Goal: Task Accomplishment & Management: Manage account settings

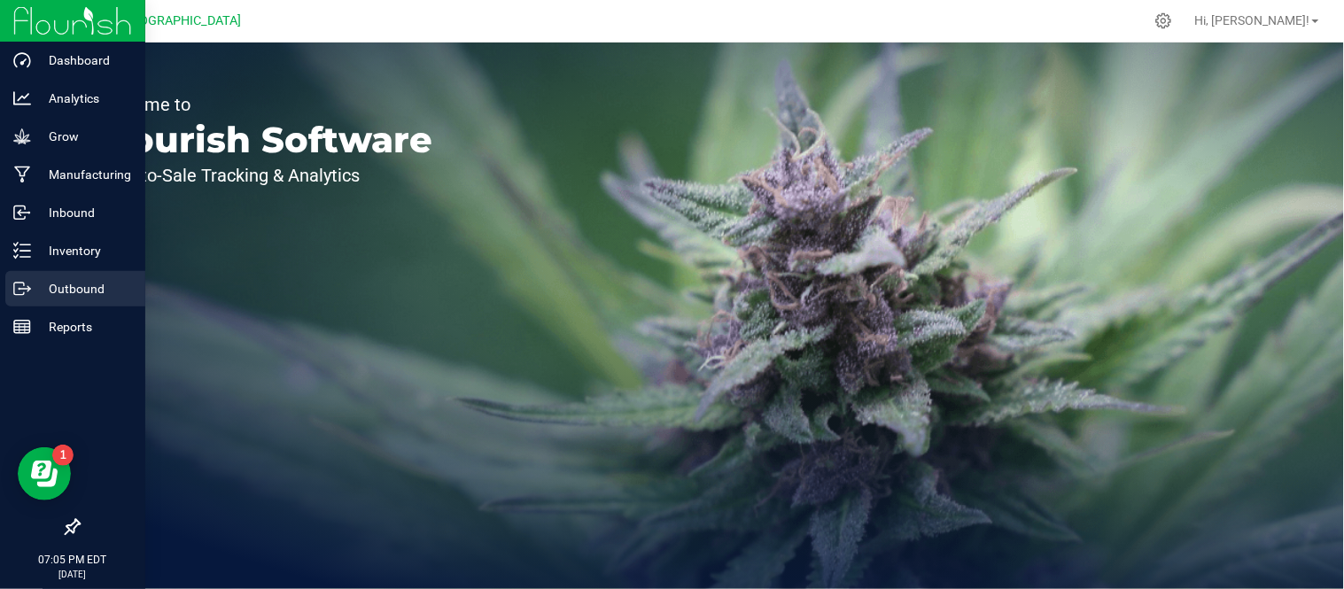
click at [16, 288] on icon at bounding box center [22, 289] width 18 height 18
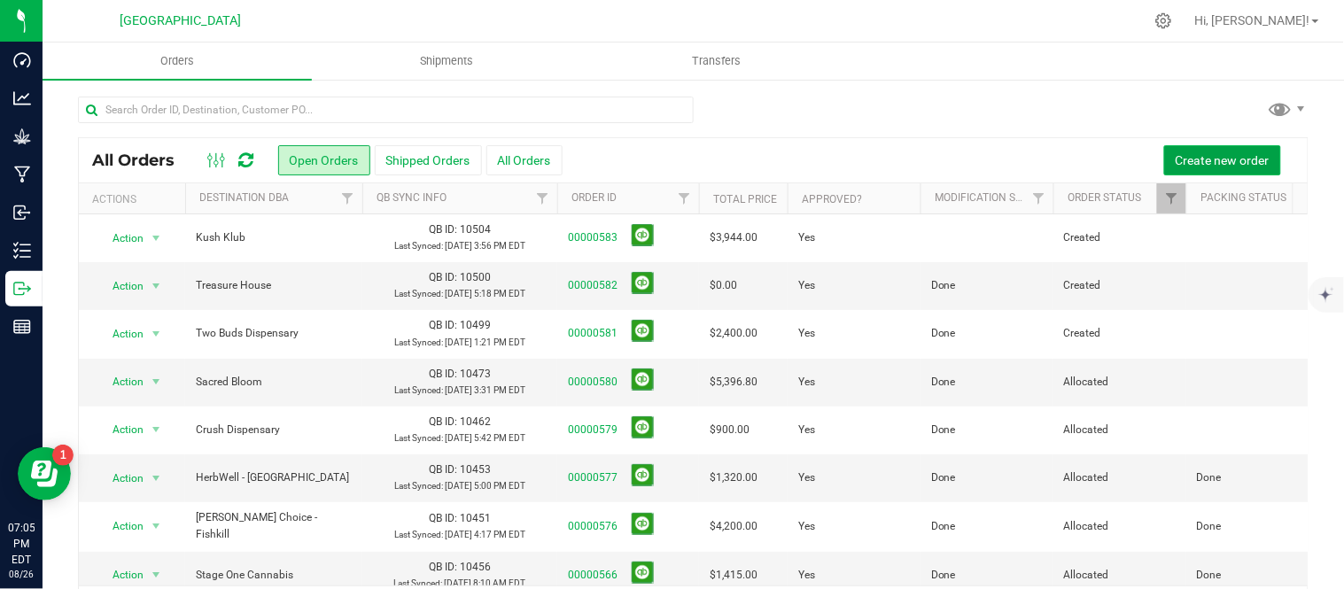
click at [1234, 153] on span "Create new order" at bounding box center [1223, 160] width 94 height 14
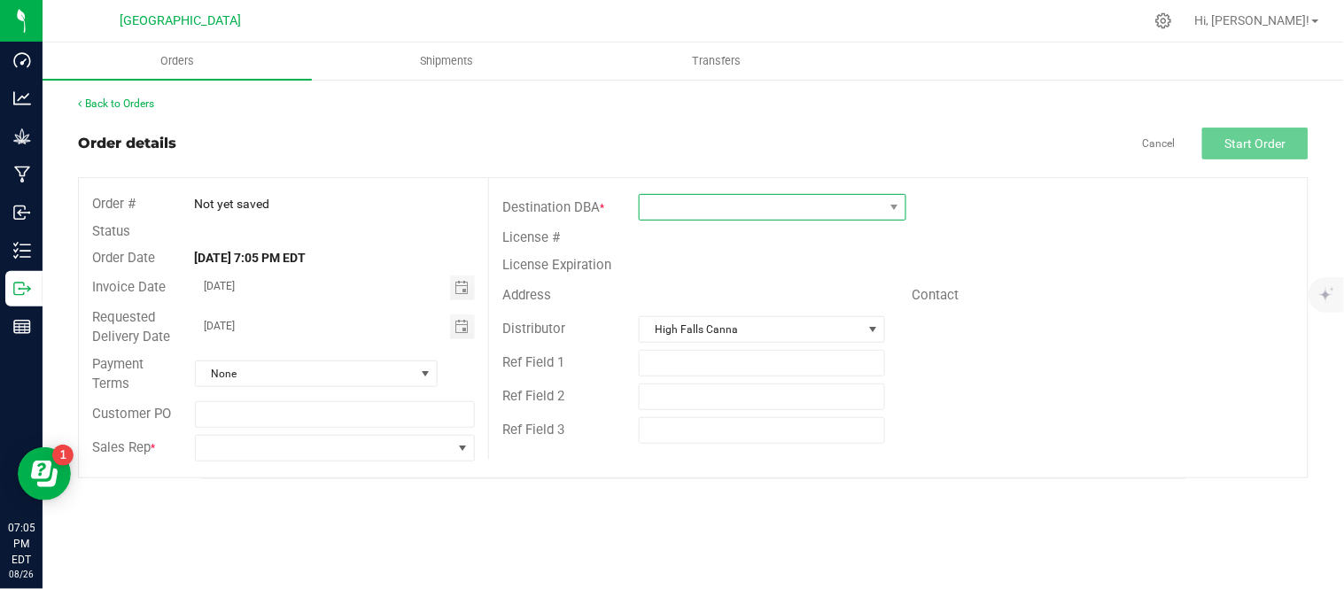
click at [686, 208] on span at bounding box center [762, 207] width 244 height 25
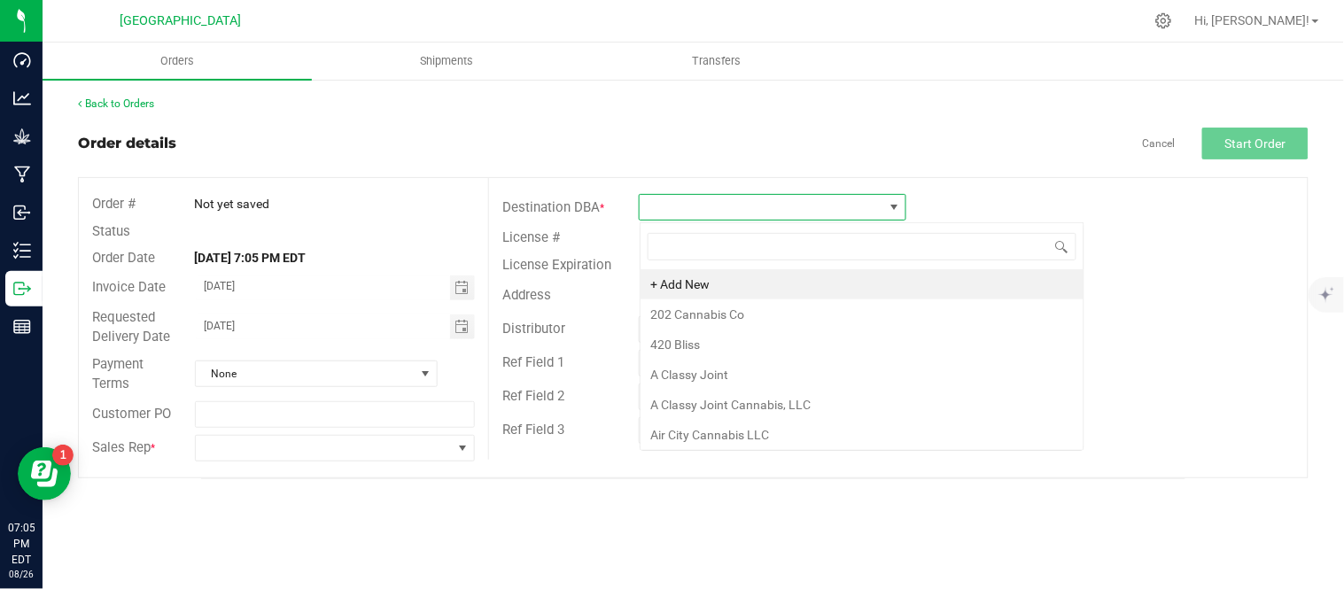
scroll to position [27, 267]
type input "canna [PERSON_NAME]"
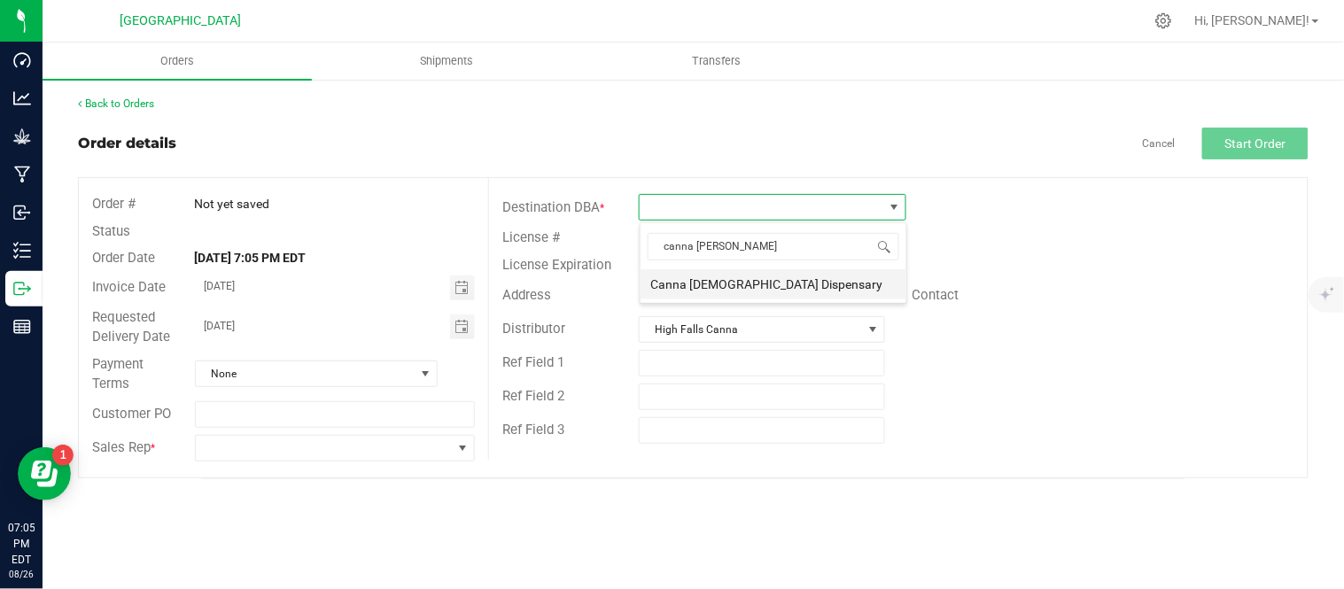
click at [764, 279] on li "Canna [DEMOGRAPHIC_DATA] Dispensary" at bounding box center [774, 284] width 266 height 30
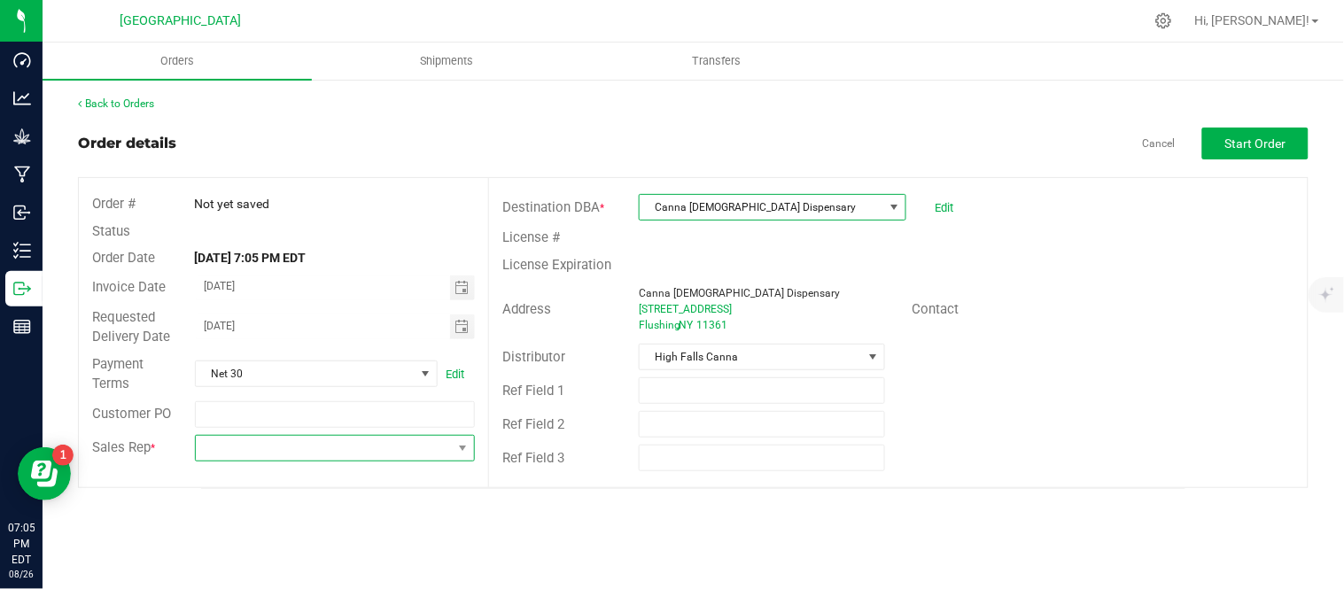
click at [355, 447] on span at bounding box center [324, 448] width 257 height 25
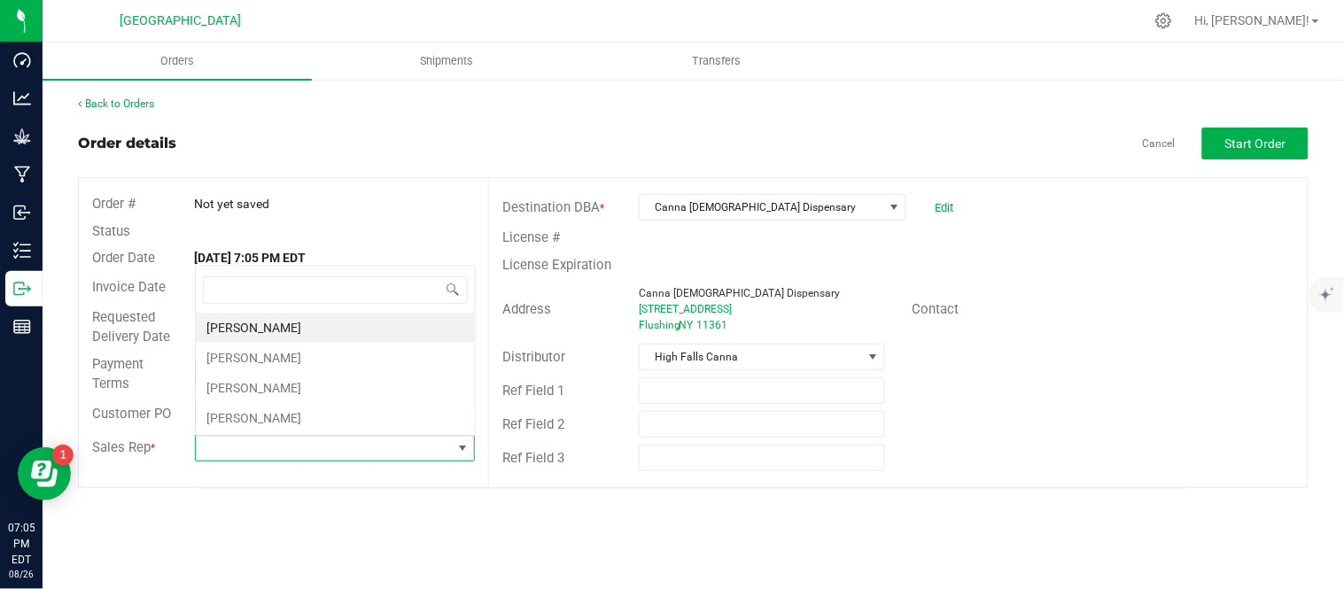
scroll to position [27, 277]
click at [311, 356] on li "[PERSON_NAME]" at bounding box center [335, 358] width 279 height 30
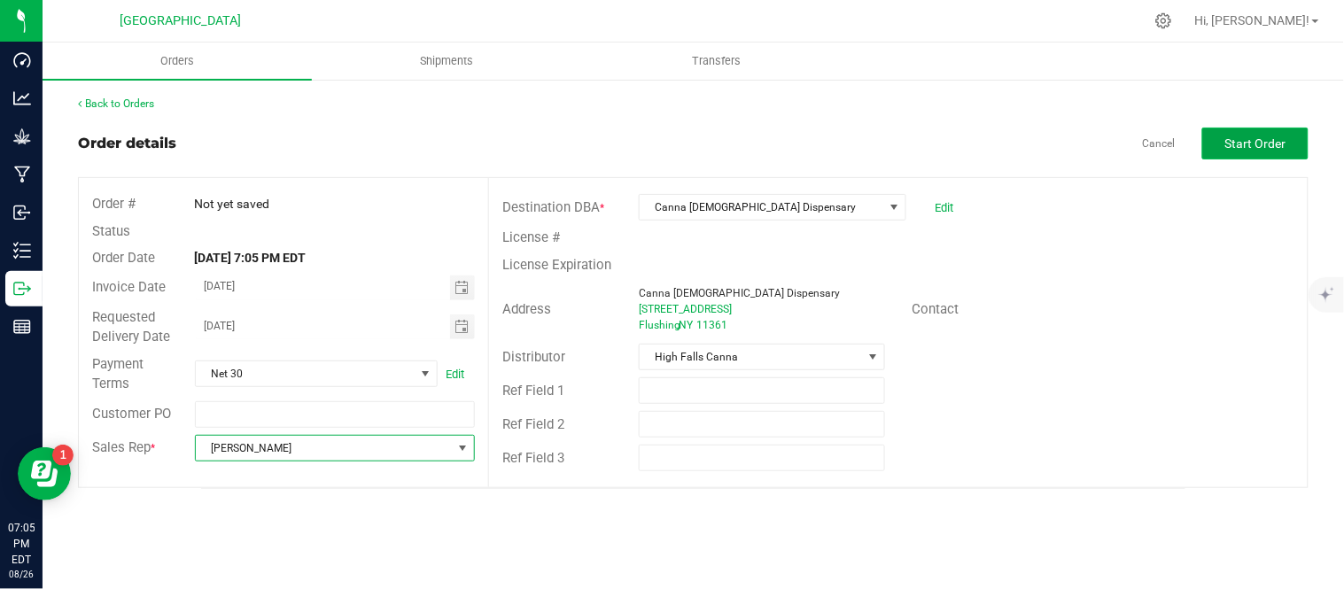
click at [1243, 152] on button "Start Order" at bounding box center [1256, 144] width 106 height 32
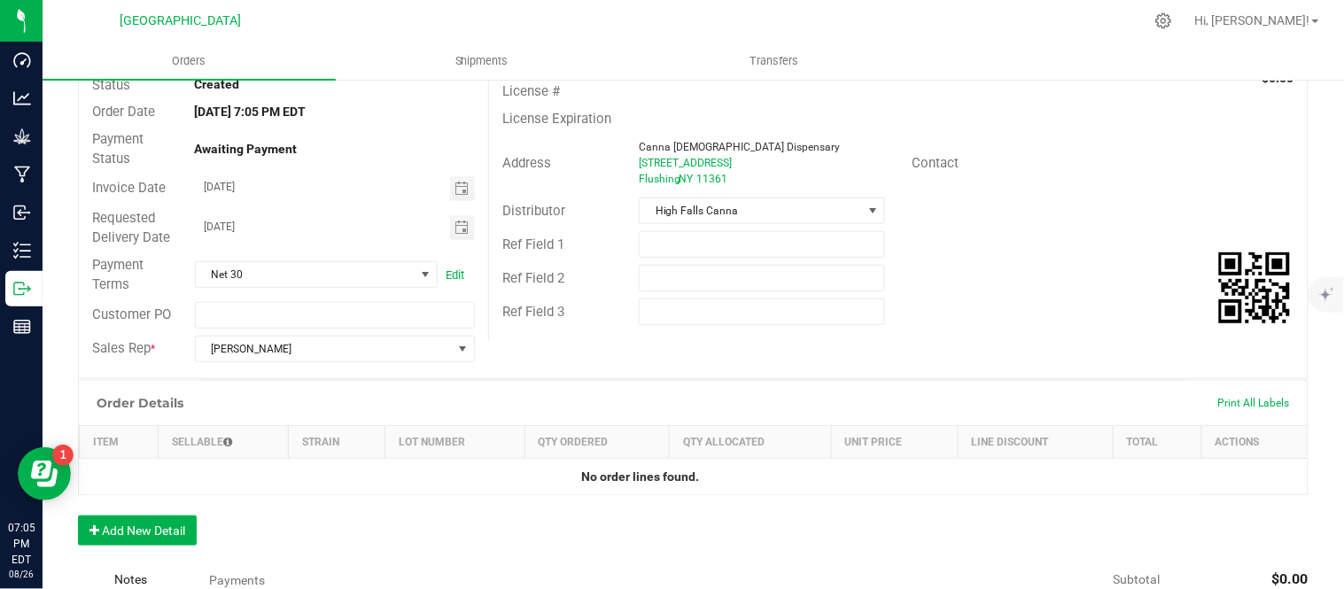
scroll to position [295, 0]
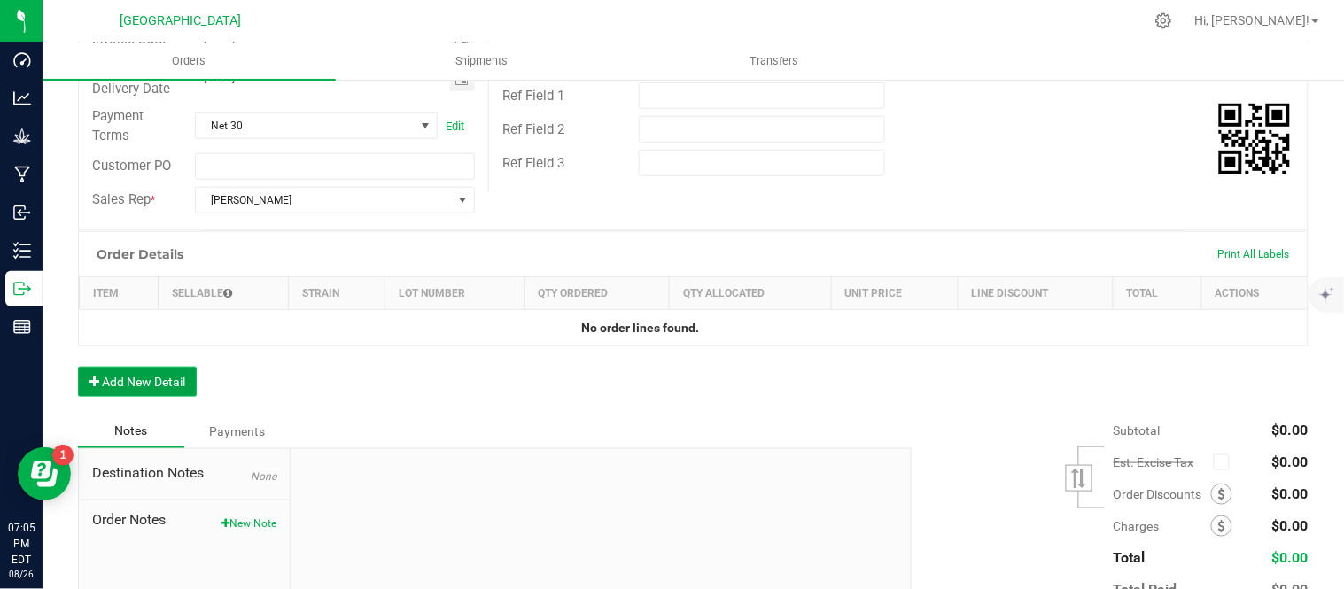
click at [166, 383] on button "Add New Detail" at bounding box center [137, 382] width 119 height 30
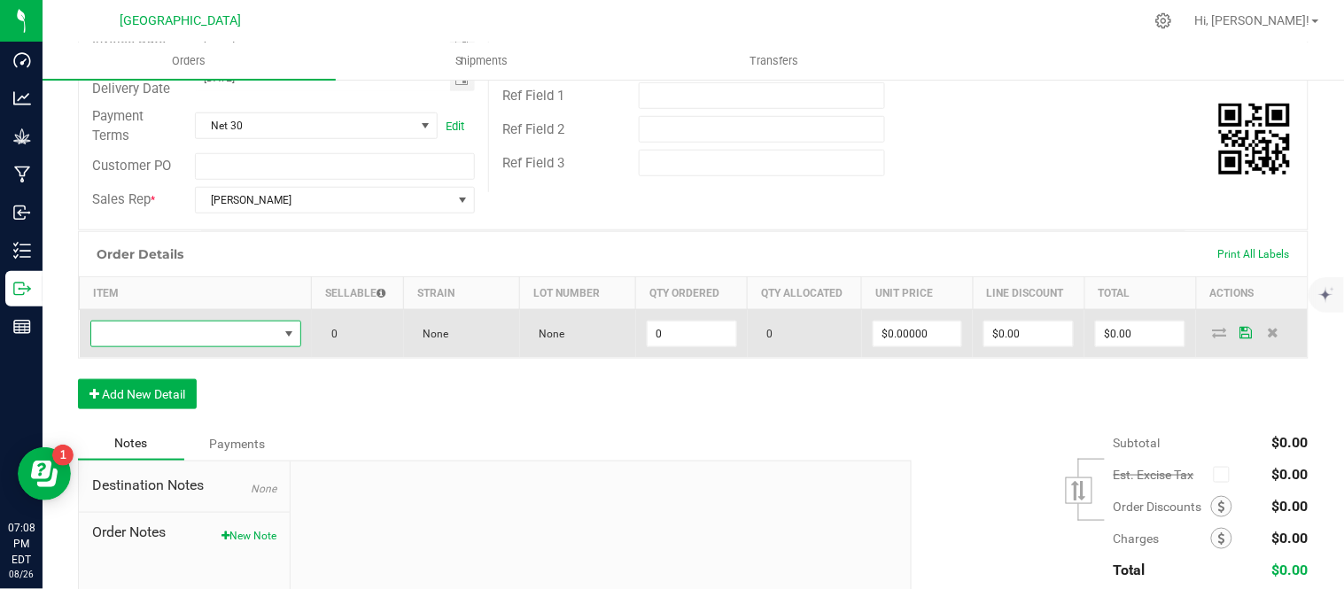
click at [218, 337] on span "NO DATA FOUND" at bounding box center [184, 334] width 187 height 25
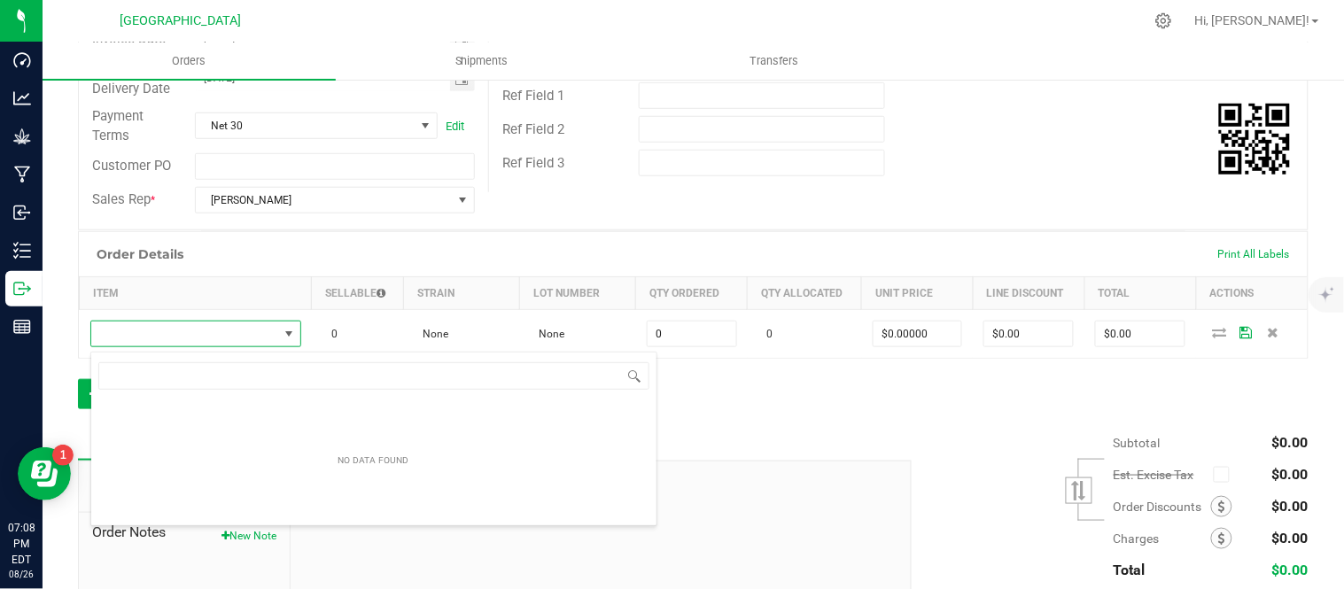
scroll to position [27, 205]
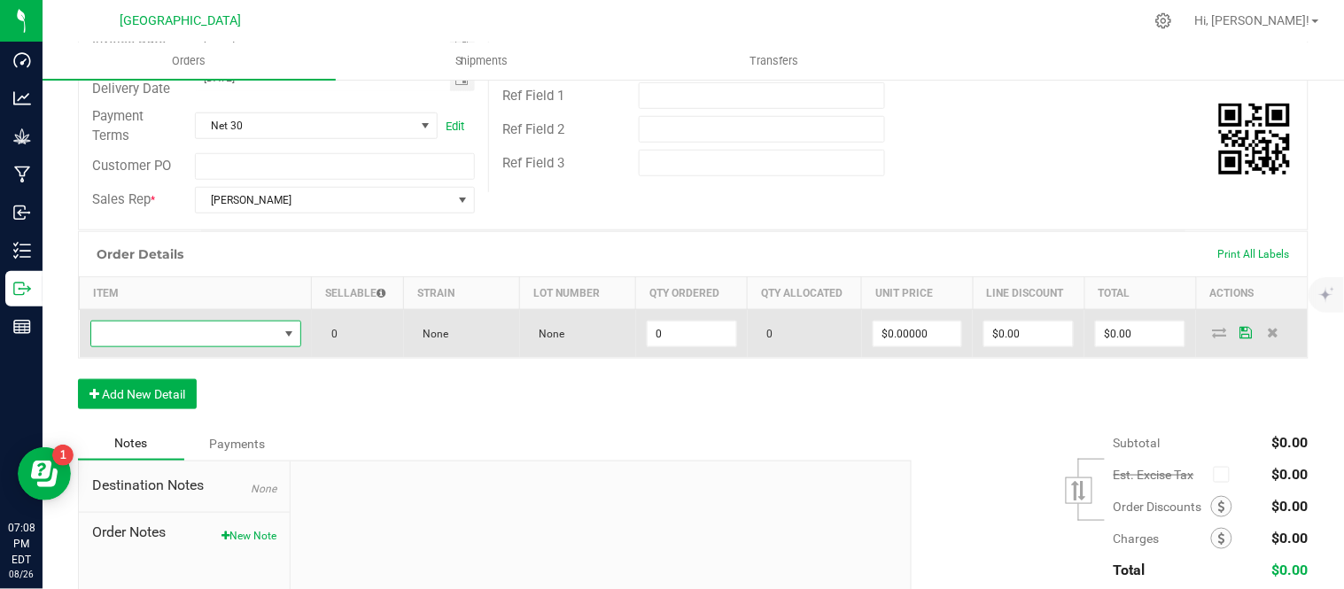
click at [224, 331] on span "NO DATA FOUND" at bounding box center [184, 334] width 187 height 25
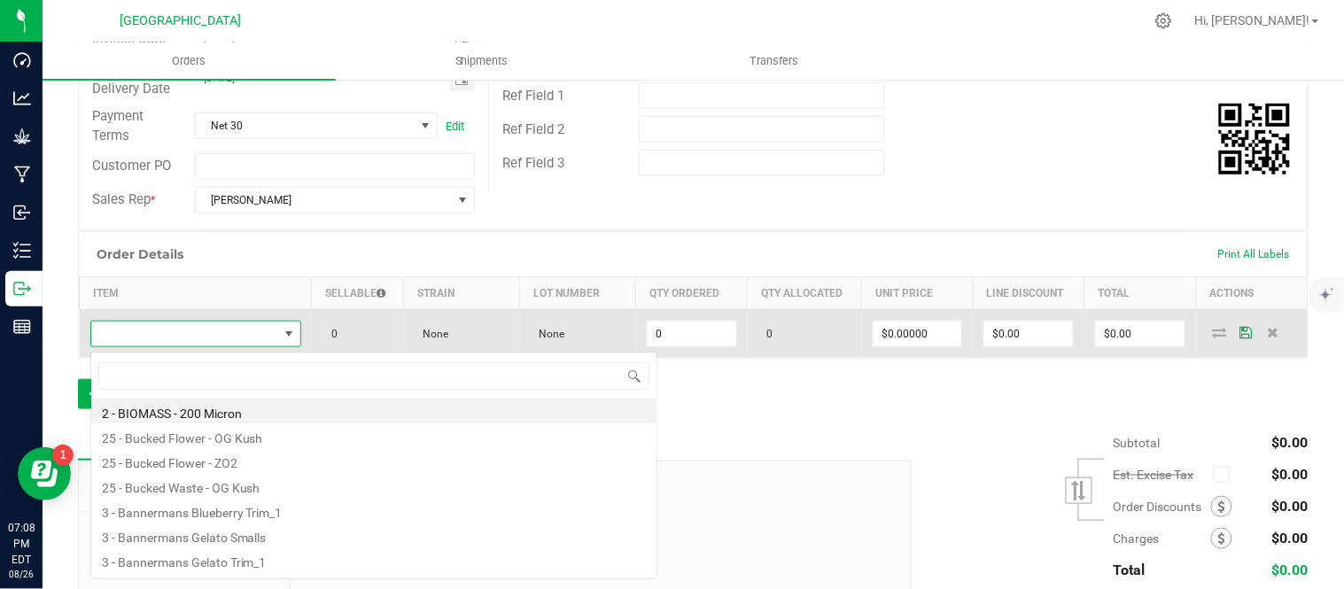
scroll to position [27, 202]
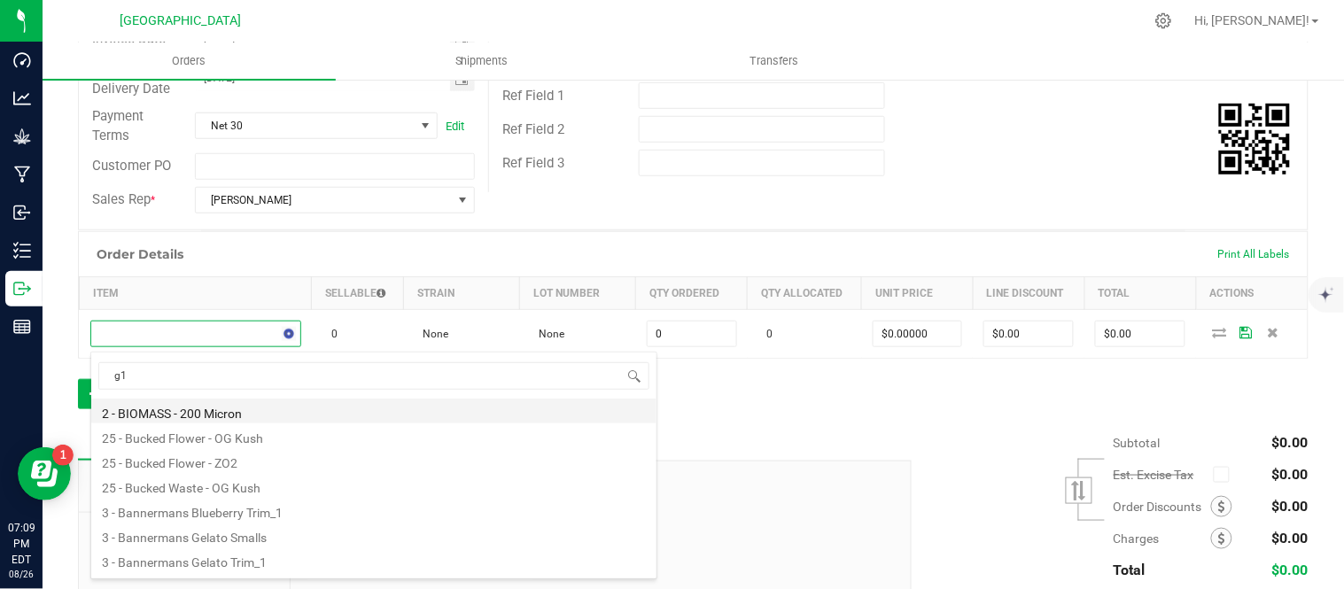
type input "g13"
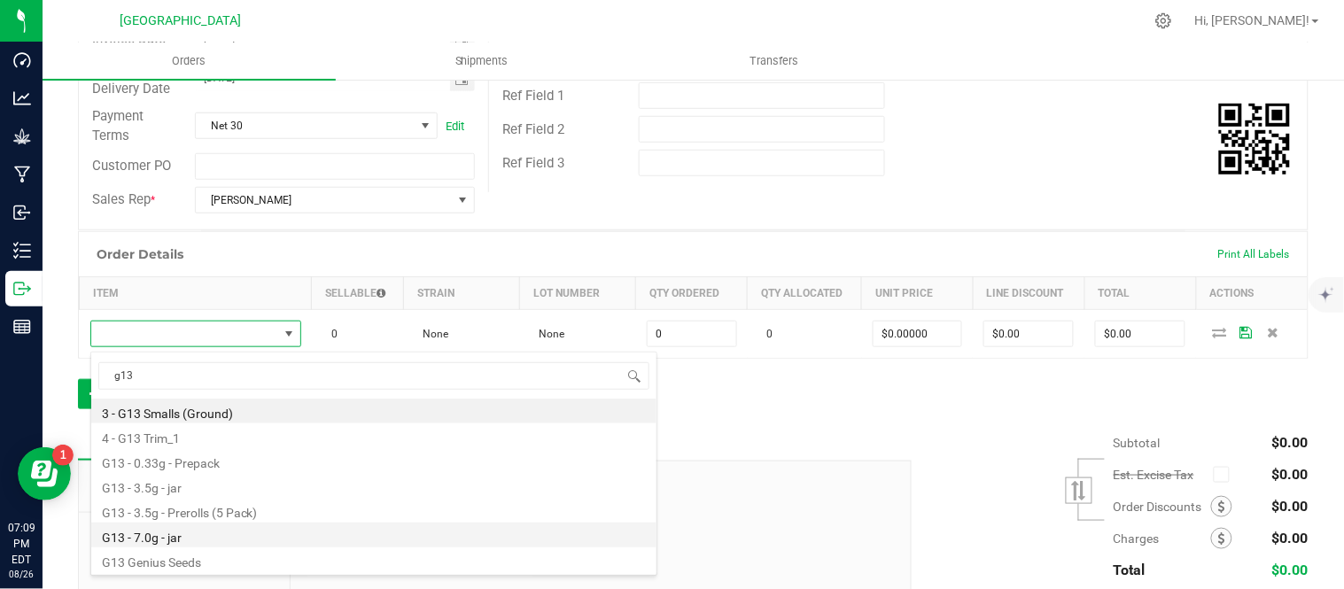
click at [314, 539] on li "G13 - 7.0g - jar" at bounding box center [373, 535] width 565 height 25
type input "0 ea"
type input "$27.50000"
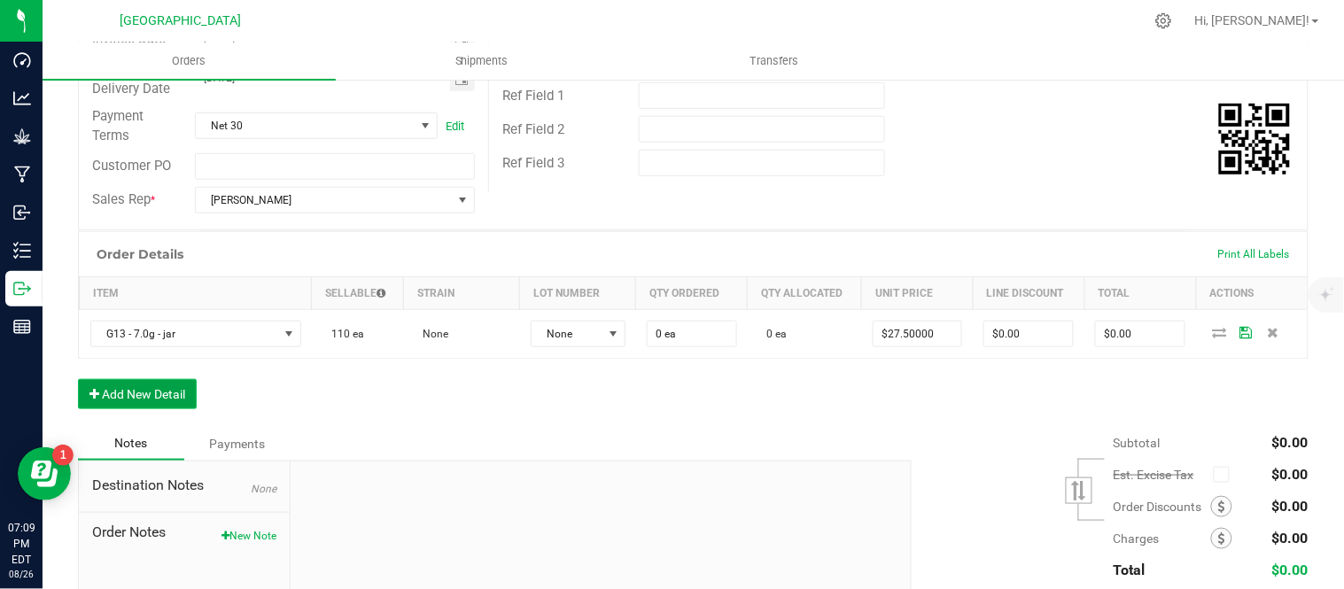
click at [156, 393] on button "Add New Detail" at bounding box center [137, 394] width 119 height 30
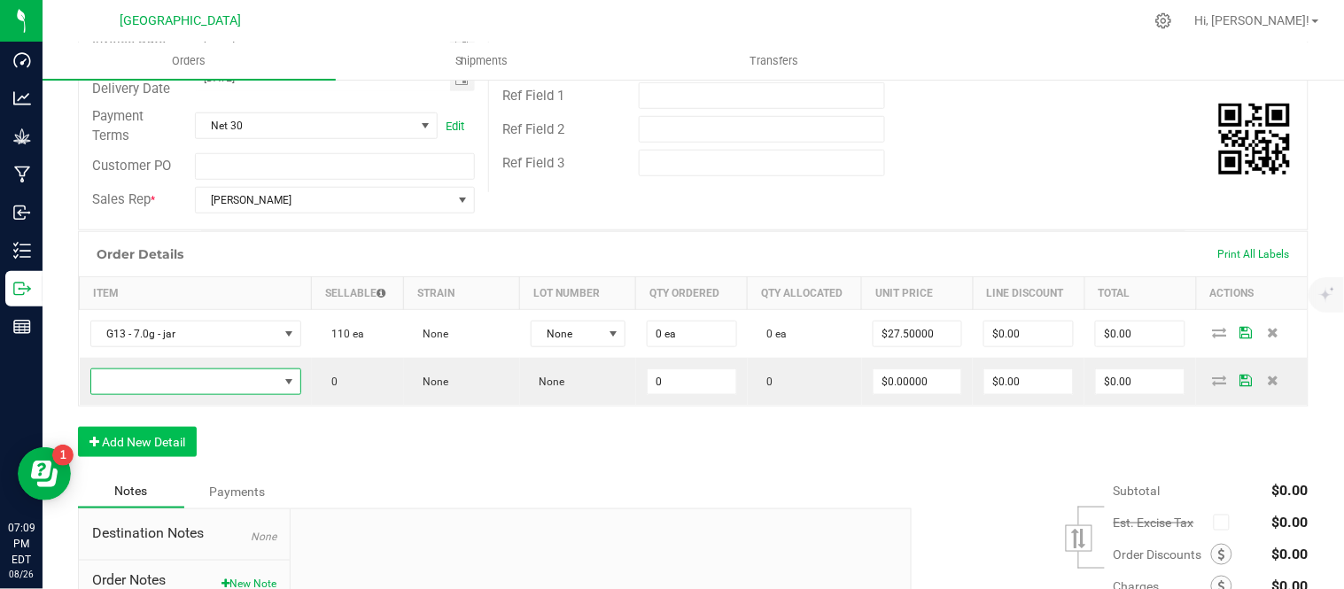
click at [155, 385] on span "NO DATA FOUND" at bounding box center [184, 382] width 187 height 25
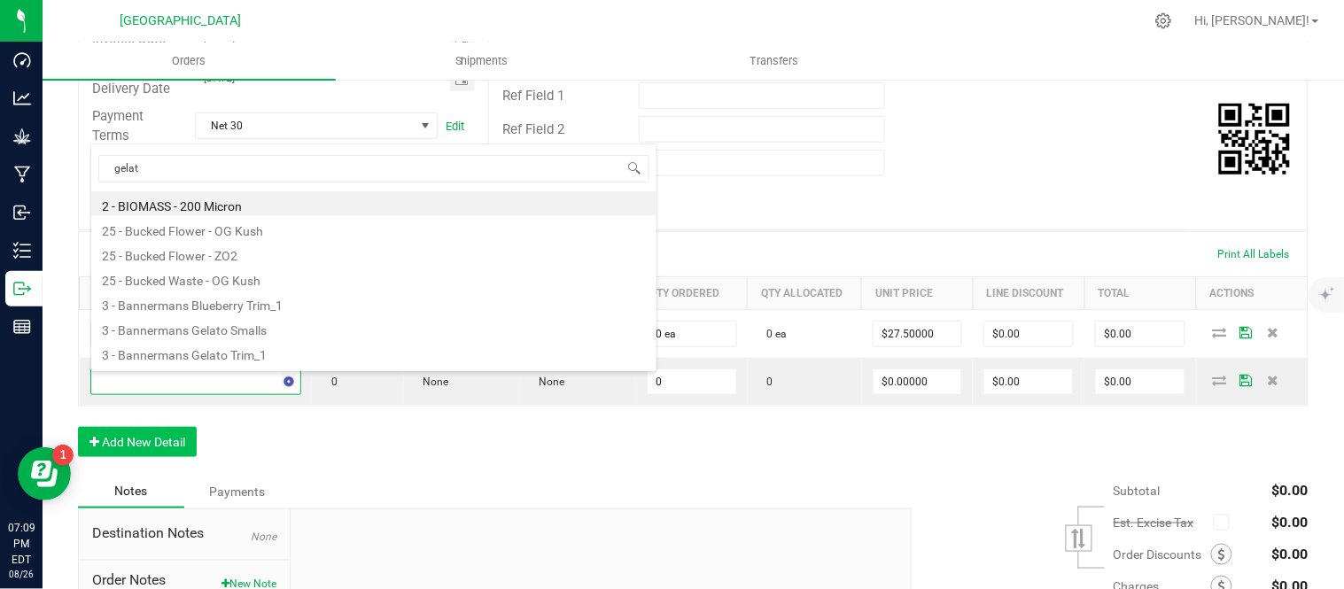
type input "gelato"
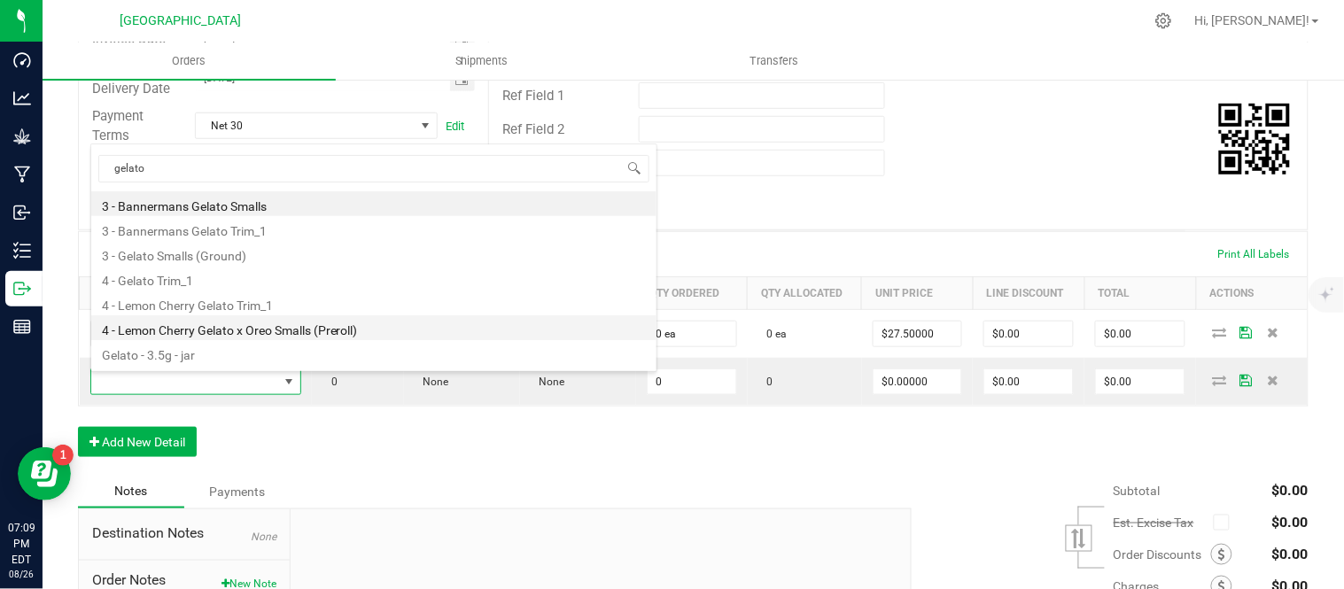
scroll to position [46, 0]
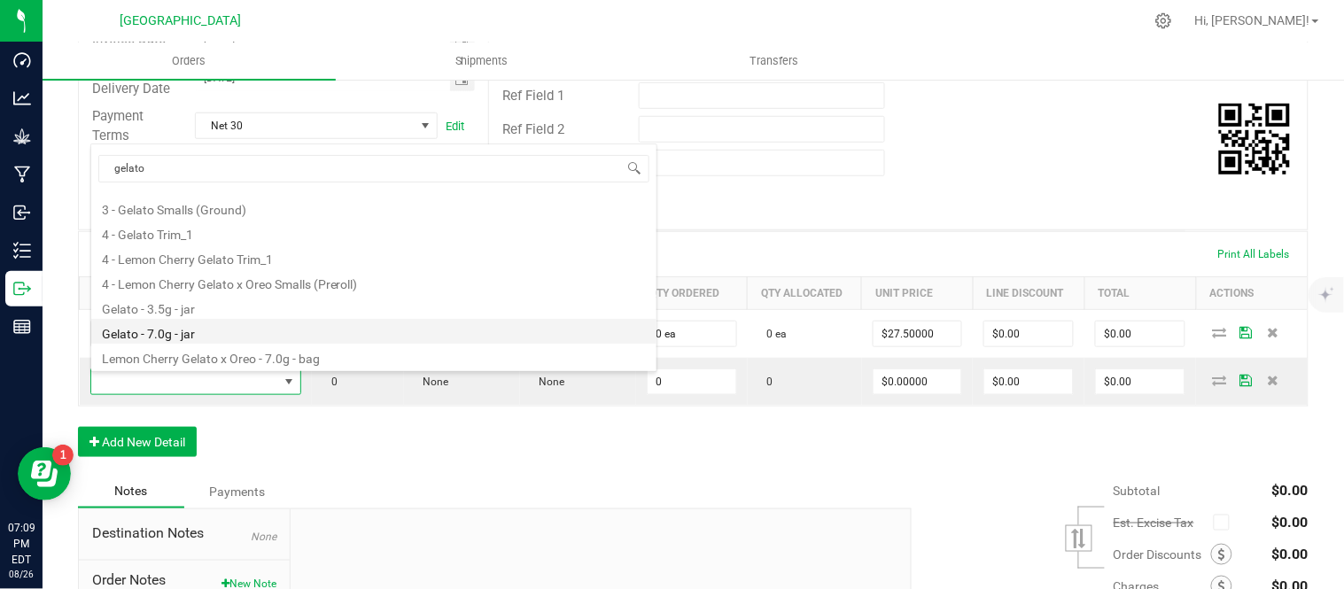
click at [186, 331] on li "Gelato - 7.0g - jar" at bounding box center [373, 331] width 565 height 25
type input "0 ea"
type input "$27.50000"
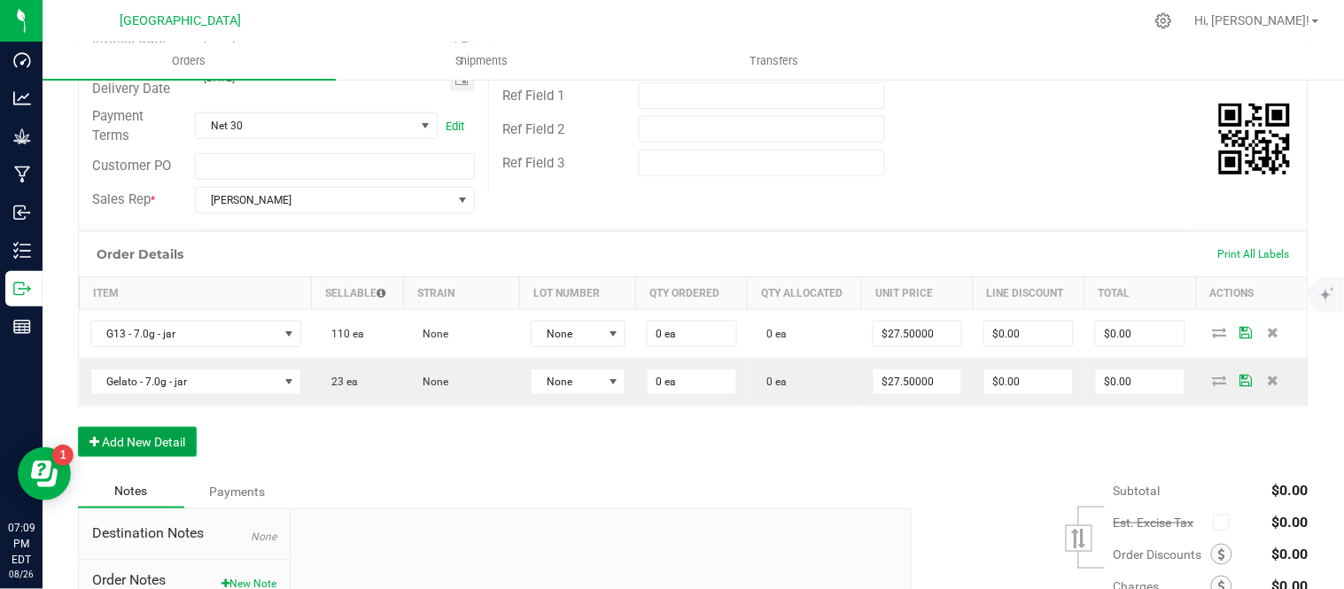
click at [175, 441] on button "Add New Detail" at bounding box center [137, 442] width 119 height 30
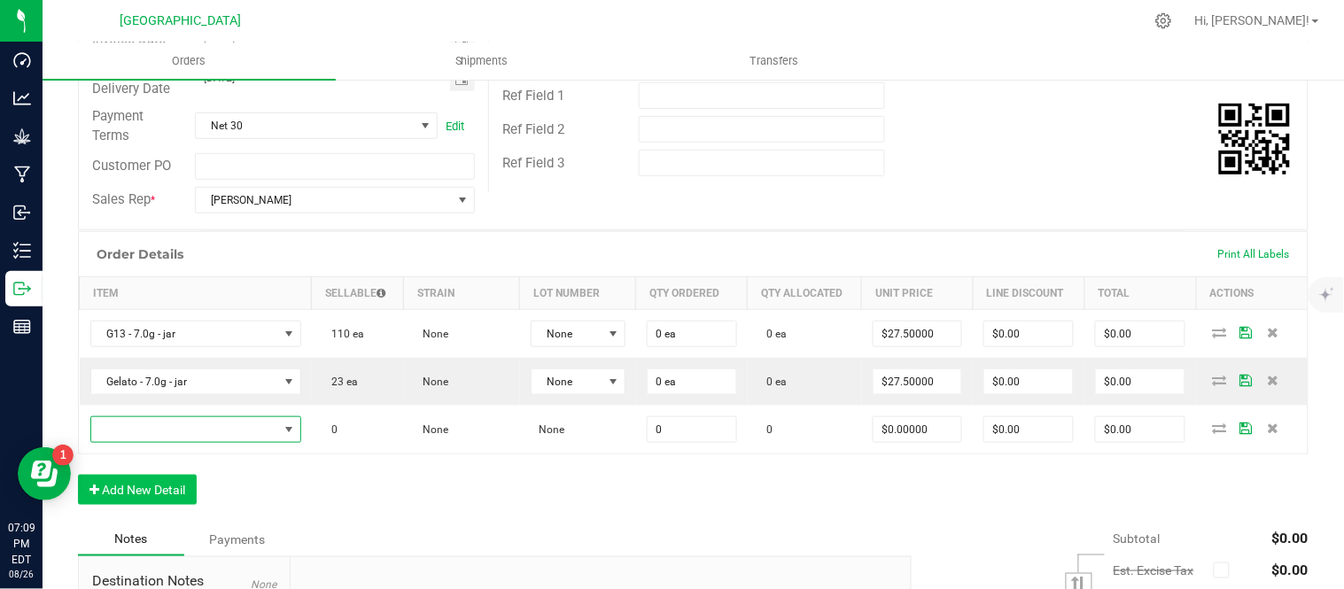
click at [175, 441] on span "NO DATA FOUND" at bounding box center [184, 429] width 187 height 25
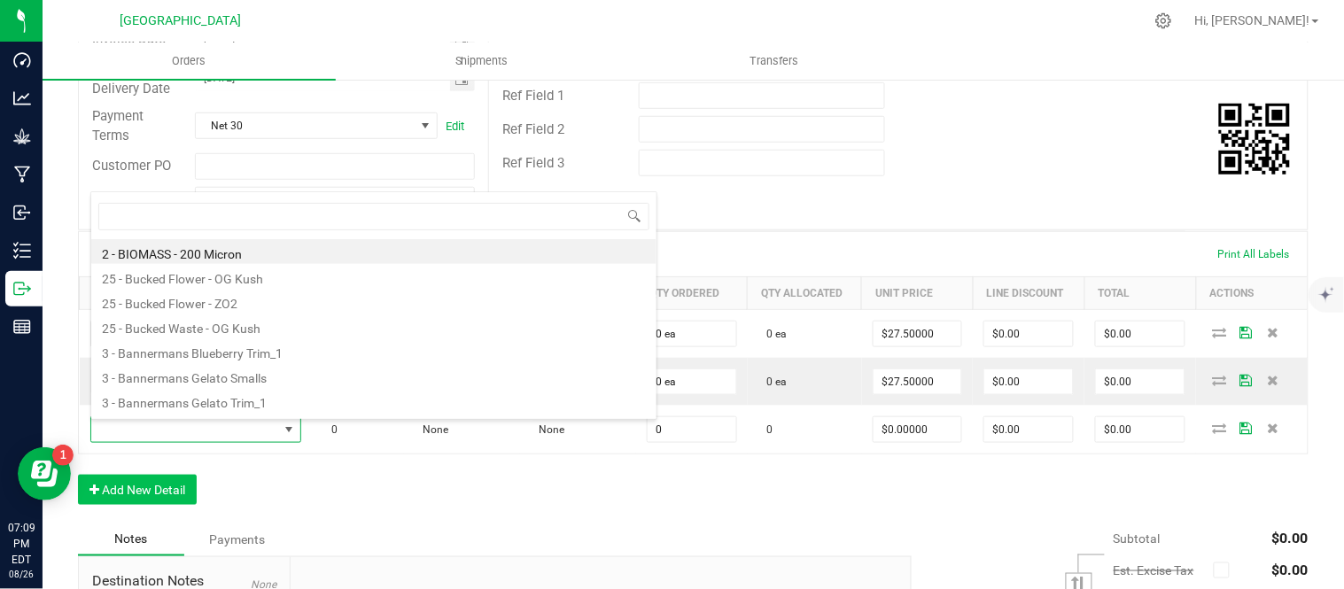
scroll to position [27, 202]
type input "[PERSON_NAME]"
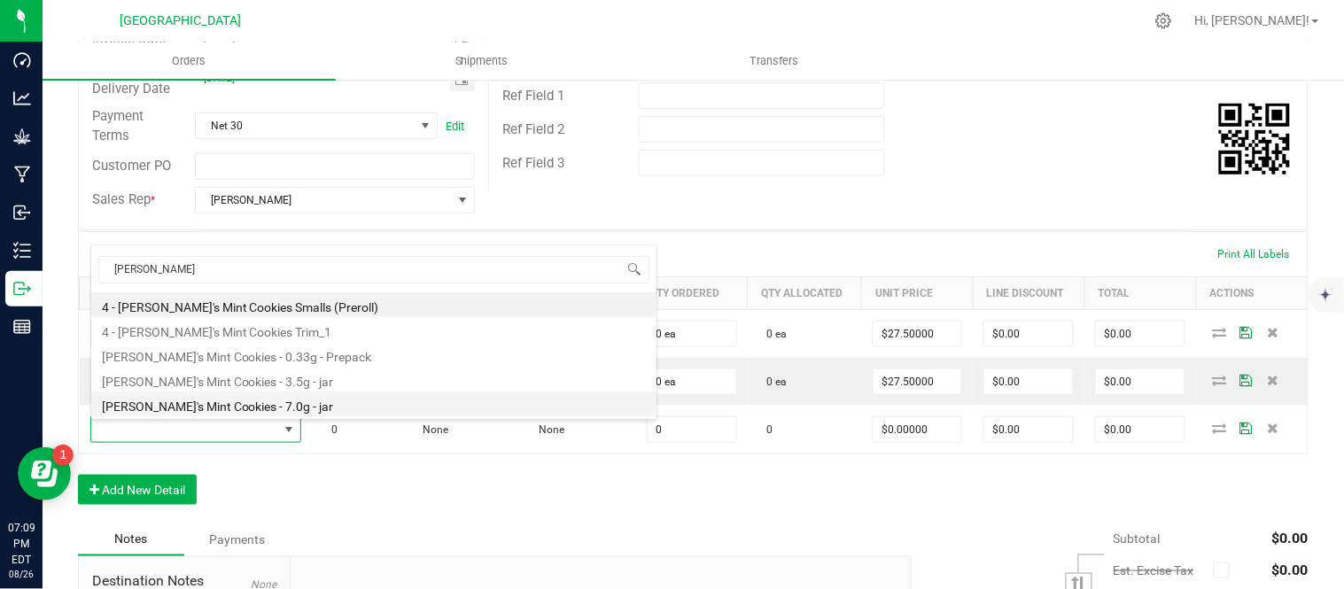
click at [258, 405] on li "[PERSON_NAME]'s Mint Cookies - 7.0g - jar" at bounding box center [373, 404] width 565 height 25
type input "0 ea"
type input "$27.50000"
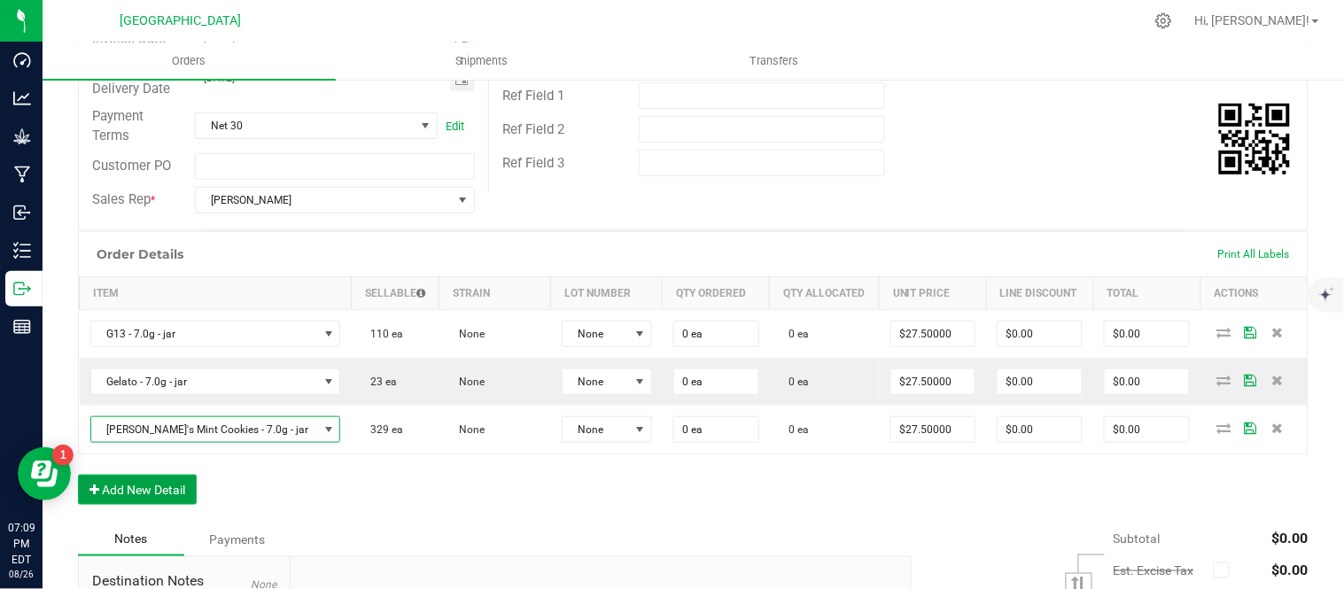
click at [110, 498] on button "Add New Detail" at bounding box center [137, 490] width 119 height 30
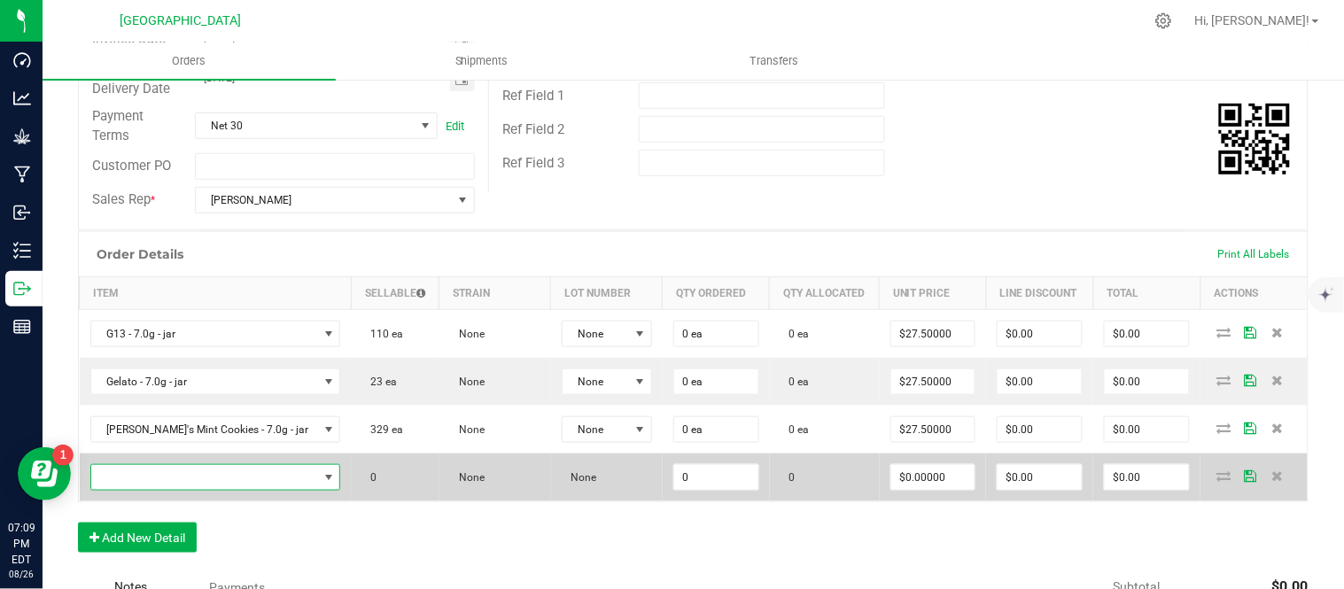
click at [119, 480] on span "NO DATA FOUND" at bounding box center [204, 477] width 227 height 25
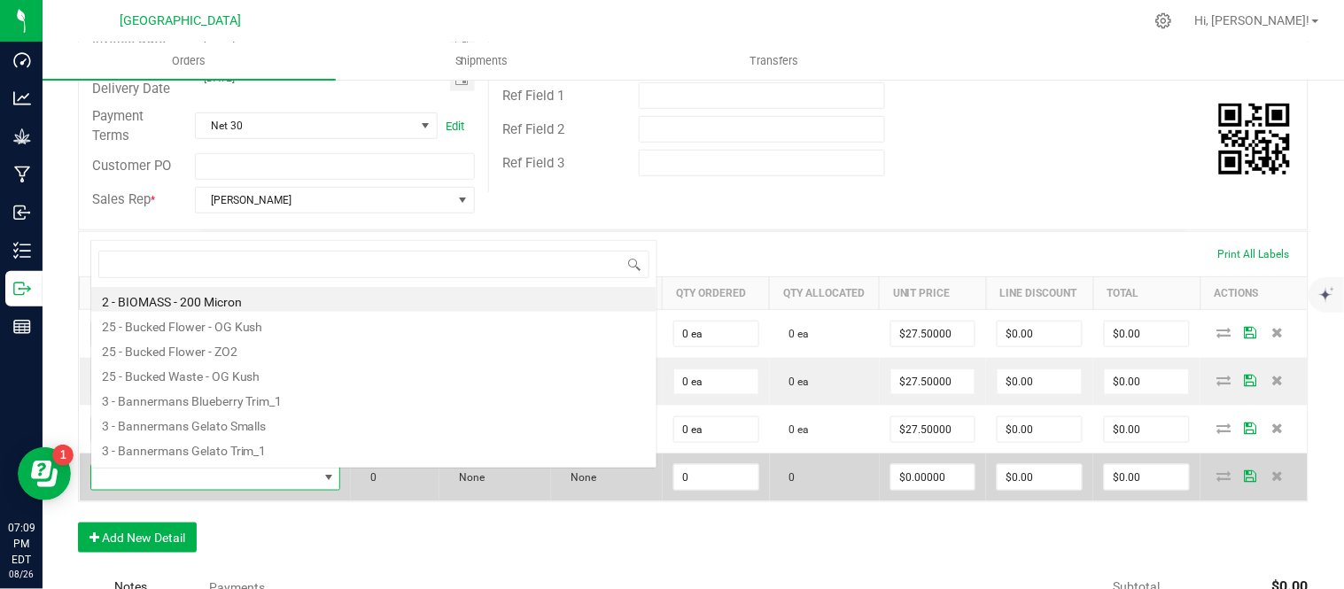
scroll to position [27, 206]
type input "slurrica"
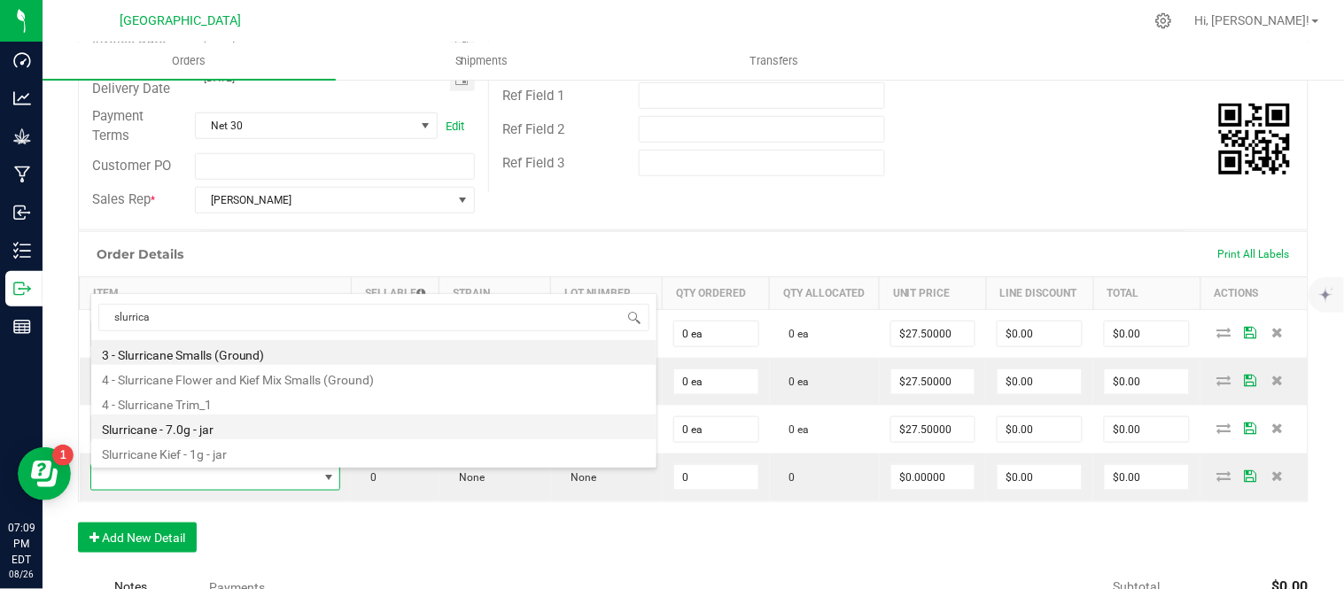
click at [237, 428] on li "Slurricane - 7.0g - jar" at bounding box center [373, 427] width 565 height 25
type input "0 ea"
type input "$27.50000"
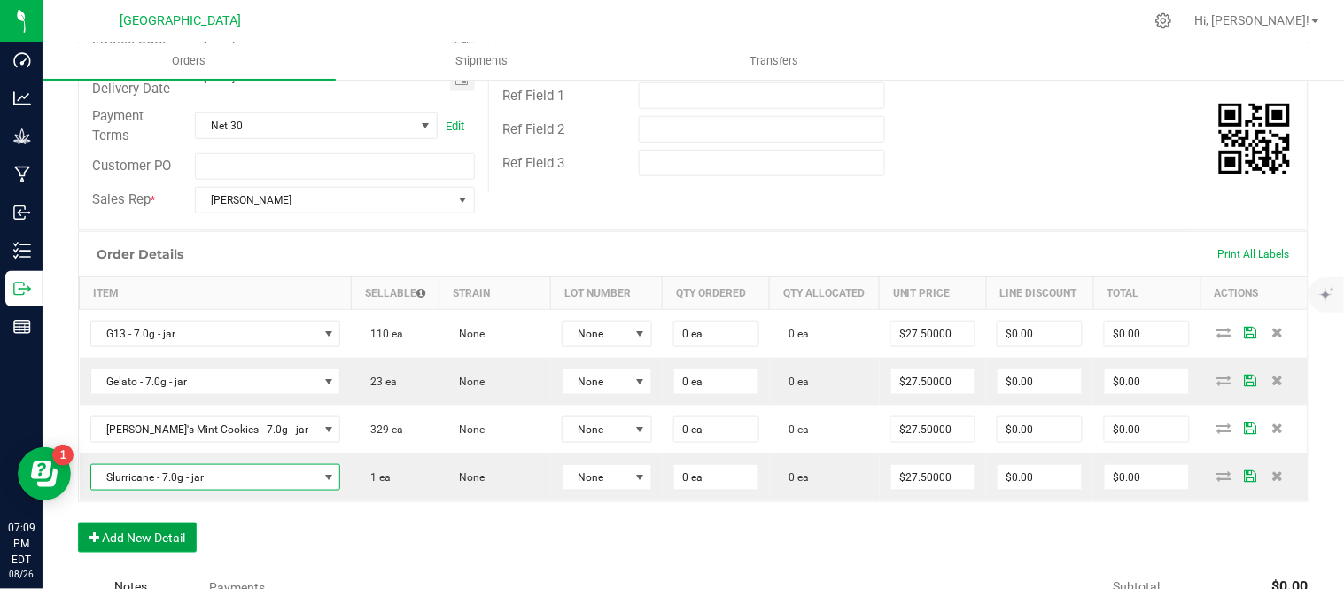
click at [140, 541] on button "Add New Detail" at bounding box center [137, 538] width 119 height 30
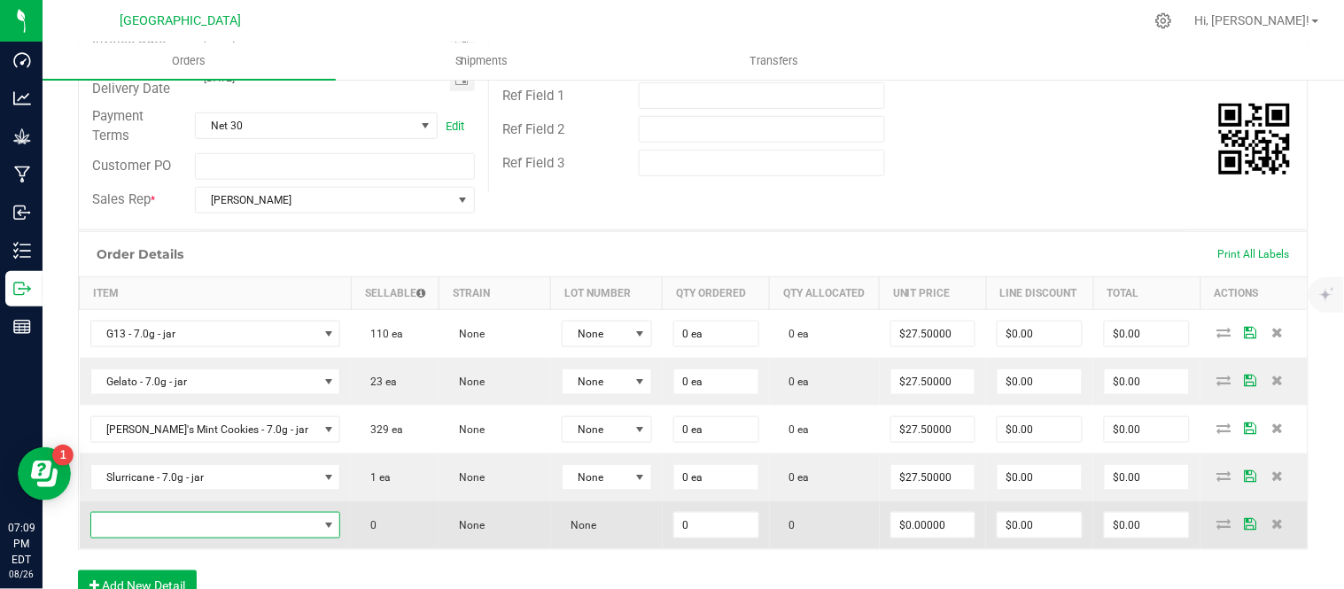
click at [140, 525] on span "NO DATA FOUND" at bounding box center [204, 525] width 227 height 25
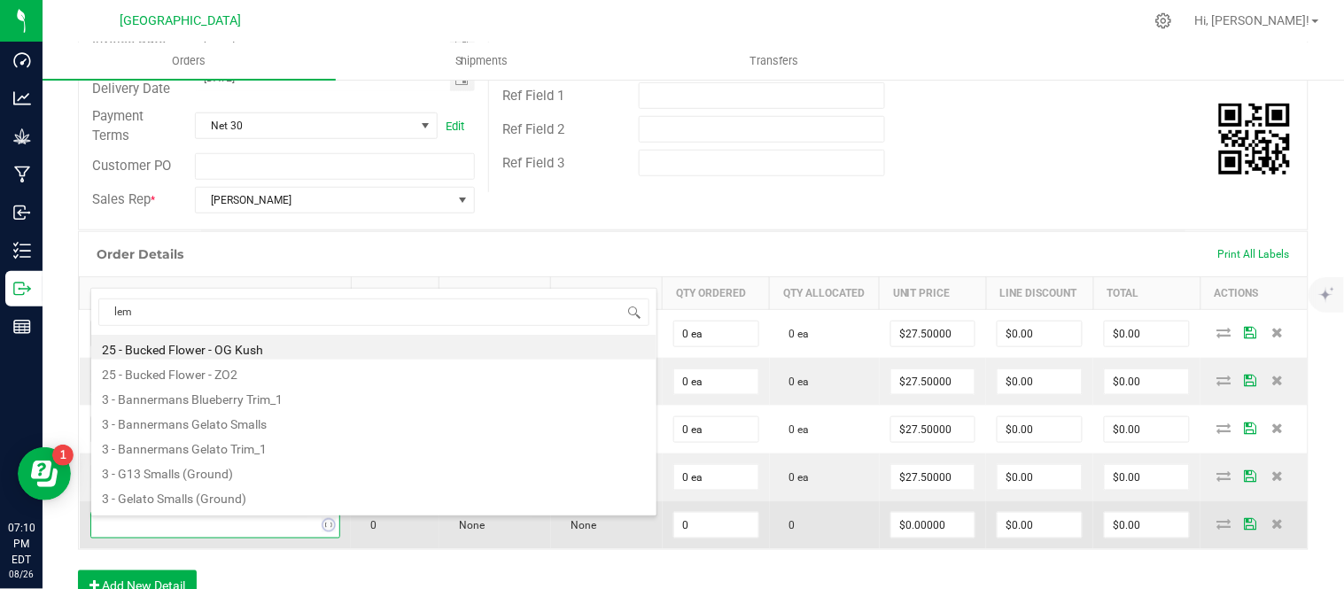
type input "lemo"
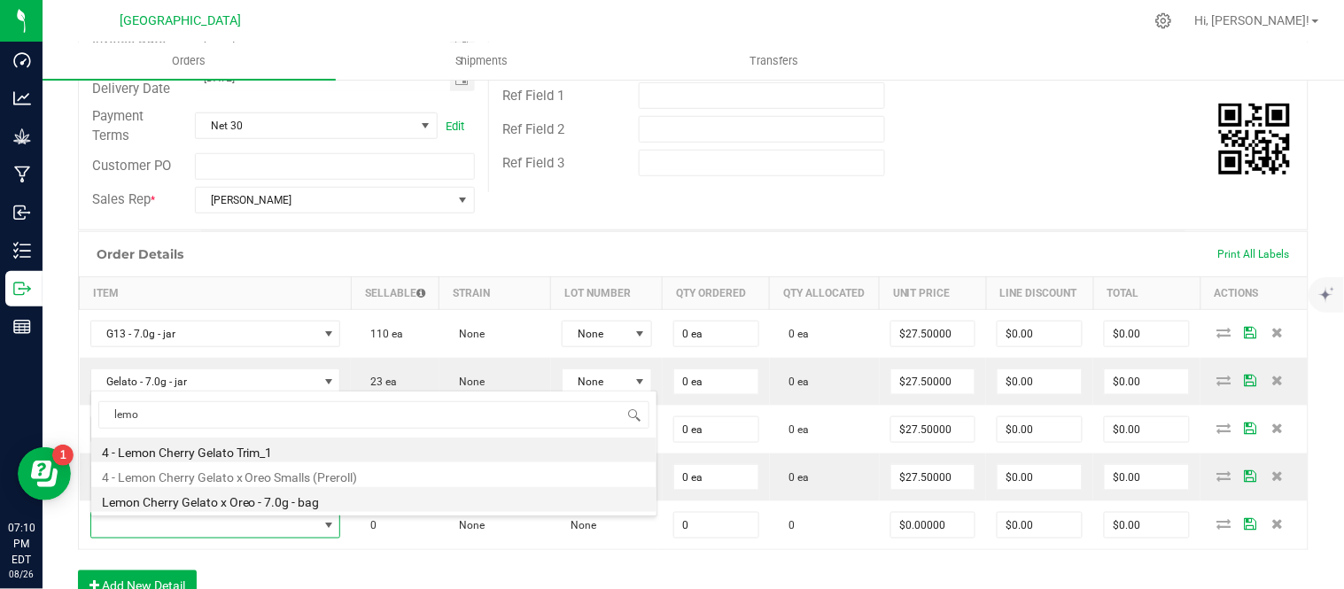
click at [243, 499] on li "Lemon Cherry Gelato x Oreo - 7.0g - bag" at bounding box center [373, 499] width 565 height 25
type input "0 ea"
type input "$20.00000"
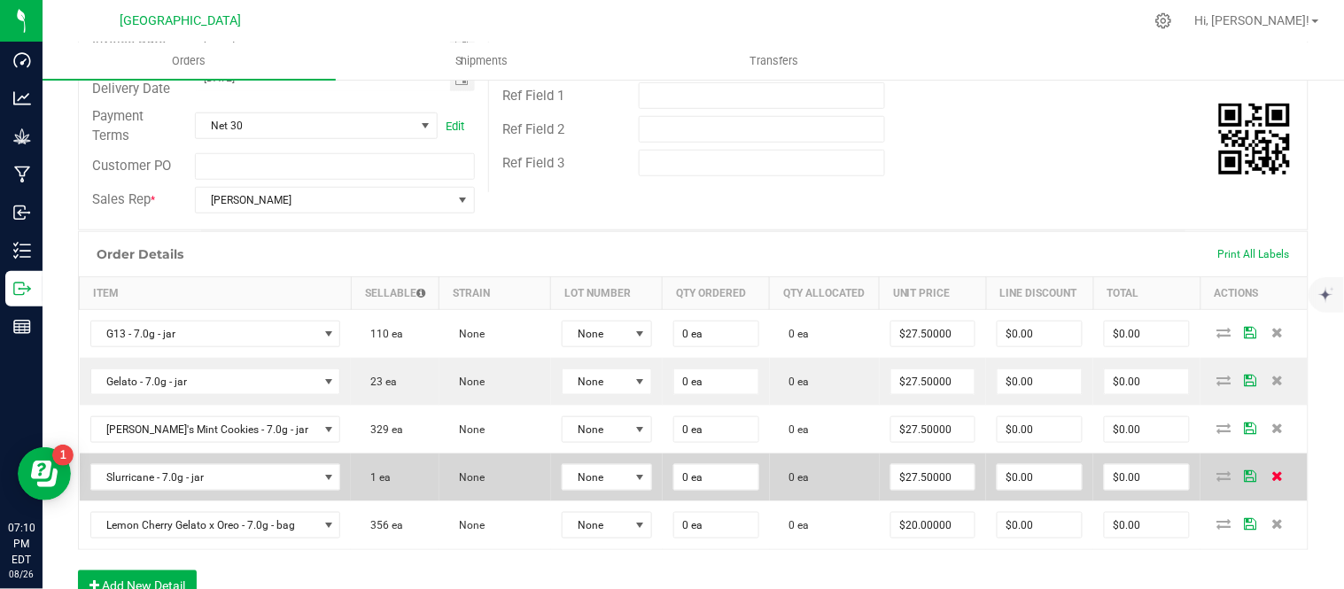
click at [1273, 481] on icon at bounding box center [1279, 476] width 12 height 11
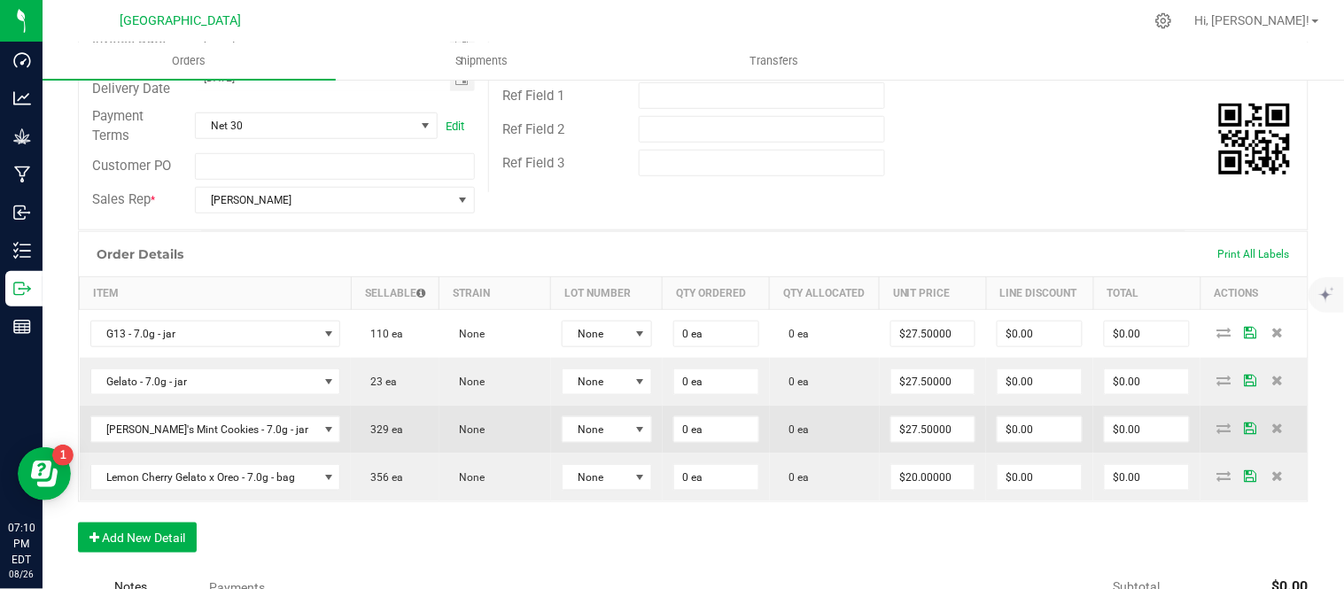
scroll to position [393, 0]
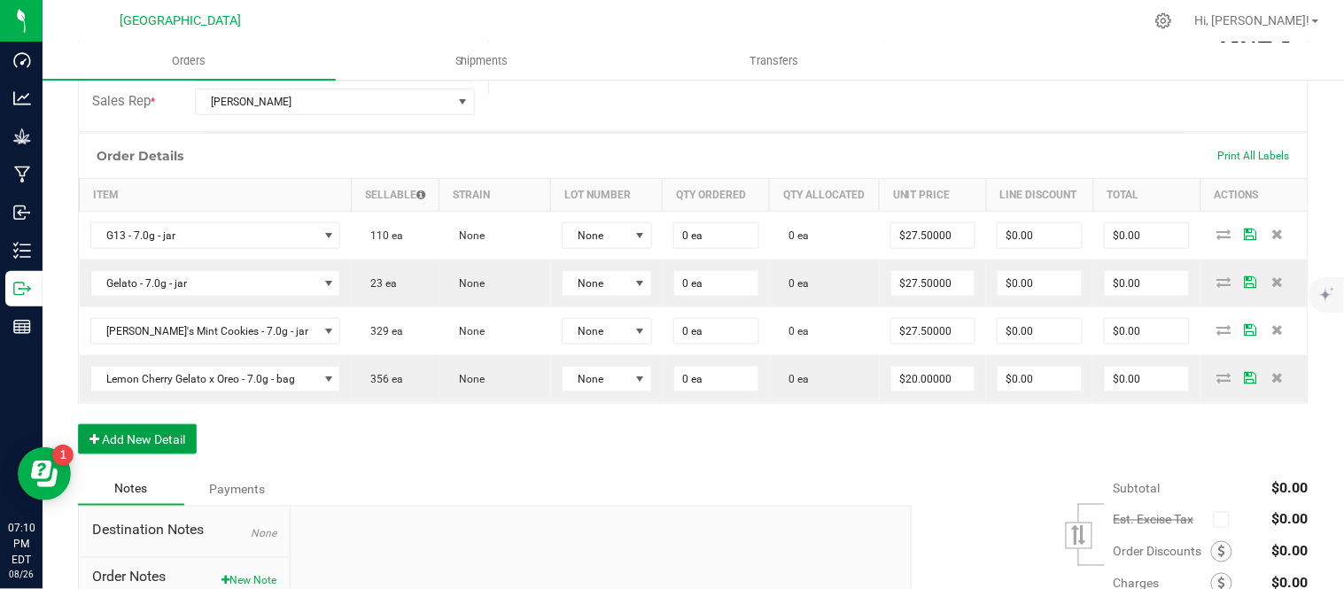
click at [139, 454] on button "Add New Detail" at bounding box center [137, 439] width 119 height 30
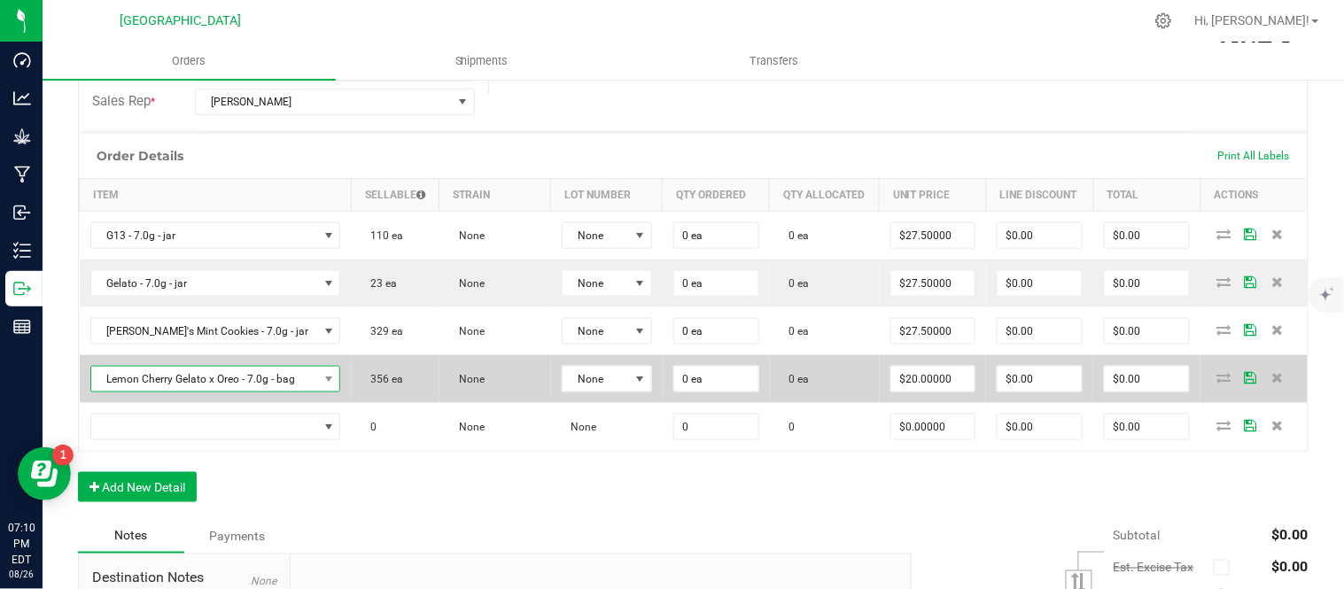
click at [253, 392] on span "Lemon Cherry Gelato x Oreo - 7.0g - bag" at bounding box center [204, 379] width 227 height 25
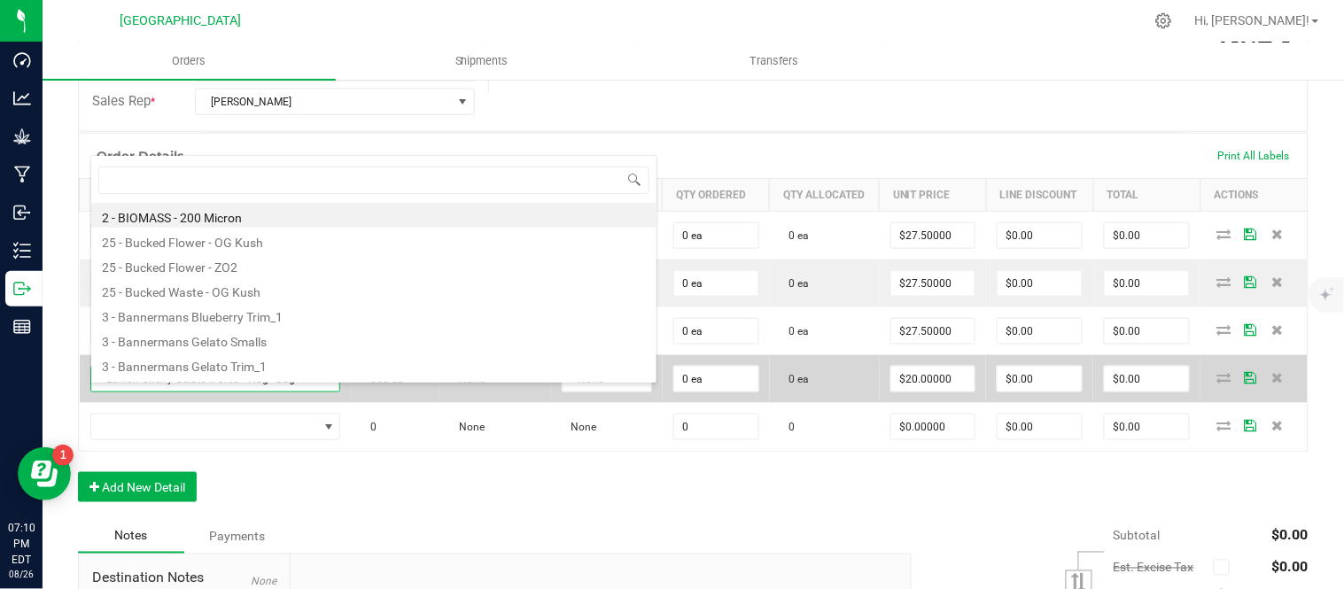
scroll to position [27, 249]
type input "headband"
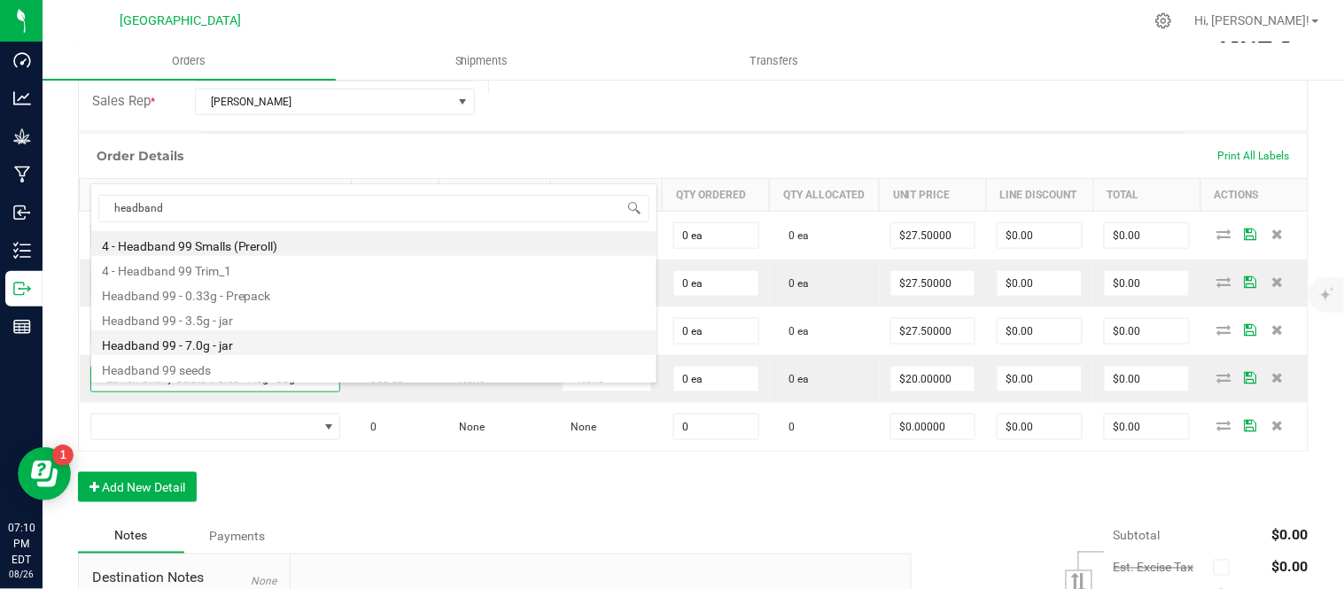
click at [261, 342] on li "Headband 99 - 7.0g - jar" at bounding box center [373, 343] width 565 height 25
type input "$27.50000"
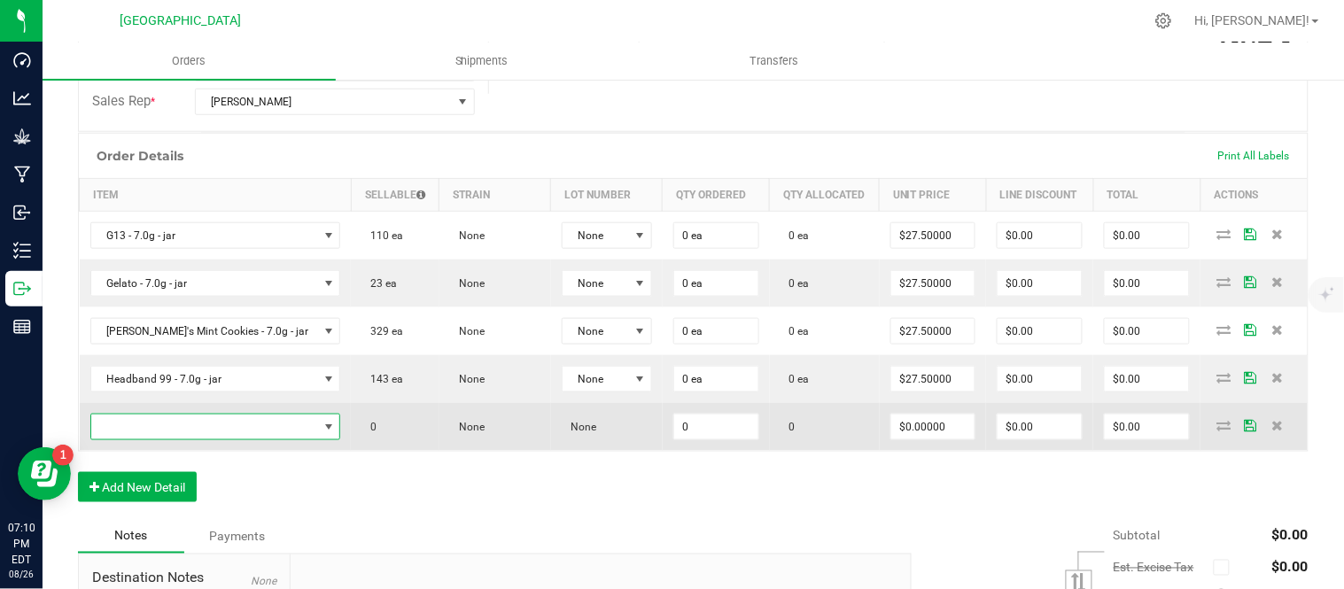
click at [206, 435] on span "NO DATA FOUND" at bounding box center [204, 427] width 227 height 25
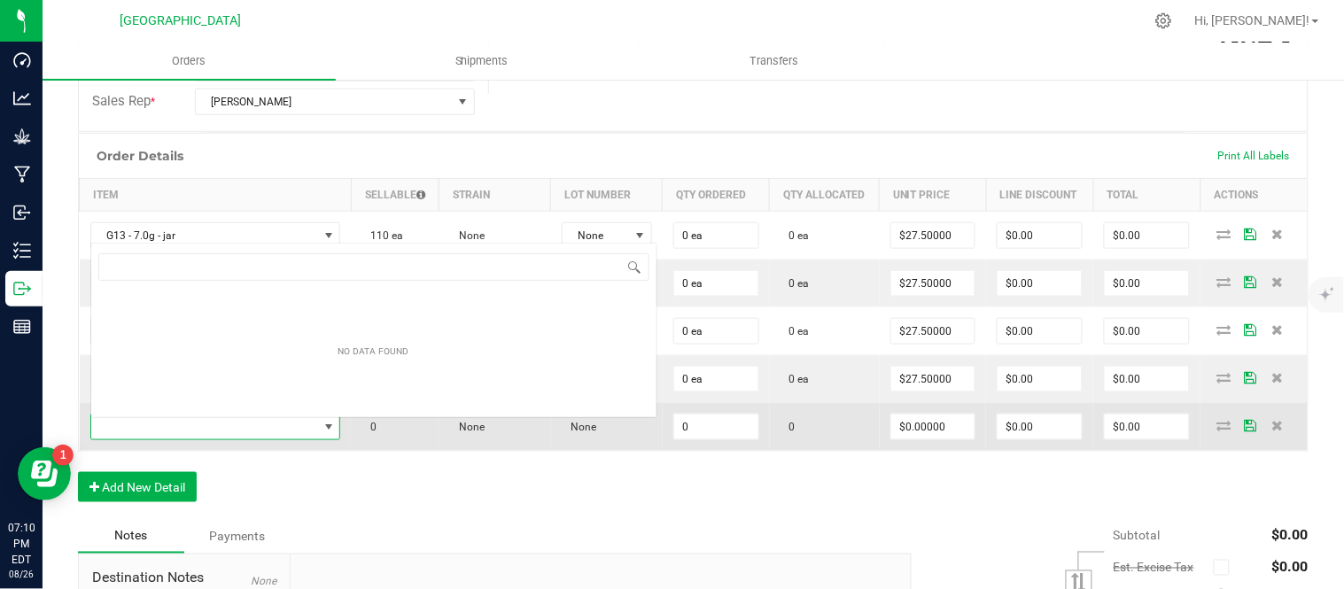
scroll to position [27, 206]
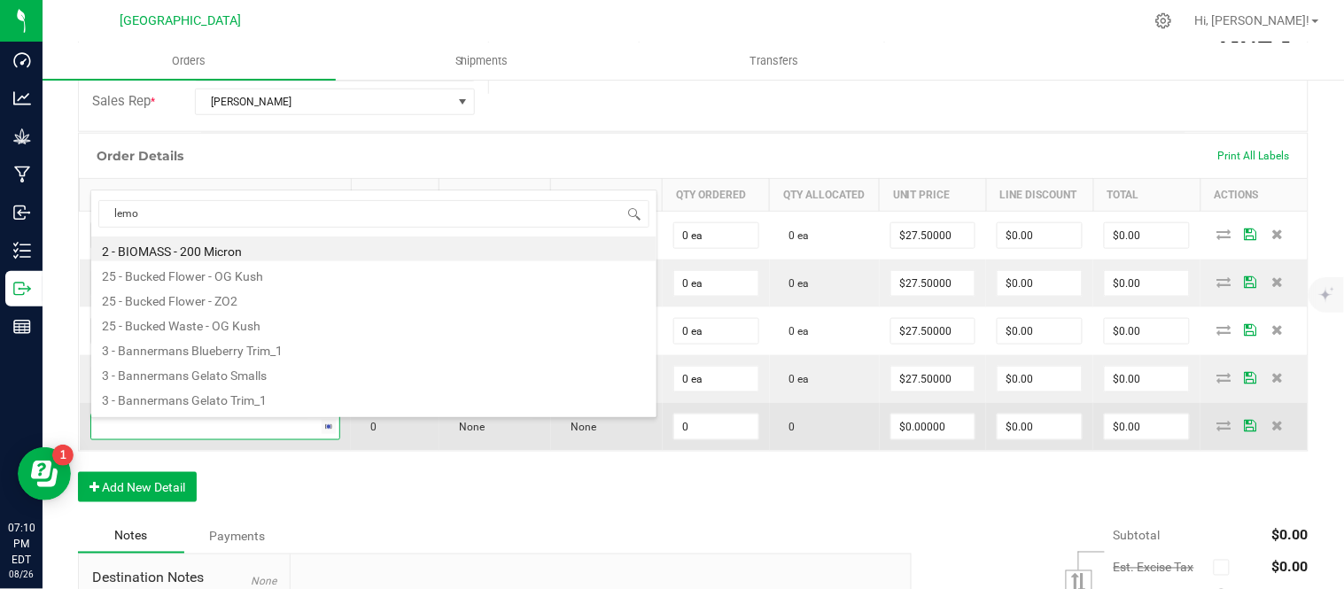
type input "lemon"
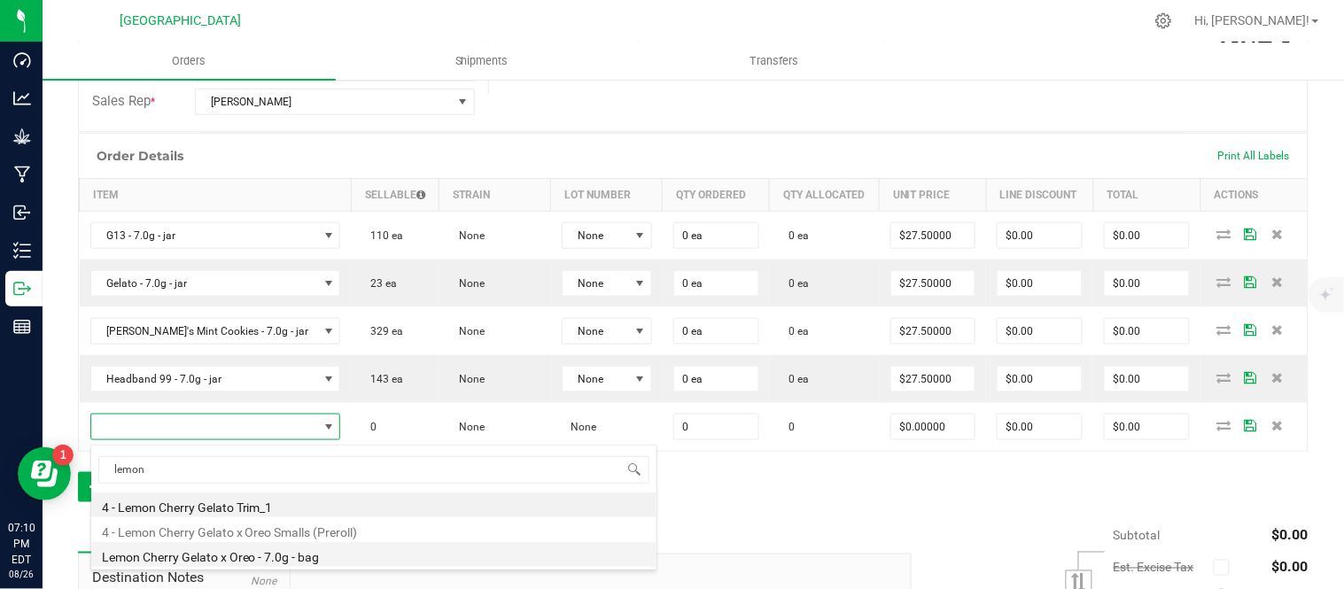
click at [275, 553] on li "Lemon Cherry Gelato x Oreo - 7.0g - bag" at bounding box center [373, 554] width 565 height 25
type input "0 ea"
type input "$20.00000"
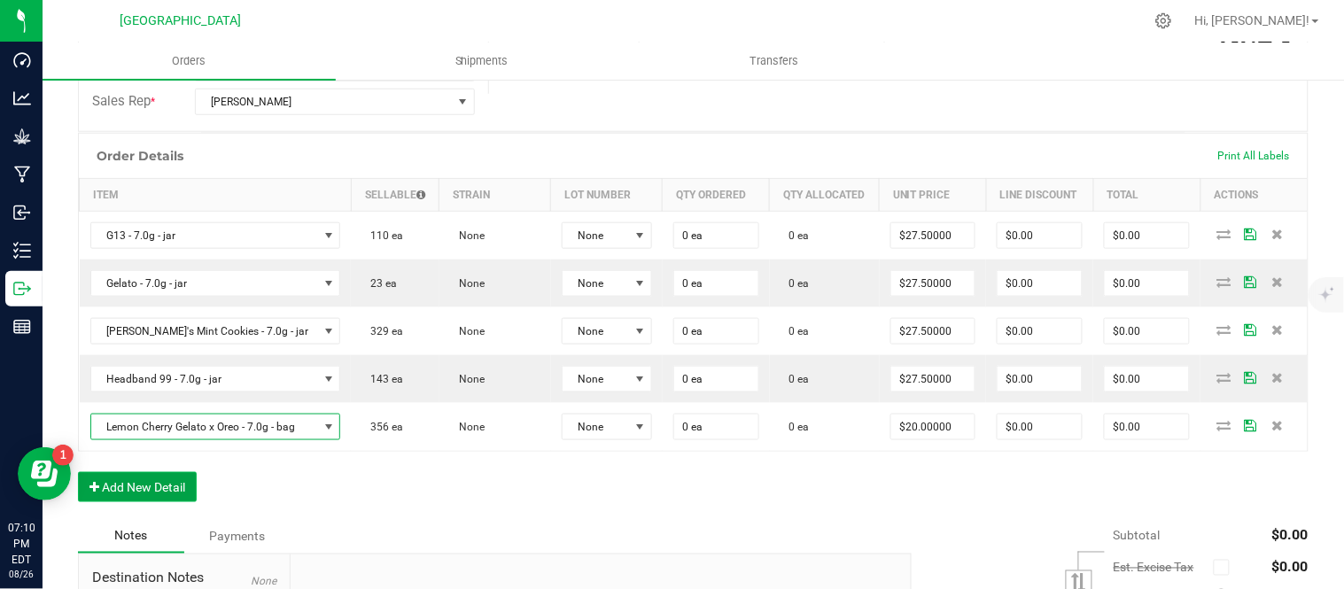
click at [166, 494] on button "Add New Detail" at bounding box center [137, 487] width 119 height 30
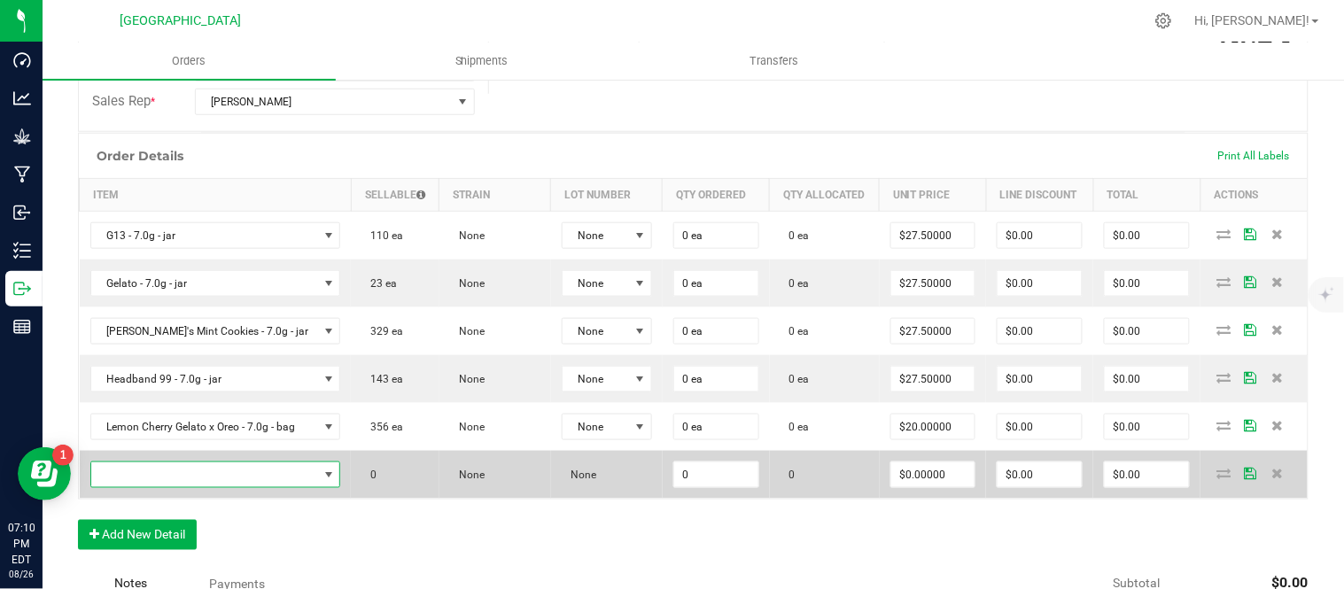
click at [163, 487] on span "NO DATA FOUND" at bounding box center [204, 475] width 227 height 25
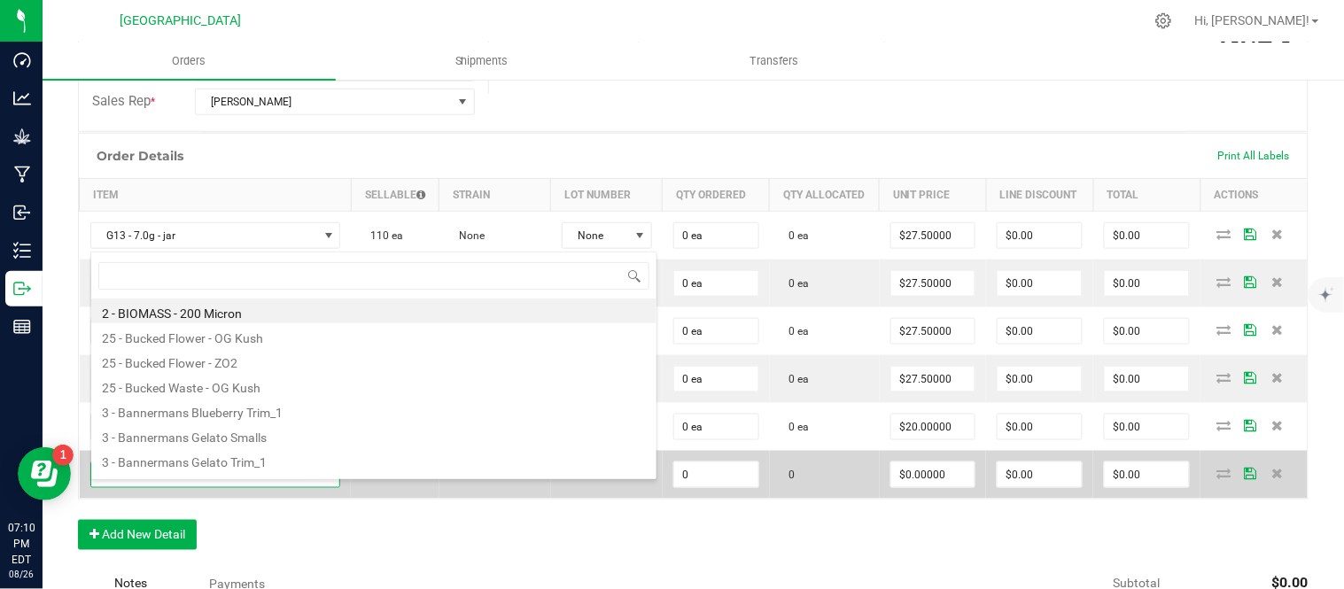
scroll to position [27, 249]
type input "gmo"
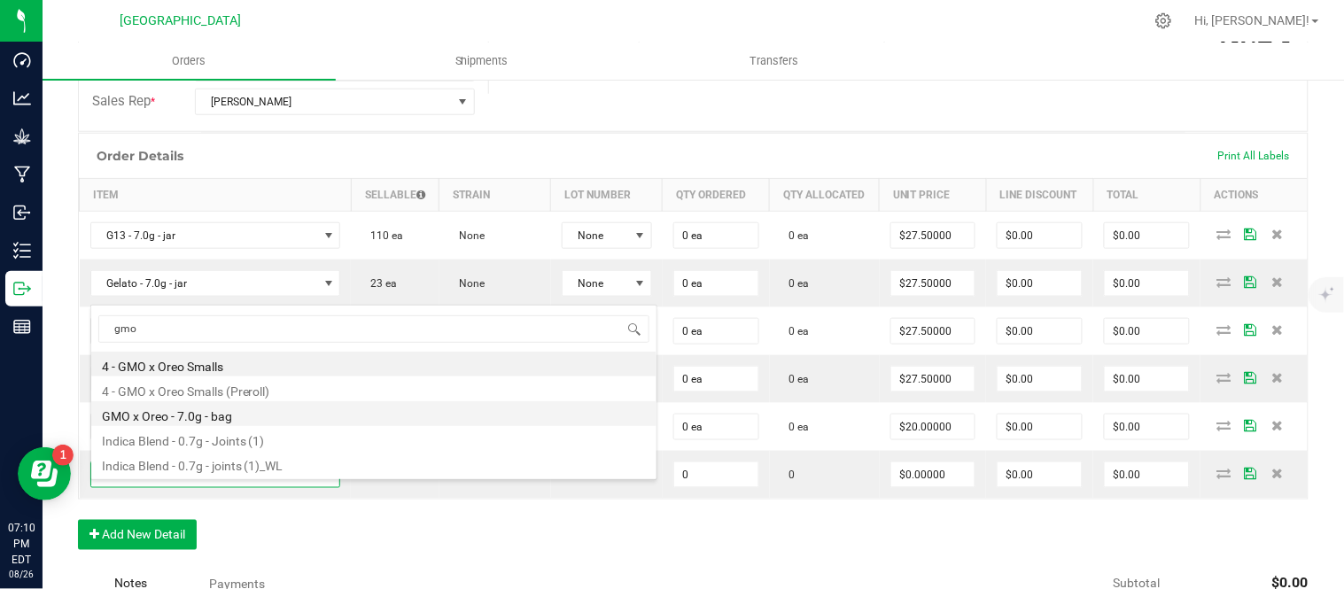
click at [237, 418] on li "GMO x Oreo - 7.0g - bag" at bounding box center [373, 413] width 565 height 25
type input "0 ea"
type input "$20.00000"
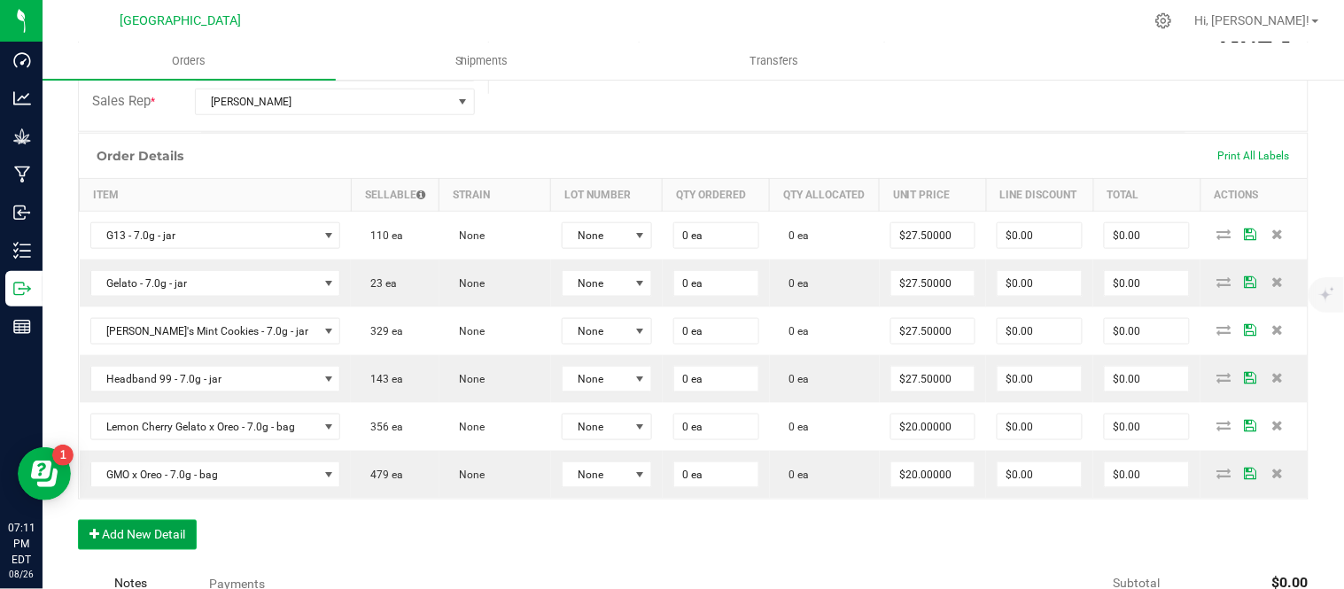
click at [156, 550] on button "Add New Detail" at bounding box center [137, 535] width 119 height 30
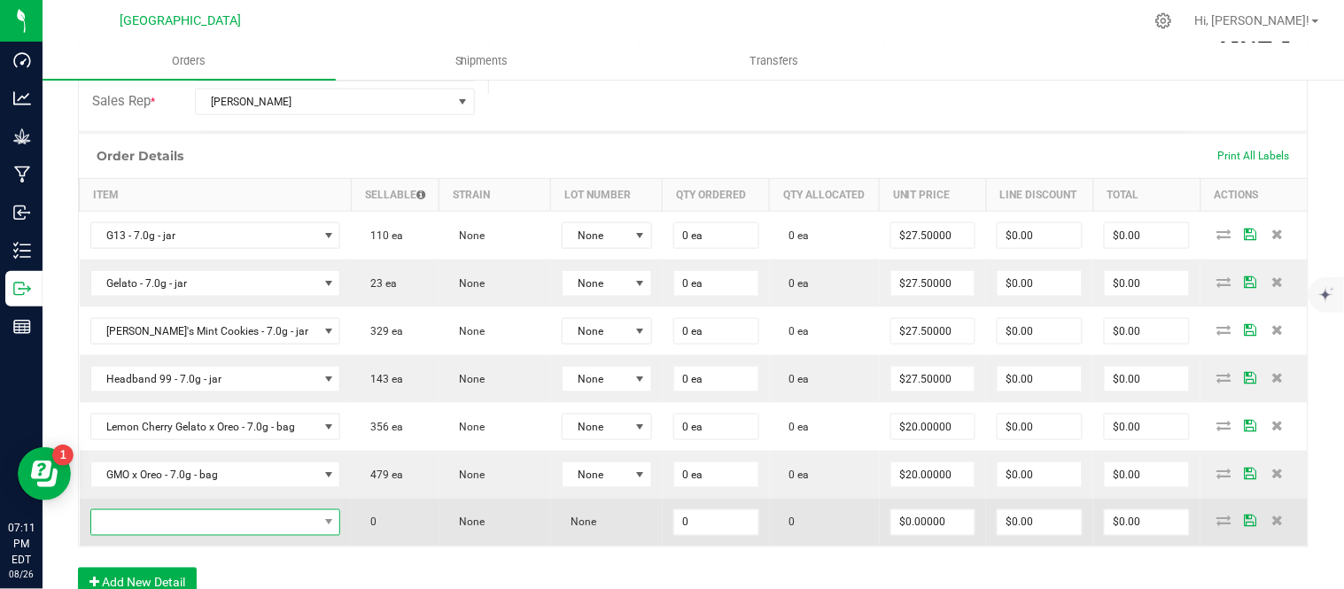
click at [222, 535] on span "NO DATA FOUND" at bounding box center [204, 522] width 227 height 25
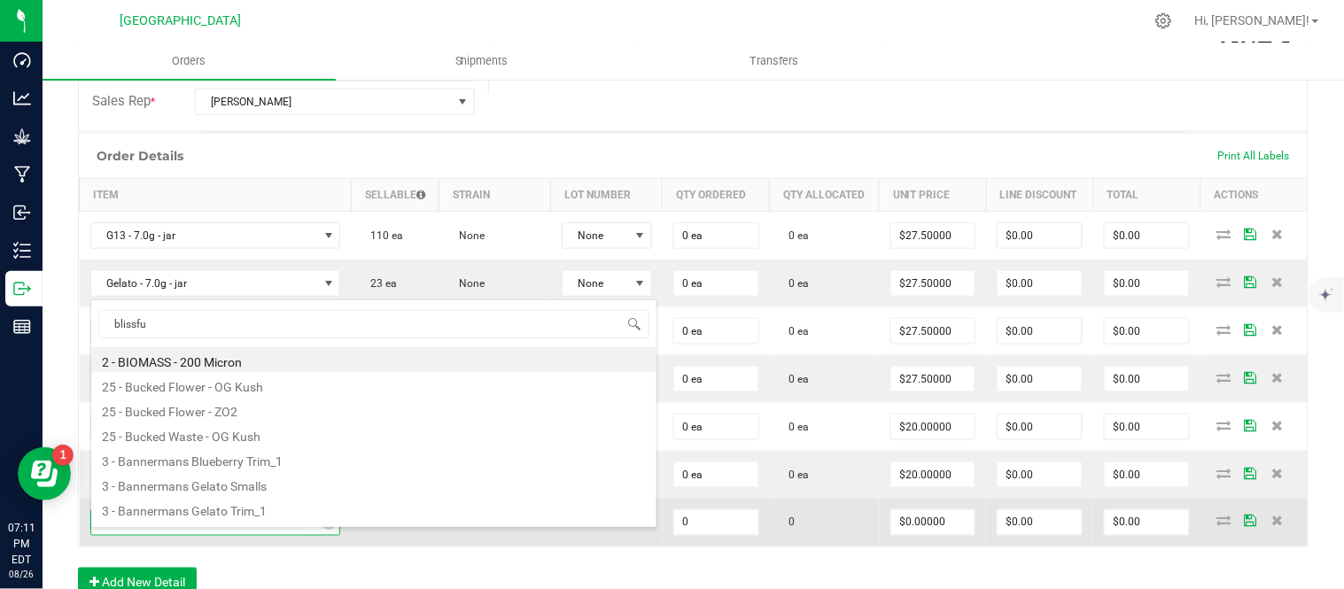
type input "blissful"
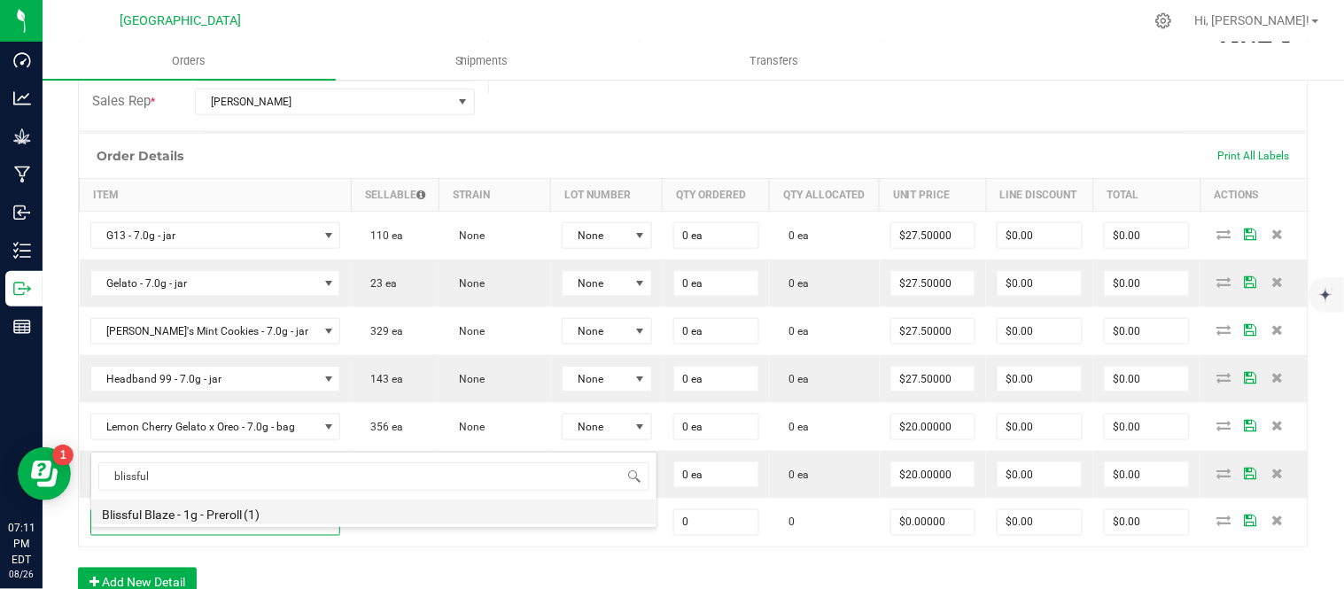
click at [222, 510] on li "Blissful Blaze - 1g - Preroll (1)" at bounding box center [373, 512] width 565 height 25
type input "0 ea"
type input "$6.00000"
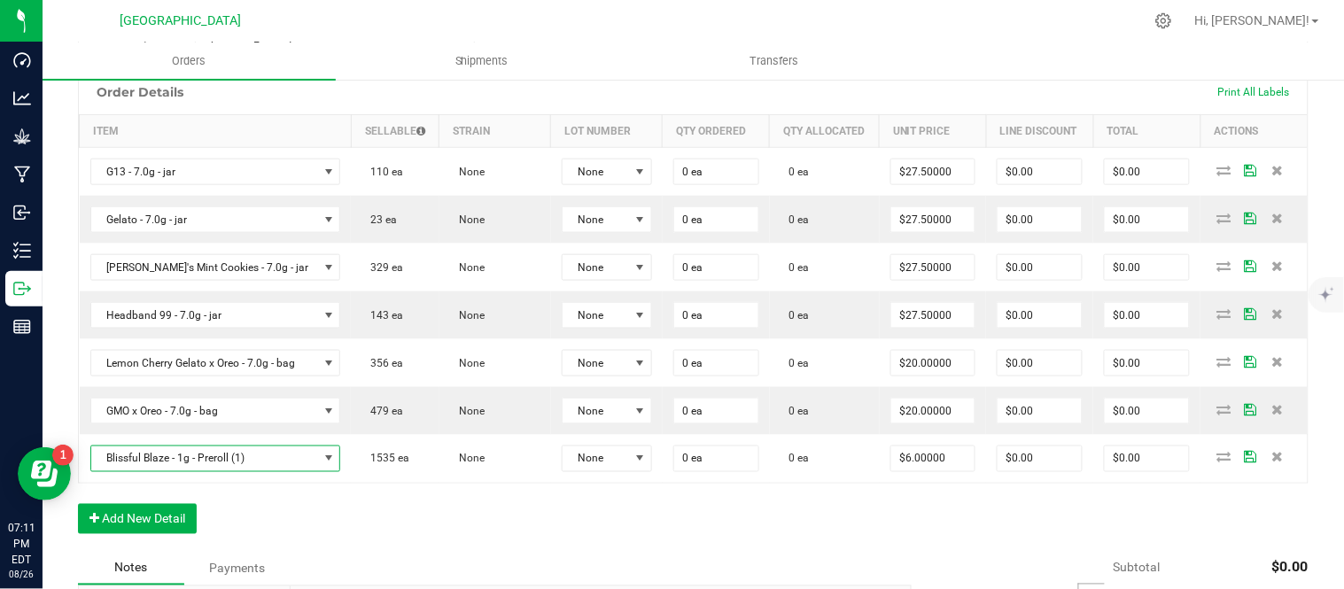
scroll to position [492, 0]
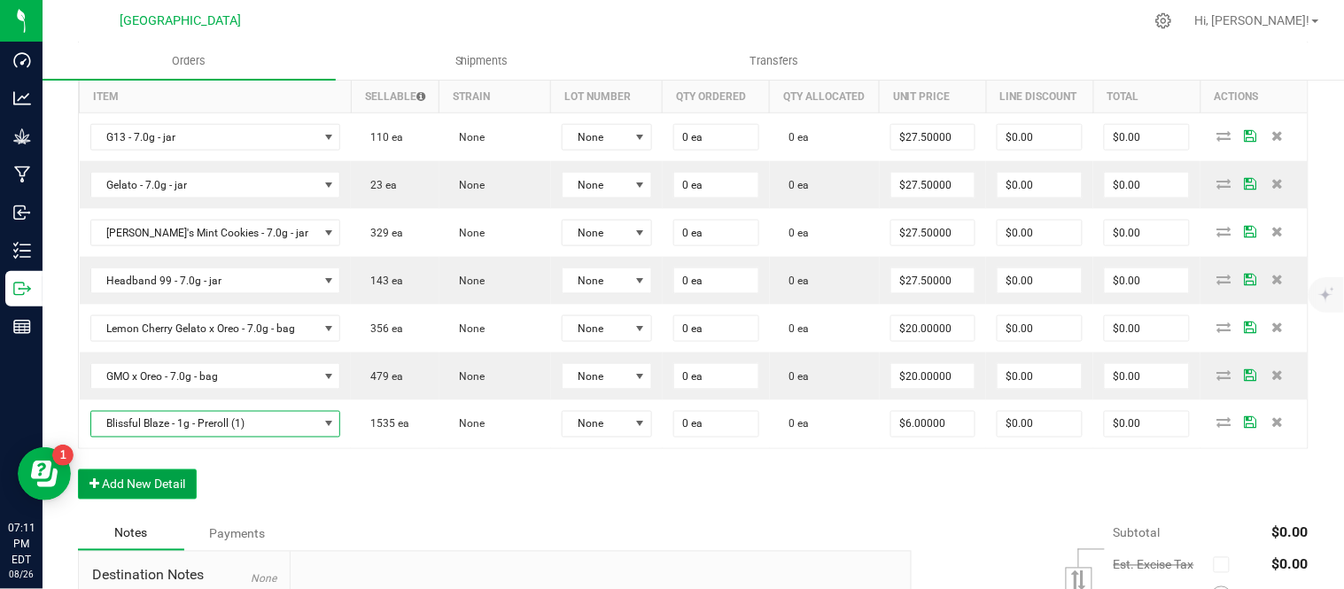
click at [130, 500] on button "Add New Detail" at bounding box center [137, 485] width 119 height 30
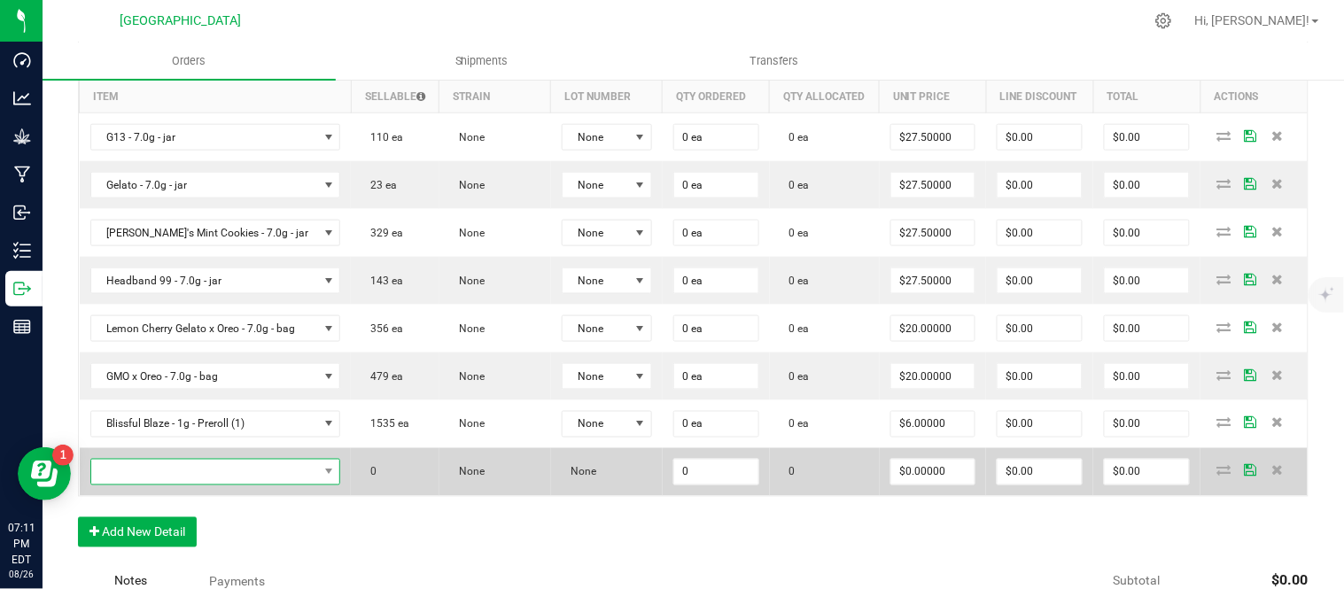
click at [131, 485] on span "NO DATA FOUND" at bounding box center [204, 472] width 227 height 25
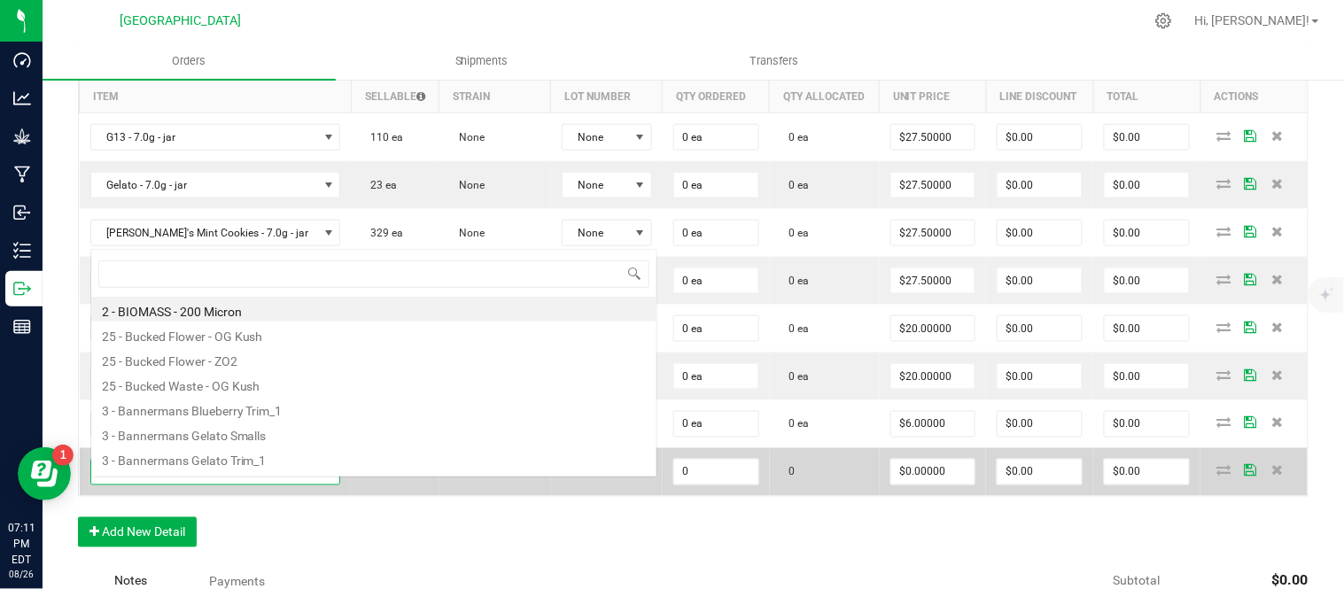
scroll to position [27, 249]
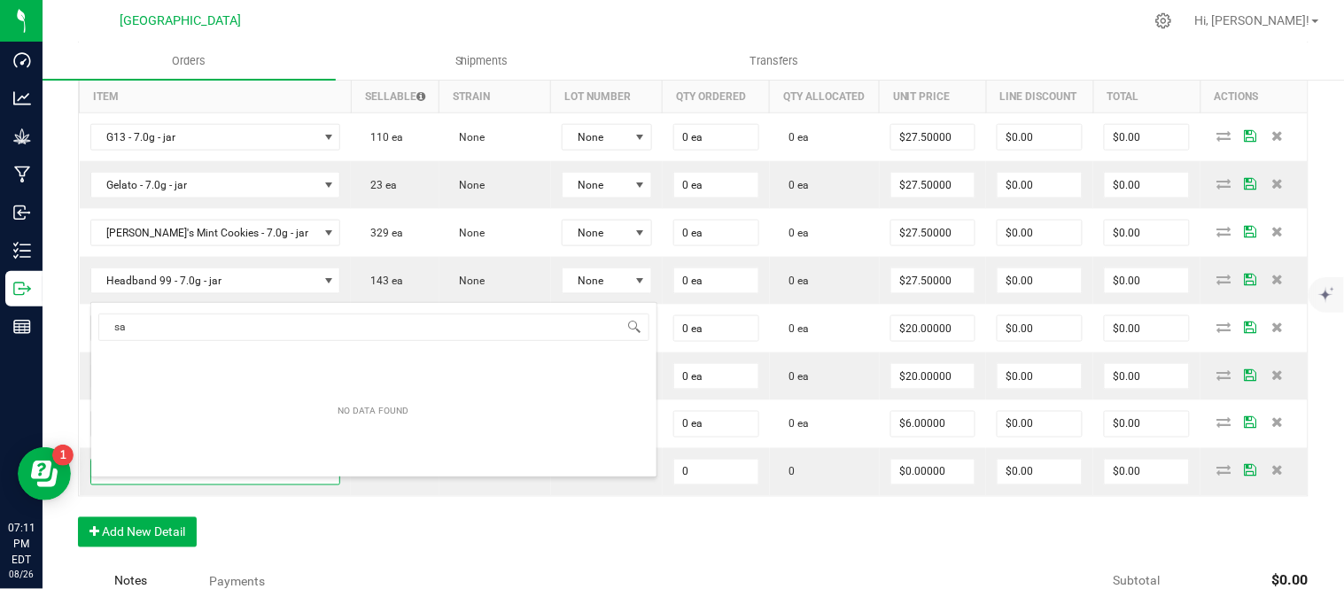
type input "s"
type input "indi"
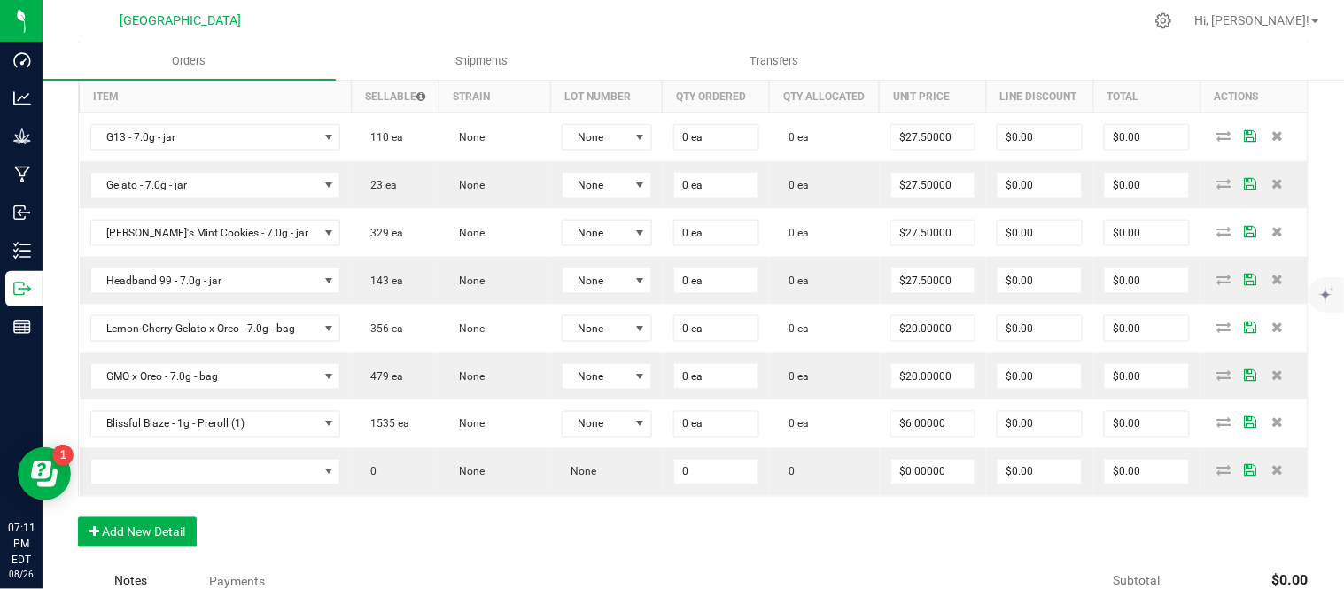
click at [490, 551] on div "Order Details Print All Labels Item Sellable Strain Lot Number Qty Ordered Qty …" at bounding box center [693, 300] width 1231 height 531
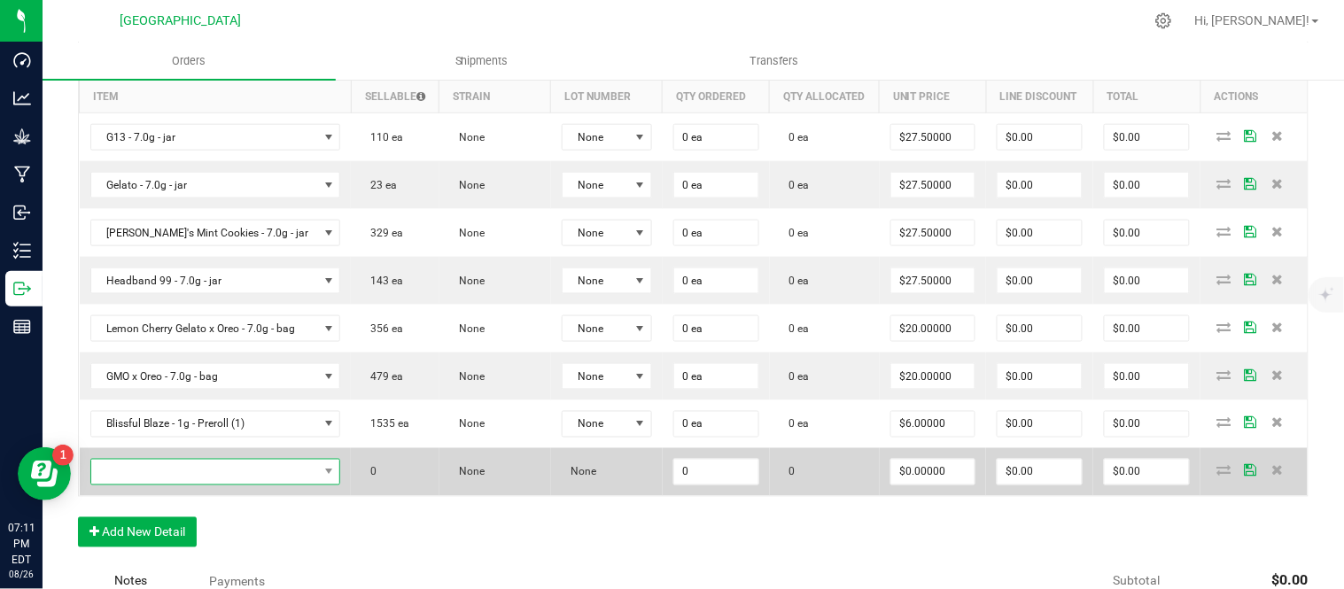
click at [249, 485] on span "NO DATA FOUND" at bounding box center [204, 472] width 227 height 25
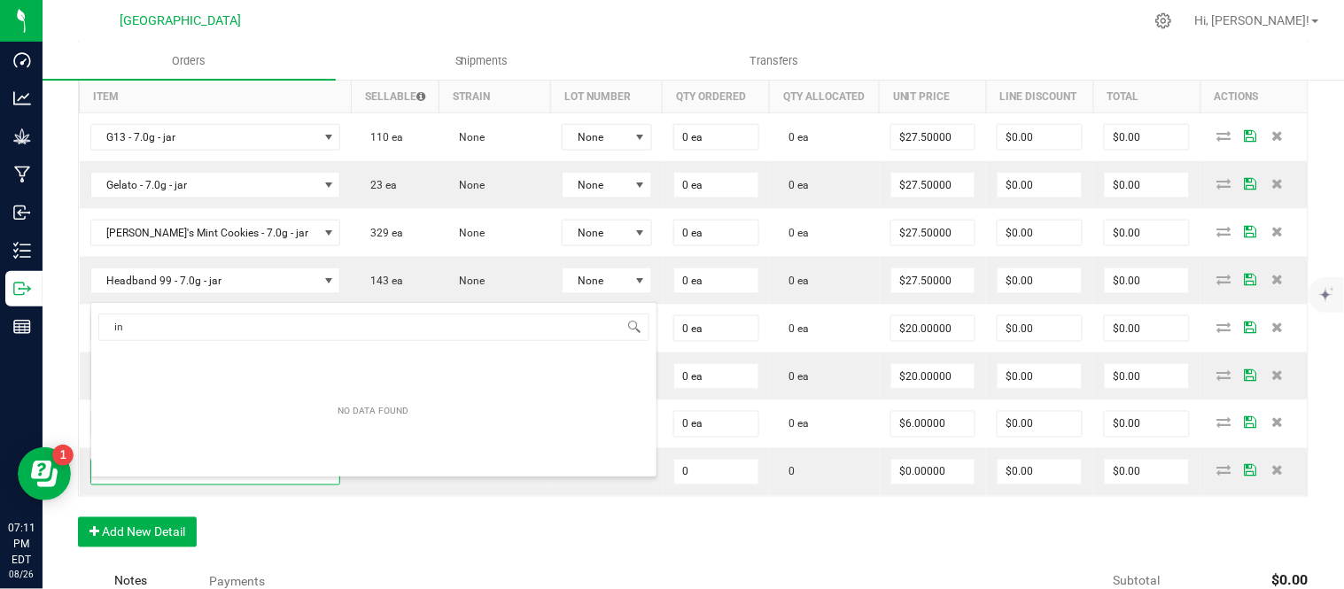
type input "i"
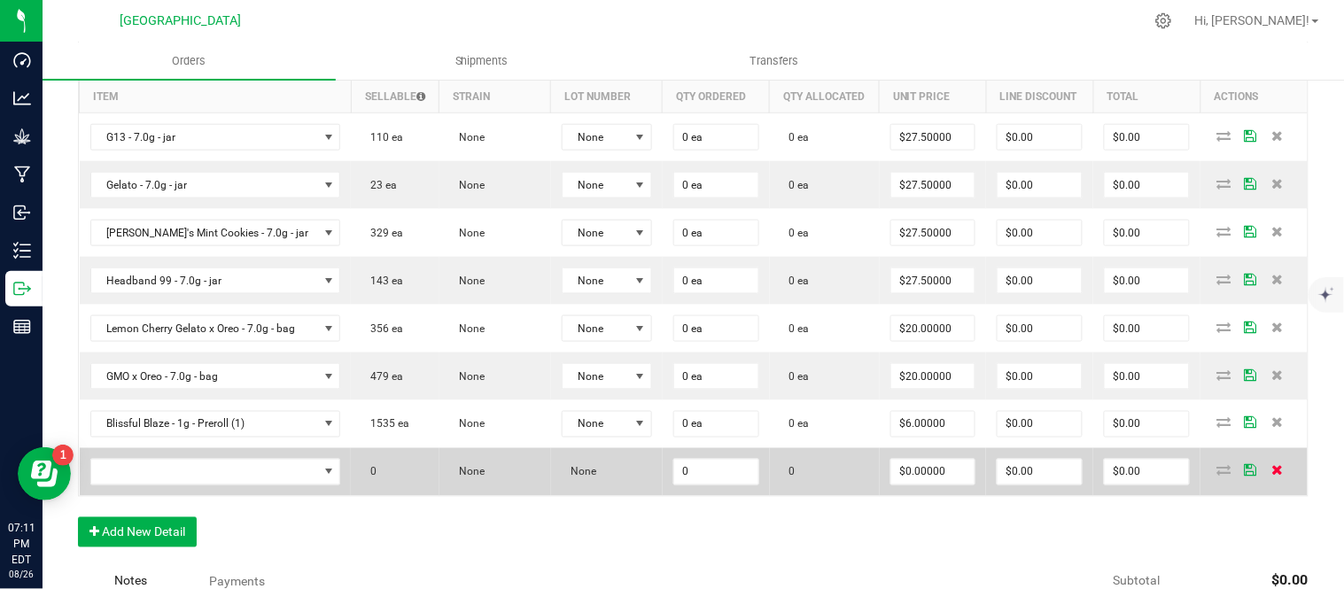
click at [1273, 476] on icon at bounding box center [1279, 470] width 12 height 11
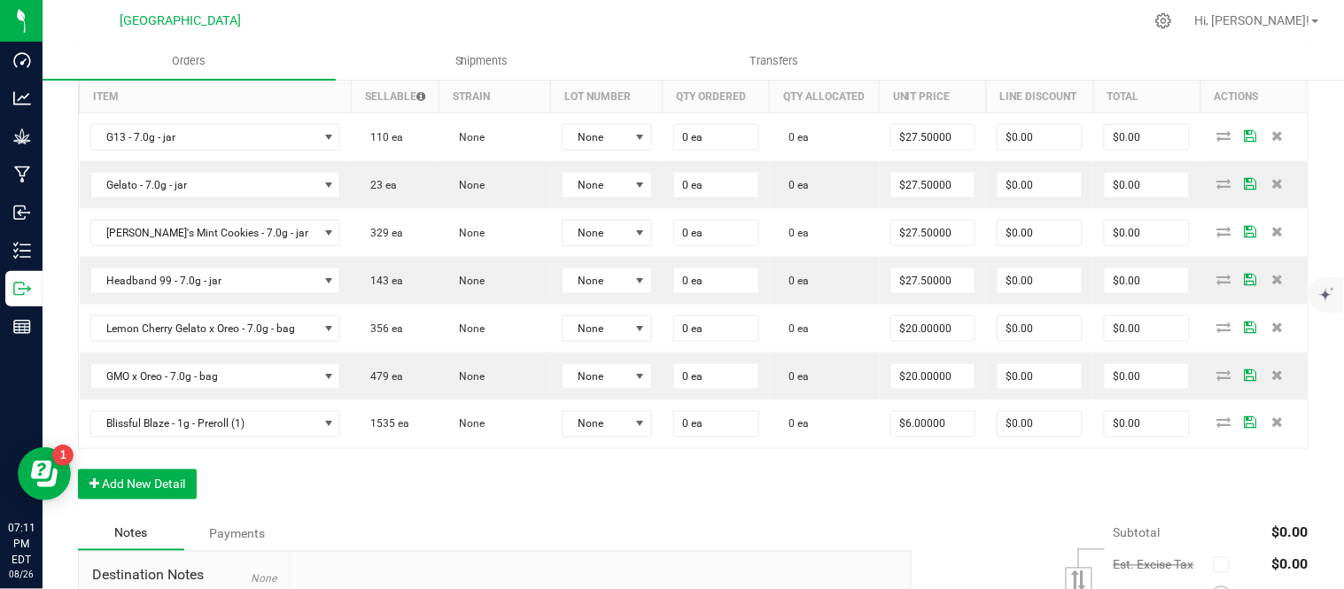
click at [901, 511] on div "Order Details Print All Labels Item Sellable Strain Lot Number Qty Ordered Qty …" at bounding box center [693, 276] width 1231 height 483
click at [135, 499] on button "Add New Detail" at bounding box center [137, 485] width 119 height 30
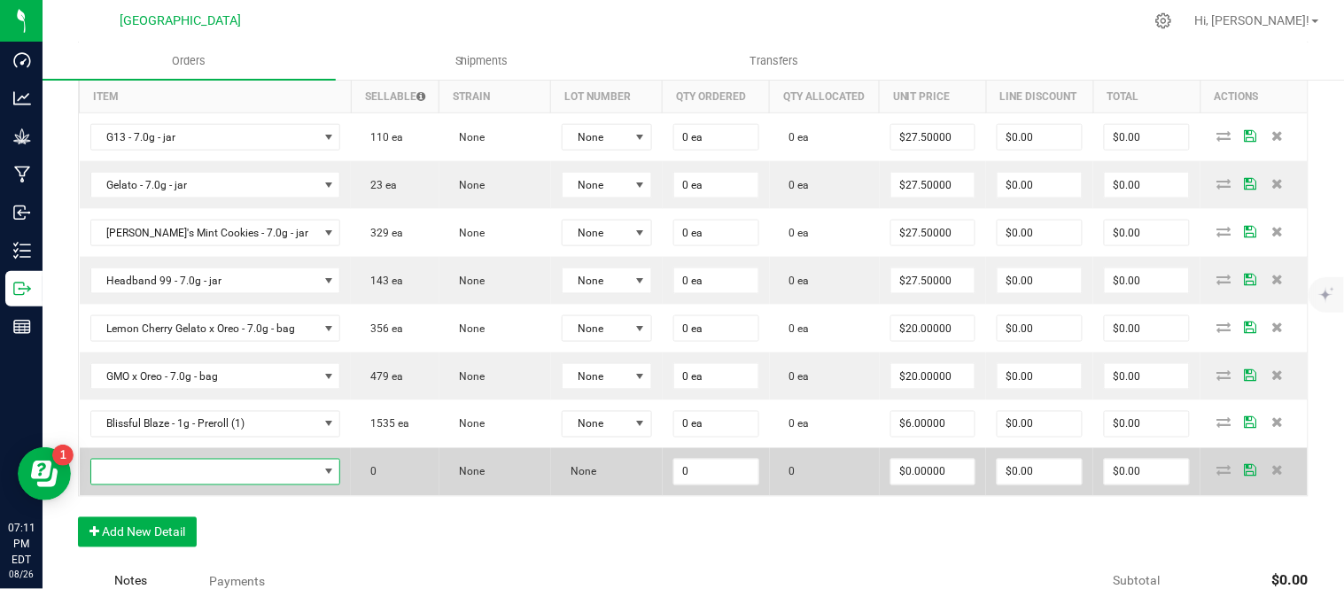
click at [135, 483] on span "NO DATA FOUND" at bounding box center [204, 472] width 227 height 25
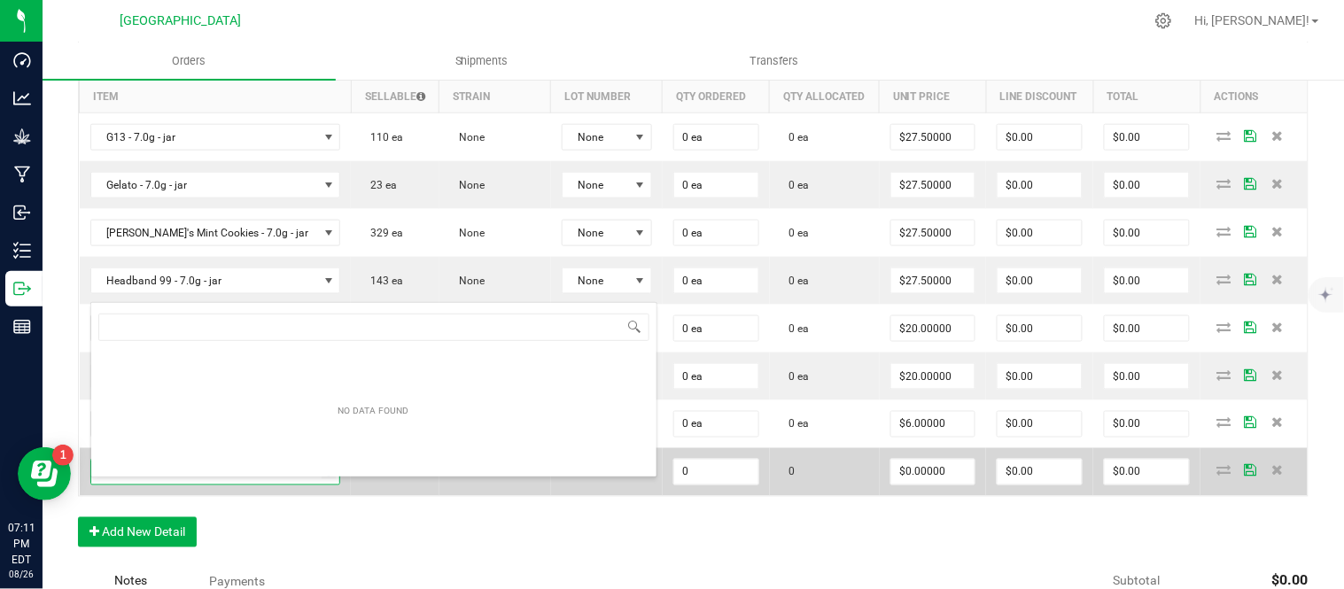
type input "l"
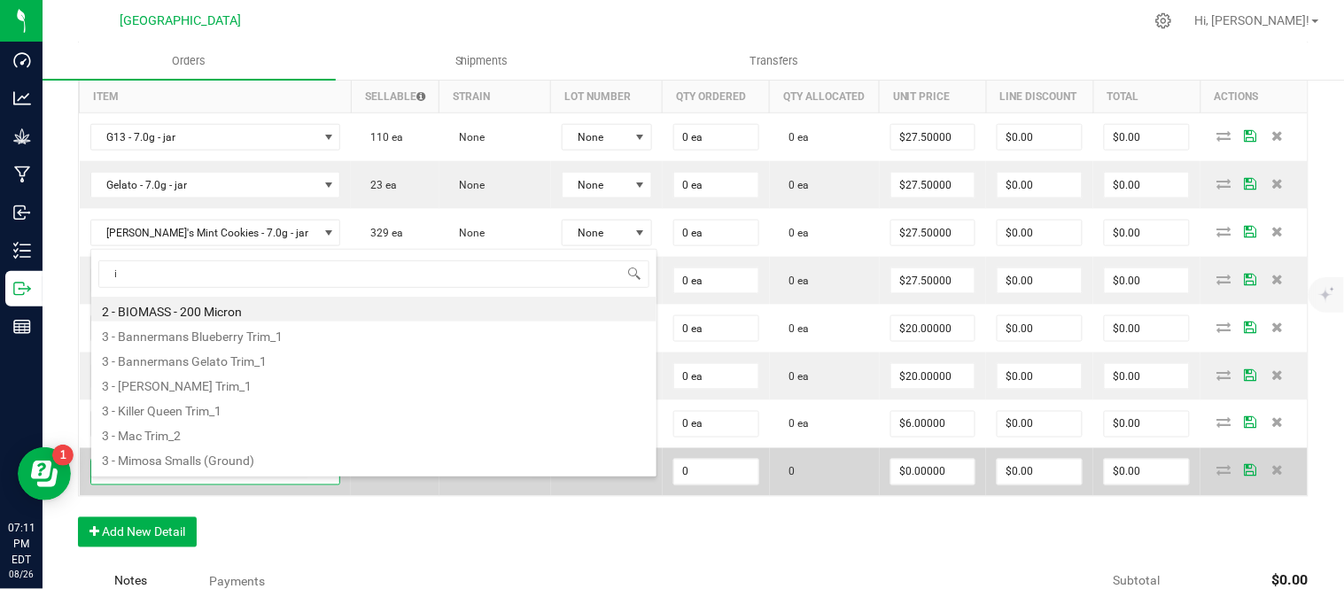
type input "in"
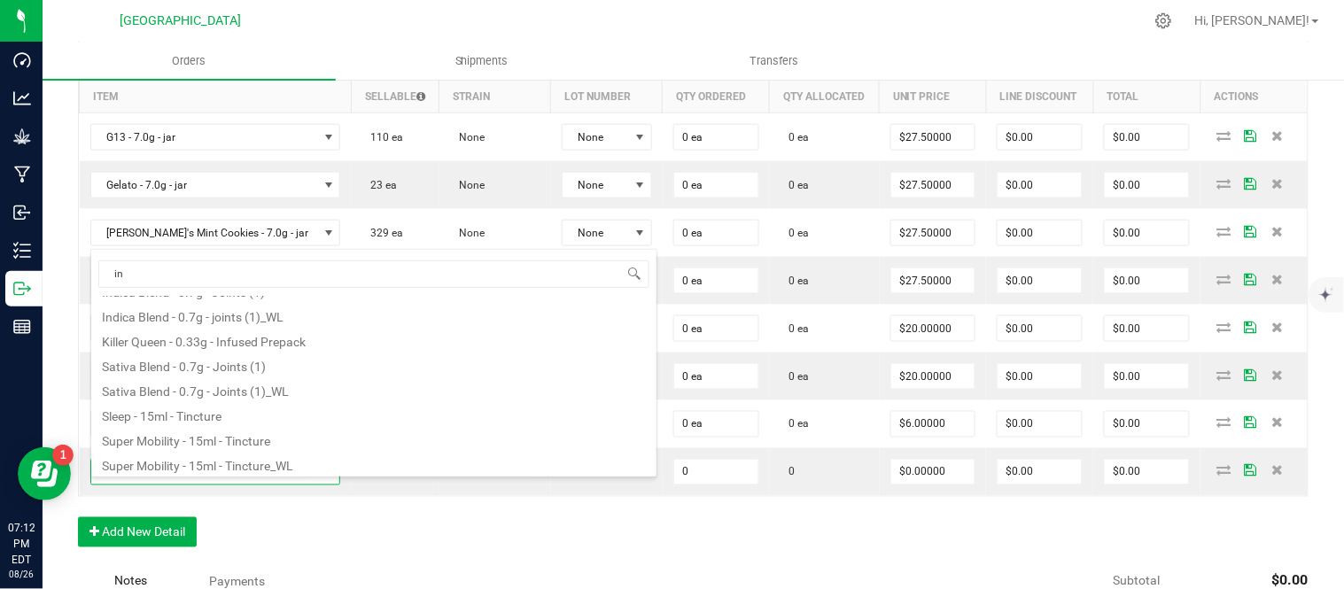
scroll to position [319, 0]
click at [189, 366] on li "Sativa Blend - 0.7g - Joints (1)" at bounding box center [373, 362] width 565 height 25
type input "0 ea"
type input "$4.42000"
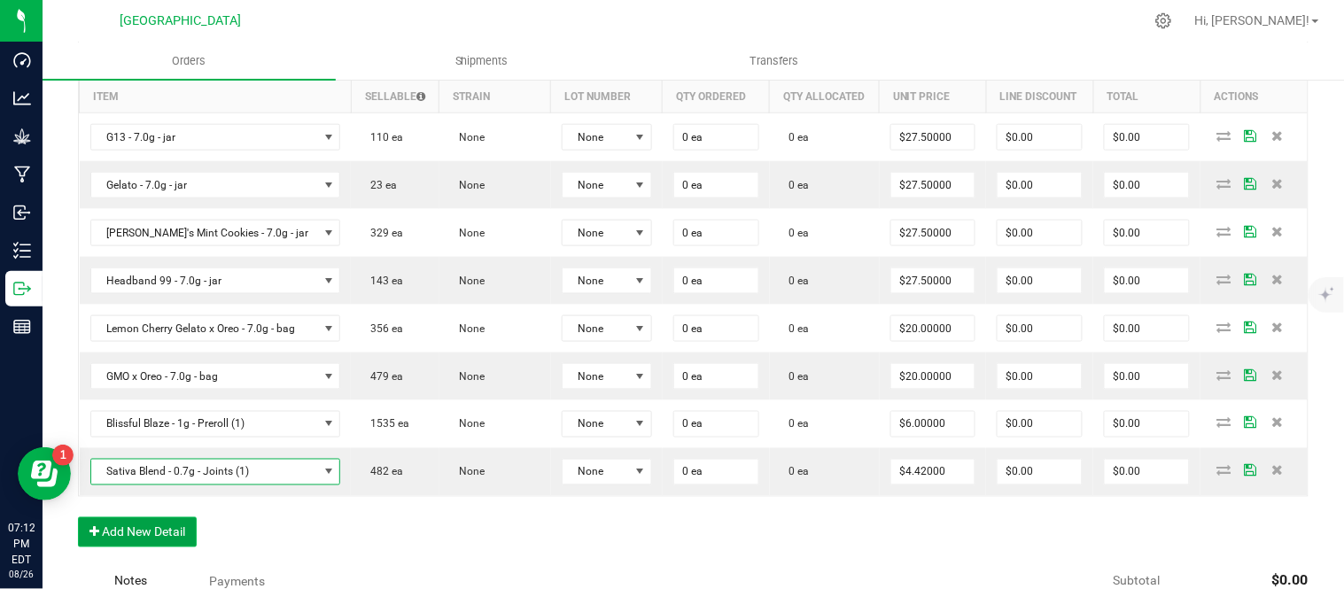
click at [110, 548] on button "Add New Detail" at bounding box center [137, 533] width 119 height 30
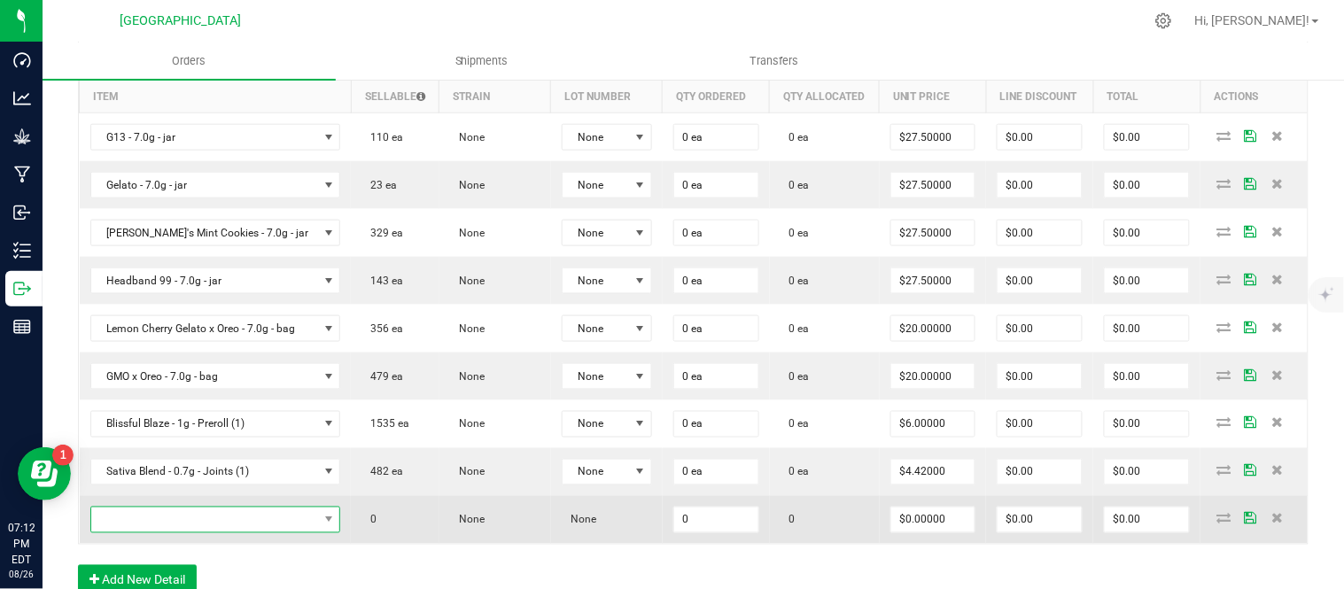
click at [113, 533] on span "NO DATA FOUND" at bounding box center [204, 520] width 227 height 25
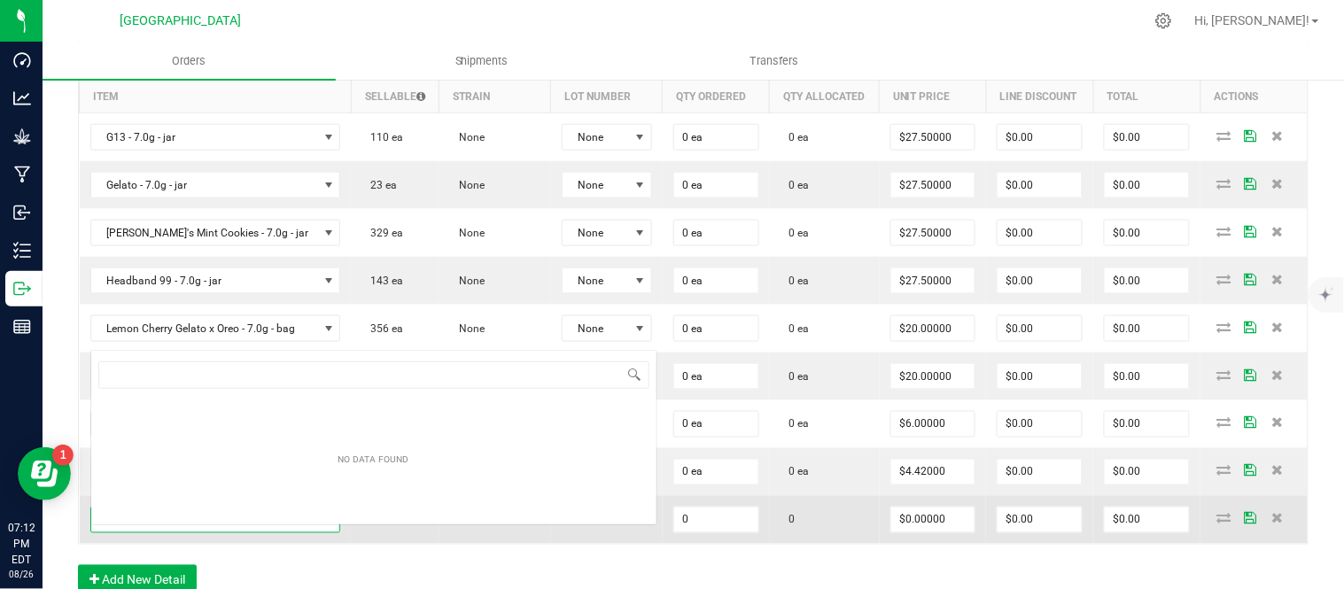
scroll to position [27, 249]
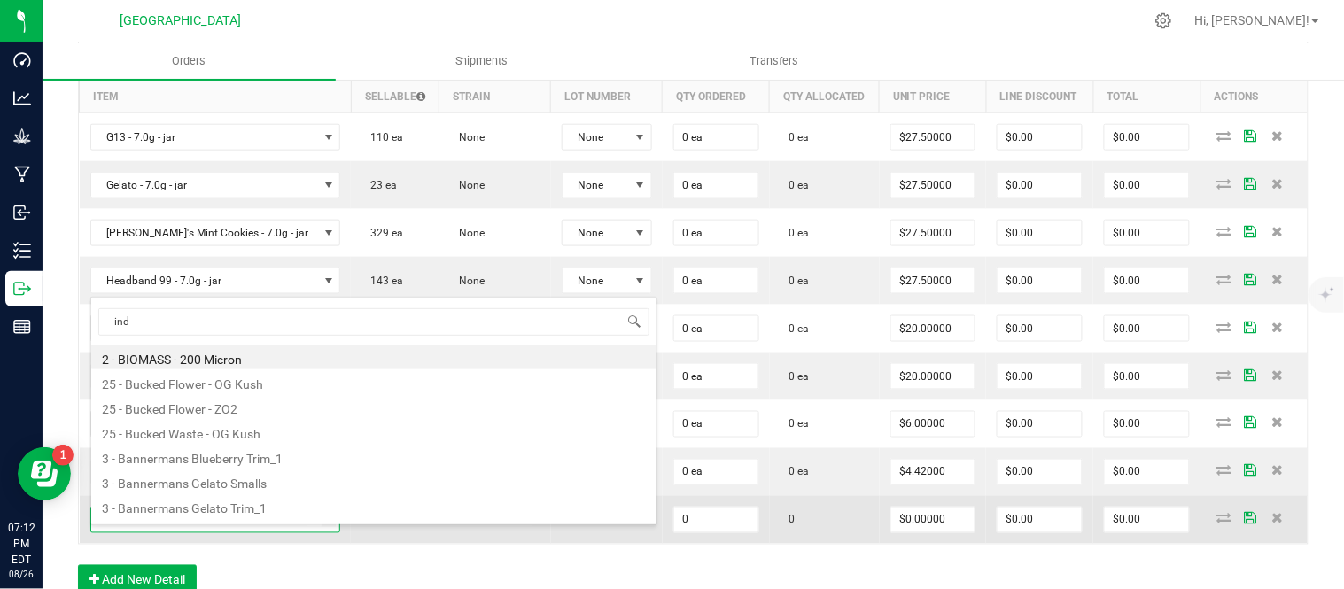
type input "indi"
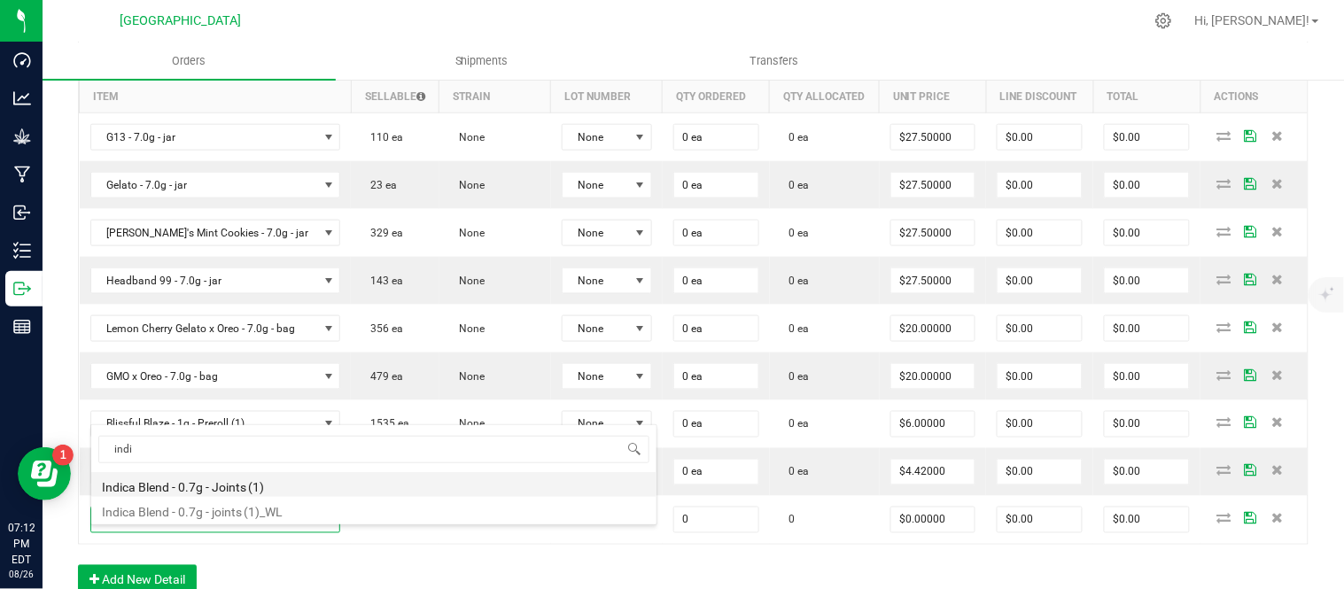
click at [175, 489] on li "Indica Blend - 0.7g - Joints (1)" at bounding box center [373, 484] width 565 height 25
type input "0 ea"
type input "$4.42000"
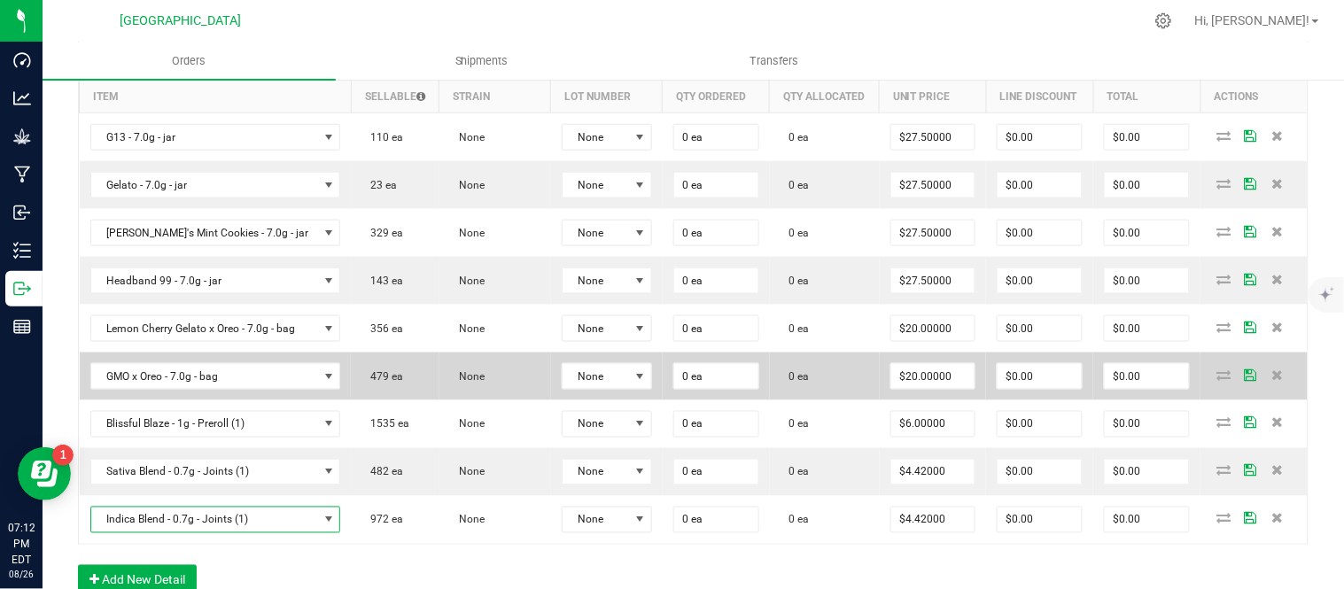
scroll to position [590, 0]
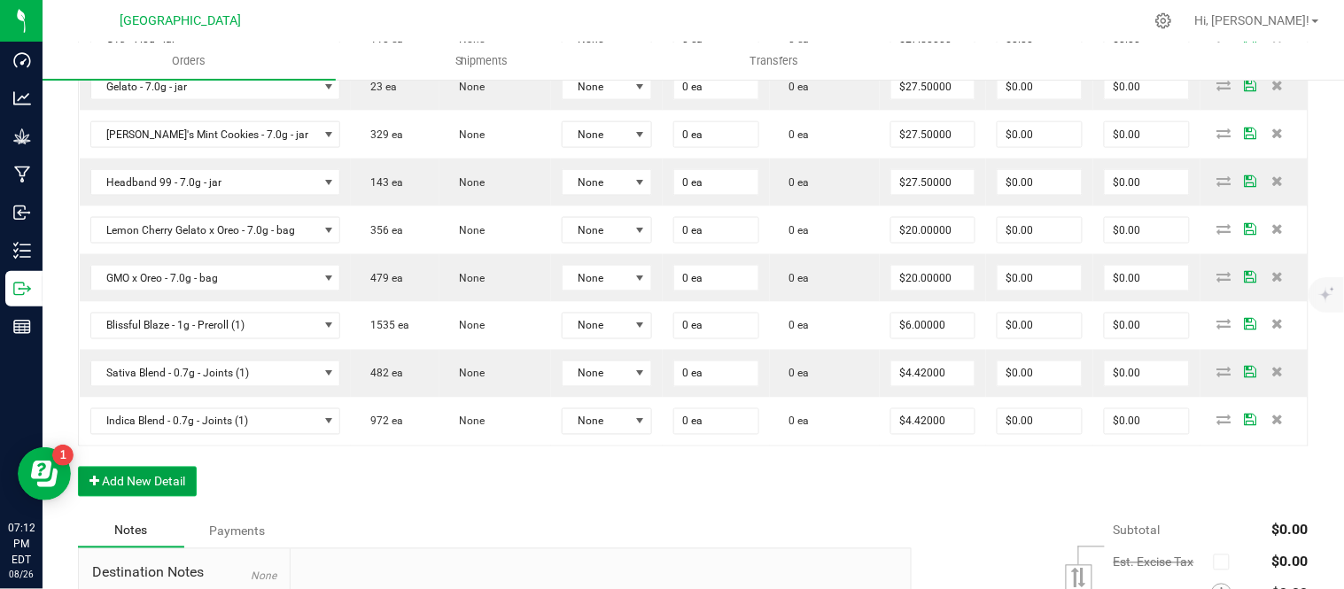
click at [162, 494] on button "Add New Detail" at bounding box center [137, 482] width 119 height 30
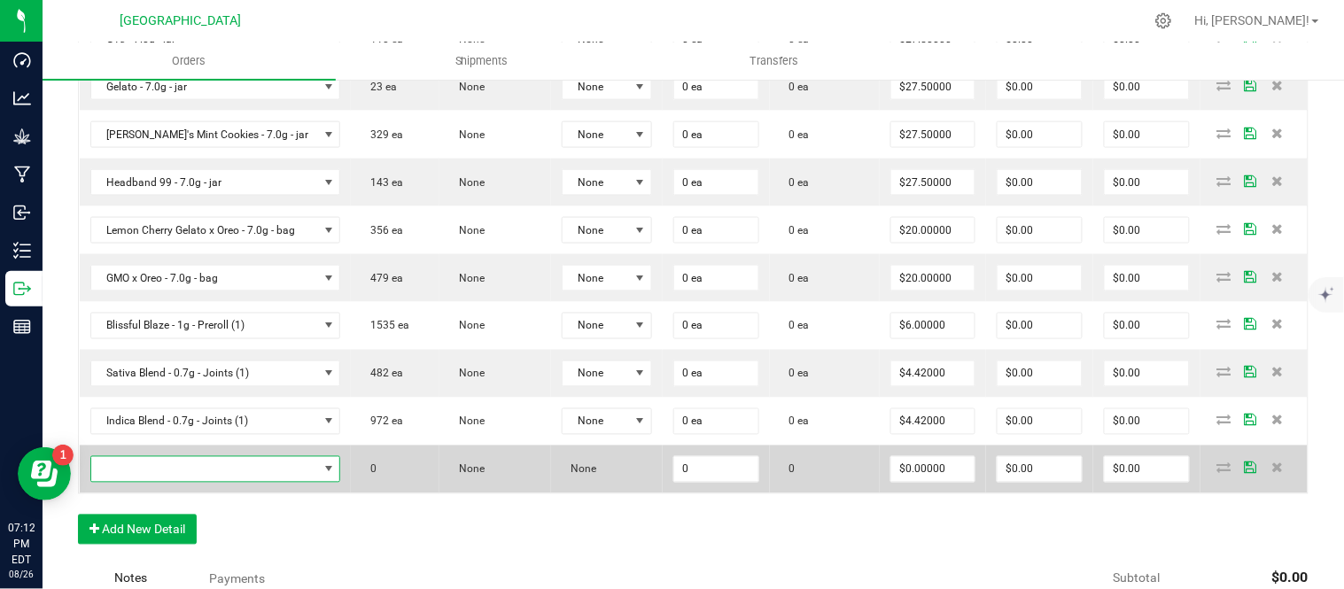
click at [162, 482] on span "NO DATA FOUND" at bounding box center [204, 469] width 227 height 25
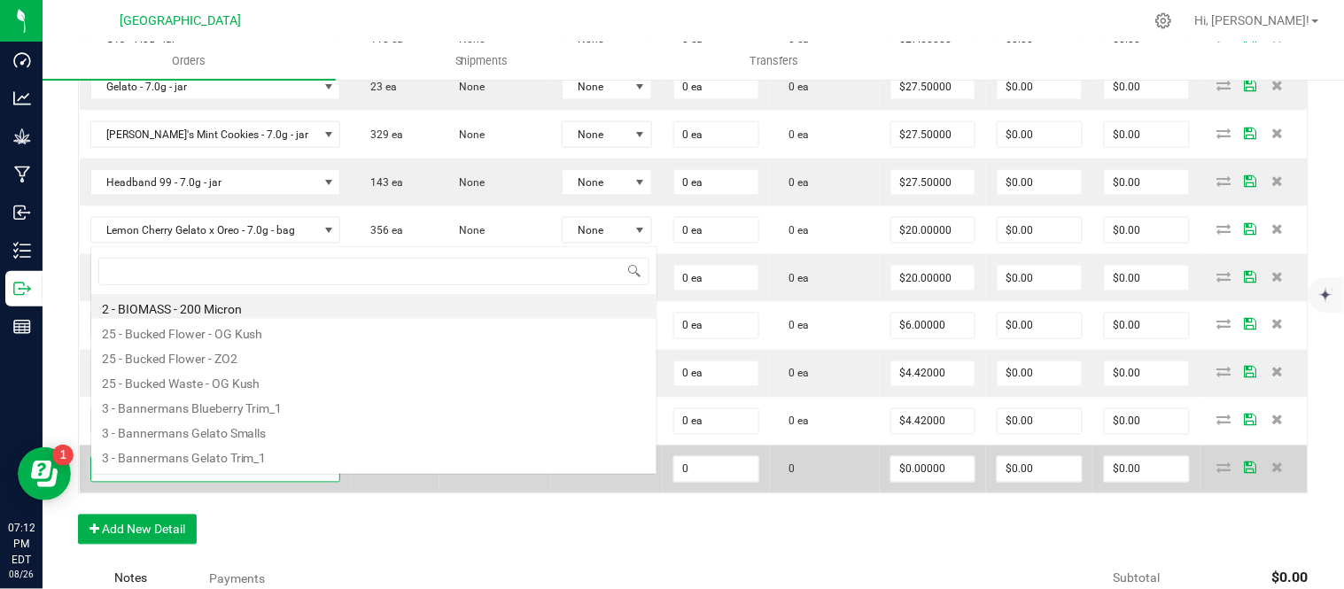
scroll to position [27, 249]
type input "wedding cake"
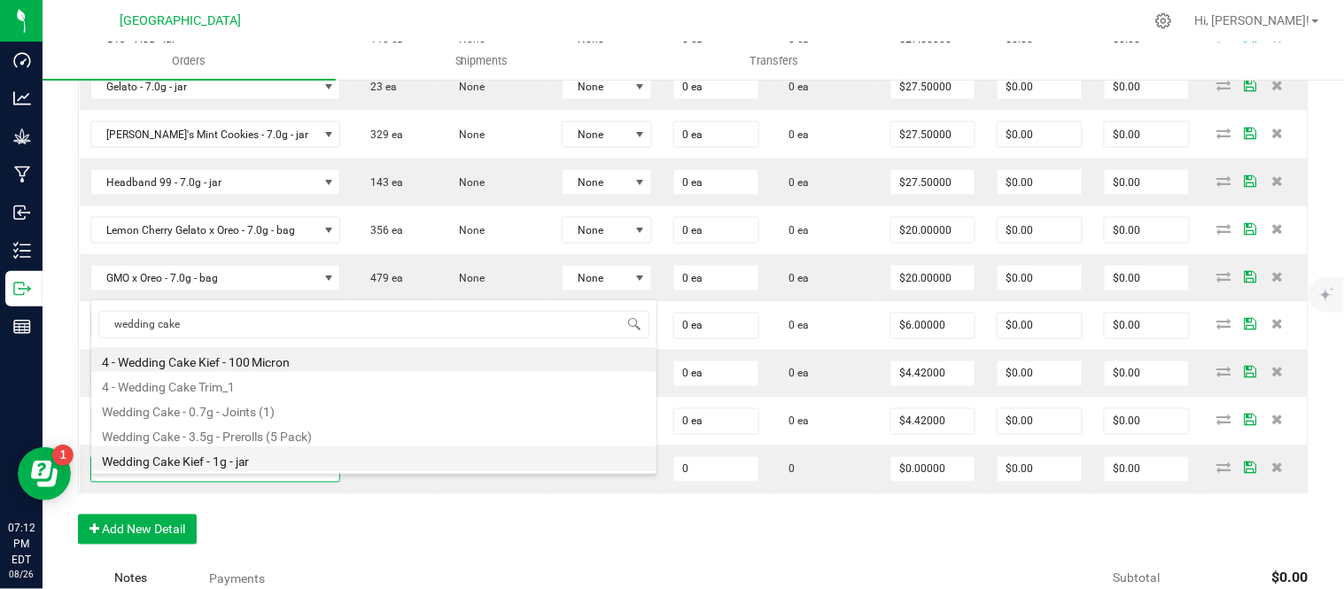
click at [235, 463] on li "Wedding Cake Kief - 1g - jar" at bounding box center [373, 459] width 565 height 25
type input "0 ea"
type input "$15.00000"
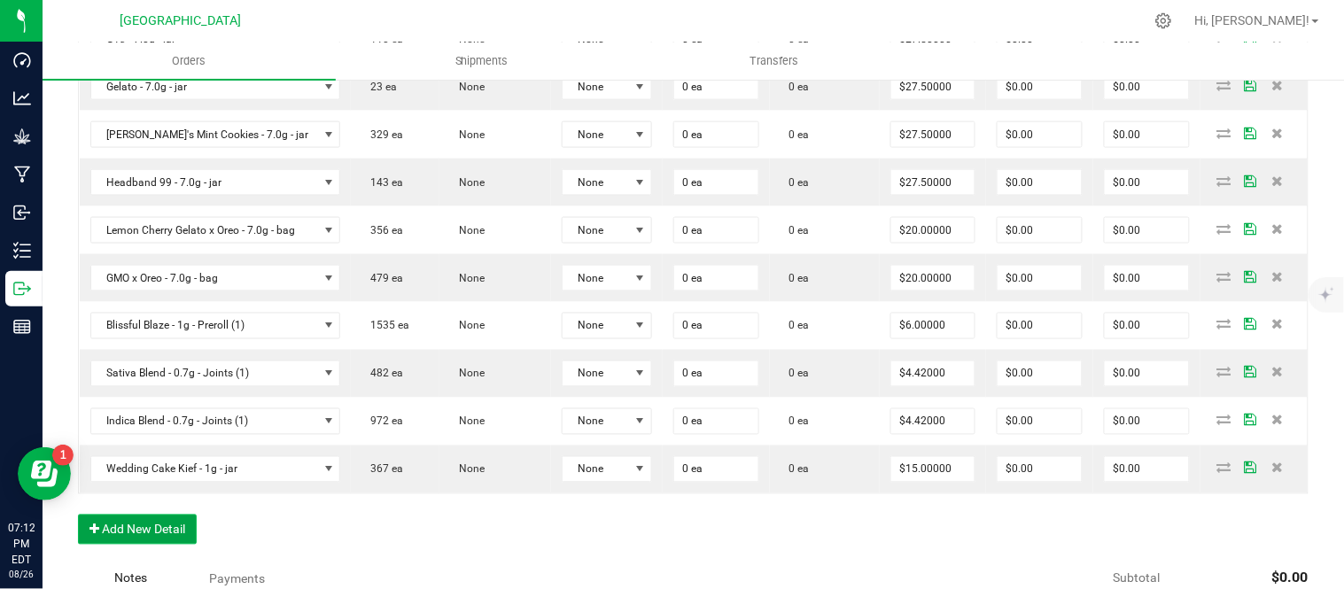
click at [160, 541] on button "Add New Detail" at bounding box center [137, 530] width 119 height 30
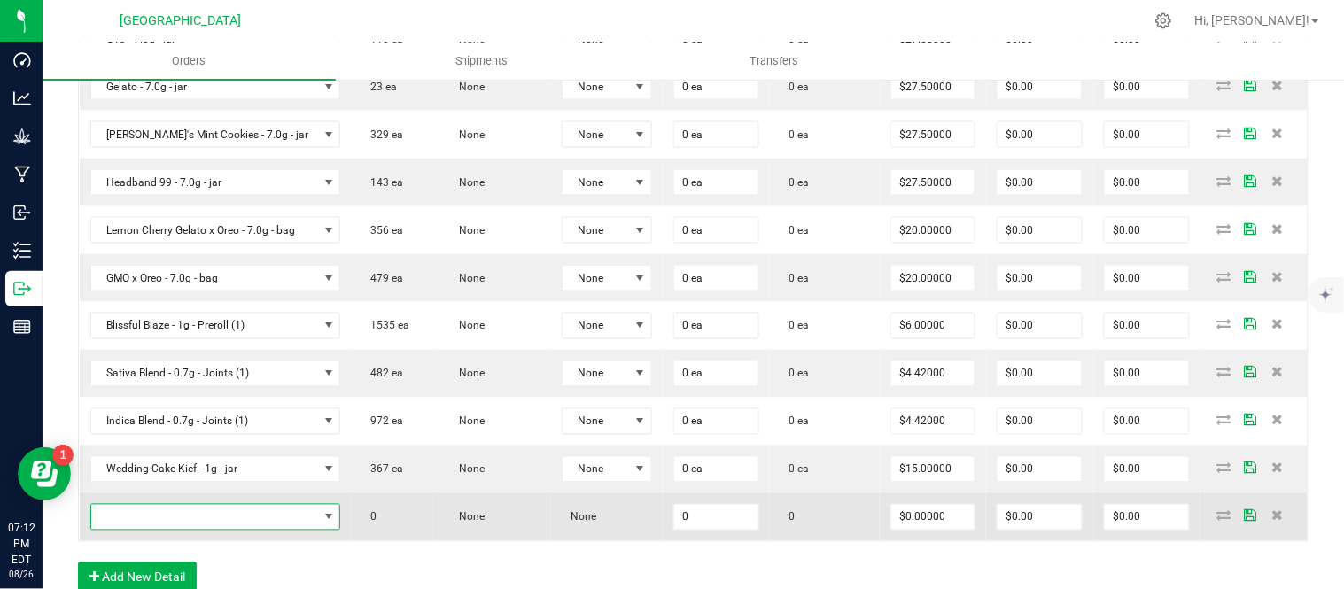
click at [158, 530] on span "NO DATA FOUND" at bounding box center [204, 517] width 227 height 25
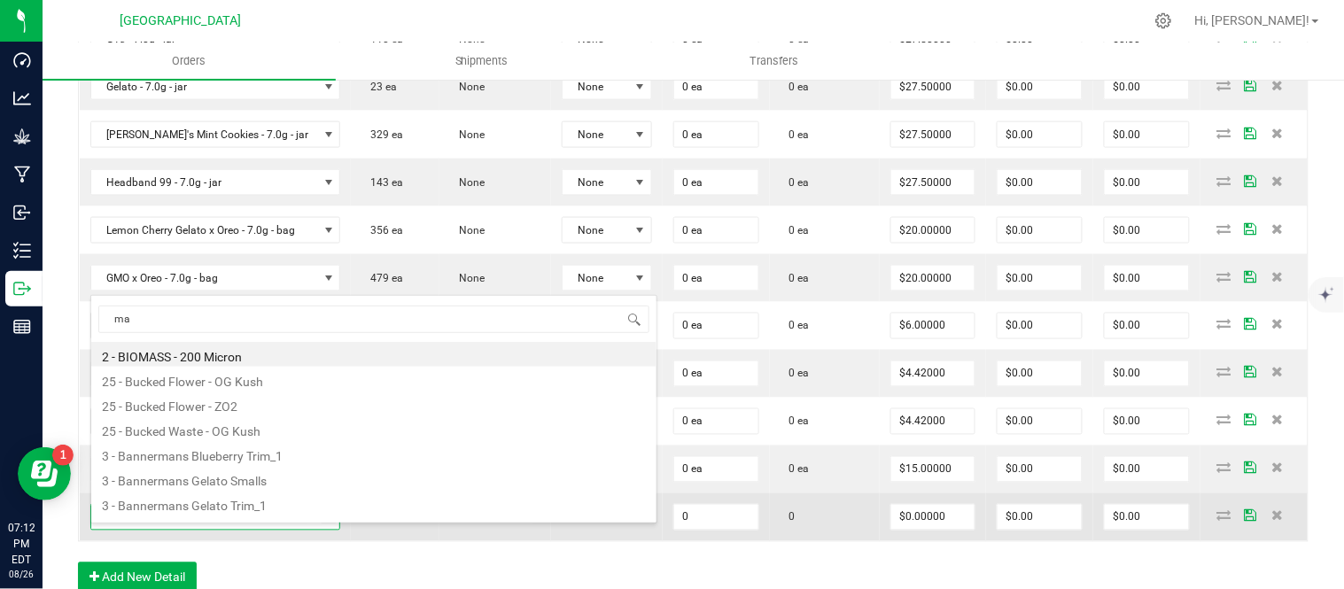
type input "mac"
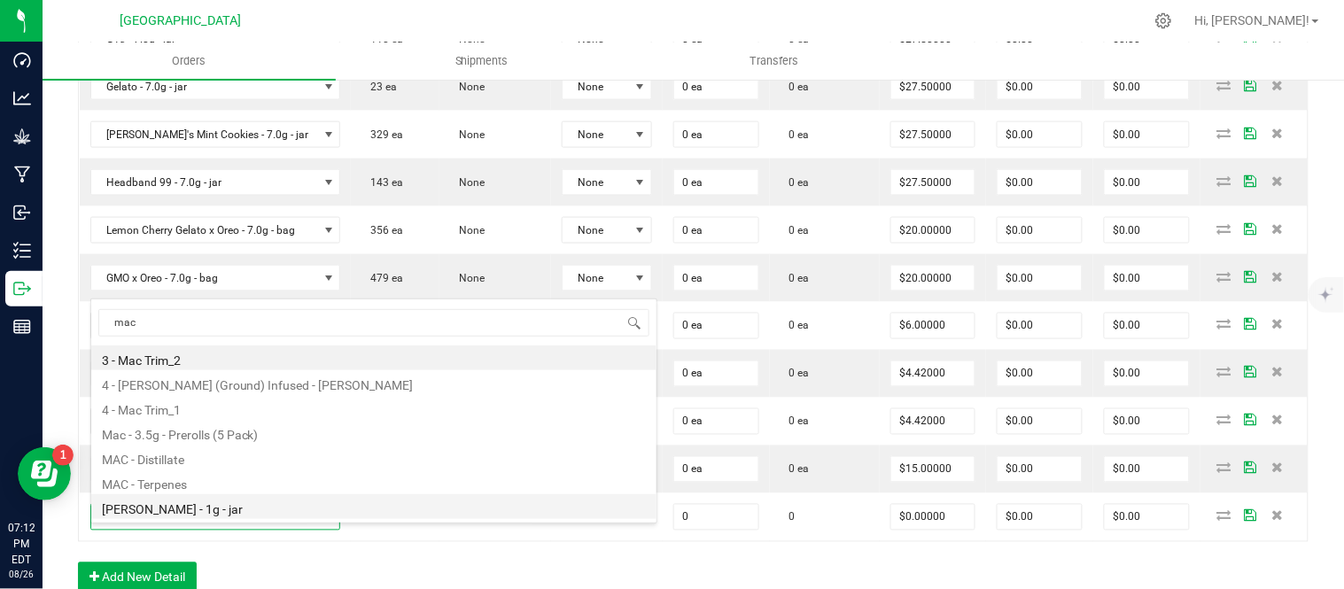
click at [173, 502] on li "[PERSON_NAME] - 1g - jar" at bounding box center [373, 506] width 565 height 25
type input "0 ea"
type input "$15.00000"
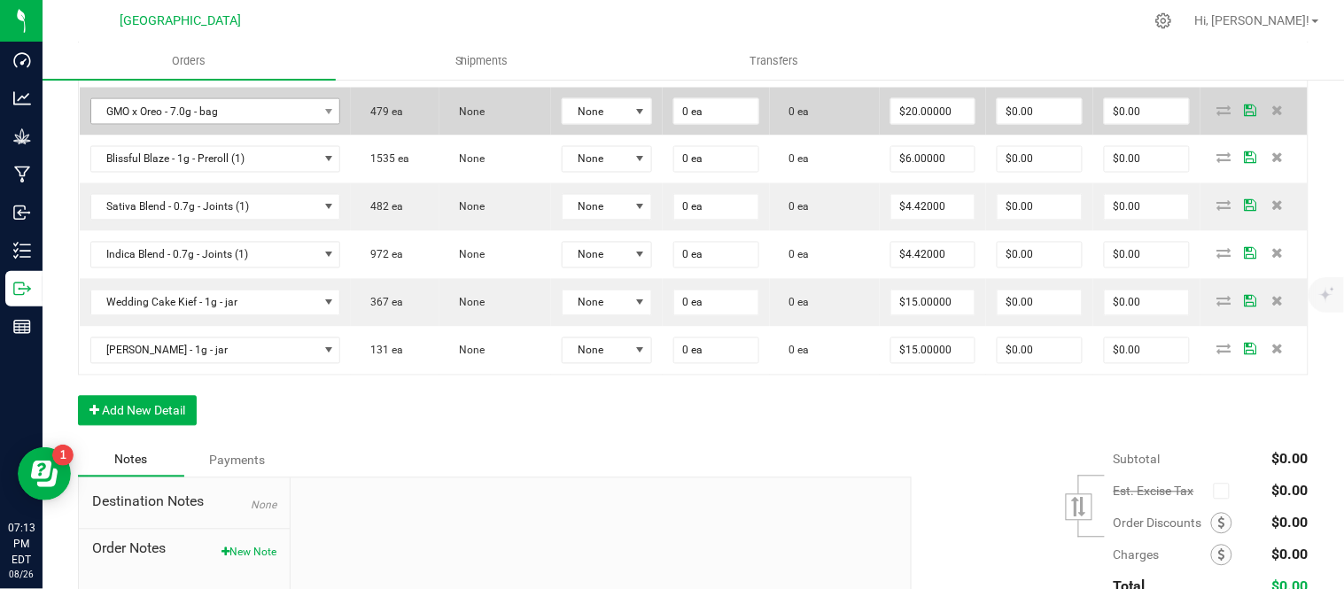
scroll to position [886, 0]
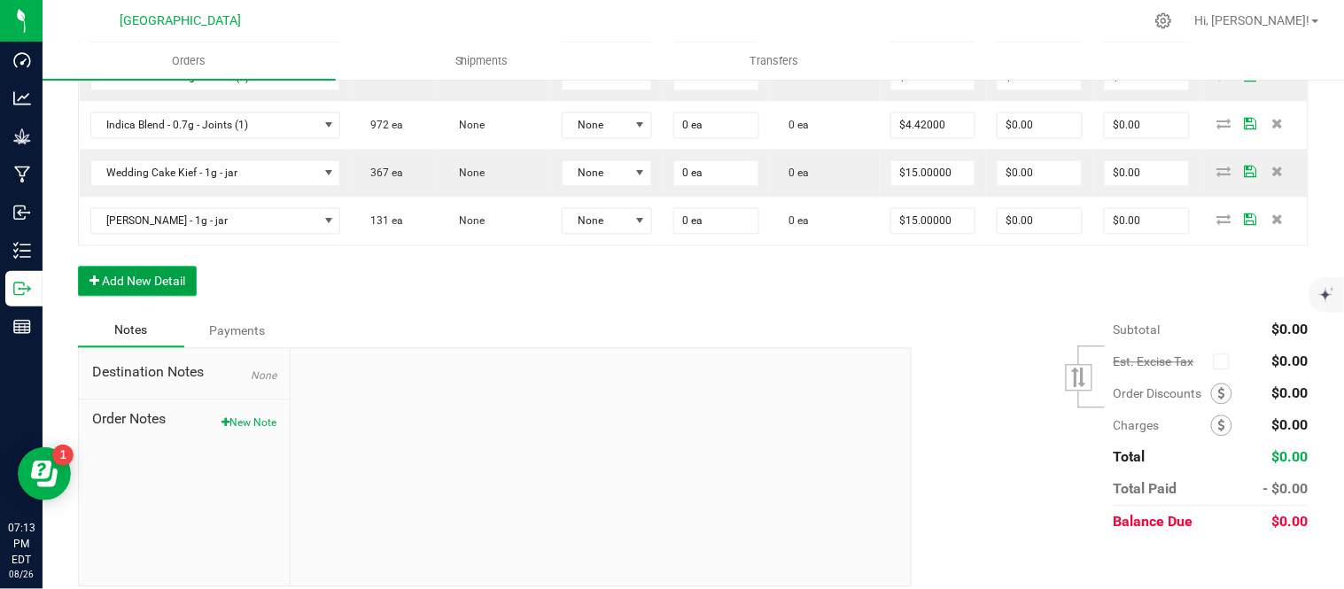
click at [152, 294] on button "Add New Detail" at bounding box center [137, 282] width 119 height 30
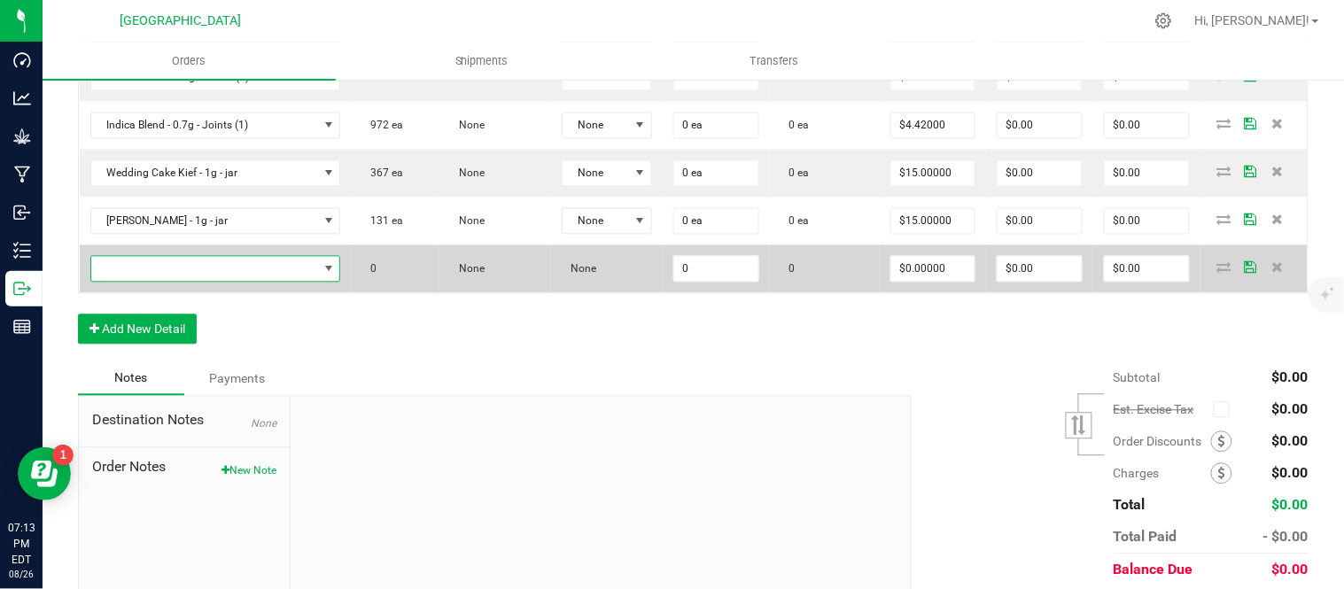
click at [156, 282] on span "NO DATA FOUND" at bounding box center [204, 269] width 227 height 25
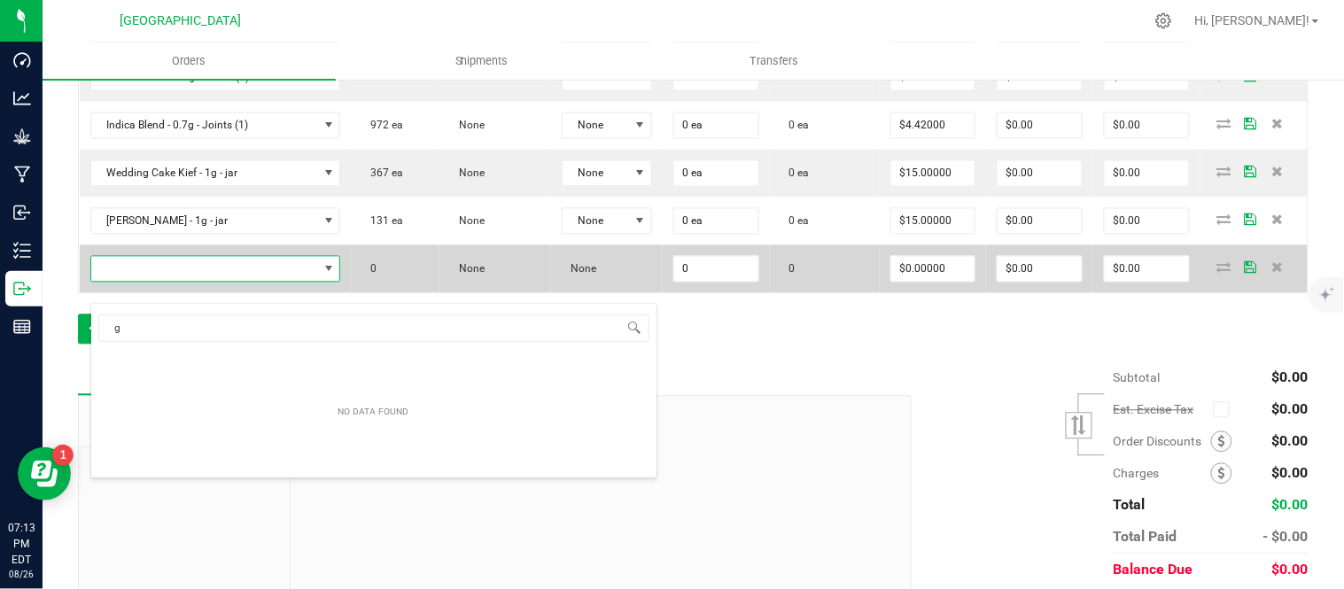
scroll to position [27, 249]
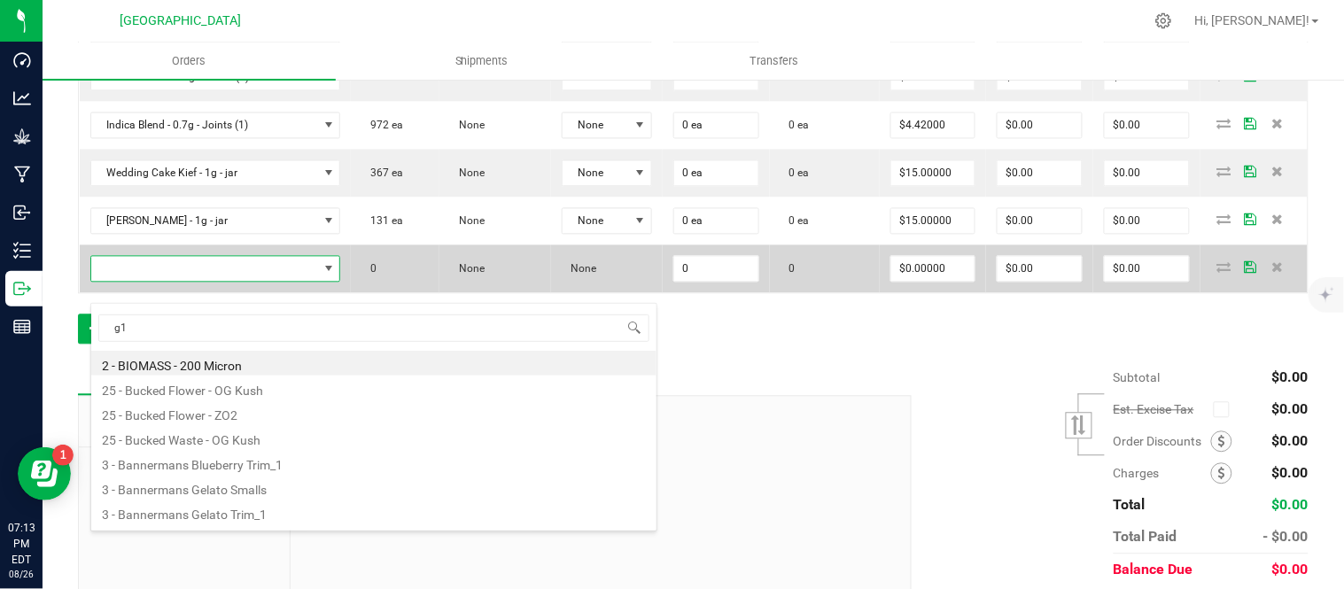
type input "g13"
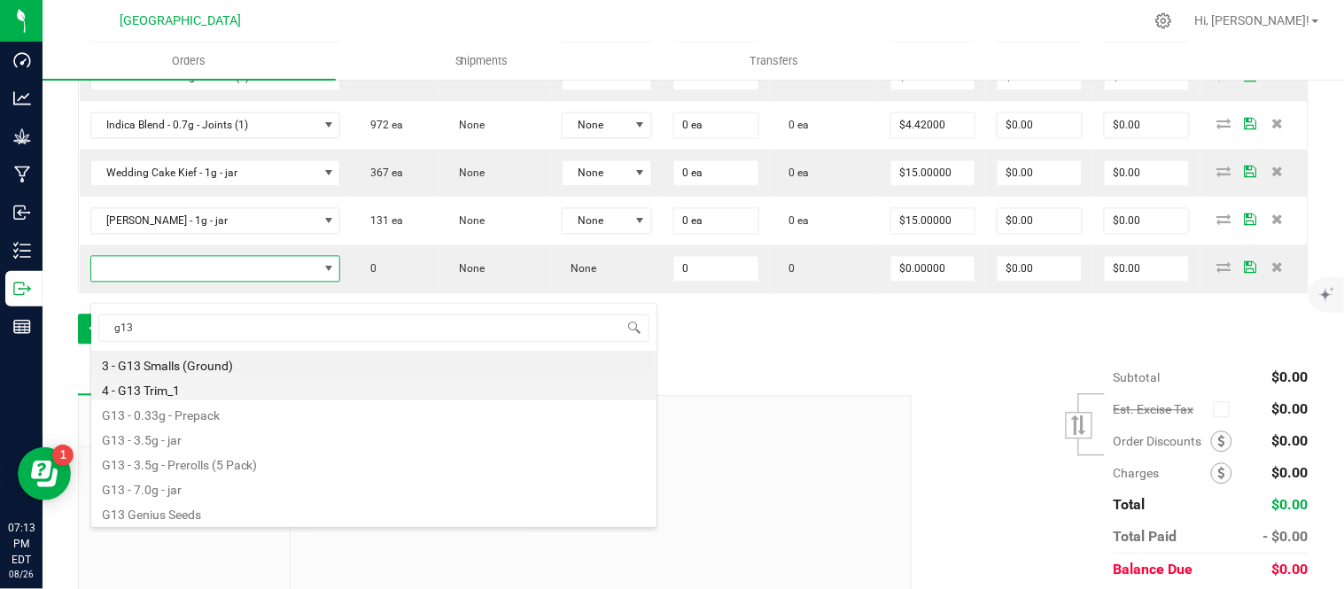
scroll to position [0, 0]
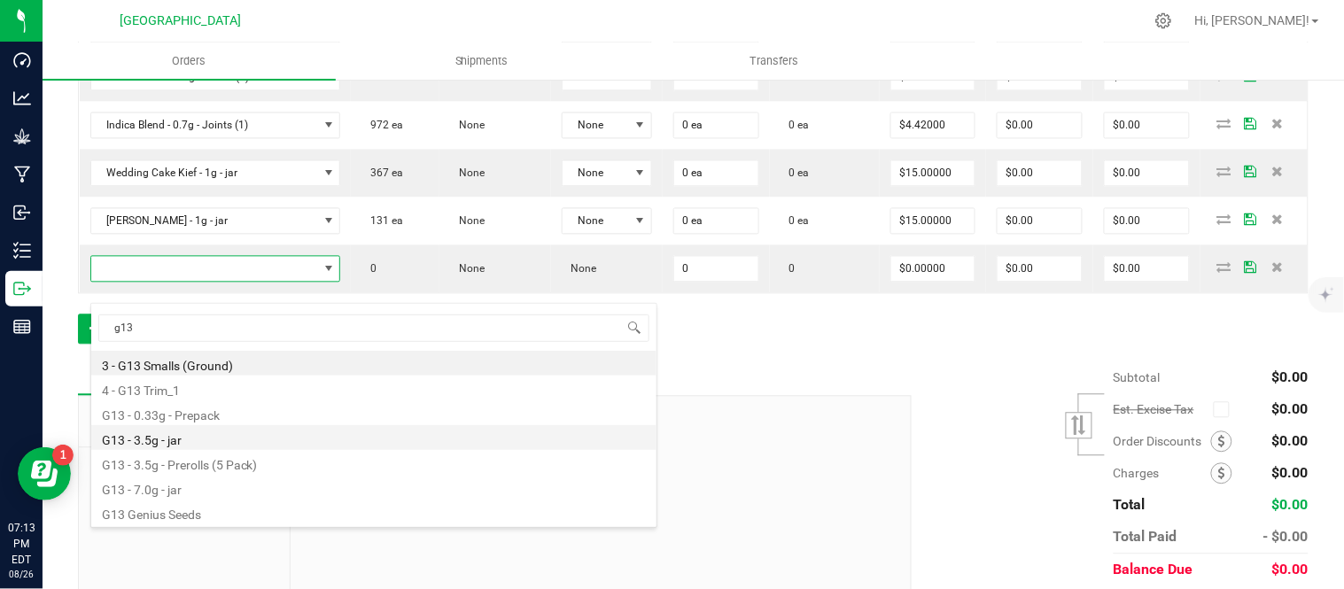
click at [225, 434] on li "G13 - 3.5g - jar" at bounding box center [373, 437] width 565 height 25
type input "0 ea"
type input "$15.00000"
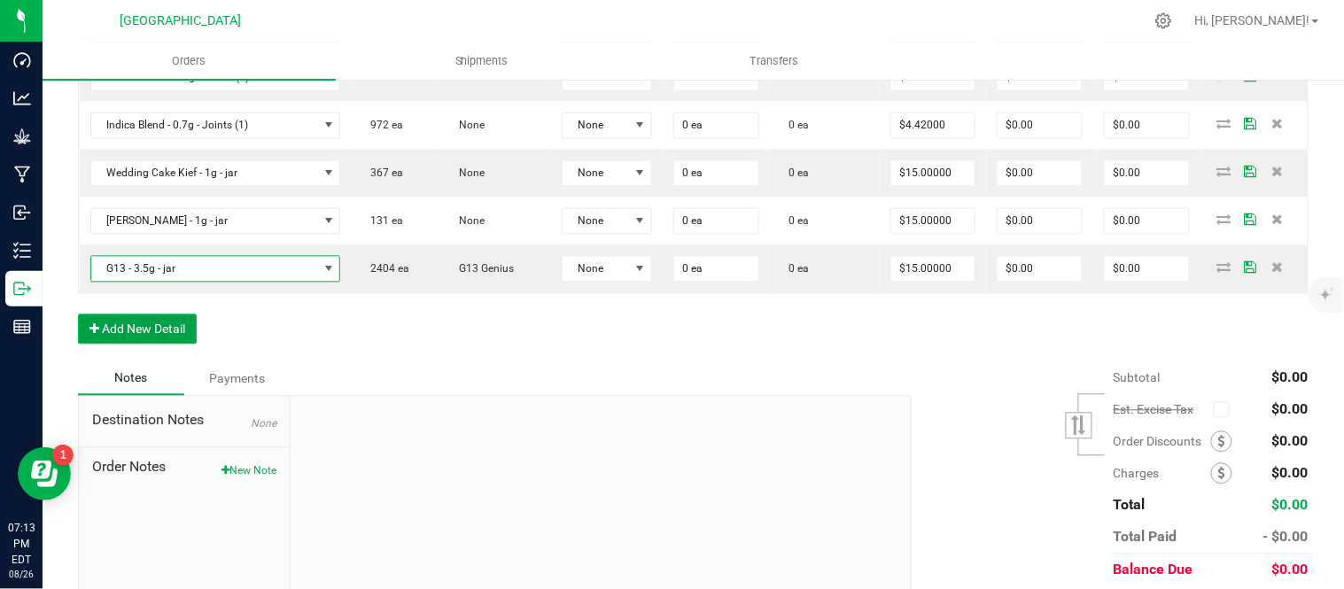
click at [155, 345] on button "Add New Detail" at bounding box center [137, 330] width 119 height 30
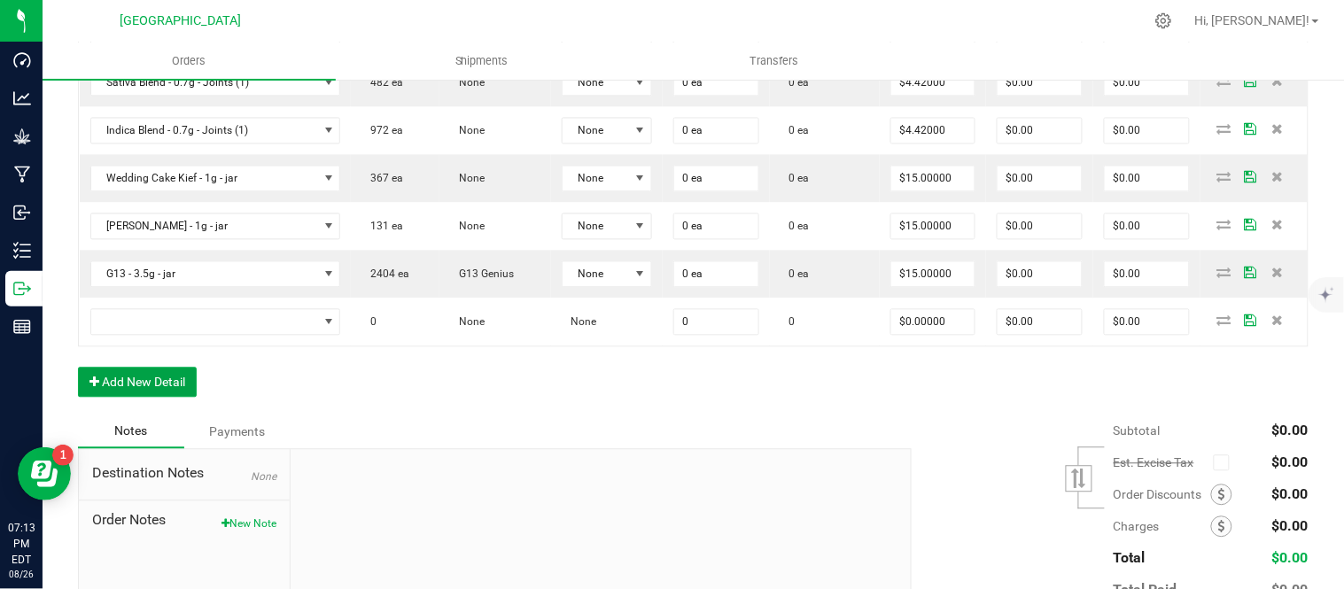
scroll to position [886, 0]
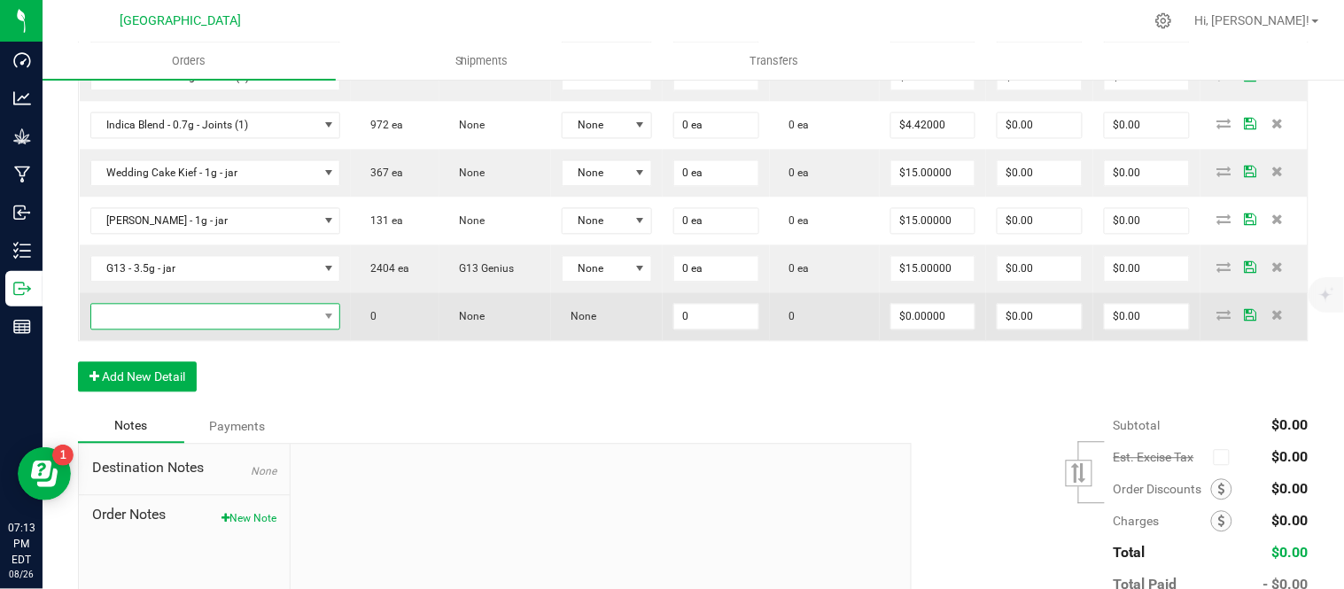
click at [214, 330] on span "NO DATA FOUND" at bounding box center [204, 317] width 227 height 25
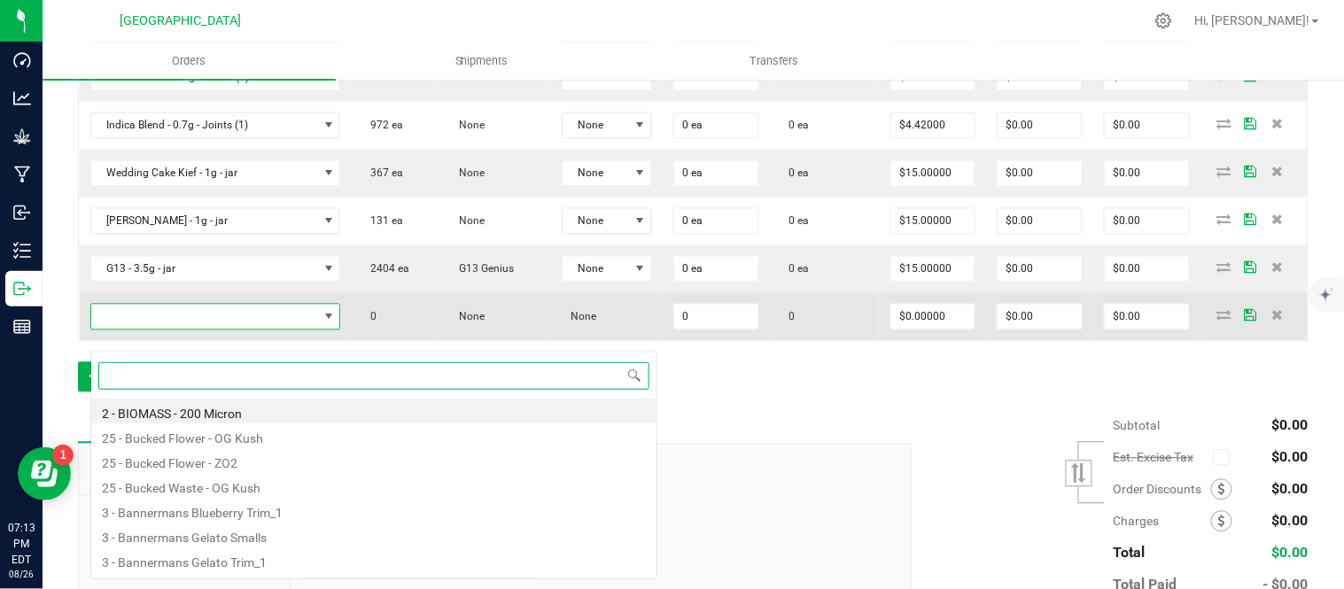
scroll to position [27, 249]
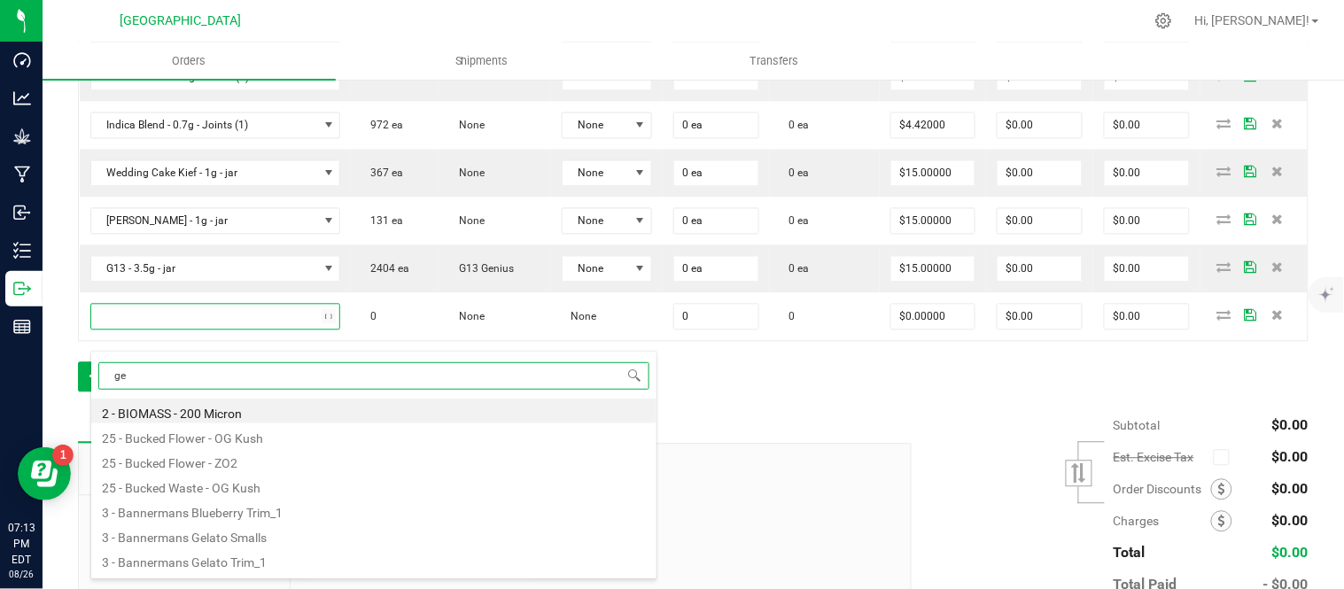
type input "gel"
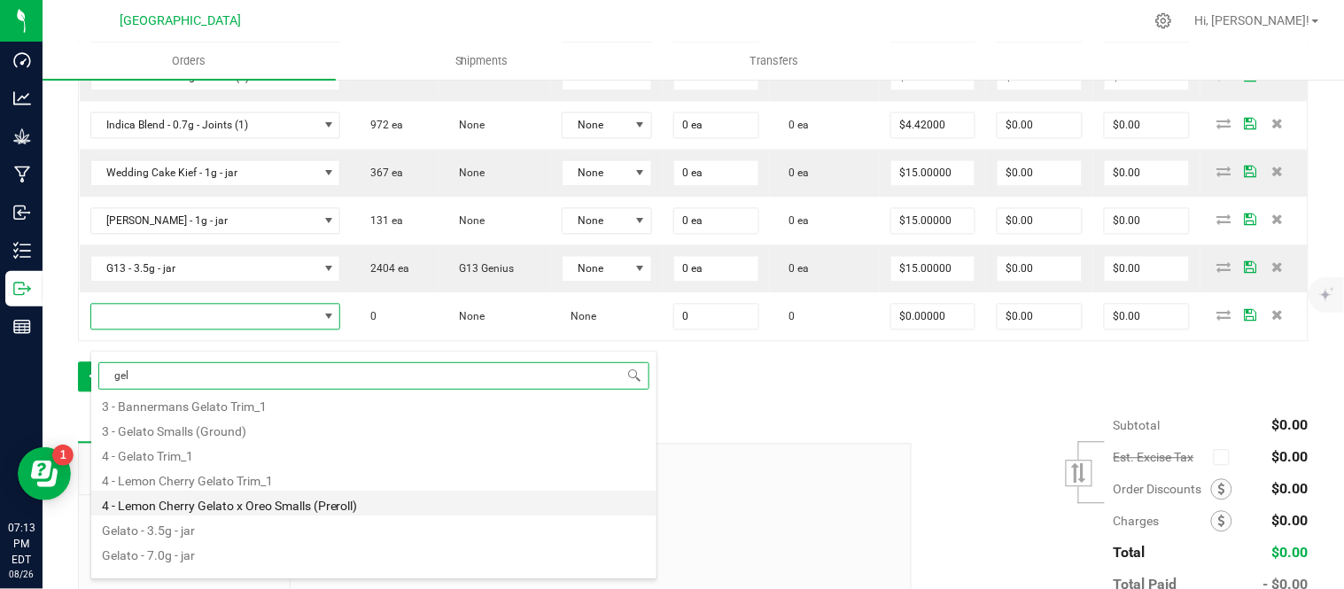
scroll to position [46, 0]
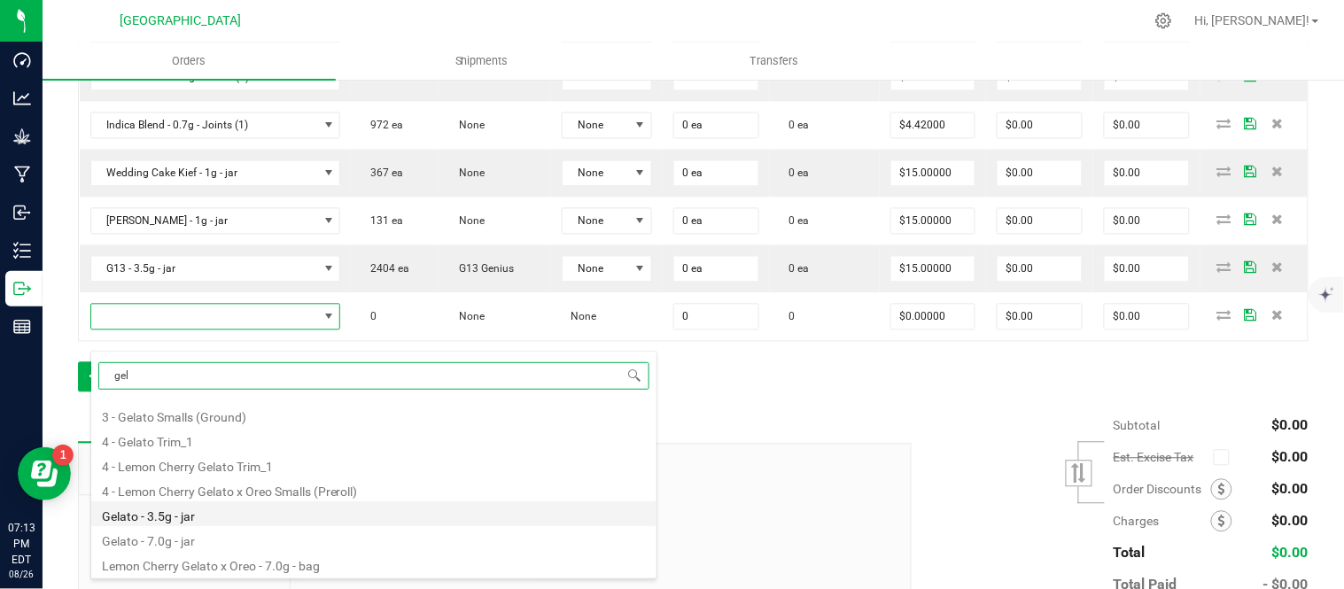
click at [219, 508] on li "Gelato - 3.5g - jar" at bounding box center [373, 514] width 565 height 25
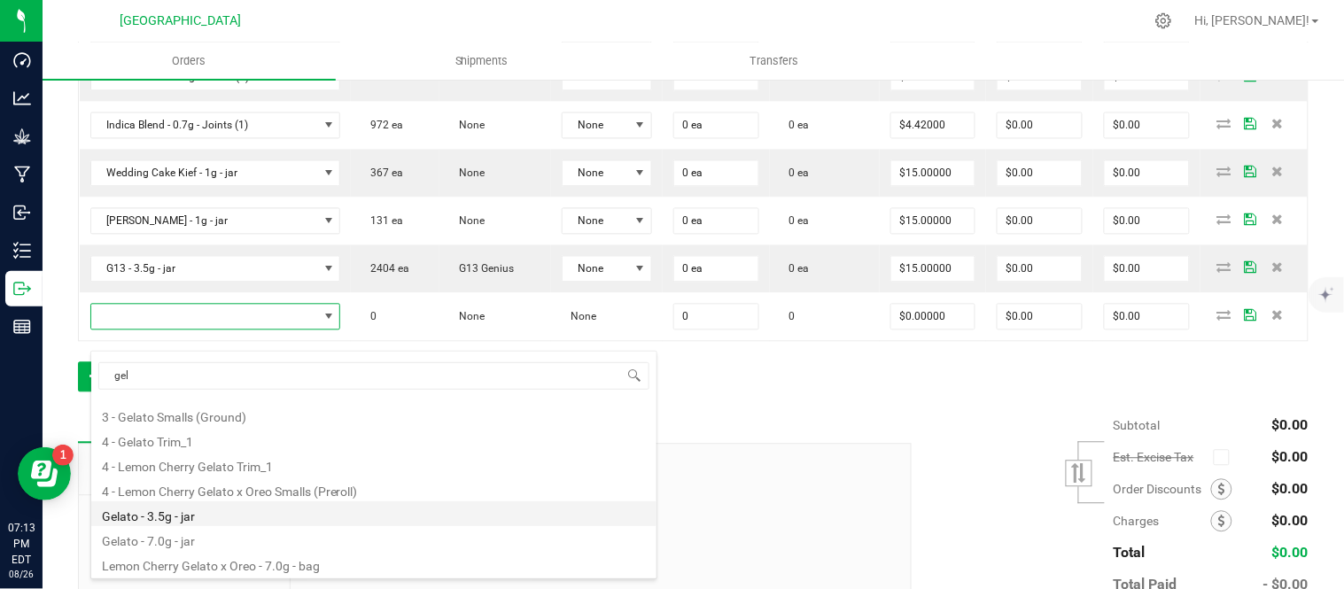
type input "0 ea"
type input "$15.00000"
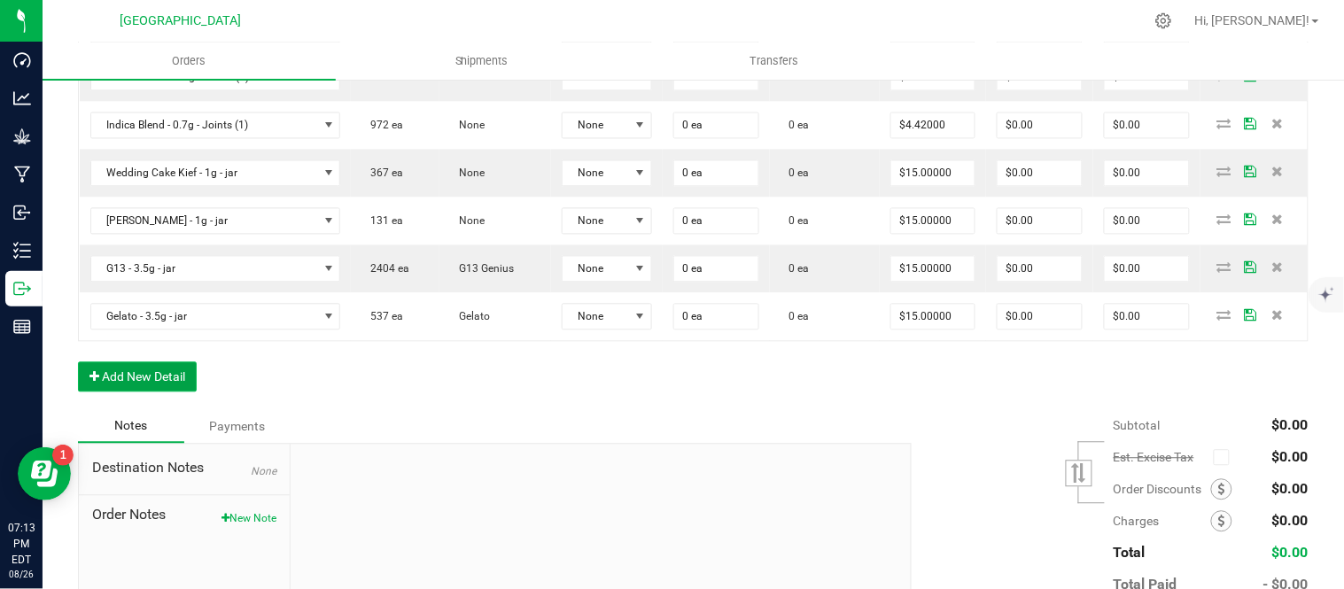
click at [161, 388] on button "Add New Detail" at bounding box center [137, 377] width 119 height 30
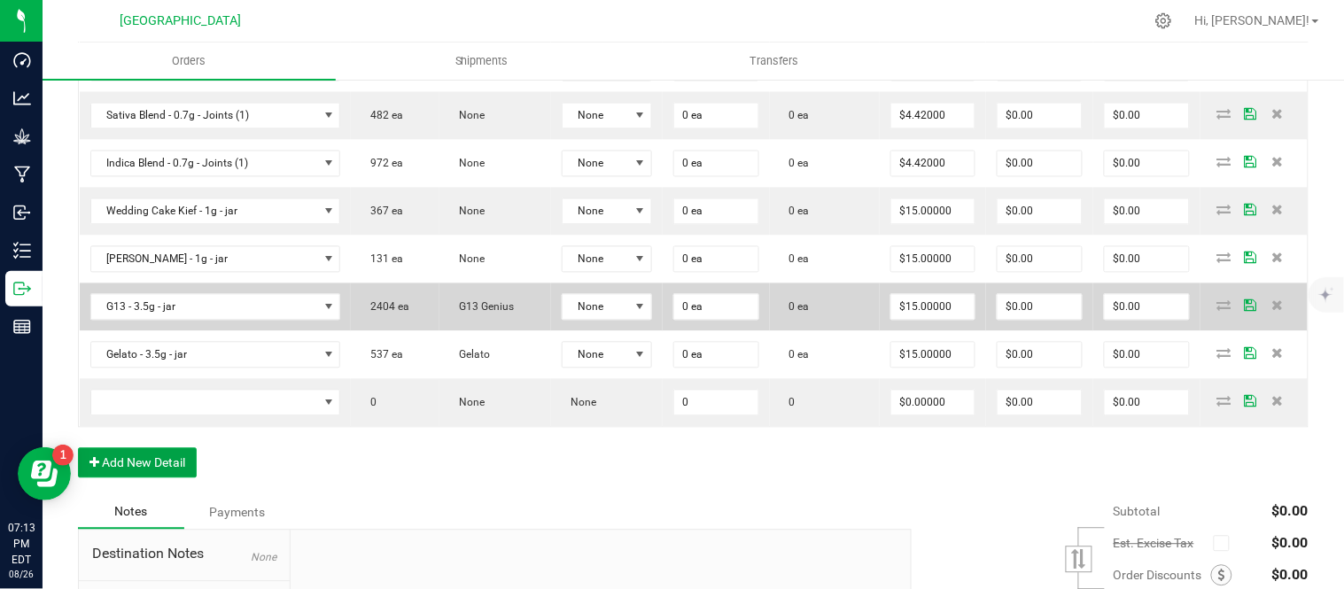
scroll to position [886, 0]
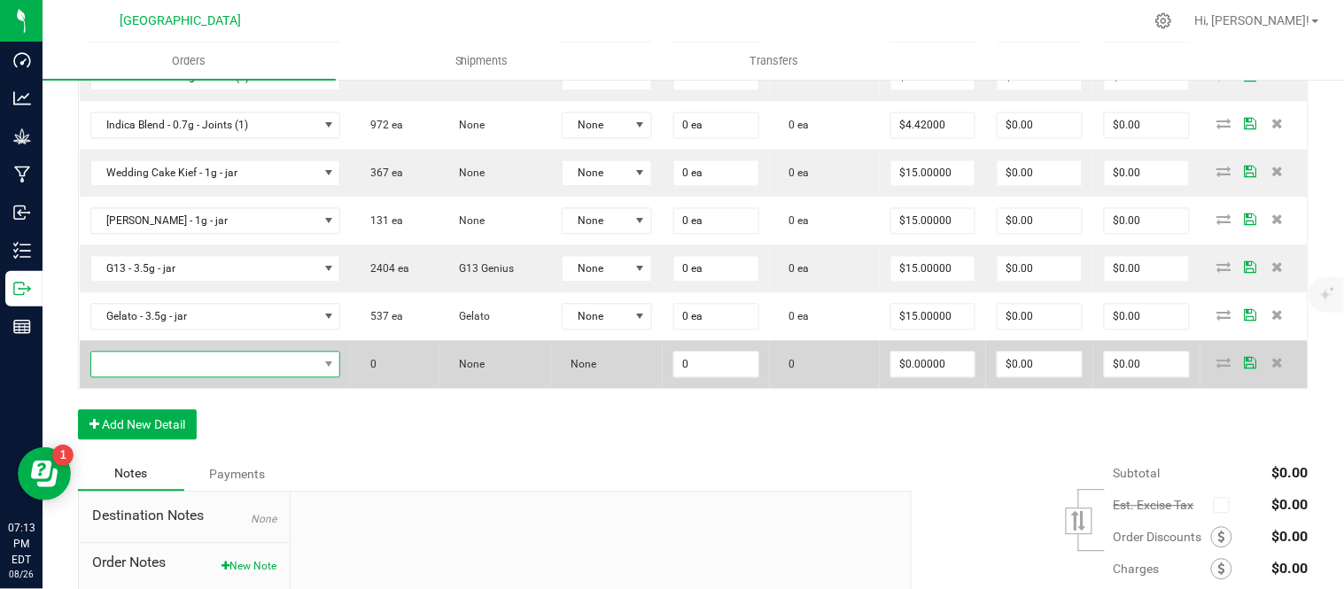
click at [198, 378] on span "NO DATA FOUND" at bounding box center [204, 365] width 227 height 25
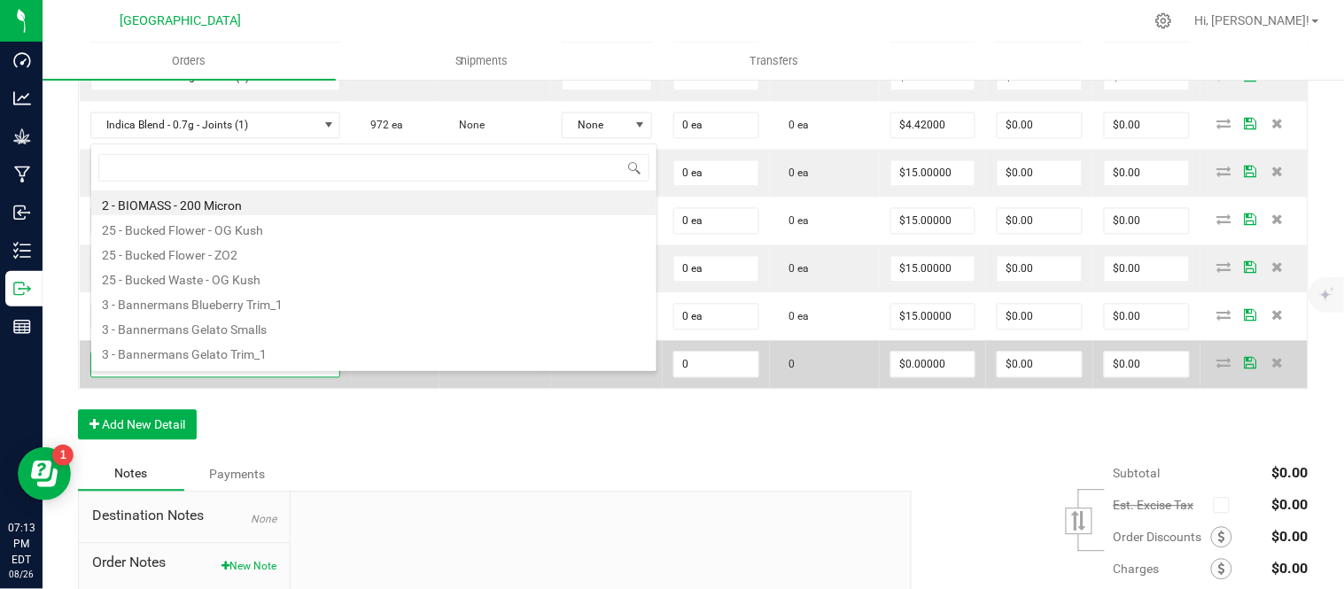
scroll to position [27, 249]
type input "[PERSON_NAME]"
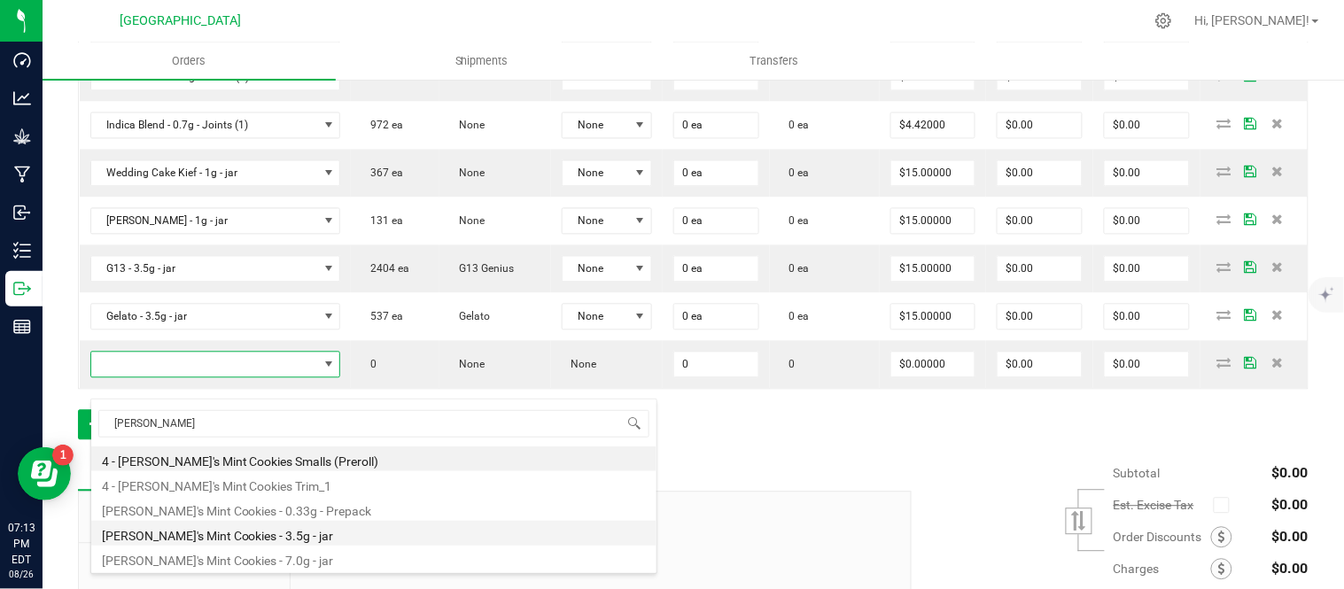
click at [275, 533] on li "[PERSON_NAME]'s Mint Cookies - 3.5g - jar" at bounding box center [373, 533] width 565 height 25
type input "0 ea"
type input "$15.00000"
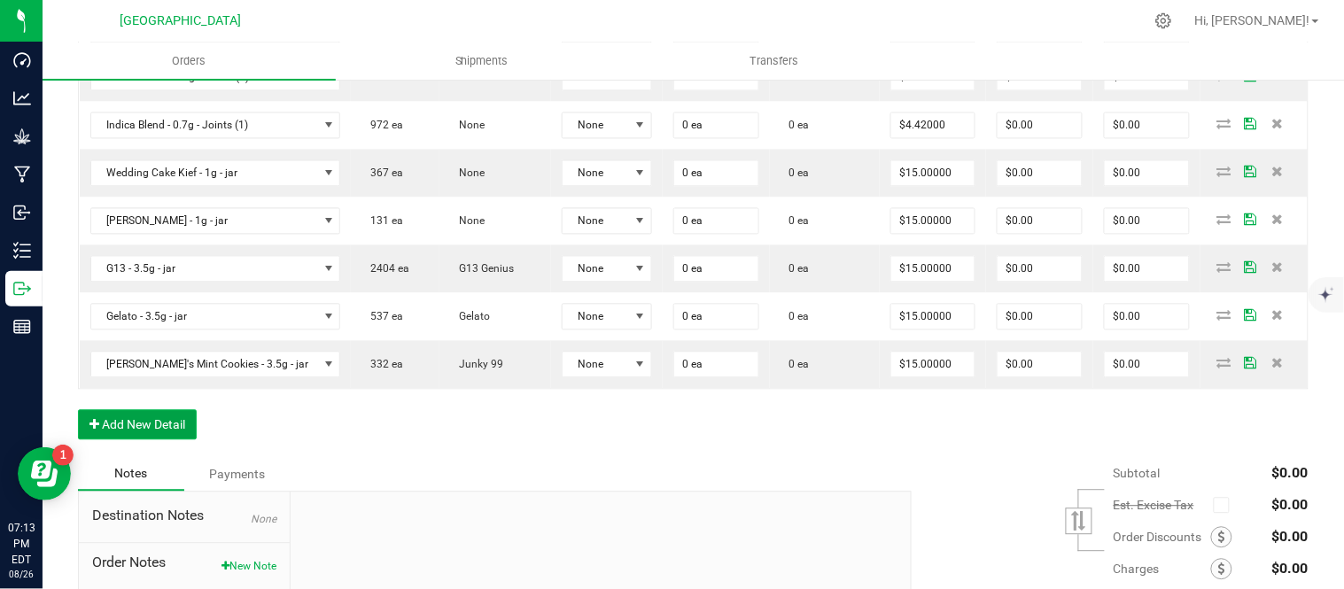
click at [144, 440] on button "Add New Detail" at bounding box center [137, 425] width 119 height 30
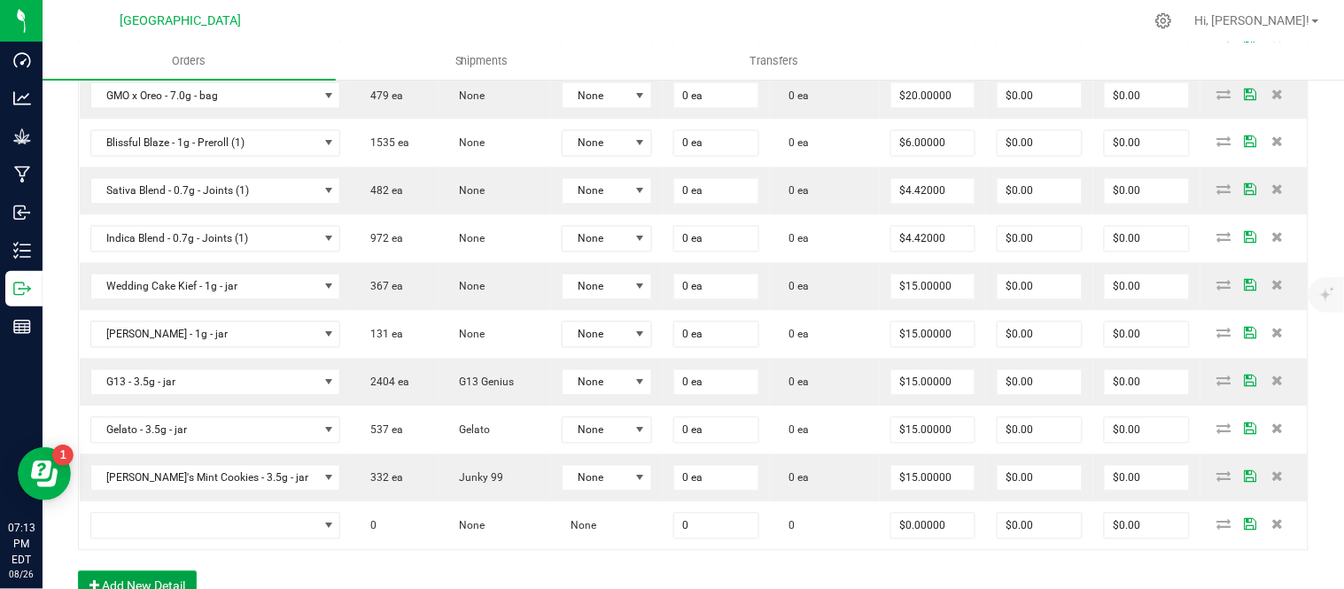
scroll to position [886, 0]
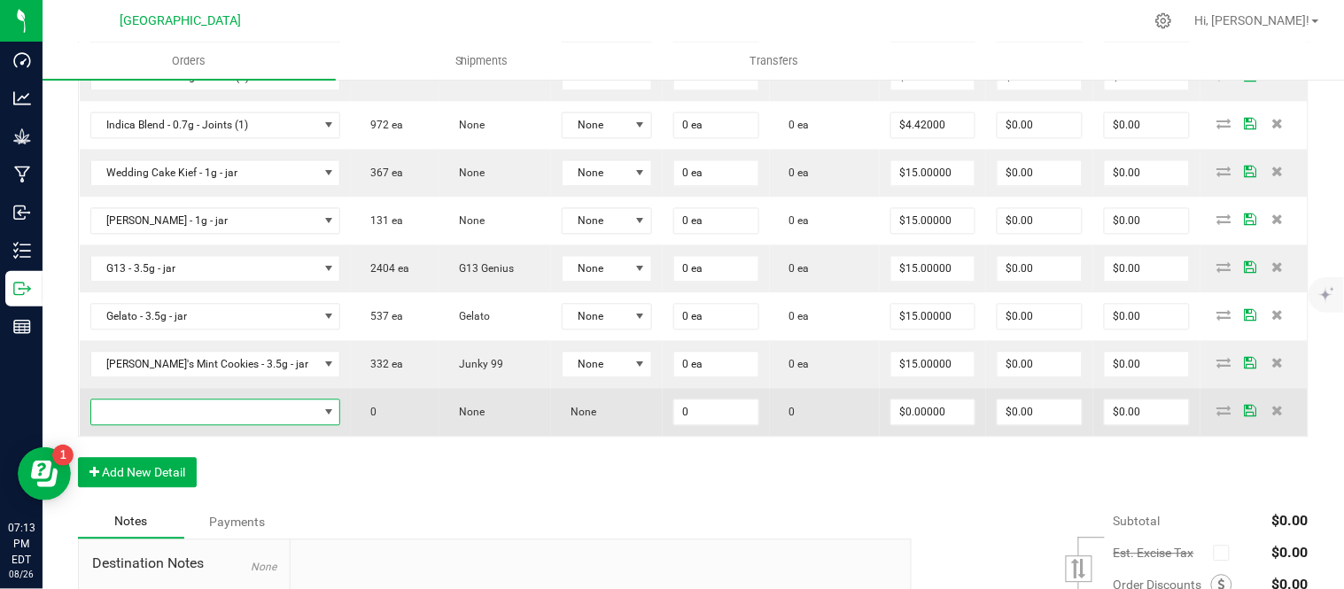
click at [206, 425] on span "NO DATA FOUND" at bounding box center [204, 413] width 227 height 25
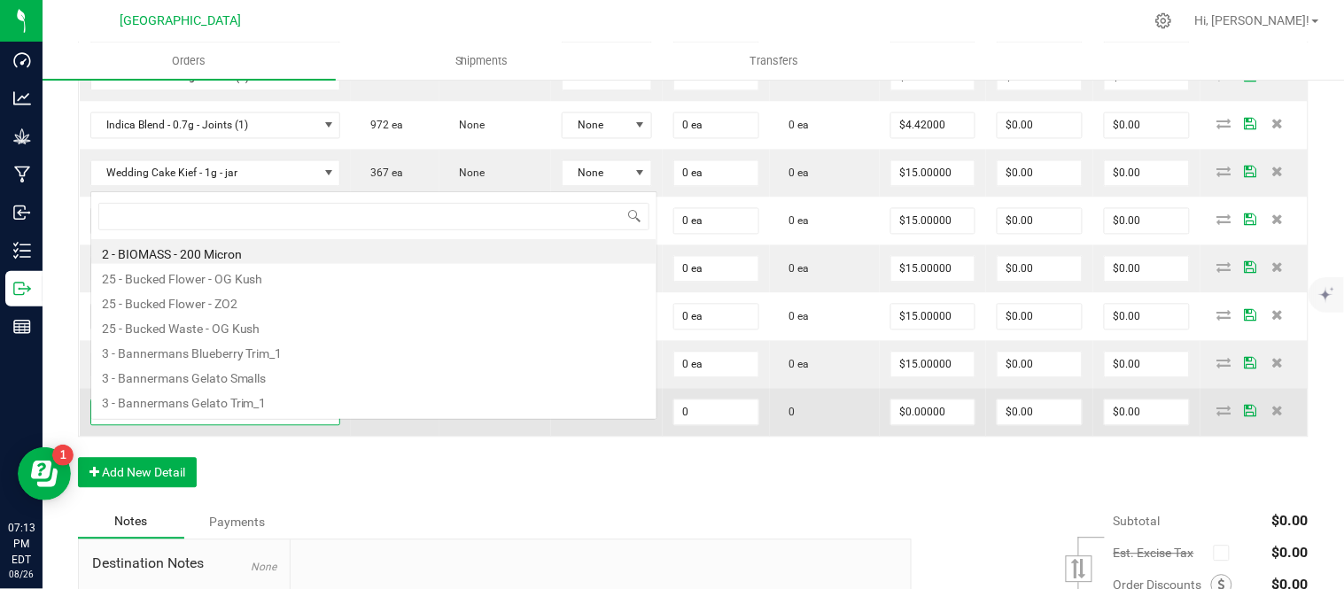
scroll to position [27, 249]
type input "headb"
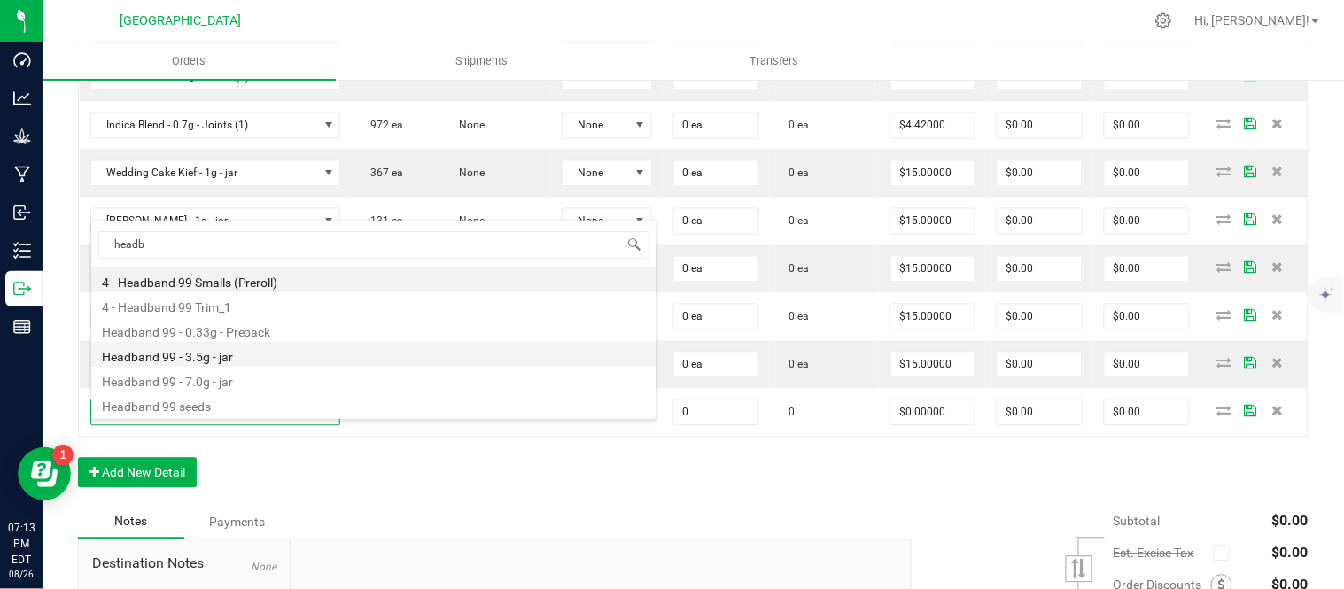
click at [253, 353] on li "Headband 99 - 3.5g - jar" at bounding box center [373, 354] width 565 height 25
type input "0 ea"
type input "$15.00000"
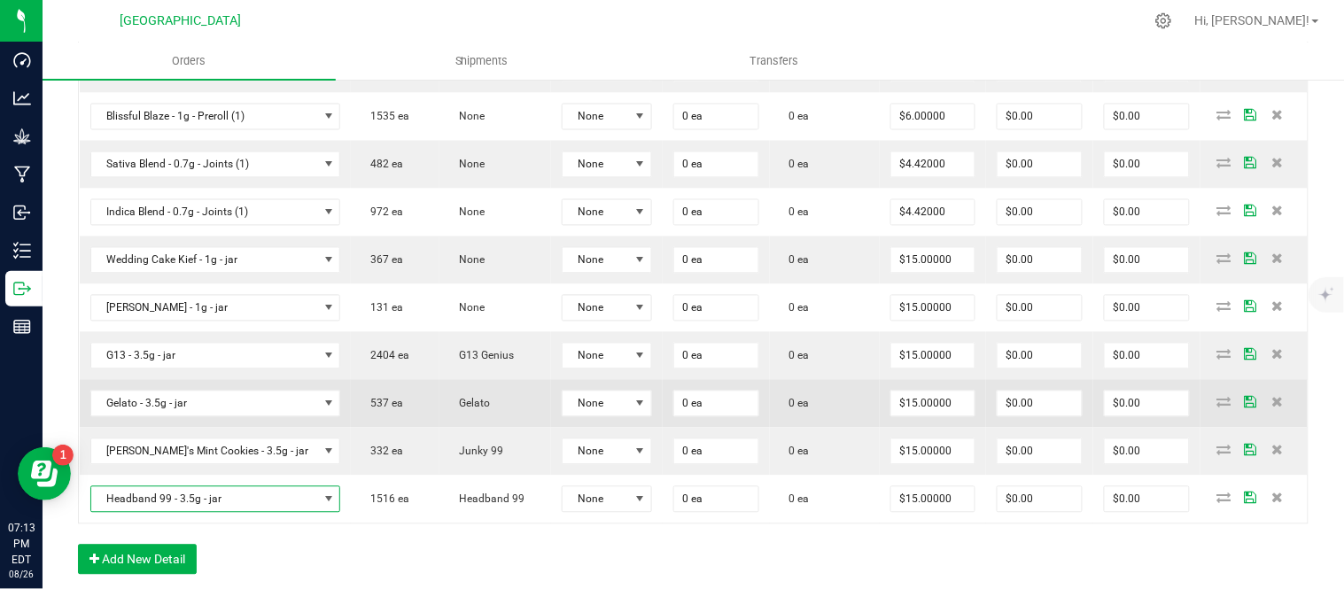
scroll to position [886, 0]
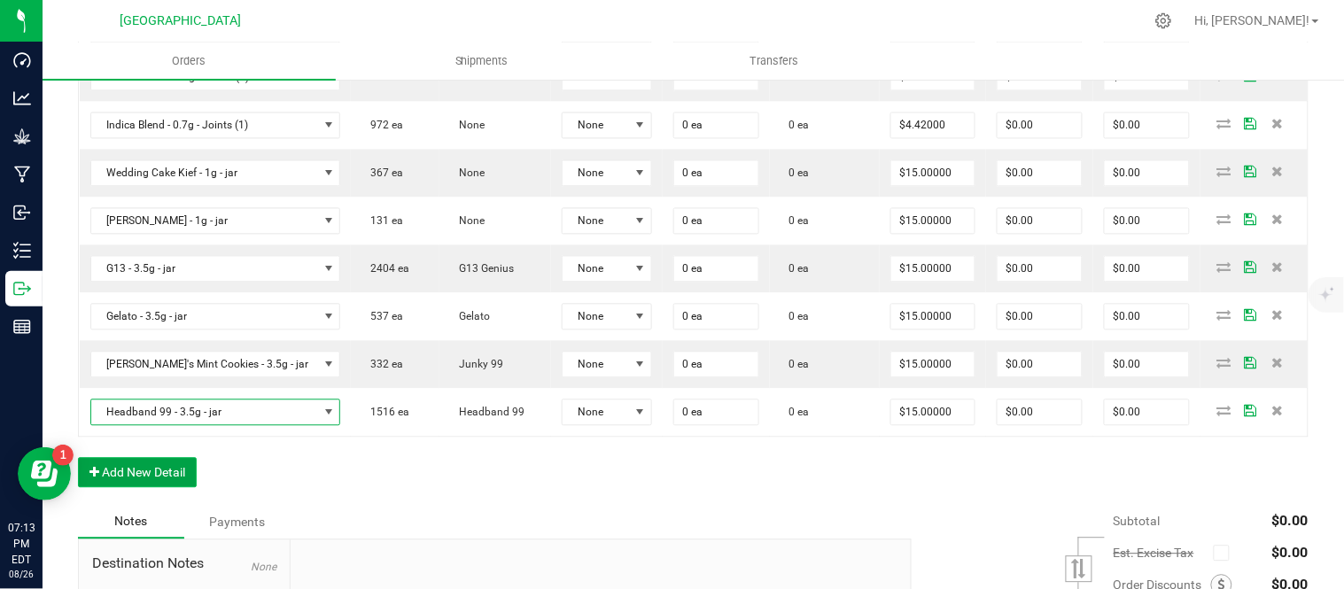
click at [137, 482] on button "Add New Detail" at bounding box center [137, 473] width 119 height 30
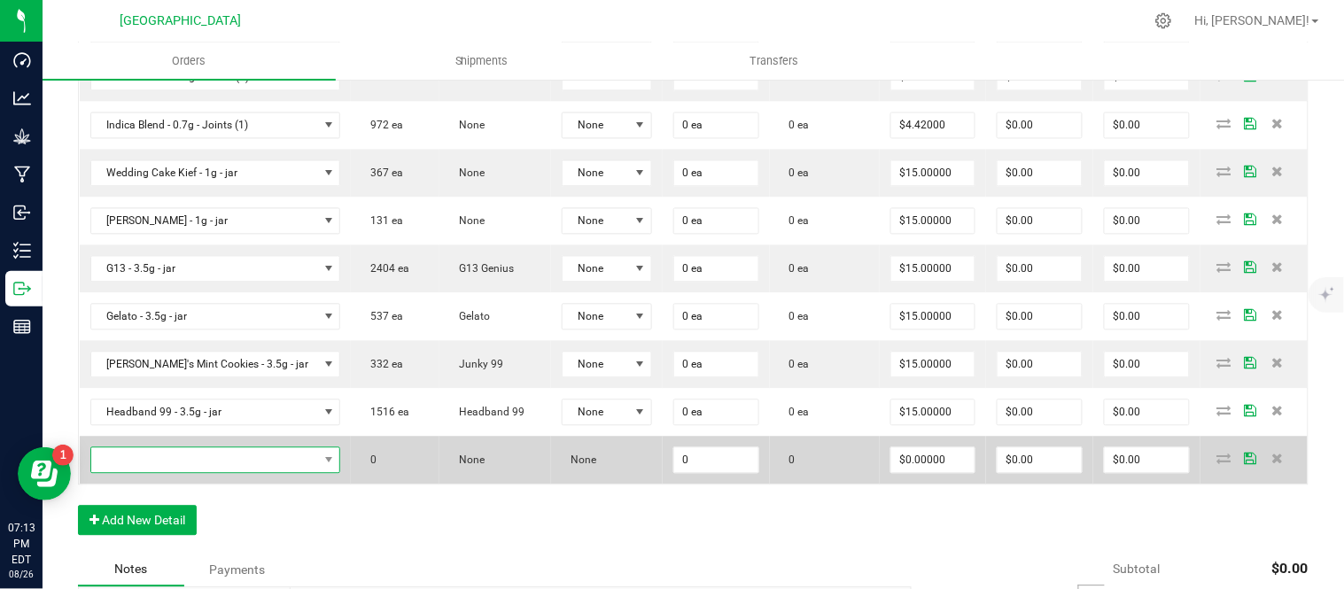
click at [143, 473] on span "NO DATA FOUND" at bounding box center [204, 460] width 227 height 25
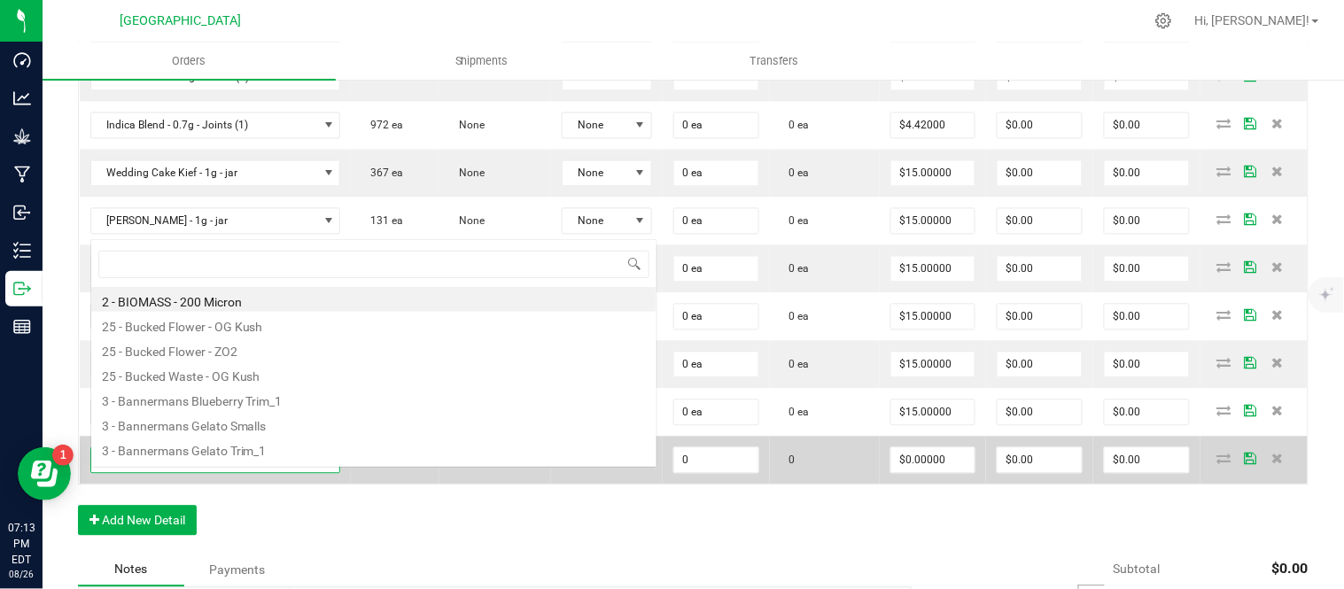
scroll to position [27, 249]
type input "lemon"
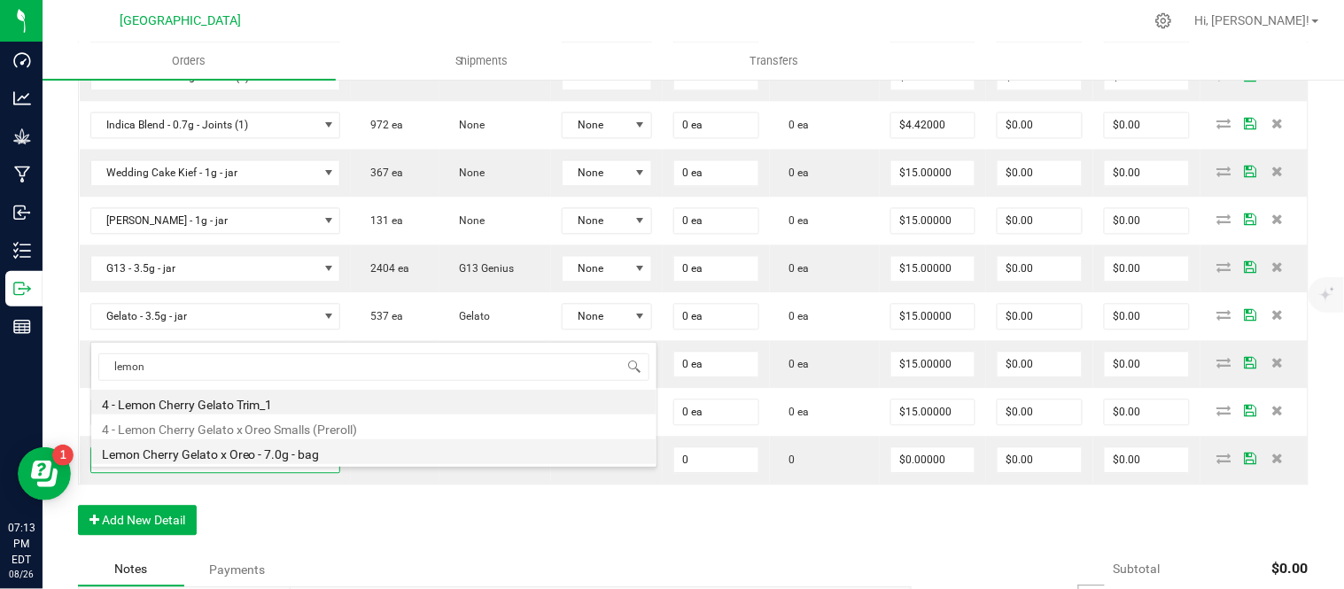
click at [178, 449] on li "Lemon Cherry Gelato x Oreo - 7.0g - bag" at bounding box center [373, 452] width 565 height 25
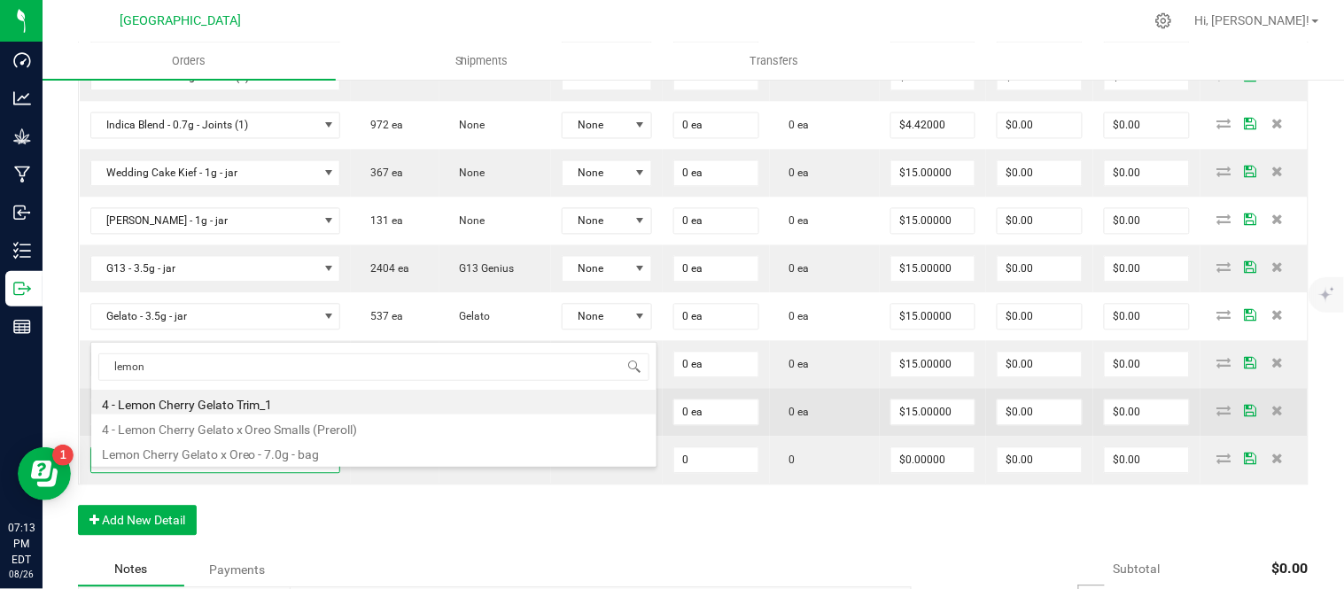
type input "0 ea"
type input "$20.00000"
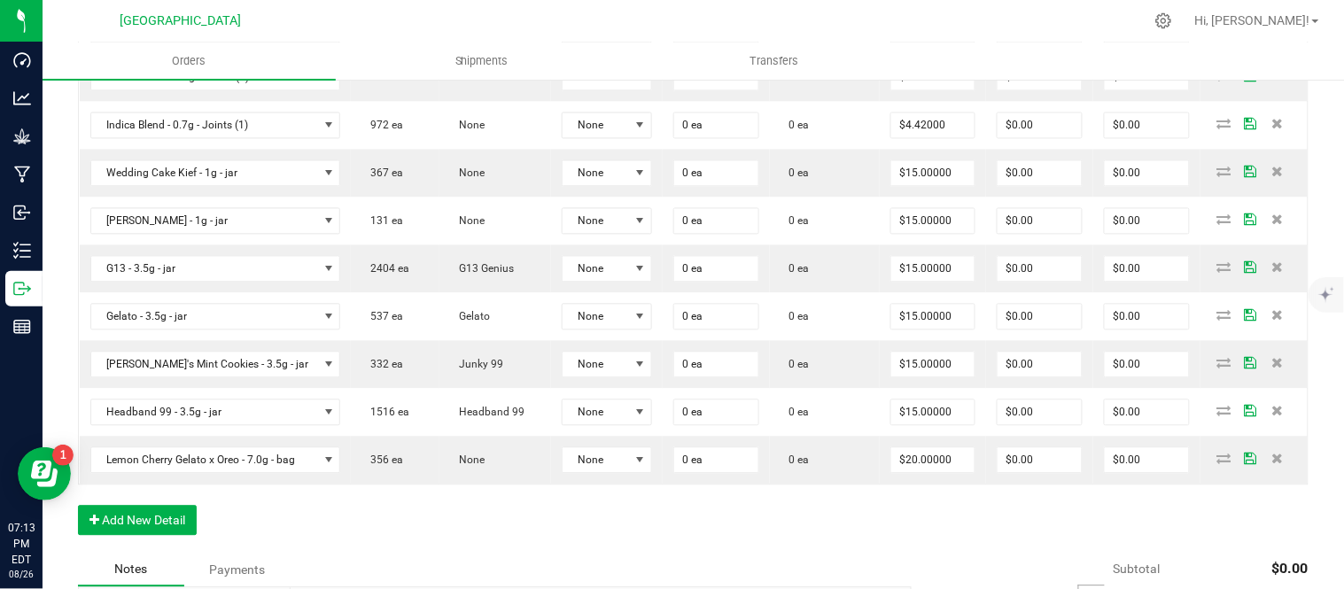
click at [319, 533] on div "Order Details Print All Labels Item Sellable Strain Lot Number Qty Ordered Qty …" at bounding box center [693, 97] width 1231 height 914
click at [162, 536] on button "Add New Detail" at bounding box center [137, 521] width 119 height 30
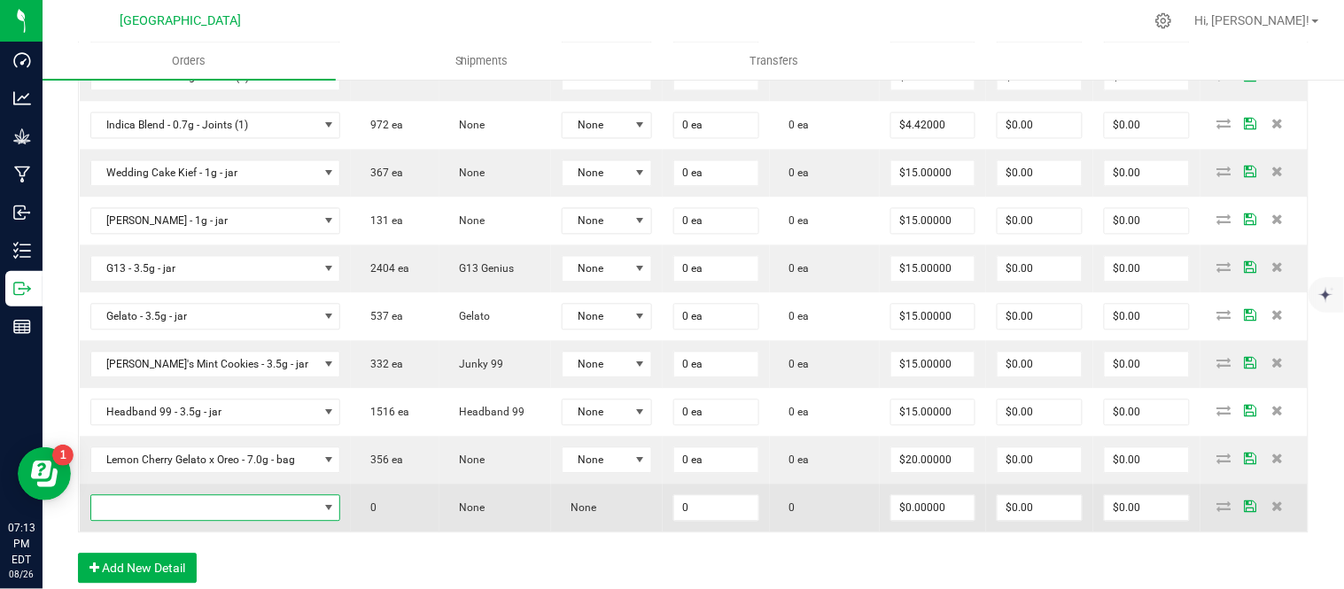
click at [162, 521] on span "NO DATA FOUND" at bounding box center [204, 508] width 227 height 25
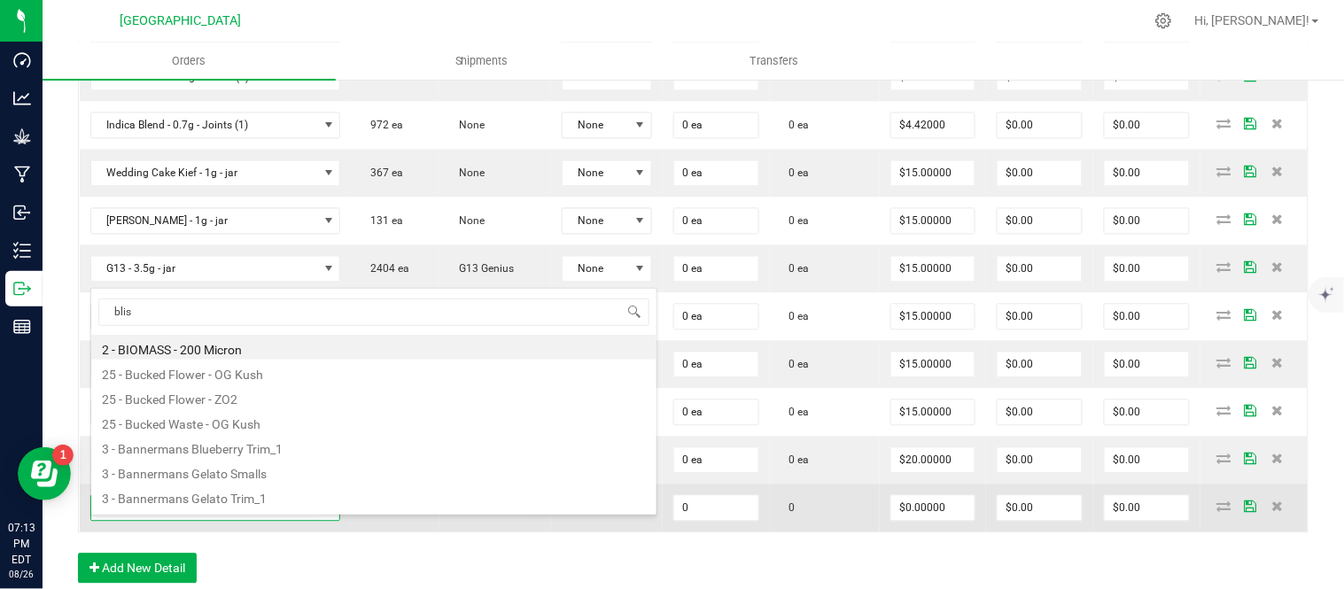
type input "bliss"
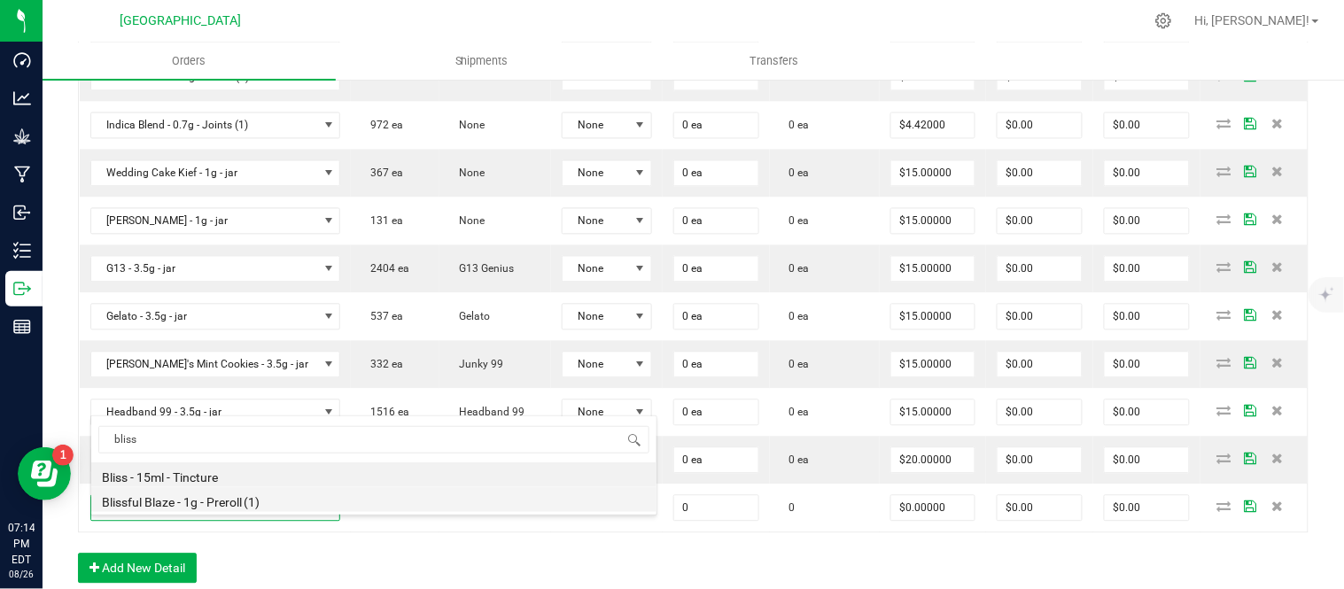
click at [168, 503] on li "Blissful Blaze - 1g - Preroll (1)" at bounding box center [373, 499] width 565 height 25
type input "0 ea"
type input "$6.00000"
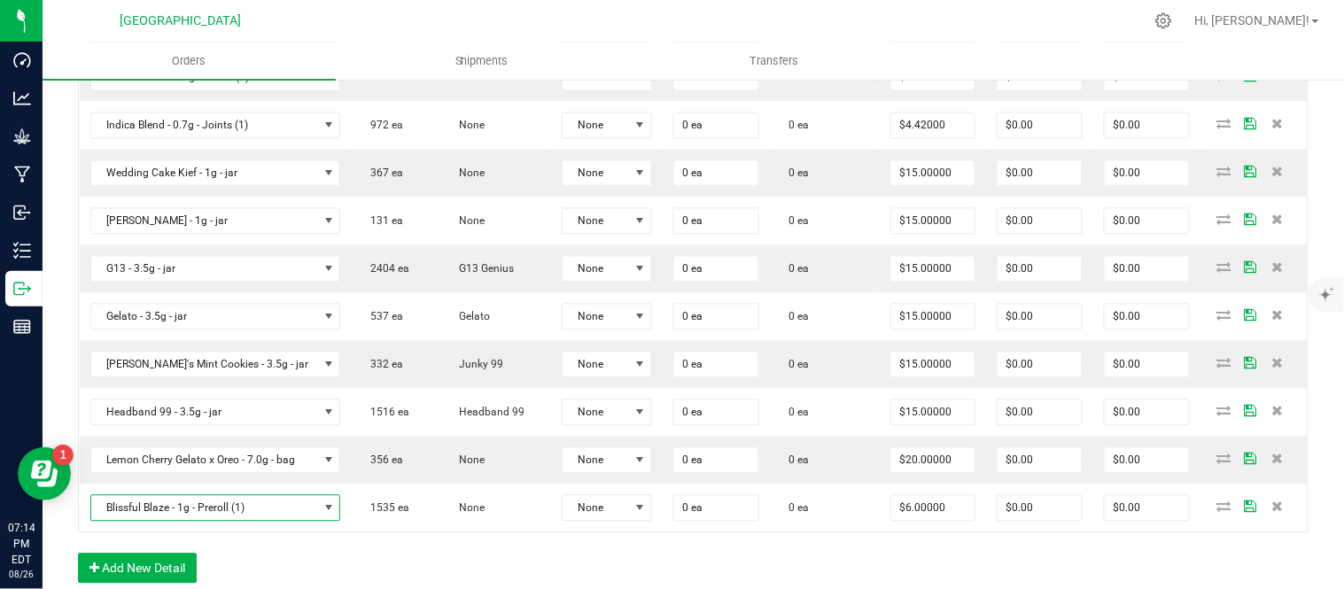
scroll to position [985, 0]
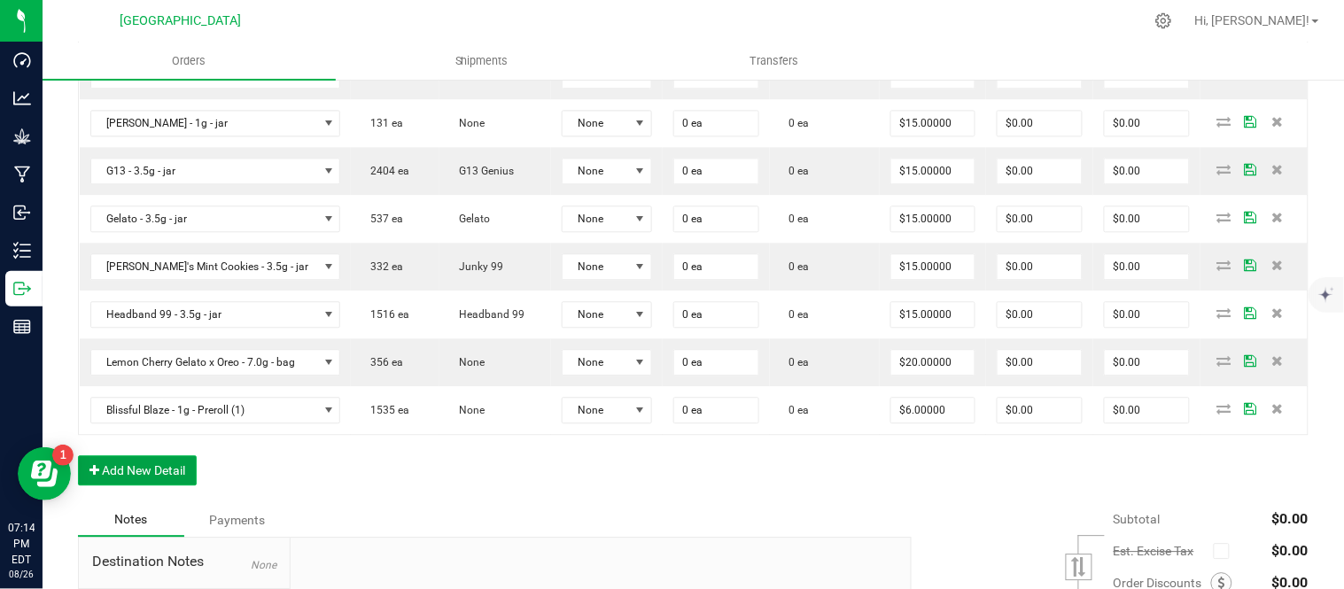
click at [140, 486] on button "Add New Detail" at bounding box center [137, 470] width 119 height 30
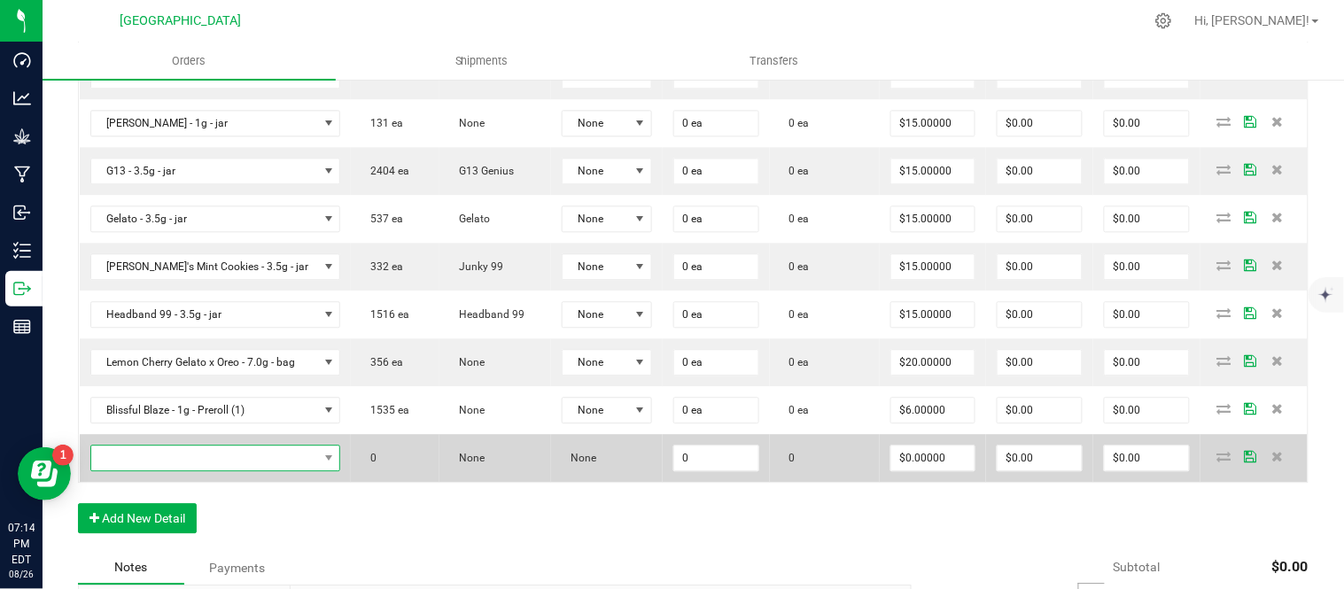
click at [140, 471] on span "NO DATA FOUND" at bounding box center [204, 458] width 227 height 25
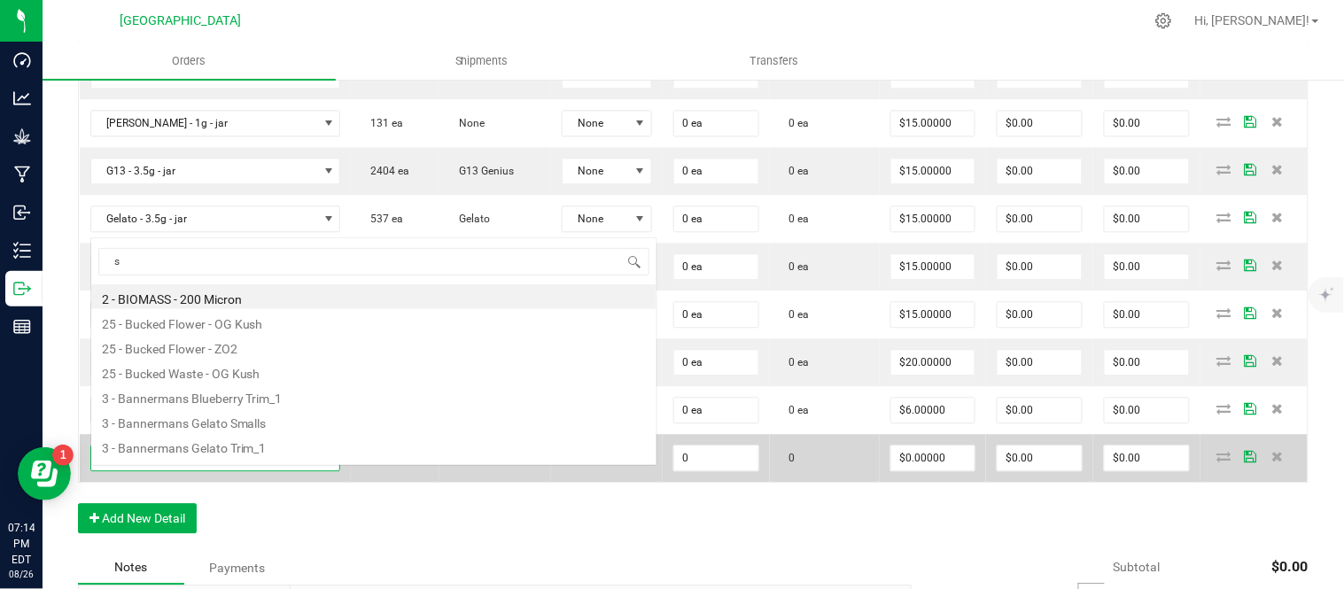
scroll to position [27, 249]
type input "sa"
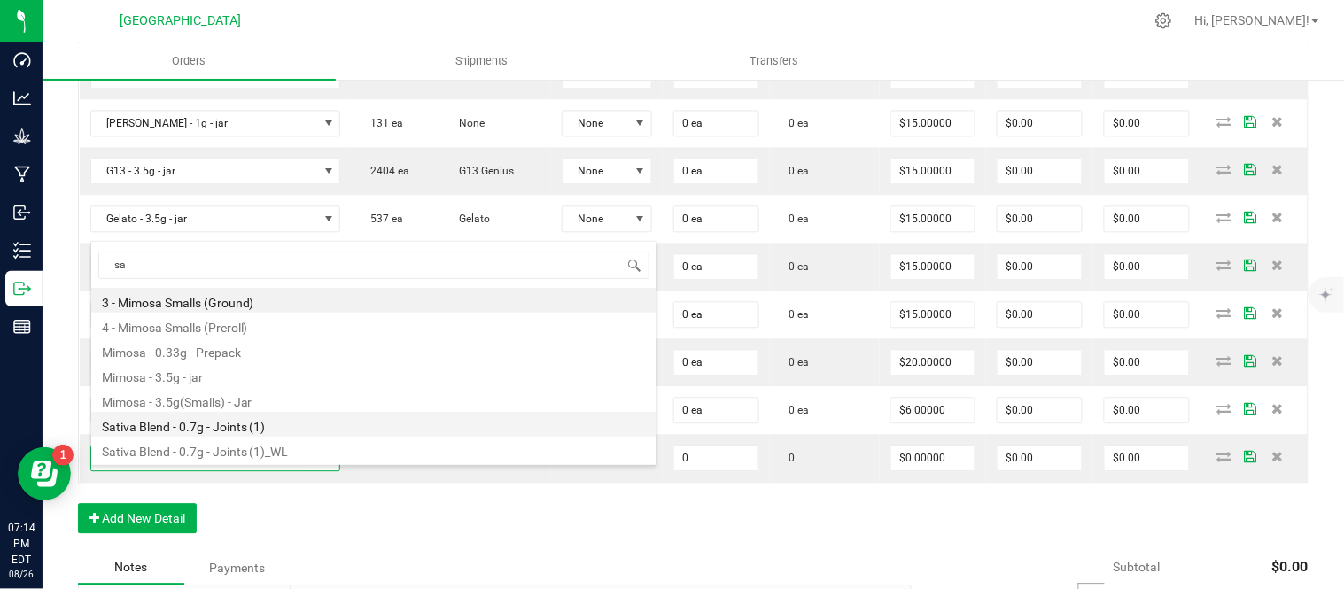
click at [228, 426] on li "Sativa Blend - 0.7g - Joints (1)" at bounding box center [373, 424] width 565 height 25
type input "0 ea"
type input "$4.42000"
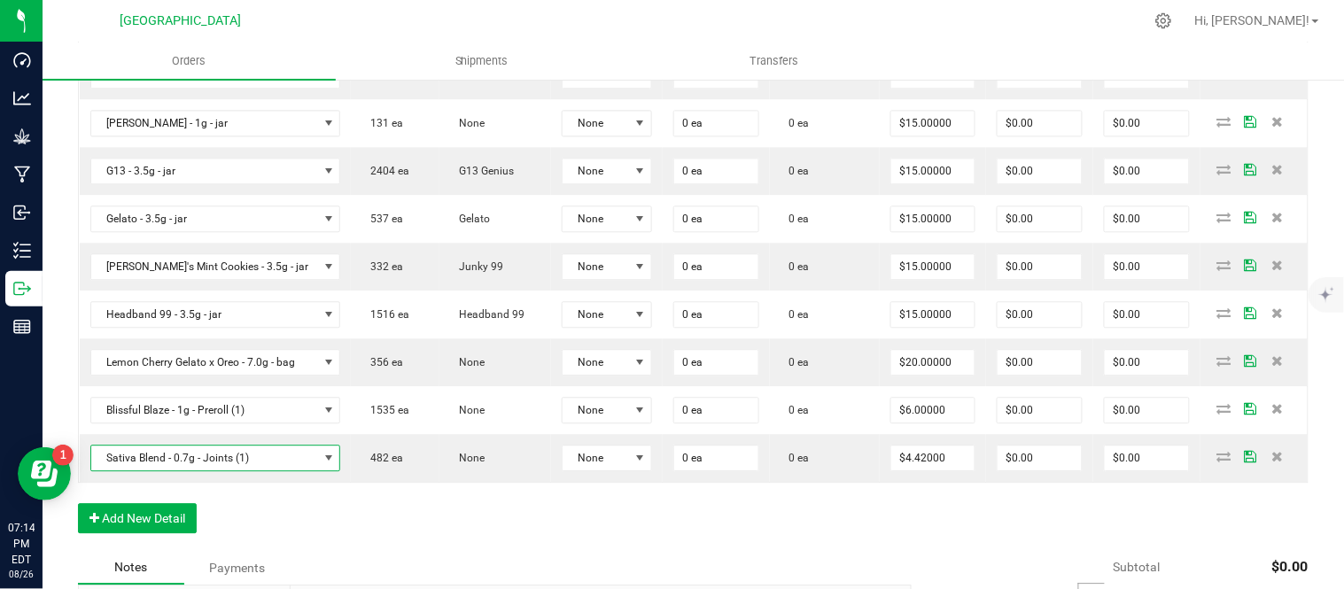
scroll to position [1083, 0]
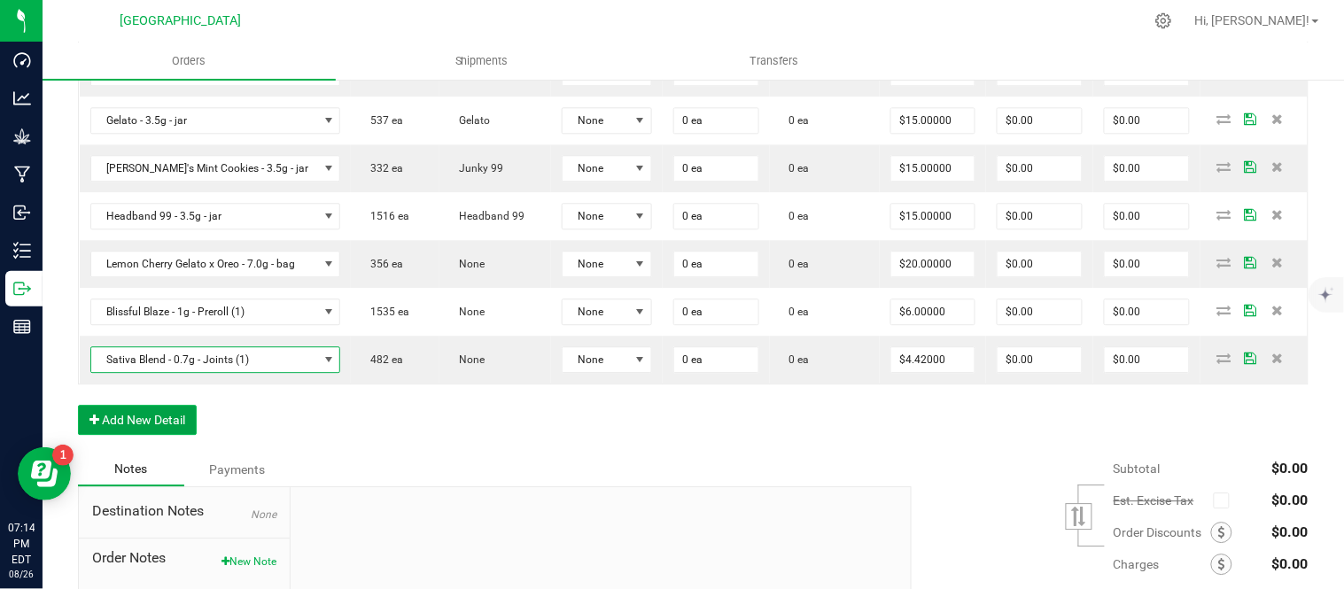
click at [162, 435] on button "Add New Detail" at bounding box center [137, 420] width 119 height 30
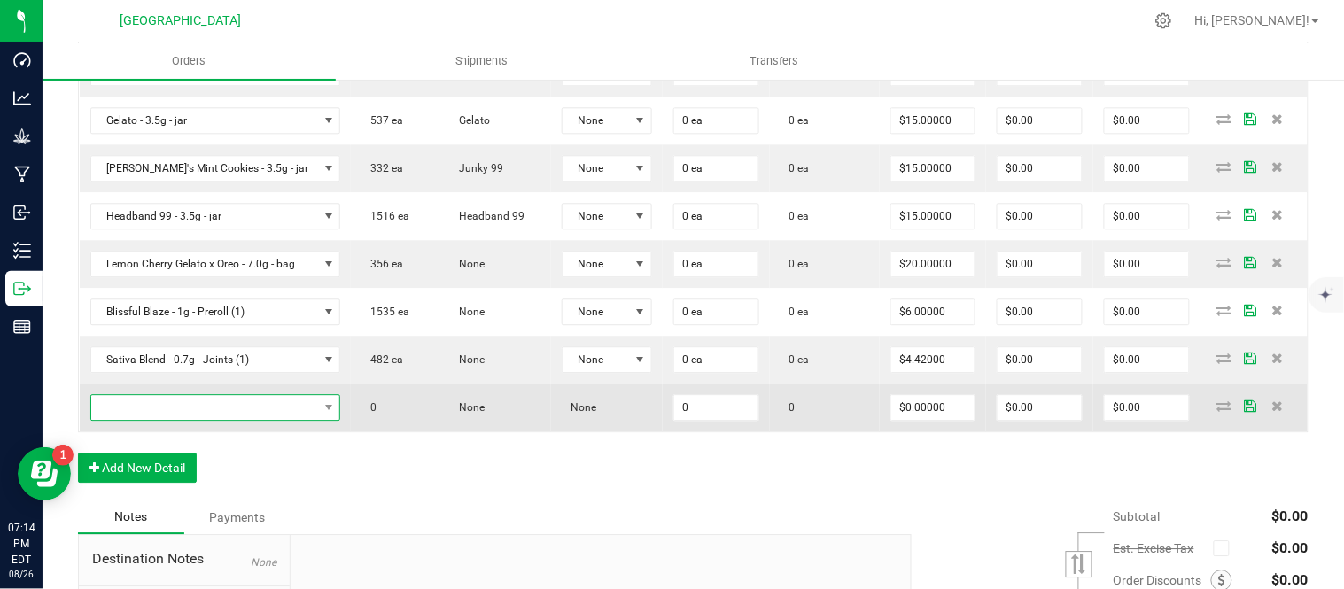
click at [171, 420] on span "NO DATA FOUND" at bounding box center [204, 407] width 227 height 25
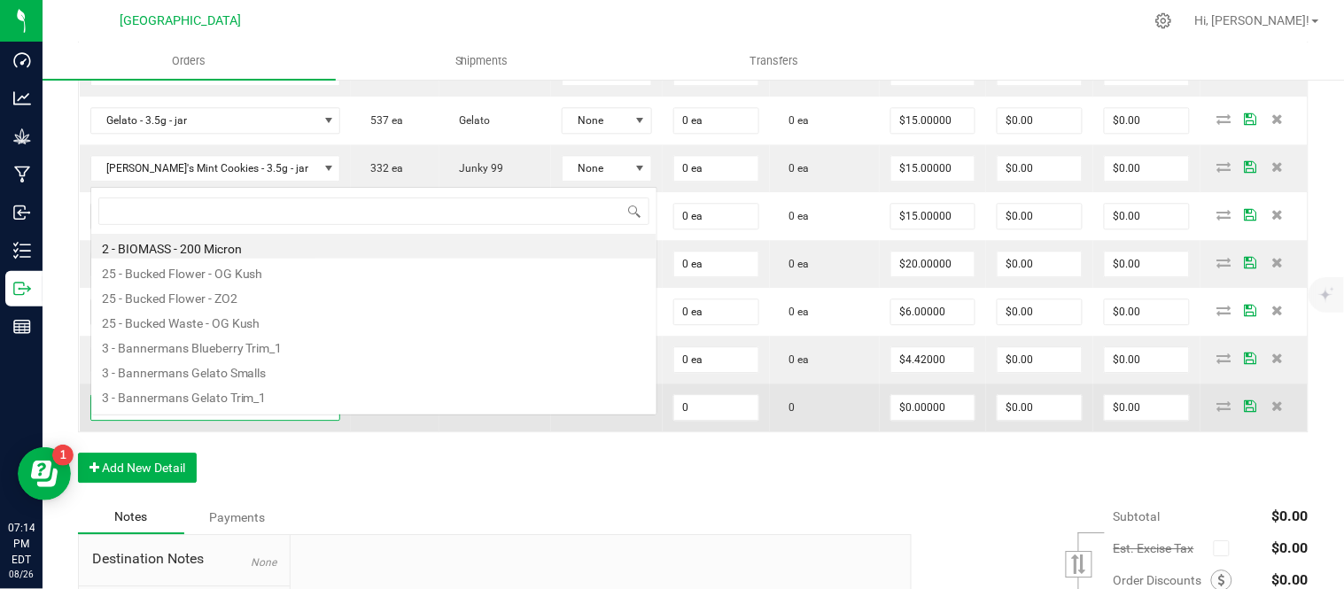
scroll to position [27, 249]
type input "indi"
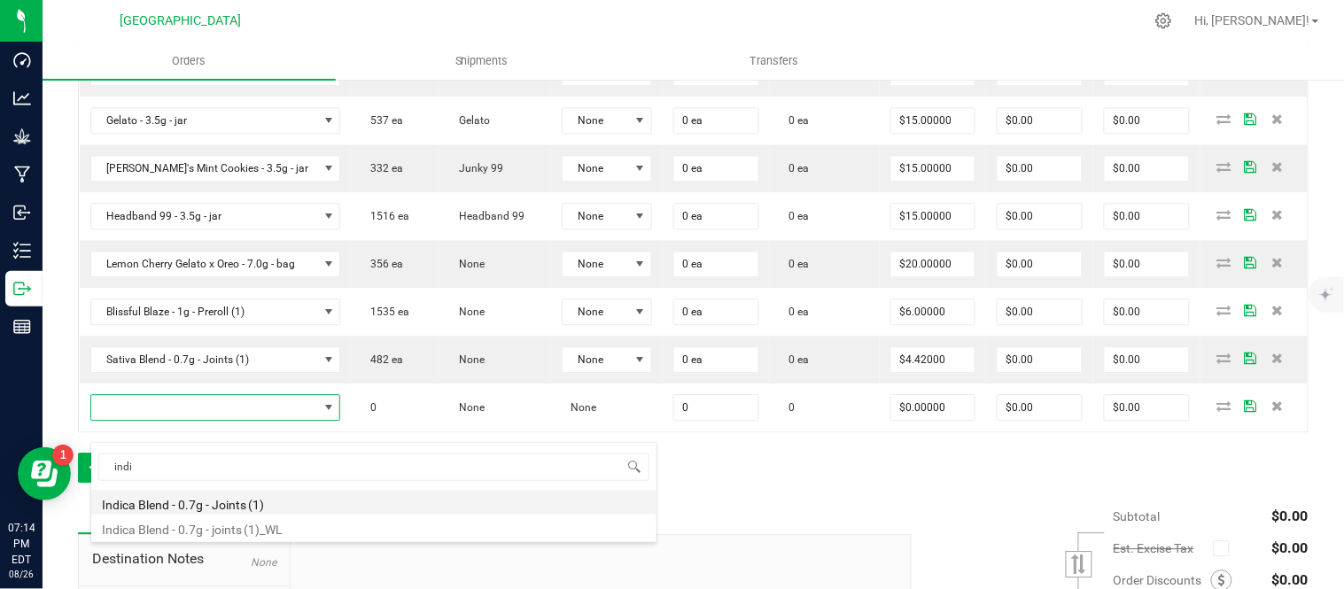
click at [208, 507] on li "Indica Blend - 0.7g - Joints (1)" at bounding box center [373, 502] width 565 height 25
type input "0 ea"
type input "$4.42000"
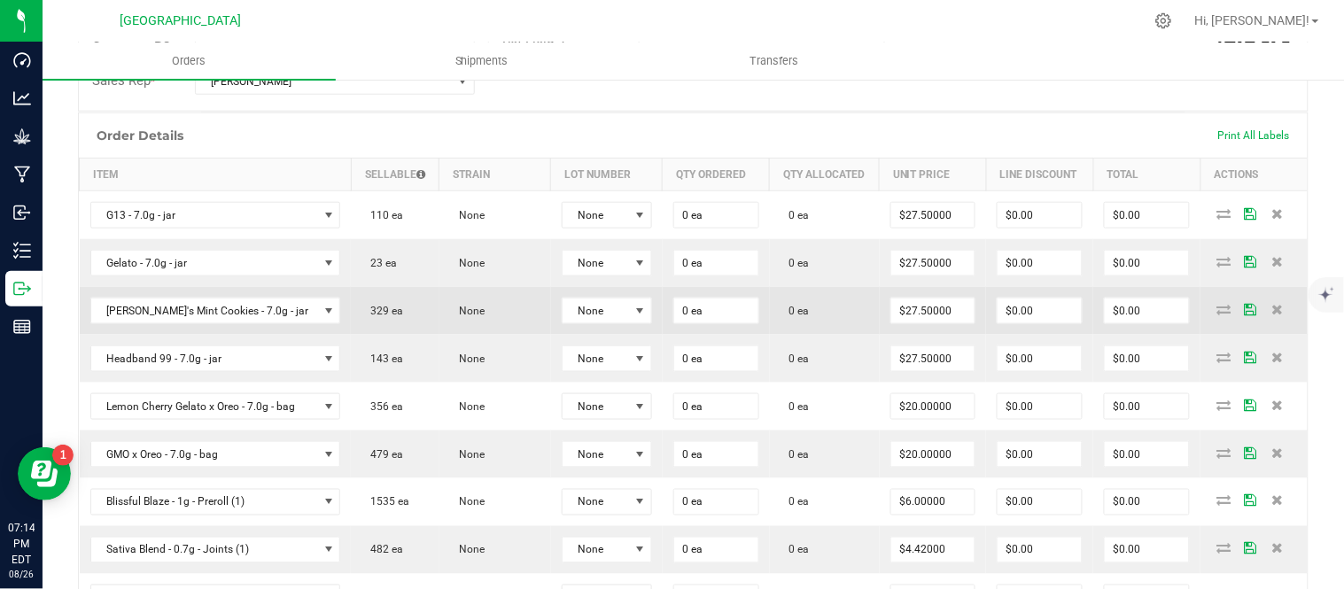
scroll to position [295, 0]
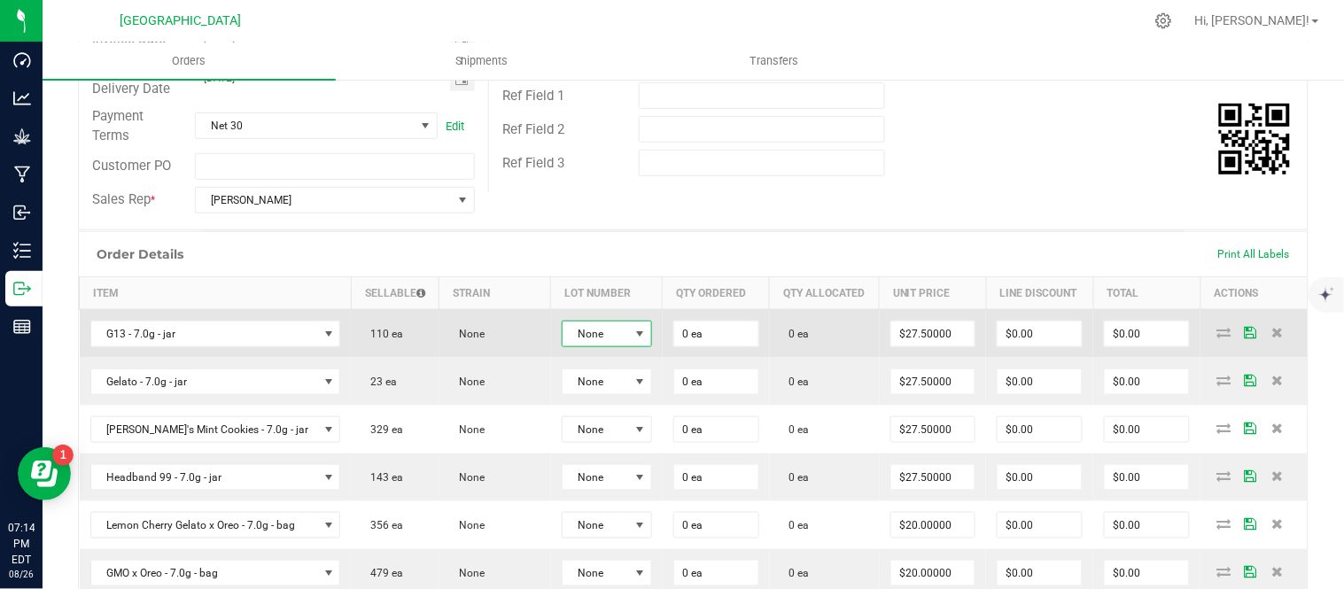
click at [633, 346] on span at bounding box center [640, 334] width 22 height 25
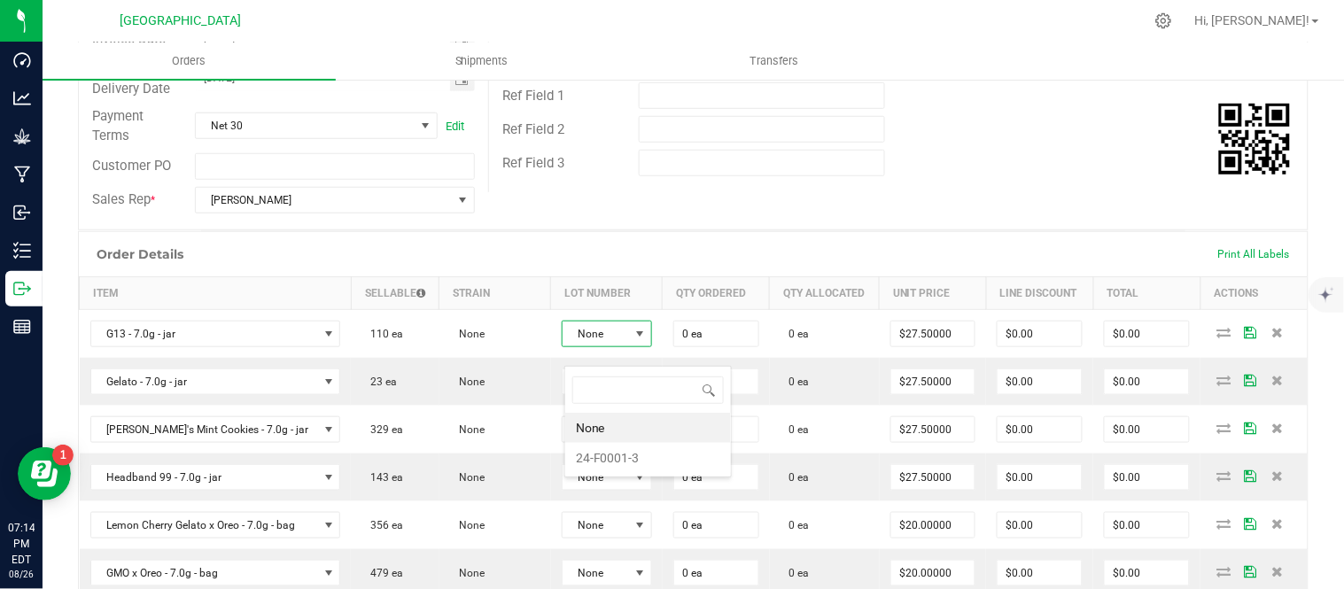
scroll to position [27, 90]
click at [617, 461] on li "24-F0001-3" at bounding box center [648, 458] width 166 height 30
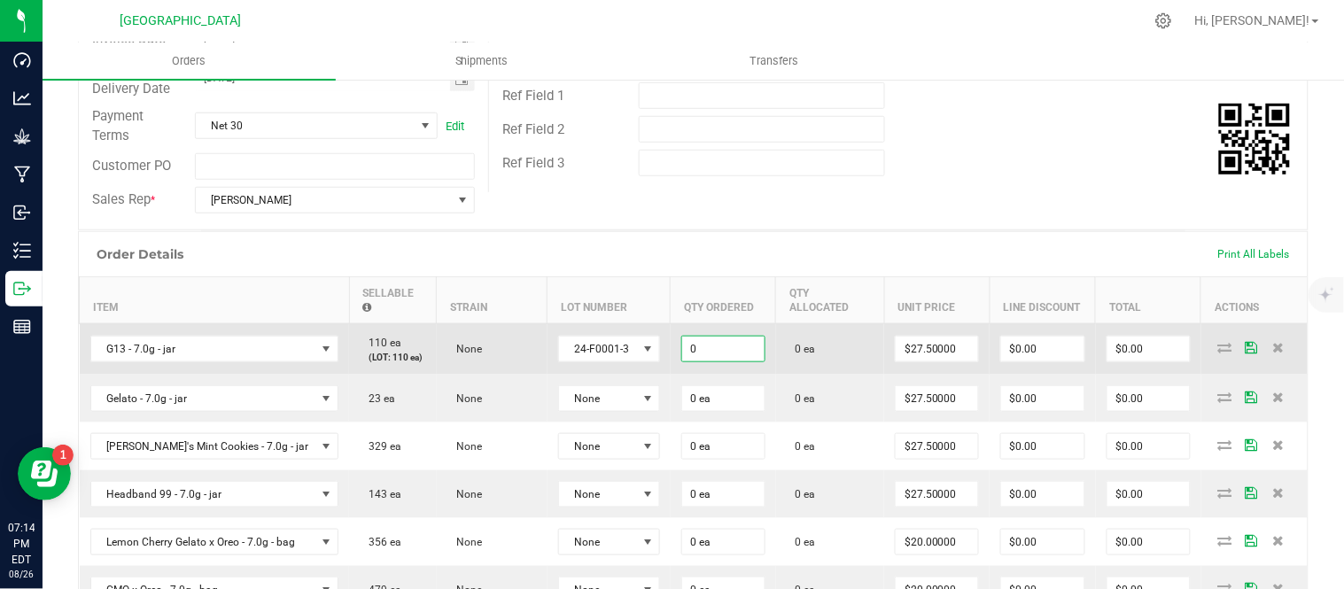
click at [718, 362] on input "0" at bounding box center [723, 349] width 82 height 25
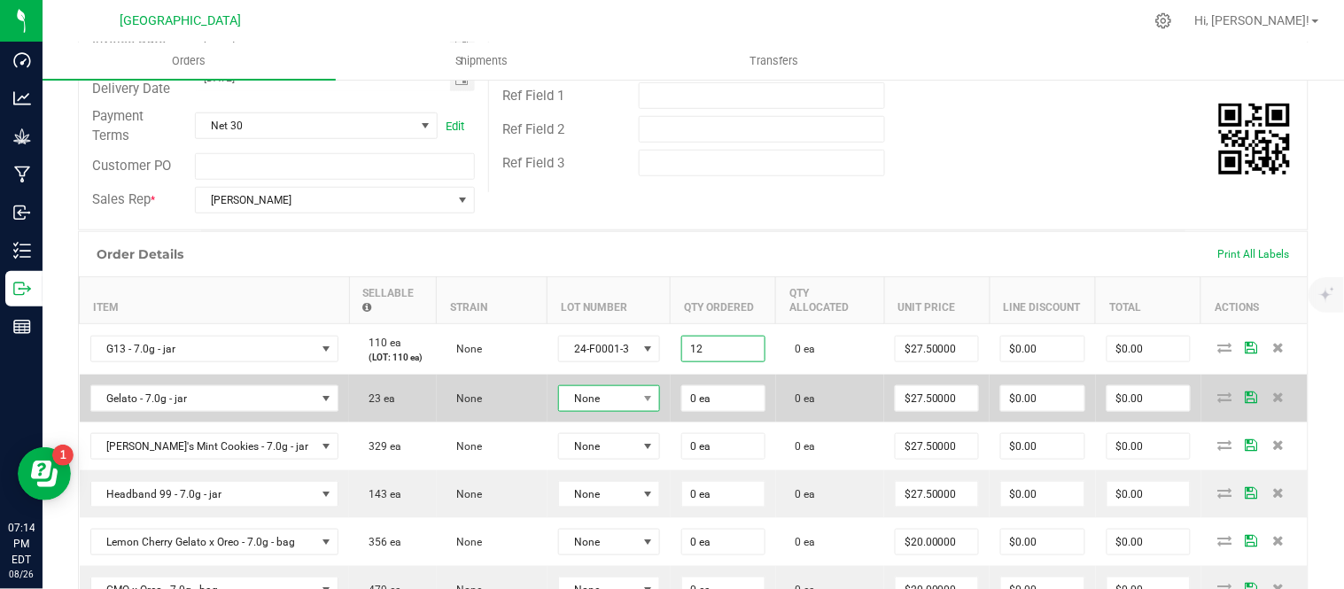
type input "12 ea"
type input "$330.00"
click at [650, 411] on span at bounding box center [647, 398] width 22 height 25
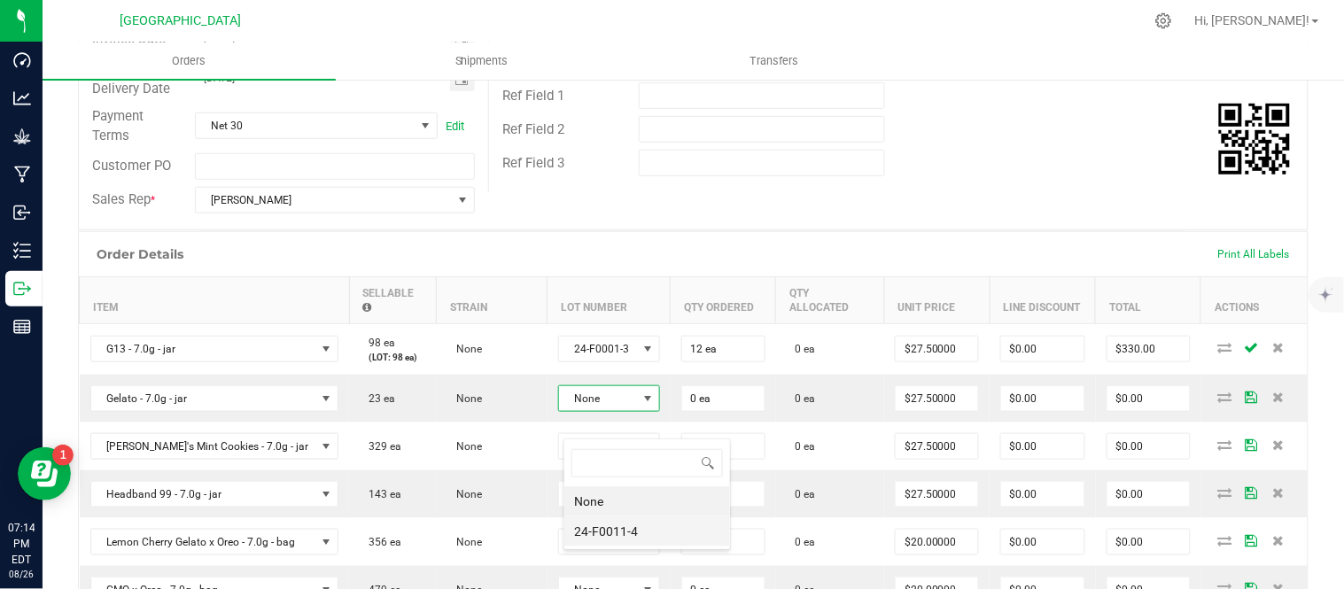
scroll to position [88589, 88511]
click at [624, 527] on li "24-F0011-4" at bounding box center [647, 532] width 166 height 30
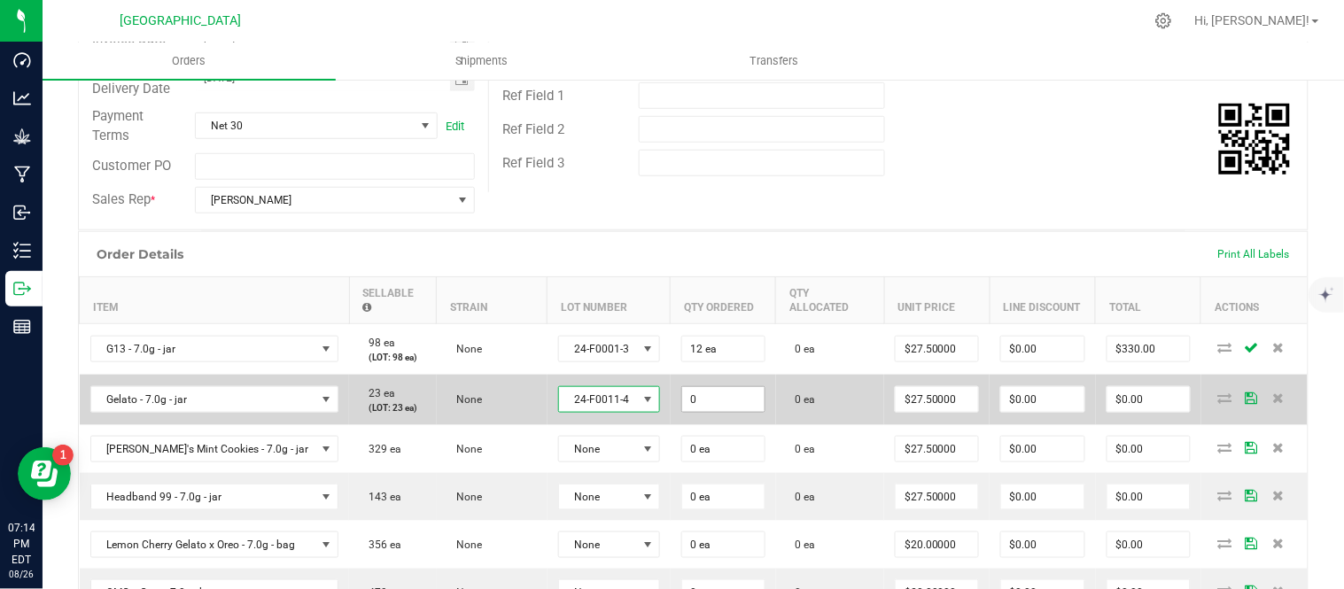
click at [729, 412] on input "0" at bounding box center [723, 399] width 82 height 25
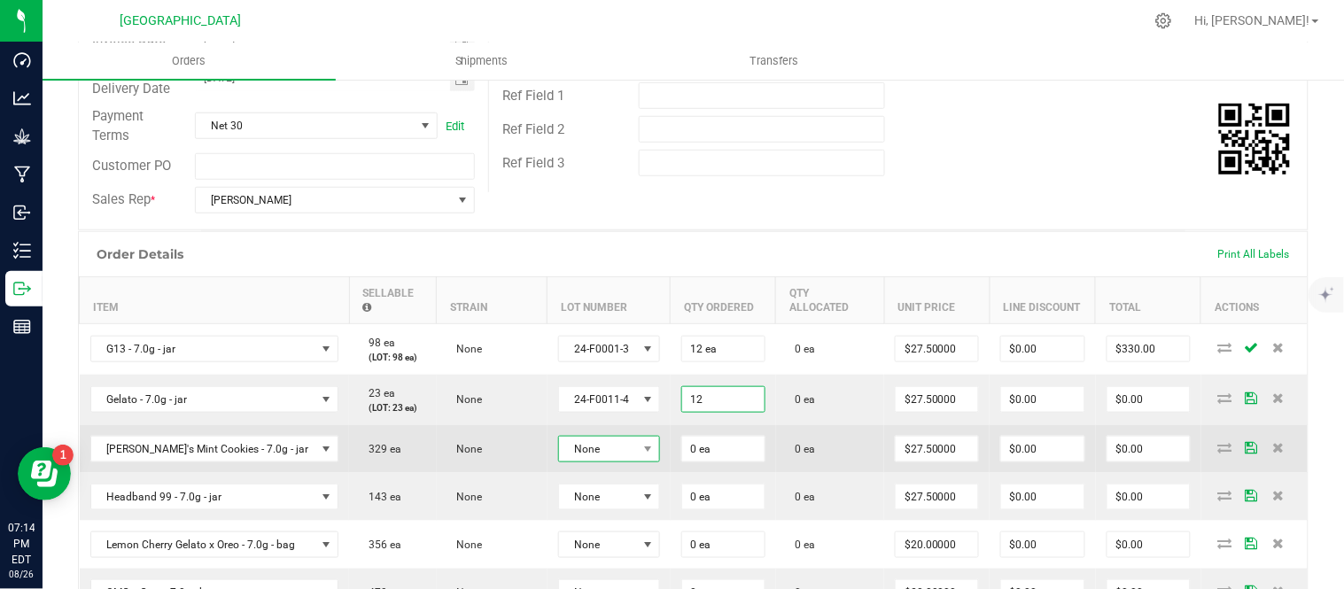
type input "12 ea"
type input "$330.00"
click at [627, 462] on span "None" at bounding box center [598, 449] width 78 height 25
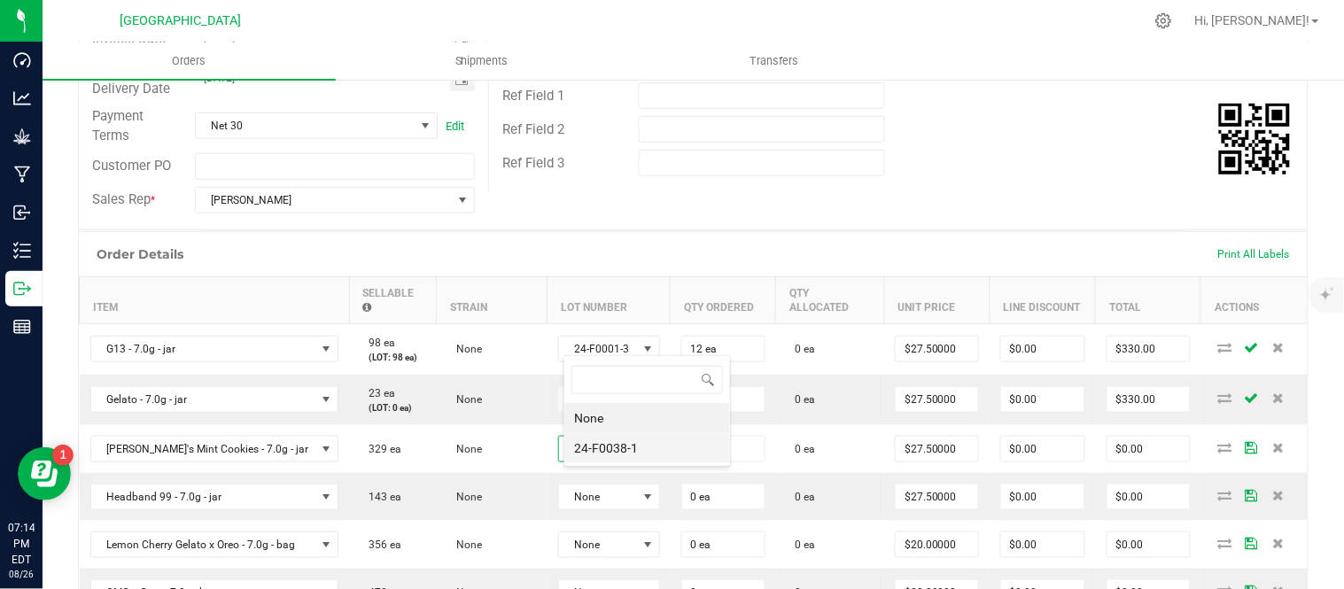
click at [617, 468] on body "Dashboard Analytics Grow Manufacturing Inbound Inventory Outbound Reports 07:14…" at bounding box center [672, 294] width 1344 height 589
click at [663, 471] on li "24-F0038-1" at bounding box center [647, 465] width 166 height 30
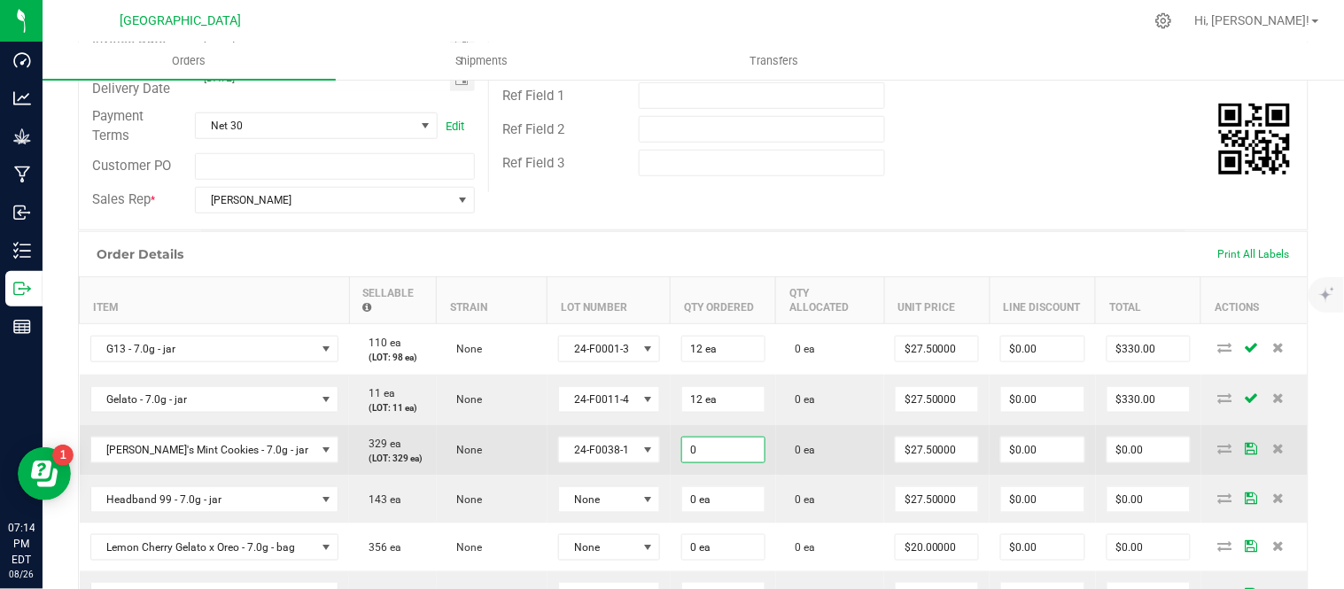
click at [733, 463] on input "0" at bounding box center [723, 450] width 82 height 25
type input "12 ea"
type input "$330.00"
click at [792, 448] on td "0 ea" at bounding box center [830, 450] width 109 height 51
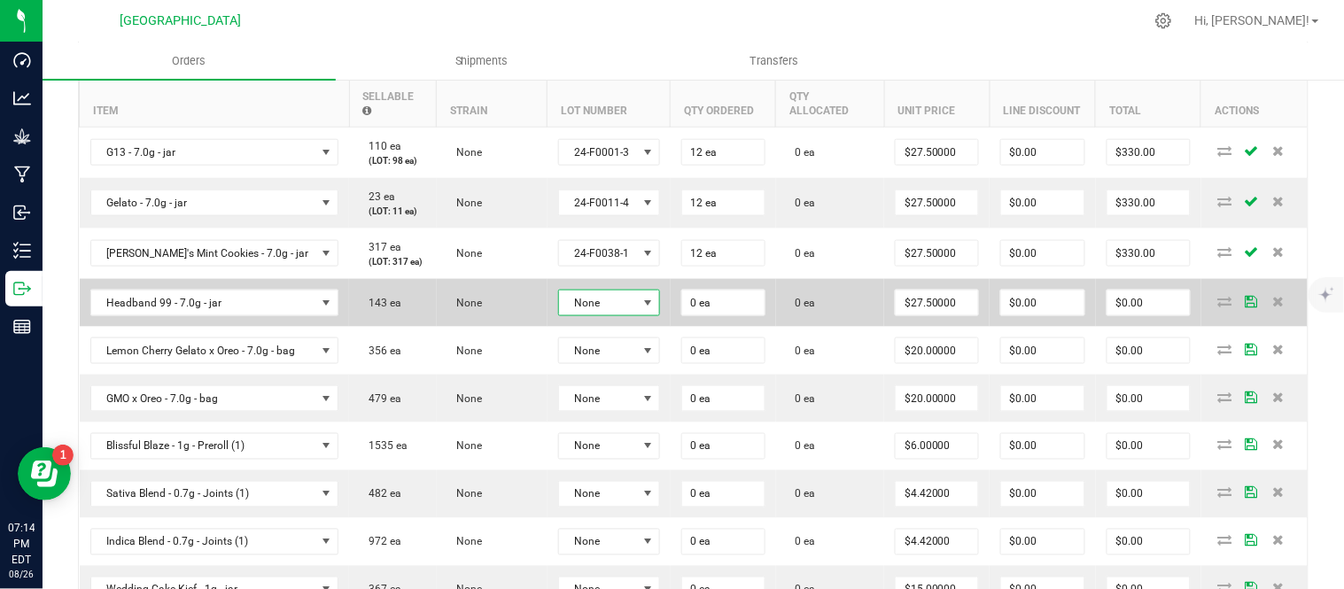
click at [634, 315] on span "None" at bounding box center [598, 303] width 78 height 25
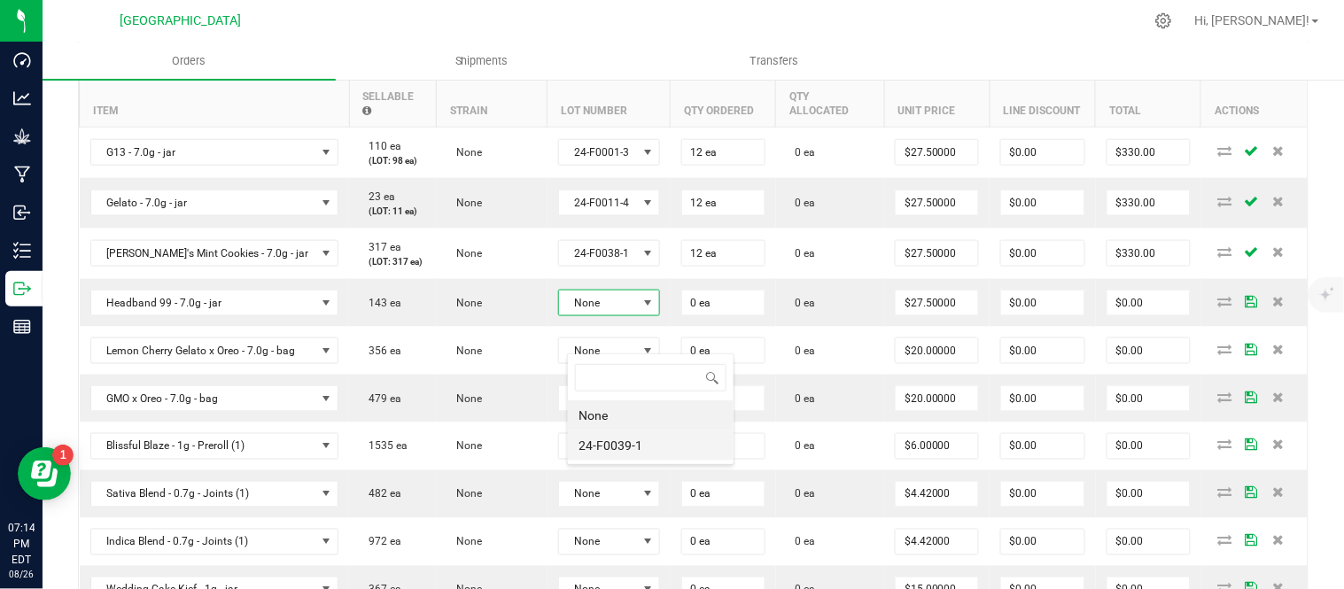
click at [626, 452] on li "24-F0039-1" at bounding box center [651, 446] width 166 height 30
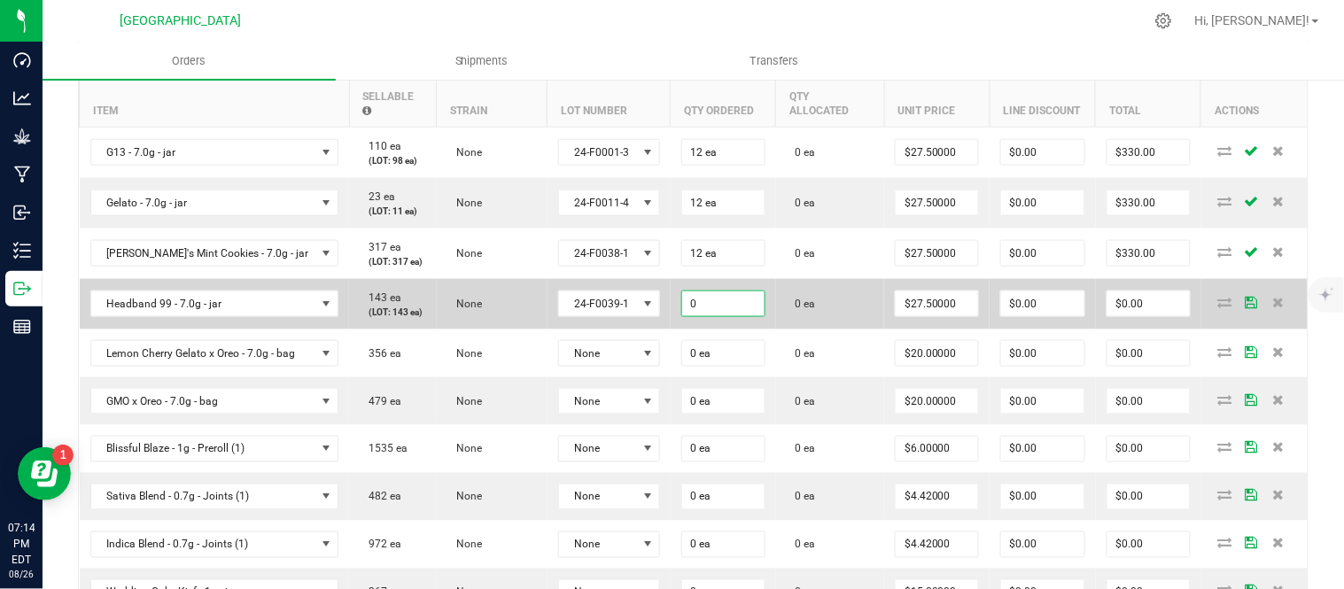
click at [745, 316] on input "0" at bounding box center [723, 304] width 82 height 25
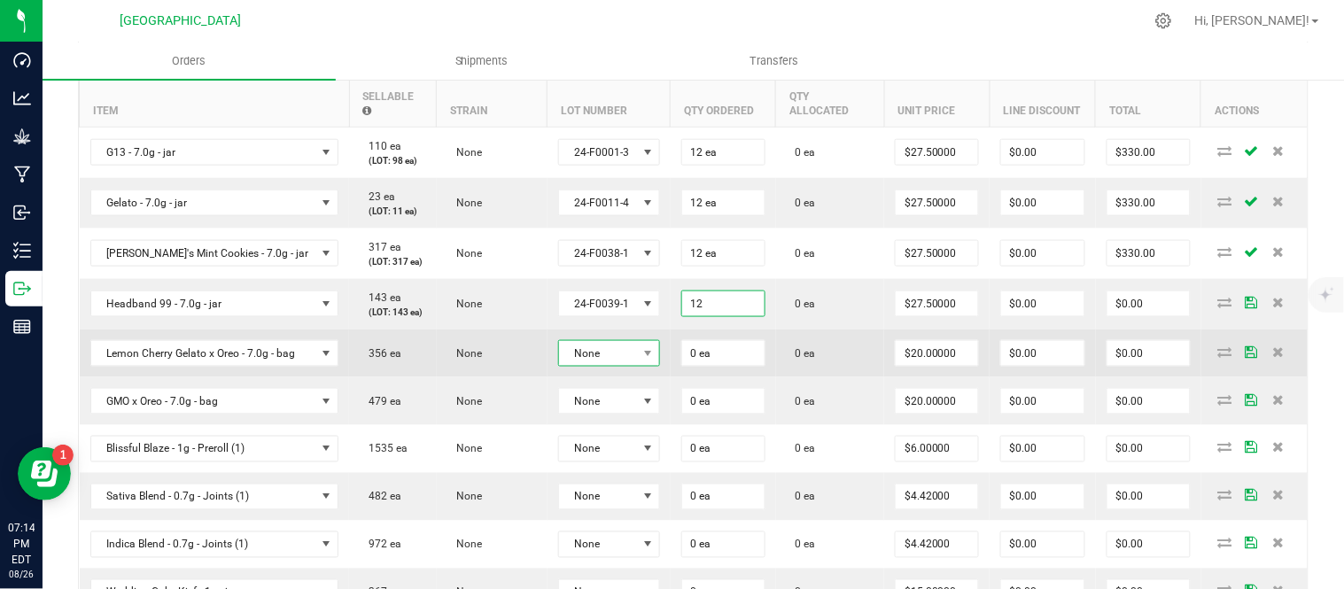
type input "12 ea"
type input "$330.00"
click at [637, 366] on span "None" at bounding box center [598, 353] width 78 height 25
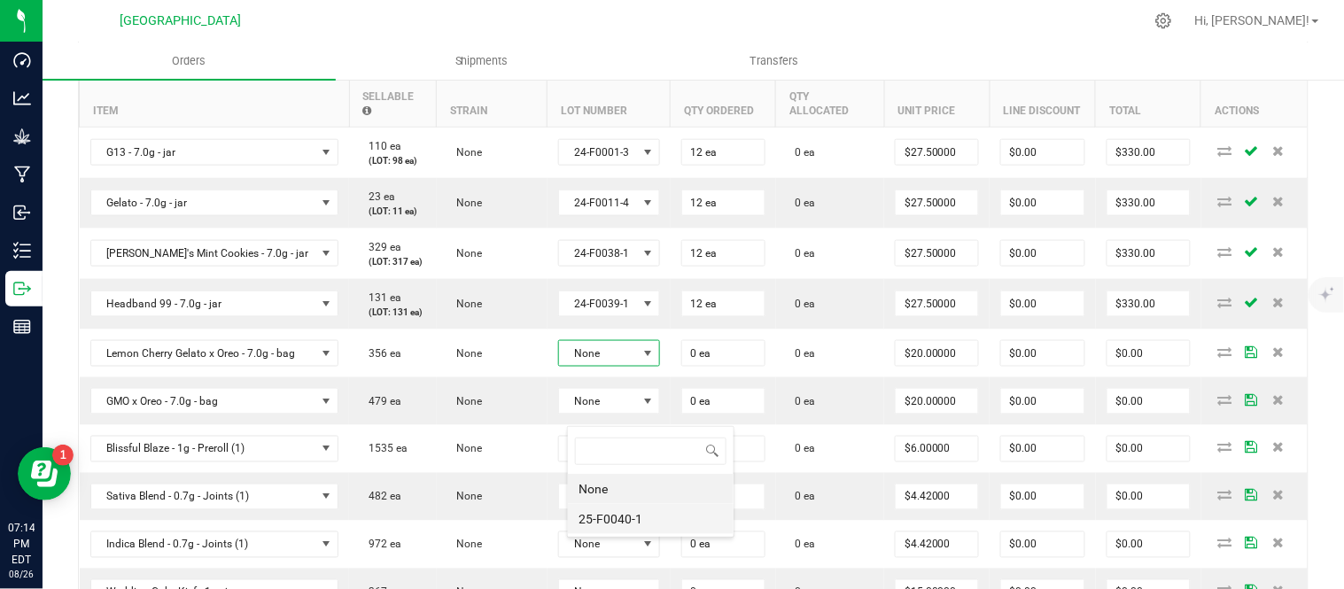
click at [595, 517] on li "25-F0040-1" at bounding box center [651, 519] width 166 height 30
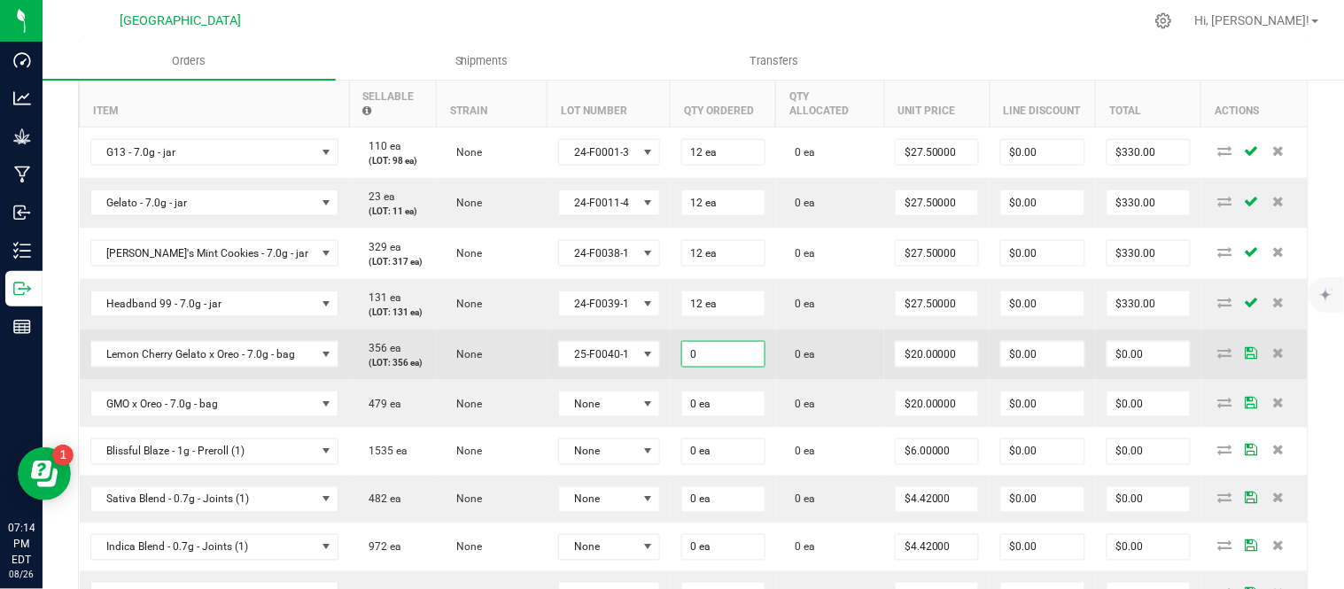
click at [720, 367] on input "0" at bounding box center [723, 354] width 82 height 25
type input "12 ea"
type input "20"
type input "$240.00"
click at [939, 367] on input "20" at bounding box center [937, 354] width 82 height 25
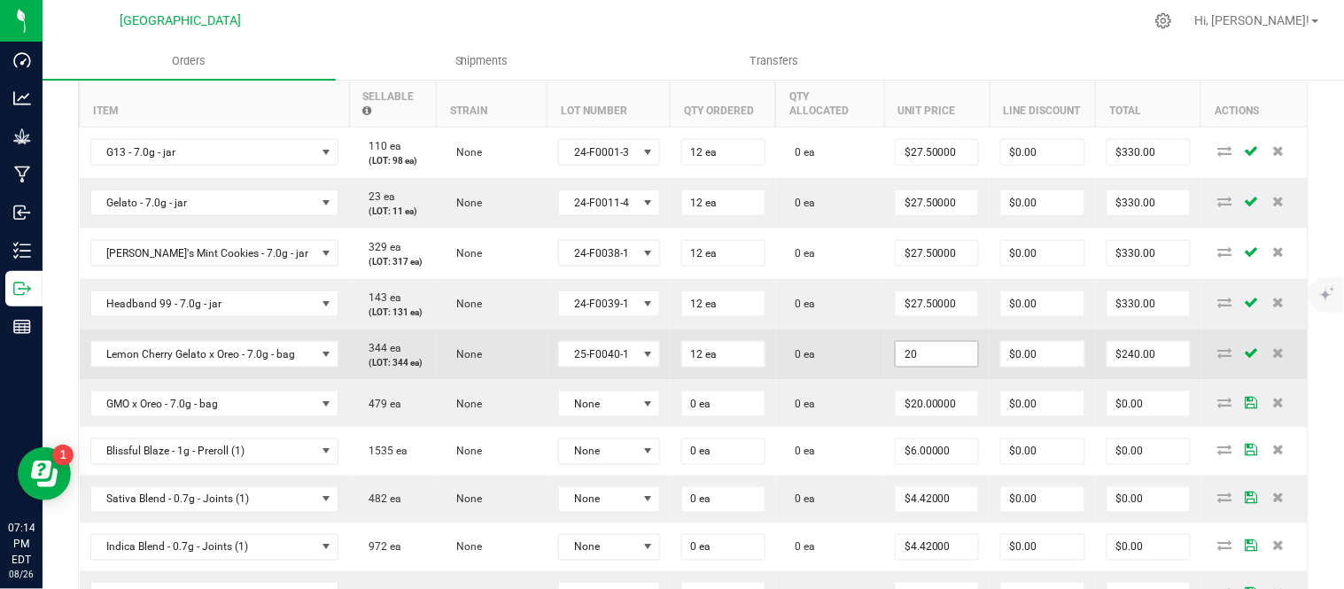
click at [936, 367] on input "20" at bounding box center [937, 354] width 82 height 25
type input "$27.50000"
type input "$330.00"
click at [860, 380] on td "0 ea" at bounding box center [830, 355] width 109 height 51
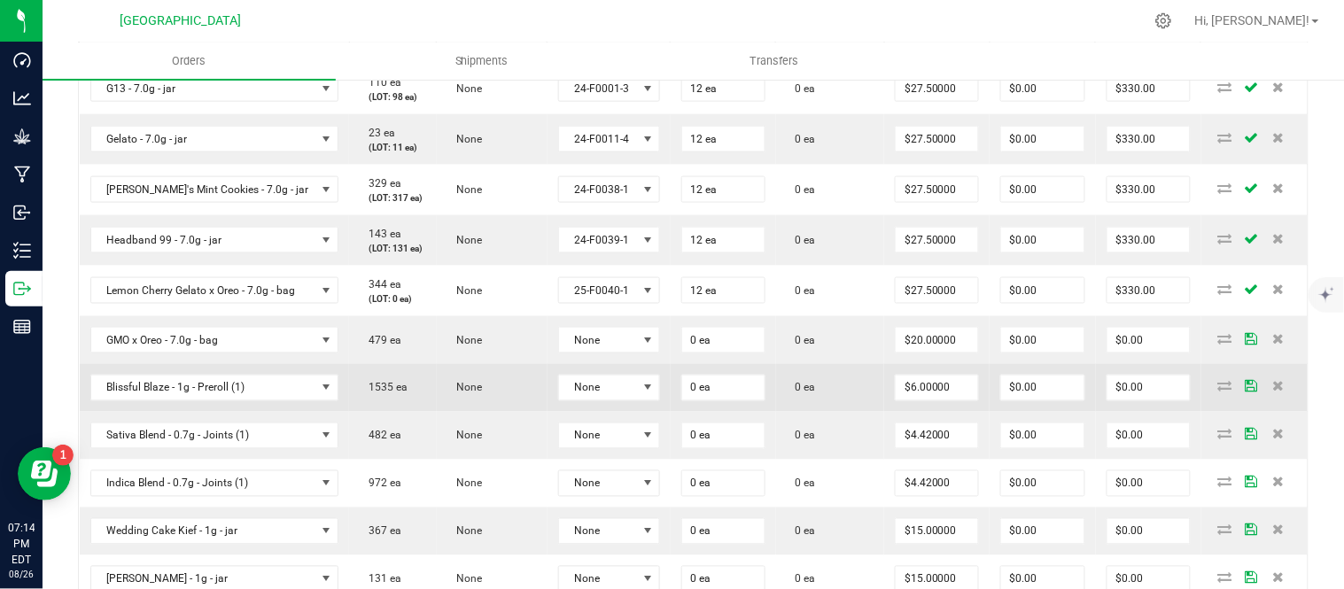
scroll to position [590, 0]
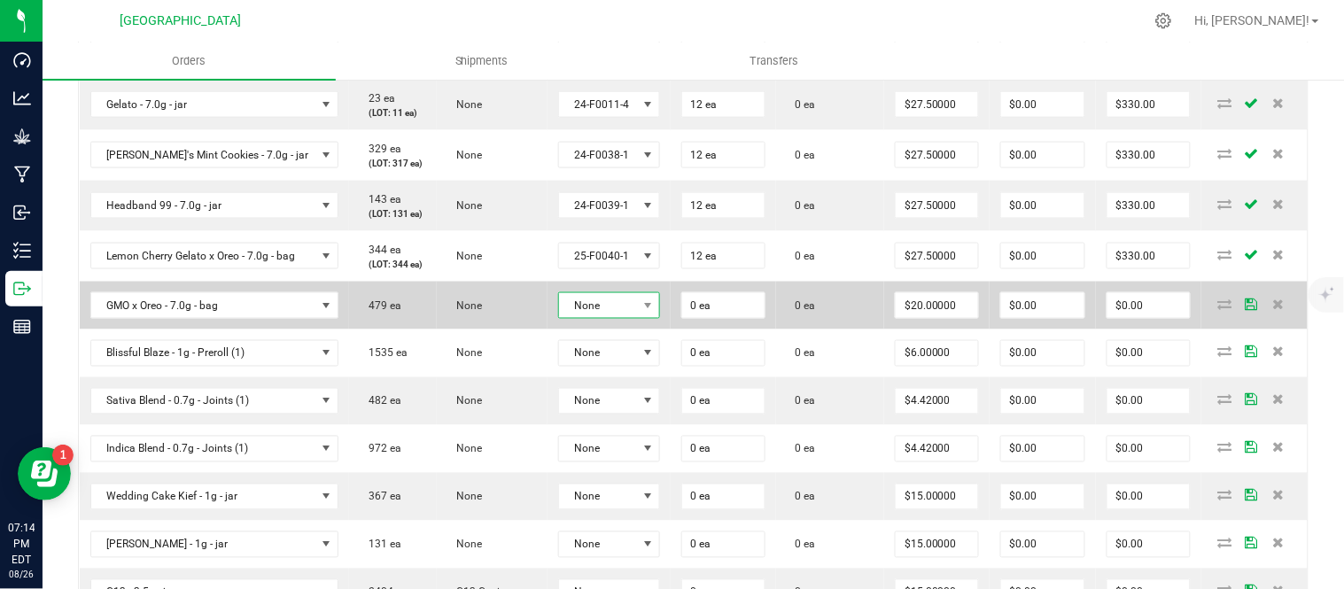
click at [614, 318] on span "None" at bounding box center [598, 305] width 78 height 25
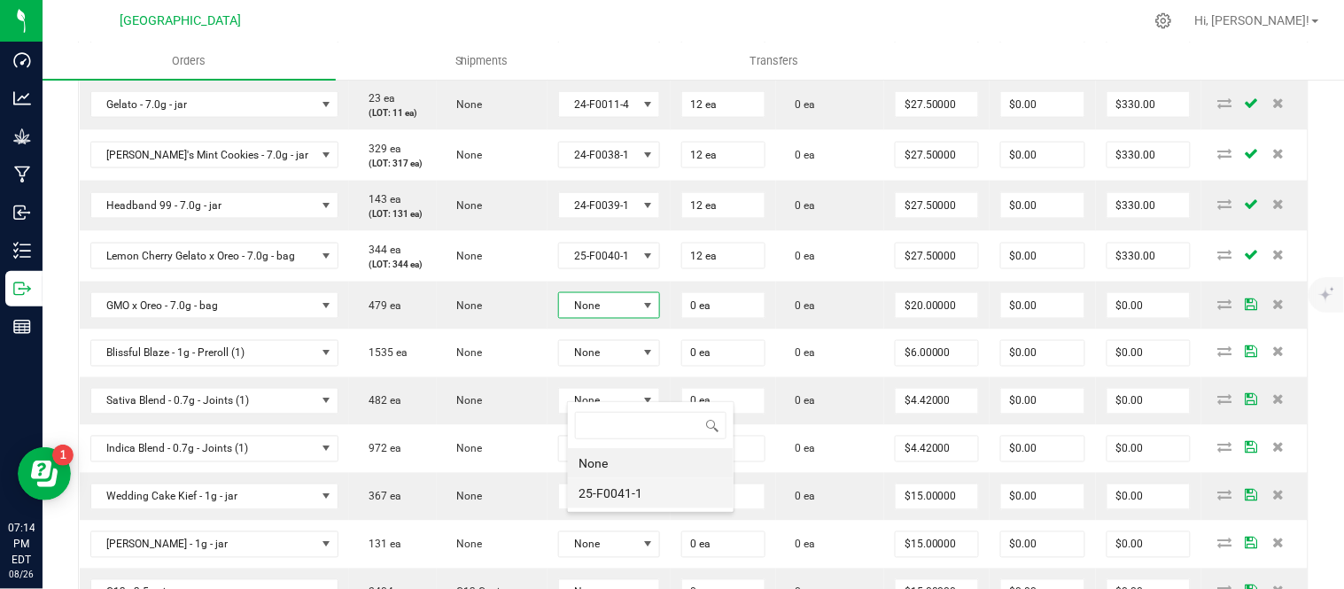
click at [611, 484] on li "25-F0041-1" at bounding box center [651, 494] width 166 height 30
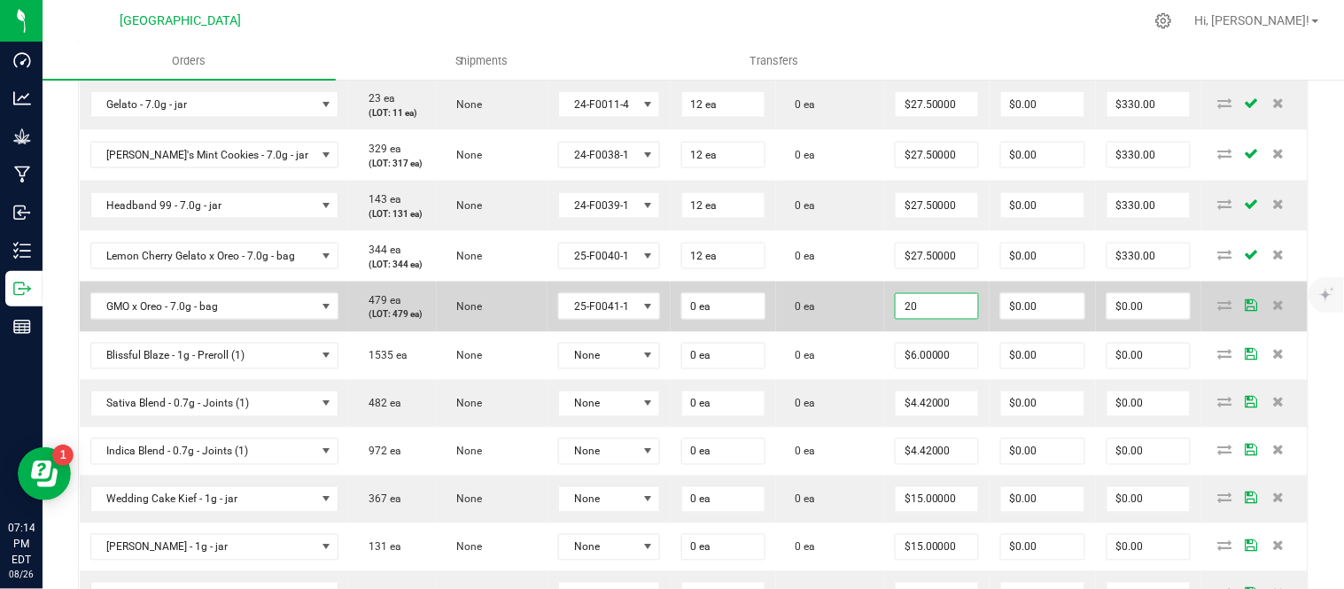
click at [950, 319] on input "20" at bounding box center [937, 306] width 82 height 25
type input "5"
click at [837, 332] on td "0 ea" at bounding box center [830, 307] width 109 height 51
click at [954, 319] on input "27.5" at bounding box center [937, 306] width 82 height 25
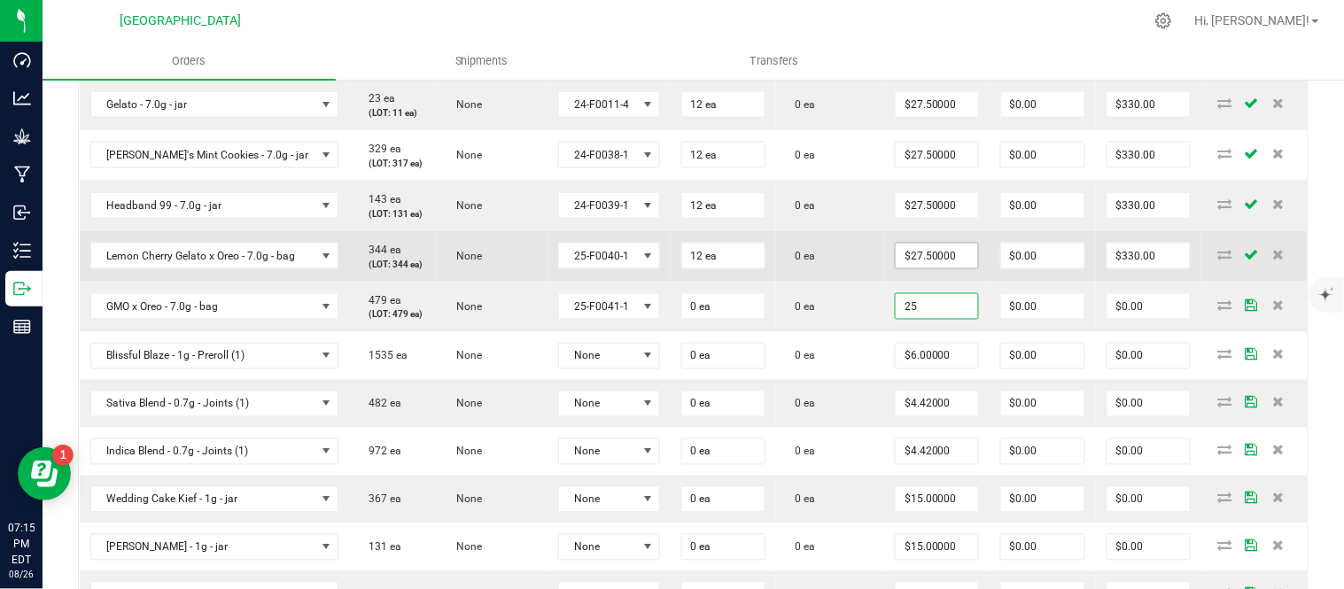
type input "$25.00000"
click at [945, 269] on input "27.5" at bounding box center [937, 256] width 82 height 25
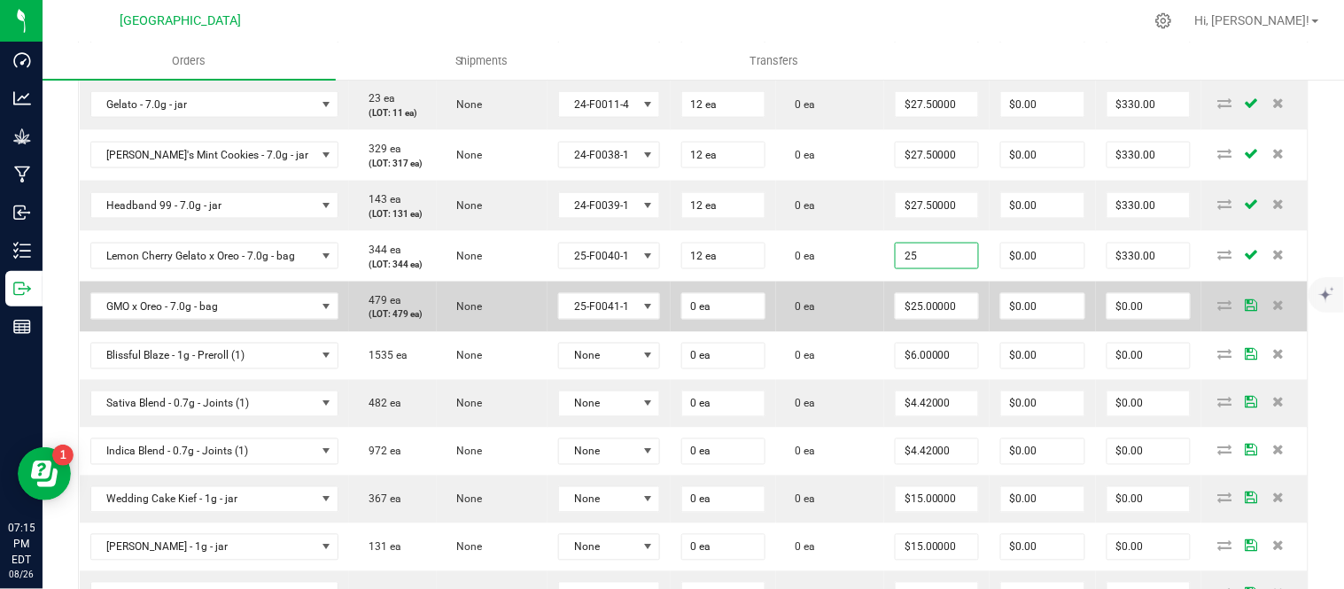
type input "$25.00000"
type input "$300.00"
click at [825, 332] on td "0 ea" at bounding box center [830, 307] width 109 height 51
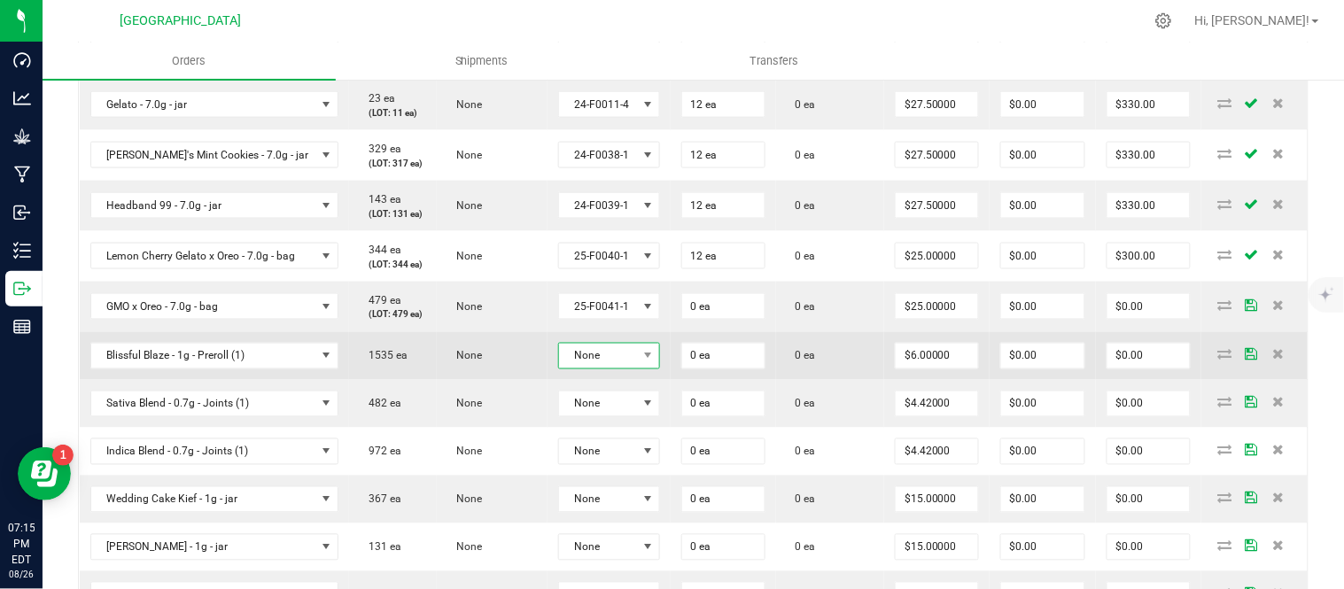
click at [621, 369] on span "None" at bounding box center [598, 356] width 78 height 25
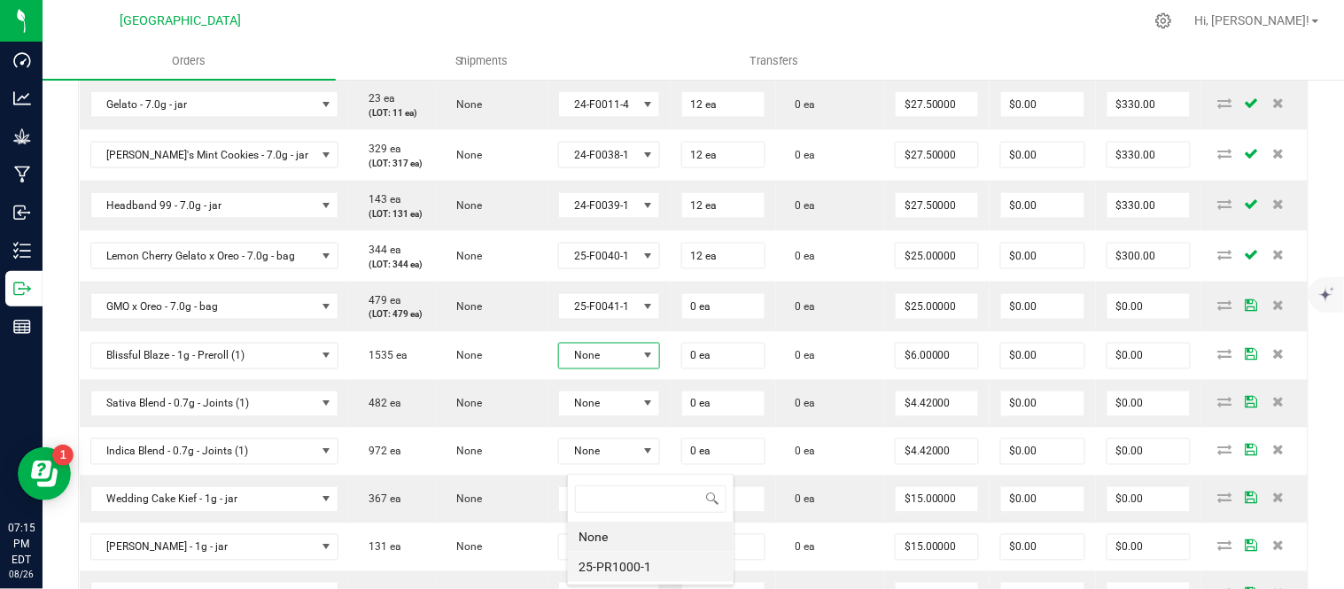
click at [614, 558] on li "25-PR1000-1" at bounding box center [651, 567] width 166 height 30
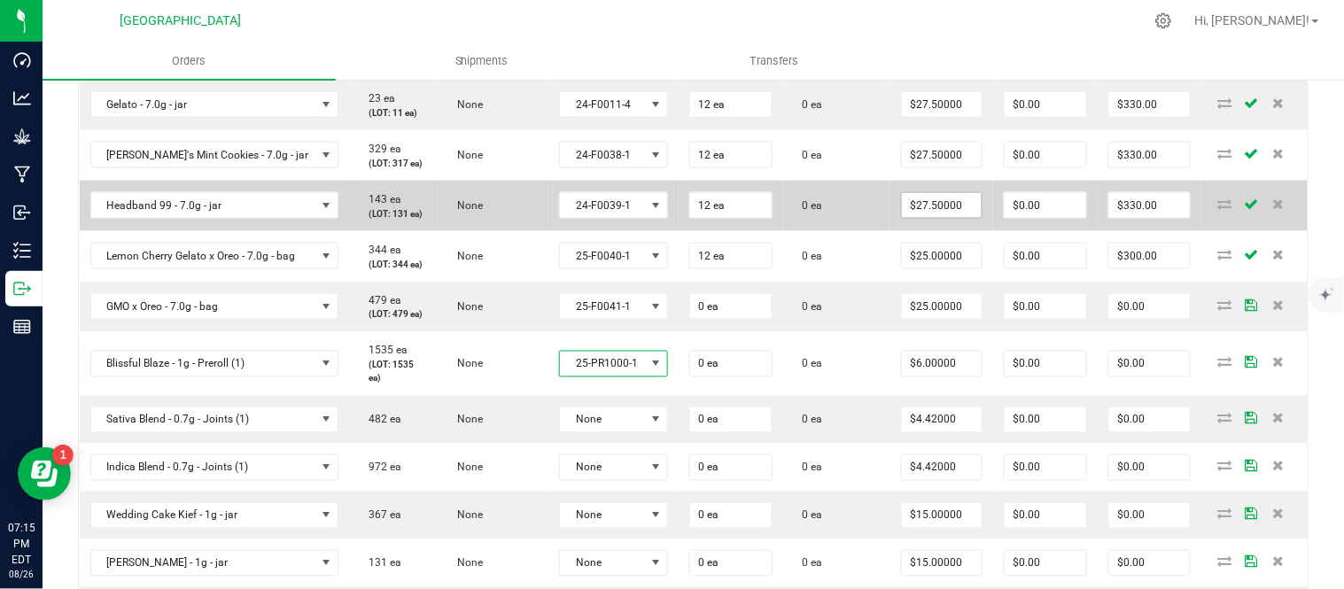
type input "27.5"
click at [978, 218] on input "27.5" at bounding box center [942, 205] width 80 height 25
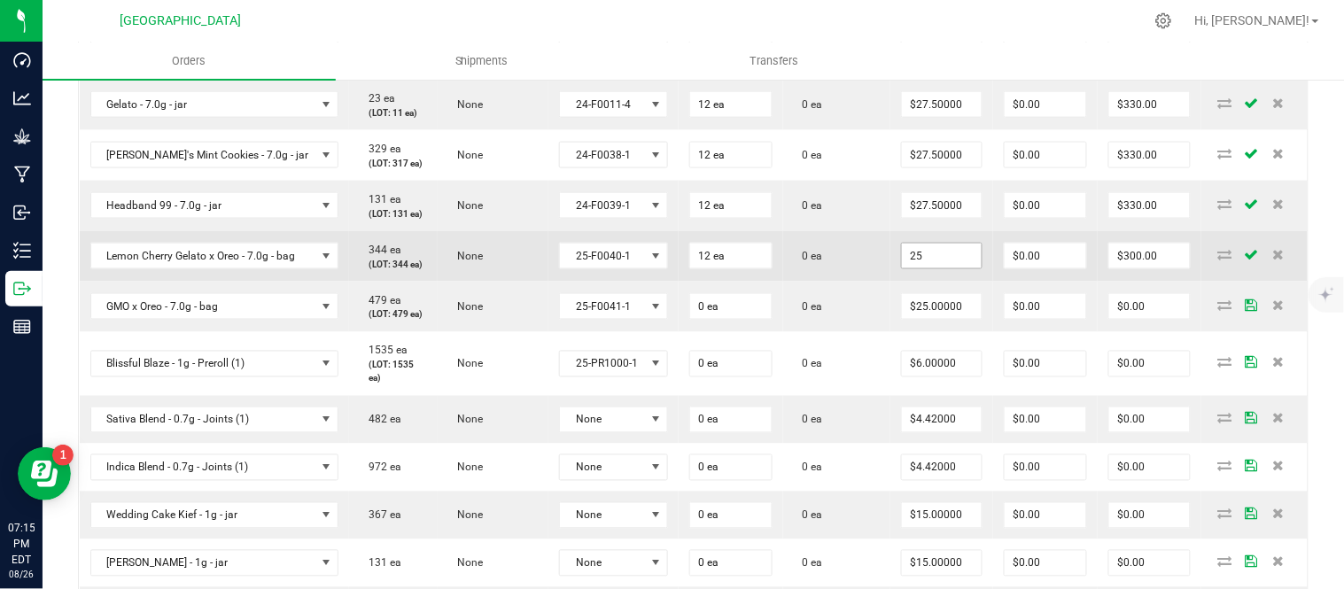
click at [961, 269] on input "25" at bounding box center [942, 256] width 80 height 25
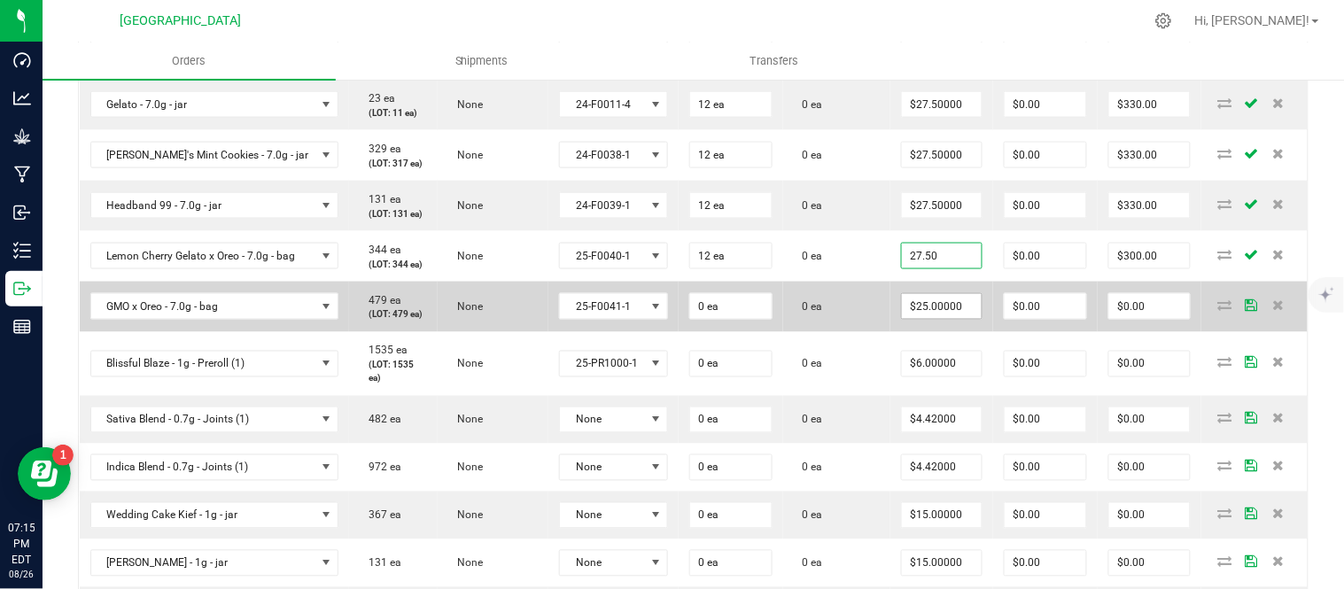
type input "27.50"
type input "25"
type input "$27.50000"
type input "$330.00"
click at [944, 319] on input "25" at bounding box center [942, 306] width 80 height 25
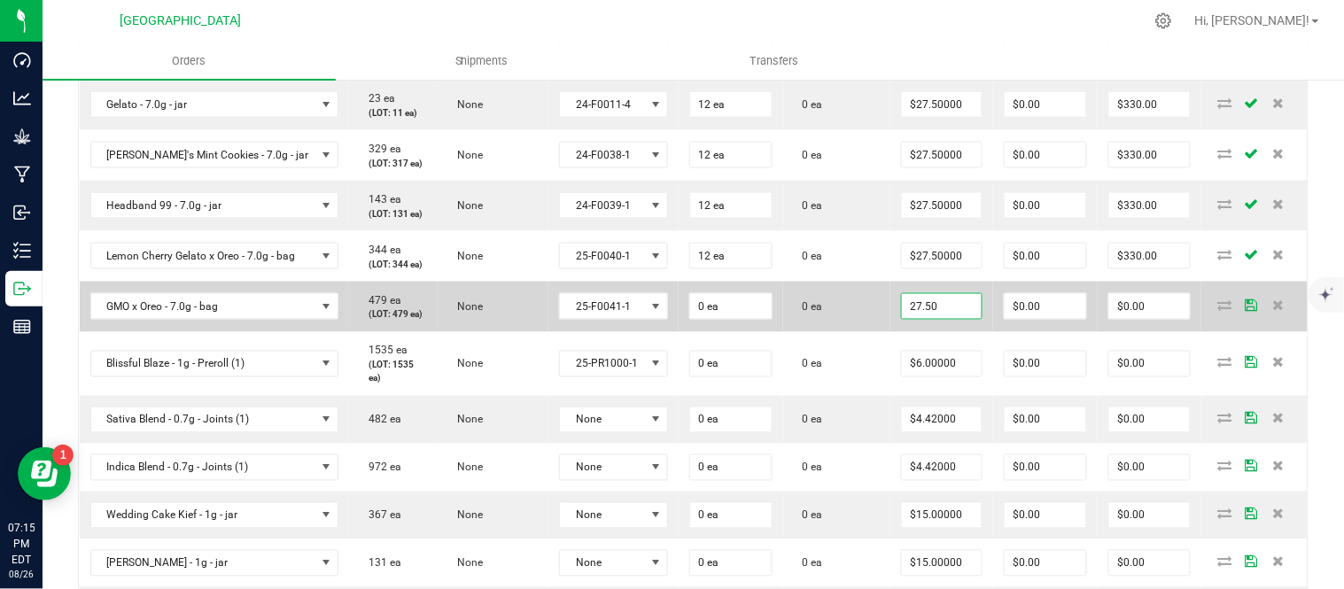
type input "$27.50000"
click at [815, 313] on span "0 ea" at bounding box center [808, 306] width 29 height 12
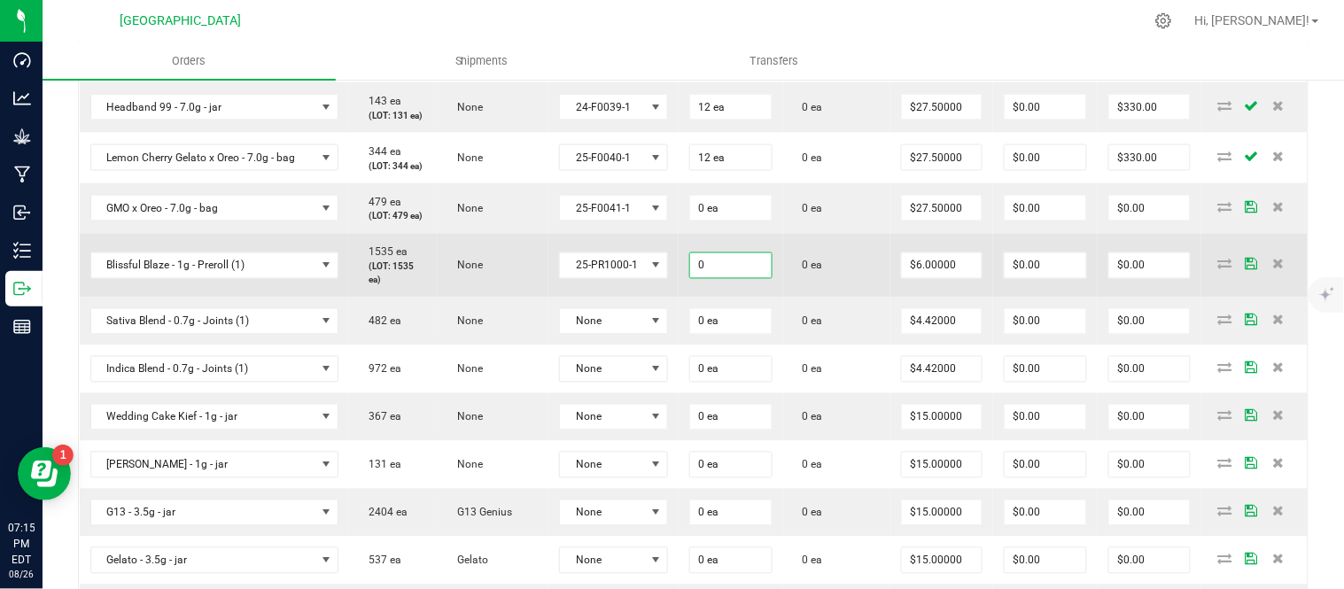
click at [730, 278] on input "0" at bounding box center [731, 265] width 82 height 25
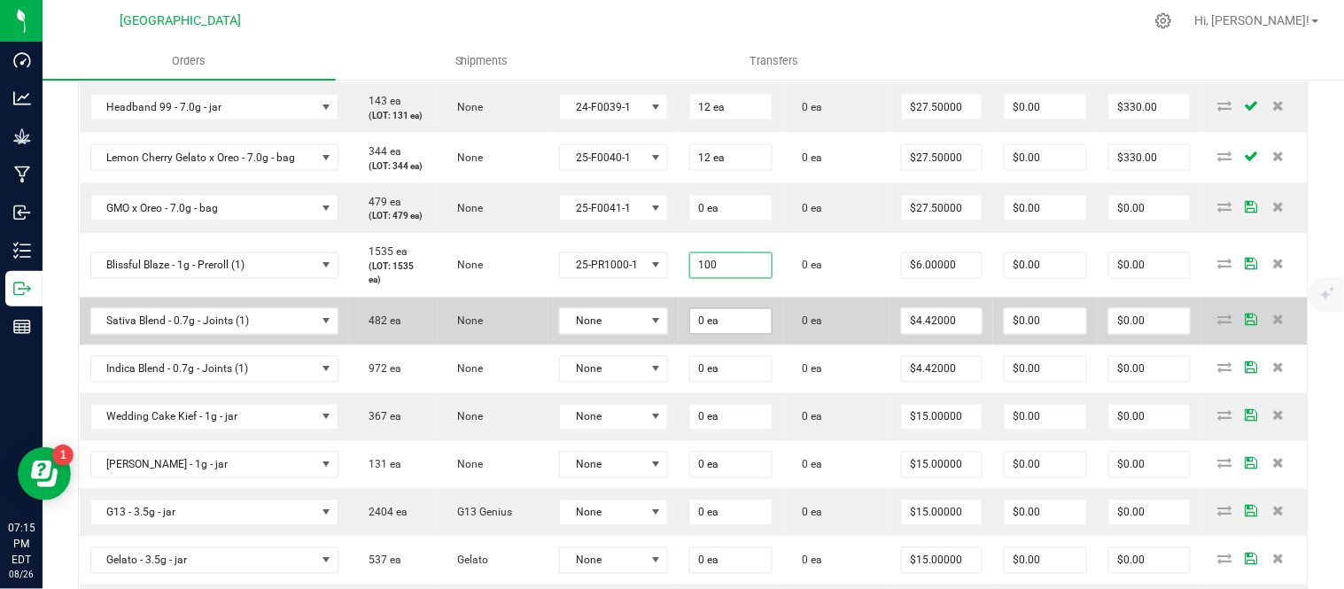
type input "100 ea"
type input "$600.00"
click at [736, 334] on input "0" at bounding box center [731, 321] width 82 height 25
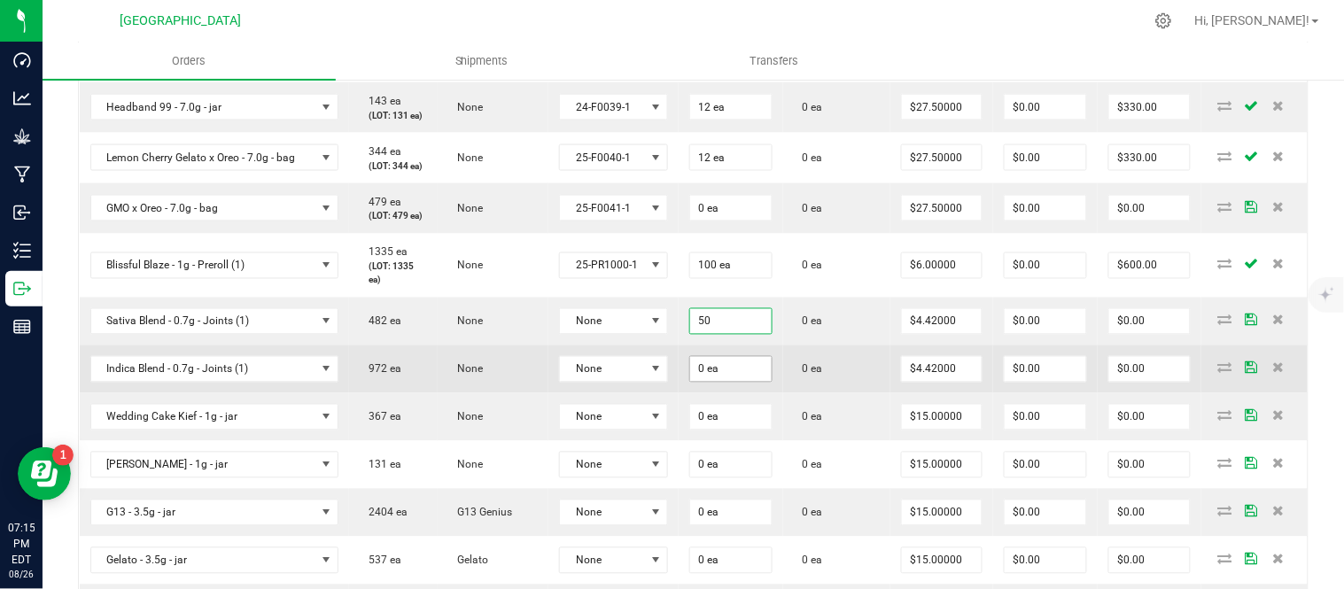
type input "50 ea"
type input "$221.00"
click at [747, 382] on input "0" at bounding box center [731, 369] width 82 height 25
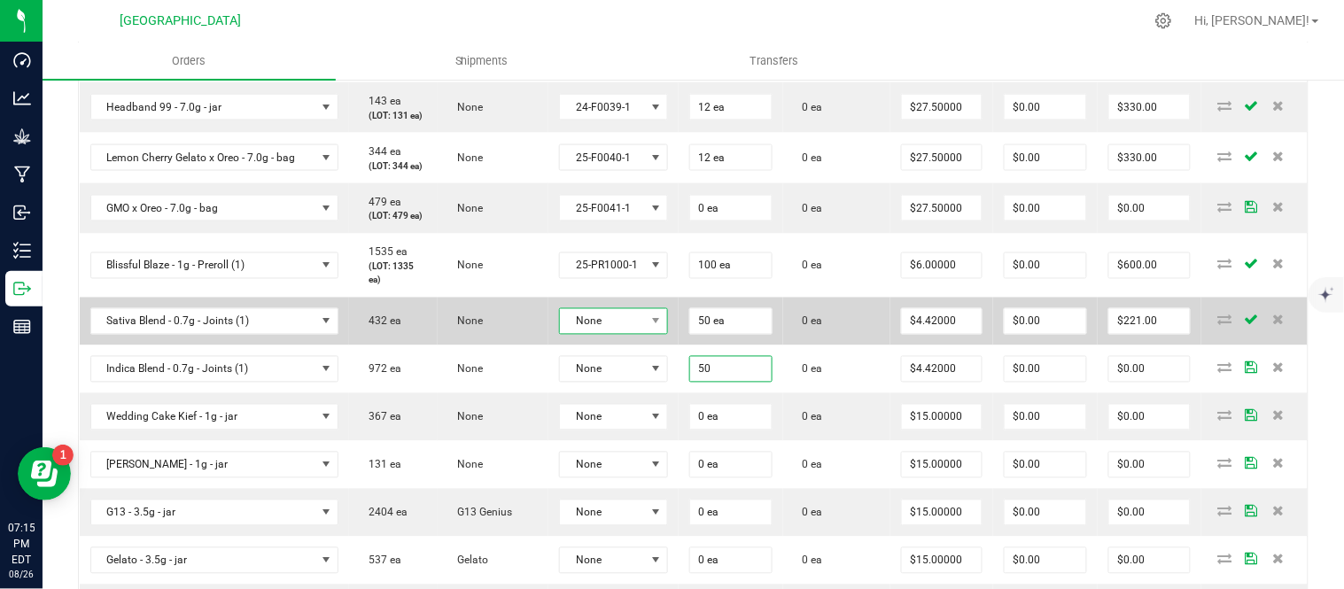
type input "50 ea"
type input "$221.00"
click at [622, 334] on span "None" at bounding box center [602, 321] width 85 height 25
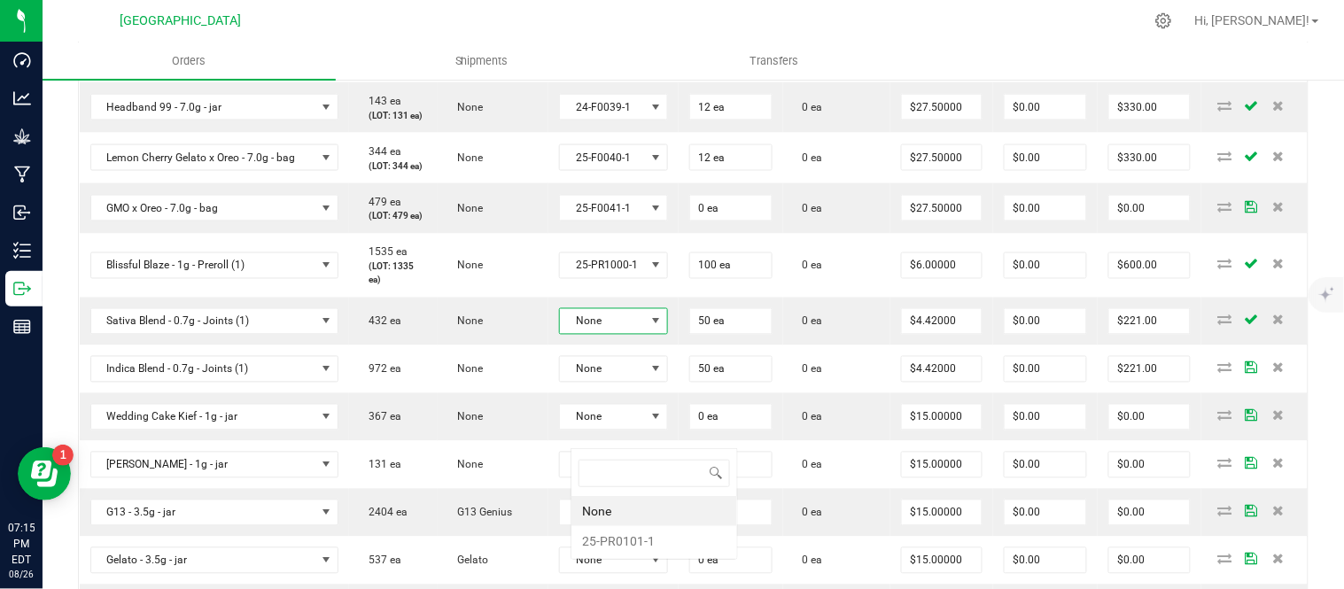
scroll to position [27, 112]
click at [639, 550] on li "25-PR0101-1" at bounding box center [655, 541] width 166 height 30
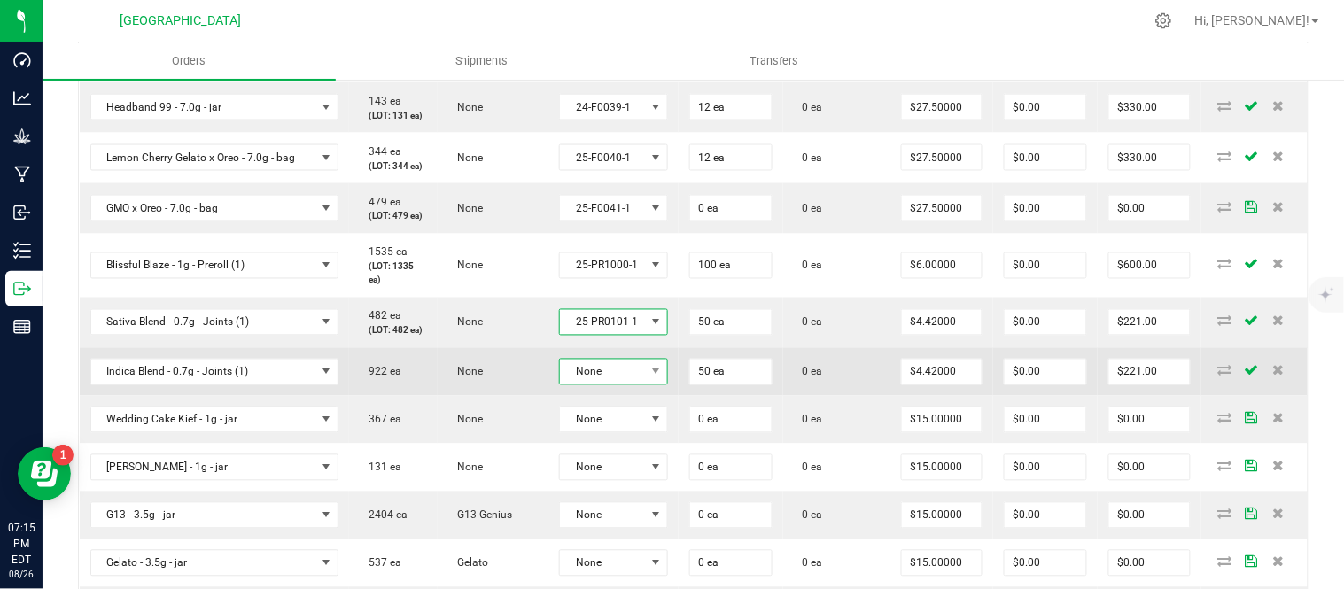
click at [619, 385] on span "None" at bounding box center [602, 372] width 85 height 25
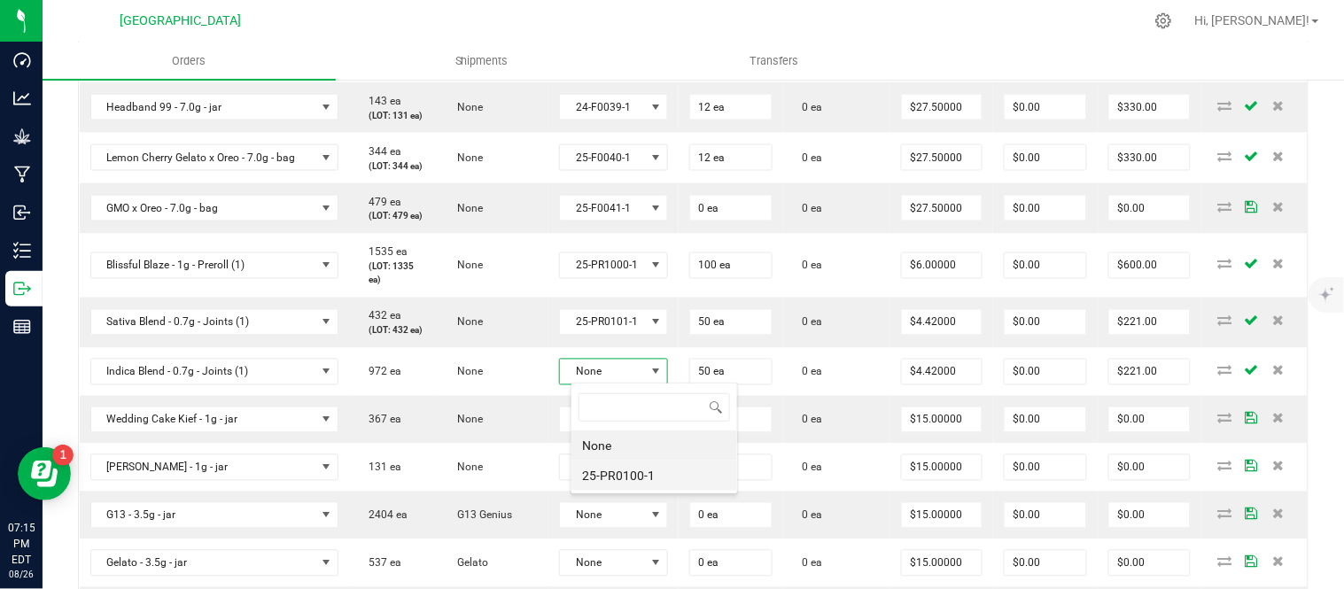
click at [627, 482] on li "25-PR0100-1" at bounding box center [655, 476] width 166 height 30
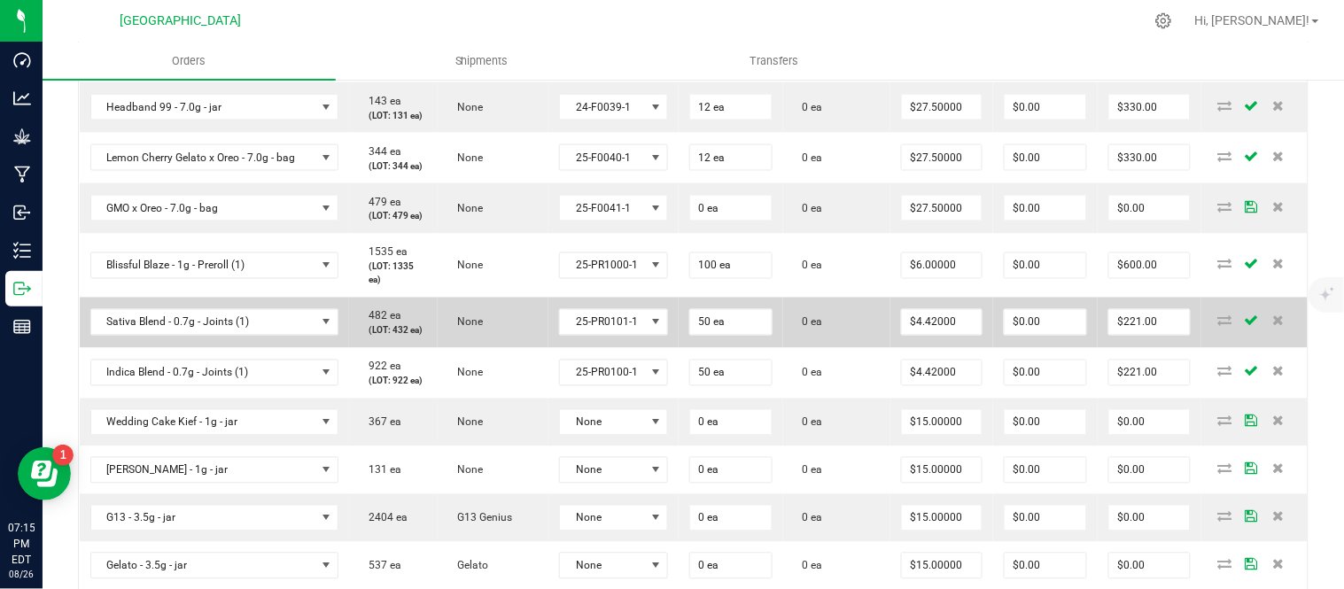
click at [875, 348] on td "0 ea" at bounding box center [836, 323] width 107 height 51
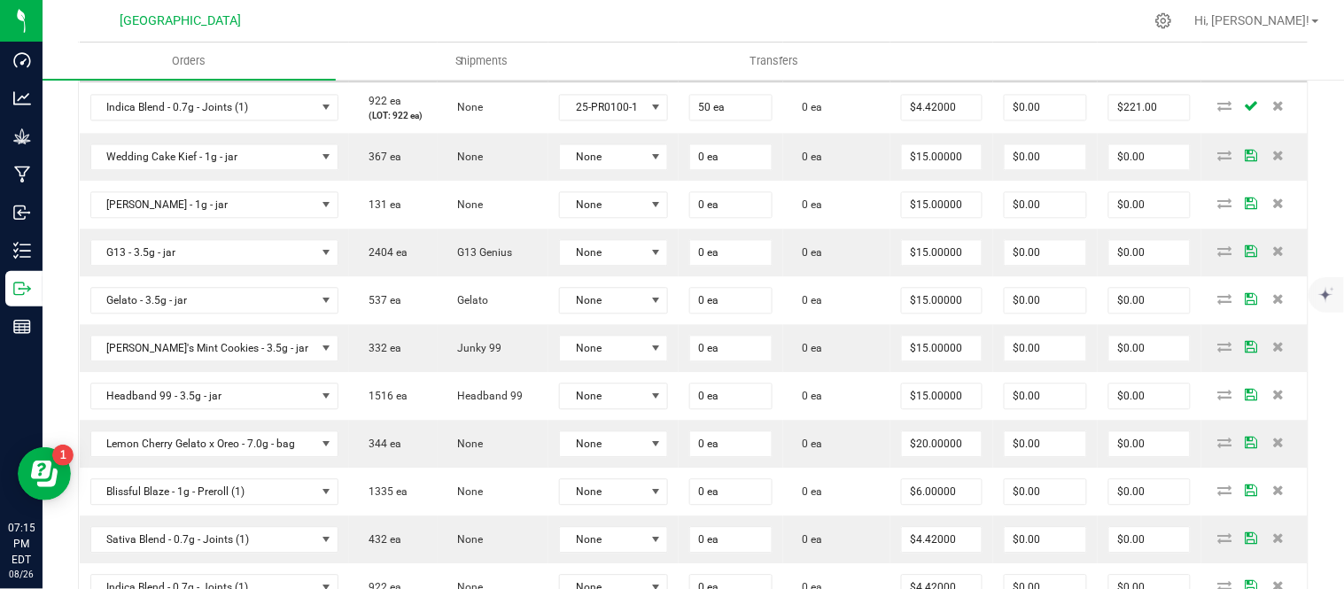
scroll to position [985, 0]
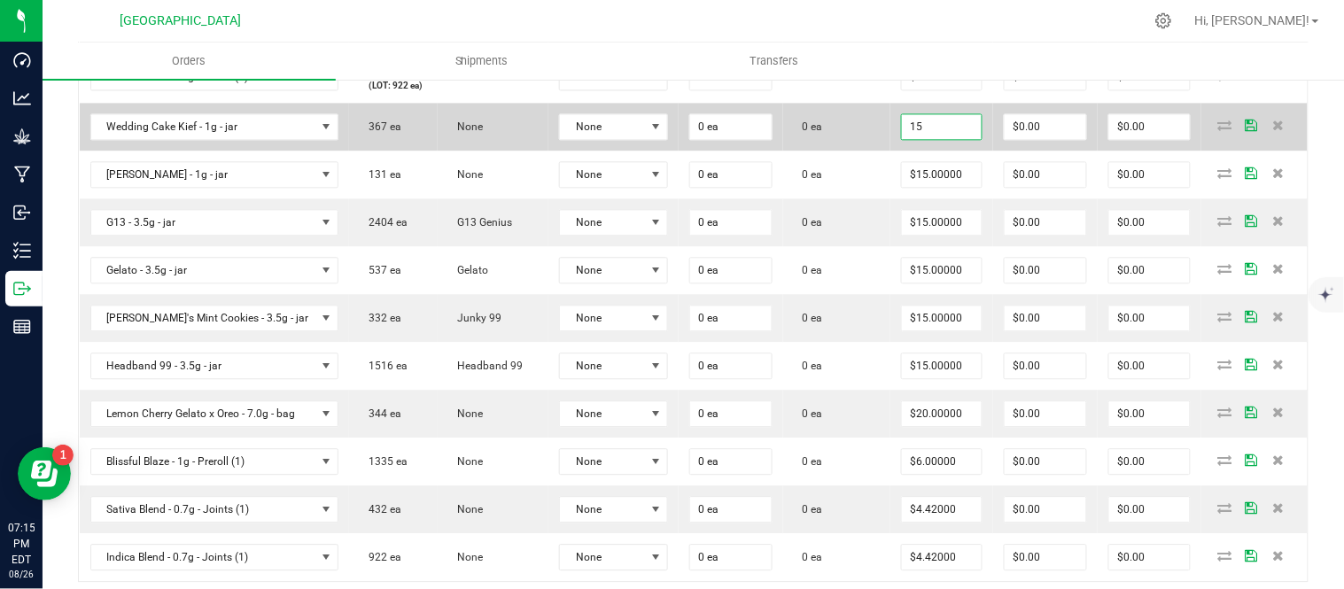
click at [961, 139] on input "15" at bounding box center [942, 126] width 80 height 25
type input "$0.00000"
click at [663, 134] on span at bounding box center [656, 127] width 14 height 14
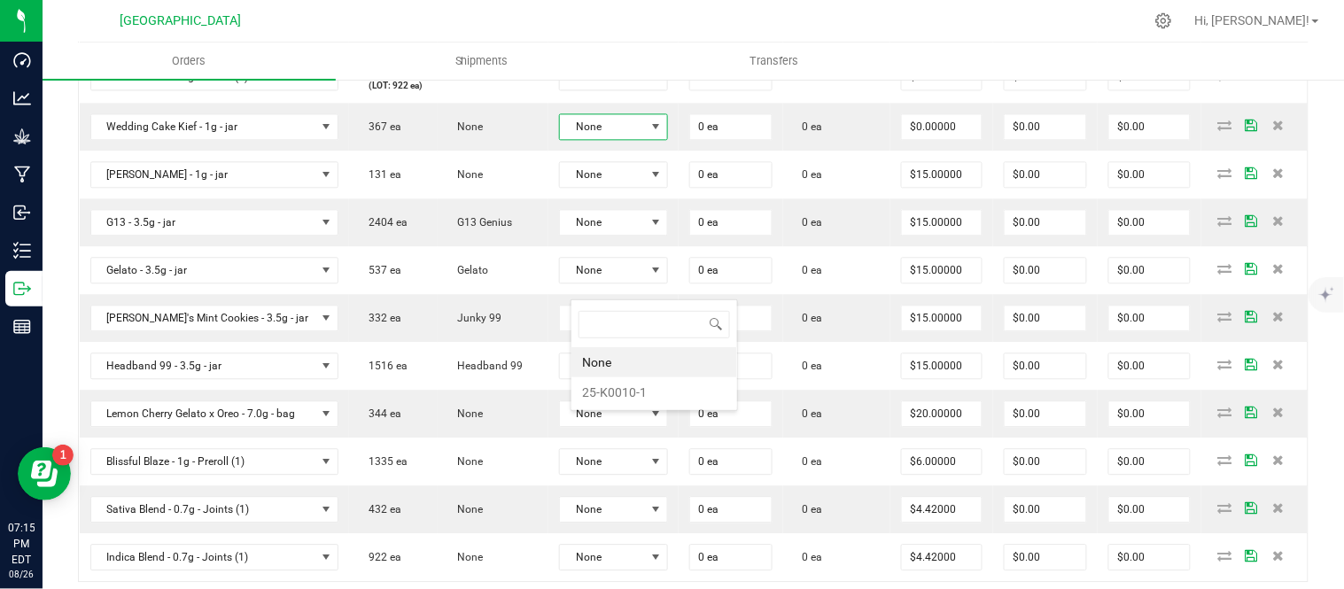
scroll to position [27, 112]
click at [650, 391] on li "25-K0010-1" at bounding box center [655, 393] width 166 height 30
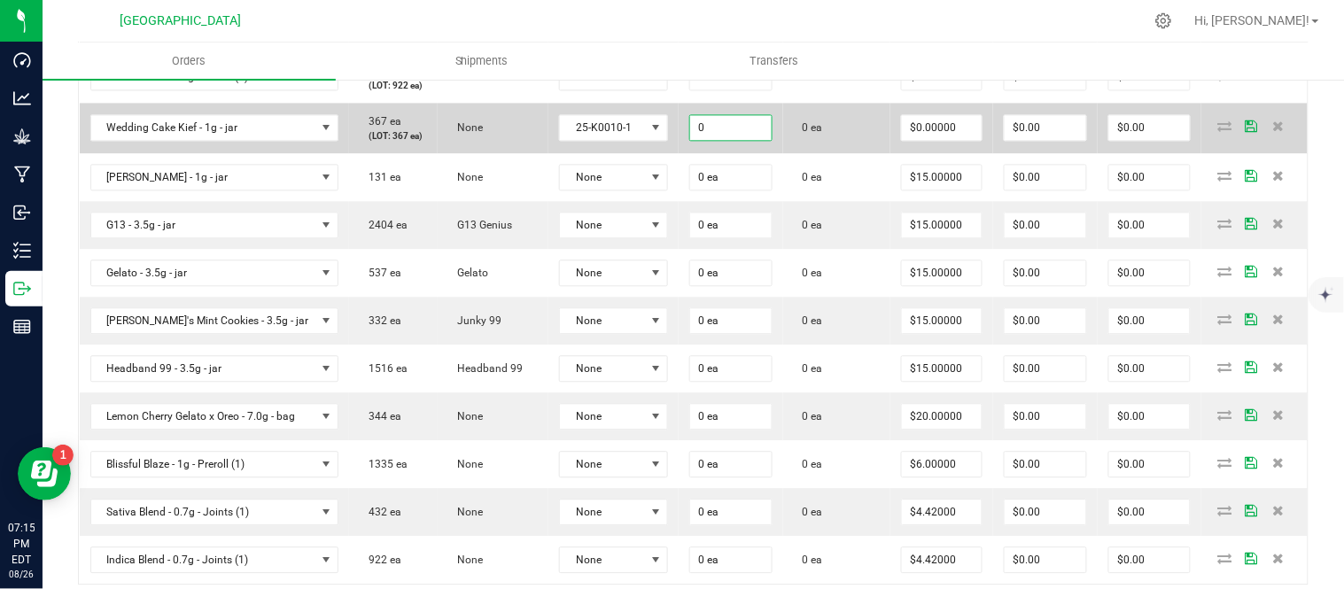
click at [739, 140] on input "0" at bounding box center [731, 127] width 82 height 25
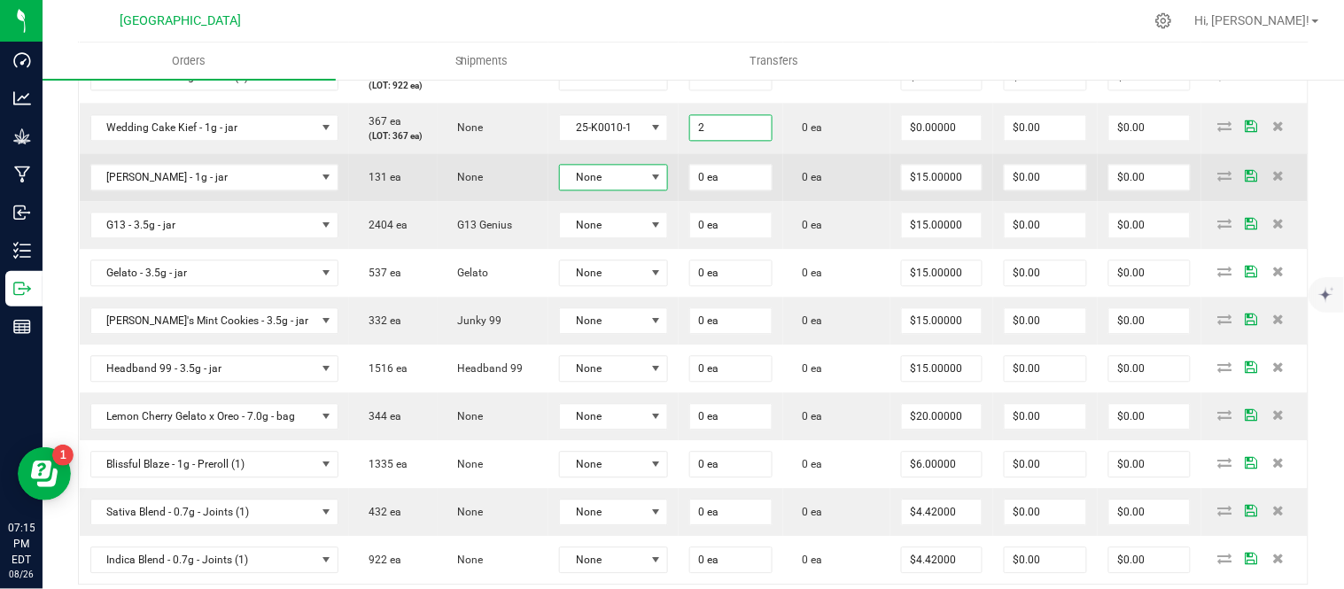
type input "2 ea"
click at [663, 184] on span at bounding box center [656, 177] width 14 height 14
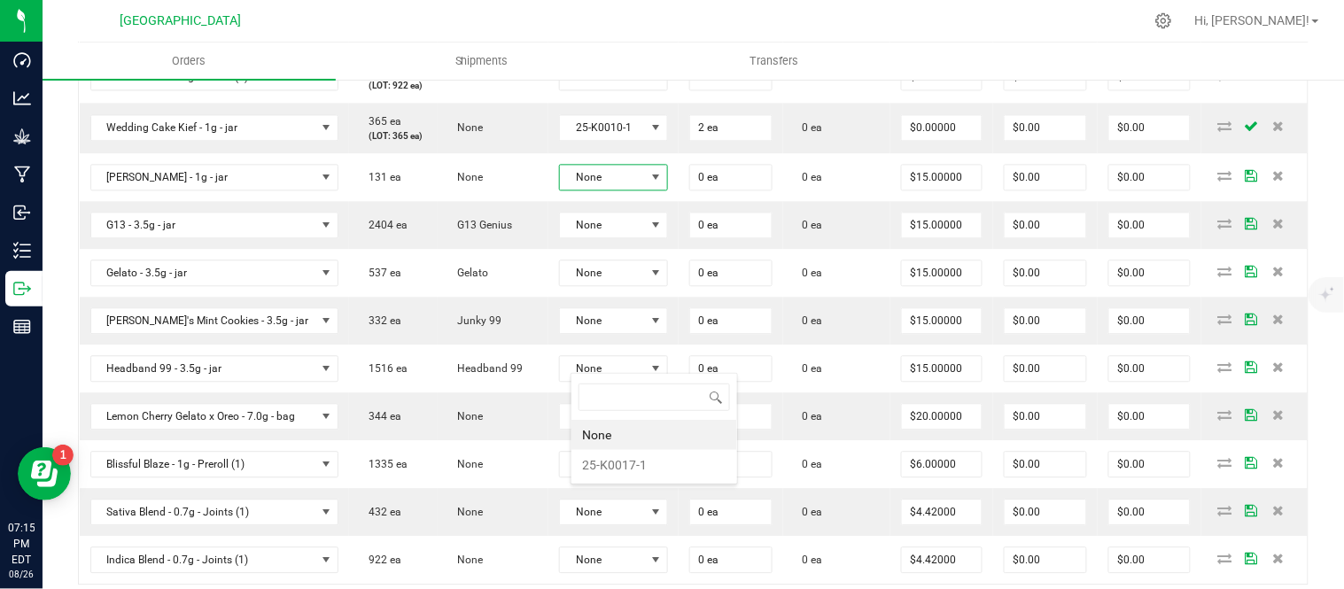
click at [642, 464] on li "25-K0017-1" at bounding box center [655, 465] width 166 height 30
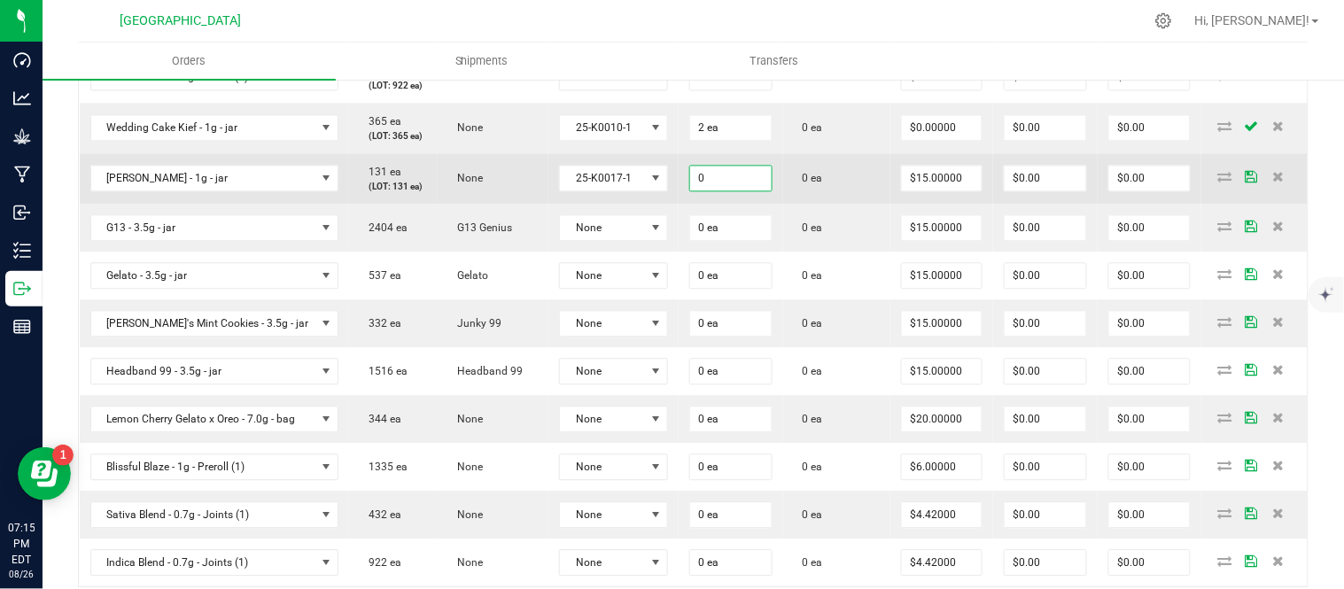
click at [746, 191] on input "0" at bounding box center [731, 178] width 82 height 25
type input "2 ea"
type input "15"
type input "$30.00"
click at [938, 191] on input "15" at bounding box center [942, 178] width 80 height 25
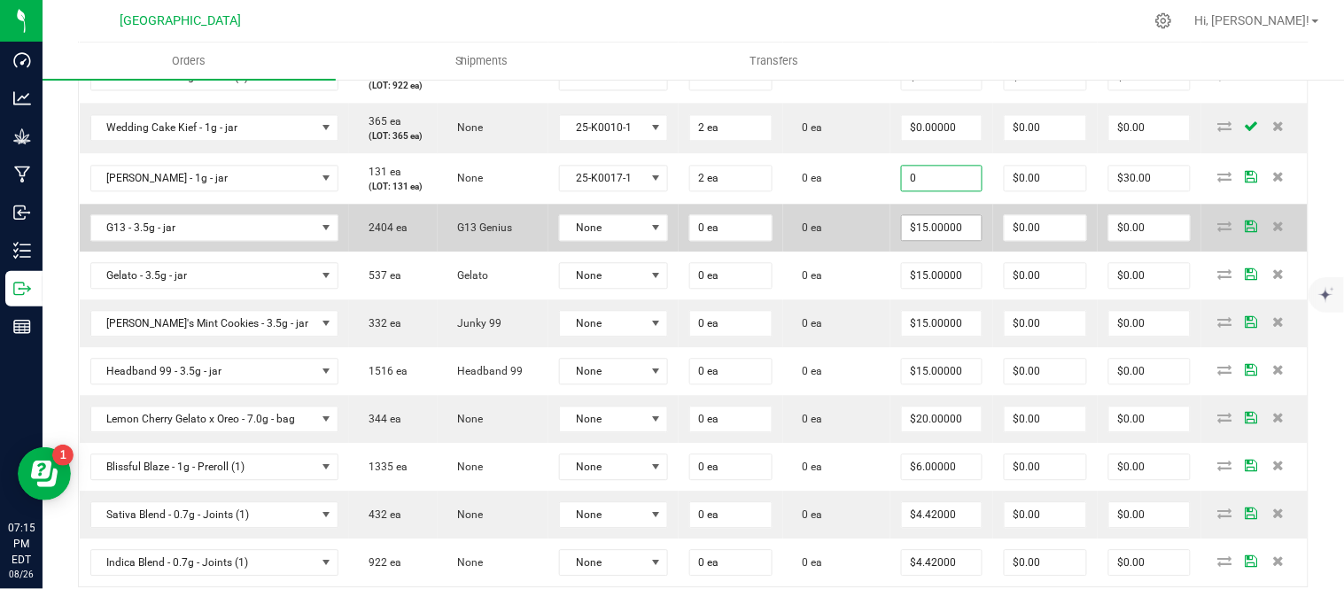
type input "$0.00000"
type input "$0.00"
click at [940, 240] on input "15" at bounding box center [942, 227] width 80 height 25
type input "0"
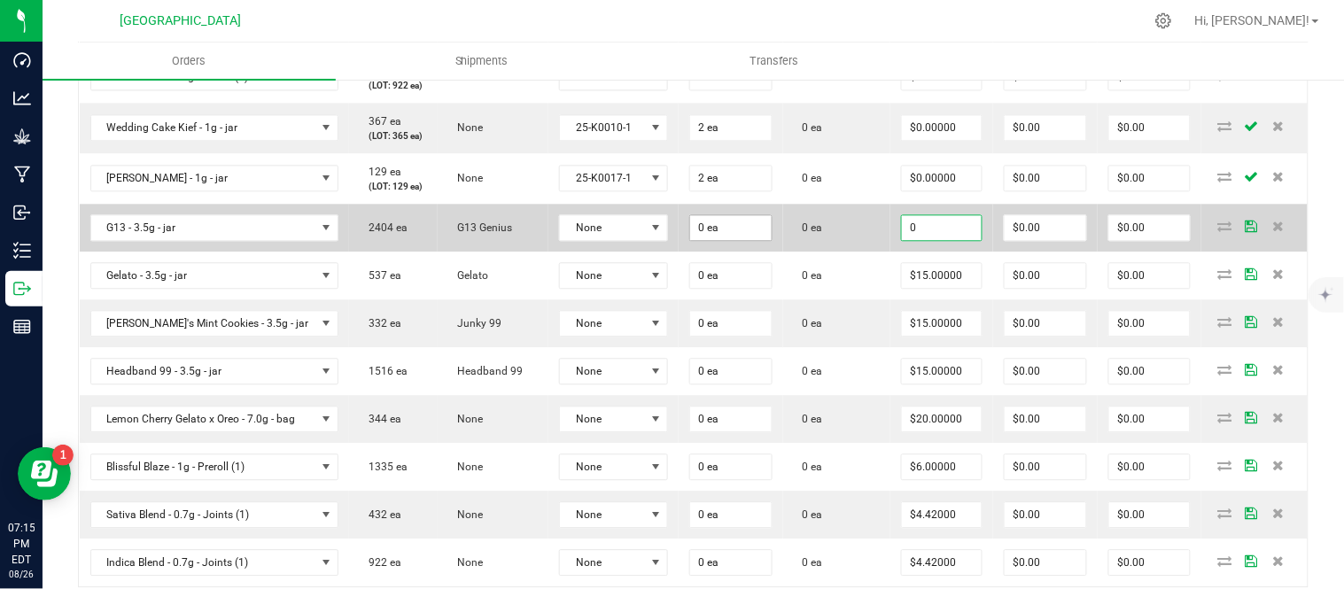
type input "$0.00000"
click at [760, 240] on input "0" at bounding box center [731, 227] width 82 height 25
type input "2 ea"
click at [645, 240] on span "None" at bounding box center [602, 227] width 85 height 25
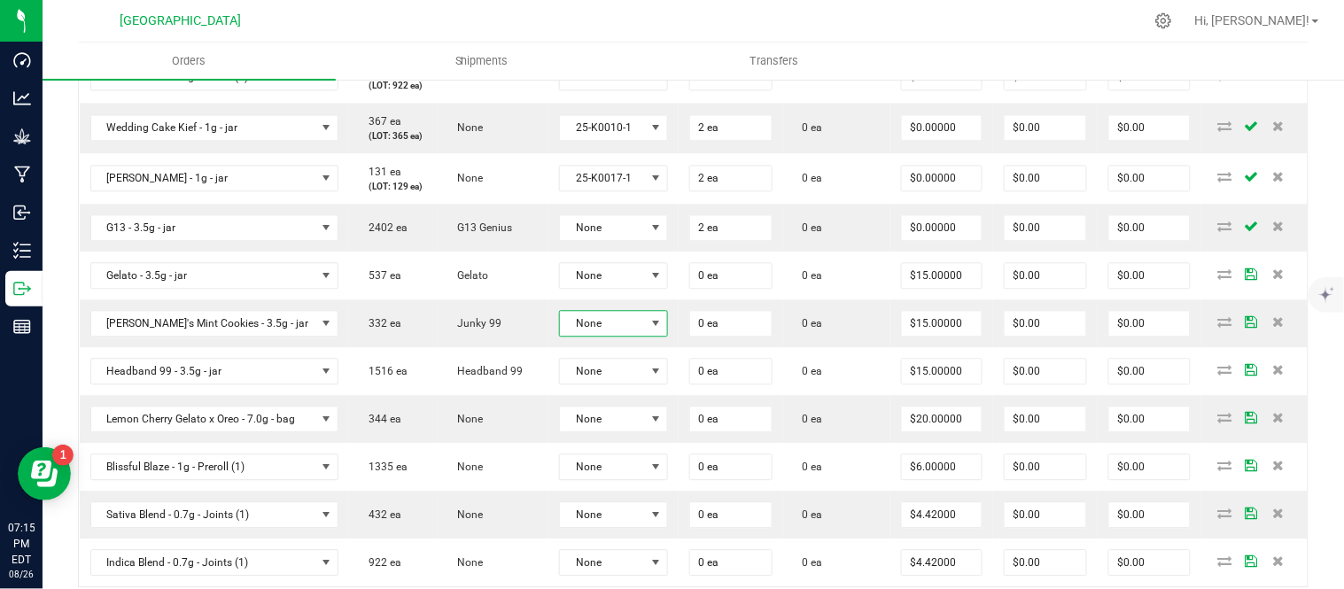
click at [627, 336] on span "None" at bounding box center [602, 323] width 85 height 25
click at [625, 502] on li "24-F0038-1" at bounding box center [655, 495] width 166 height 30
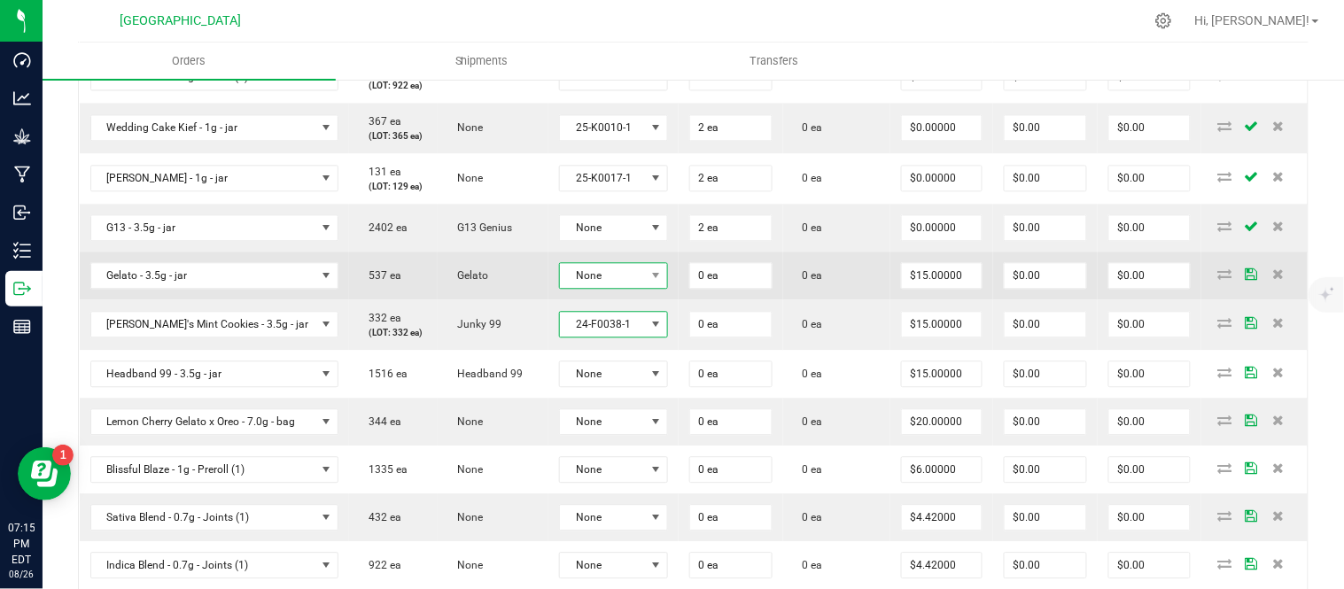
click at [645, 288] on span "None" at bounding box center [602, 275] width 85 height 25
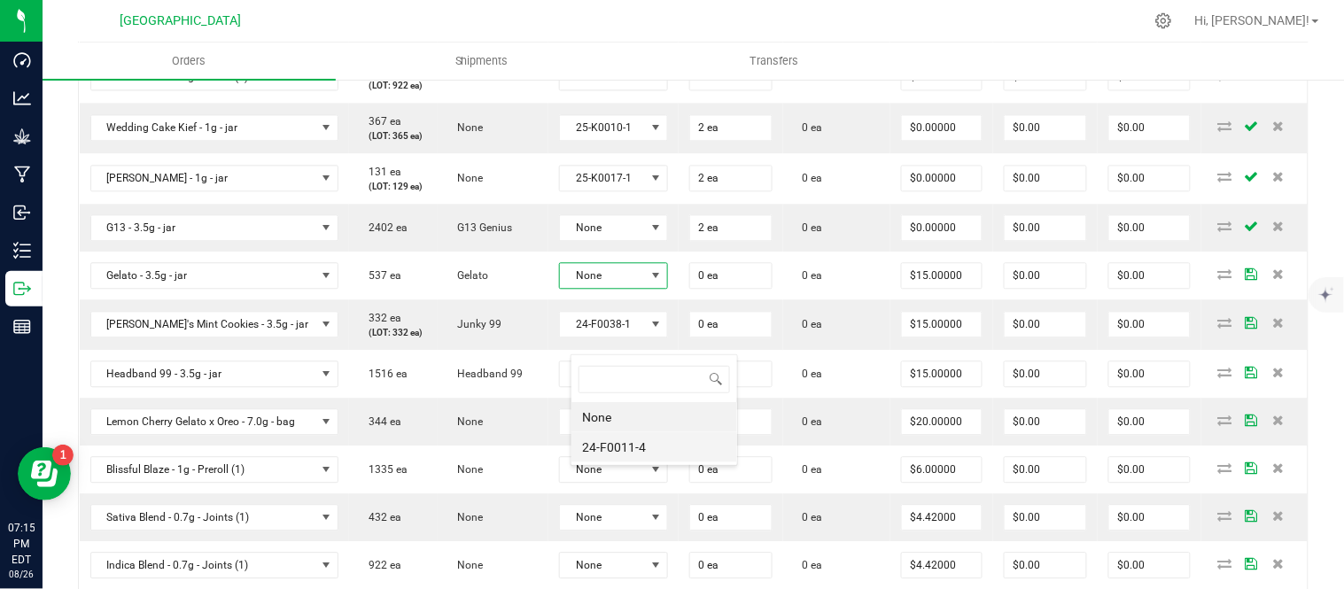
click at [658, 441] on li "24-F0011-4" at bounding box center [655, 447] width 166 height 30
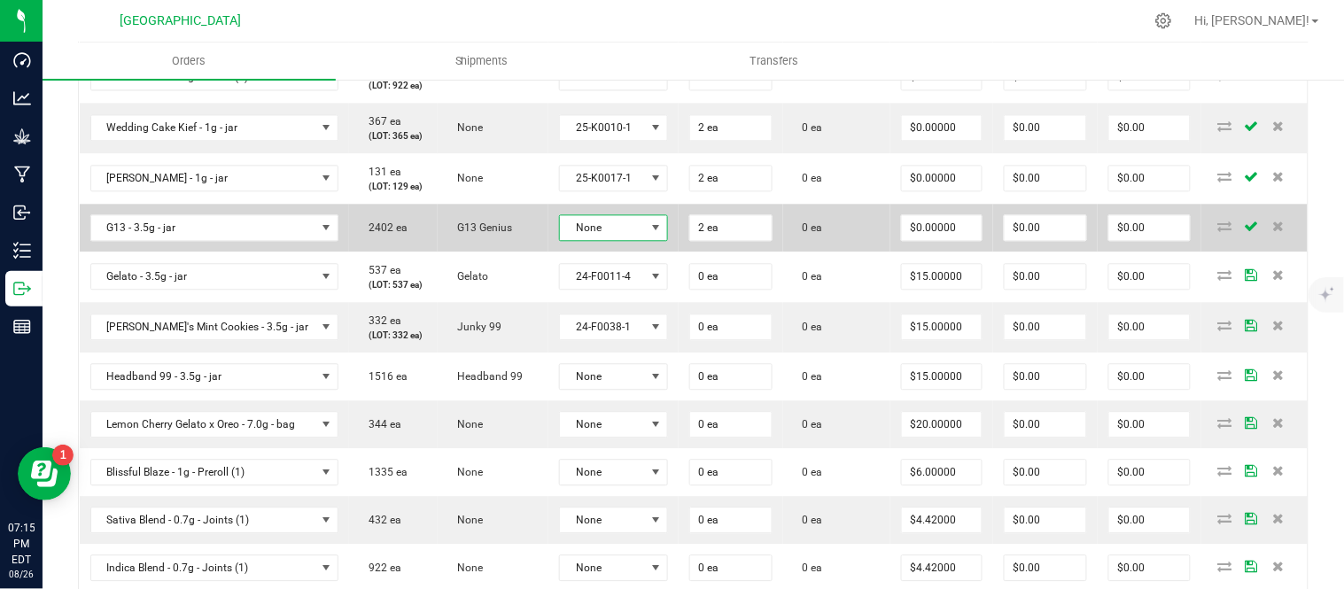
click at [659, 240] on span at bounding box center [656, 227] width 22 height 25
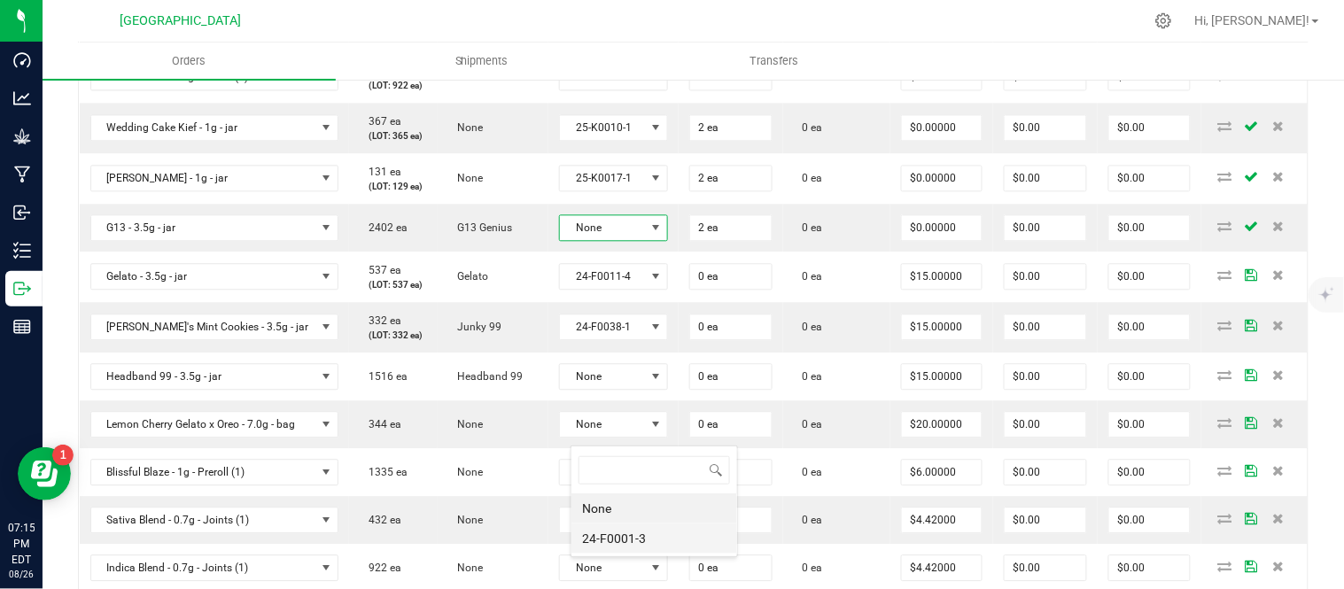
click at [658, 528] on li "24-F0001-3" at bounding box center [655, 539] width 166 height 30
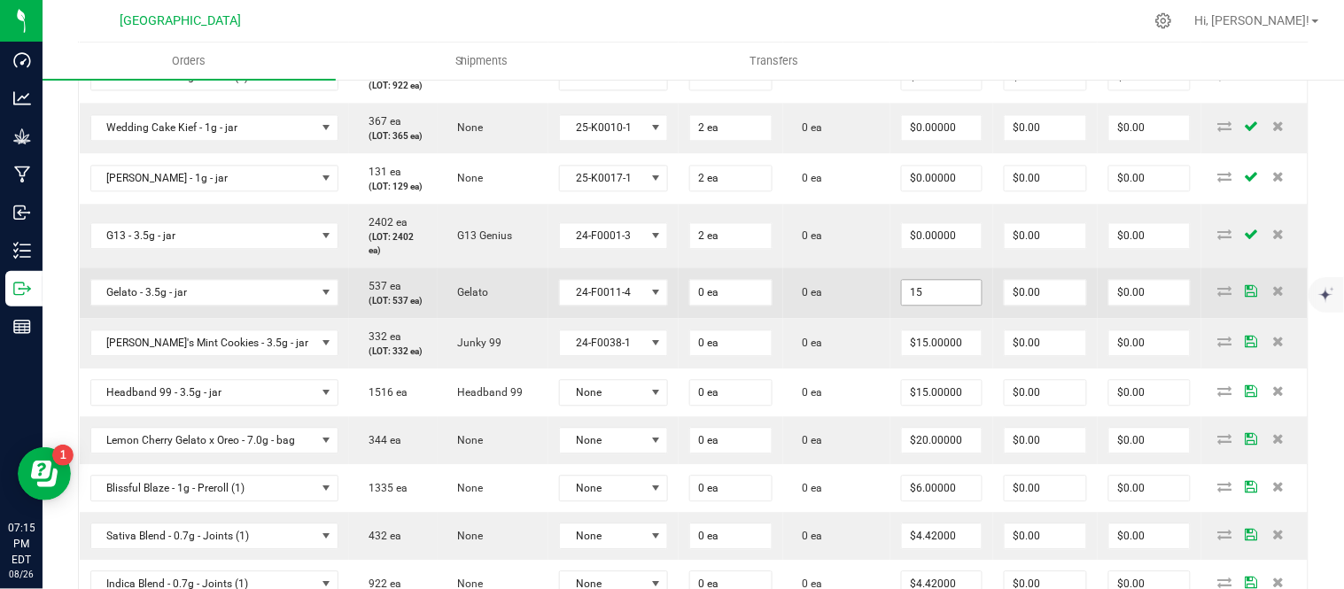
click at [948, 305] on input "15" at bounding box center [942, 292] width 80 height 25
type input "0"
type input "$0.00000"
click at [767, 305] on input "0" at bounding box center [731, 292] width 82 height 25
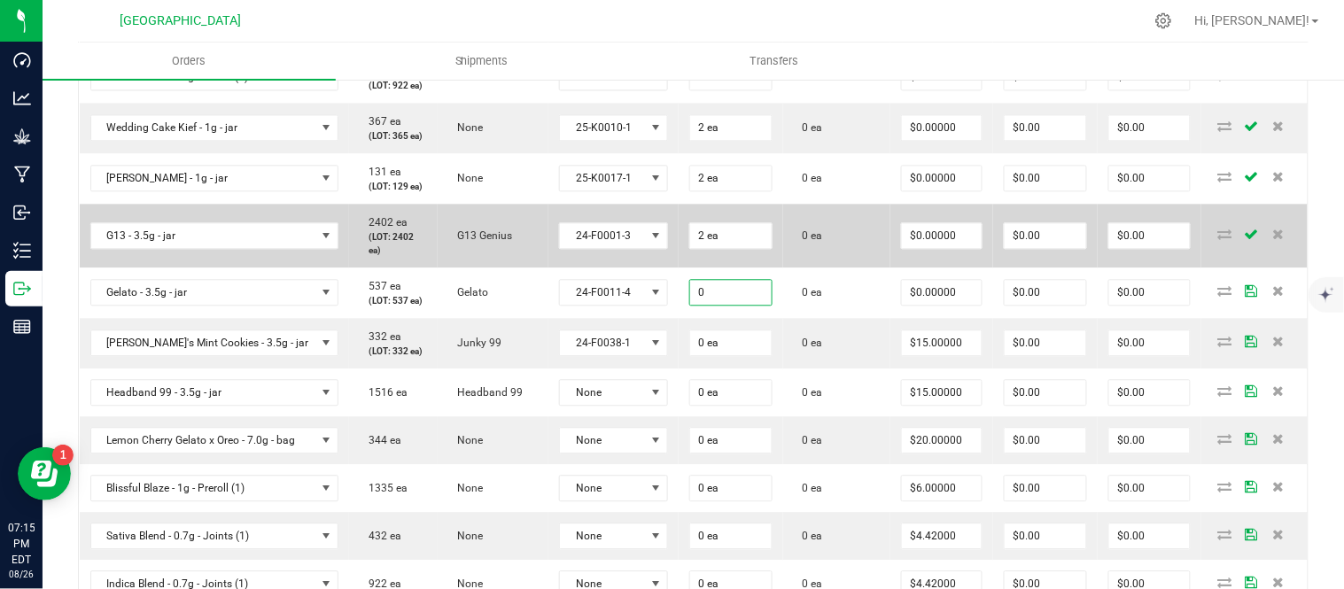
type input "2"
click at [856, 268] on td "0 ea" at bounding box center [836, 236] width 107 height 64
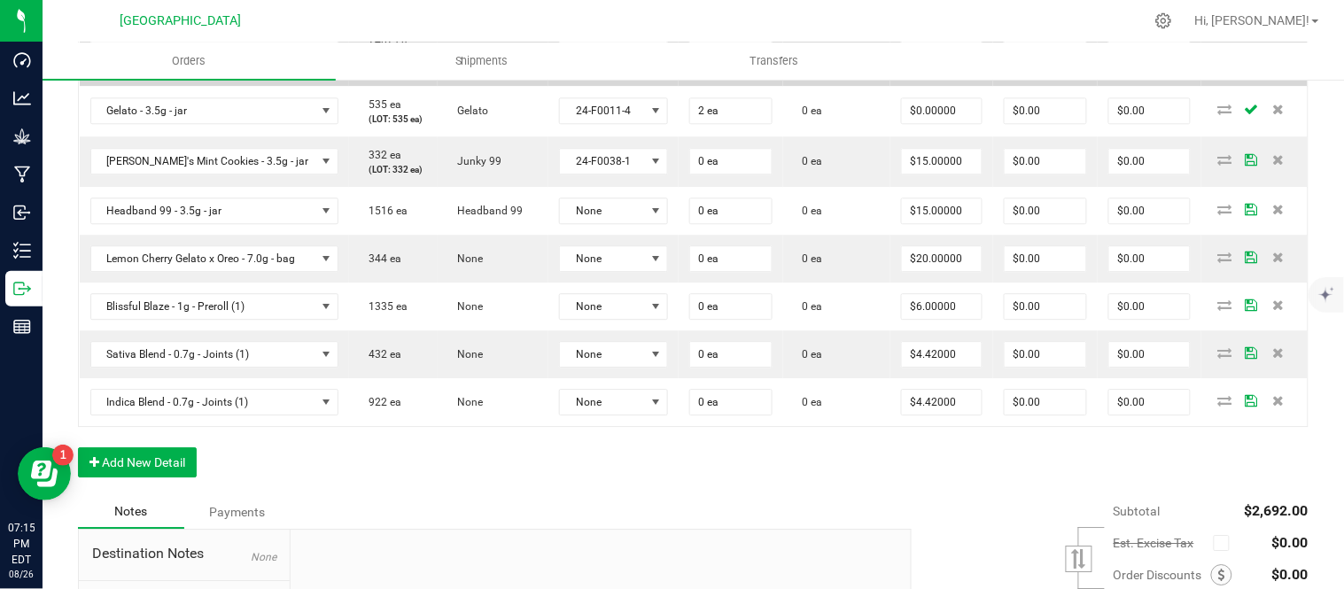
scroll to position [1181, 0]
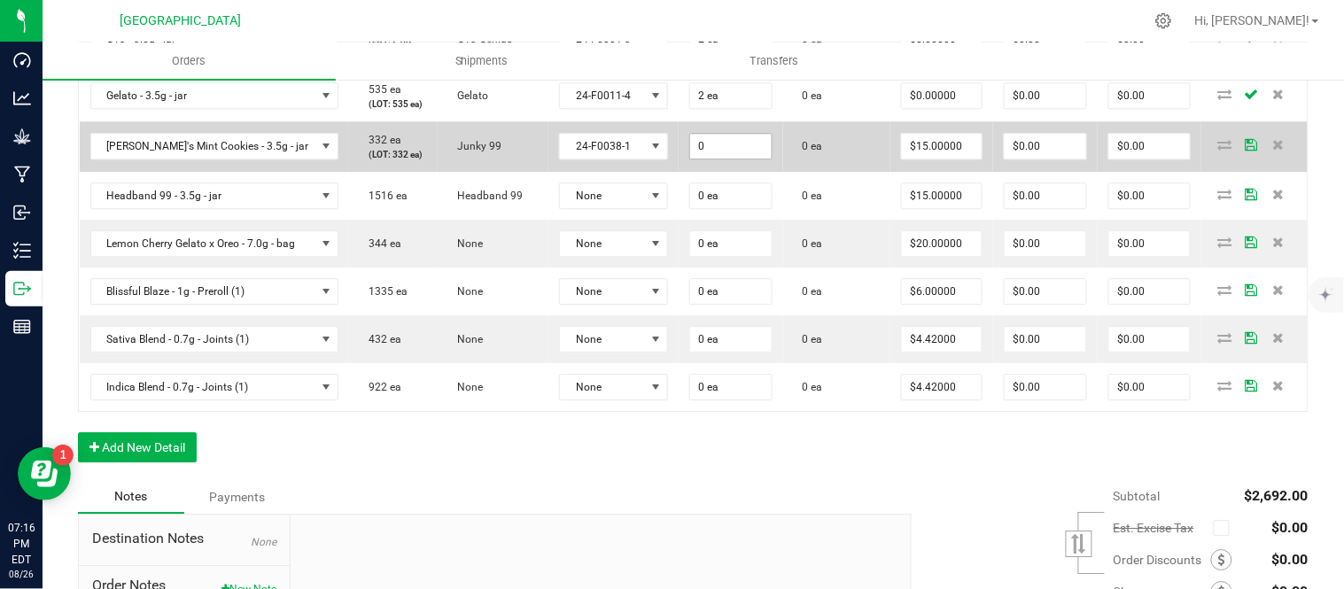
click at [728, 159] on input "0" at bounding box center [731, 146] width 82 height 25
type input "2 ea"
type input "15"
type input "$30.00"
click at [920, 159] on input "15" at bounding box center [942, 146] width 80 height 25
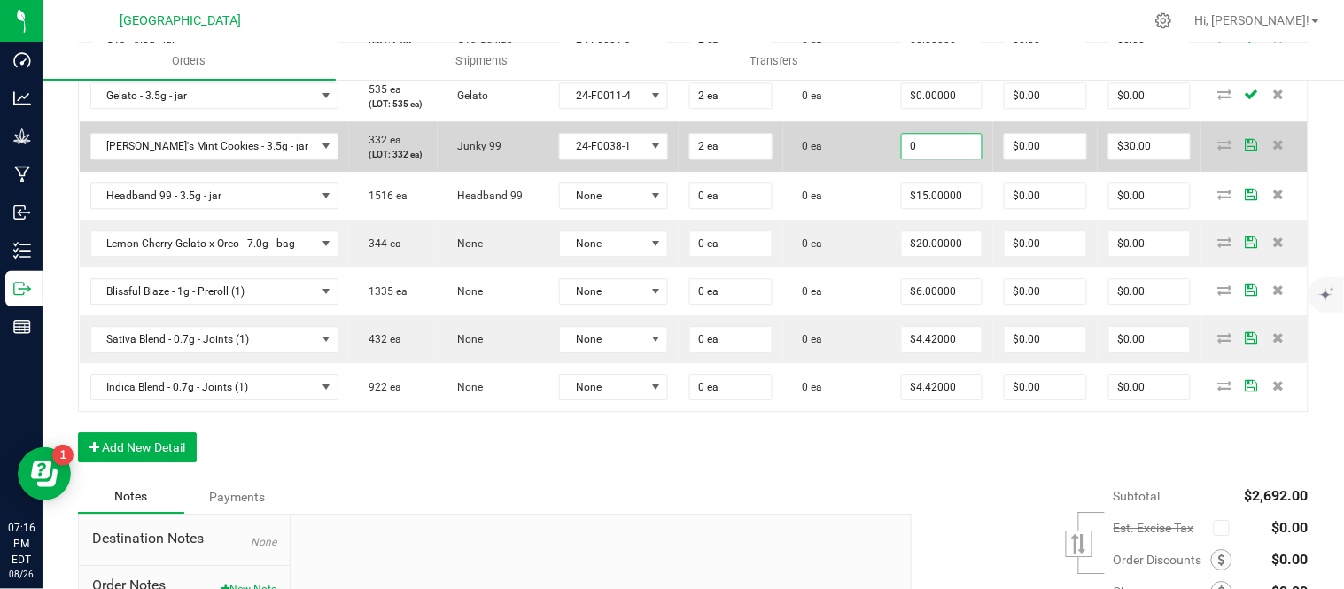
type input "$0.00000"
type input "$0.00"
click at [866, 172] on td "0 ea" at bounding box center [836, 146] width 107 height 51
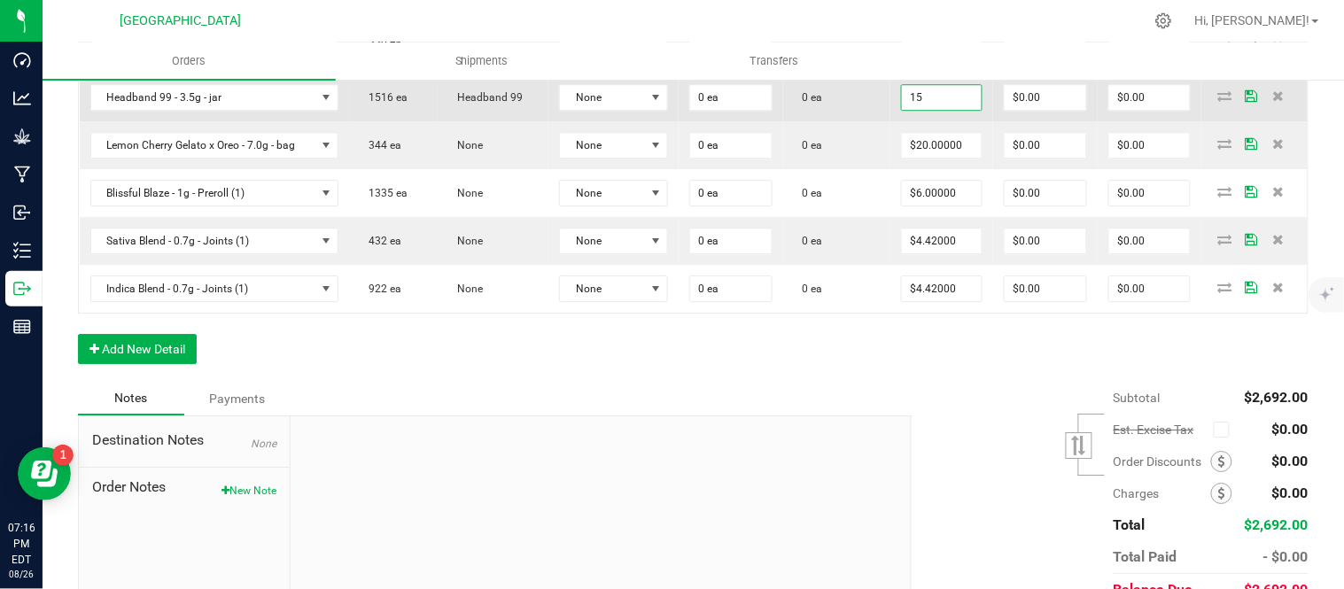
click at [946, 110] on input "15" at bounding box center [942, 97] width 80 height 25
type input "0"
type input "$0.00000"
click at [745, 110] on input "0" at bounding box center [731, 97] width 82 height 25
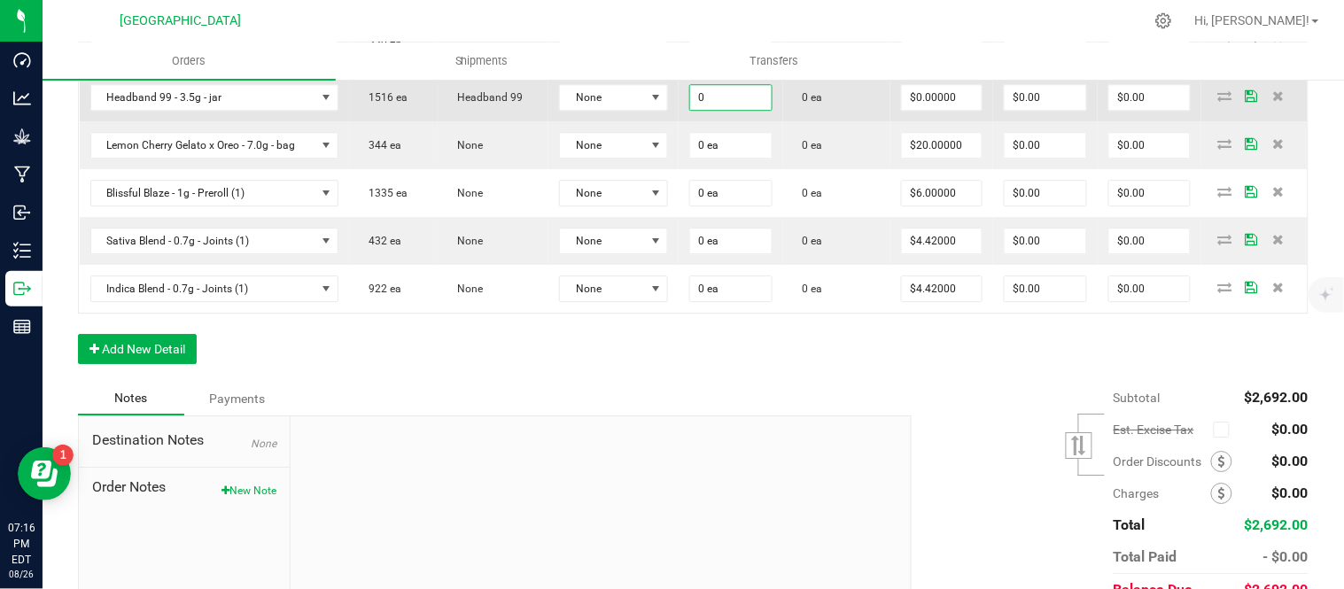
type input "2"
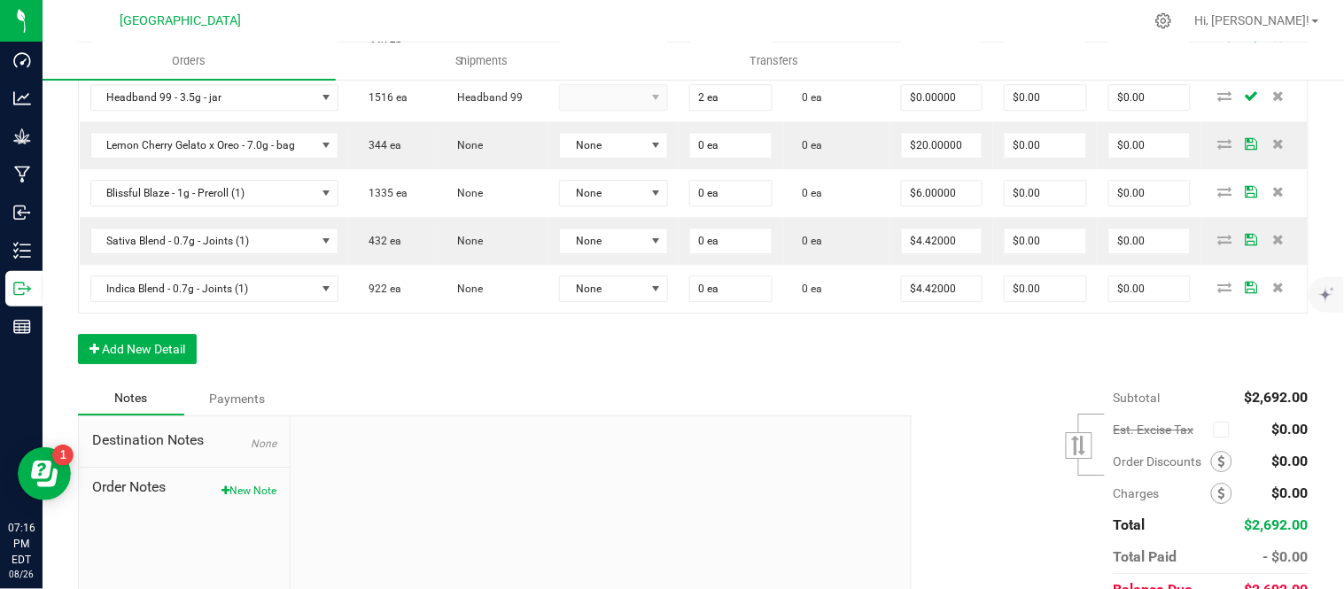
click at [618, 111] on kendo-dropdownlist at bounding box center [613, 97] width 109 height 27
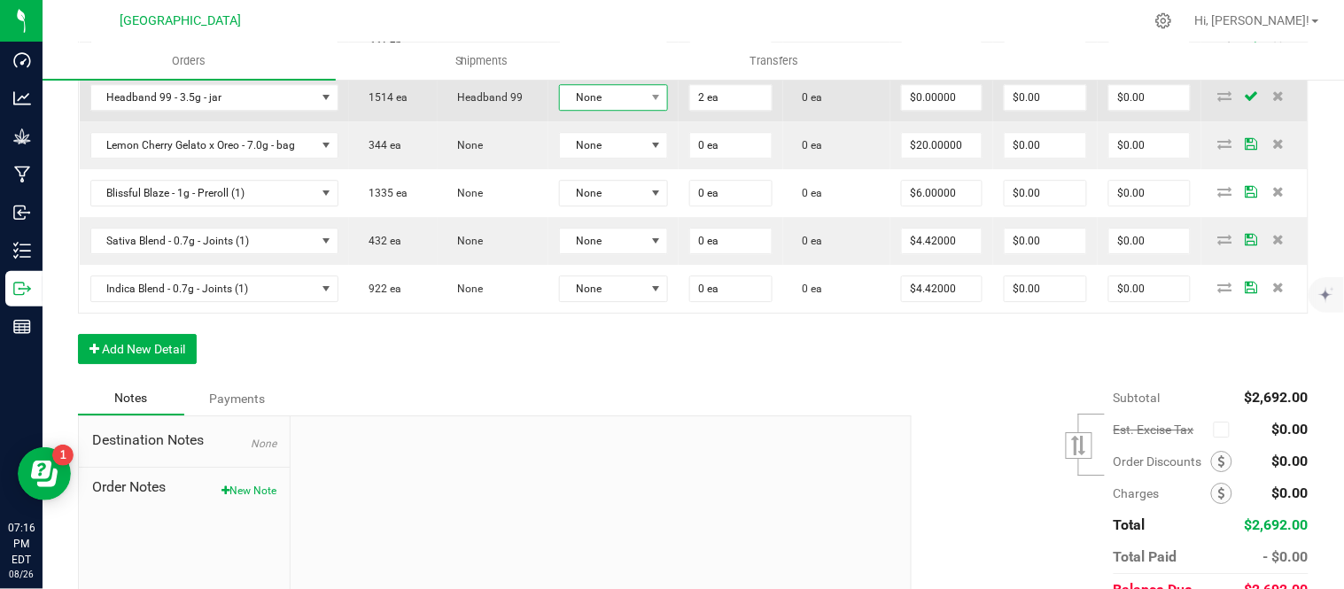
click at [619, 110] on span "None" at bounding box center [602, 97] width 85 height 25
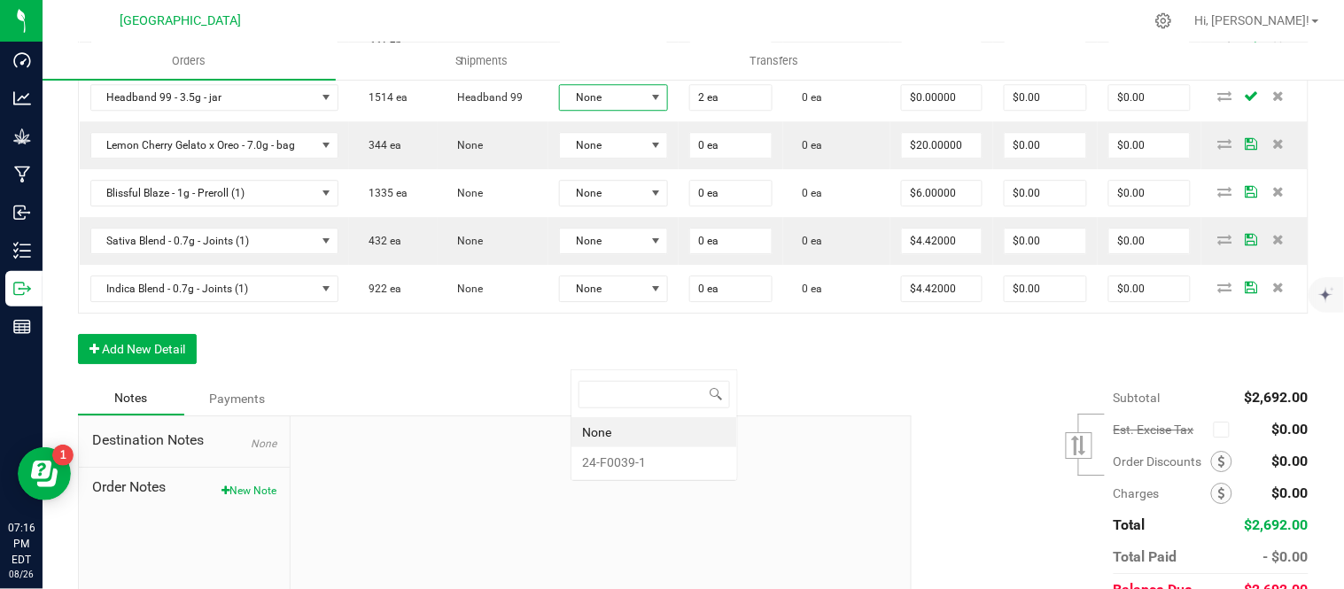
scroll to position [27, 112]
click at [640, 459] on li "24-F0039-1" at bounding box center [655, 463] width 166 height 30
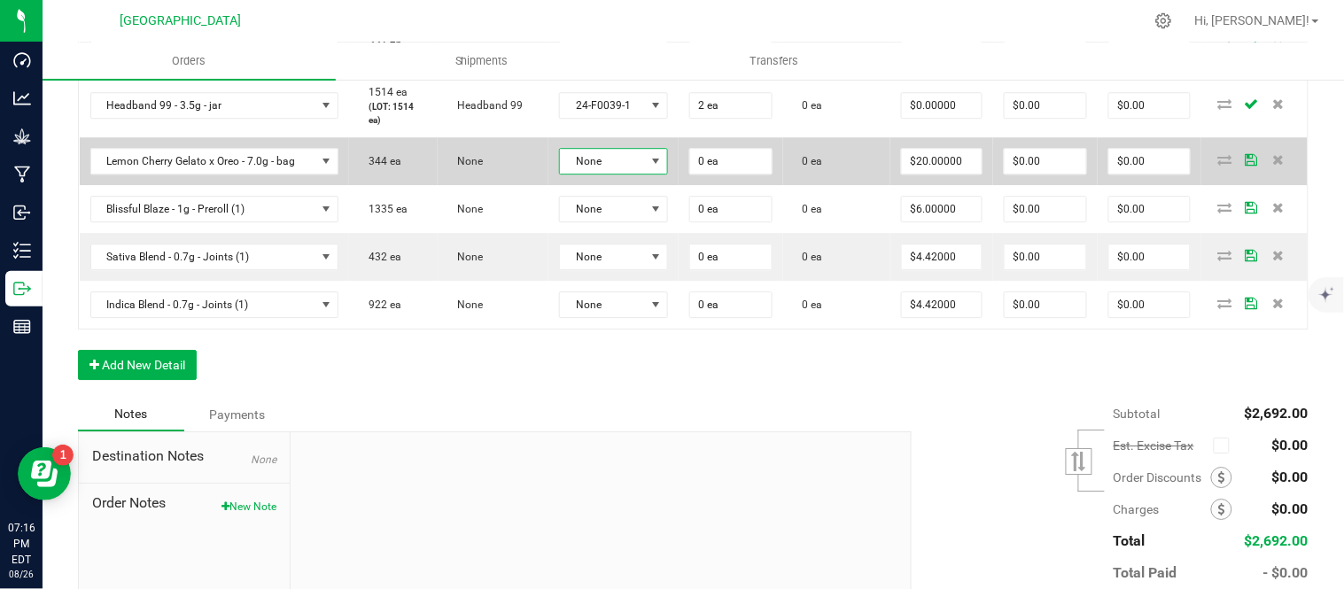
click at [627, 174] on span "None" at bounding box center [602, 161] width 85 height 25
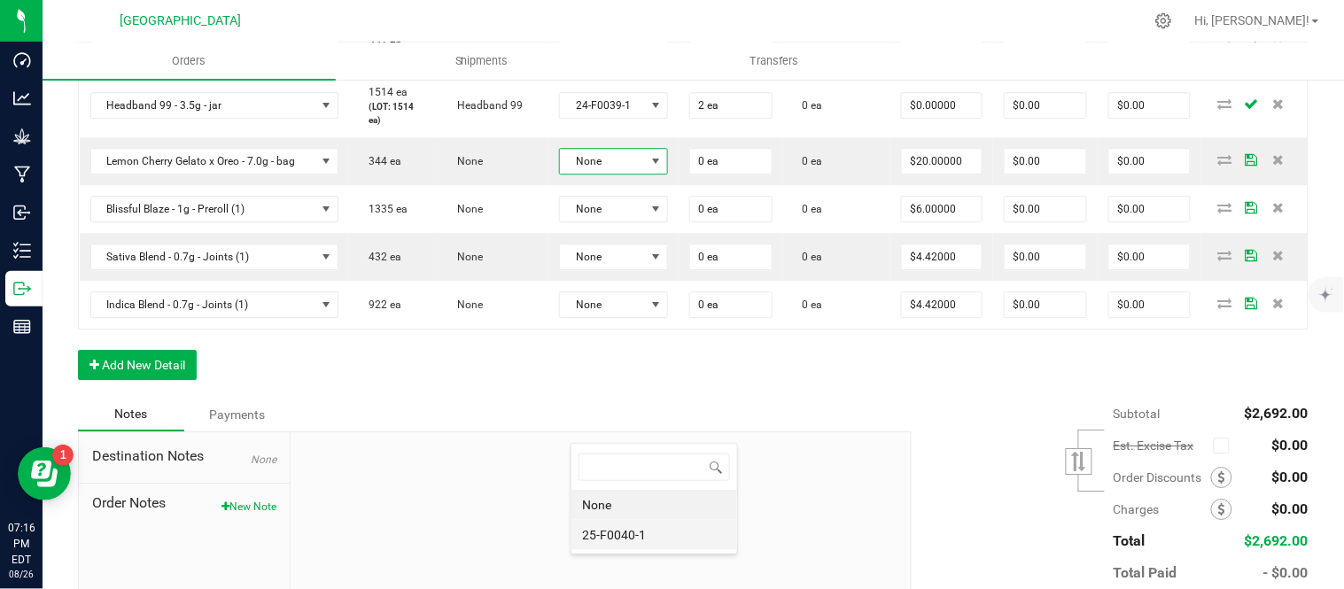
click at [640, 542] on li "25-F0040-1" at bounding box center [655, 535] width 166 height 30
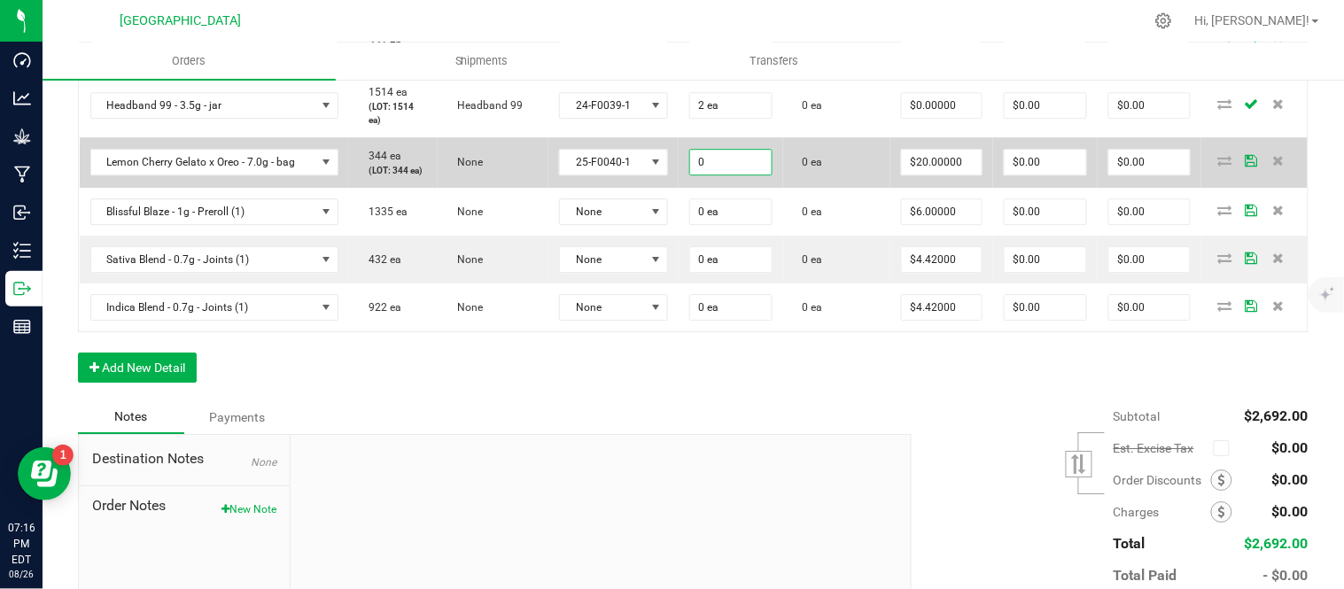
click at [755, 175] on input "0" at bounding box center [731, 162] width 82 height 25
type input "1 ea"
type input "20"
type input "$20.00"
click at [969, 175] on input "20" at bounding box center [942, 162] width 80 height 25
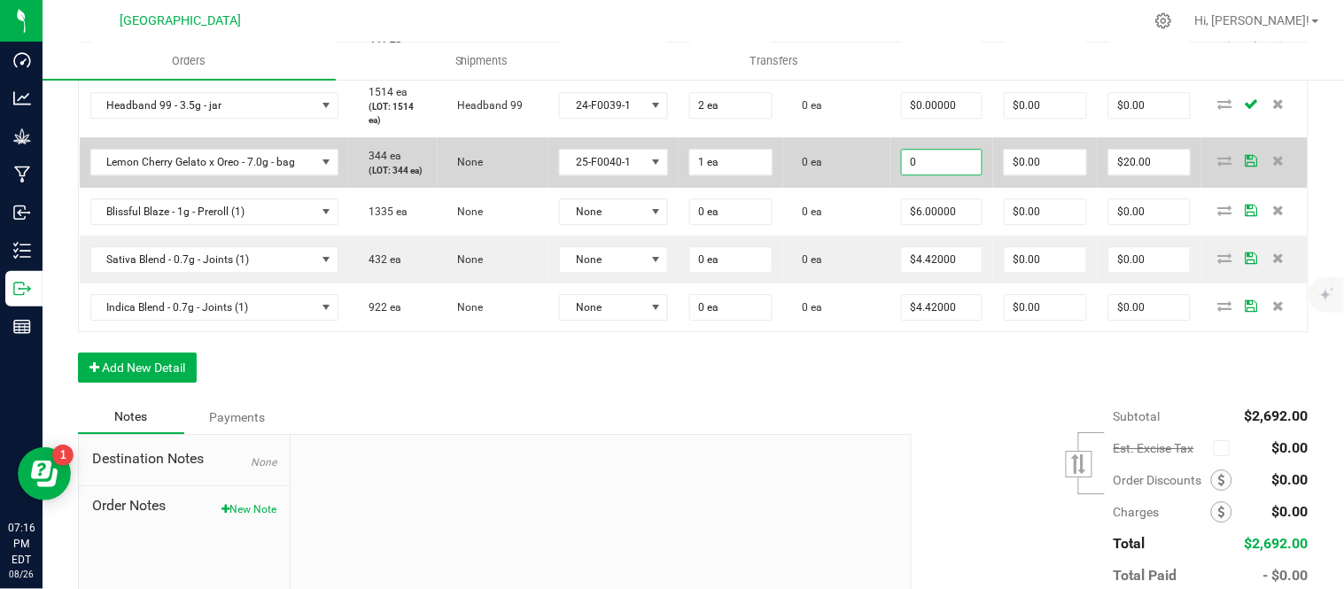
type input "$0.00000"
type input "$0.00"
click at [874, 188] on td "0 ea" at bounding box center [836, 162] width 107 height 51
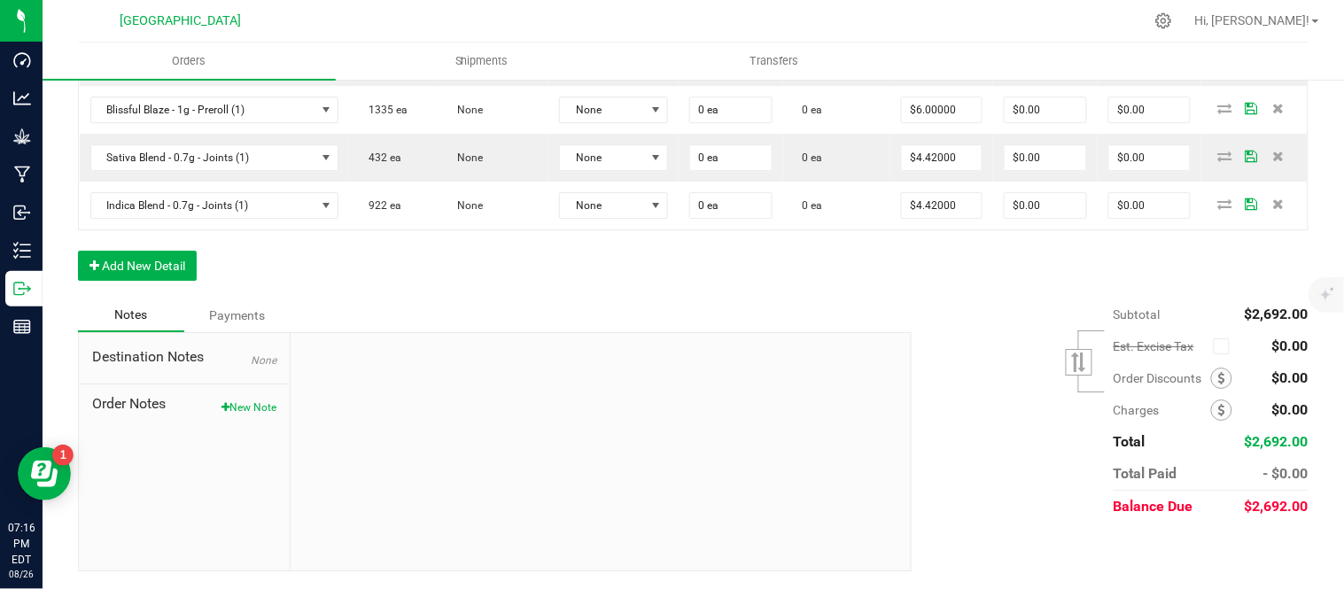
scroll to position [1476, 0]
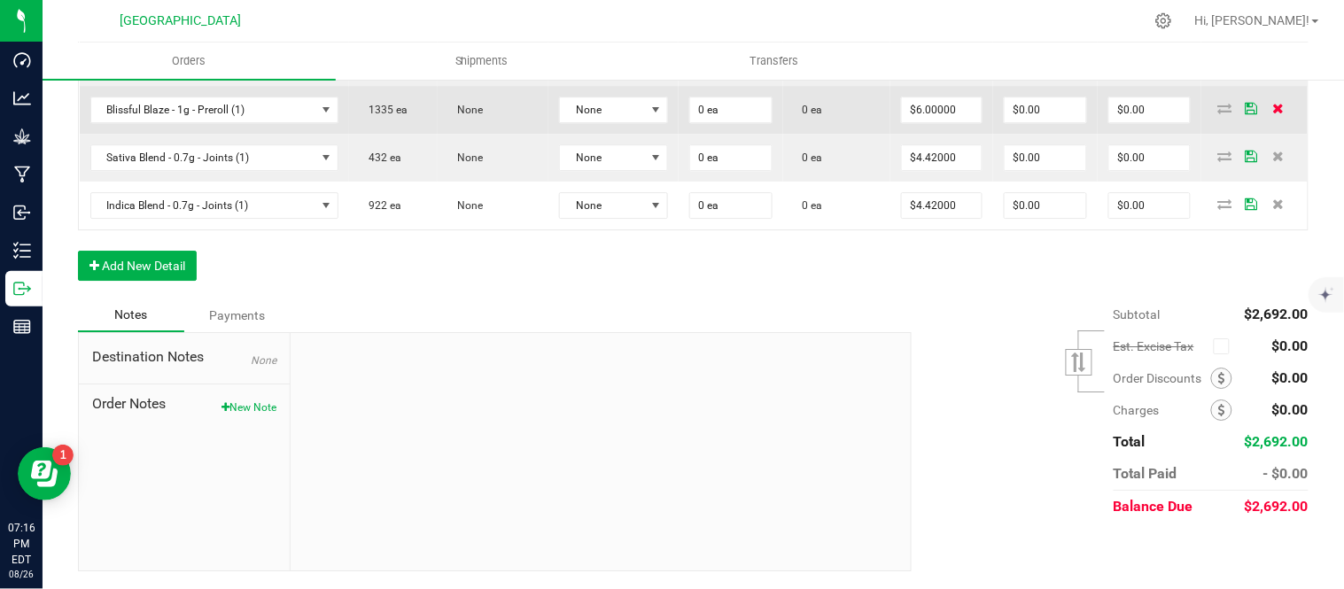
drag, startPoint x: 1274, startPoint y: 297, endPoint x: 1265, endPoint y: 303, distance: 10.8
click at [1267, 134] on td at bounding box center [1255, 110] width 106 height 48
click at [1273, 113] on icon at bounding box center [1279, 108] width 12 height 11
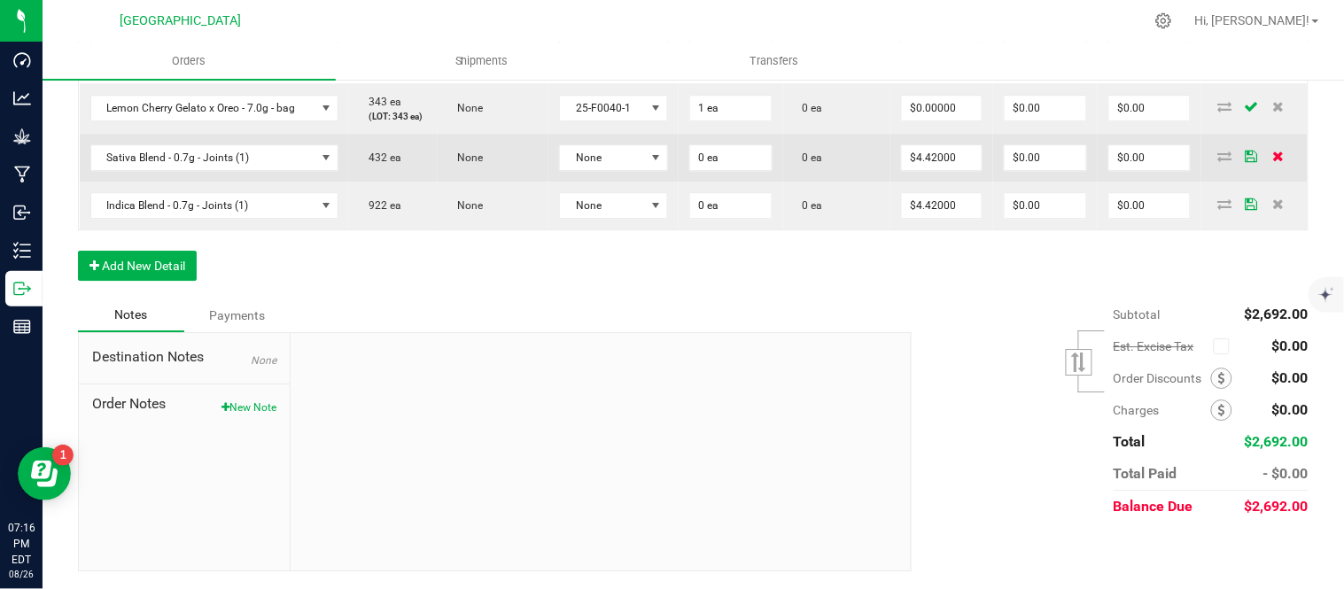
click at [1273, 161] on icon at bounding box center [1279, 156] width 12 height 11
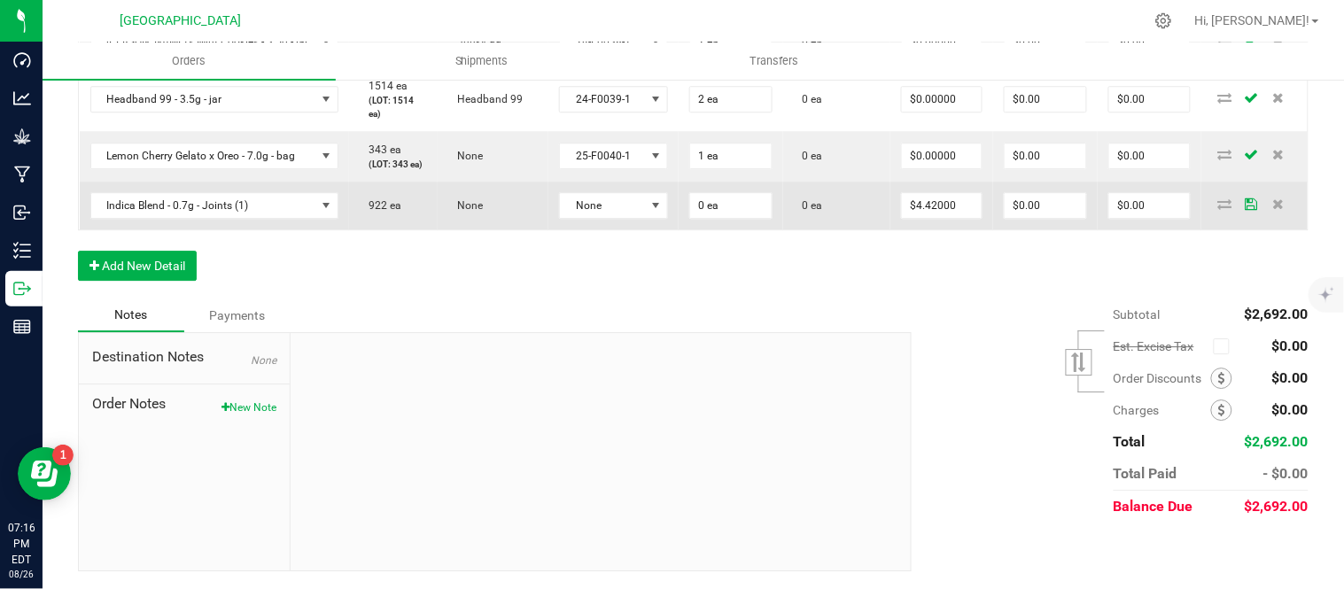
click at [1264, 230] on td at bounding box center [1255, 206] width 106 height 48
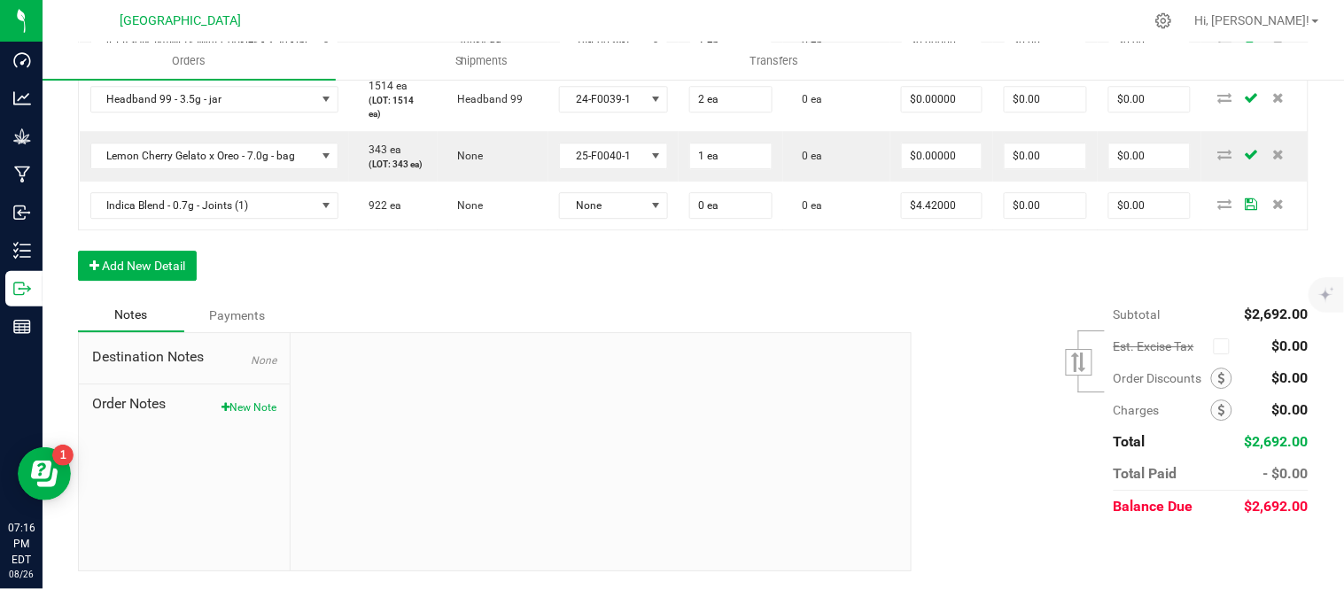
drag, startPoint x: 1264, startPoint y: 311, endPoint x: 523, endPoint y: 338, distance: 741.3
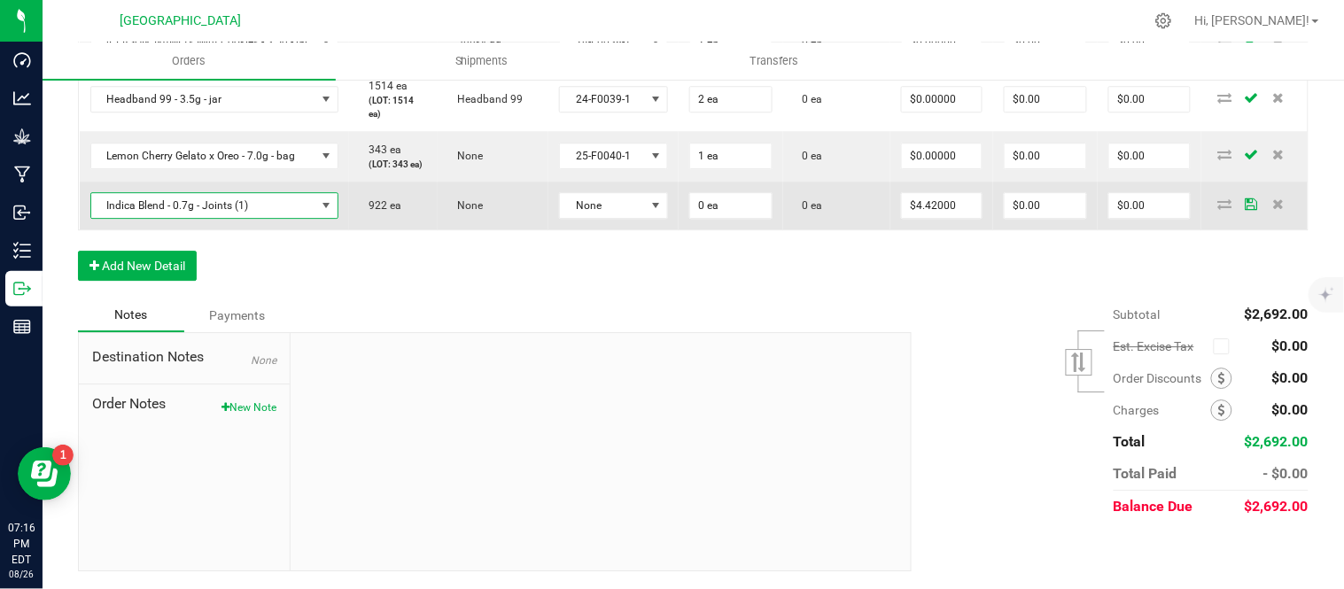
click at [266, 218] on span "Indica Blend - 0.7g - Joints (1)" at bounding box center [203, 205] width 225 height 25
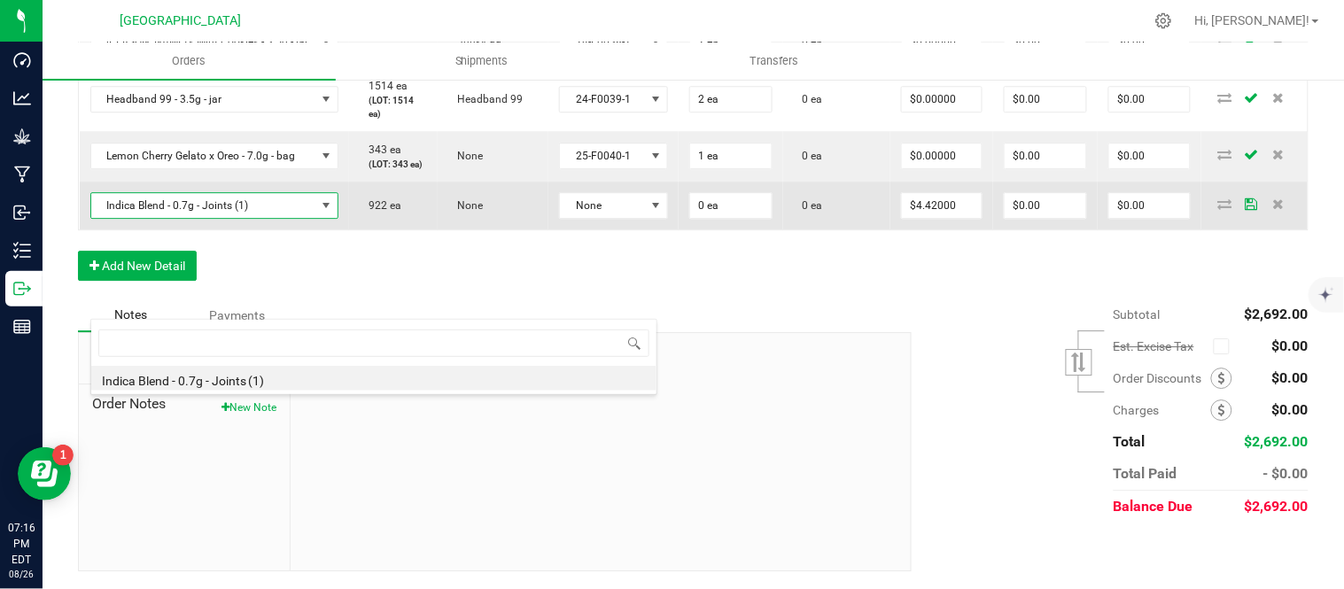
scroll to position [27, 249]
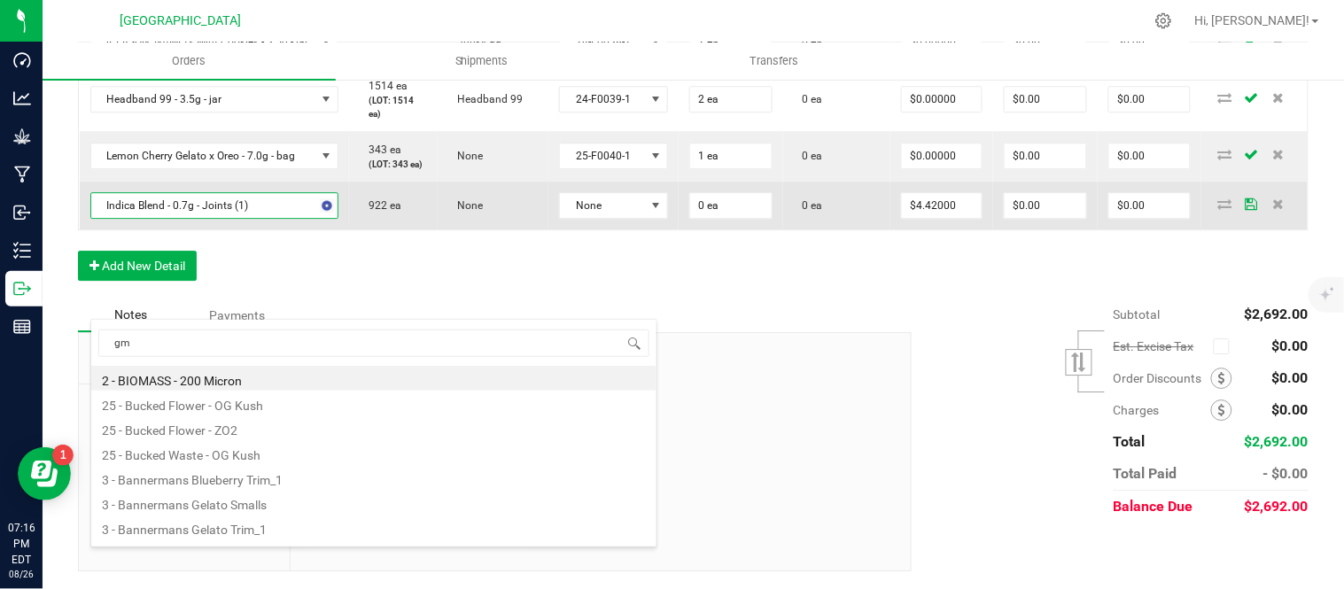
type input "gmo"
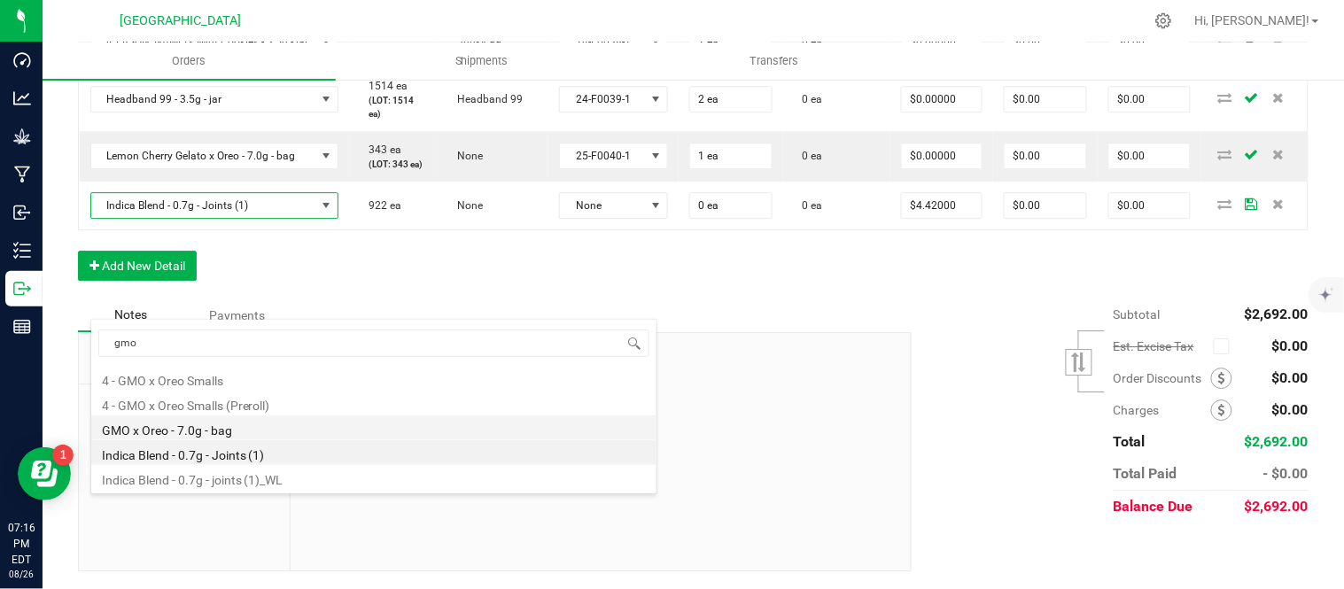
click at [253, 420] on li "GMO x Oreo - 7.0g - bag" at bounding box center [373, 428] width 565 height 25
type input "$20.00000"
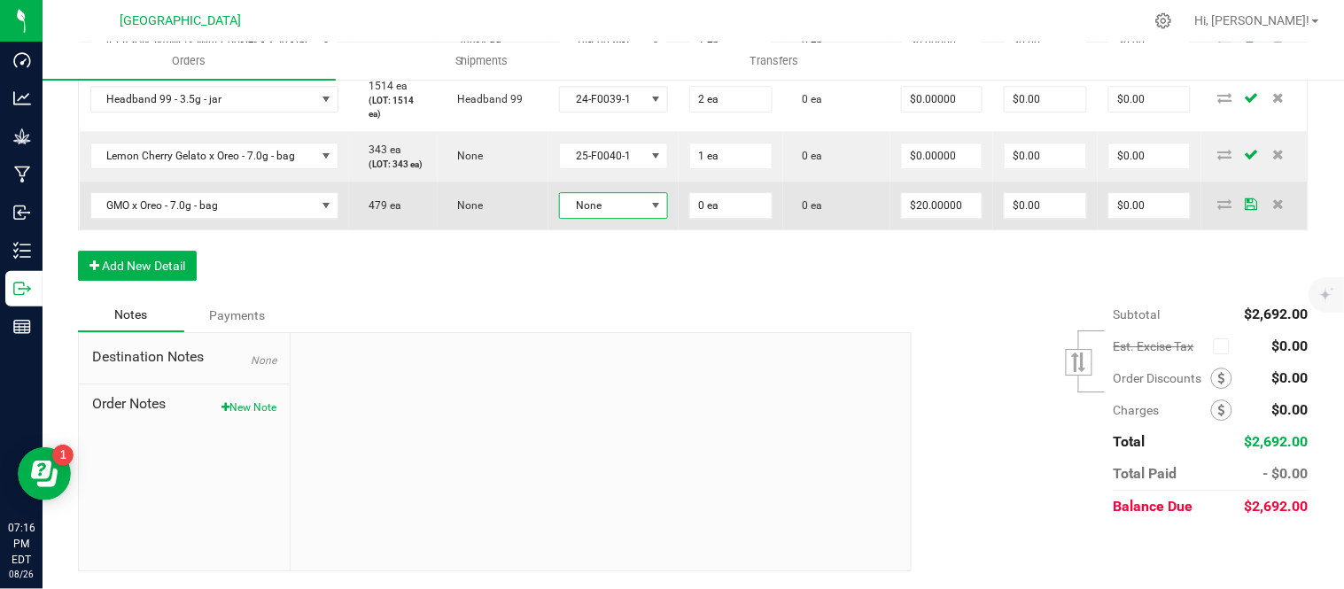
click at [625, 218] on span "None" at bounding box center [602, 205] width 85 height 25
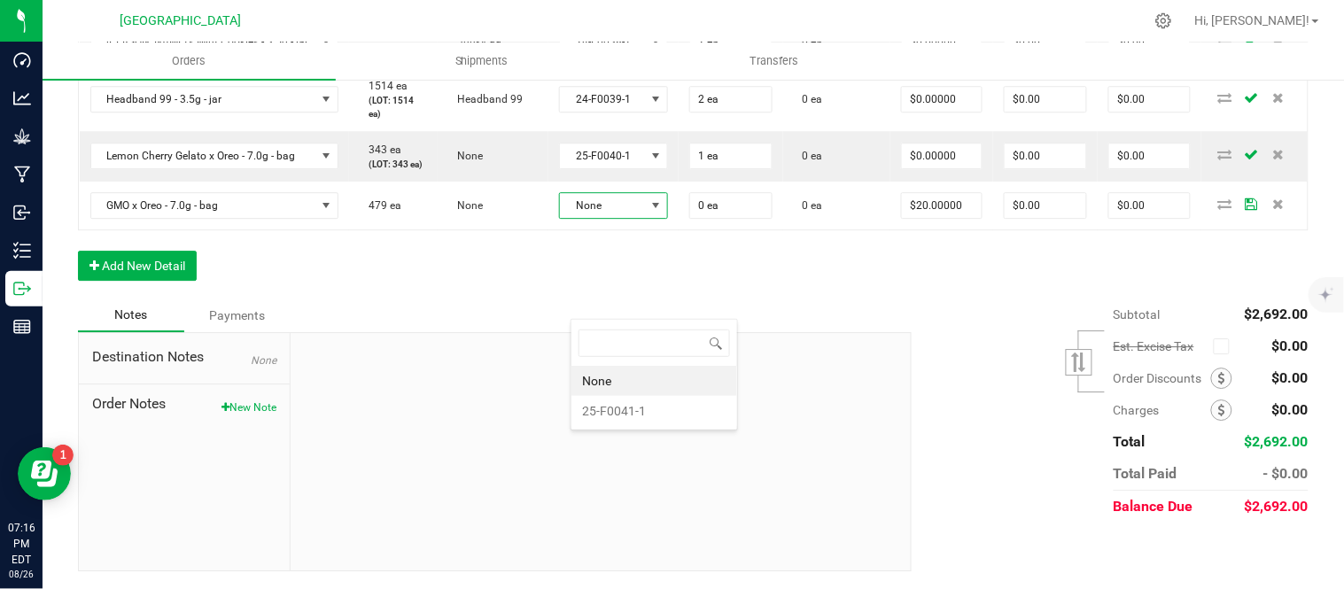
scroll to position [27, 112]
click at [644, 416] on li "25-F0041-1" at bounding box center [655, 411] width 166 height 30
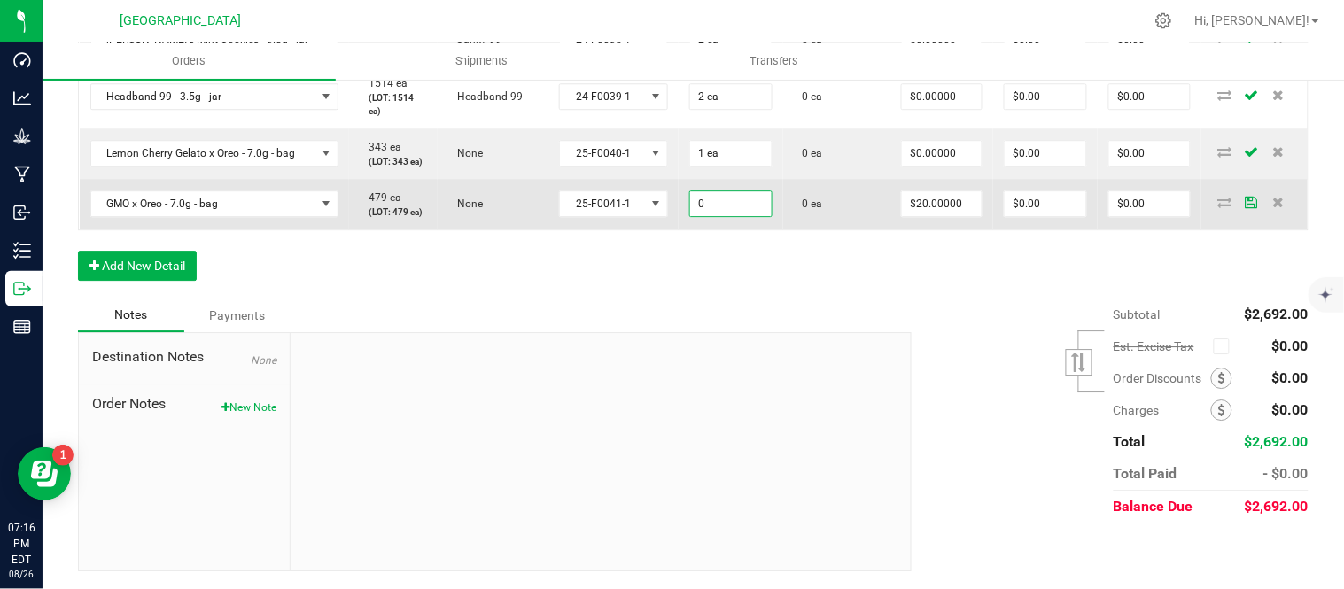
click at [767, 216] on input "0" at bounding box center [731, 203] width 82 height 25
type input "1 ea"
type input "20"
type input "$20.00"
click at [941, 216] on input "20" at bounding box center [942, 203] width 80 height 25
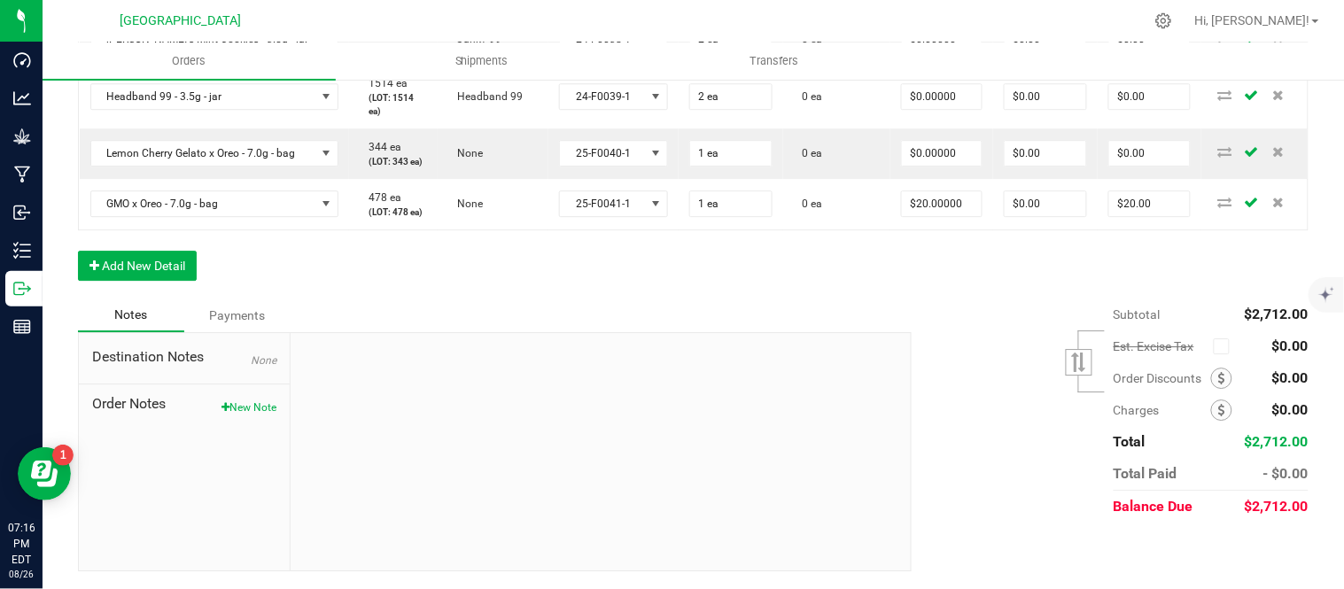
click at [907, 432] on div "Subtotal $2,712.00 Est. Excise Tax" at bounding box center [1104, 411] width 410 height 224
click at [130, 281] on button "Add New Detail" at bounding box center [137, 266] width 119 height 30
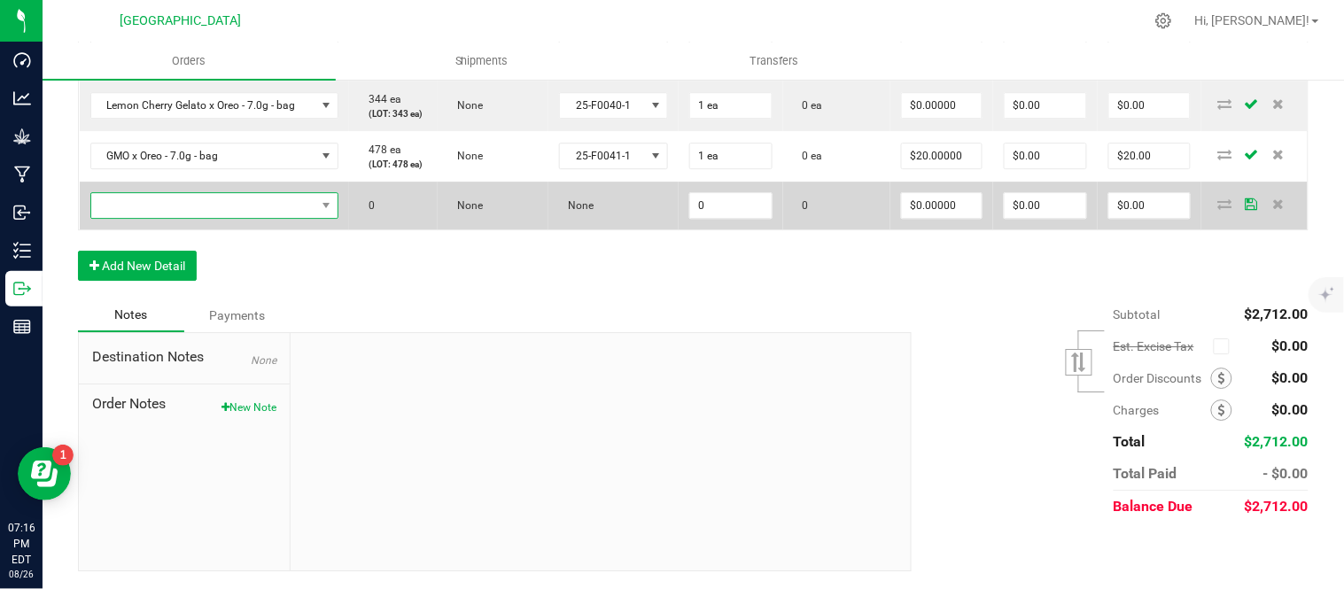
click at [130, 218] on span "NO DATA FOUND" at bounding box center [203, 205] width 225 height 25
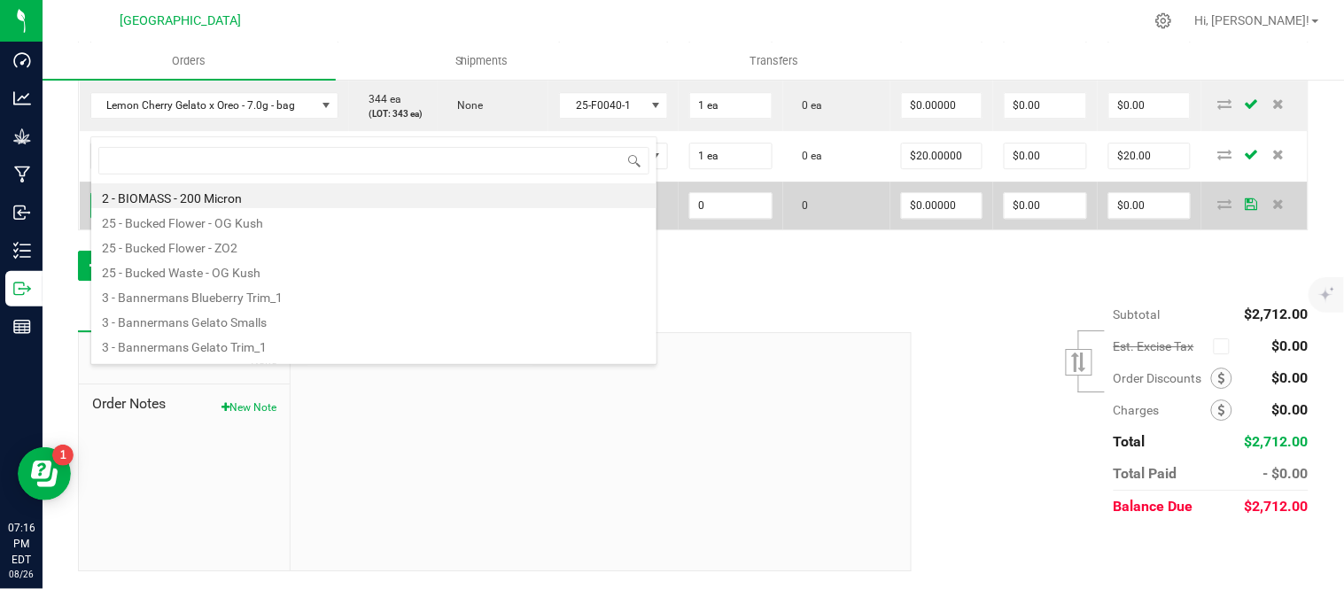
scroll to position [27, 249]
type input "bliss"
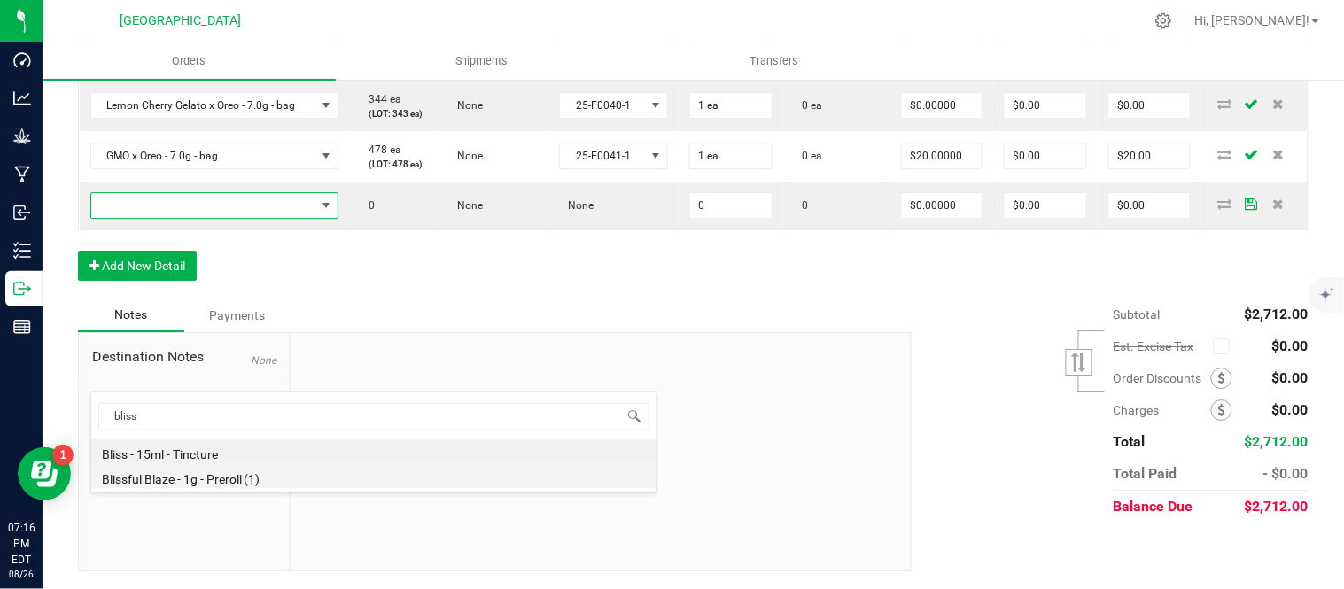
click at [236, 479] on li "Blissful Blaze - 1g - Preroll (1)" at bounding box center [373, 476] width 565 height 25
type input "0 ea"
type input "$6.00000"
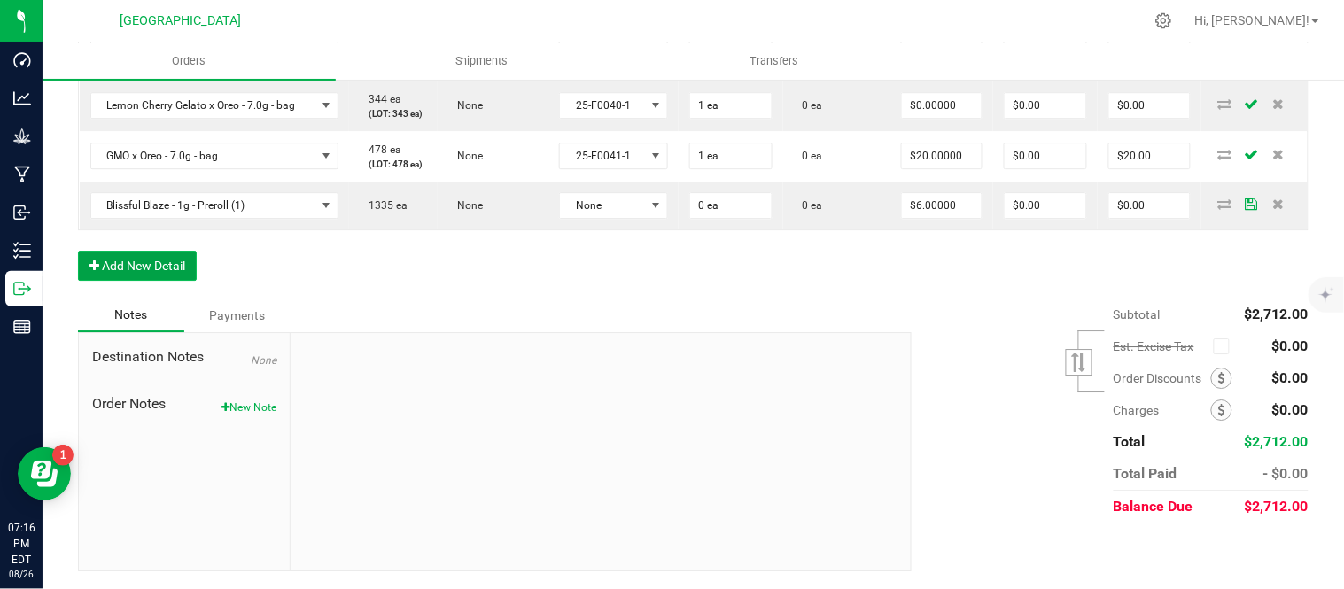
click at [166, 281] on button "Add New Detail" at bounding box center [137, 266] width 119 height 30
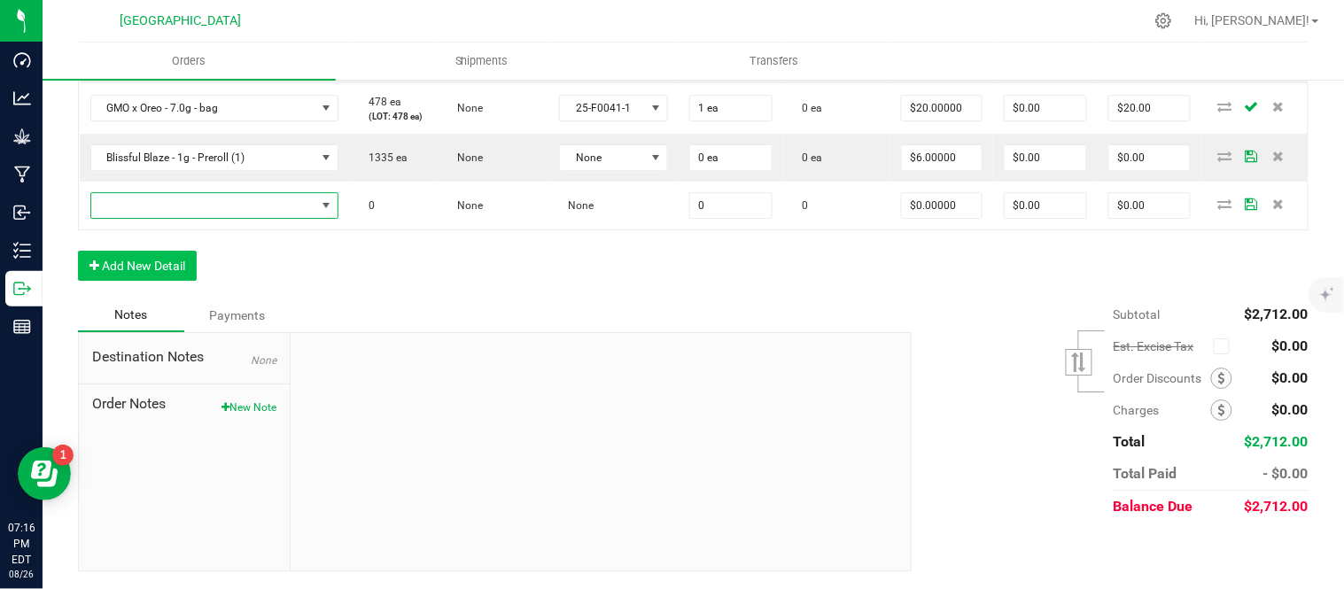
click at [166, 218] on span "NO DATA FOUND" at bounding box center [203, 205] width 225 height 25
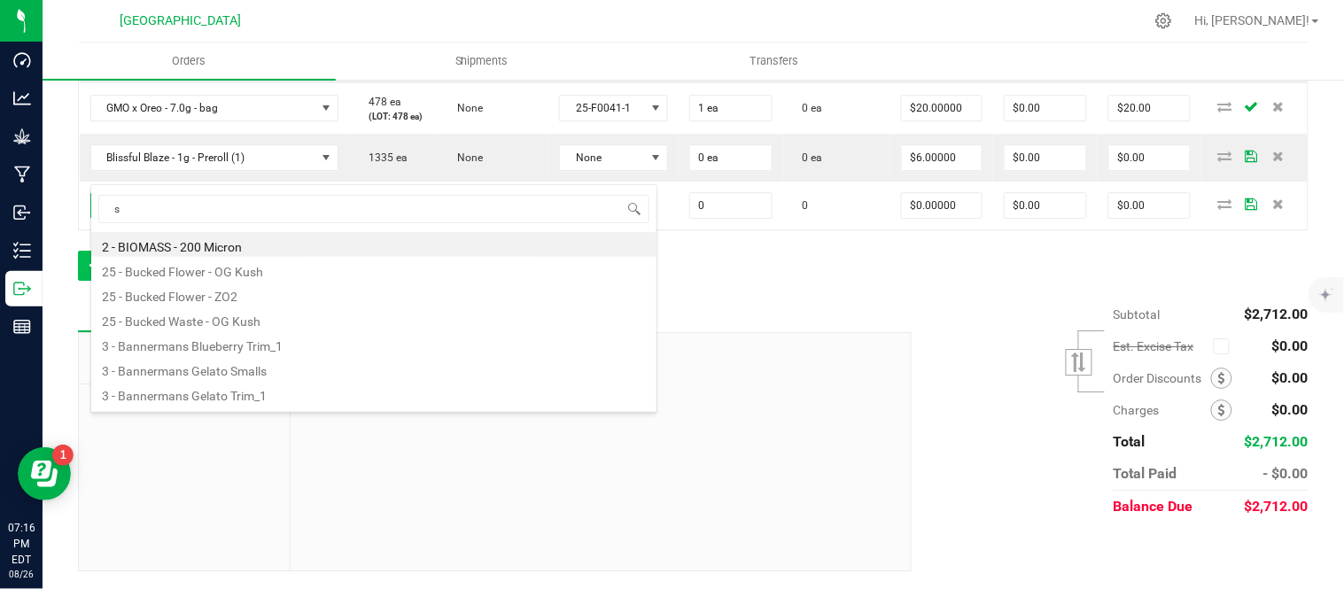
type input "sa"
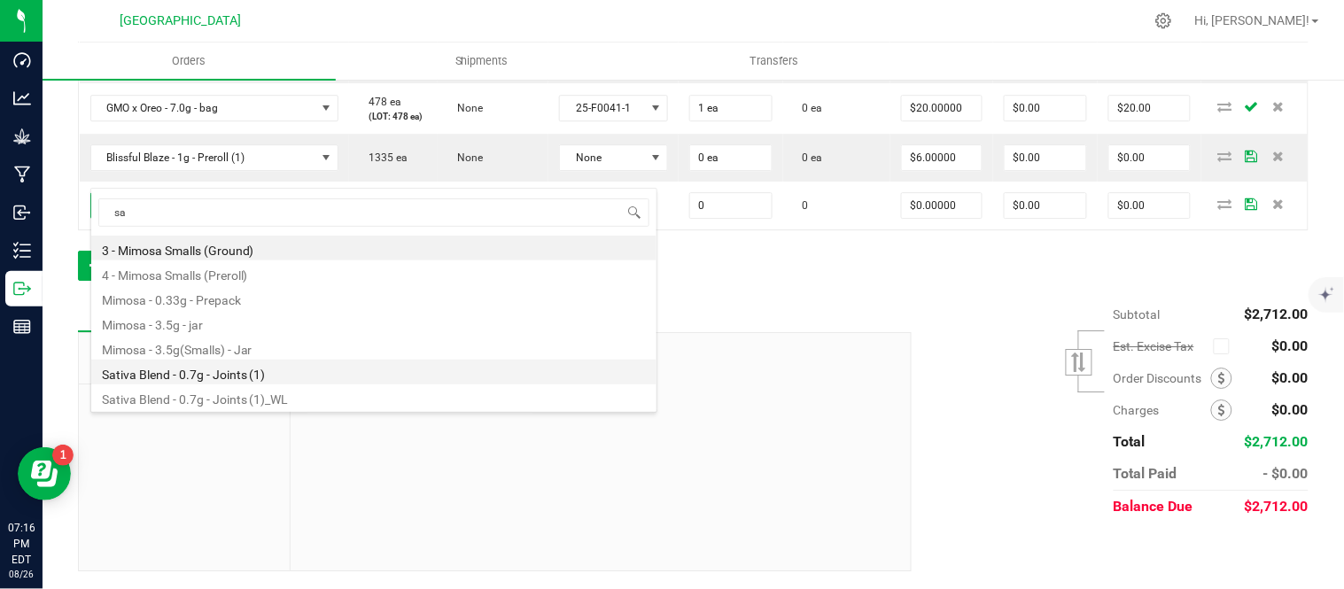
click at [234, 365] on li "Sativa Blend - 0.7g - Joints (1)" at bounding box center [373, 372] width 565 height 25
type input "0 ea"
type input "$4.42000"
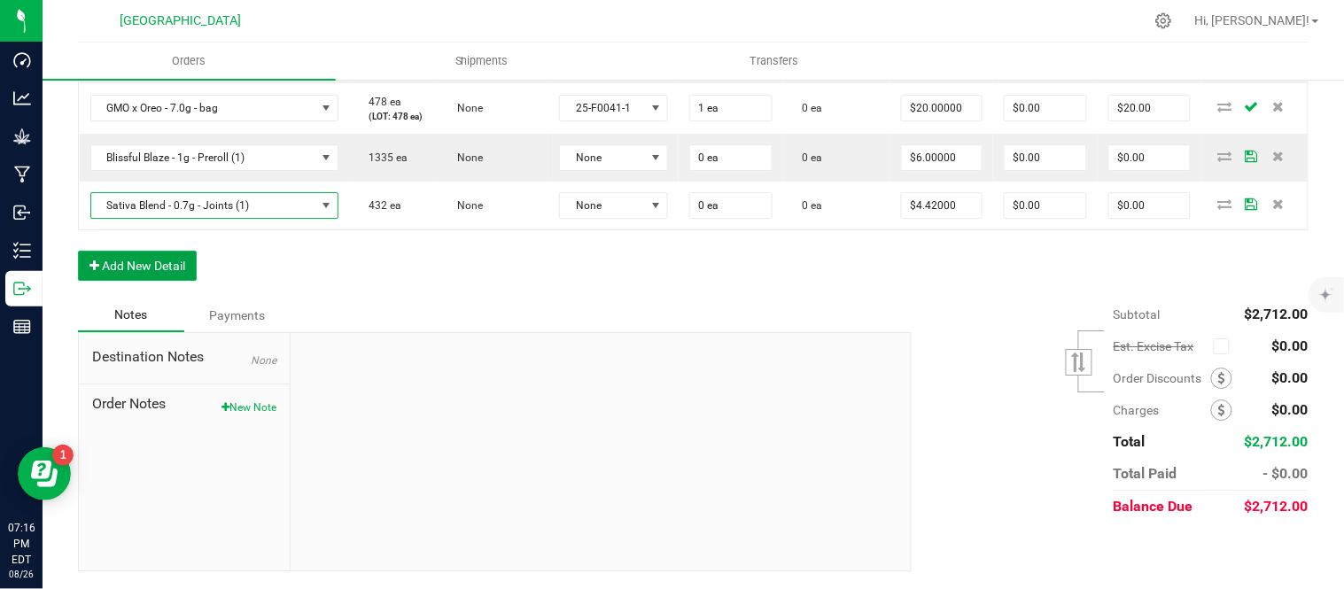
click at [125, 281] on button "Add New Detail" at bounding box center [137, 266] width 119 height 30
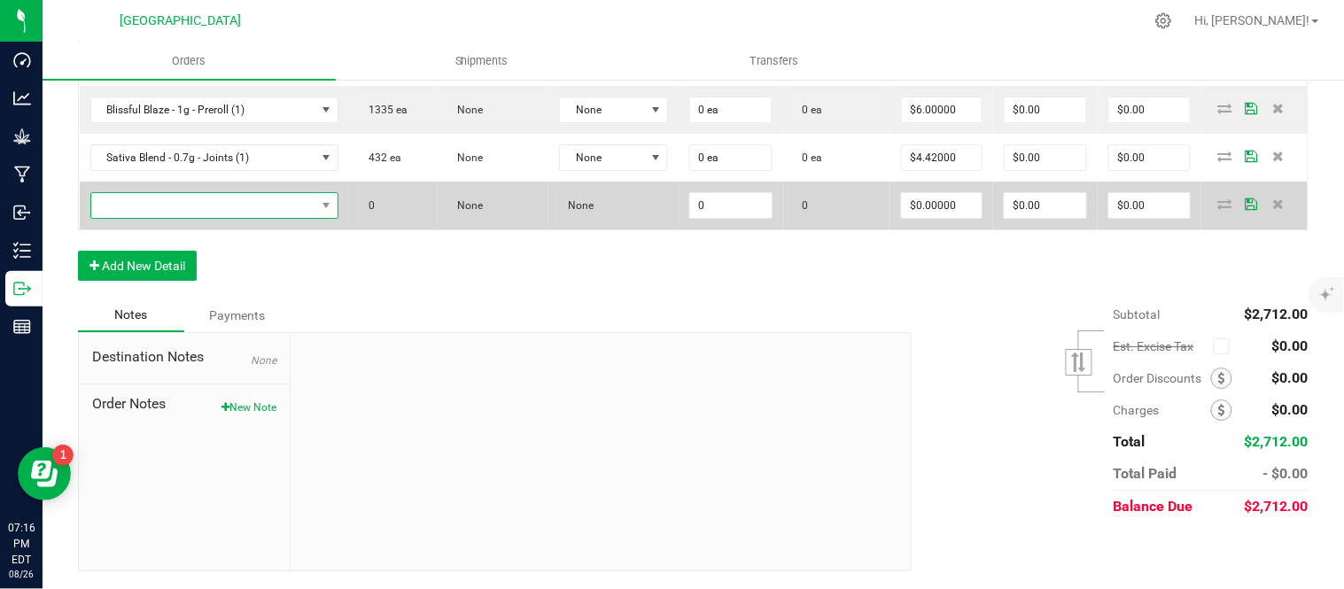
click at [128, 218] on span "NO DATA FOUND" at bounding box center [203, 205] width 225 height 25
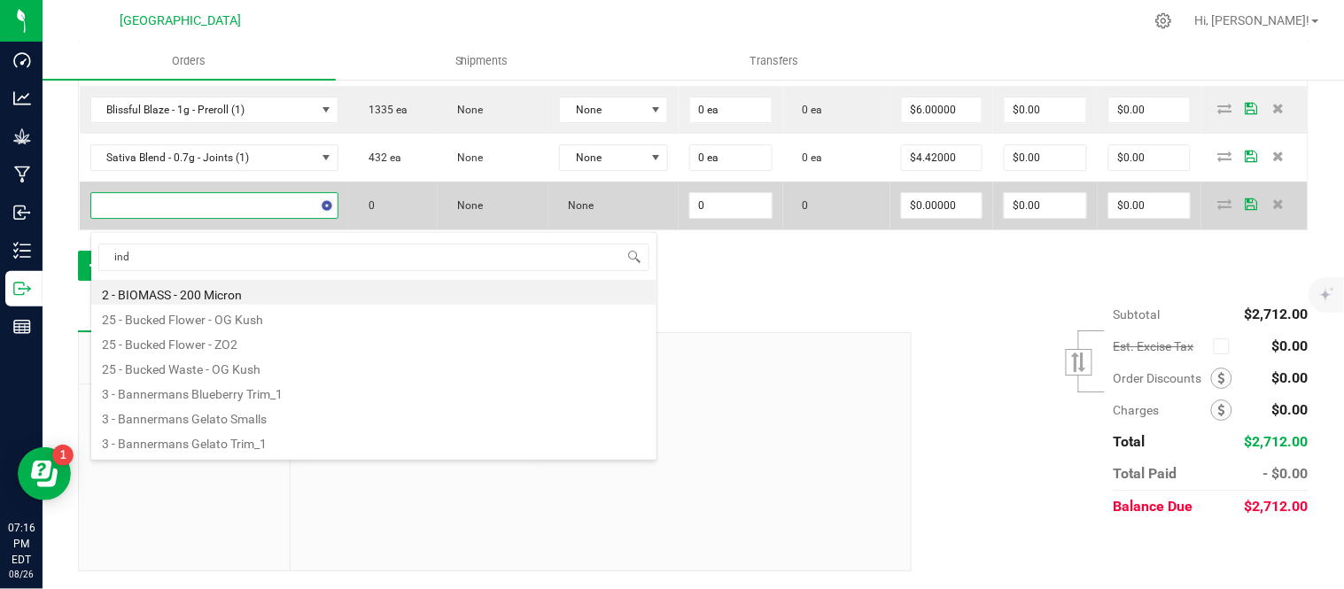
type input "indi"
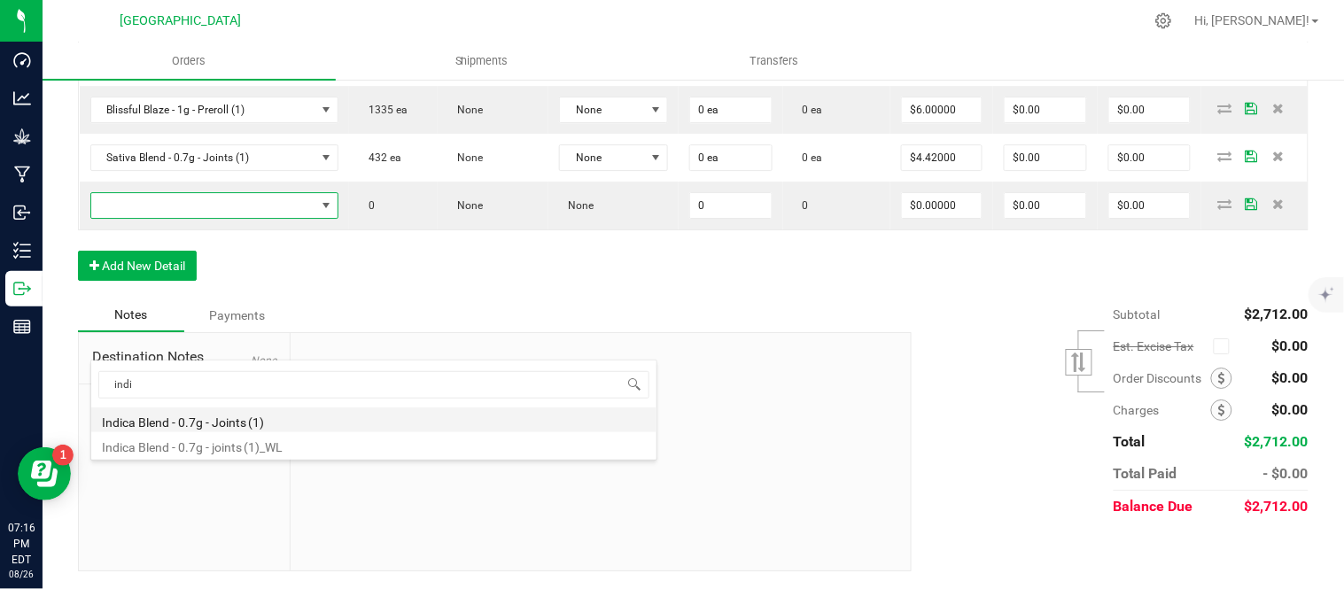
click at [158, 427] on li "Indica Blend - 0.7g - Joints (1)" at bounding box center [373, 420] width 565 height 25
type input "0 ea"
type input "$4.42000"
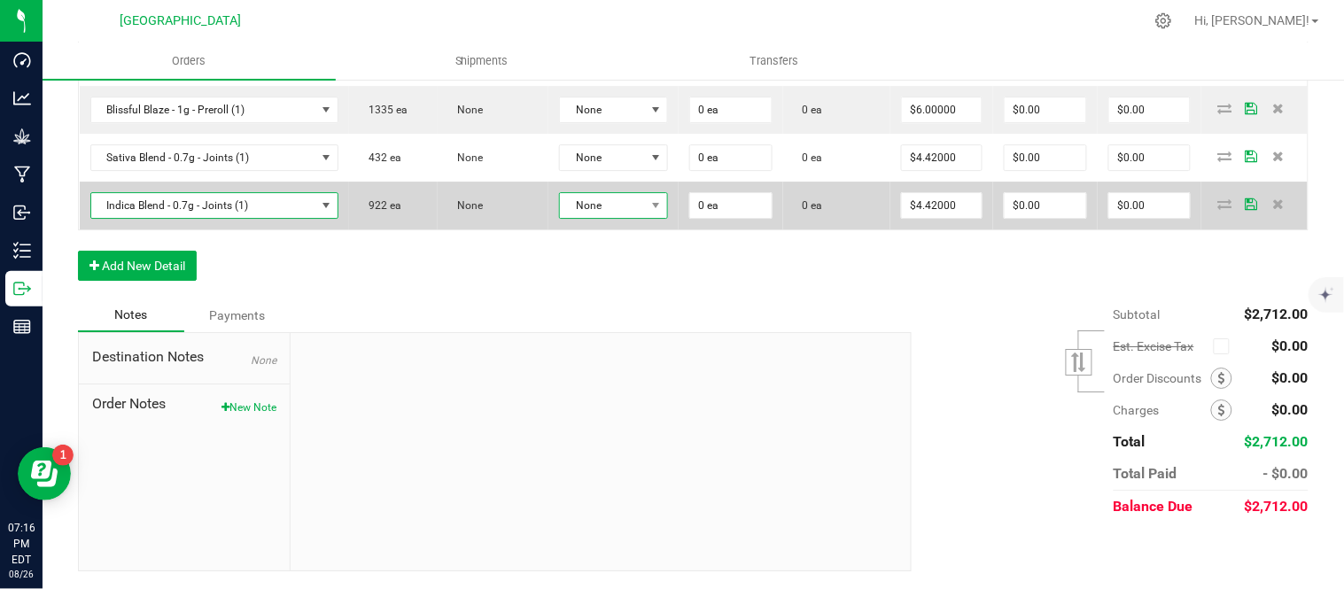
click at [645, 218] on span "None" at bounding box center [602, 205] width 85 height 25
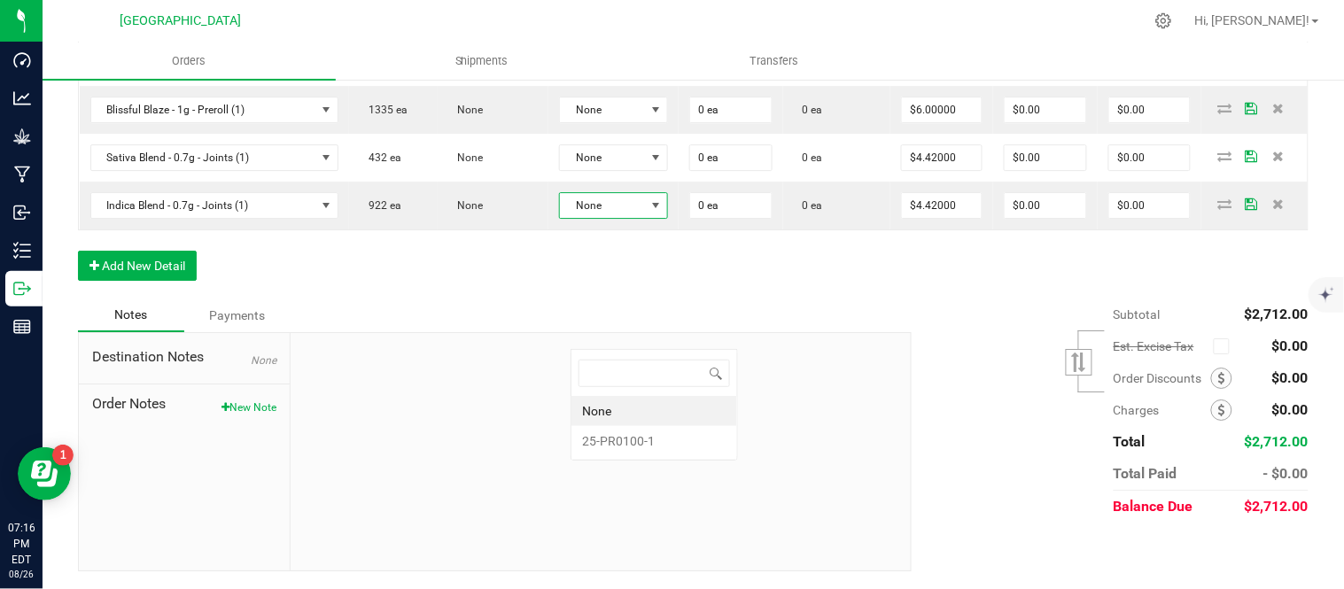
scroll to position [27, 112]
click at [642, 440] on li "25-PR0100-1" at bounding box center [655, 441] width 166 height 30
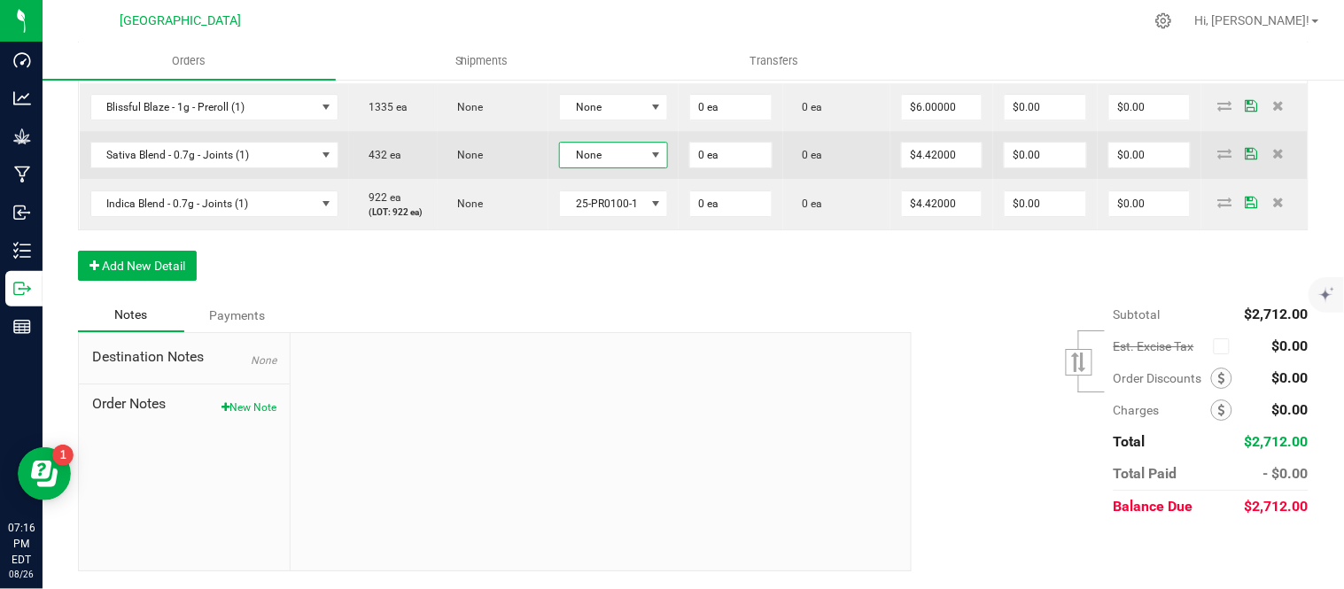
click at [642, 167] on span "None" at bounding box center [602, 155] width 85 height 25
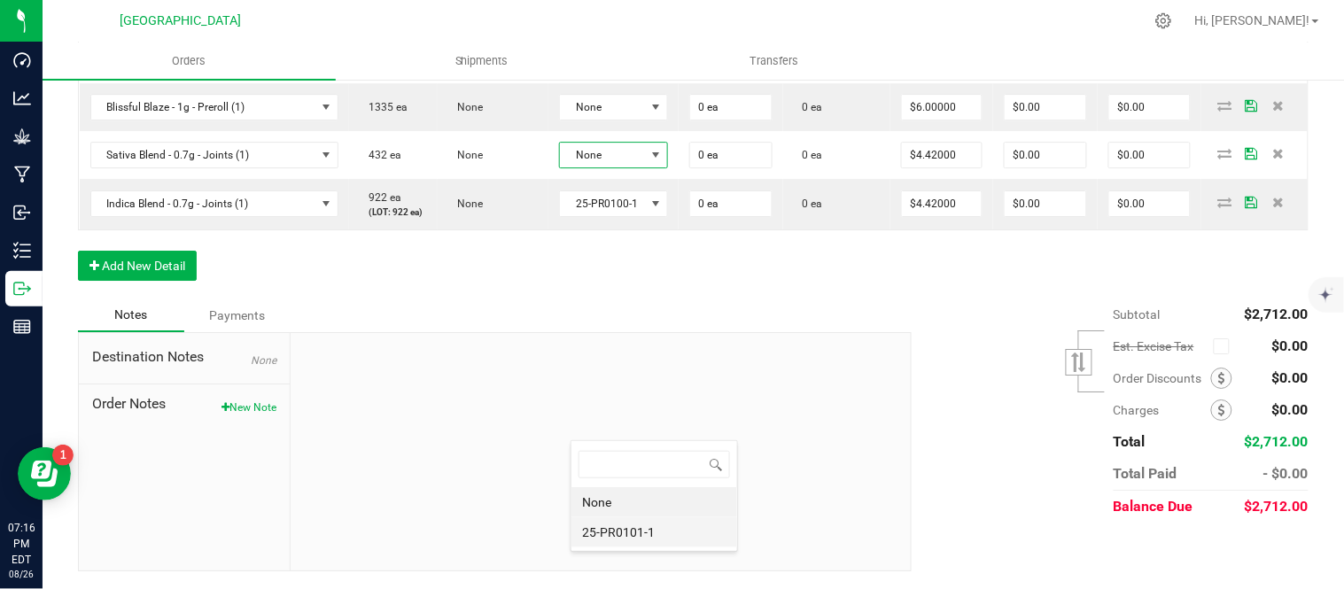
click at [638, 527] on li "25-PR0101-1" at bounding box center [655, 533] width 166 height 30
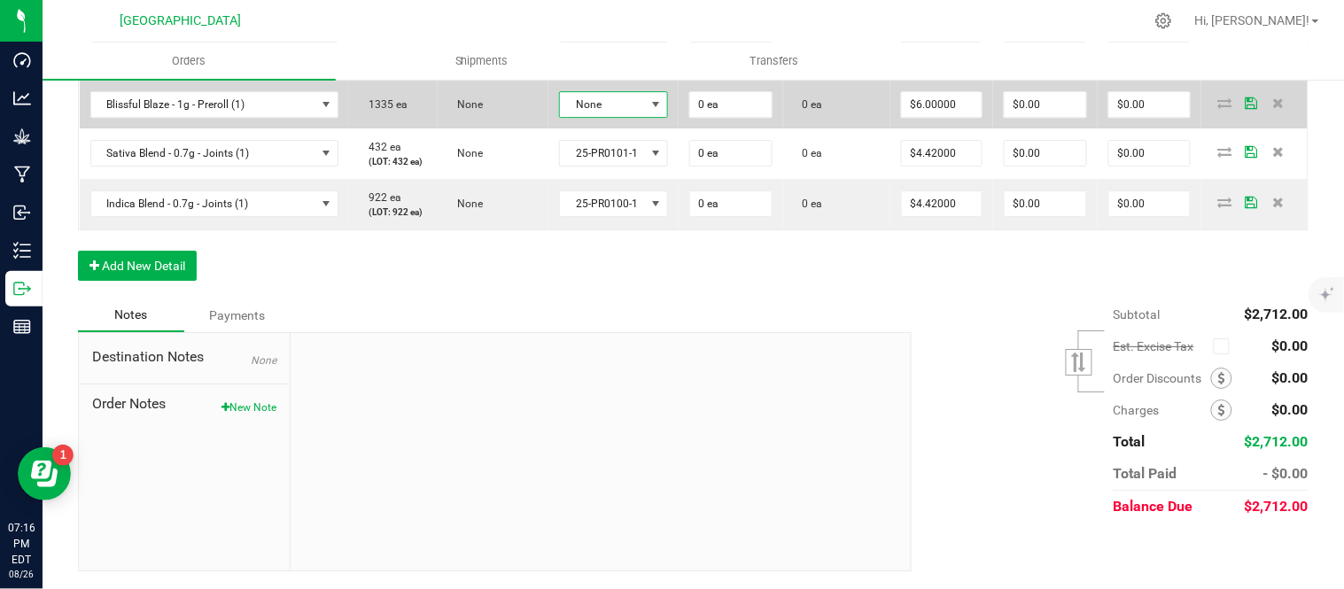
click at [627, 117] on span "None" at bounding box center [602, 104] width 85 height 25
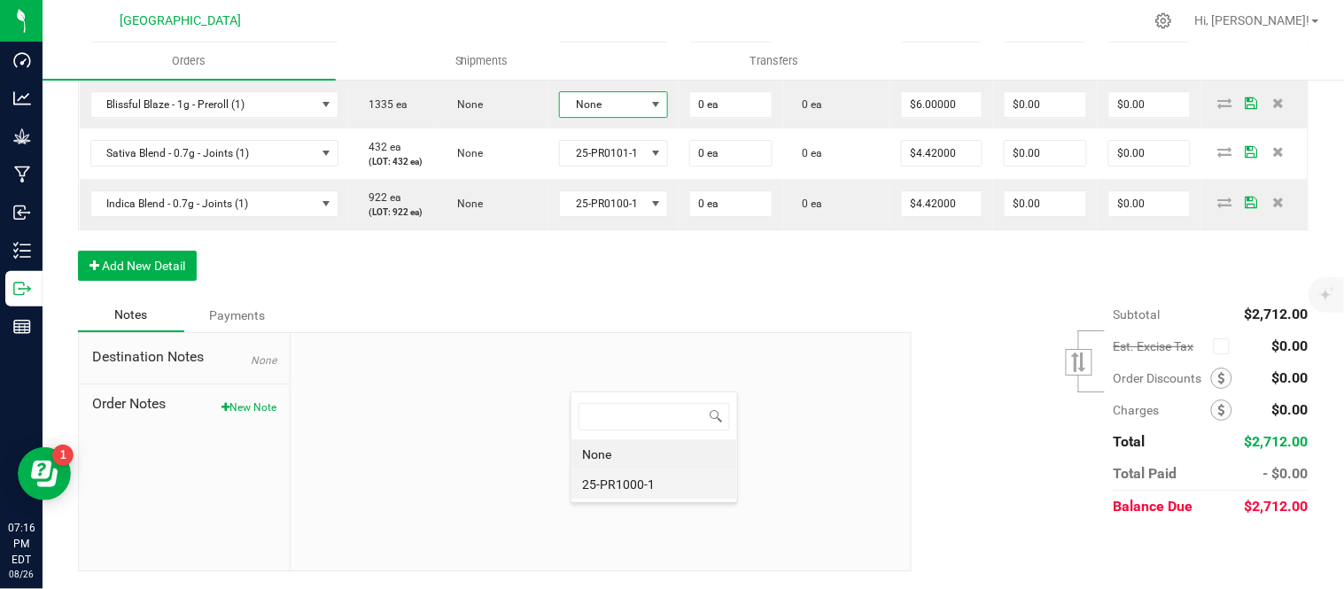
click at [631, 483] on li "25-PR1000-1" at bounding box center [655, 485] width 166 height 30
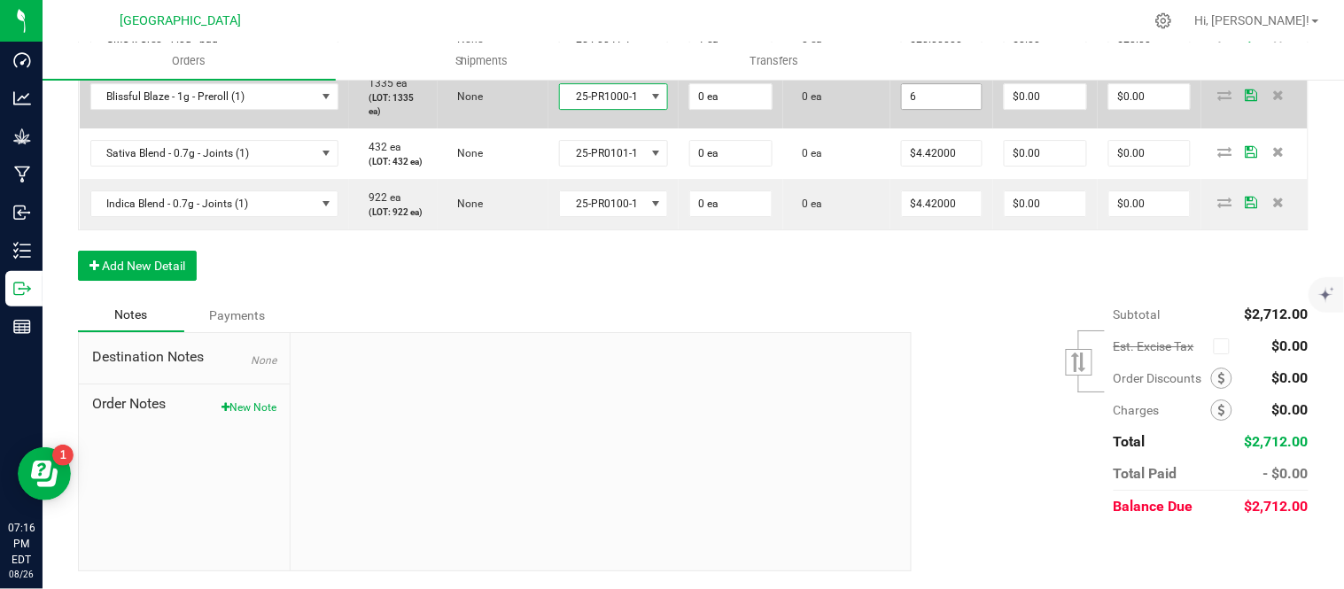
click at [941, 109] on input "6" at bounding box center [942, 96] width 80 height 25
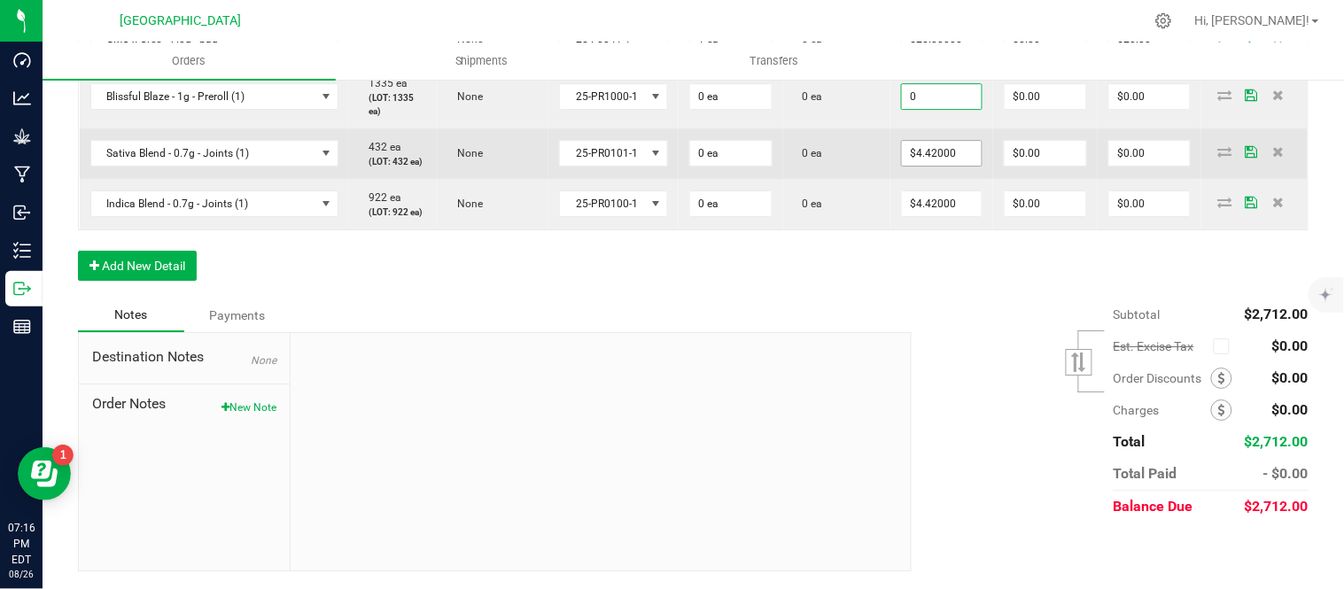
type input "$0.00000"
click at [954, 166] on input "4.42" at bounding box center [942, 153] width 80 height 25
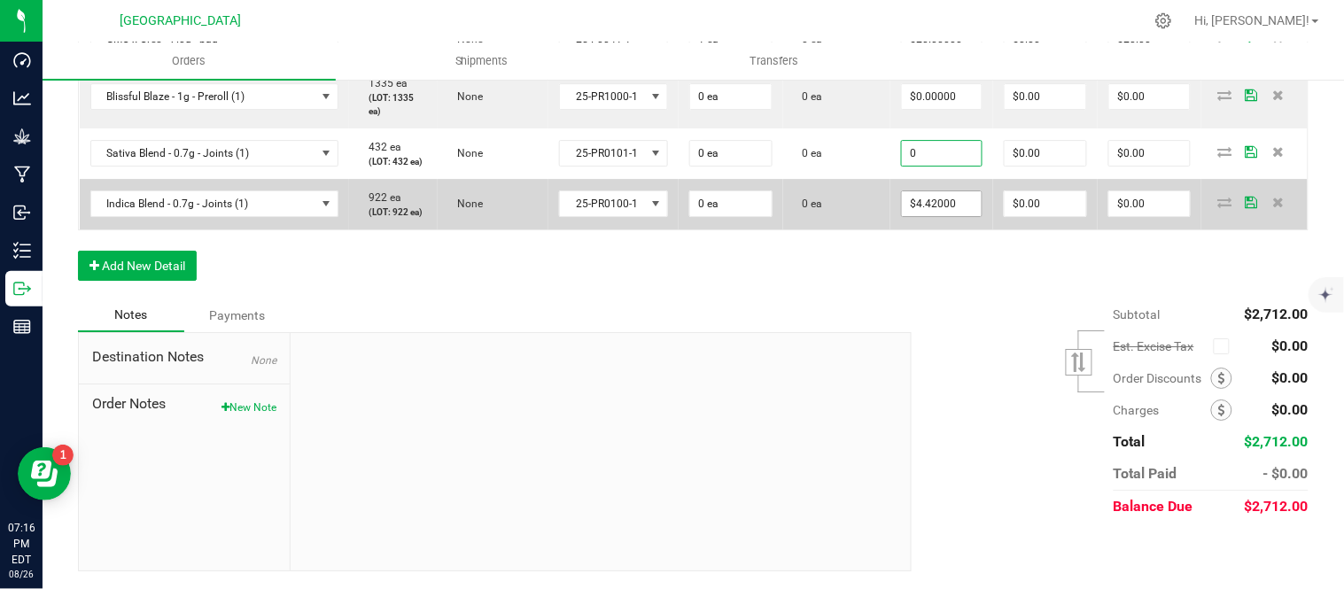
type input "$0.00000"
click at [954, 216] on input "4.42" at bounding box center [942, 203] width 80 height 25
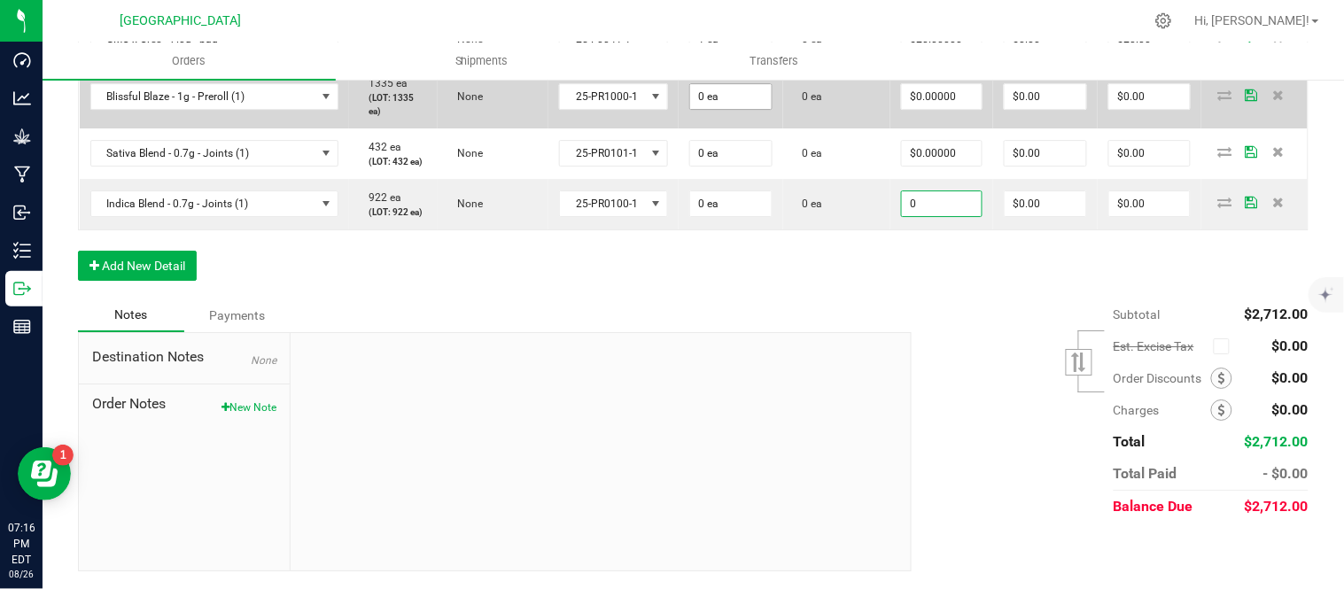
type input "0"
type input "$0.00000"
click at [730, 109] on input "0" at bounding box center [731, 96] width 82 height 25
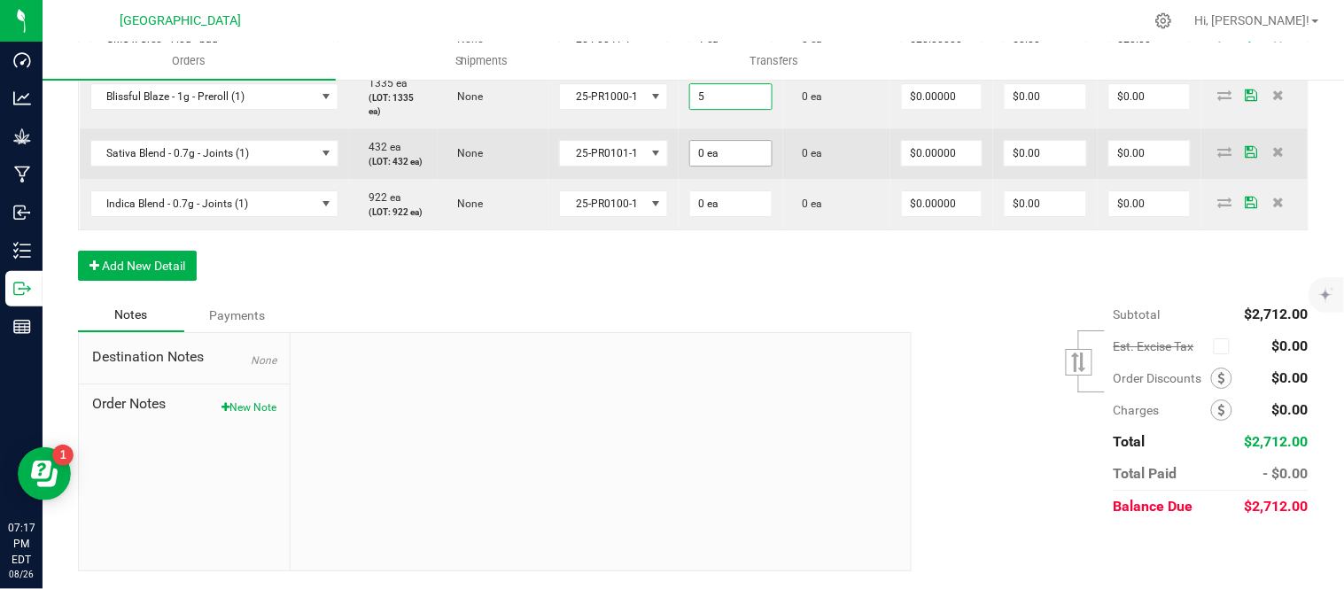
type input "5 ea"
click at [754, 166] on input "0" at bounding box center [731, 153] width 82 height 25
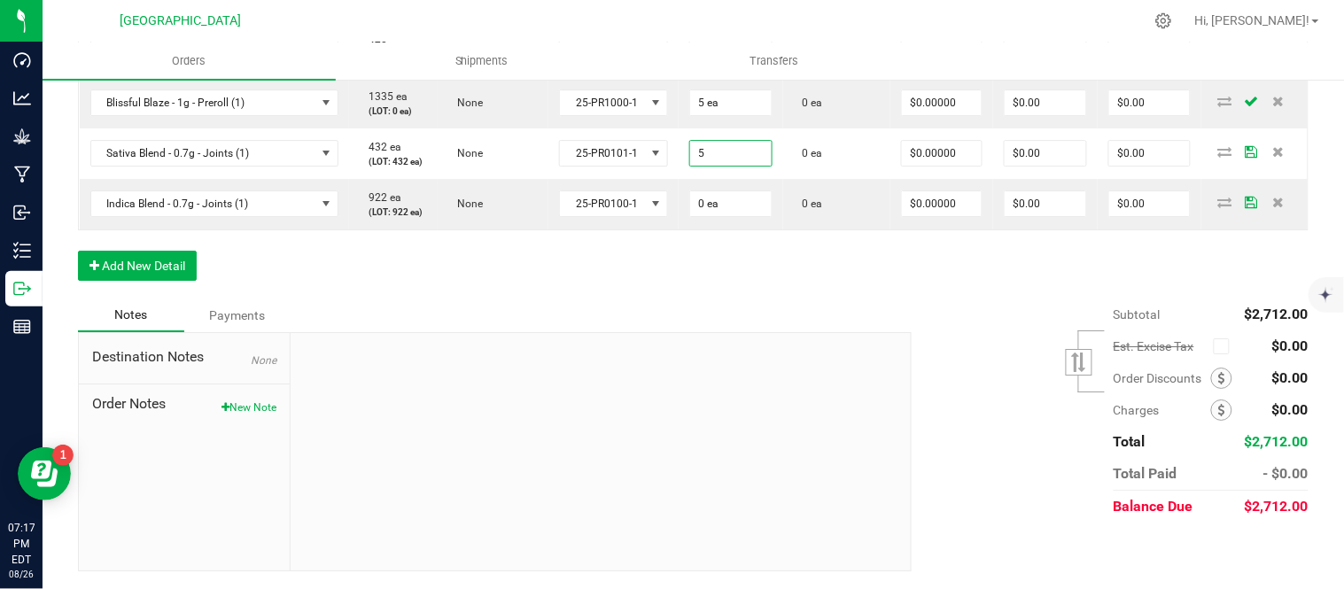
type input "5 ea"
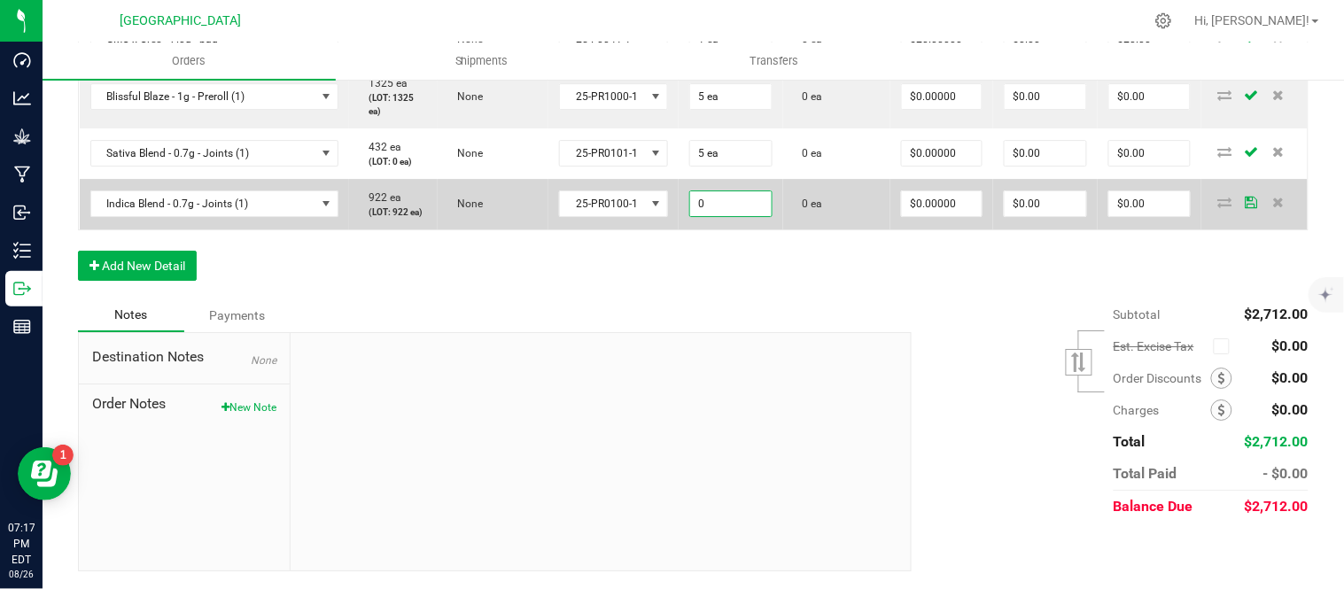
click at [746, 216] on input "0" at bounding box center [731, 203] width 82 height 25
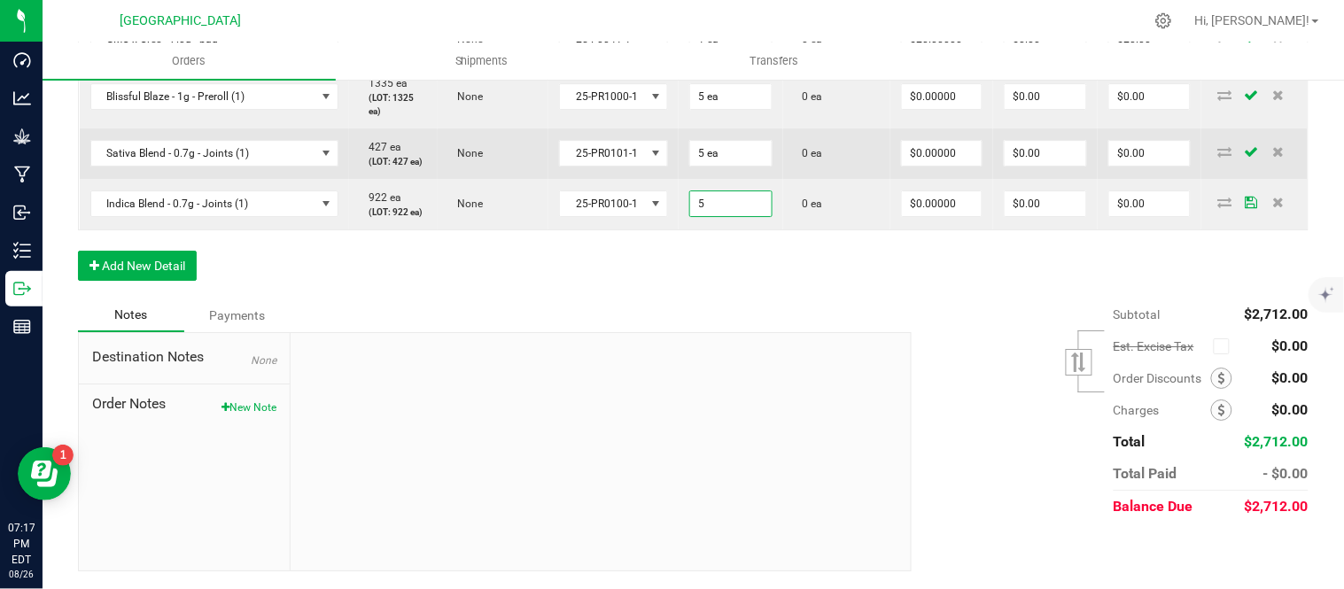
type input "5 ea"
click at [800, 179] on td "0 ea" at bounding box center [836, 153] width 107 height 51
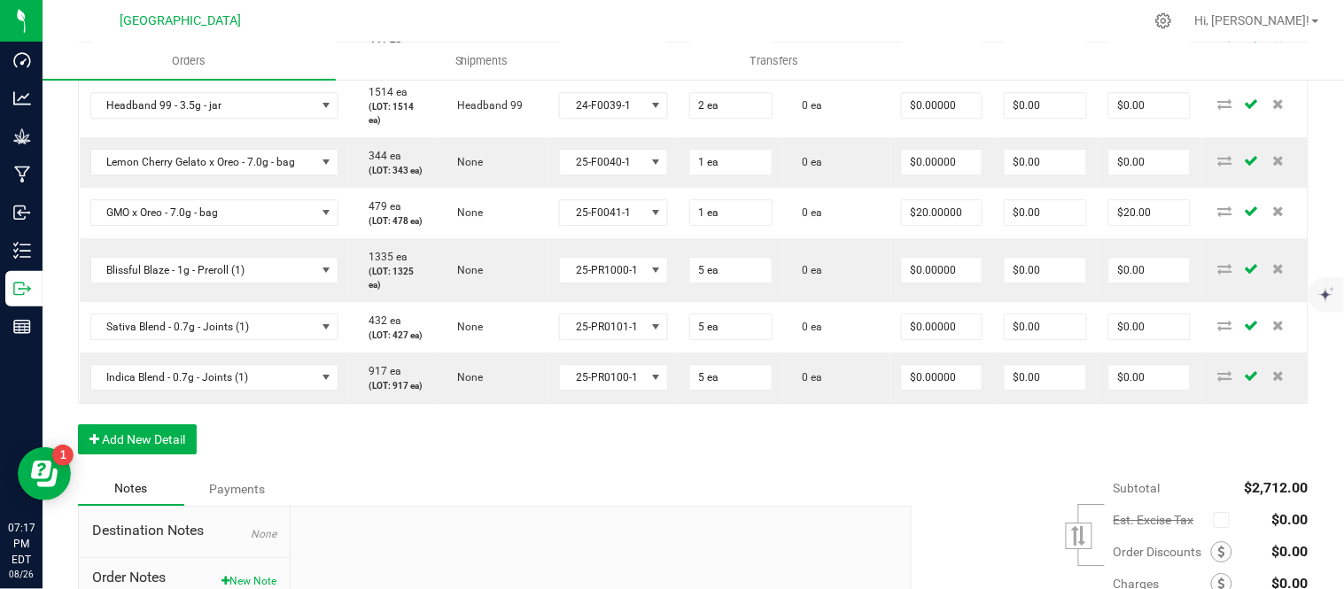
scroll to position [1181, 0]
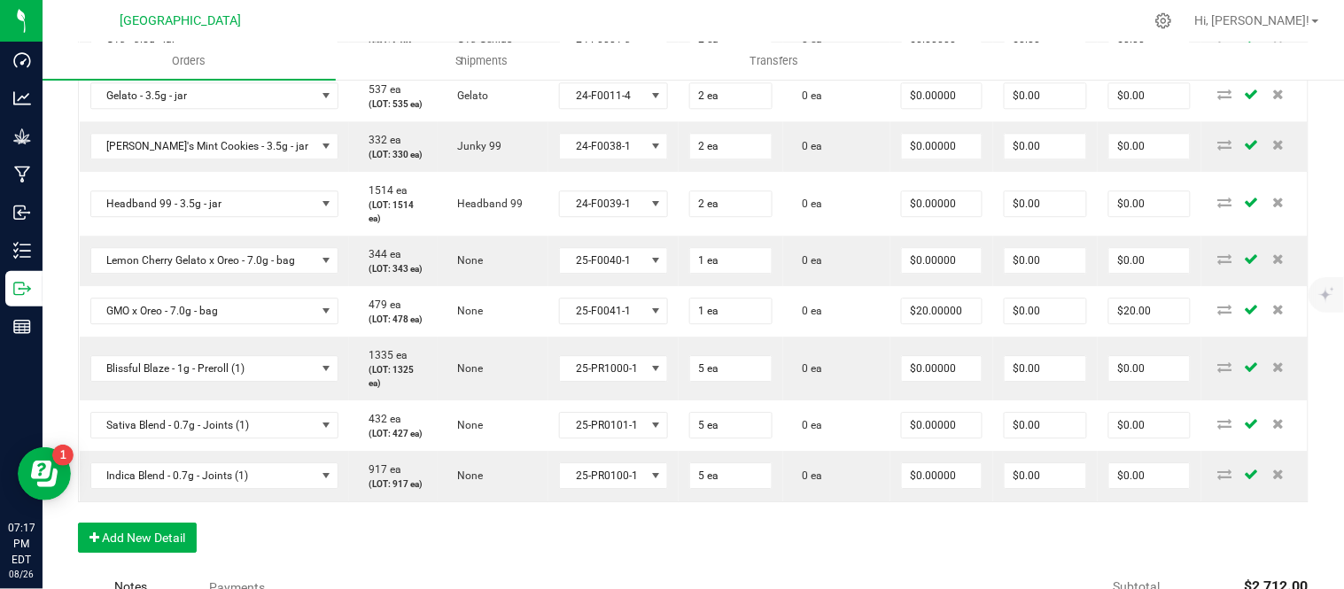
type input "2 ea"
click at [740, 51] on input "2" at bounding box center [731, 39] width 82 height 25
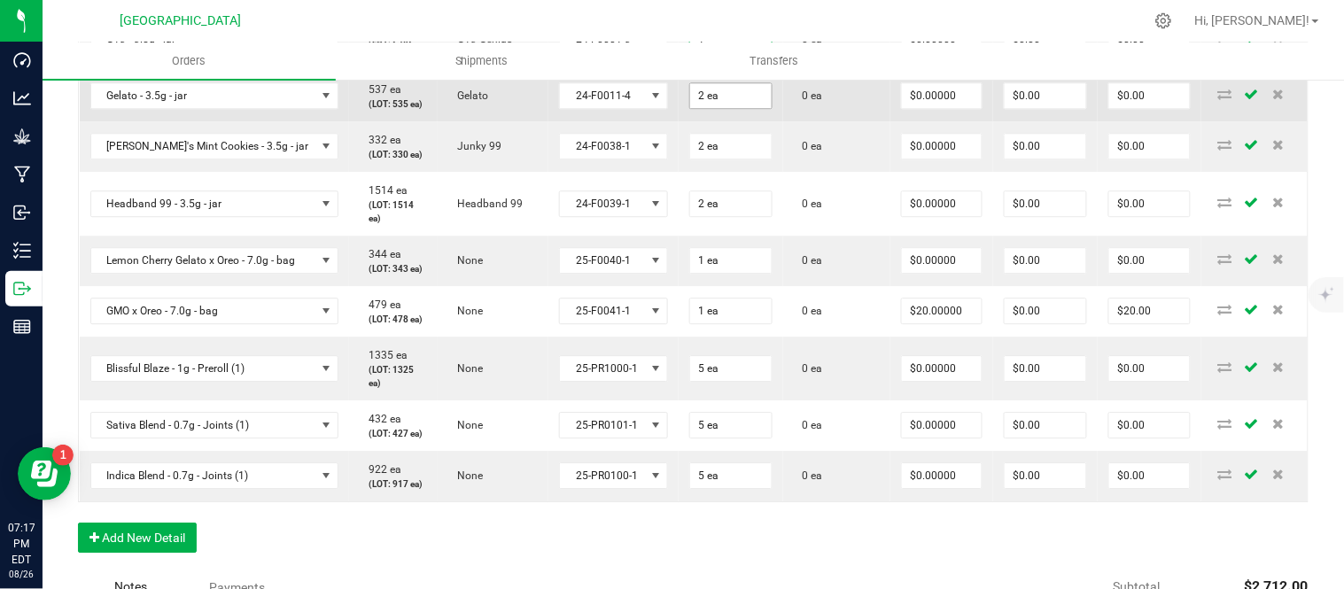
type input "1 ea"
click at [751, 108] on input "2" at bounding box center [731, 95] width 82 height 25
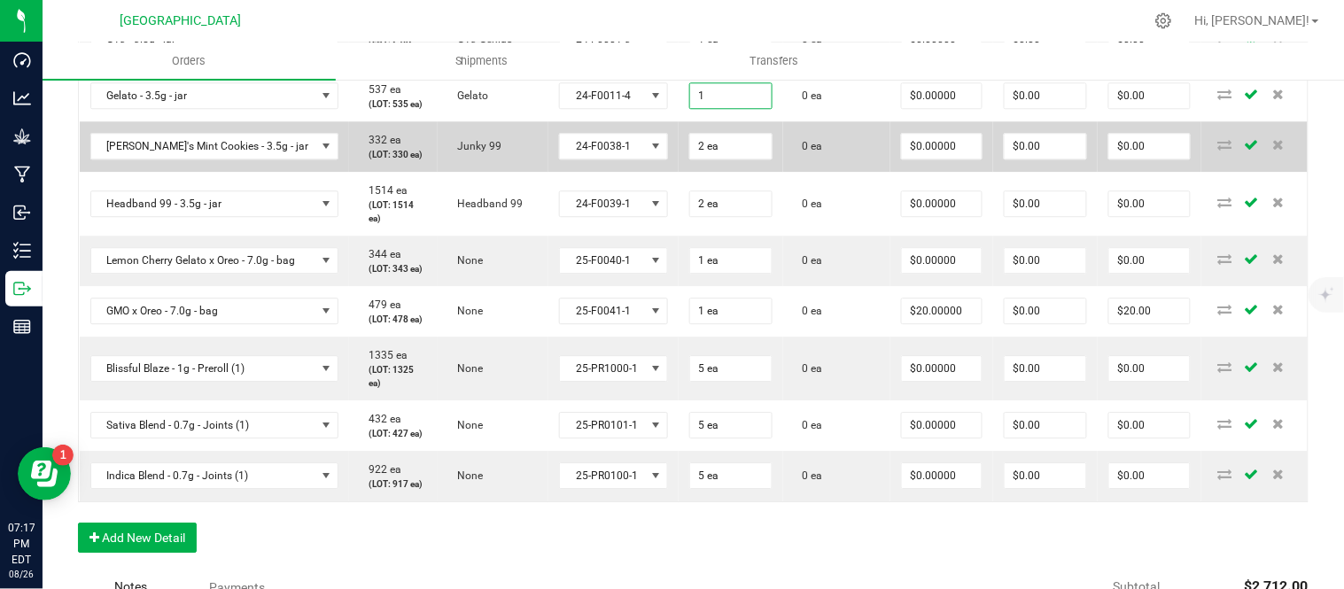
type input "1 ea"
click at [751, 236] on td "2 ea" at bounding box center [731, 204] width 105 height 64
click at [748, 159] on input "2" at bounding box center [731, 146] width 82 height 25
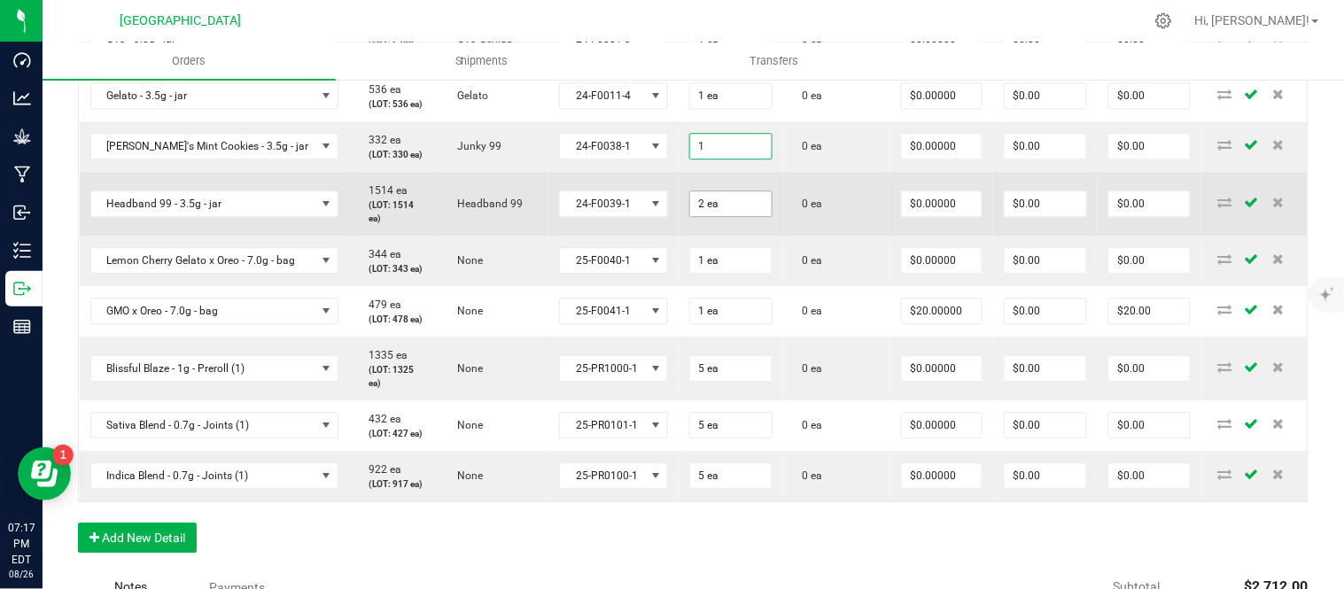
type input "1 ea"
click at [742, 216] on input "2" at bounding box center [731, 203] width 82 height 25
type input "1 ea"
click at [805, 236] on td "0 ea" at bounding box center [836, 204] width 107 height 64
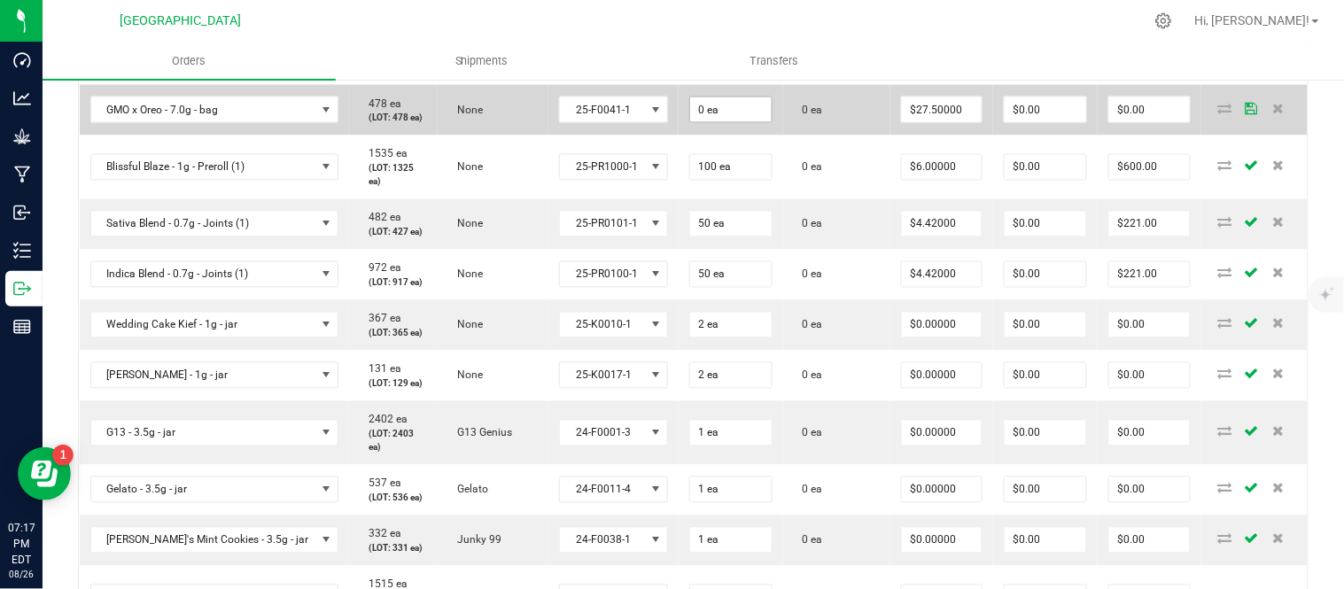
scroll to position [689, 0]
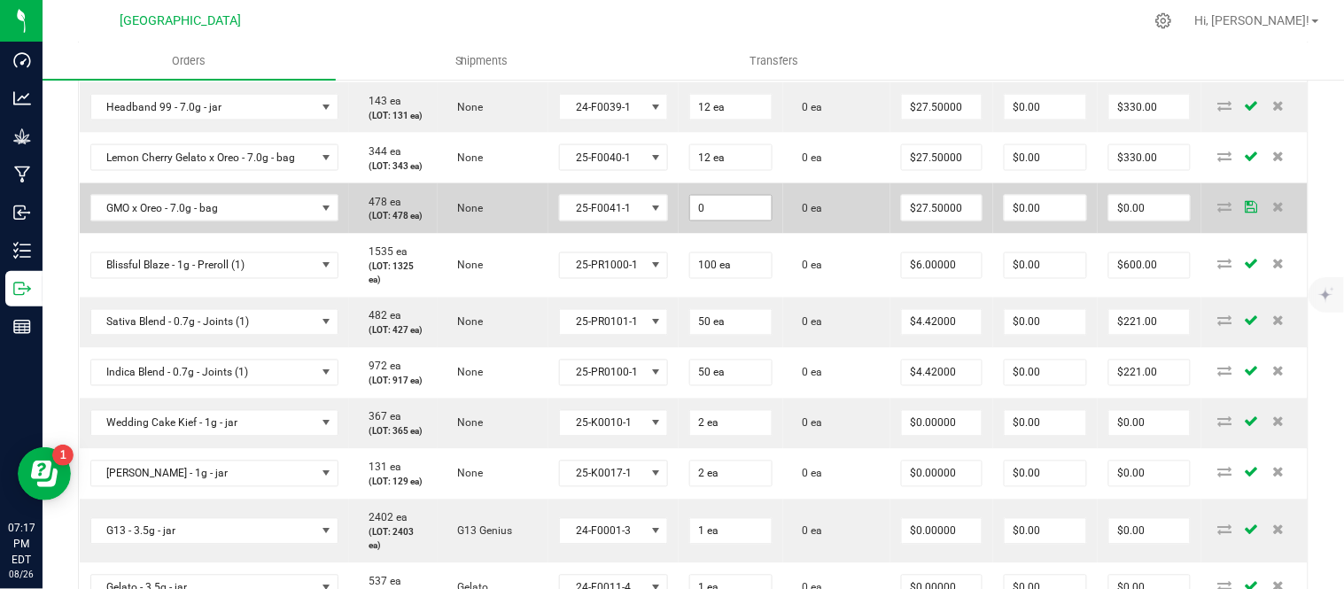
click at [741, 221] on input "0" at bounding box center [731, 208] width 82 height 25
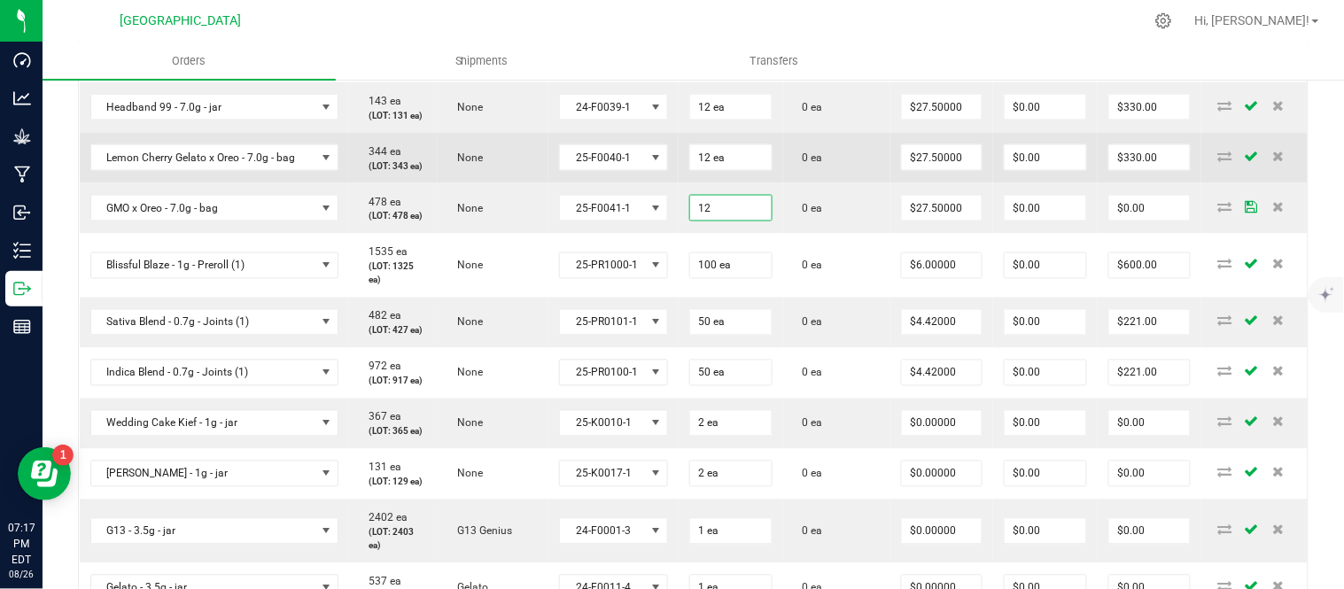
type input "12 ea"
type input "$330.00"
click at [813, 183] on td "0 ea" at bounding box center [836, 158] width 107 height 51
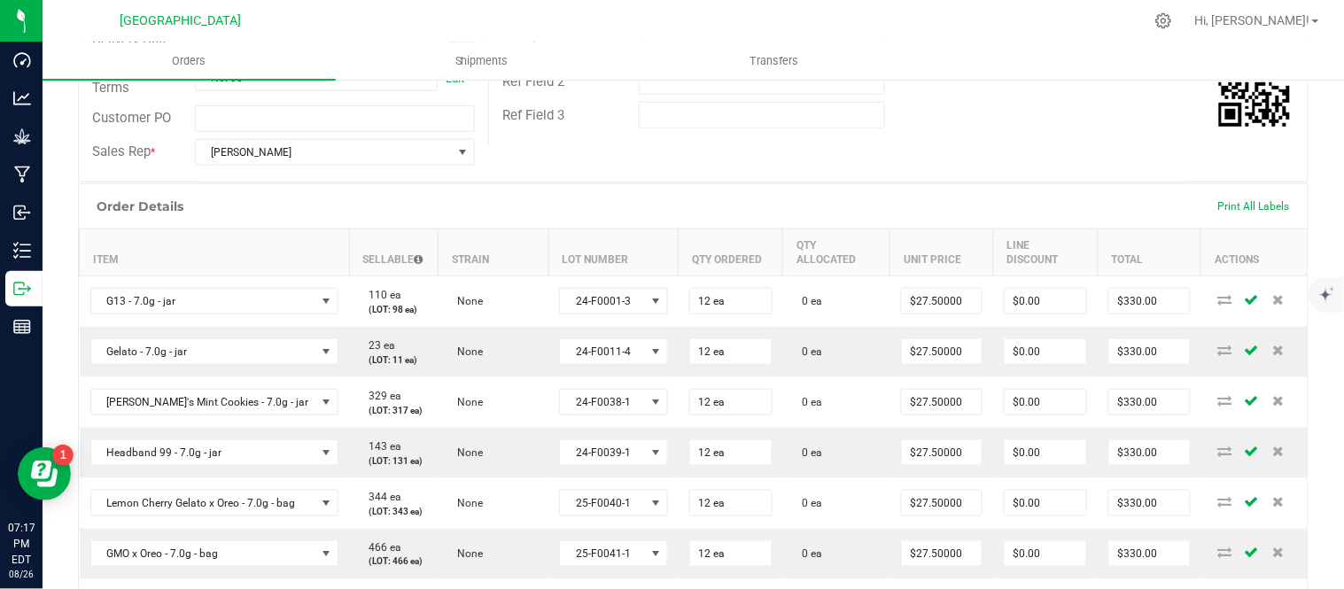
scroll to position [0, 0]
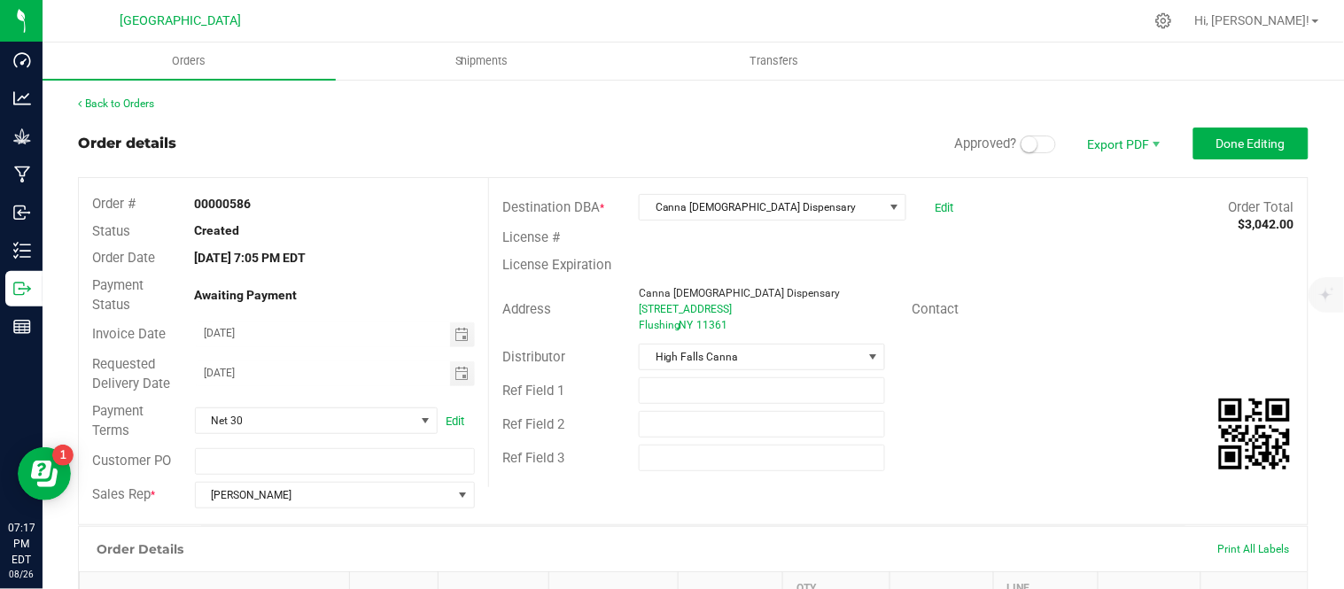
click at [1022, 142] on small at bounding box center [1030, 144] width 16 height 16
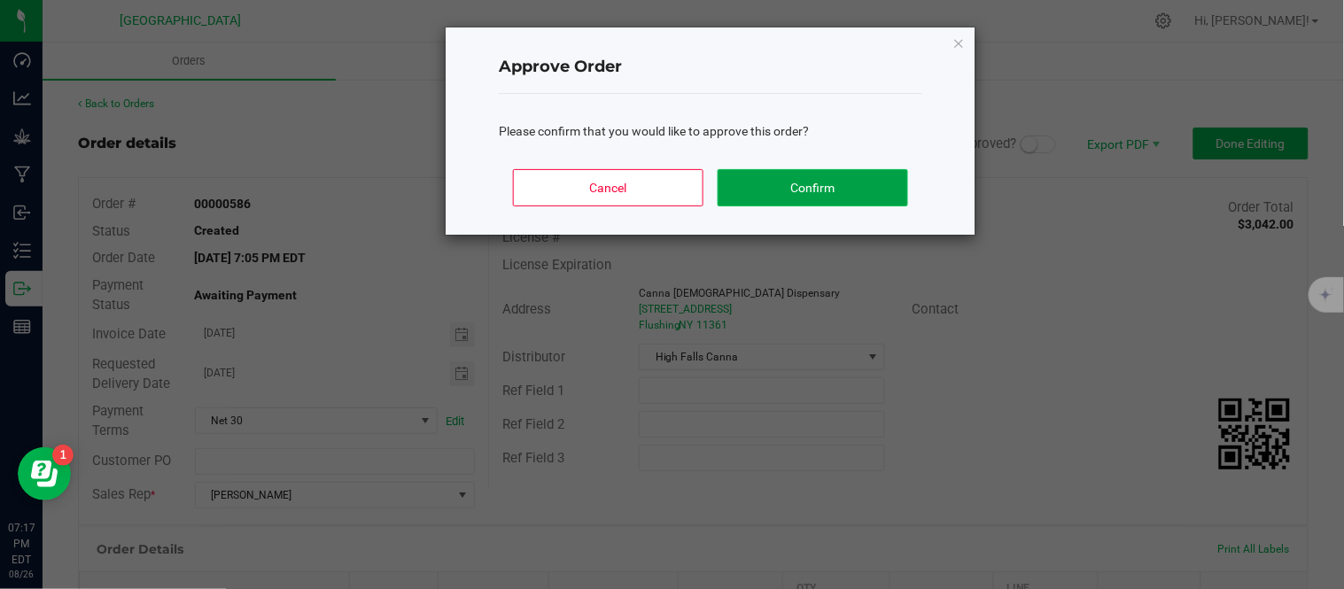
click at [852, 196] on button "Confirm" at bounding box center [813, 187] width 191 height 37
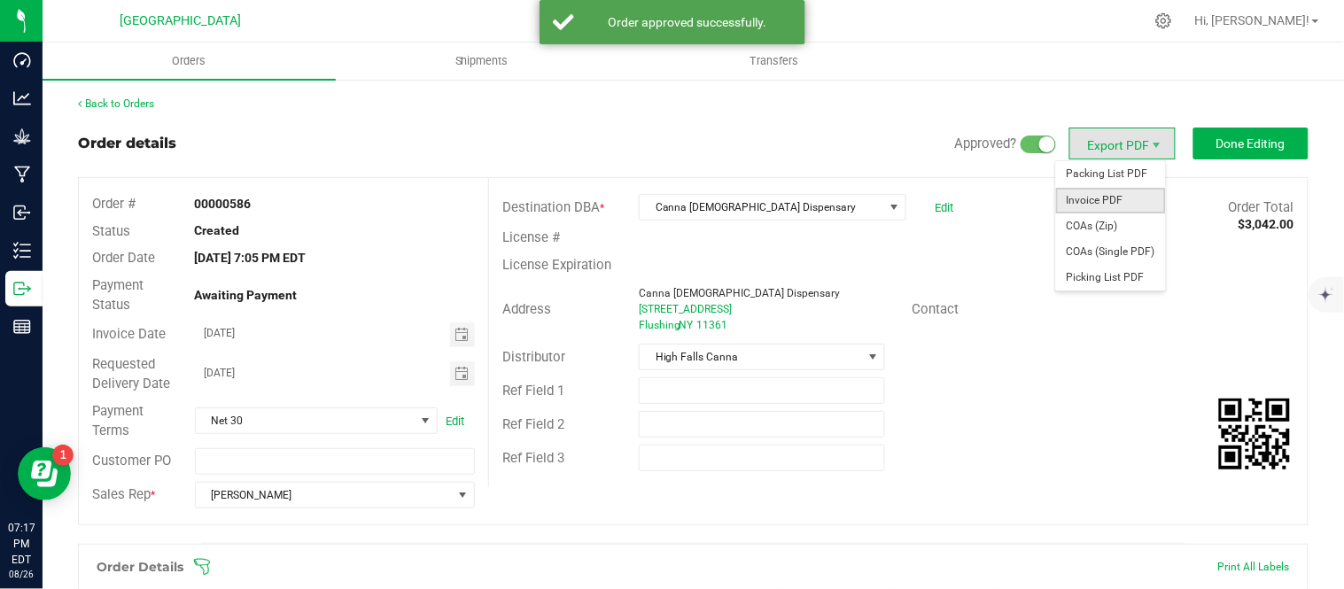
click at [1114, 197] on span "Invoice PDF" at bounding box center [1111, 201] width 110 height 26
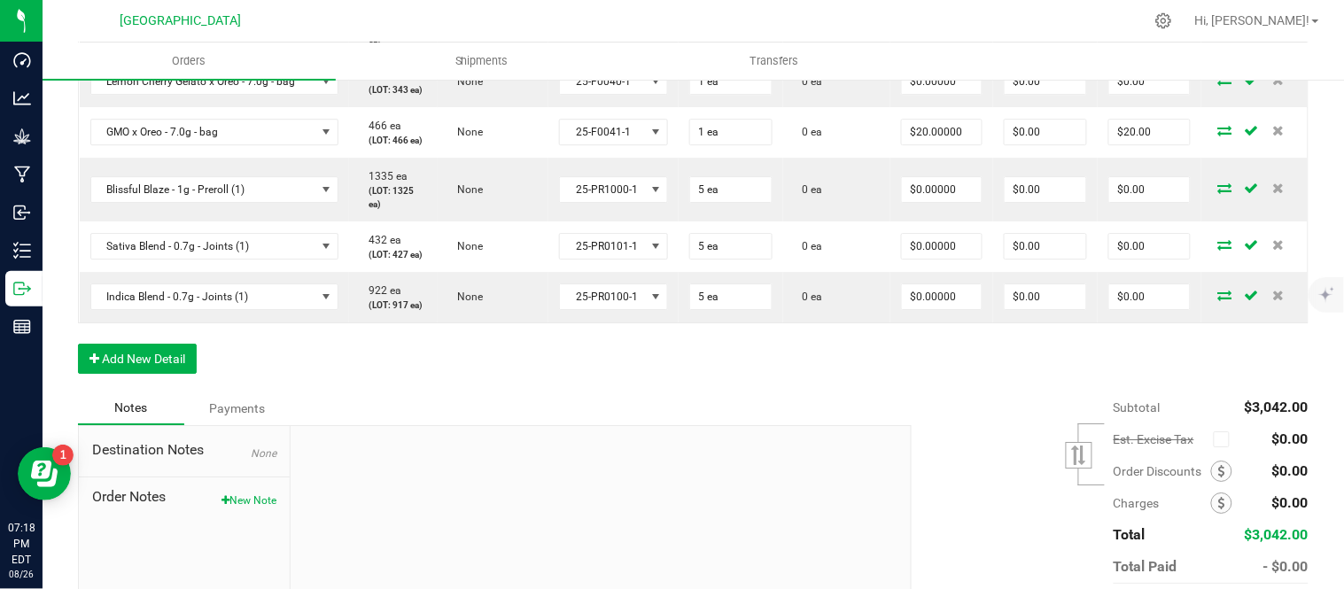
scroll to position [1476, 0]
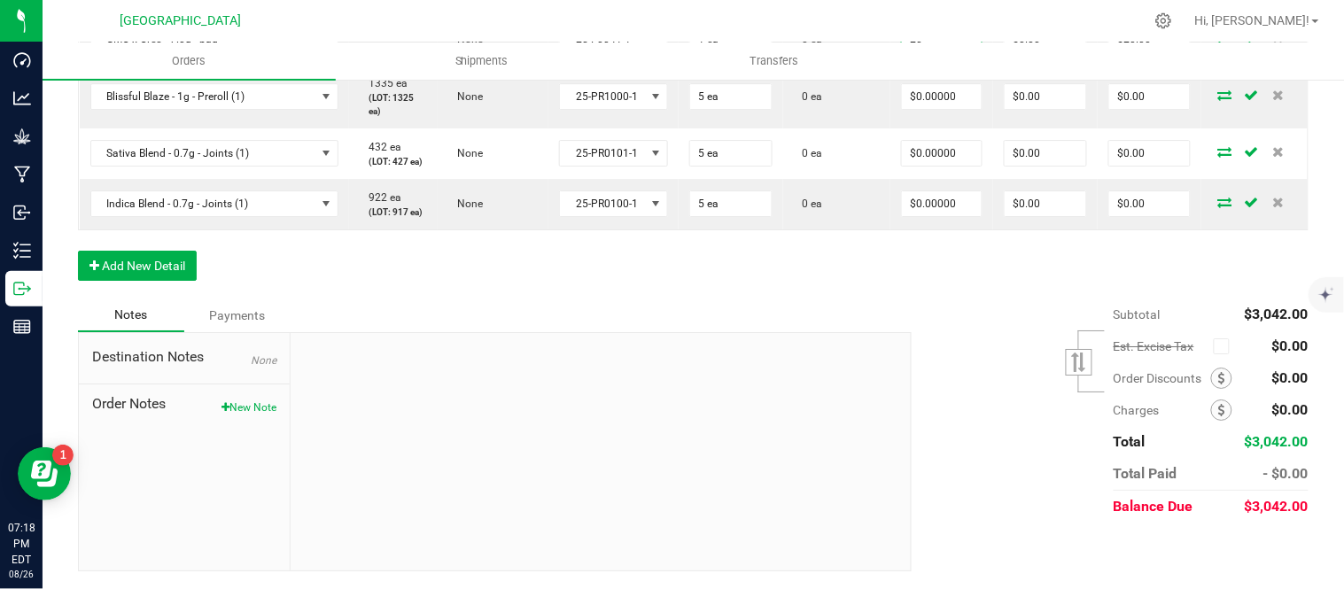
click at [969, 51] on input "20" at bounding box center [942, 39] width 80 height 25
type input "$0.00000"
type input "$0.00"
click at [872, 65] on td "0 ea" at bounding box center [836, 39] width 107 height 51
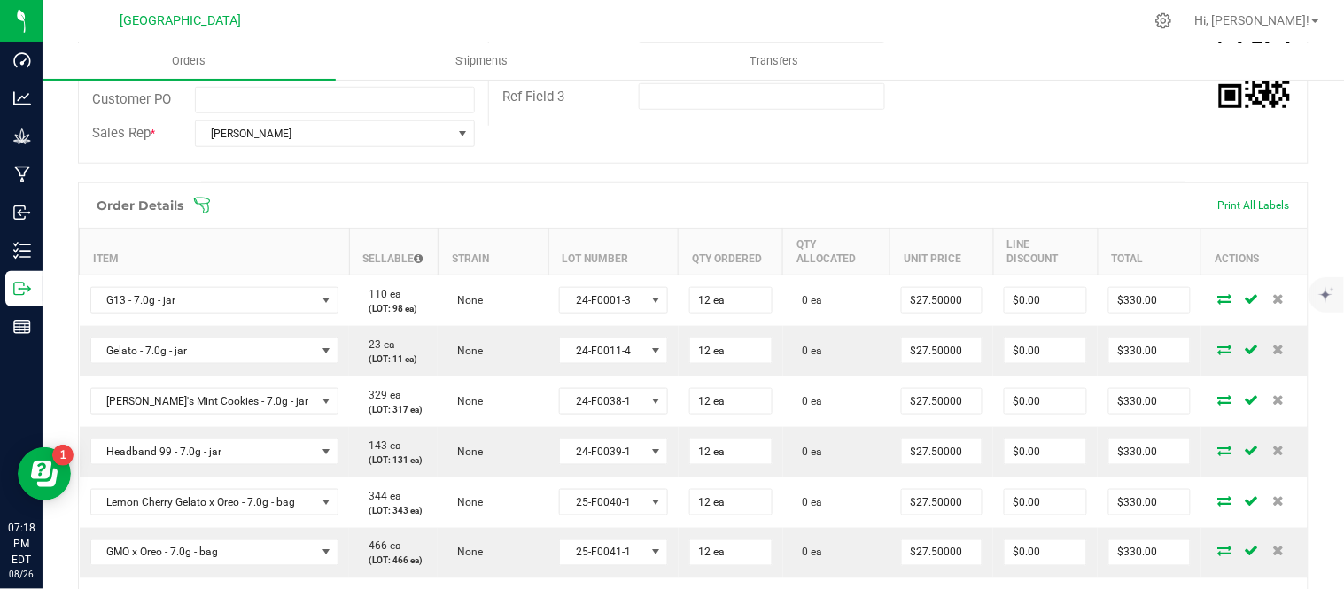
scroll to position [393, 0]
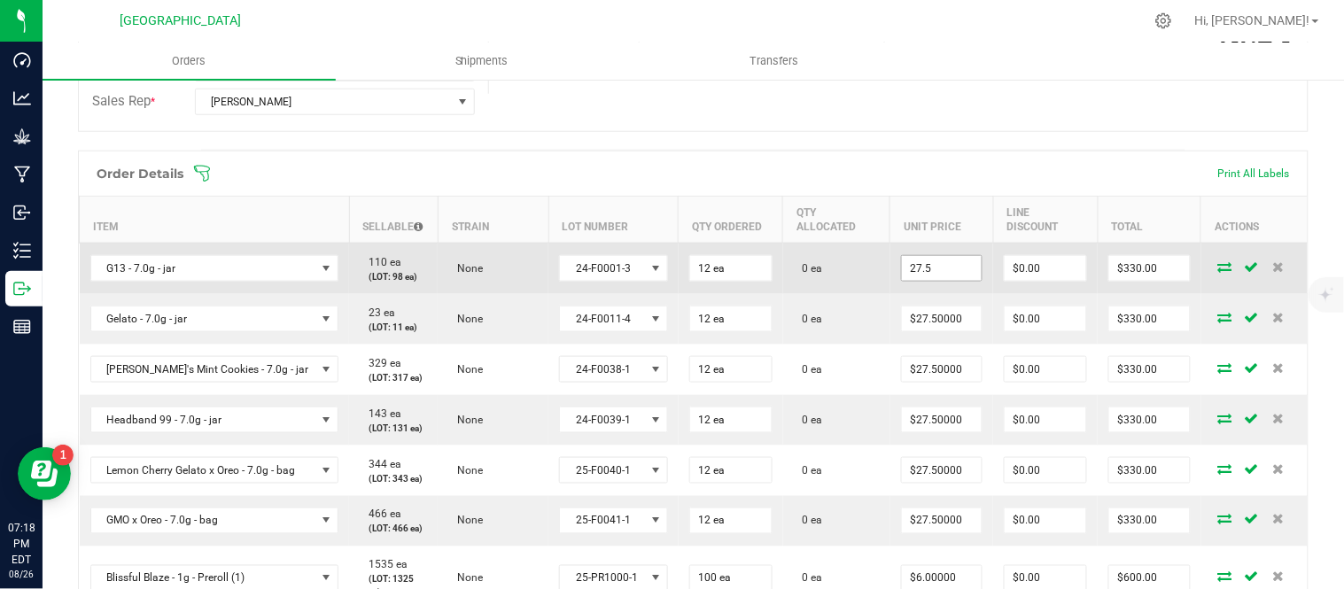
click at [963, 269] on input "27.5" at bounding box center [942, 268] width 80 height 25
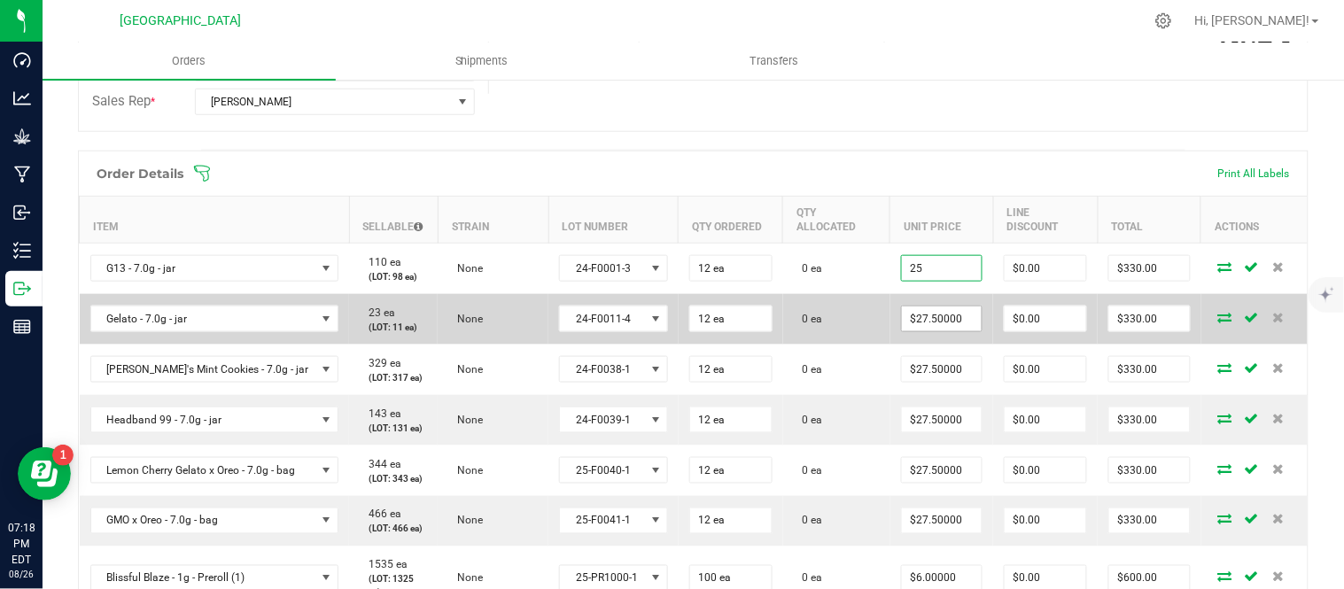
type input "$25.00000"
type input "$300.00"
click at [957, 331] on input "27.5" at bounding box center [942, 319] width 80 height 25
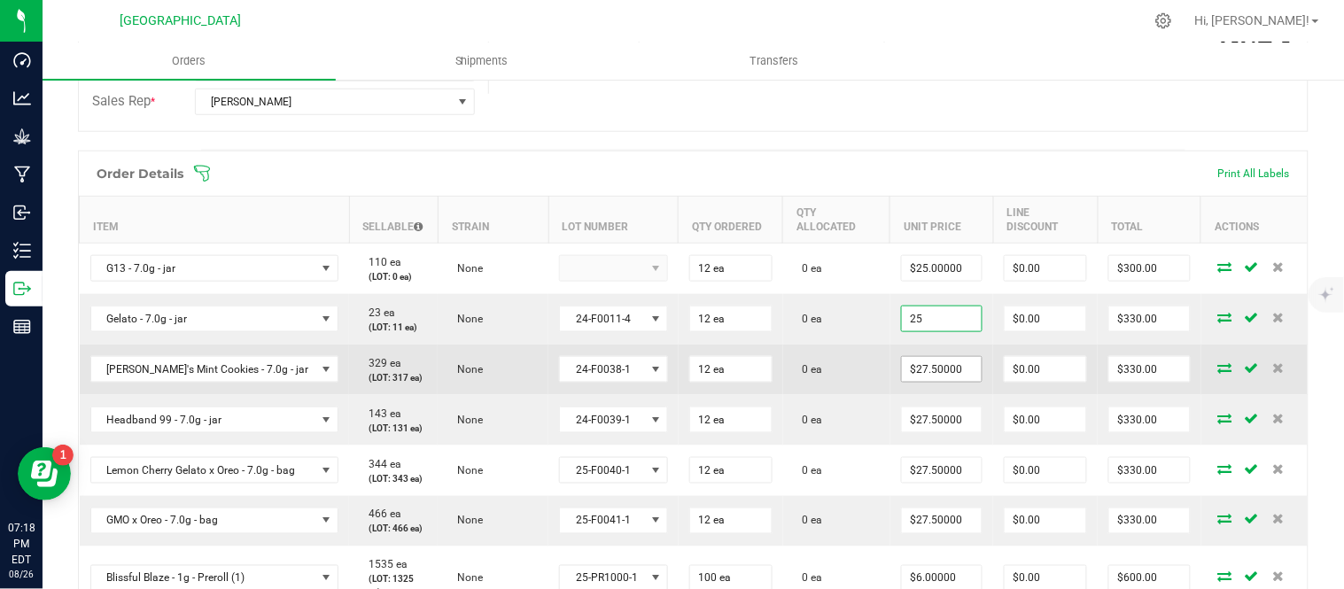
type input "$25.00000"
type input "$300.00"
click at [962, 382] on input "27.5" at bounding box center [942, 369] width 80 height 25
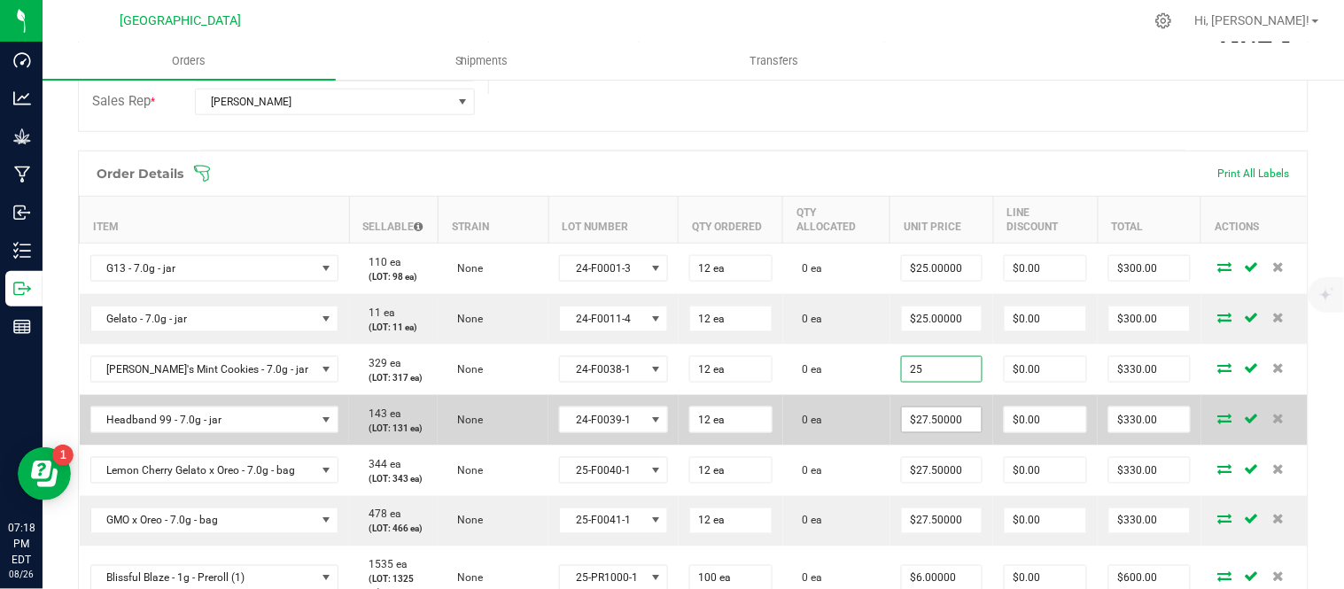
type input "$25.00000"
type input "$300.00"
click at [958, 433] on span "$27.50000" at bounding box center [942, 420] width 82 height 27
click at [957, 432] on input "27.5" at bounding box center [942, 420] width 80 height 25
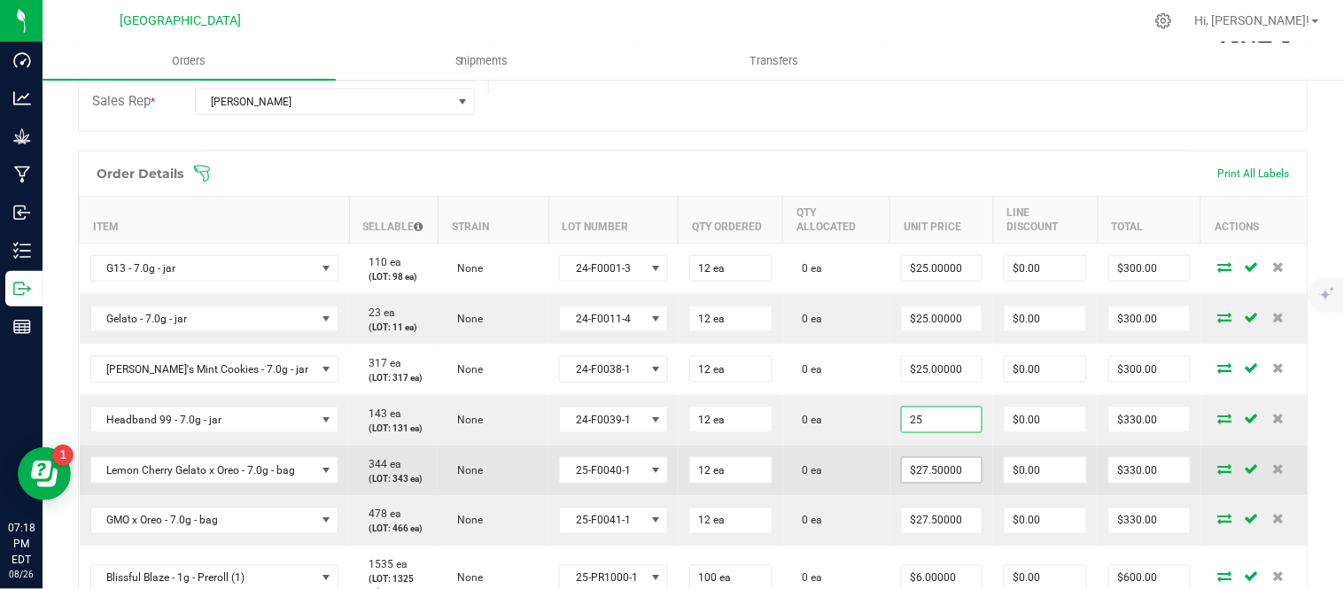
type input "$25.00000"
type input "$300.00"
click at [936, 483] on input "27.5" at bounding box center [942, 470] width 80 height 25
type input "$25.00000"
type input "$300.00"
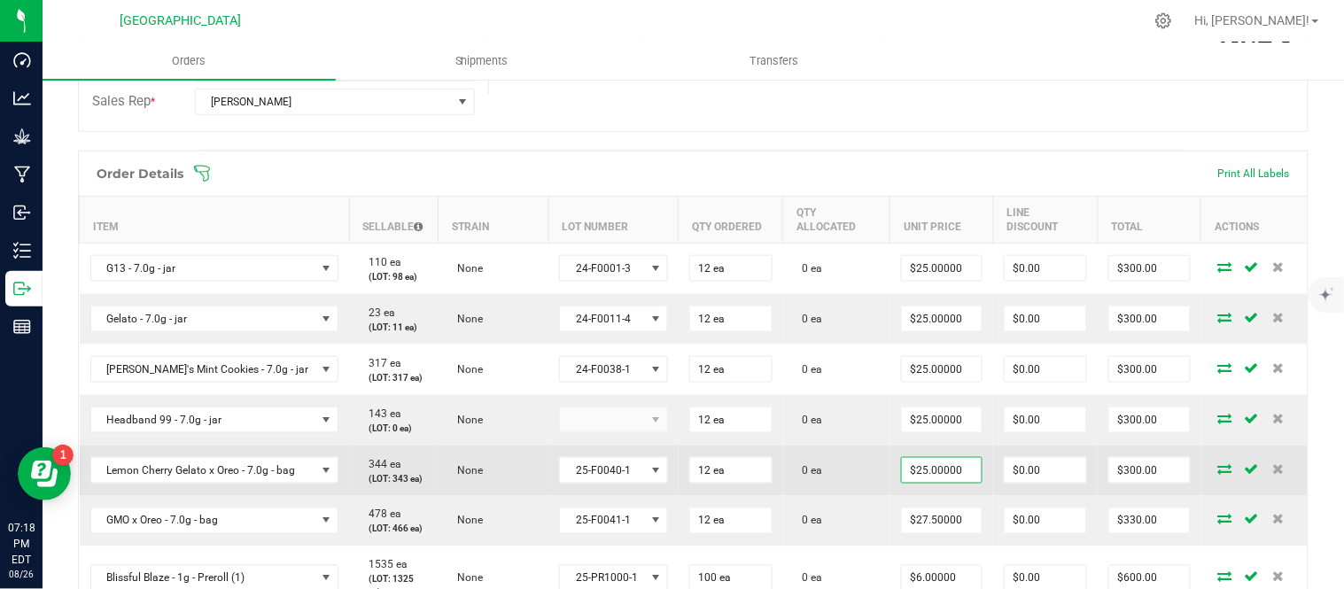
click at [844, 496] on td "0 ea" at bounding box center [836, 471] width 107 height 51
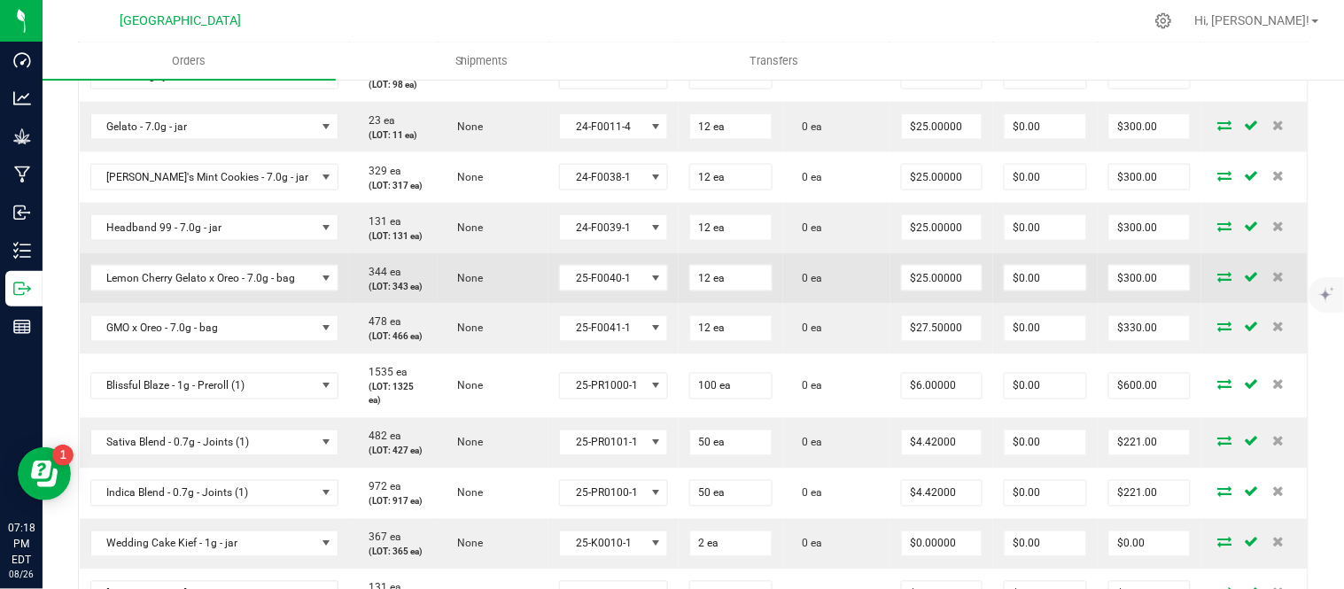
scroll to position [590, 0]
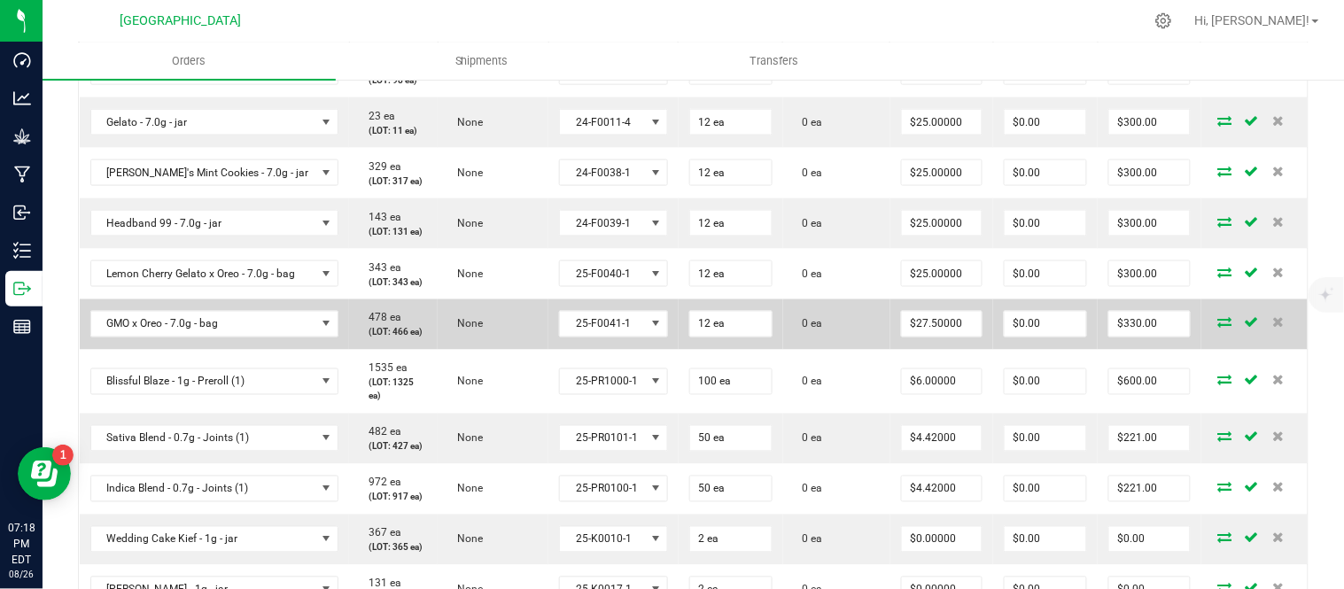
click at [933, 350] on td "$27.50000" at bounding box center [942, 325] width 103 height 51
click at [939, 337] on input "27.5" at bounding box center [942, 324] width 80 height 25
type input "$25.00000"
type input "$300.00"
click at [836, 350] on td "0 ea" at bounding box center [836, 325] width 107 height 51
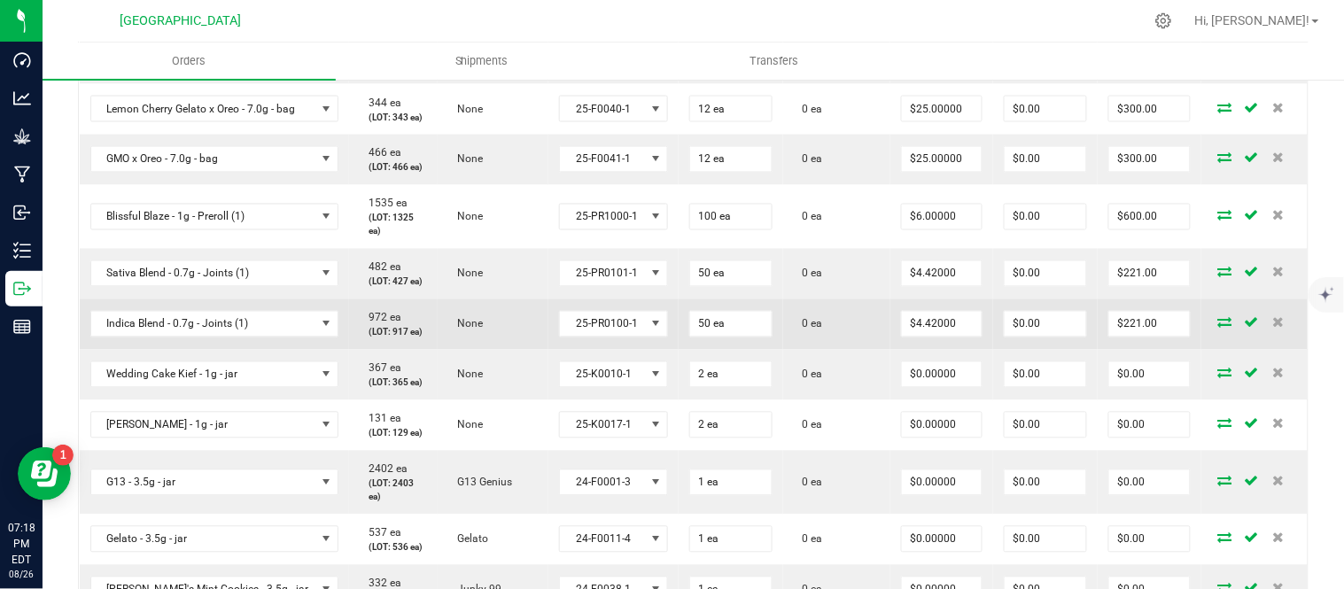
scroll to position [657, 0]
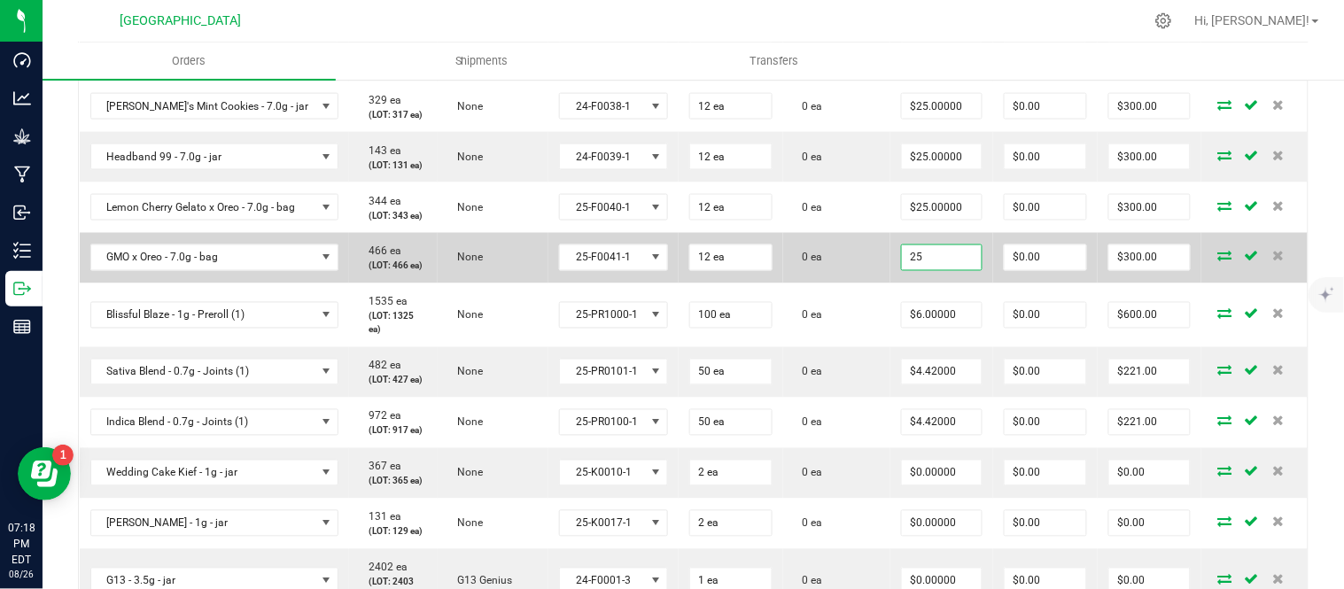
click at [957, 270] on input "25" at bounding box center [942, 257] width 80 height 25
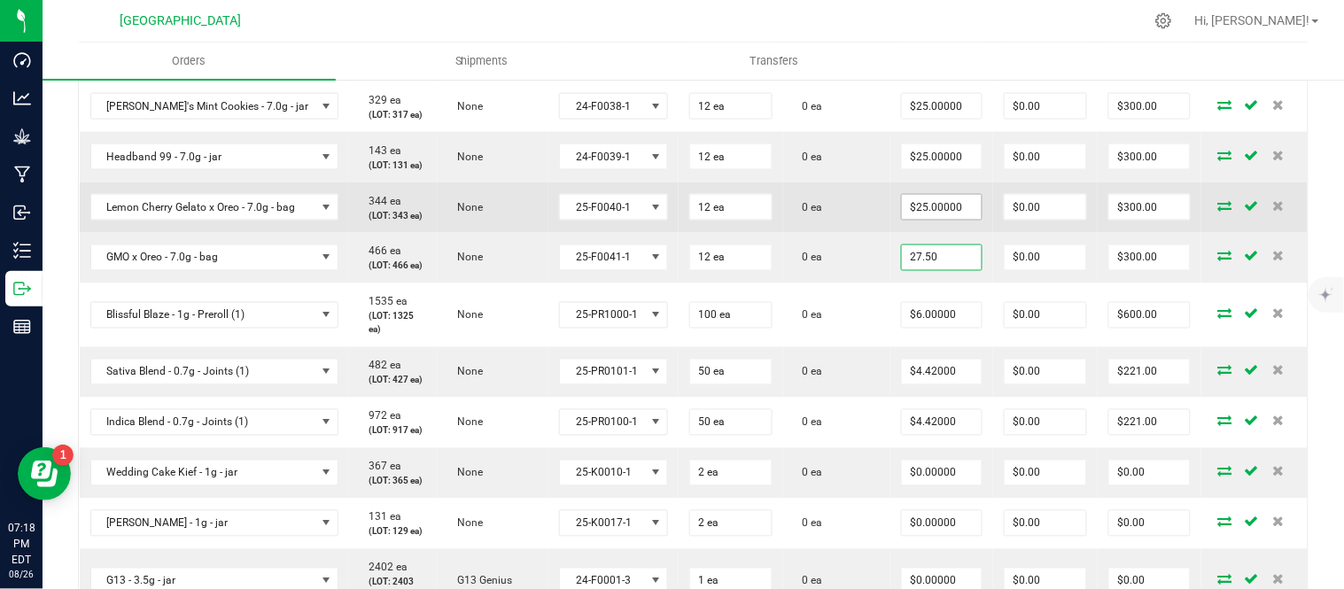
type input "27.50"
type input "25"
type input "$27.50000"
type input "$330.00"
click at [946, 220] on input "25" at bounding box center [942, 207] width 80 height 25
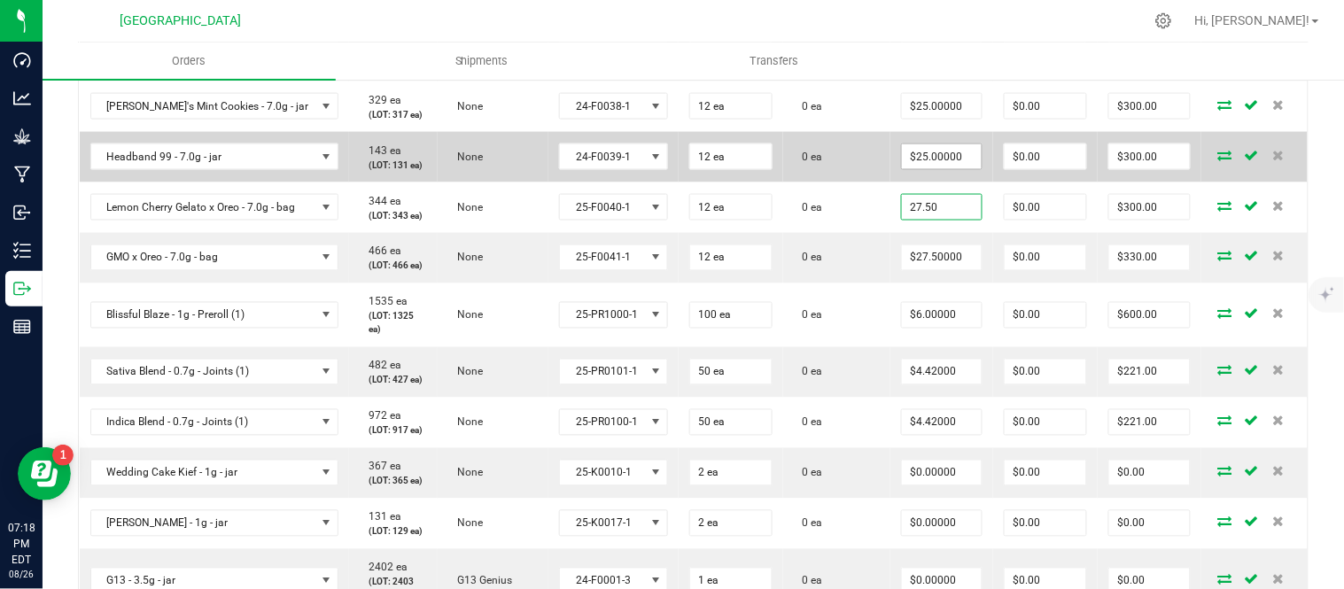
type input "27.50"
type input "25"
type input "$27.50000"
type input "$330.00"
click at [937, 169] on input "25" at bounding box center [942, 156] width 80 height 25
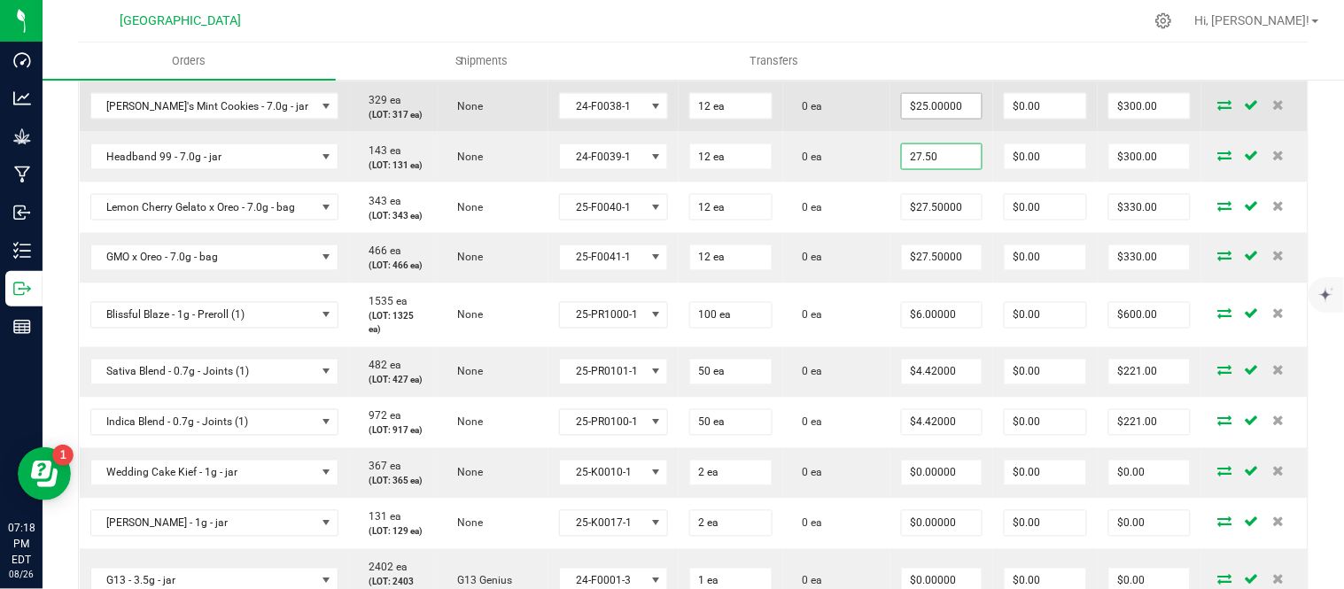
type input "27.50"
type input "25"
type input "$27.50000"
type input "$330.00"
click at [952, 119] on input "25" at bounding box center [942, 106] width 80 height 25
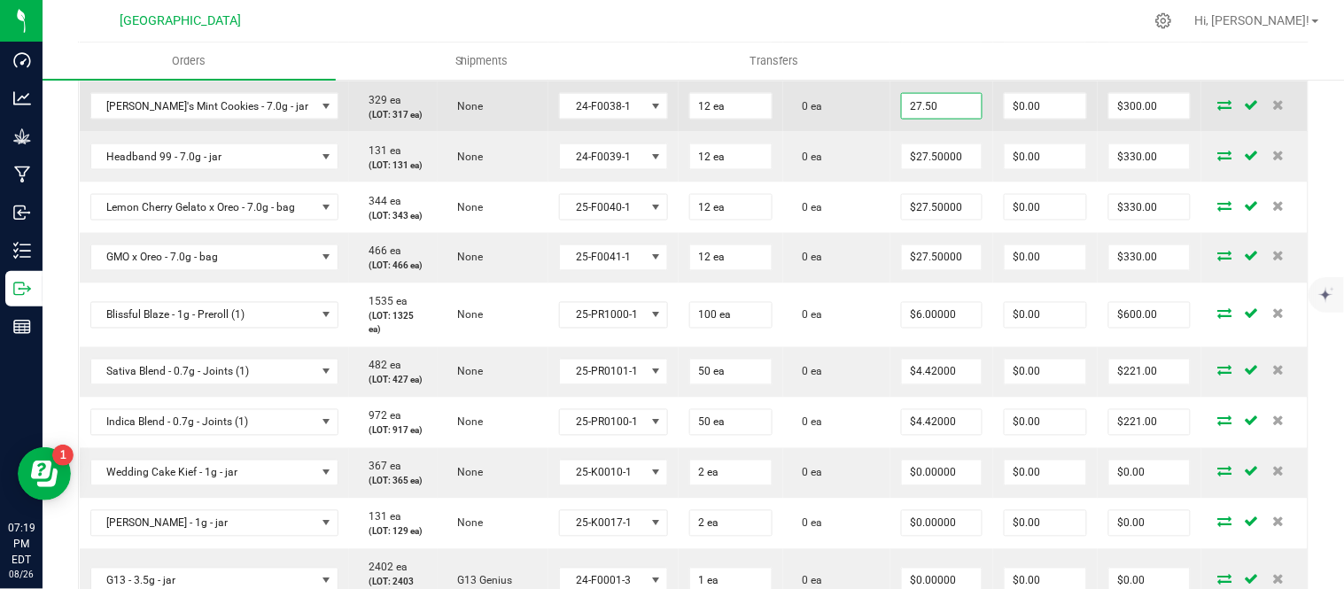
type input "$27.50000"
type input "$330.00"
click at [880, 132] on td "0 ea" at bounding box center [836, 107] width 107 height 51
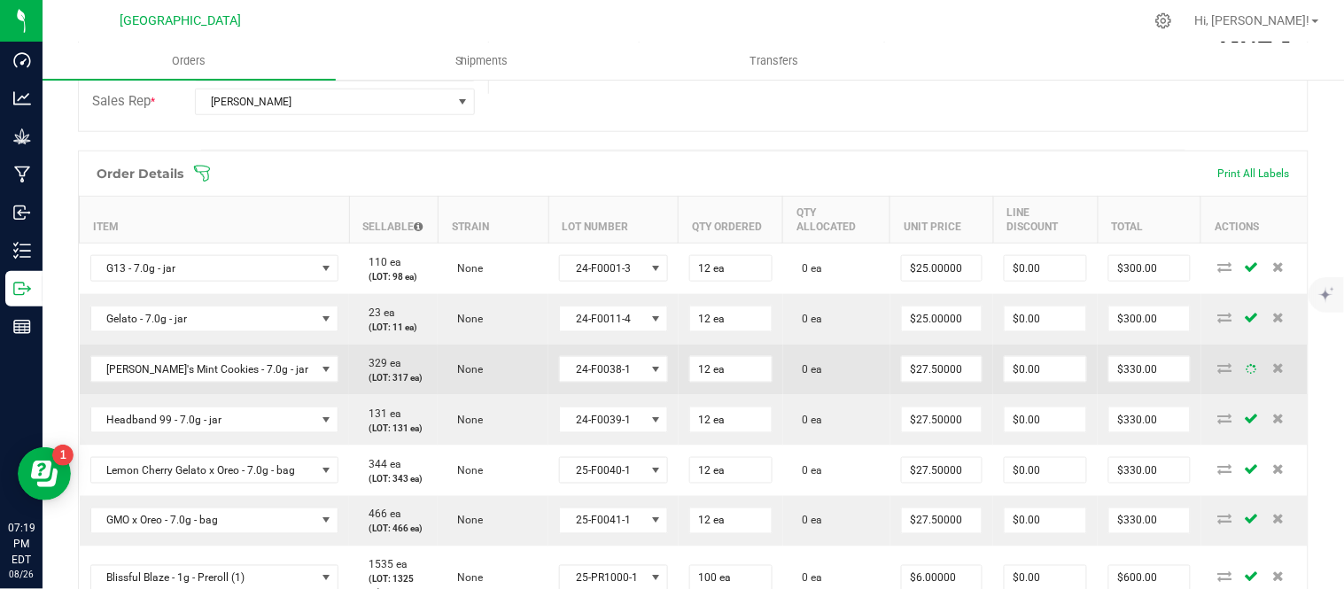
scroll to position [361, 0]
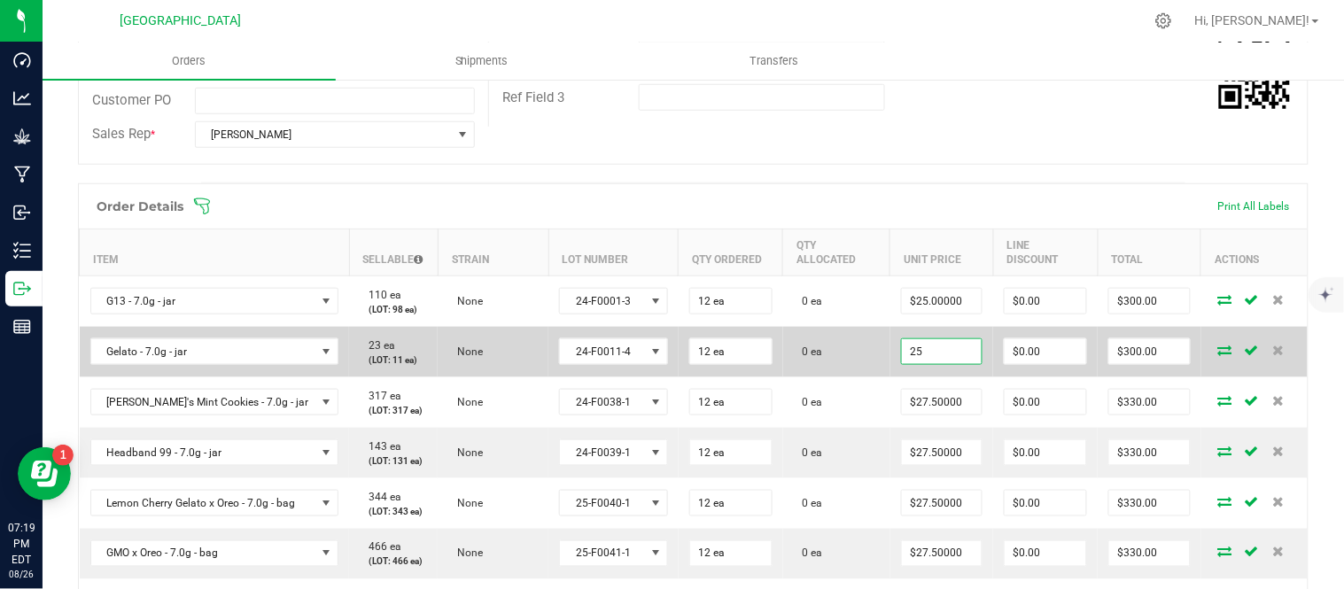
click at [943, 364] on input "25" at bounding box center [942, 351] width 80 height 25
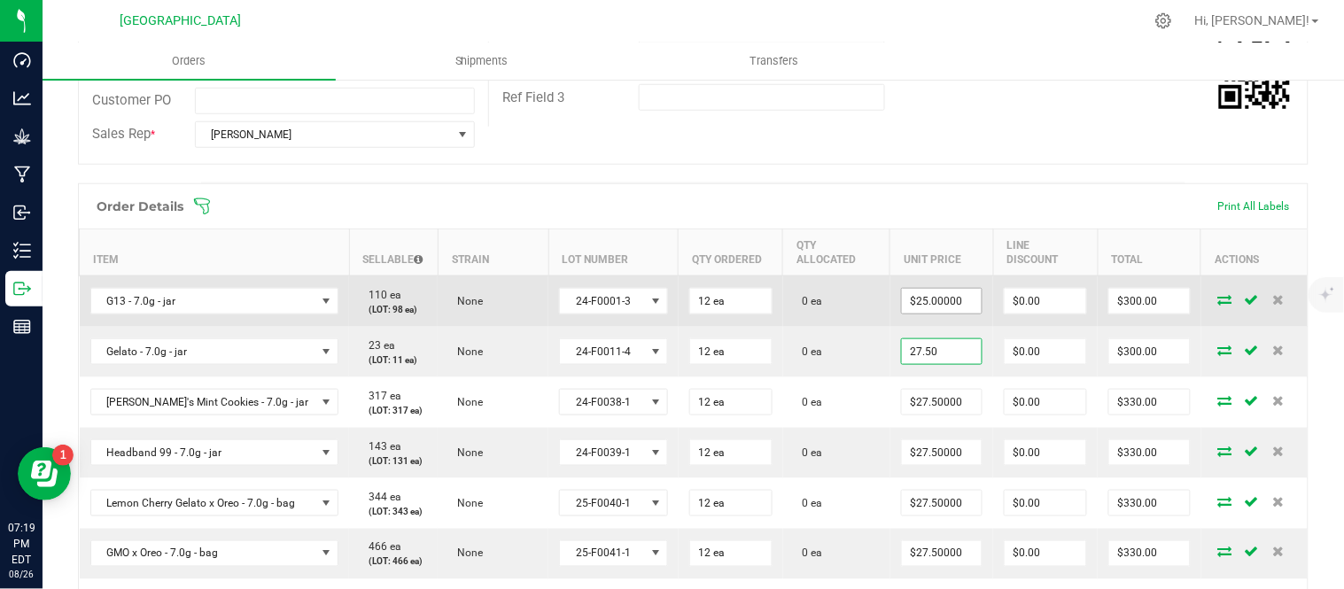
type input "27.50"
type input "25"
type input "$27.50000"
type input "$330.00"
click at [941, 298] on input "25" at bounding box center [942, 301] width 80 height 25
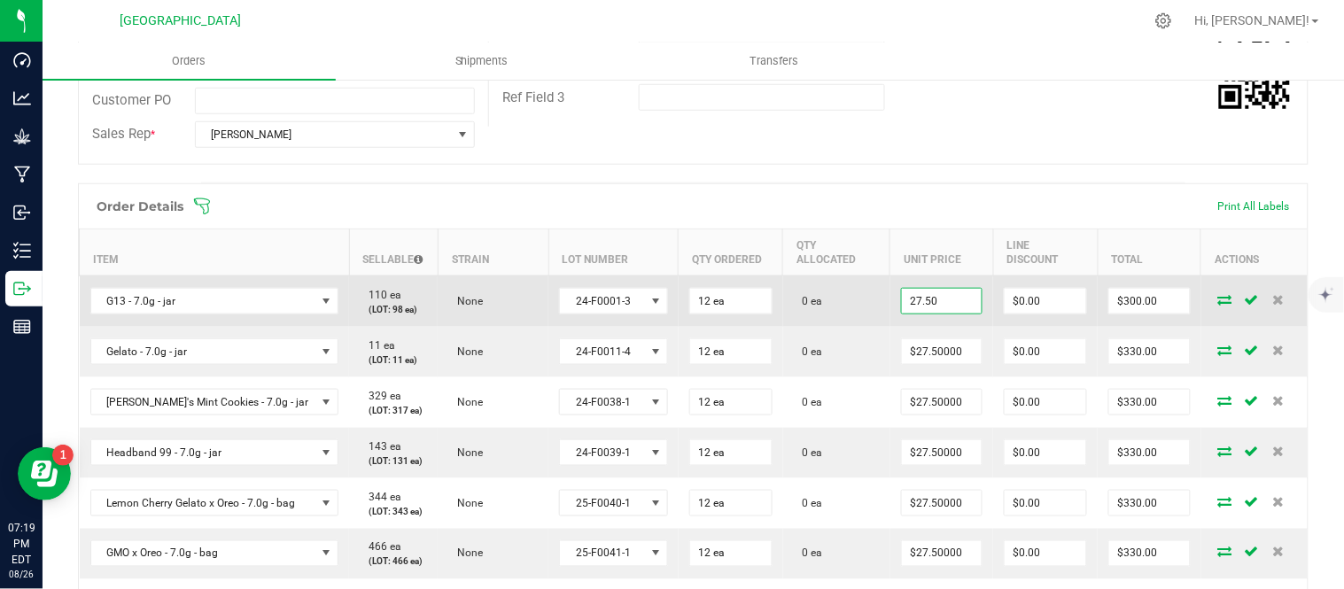
type input "$27.50000"
type input "$330.00"
click at [883, 297] on td "0 ea" at bounding box center [836, 301] width 107 height 51
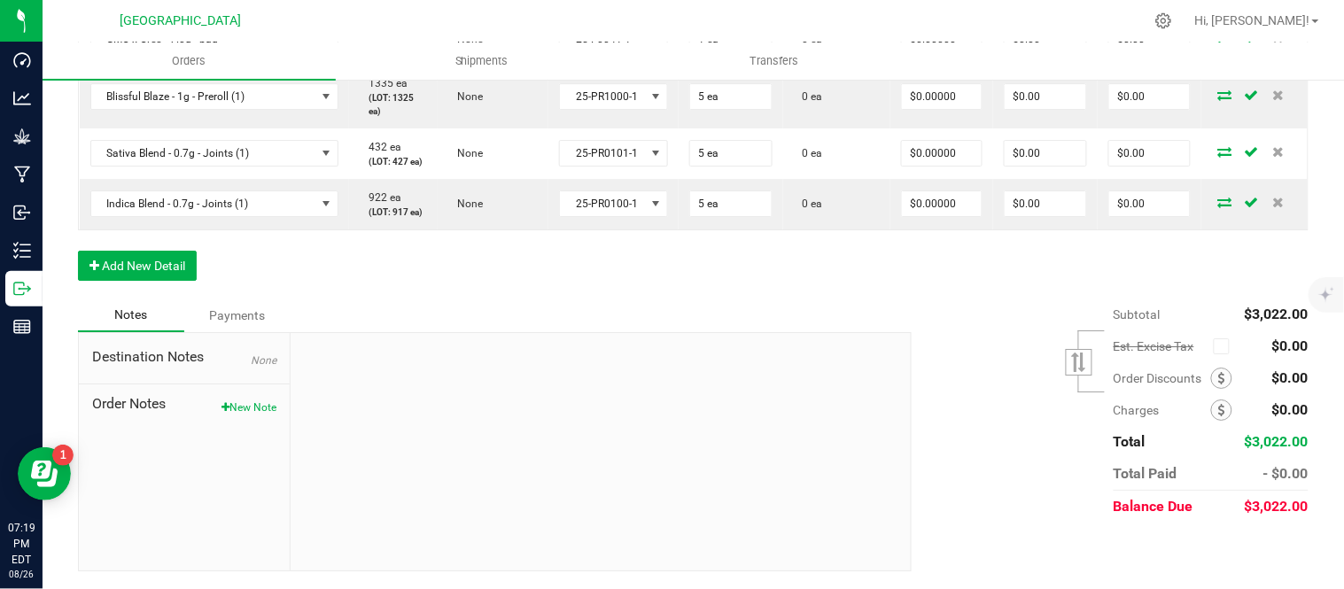
scroll to position [1838, 0]
click at [1218, 412] on icon at bounding box center [1221, 410] width 7 height 12
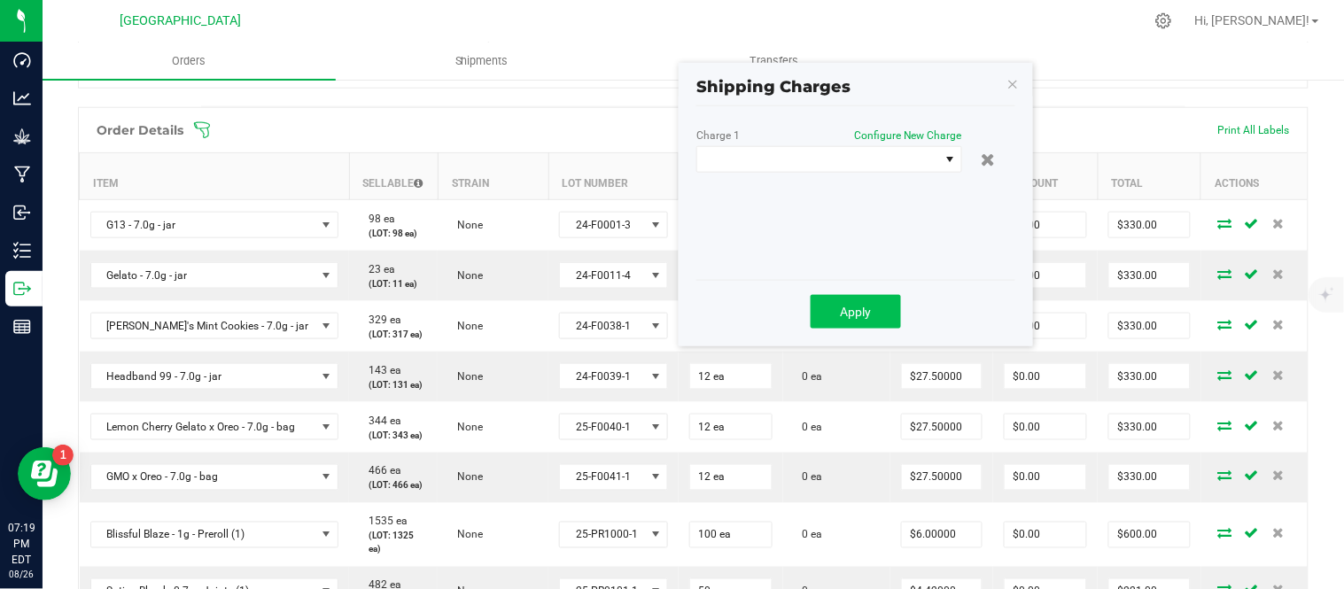
scroll to position [361, 0]
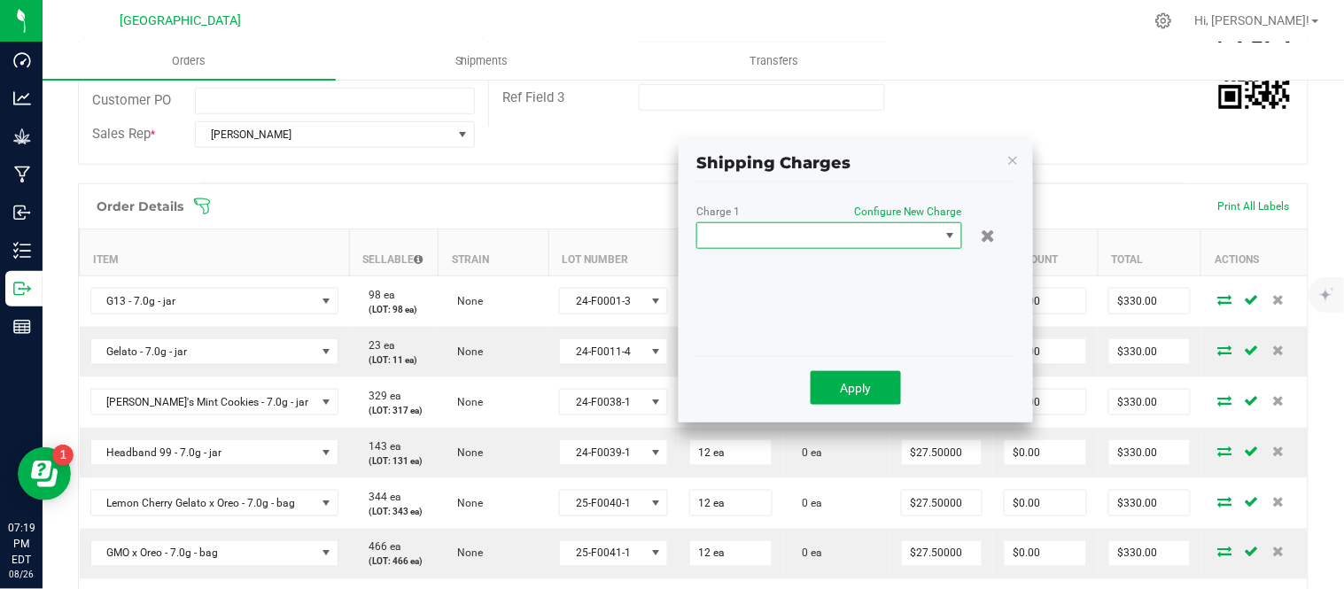
click at [883, 231] on span at bounding box center [818, 235] width 242 height 25
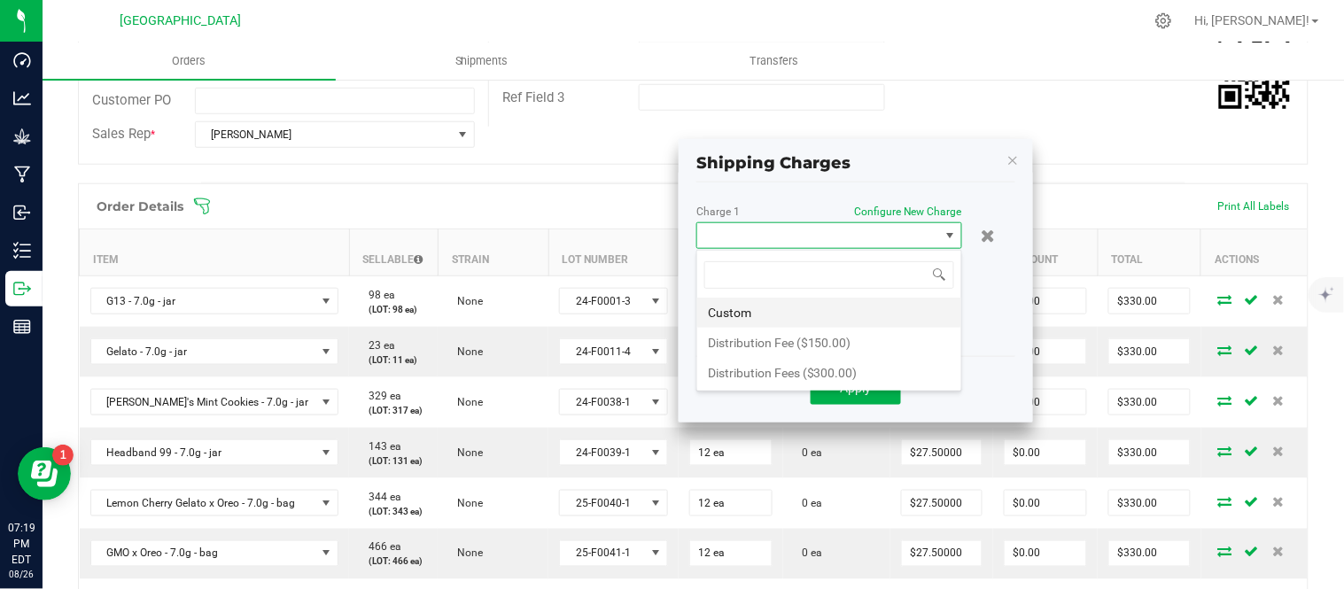
scroll to position [27, 266]
click at [813, 332] on li "Distribution Fee ($150.00)" at bounding box center [829, 343] width 264 height 30
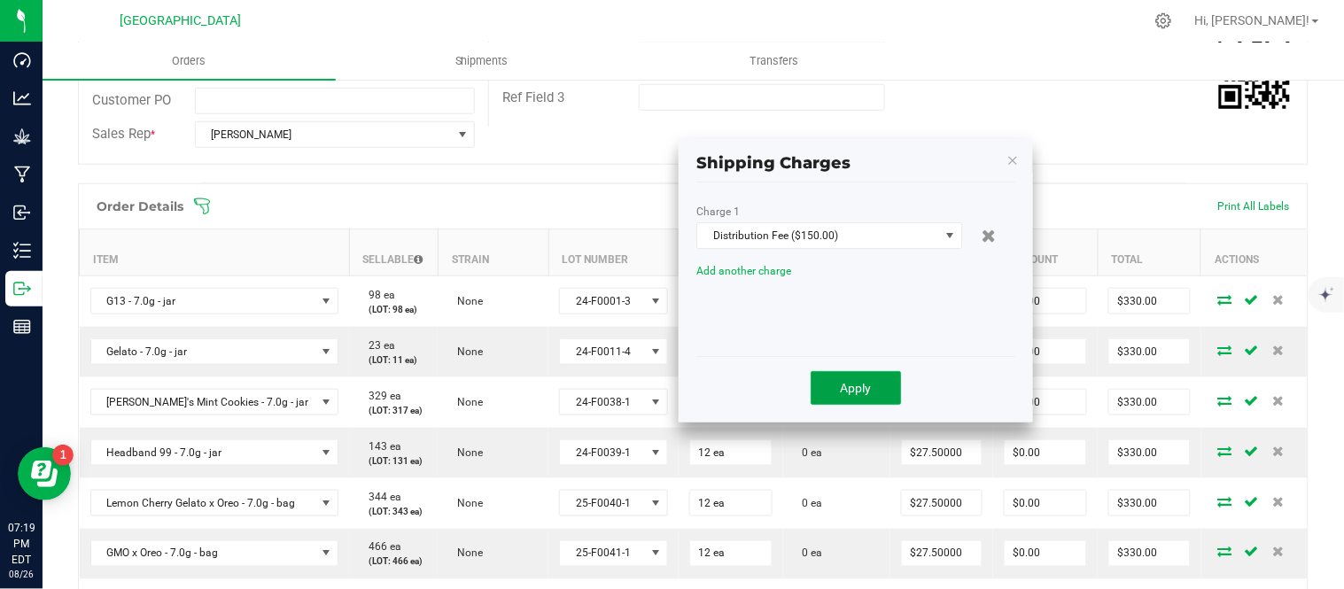
click at [845, 392] on span "Apply" at bounding box center [856, 388] width 31 height 14
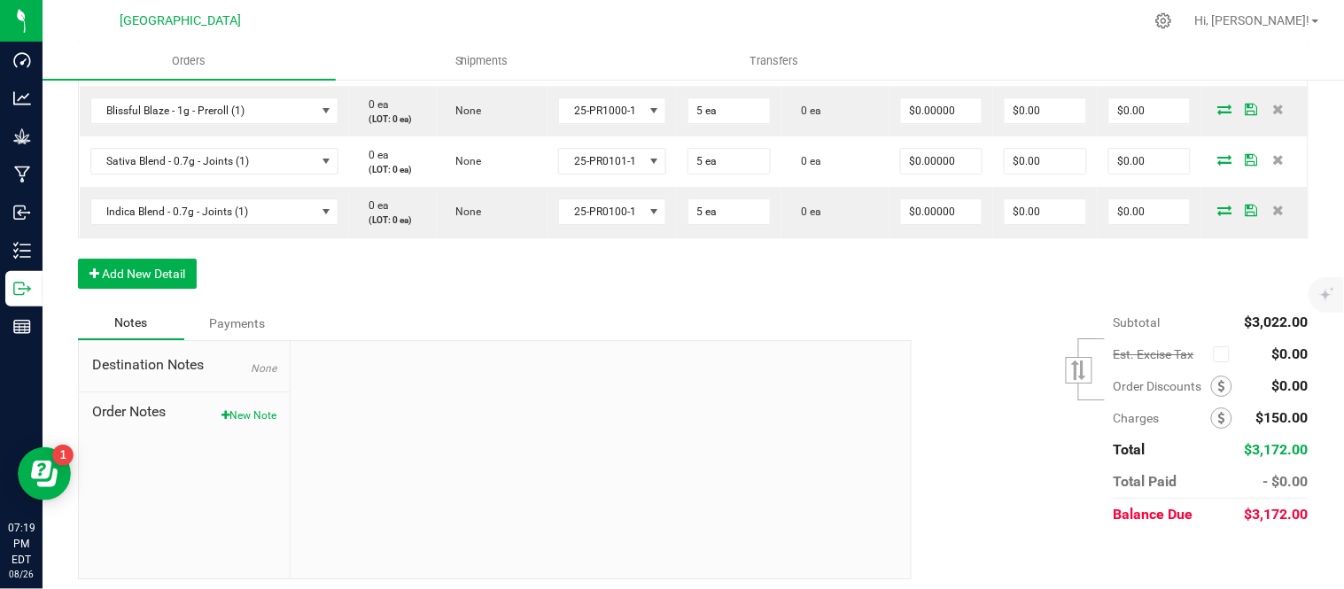
scroll to position [1444, 0]
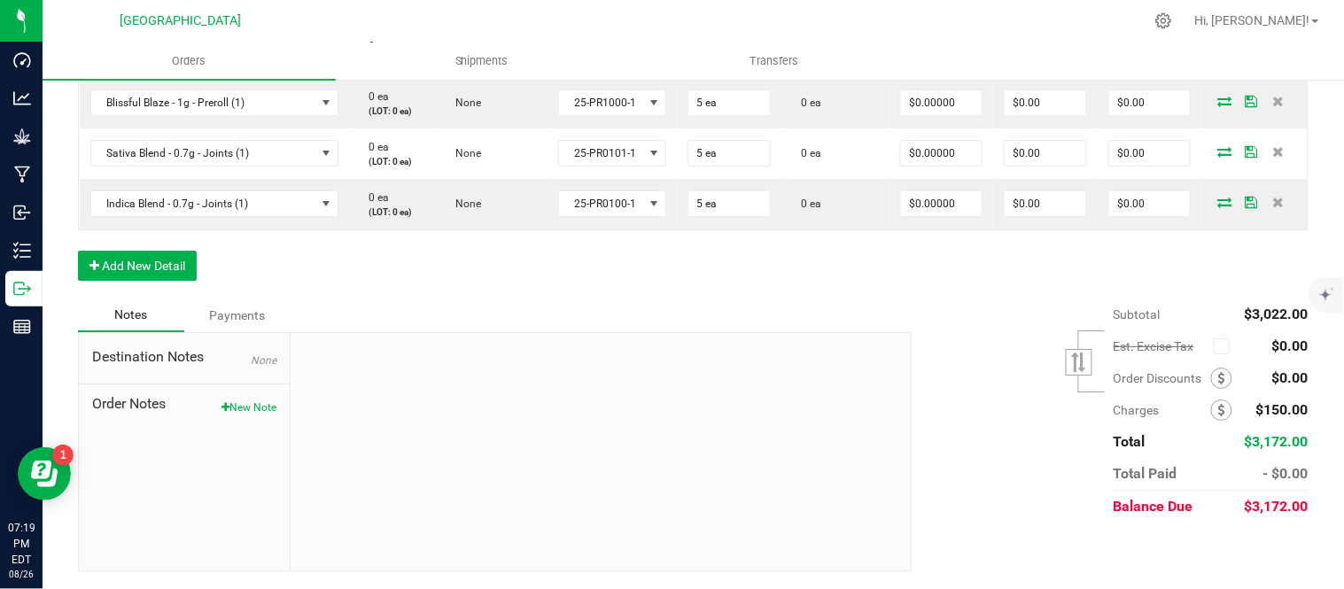
click at [847, 332] on div "Notes Payments" at bounding box center [488, 316] width 821 height 34
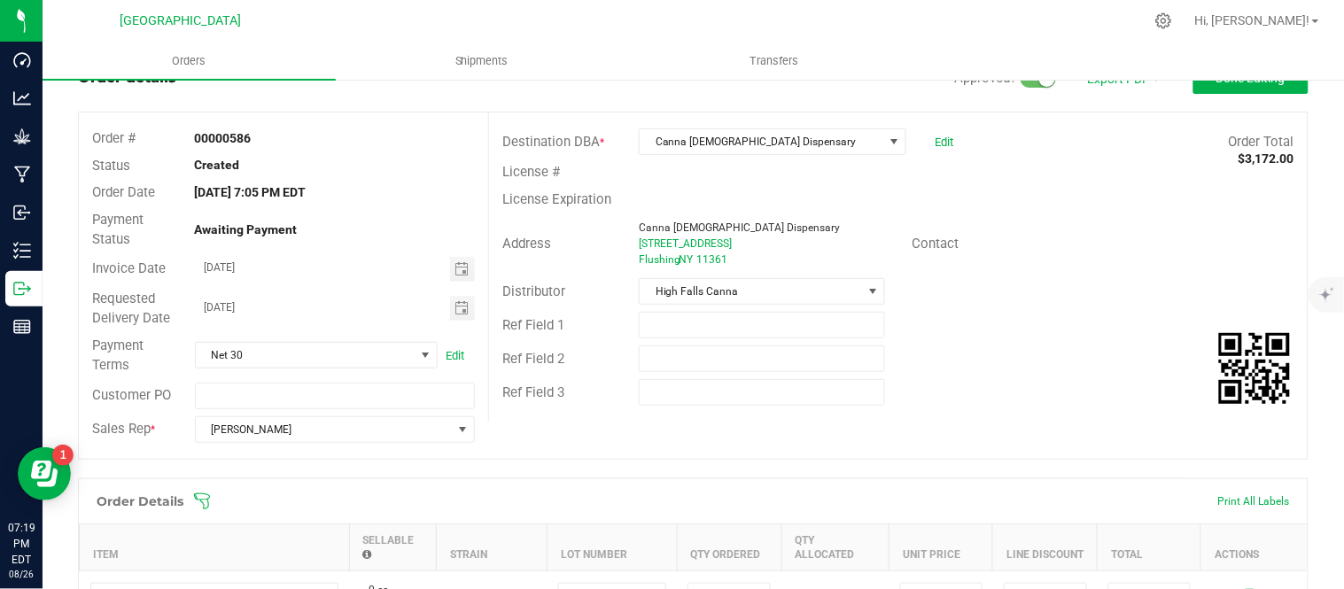
scroll to position [0, 0]
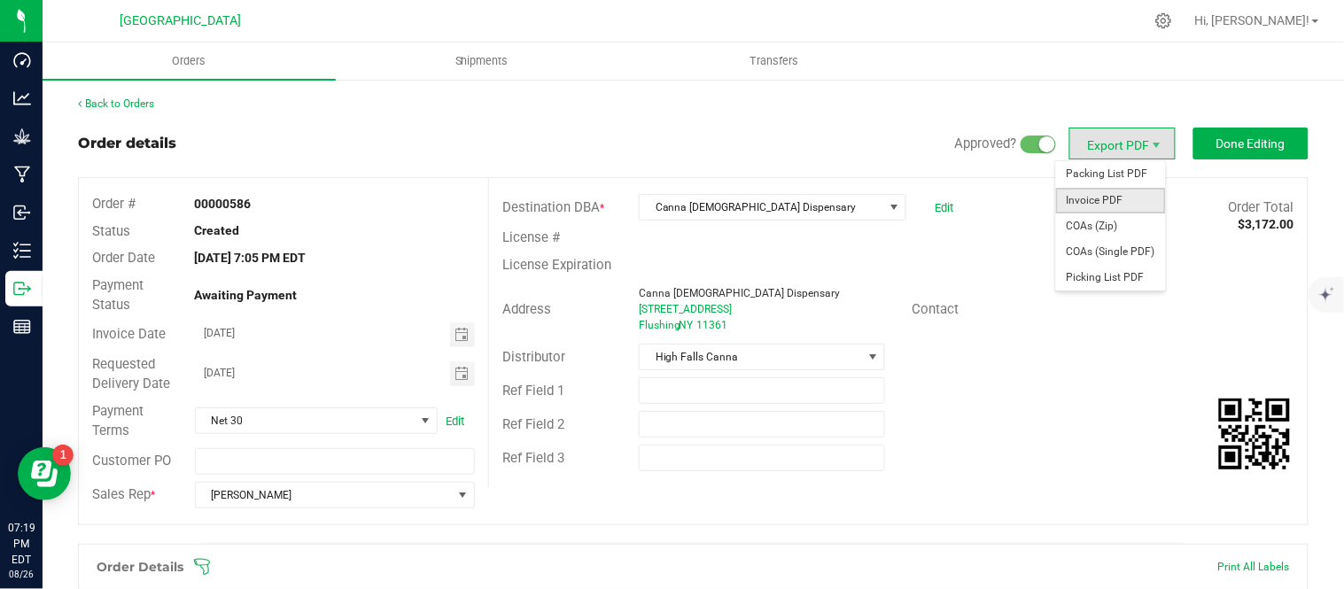
click at [1090, 198] on span "Invoice PDF" at bounding box center [1111, 201] width 110 height 26
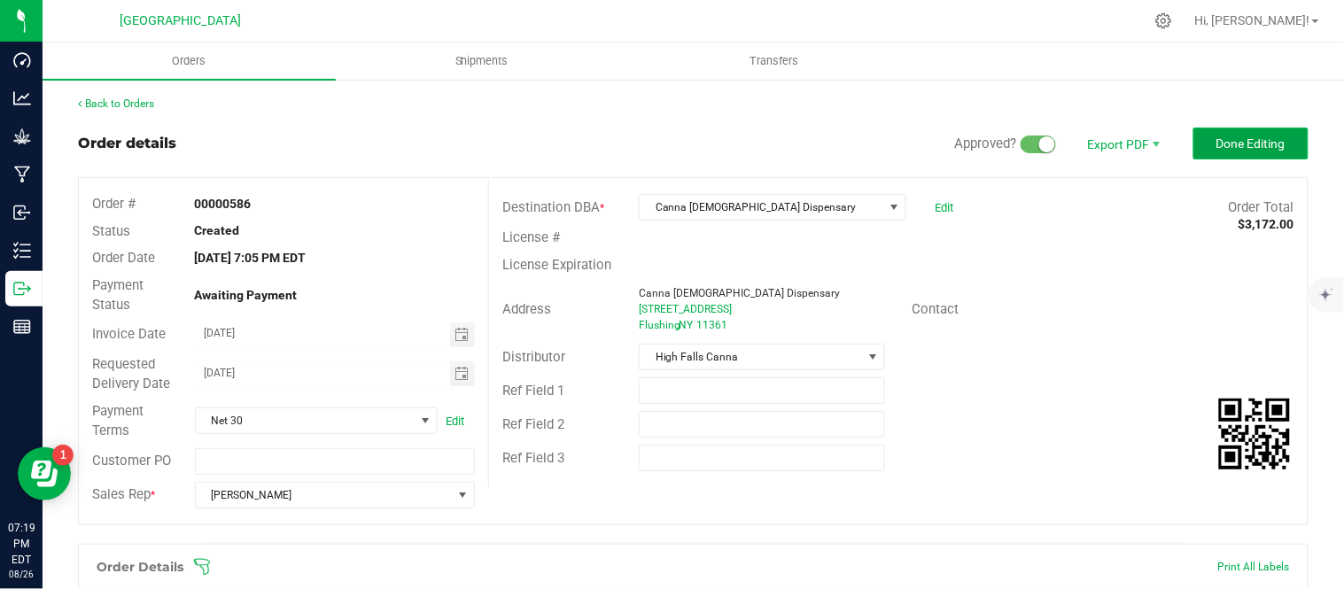
click at [1218, 144] on span "Done Editing" at bounding box center [1251, 143] width 69 height 14
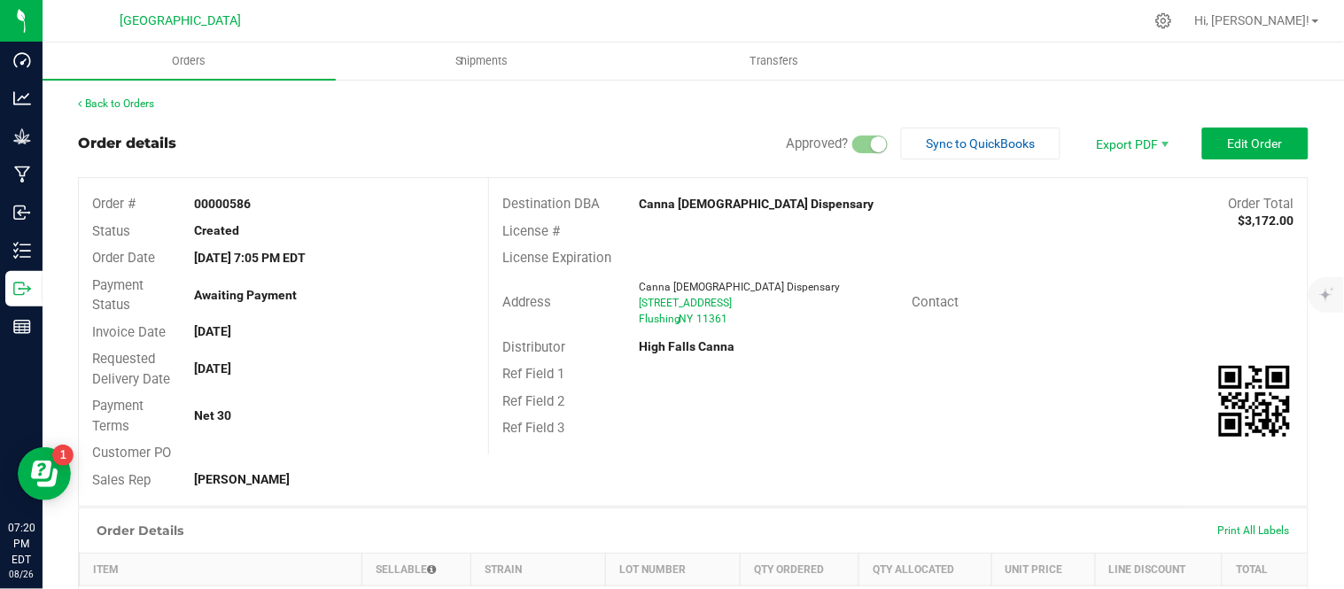
click at [107, 96] on div "Back to Orders" at bounding box center [693, 104] width 1231 height 16
click at [108, 109] on link "Back to Orders" at bounding box center [116, 103] width 76 height 12
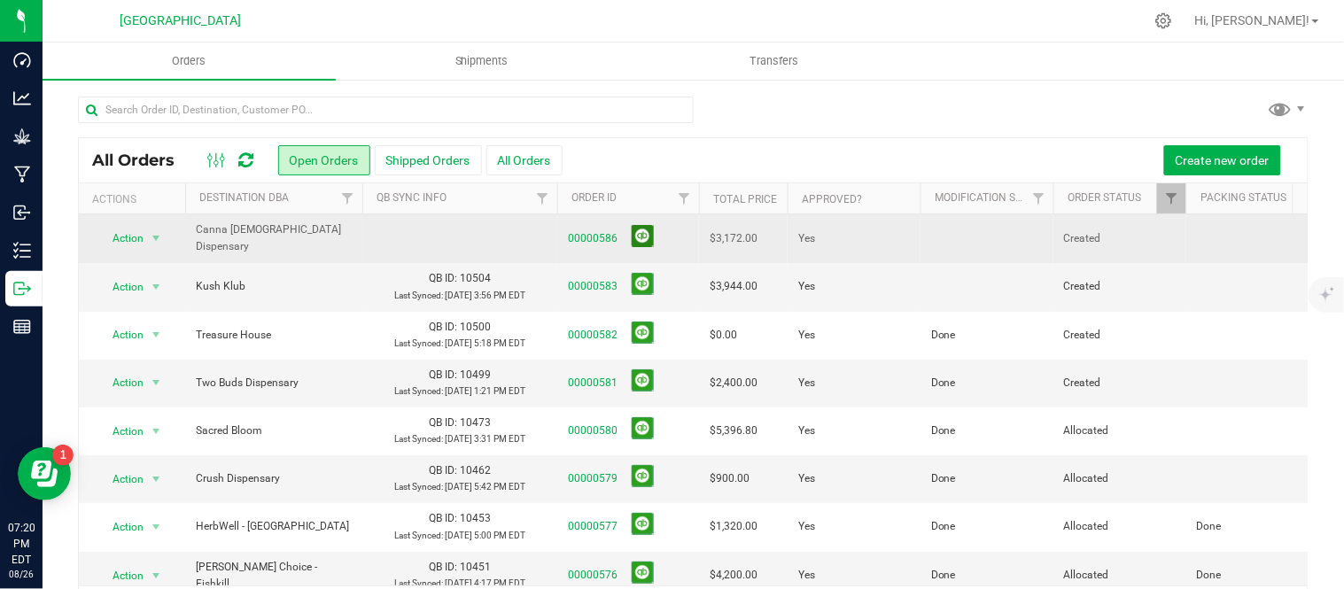
click at [645, 236] on button at bounding box center [643, 236] width 22 height 22
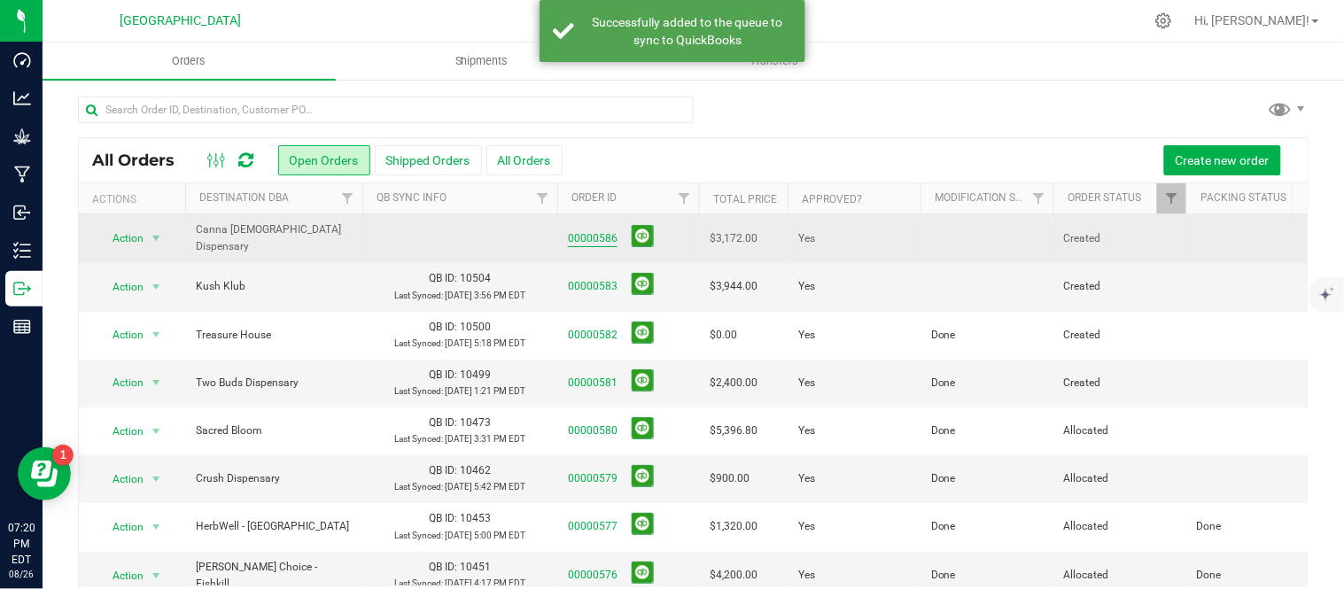
click at [598, 237] on link "00000586" at bounding box center [593, 238] width 50 height 17
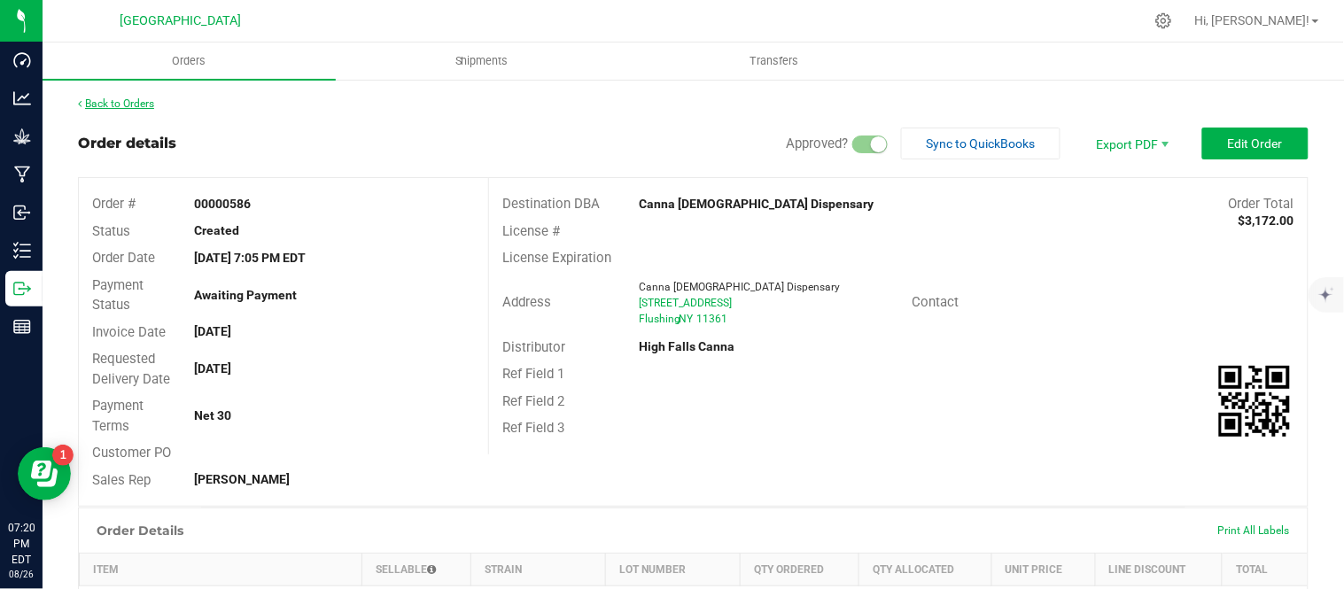
click at [137, 102] on link "Back to Orders" at bounding box center [116, 103] width 76 height 12
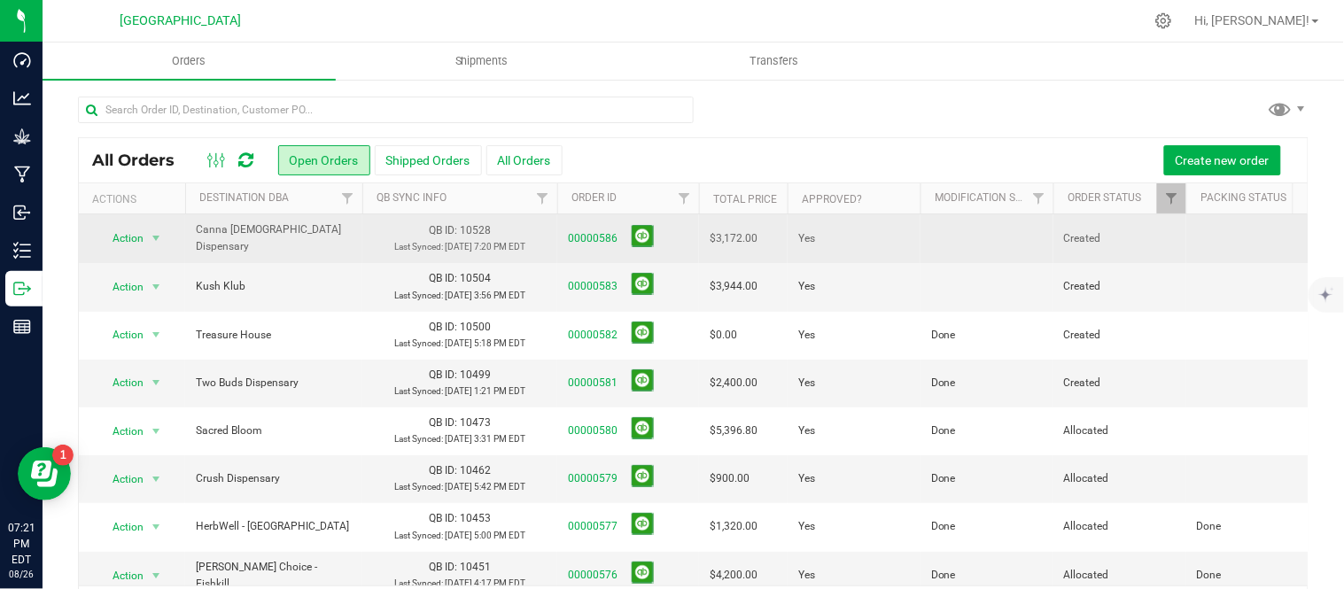
click at [942, 240] on td at bounding box center [987, 238] width 133 height 49
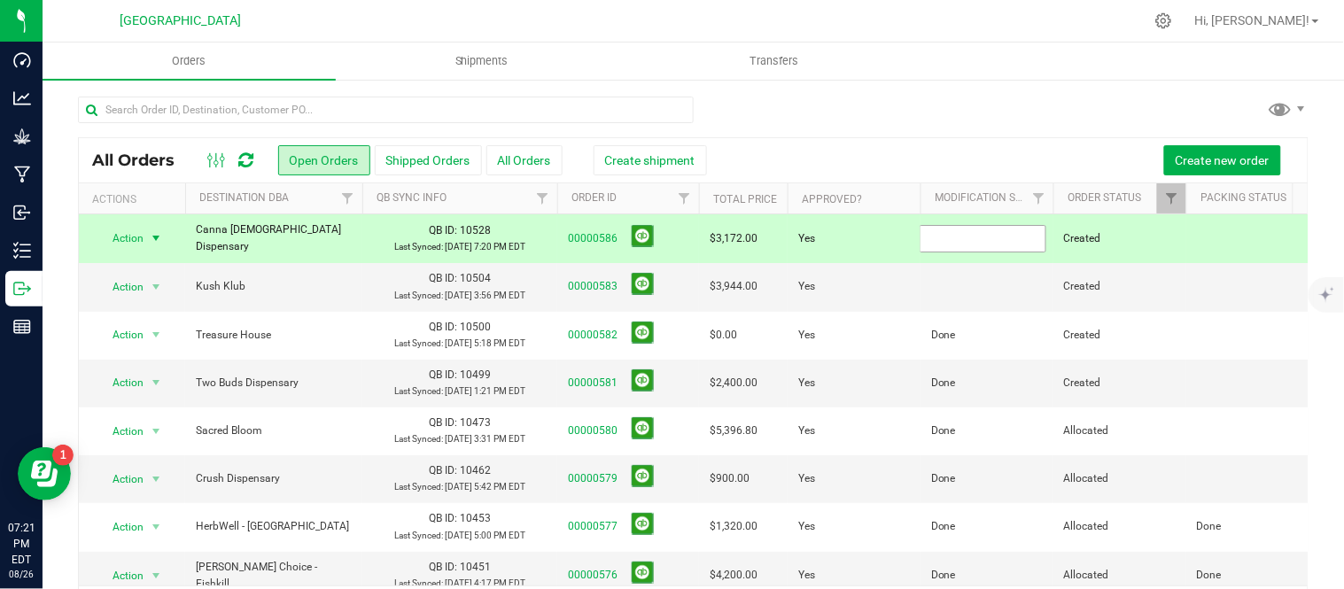
click at [954, 248] on input "text" at bounding box center [983, 238] width 127 height 27
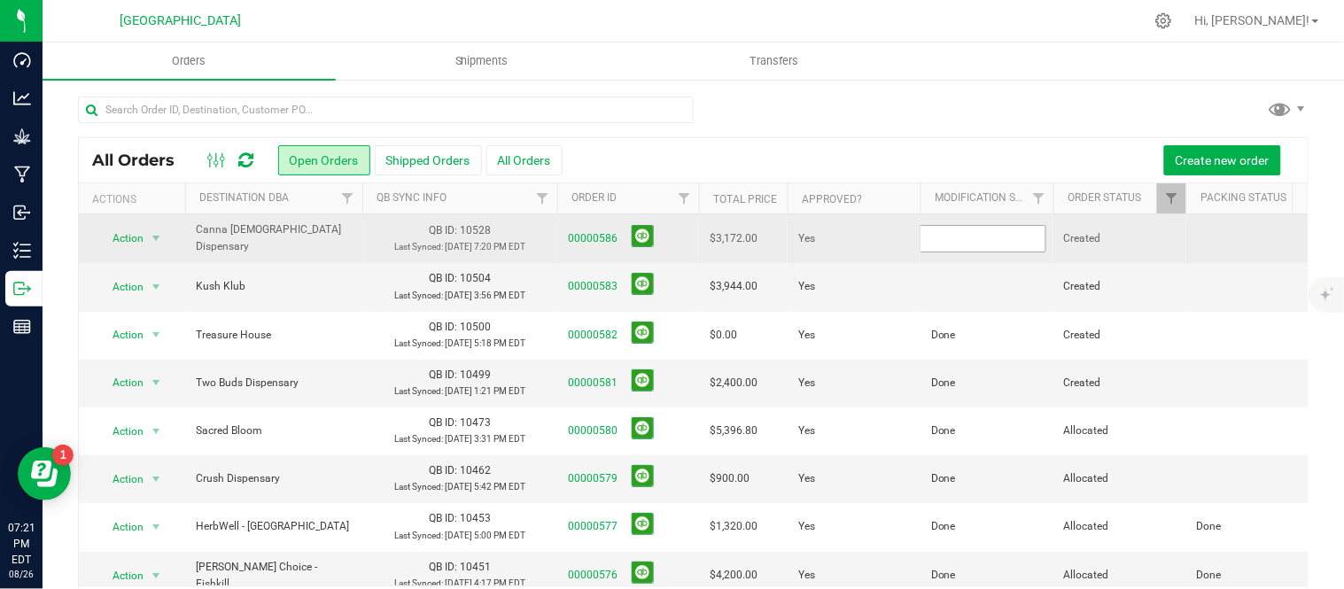
type input "Done"
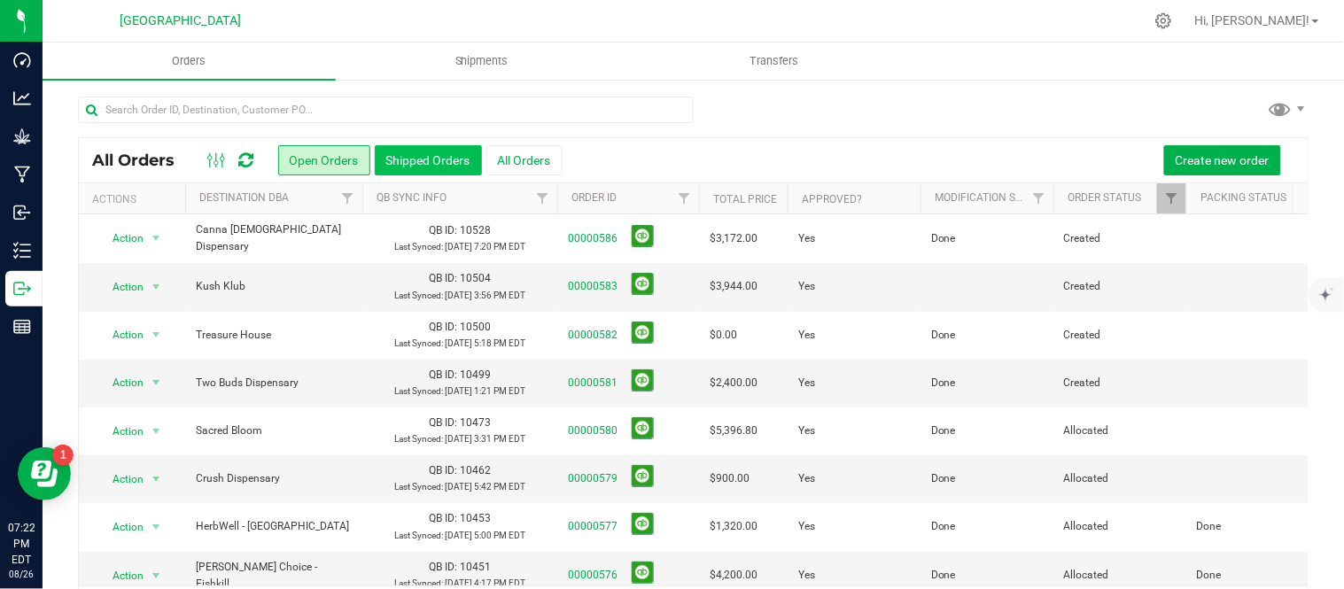
click at [448, 170] on button "Shipped Orders" at bounding box center [428, 160] width 107 height 30
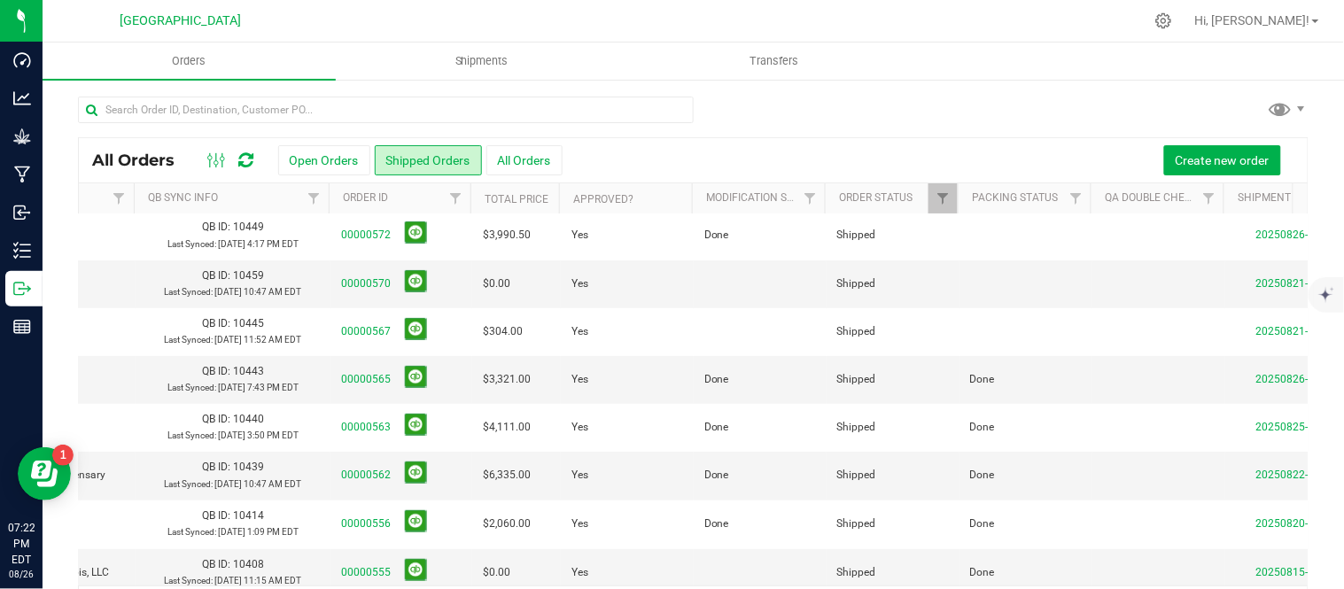
scroll to position [0, 227]
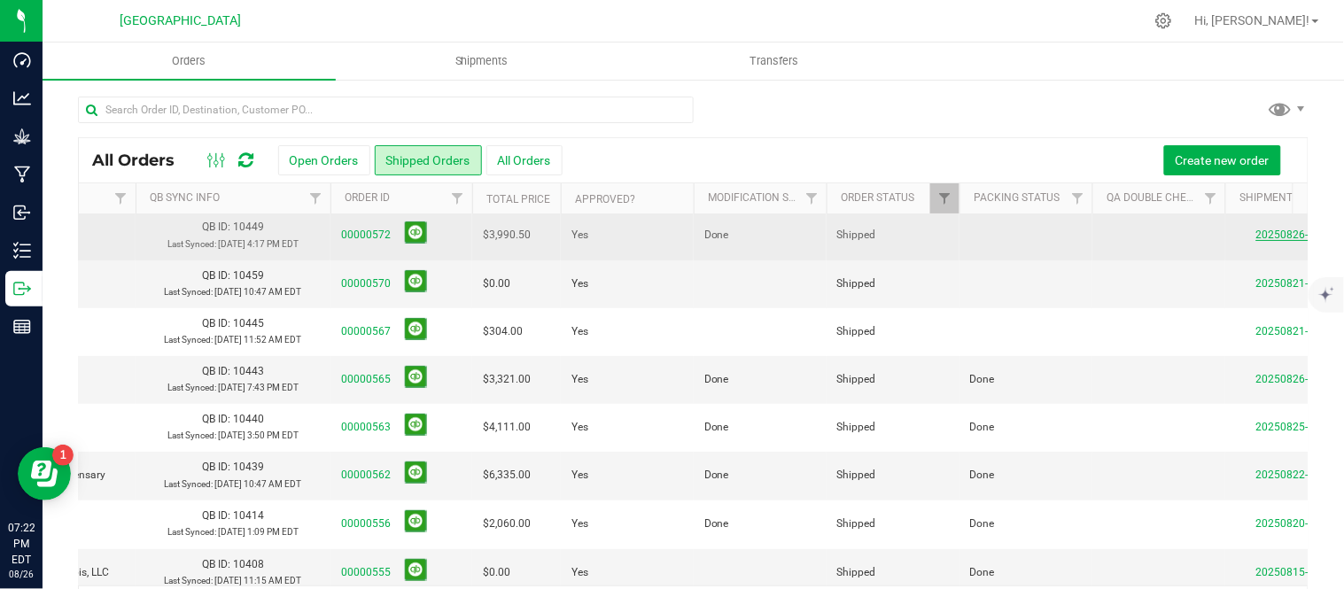
click at [1261, 241] on link "20250826-001" at bounding box center [1292, 235] width 71 height 12
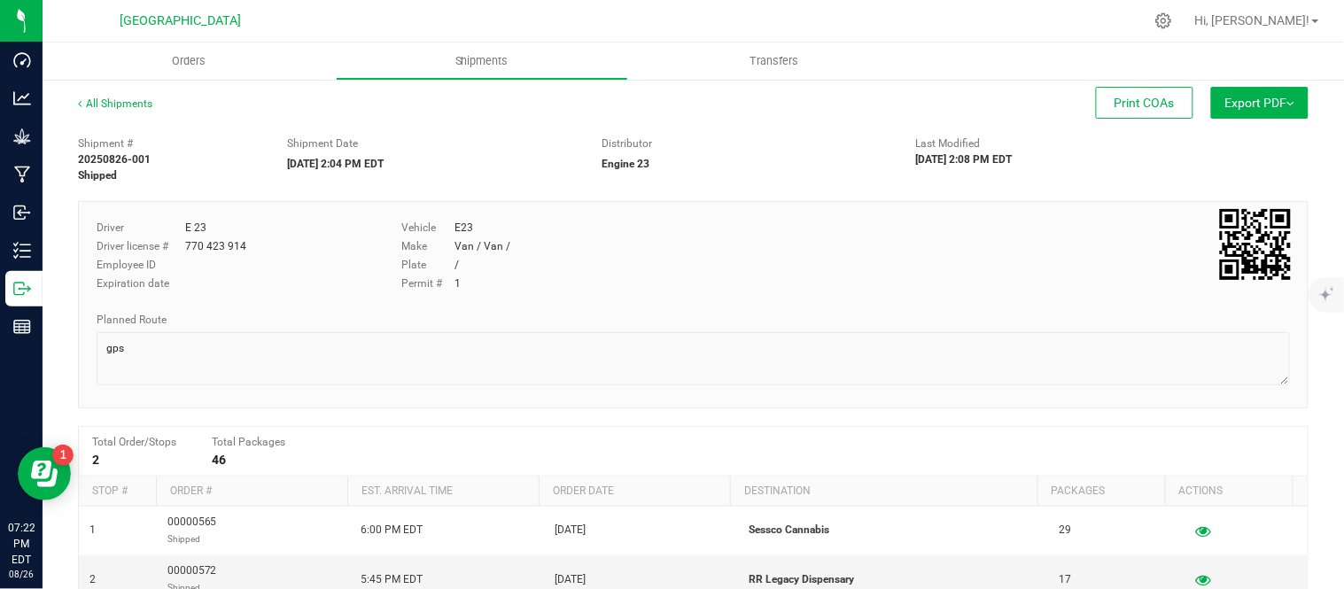
click at [1227, 110] on button "Export PDF" at bounding box center [1259, 103] width 97 height 32
click at [1029, 253] on div "Driver E 23 Driver license # 770 423 914 Employee ID Expiration date Vehicle E2…" at bounding box center [693, 261] width 1220 height 83
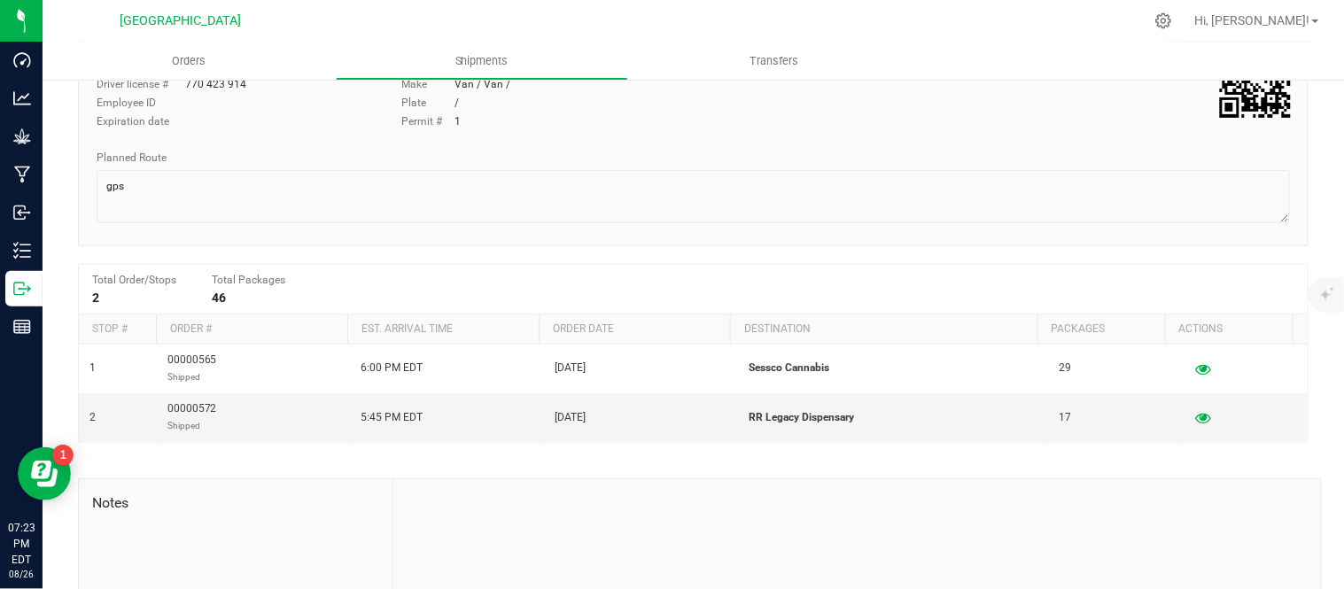
scroll to position [2, 0]
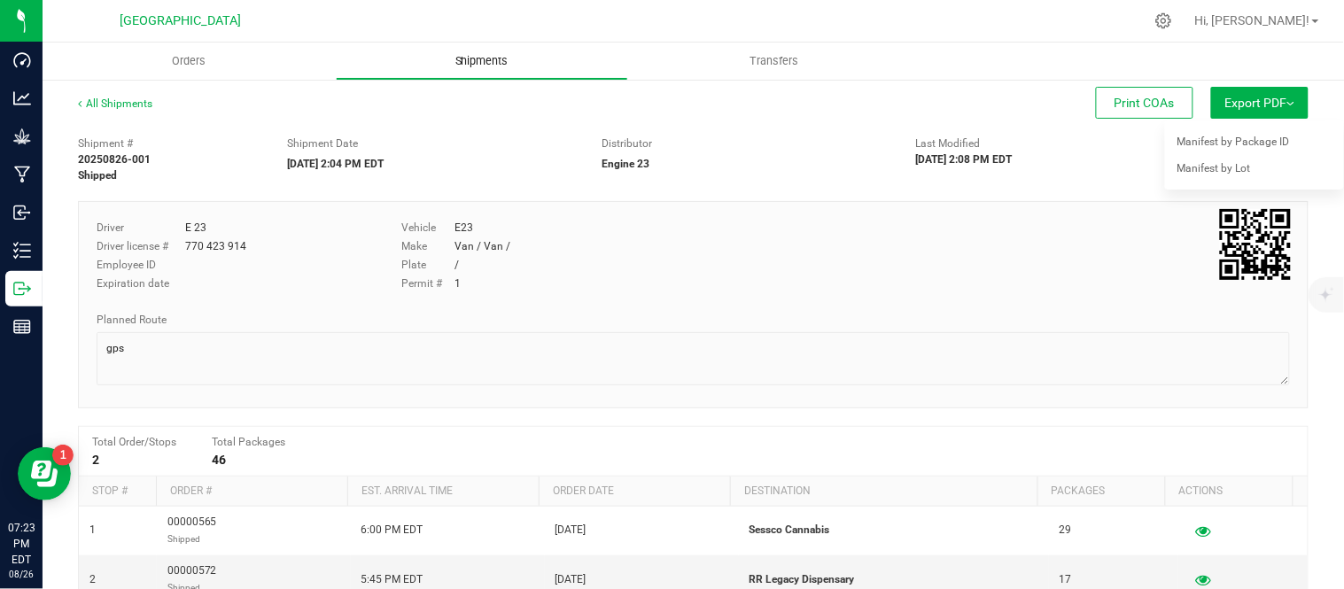
click at [475, 59] on span "Shipments" at bounding box center [482, 61] width 101 height 16
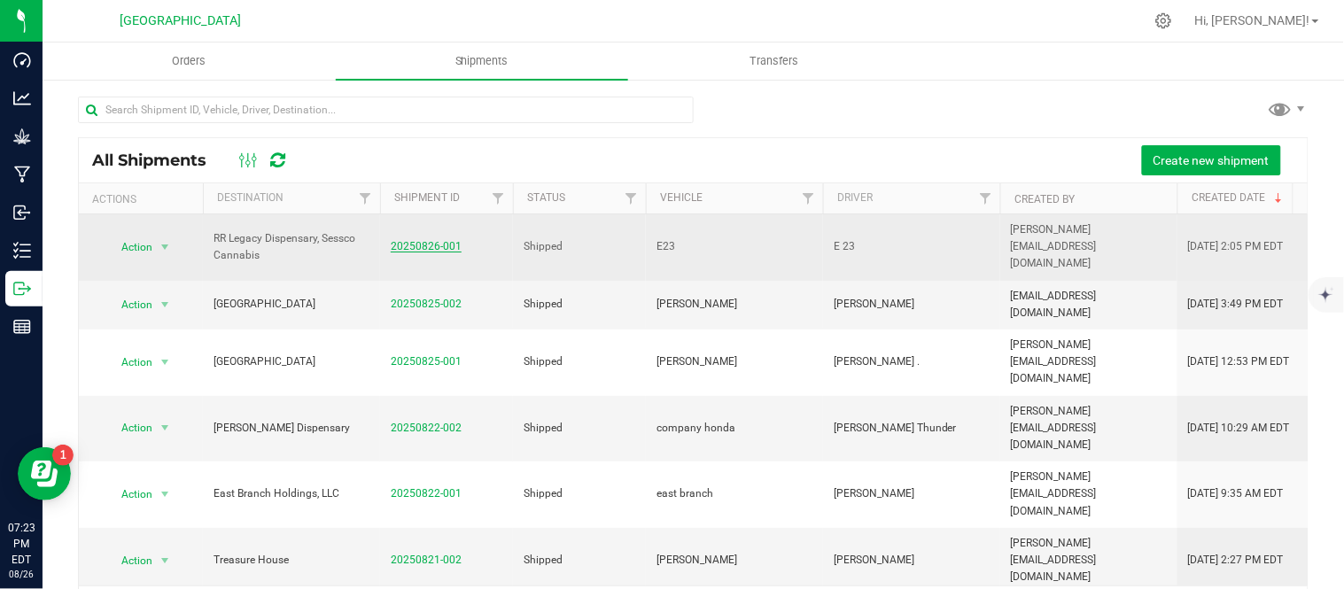
click at [425, 240] on link "20250826-001" at bounding box center [426, 246] width 71 height 12
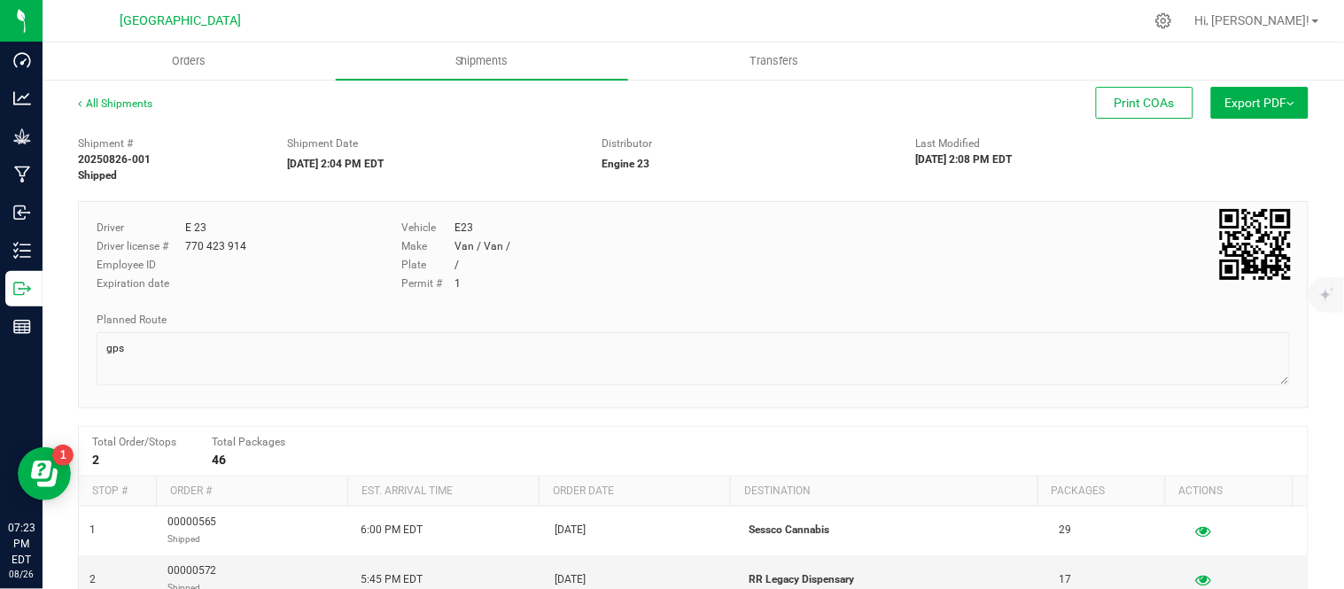
click at [1276, 98] on span "Export PDF" at bounding box center [1260, 103] width 69 height 14
click at [1008, 276] on div "Driver E 23 Driver license # 770 423 914 Employee ID Expiration date Vehicle E2…" at bounding box center [693, 261] width 1220 height 83
click at [985, 56] on ul "Orders Shipments Transfers" at bounding box center [715, 62] width 1344 height 38
click at [773, 288] on div "Permit # 1" at bounding box center [642, 284] width 482 height 16
click at [103, 100] on link "All Shipments" at bounding box center [115, 103] width 74 height 12
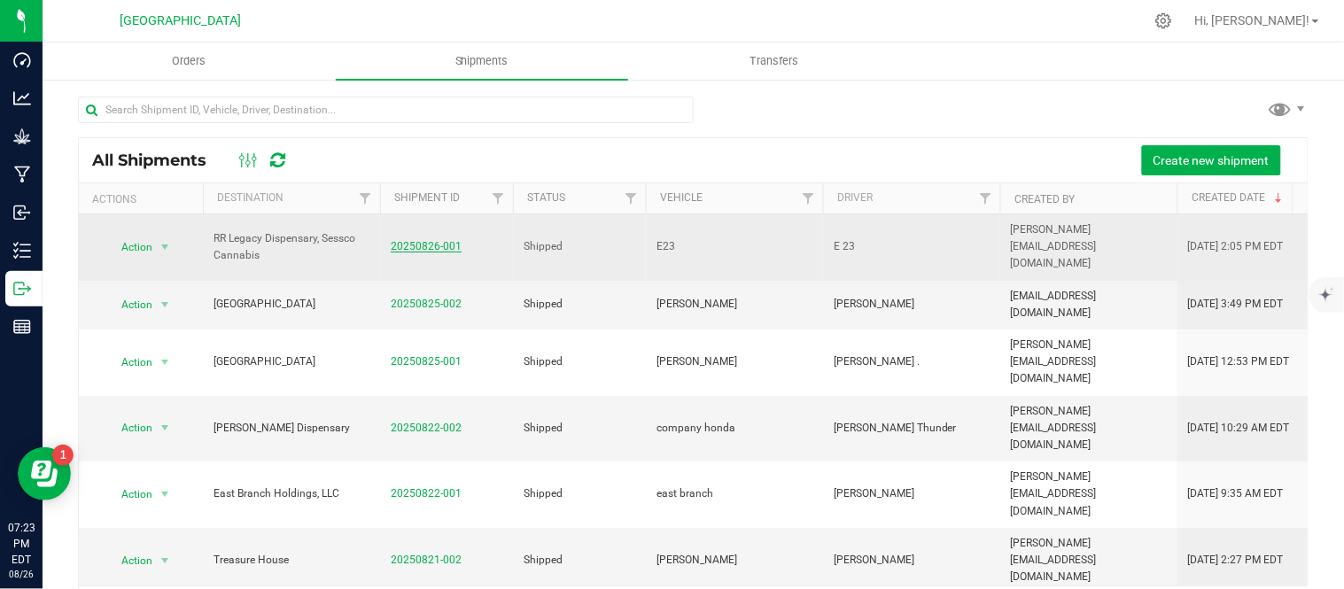
click at [430, 240] on link "20250826-001" at bounding box center [426, 246] width 71 height 12
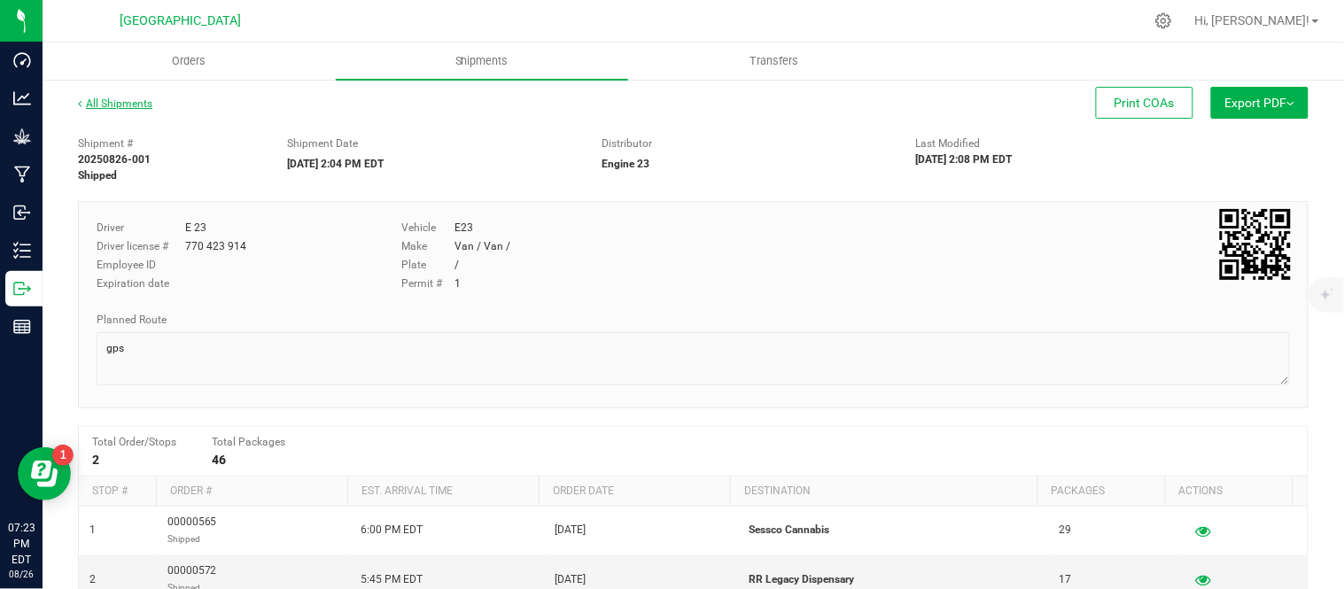
click at [133, 98] on link "All Shipments" at bounding box center [115, 103] width 74 height 12
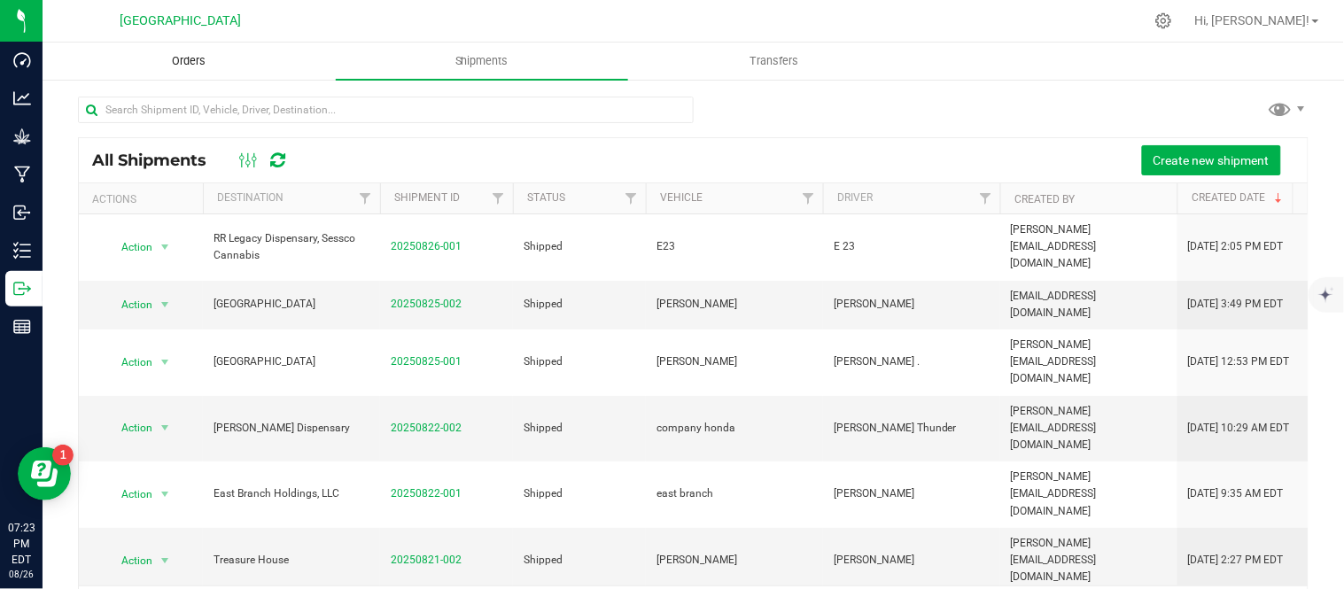
click at [177, 64] on span "Orders" at bounding box center [189, 61] width 82 height 16
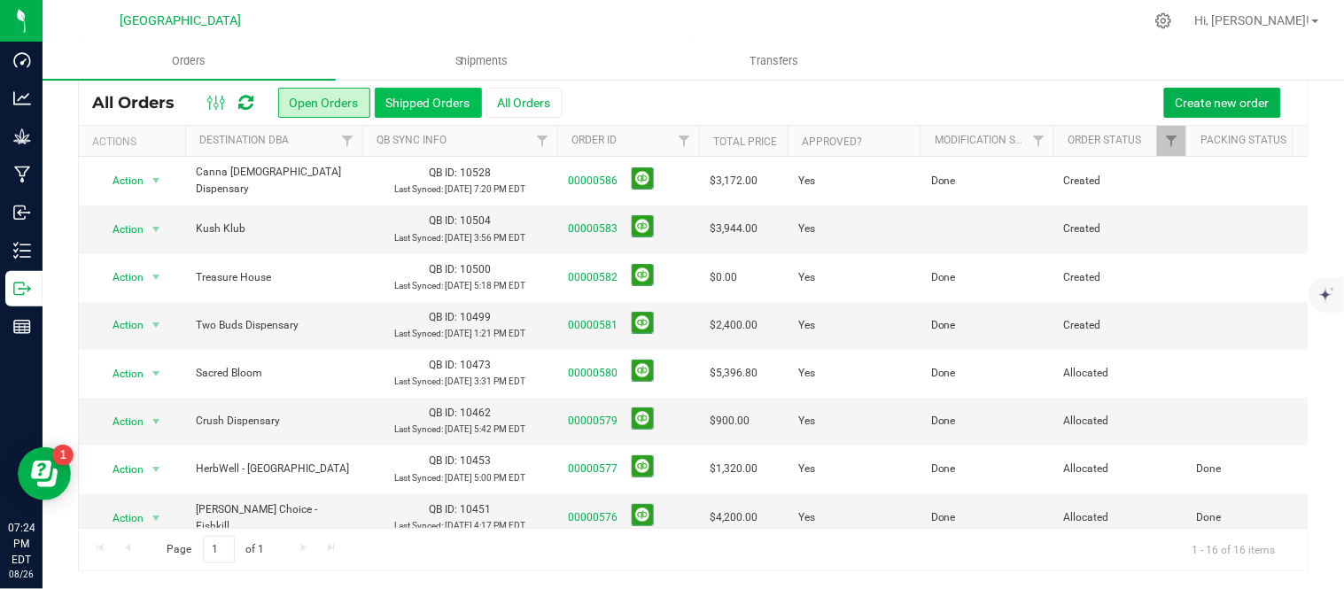
click at [413, 108] on button "Shipped Orders" at bounding box center [428, 103] width 107 height 30
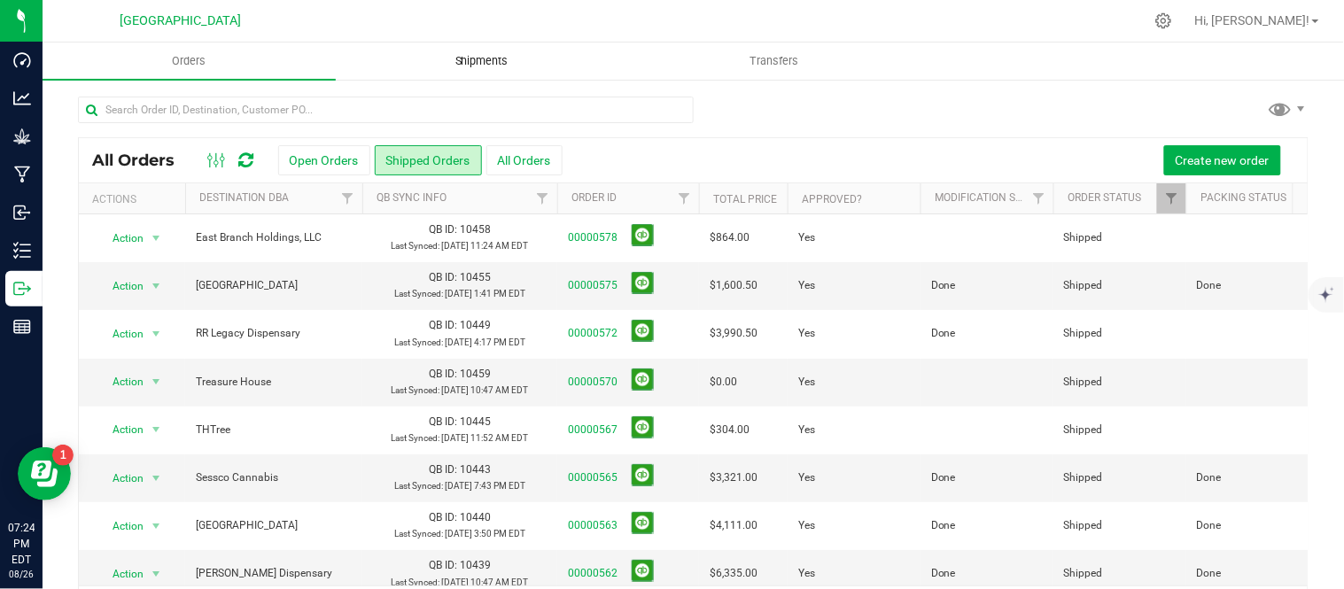
click at [485, 55] on span "Shipments" at bounding box center [482, 61] width 101 height 16
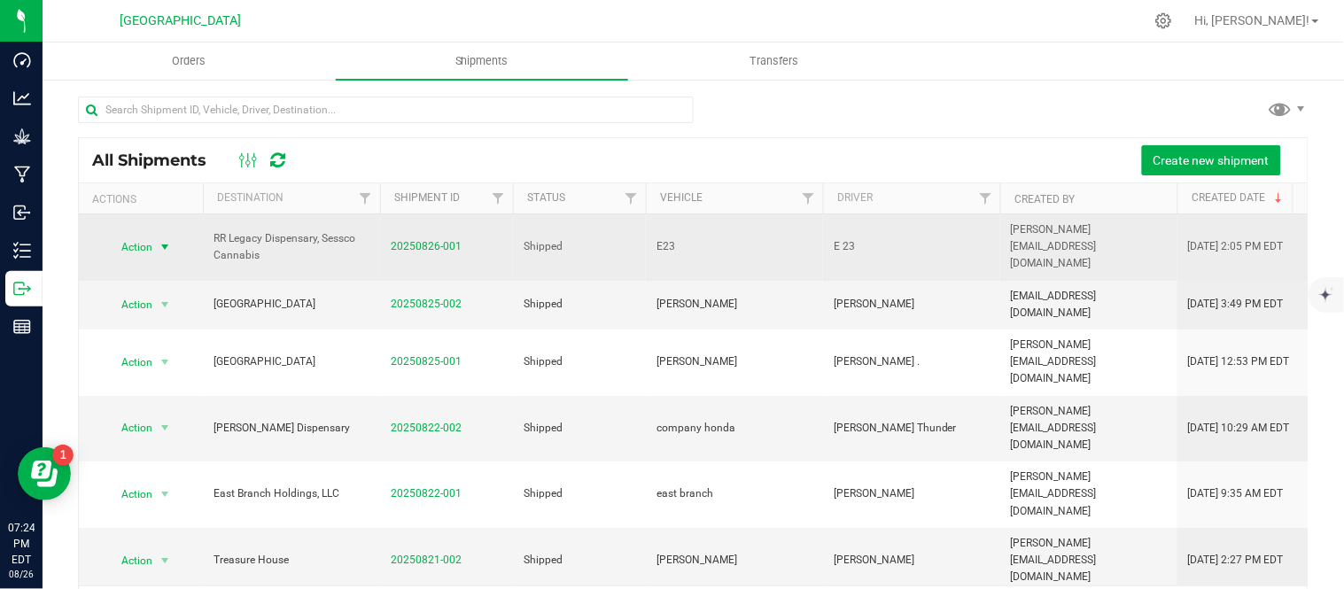
click at [166, 241] on span "select" at bounding box center [165, 247] width 14 height 14
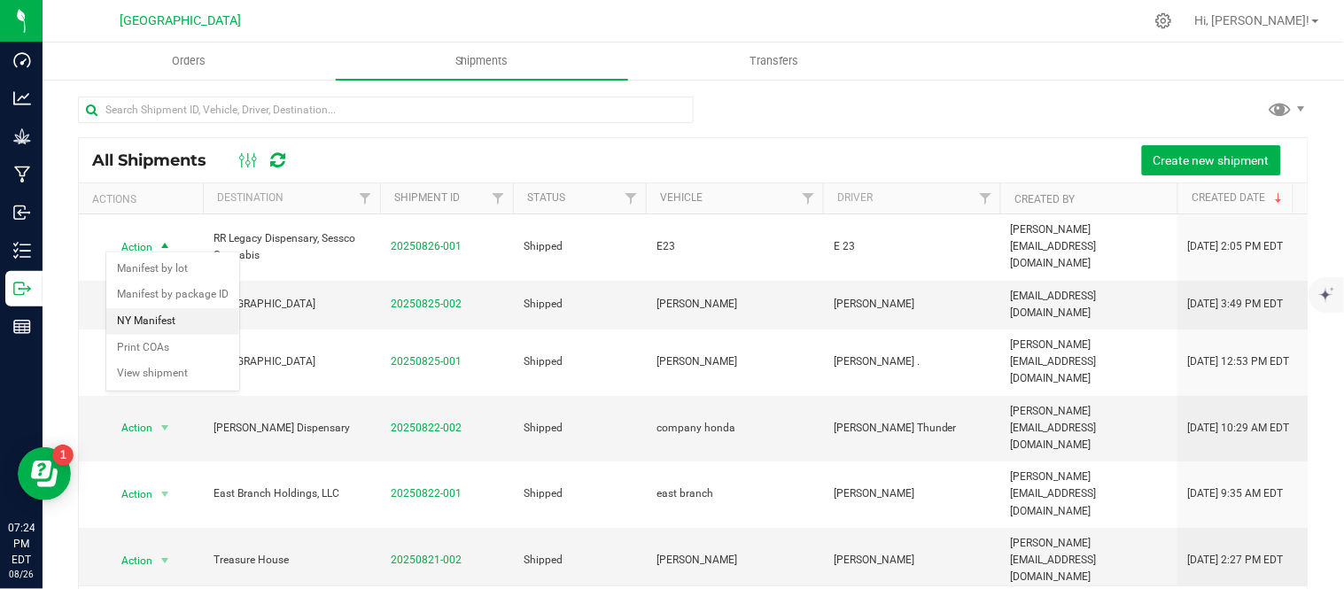
click at [165, 319] on li "NY Manifest" at bounding box center [172, 321] width 133 height 27
click at [210, 66] on span "Orders" at bounding box center [189, 61] width 82 height 16
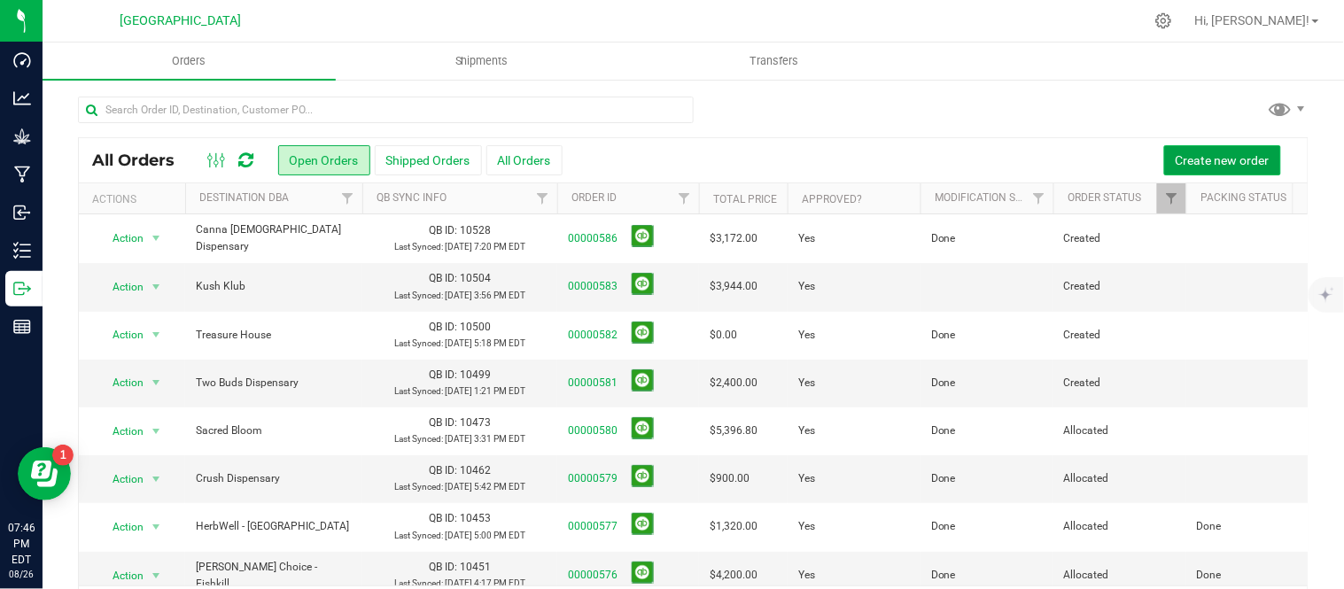
click at [1207, 148] on button "Create new order" at bounding box center [1222, 160] width 117 height 30
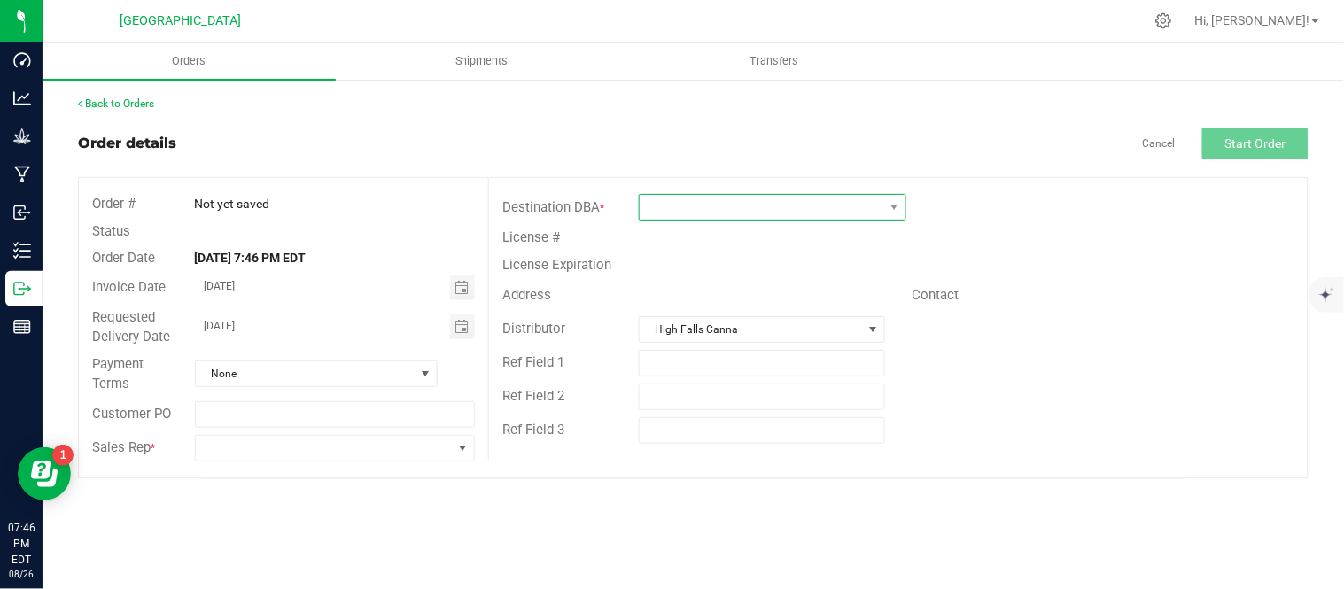
click at [697, 202] on span at bounding box center [762, 207] width 244 height 25
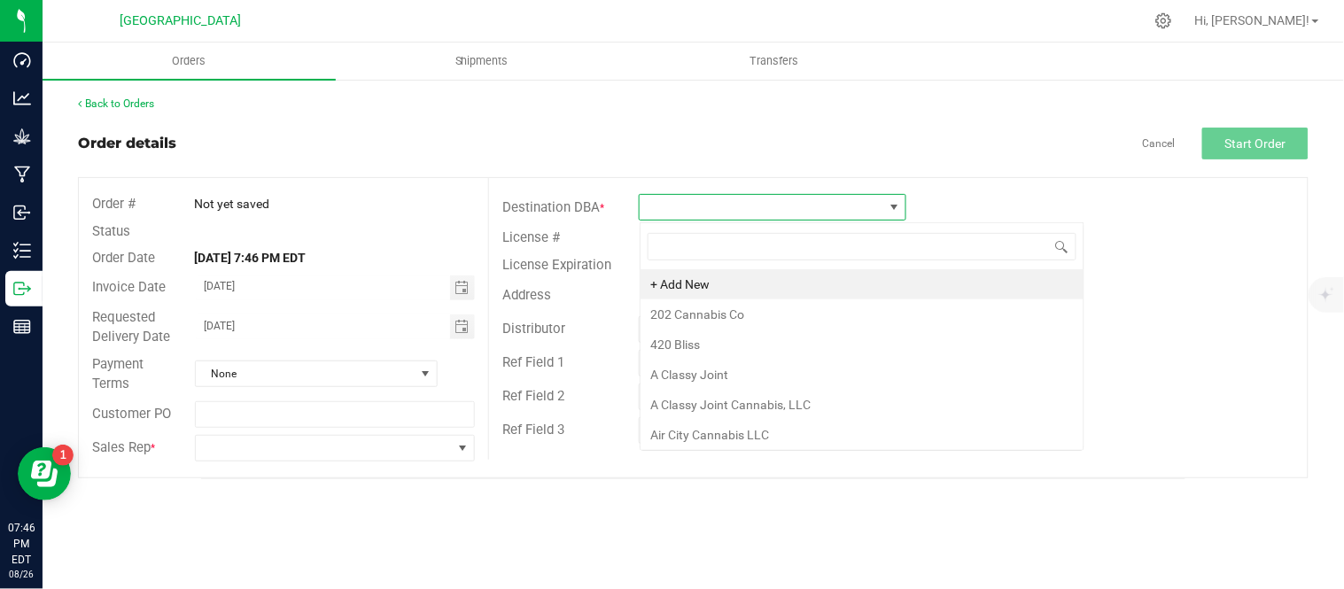
scroll to position [27, 267]
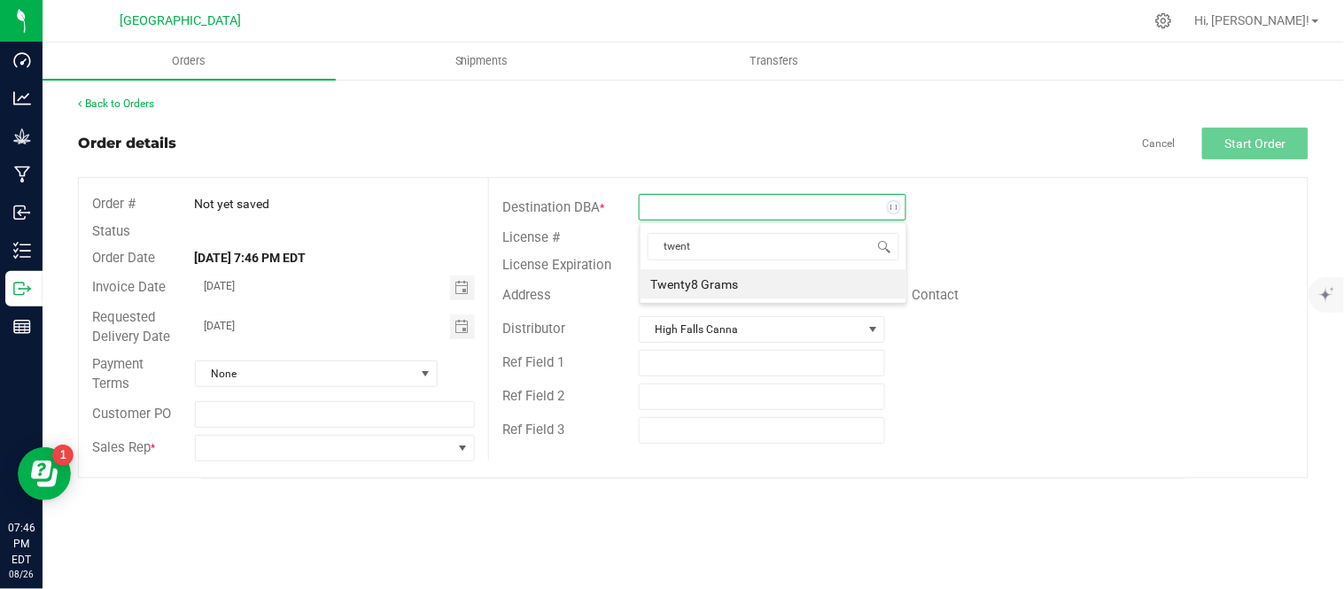
type input "twenty"
click at [705, 282] on li "Twenty8 Grams" at bounding box center [774, 284] width 266 height 30
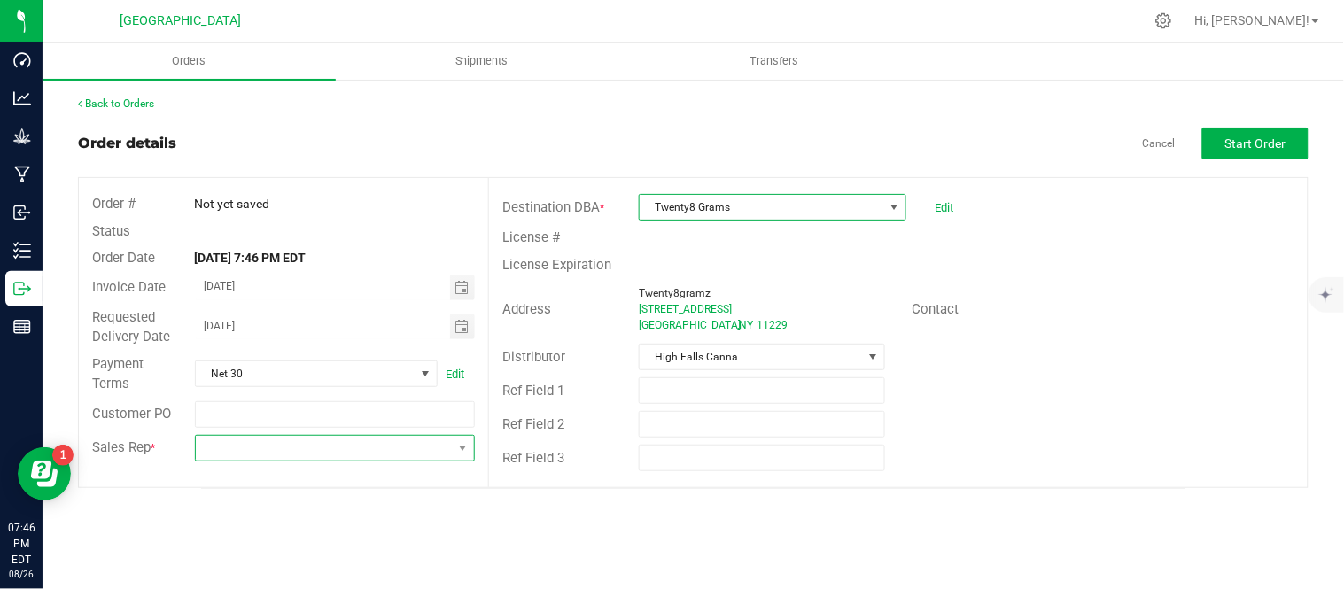
click at [269, 450] on span at bounding box center [324, 448] width 257 height 25
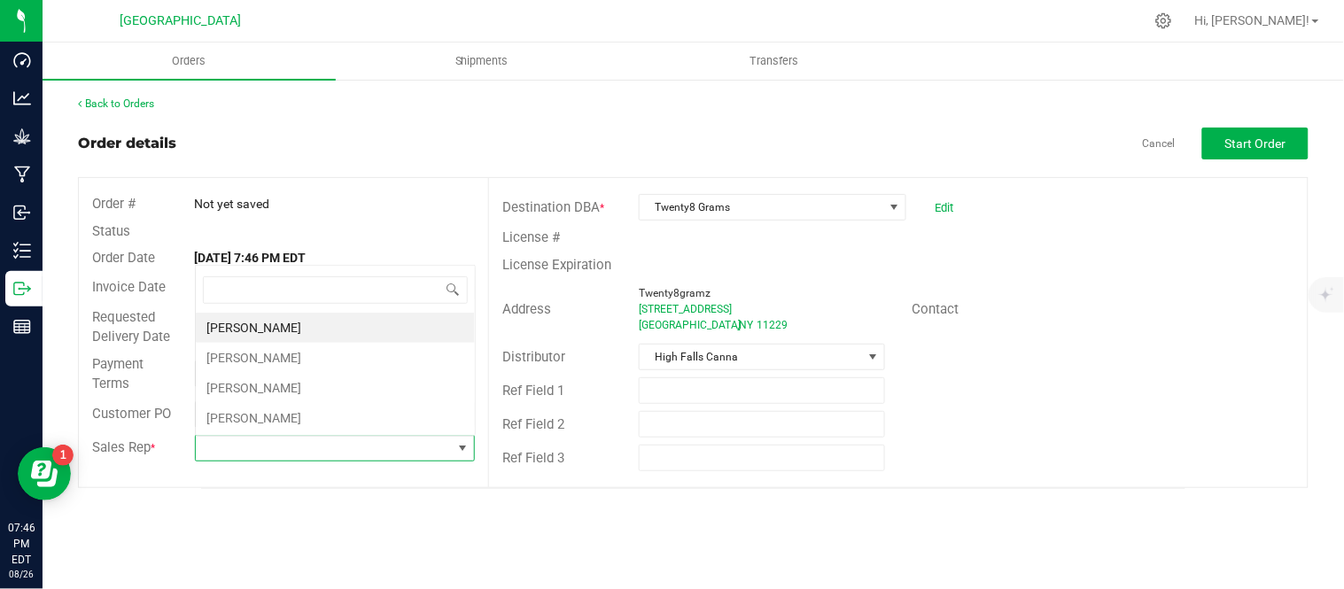
scroll to position [27, 277]
click at [245, 351] on li "[PERSON_NAME]" at bounding box center [335, 358] width 279 height 30
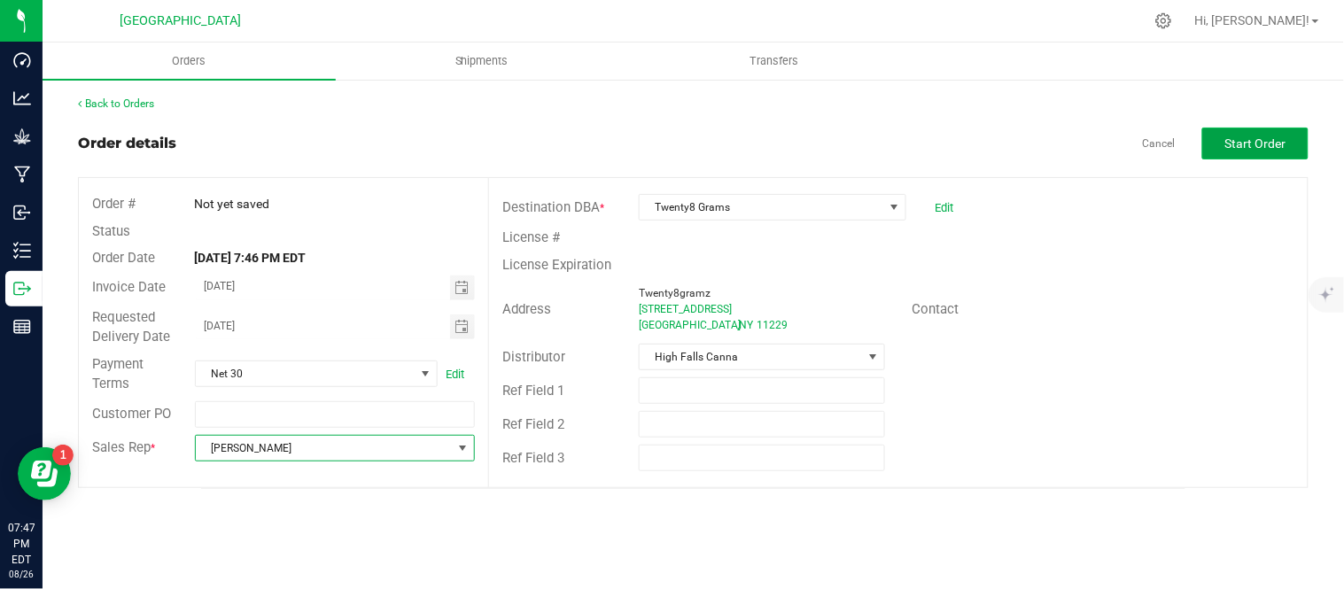
click at [1257, 136] on span "Start Order" at bounding box center [1256, 143] width 61 height 14
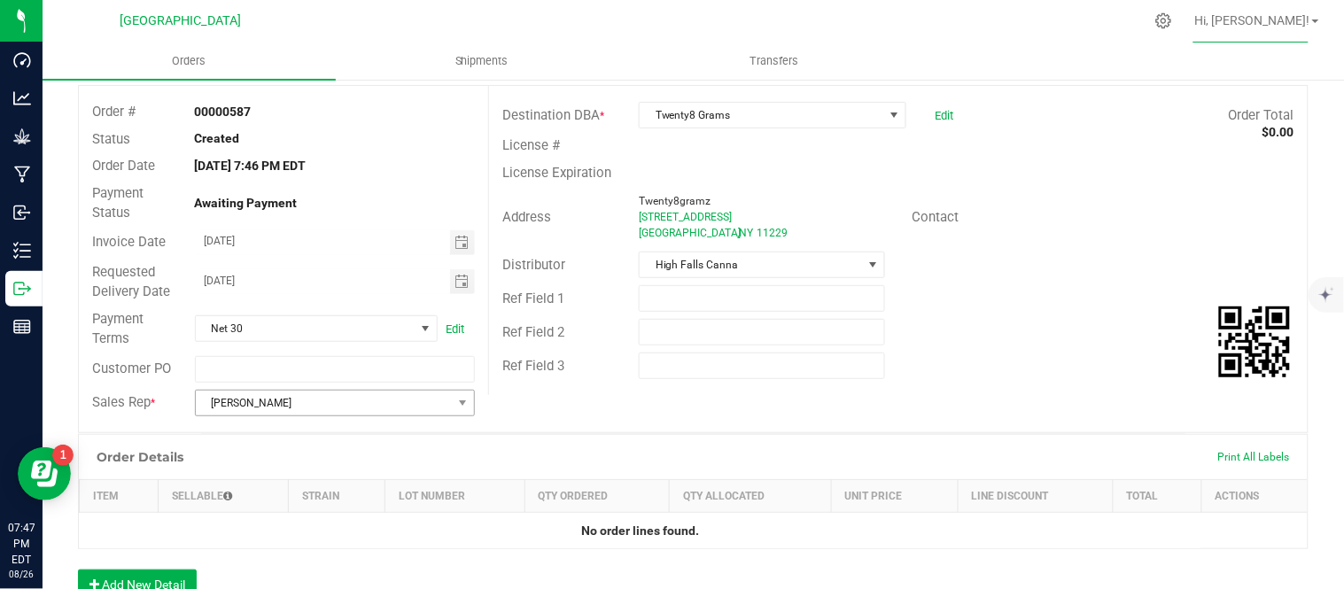
scroll to position [197, 0]
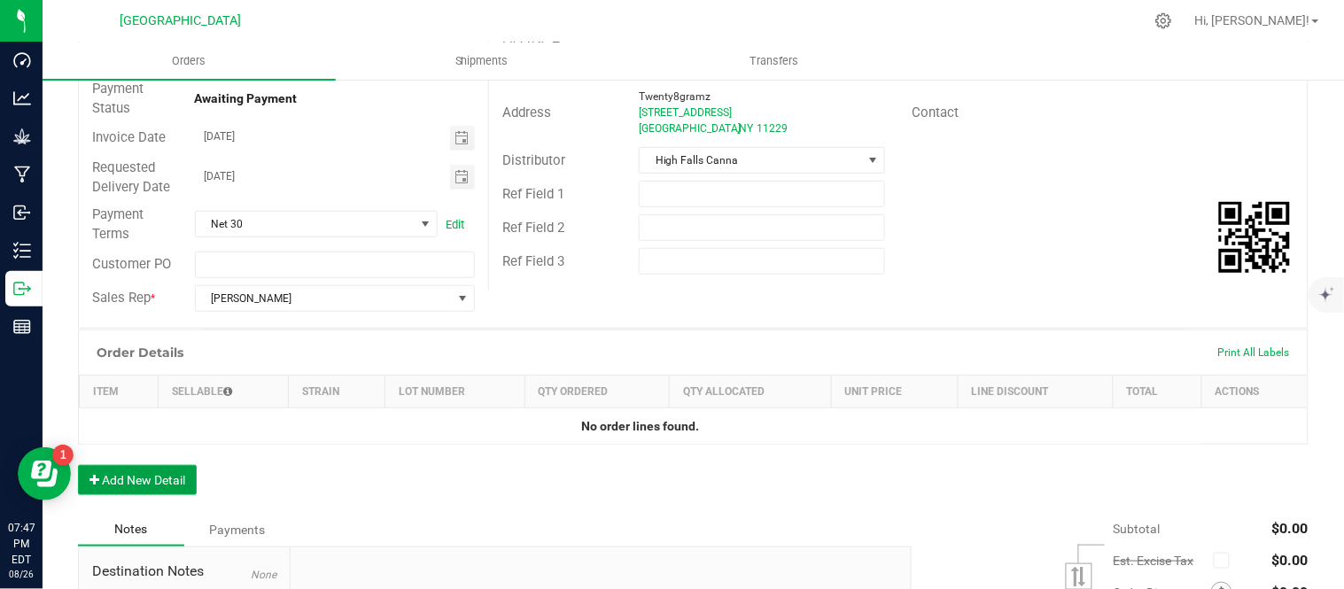
click at [142, 479] on button "Add New Detail" at bounding box center [137, 480] width 119 height 30
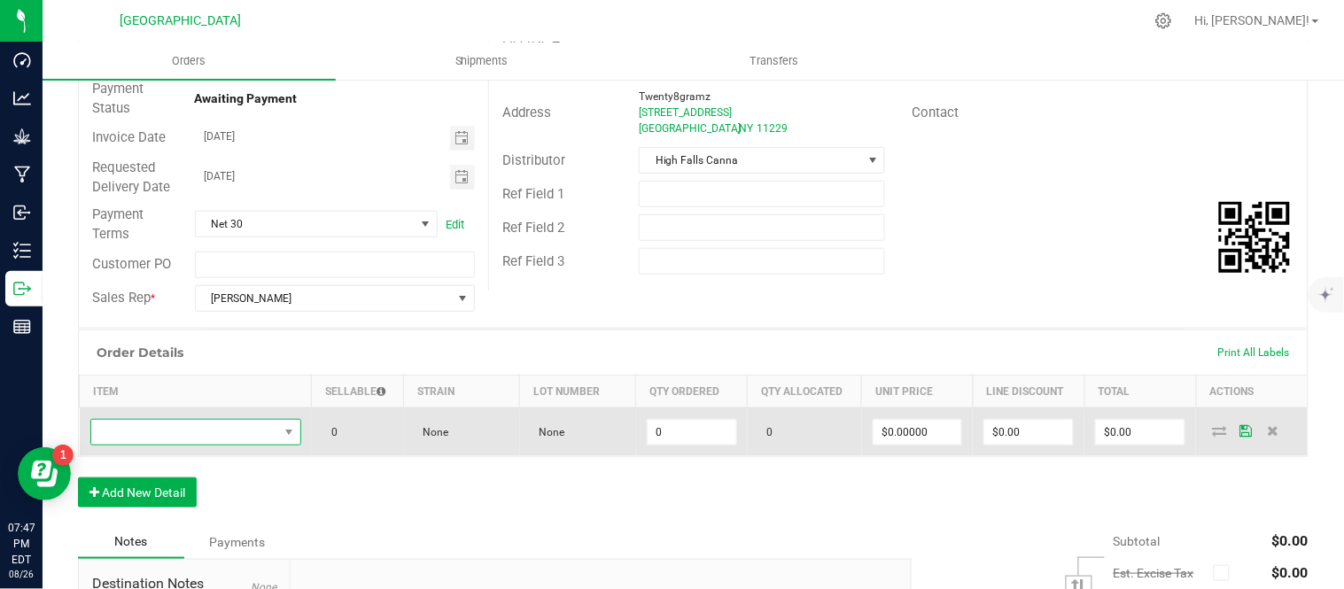
click at [199, 438] on span "NO DATA FOUND" at bounding box center [184, 432] width 187 height 25
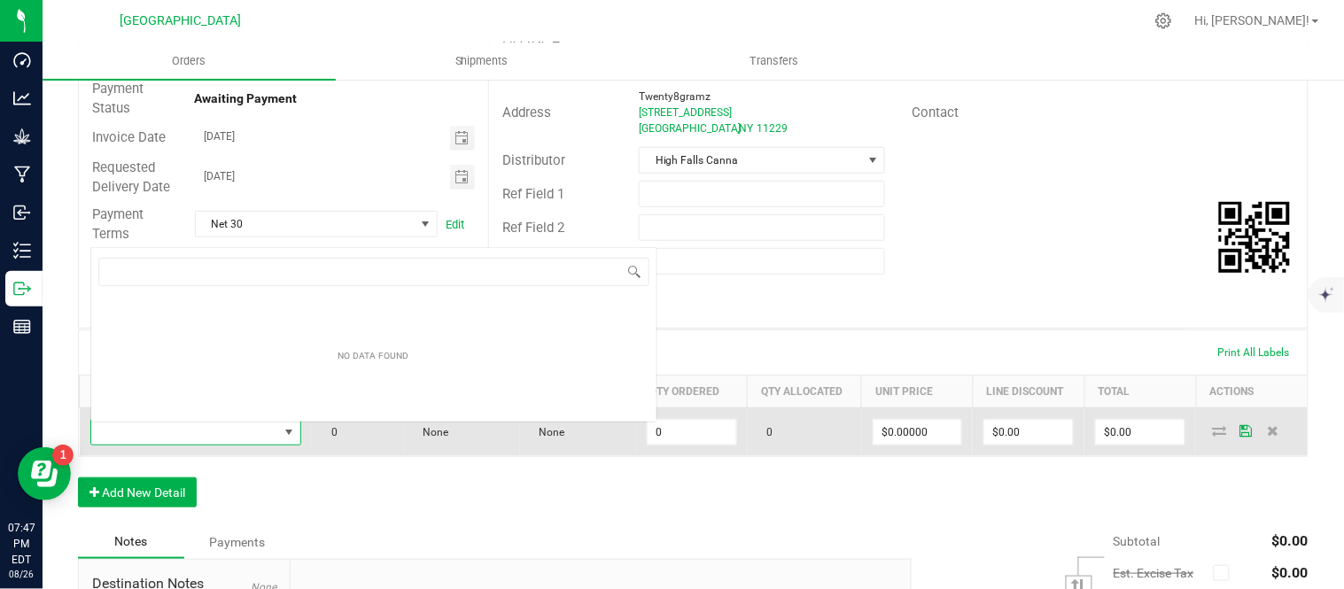
scroll to position [27, 202]
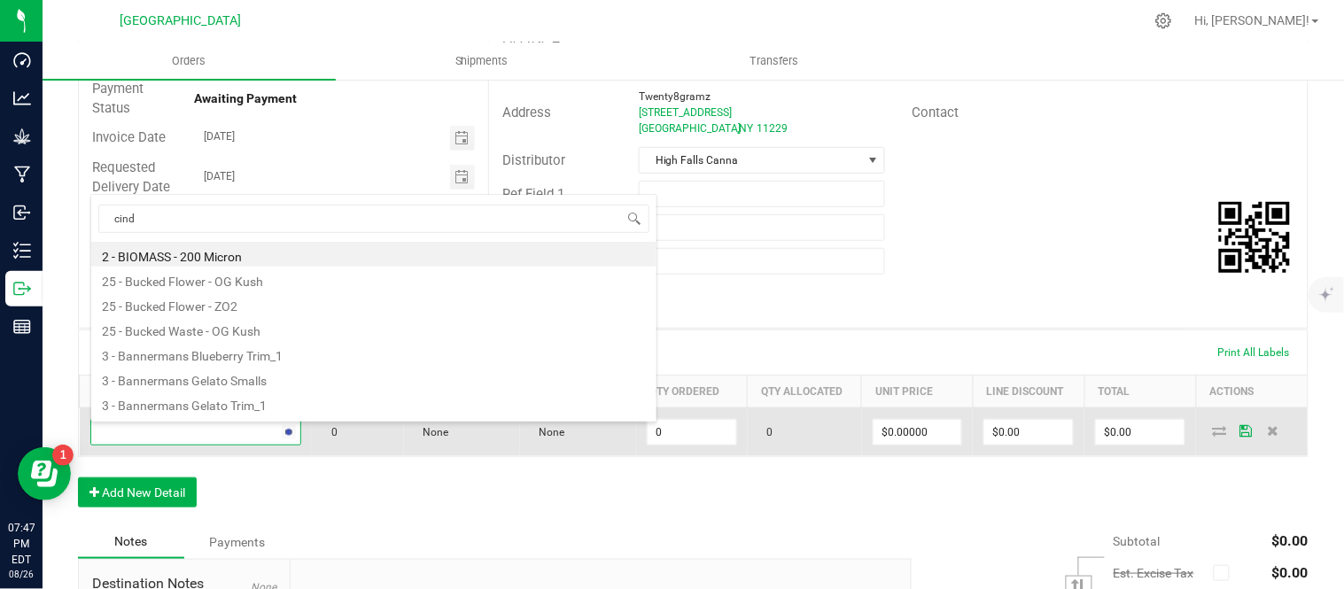
type input "[PERSON_NAME]"
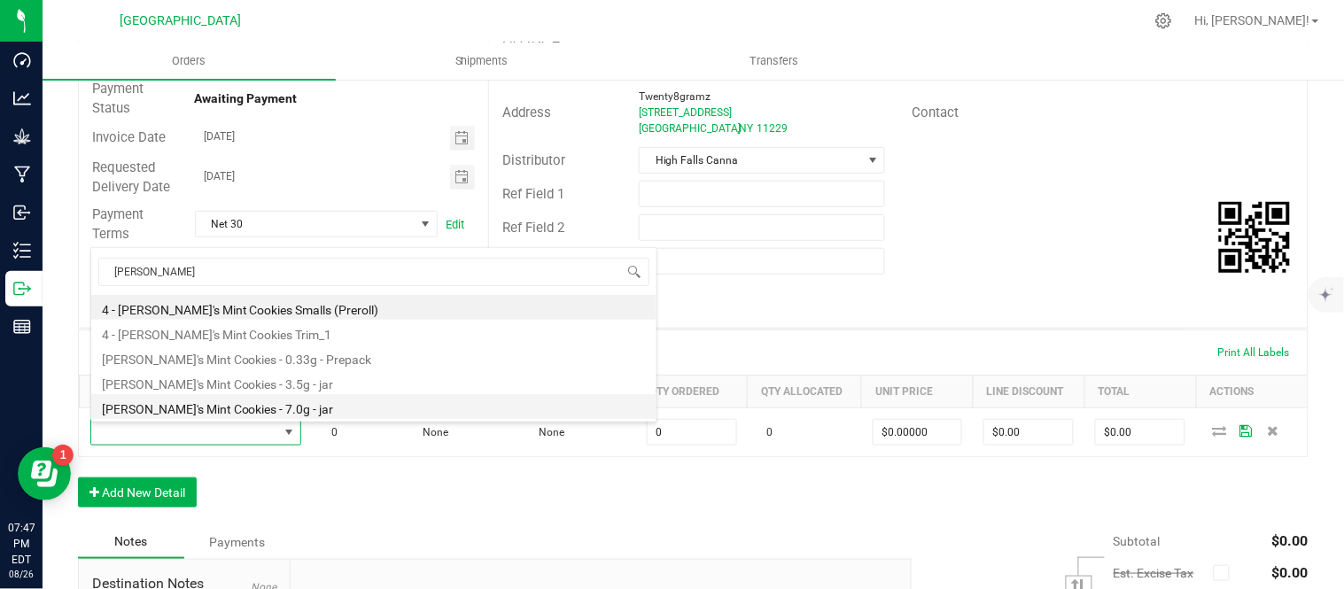
click at [302, 402] on li "[PERSON_NAME]'s Mint Cookies - 7.0g - jar" at bounding box center [373, 406] width 565 height 25
type input "0 ea"
type input "$27.50000"
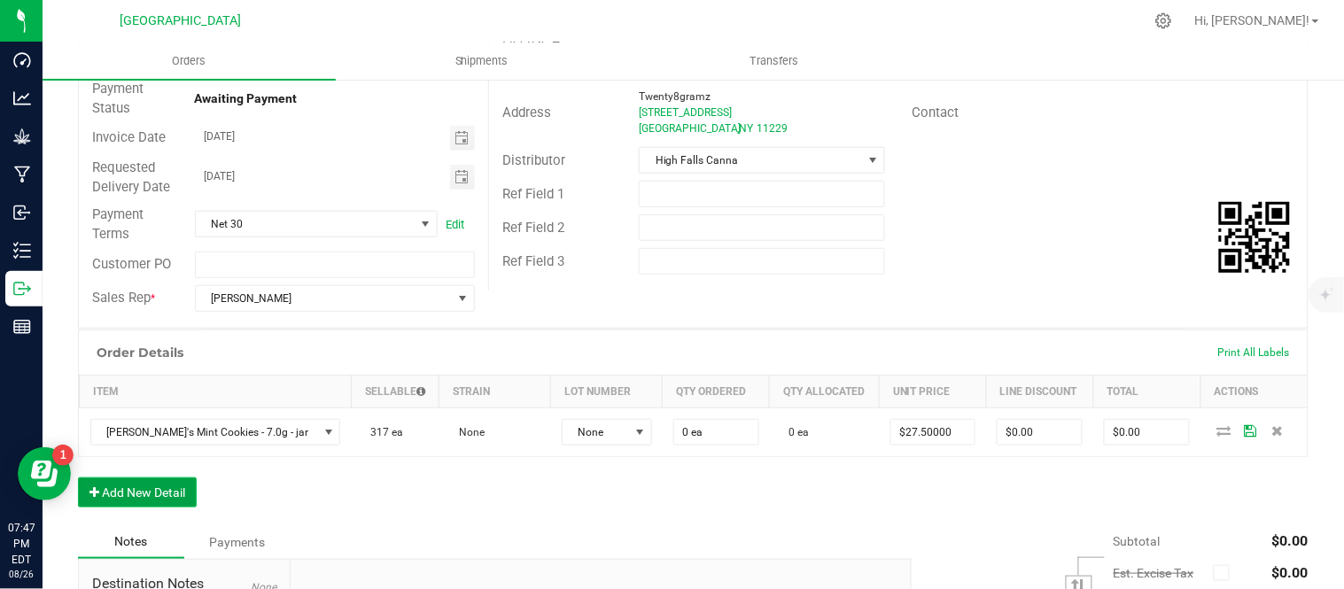
click at [184, 497] on button "Add New Detail" at bounding box center [137, 493] width 119 height 30
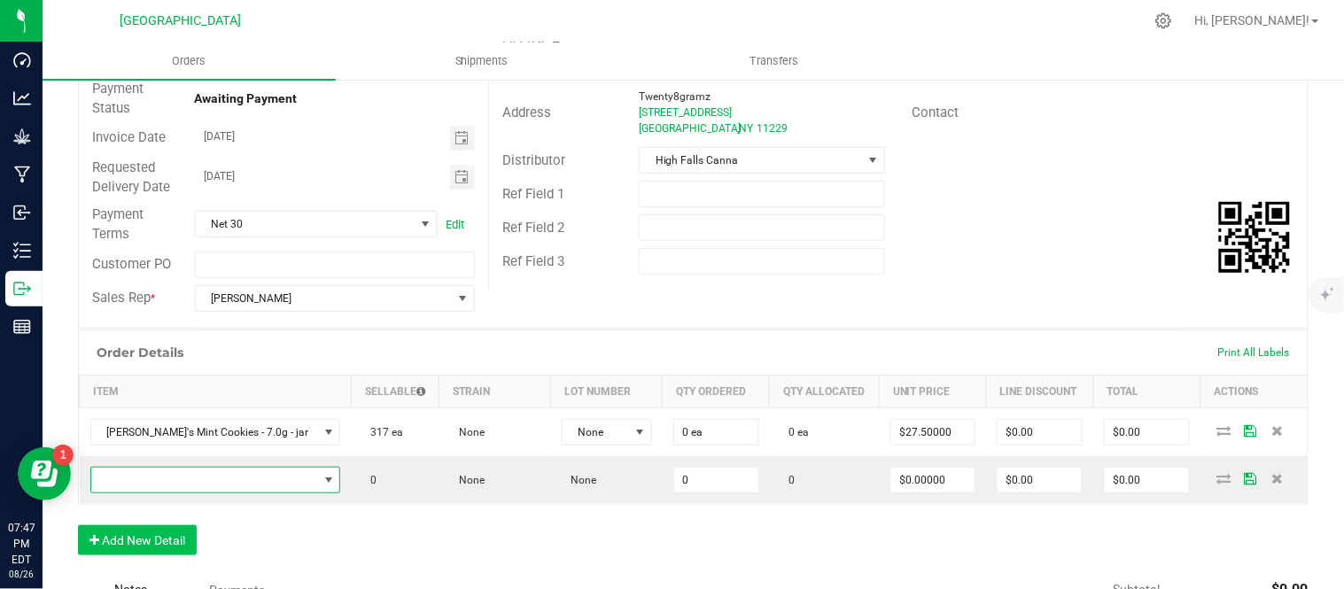
click at [183, 485] on span "NO DATA FOUND" at bounding box center [204, 480] width 227 height 25
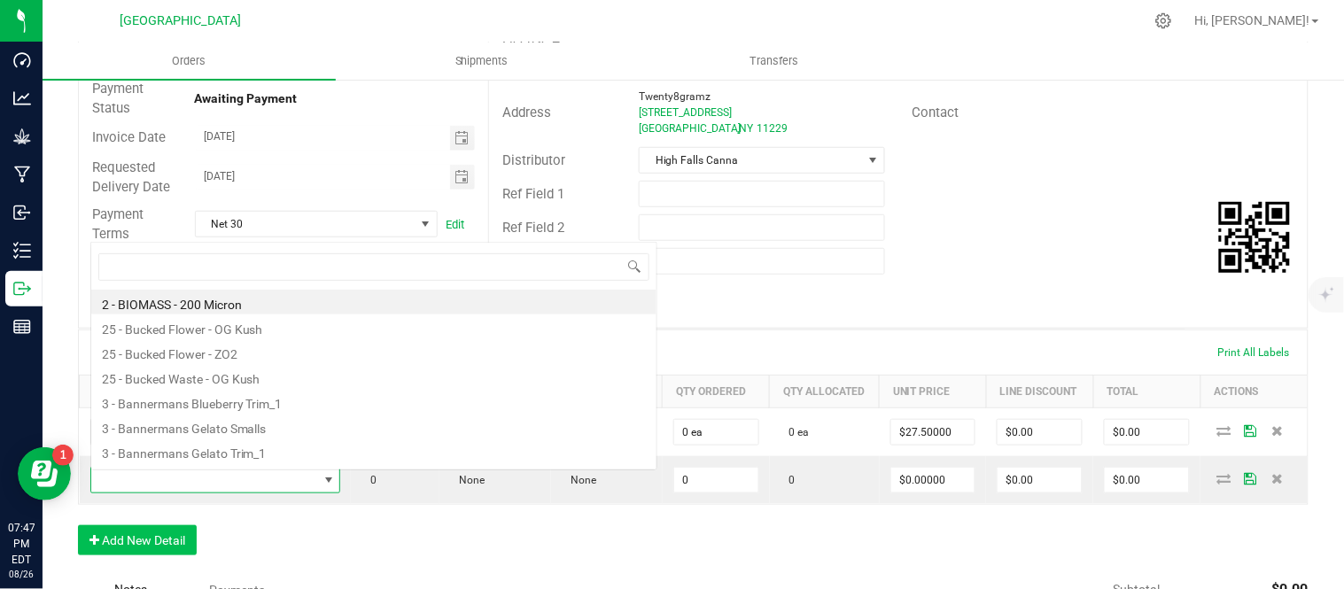
scroll to position [27, 206]
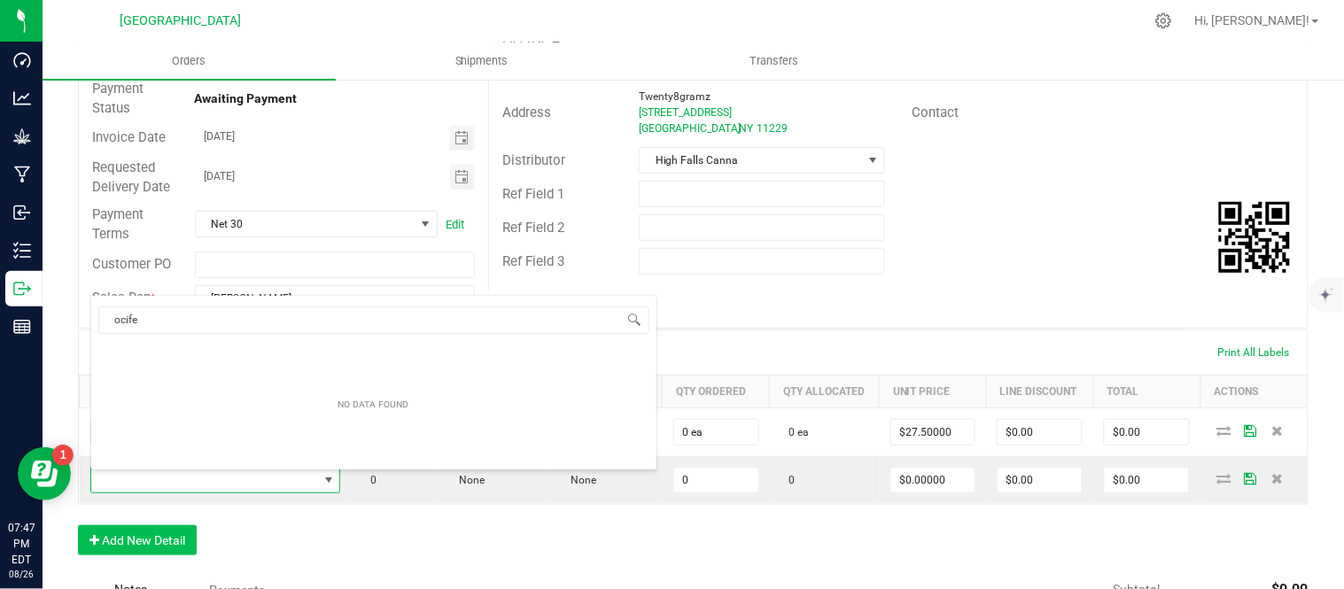
type input "ocifer"
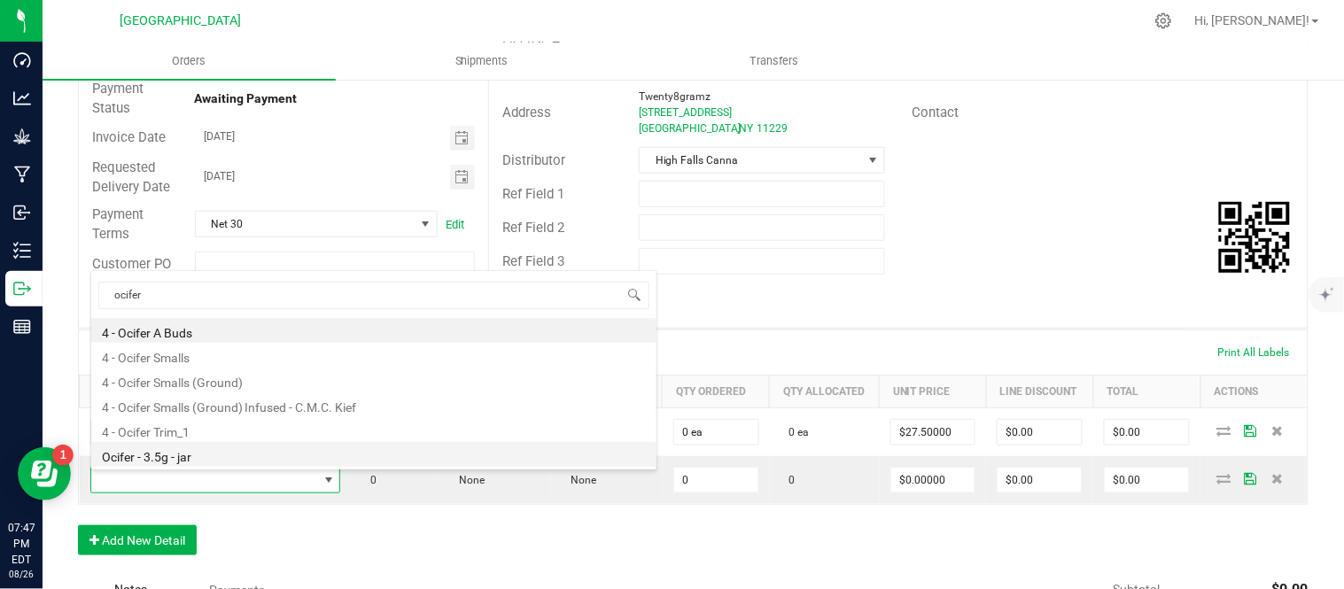
click at [198, 455] on li "Ocifer - 3.5g - jar" at bounding box center [373, 454] width 565 height 25
type input "0 ea"
type input "$15.00000"
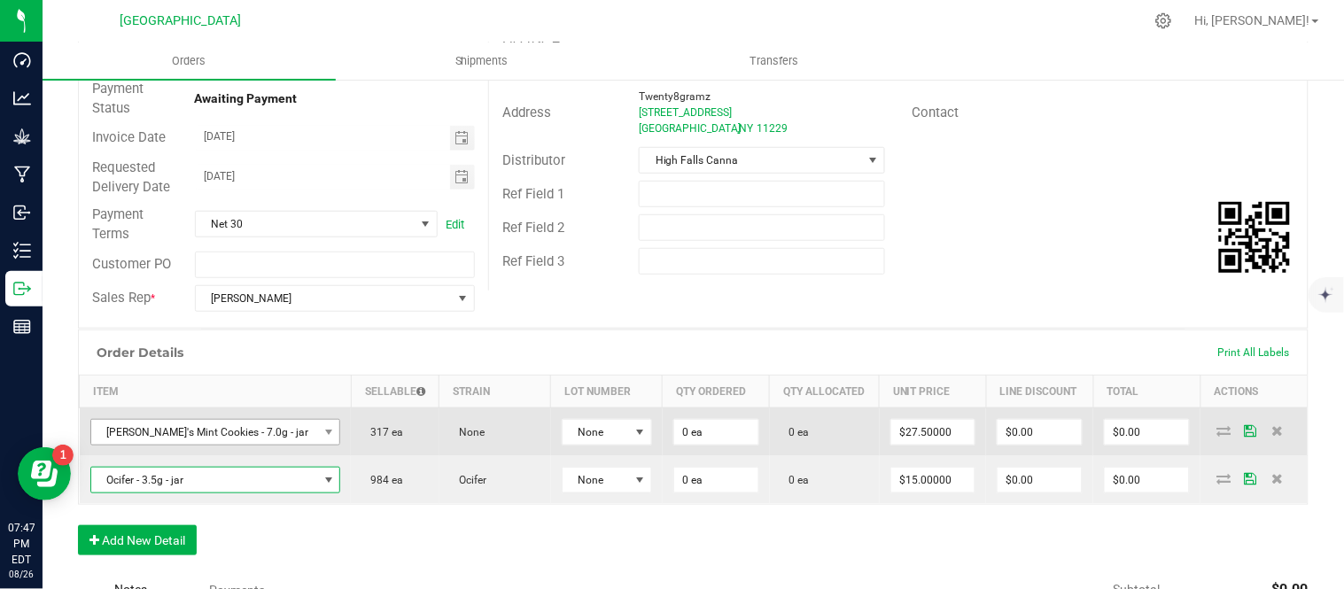
scroll to position [295, 0]
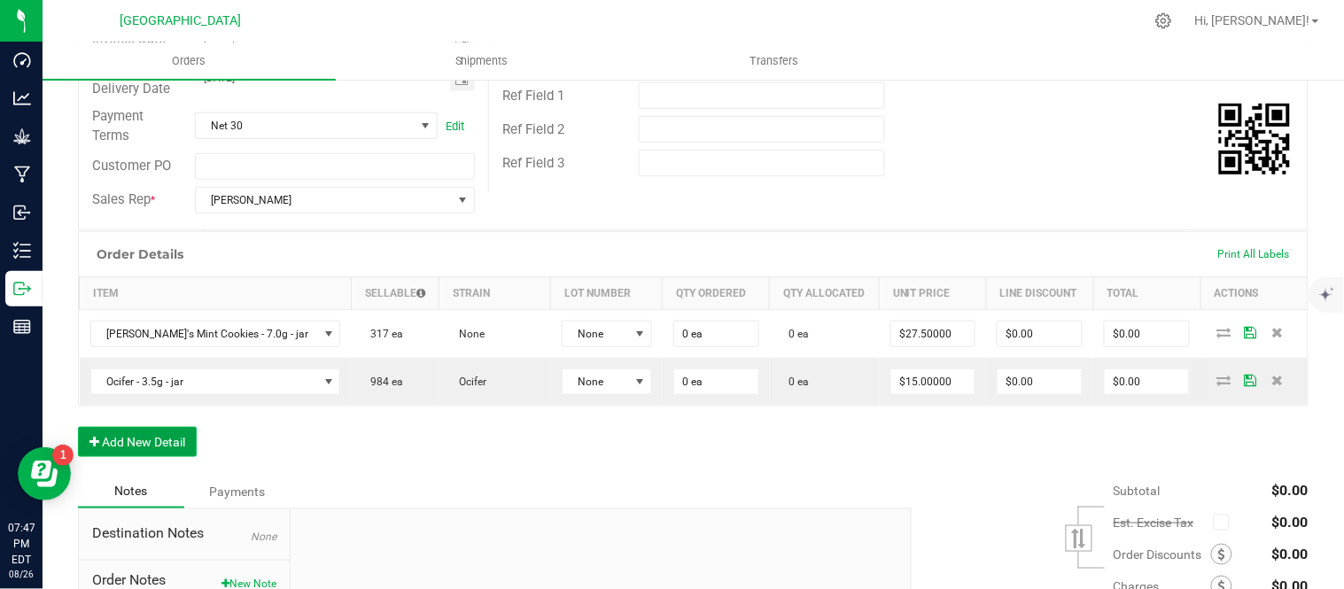
click at [152, 436] on button "Add New Detail" at bounding box center [137, 442] width 119 height 30
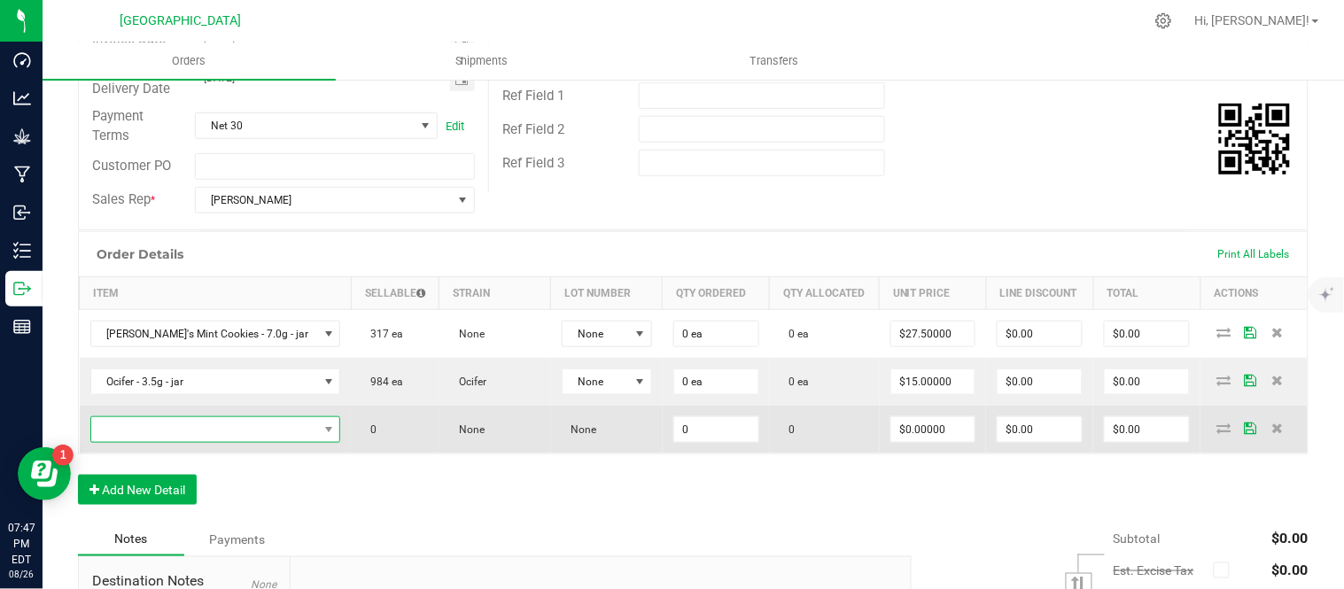
click at [193, 434] on span "NO DATA FOUND" at bounding box center [204, 429] width 227 height 25
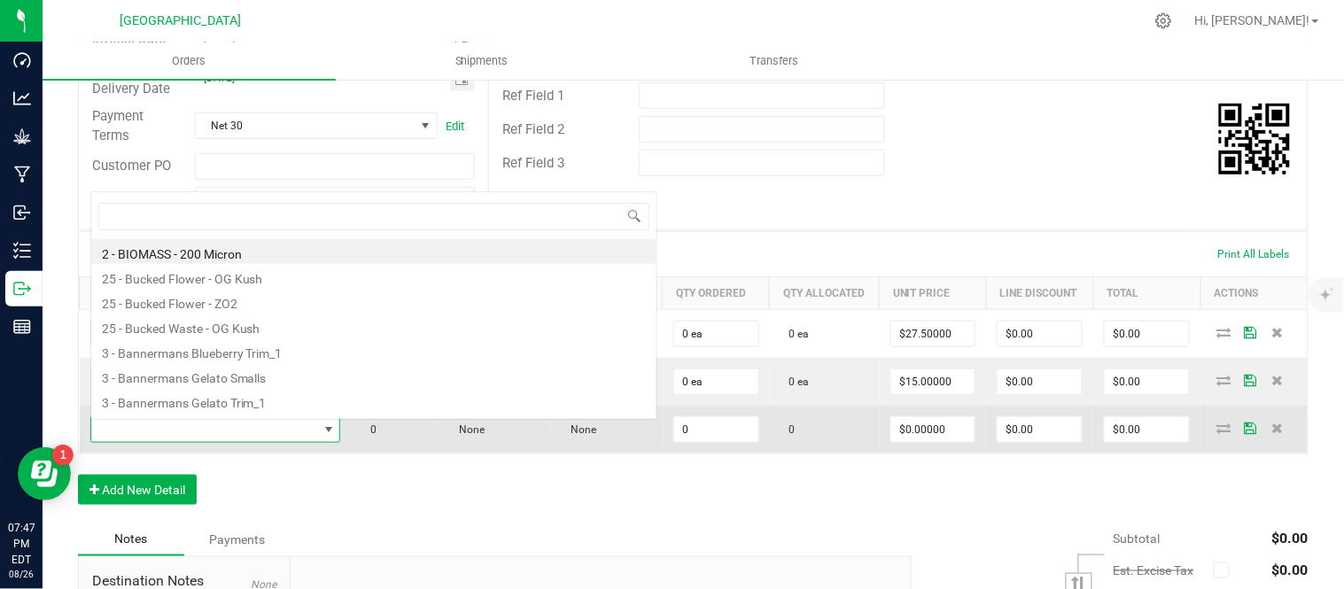
scroll to position [27, 206]
type input "g13"
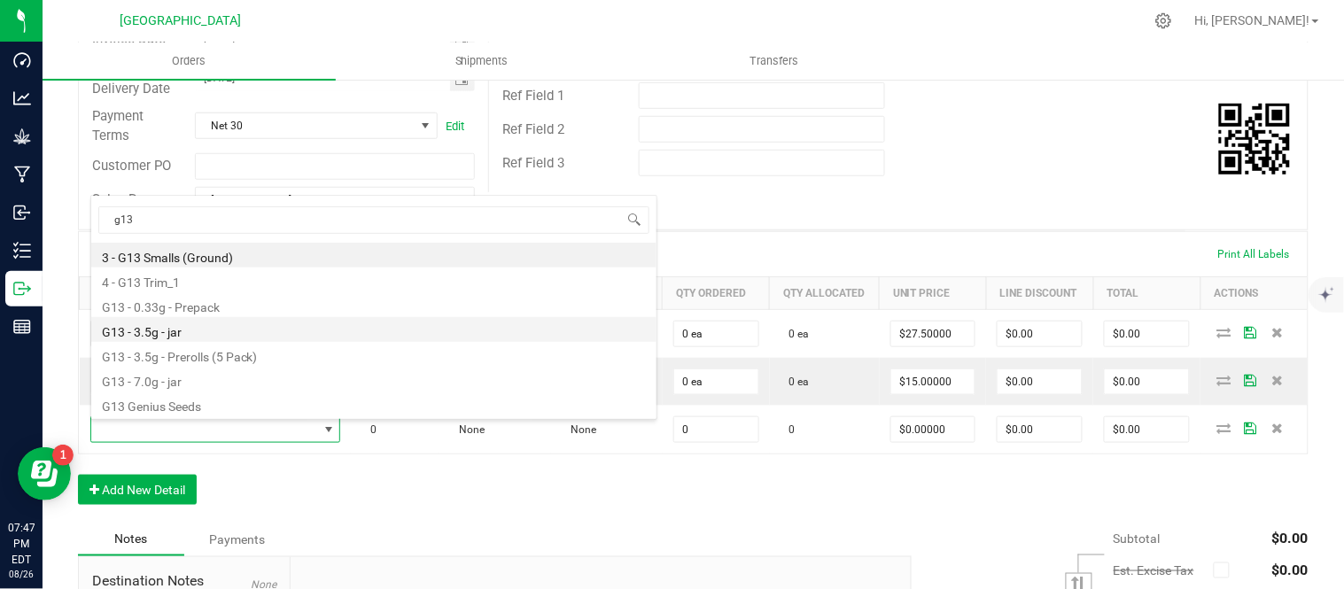
click at [198, 335] on li "G13 - 3.5g - jar" at bounding box center [373, 329] width 565 height 25
type input "0 ea"
type input "$15.00000"
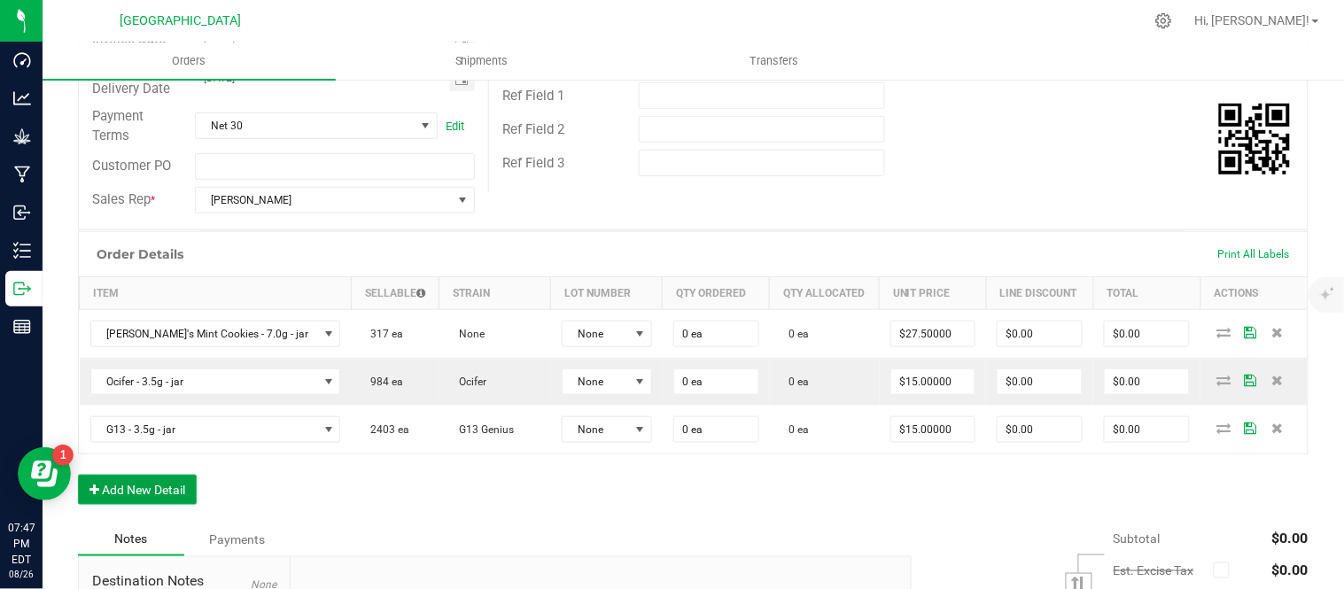
click at [168, 493] on button "Add New Detail" at bounding box center [137, 490] width 119 height 30
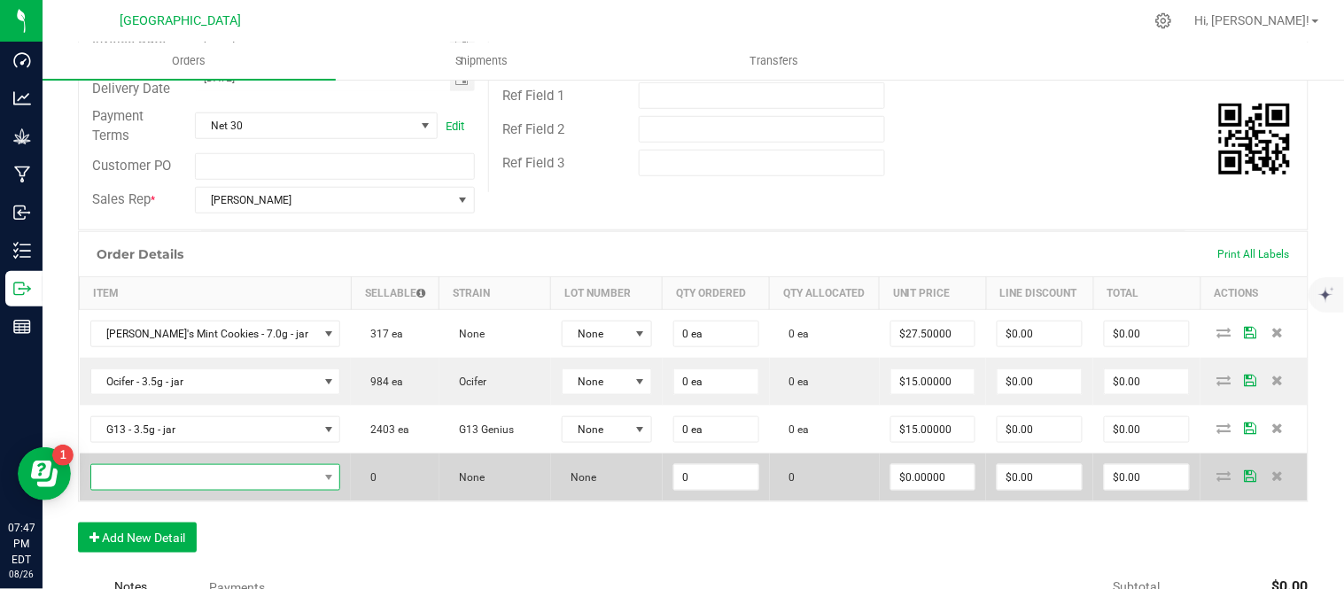
click at [216, 483] on span "NO DATA FOUND" at bounding box center [204, 477] width 227 height 25
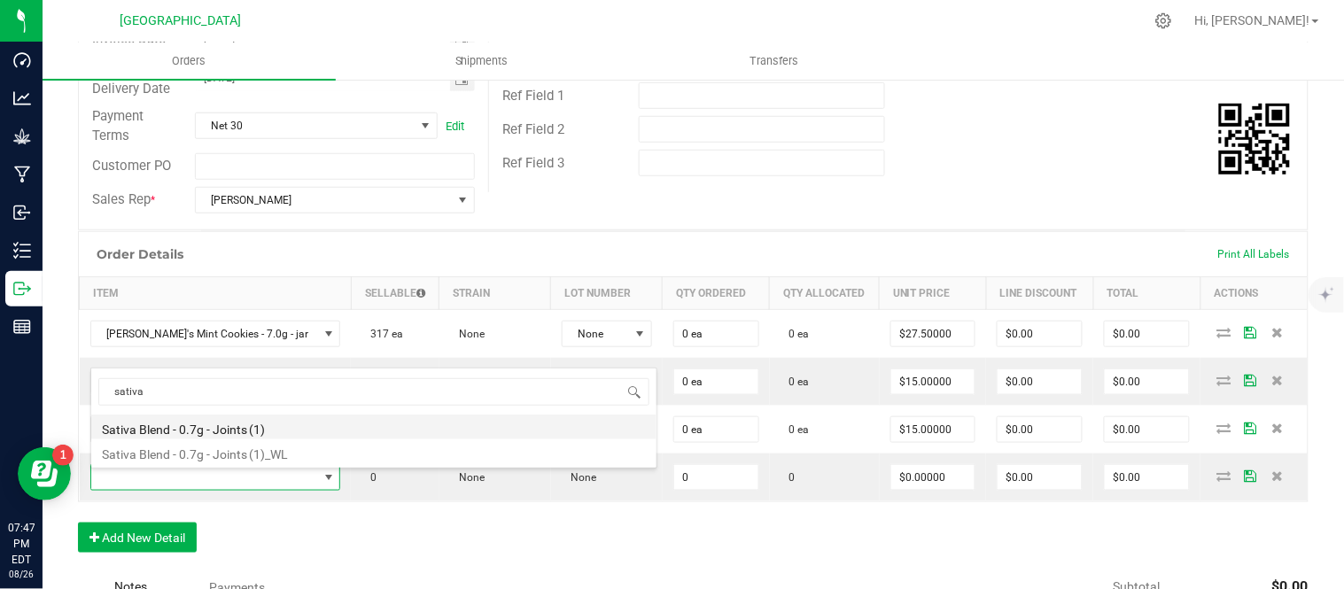
click at [208, 431] on li "Sativa Blend - 0.7g - Joints (1)" at bounding box center [373, 427] width 565 height 25
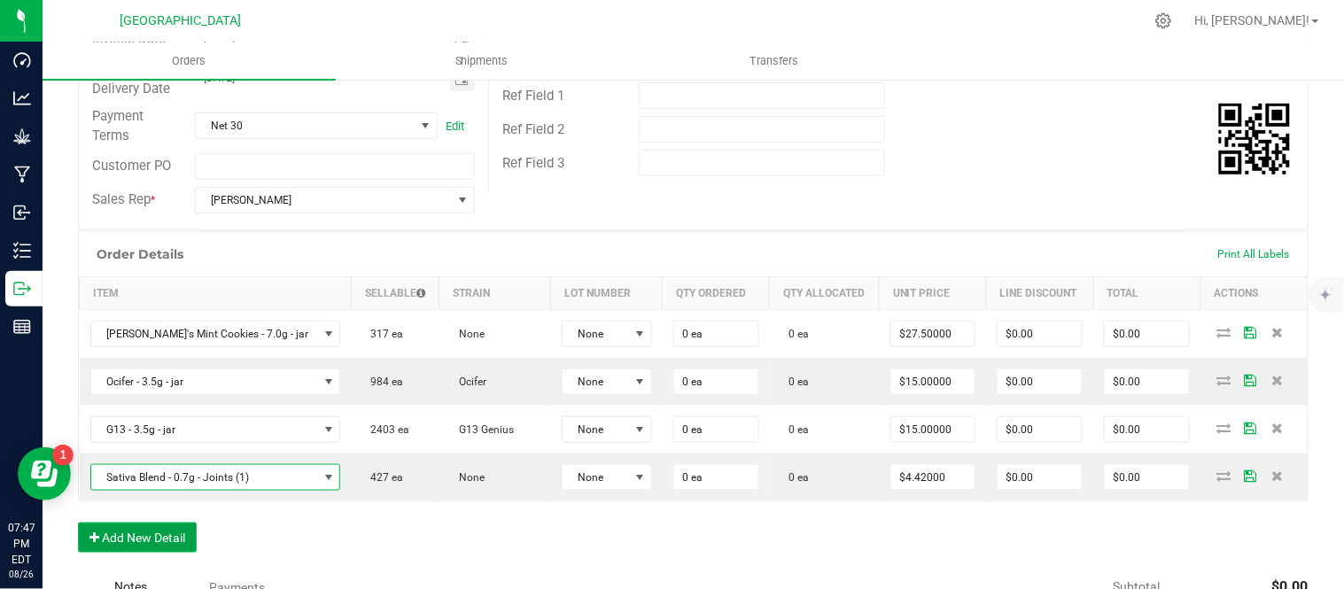
click at [136, 542] on button "Add New Detail" at bounding box center [137, 538] width 119 height 30
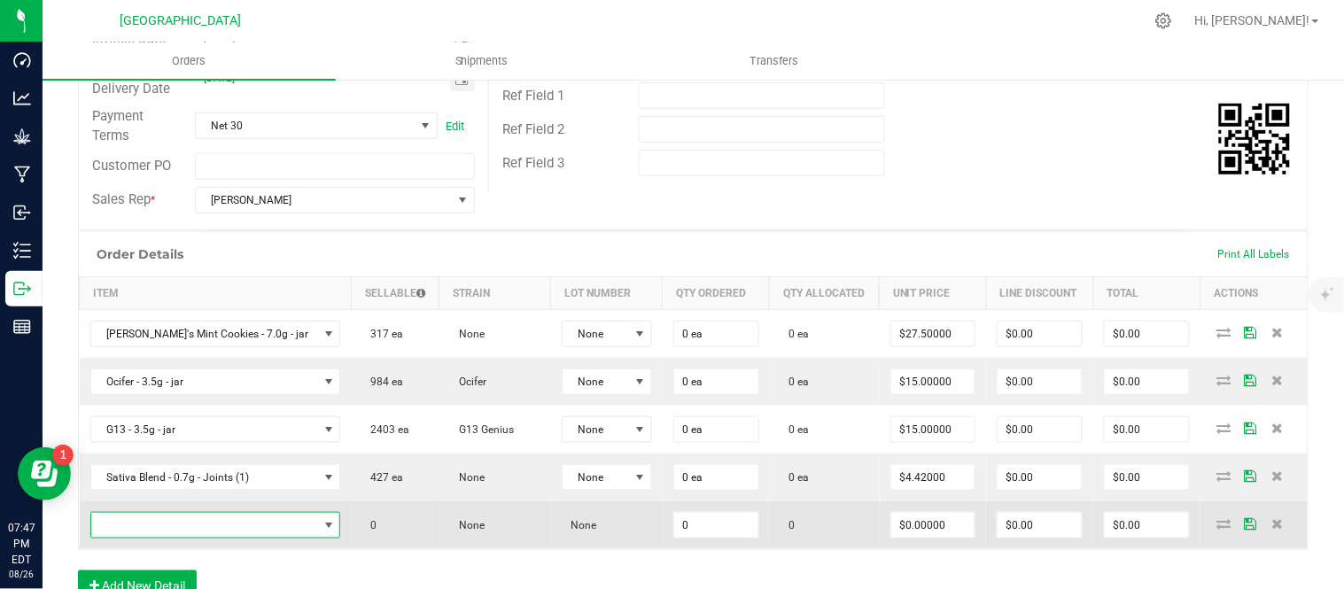
click at [151, 525] on span "NO DATA FOUND" at bounding box center [204, 525] width 227 height 25
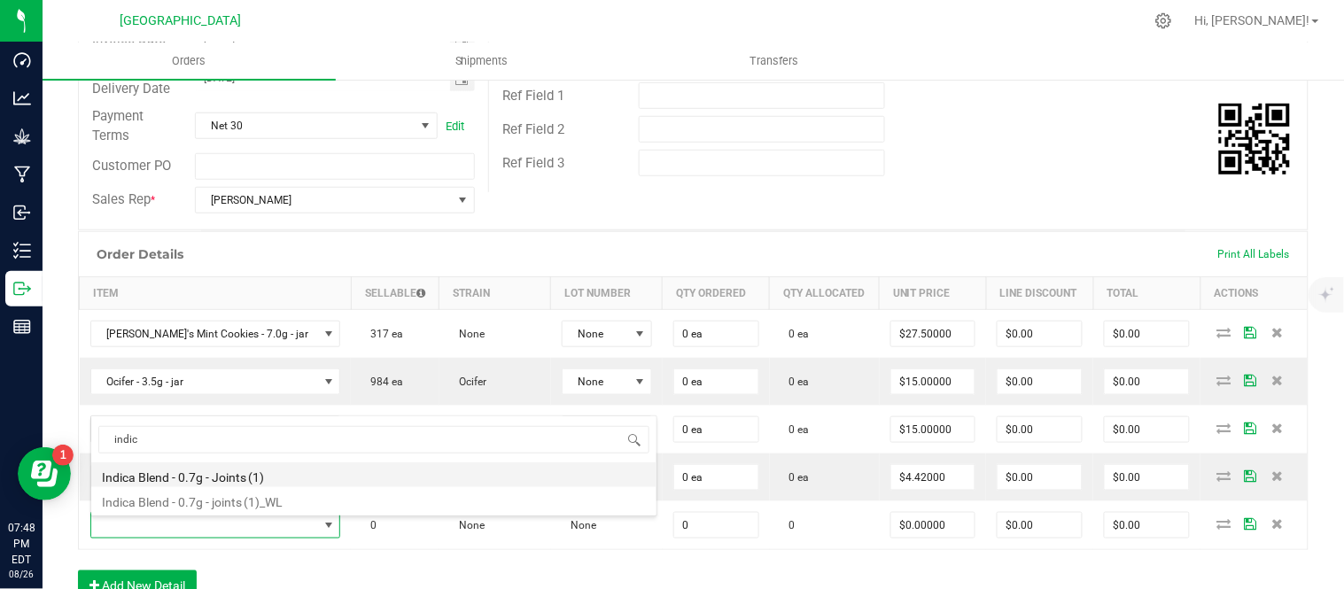
click at [215, 475] on li "Indica Blend - 0.7g - Joints (1)" at bounding box center [373, 475] width 565 height 25
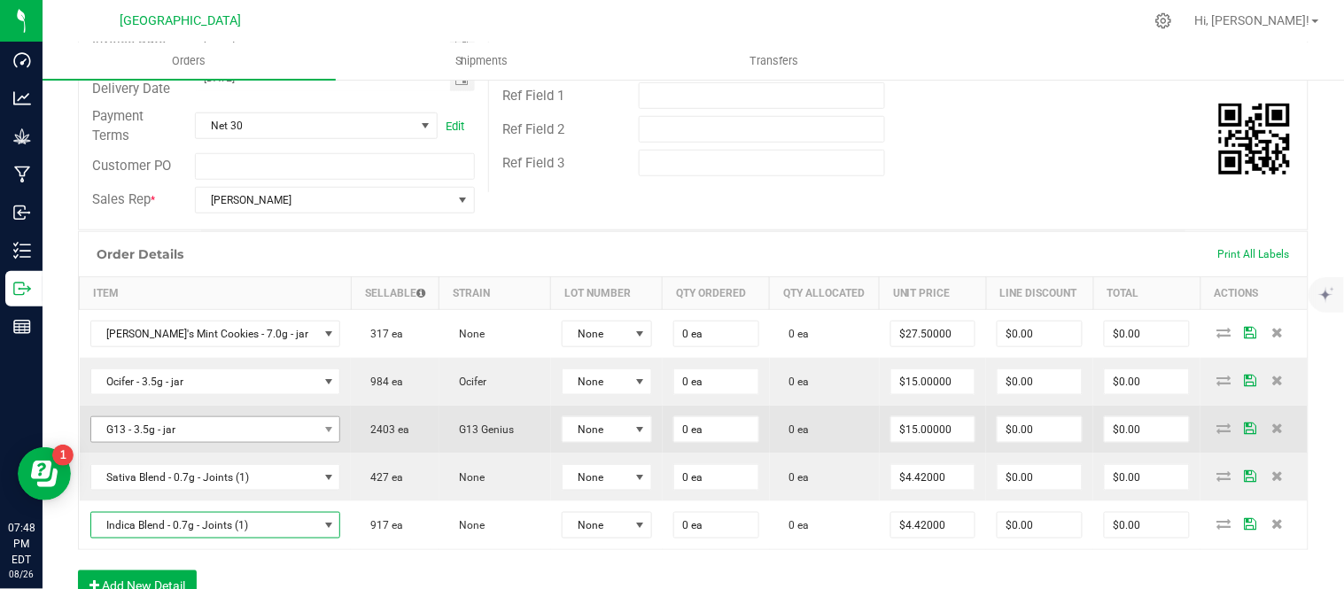
scroll to position [393, 0]
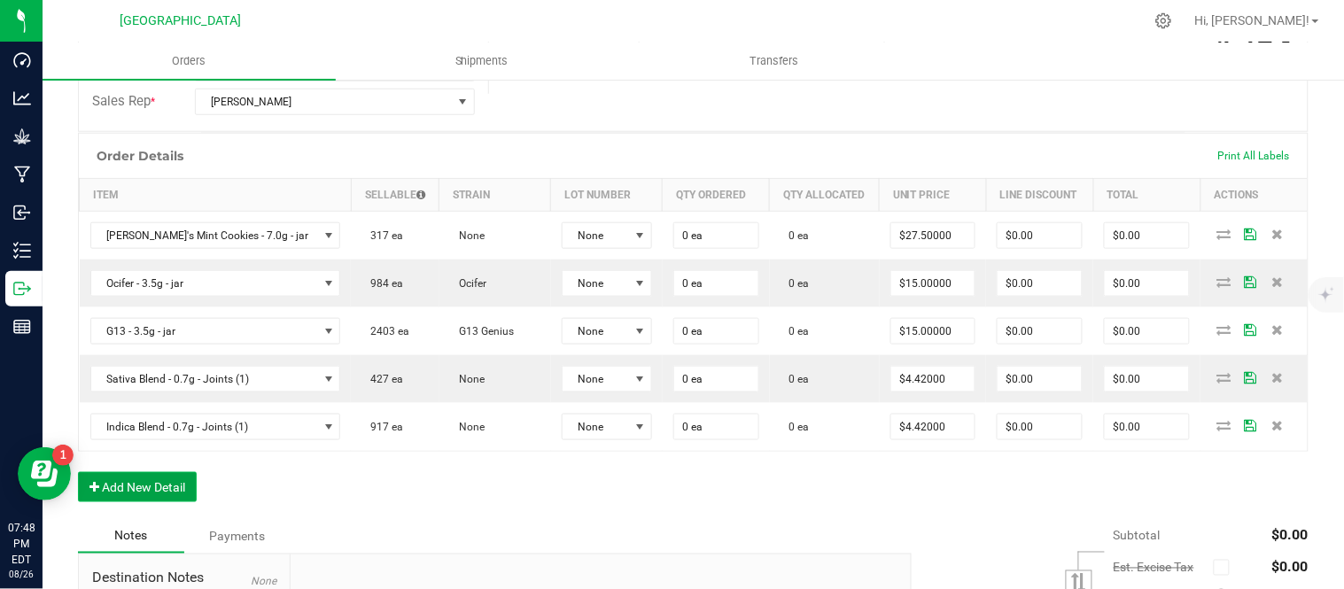
click at [131, 486] on button "Add New Detail" at bounding box center [137, 487] width 119 height 30
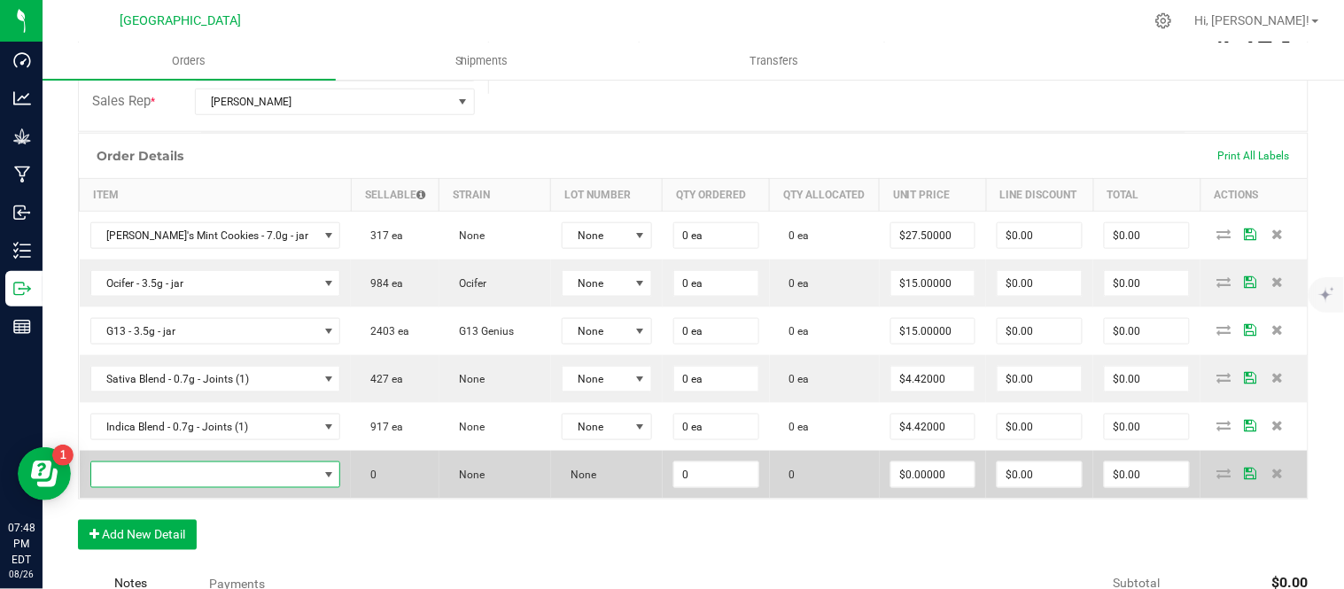
click at [178, 476] on span "NO DATA FOUND" at bounding box center [204, 475] width 227 height 25
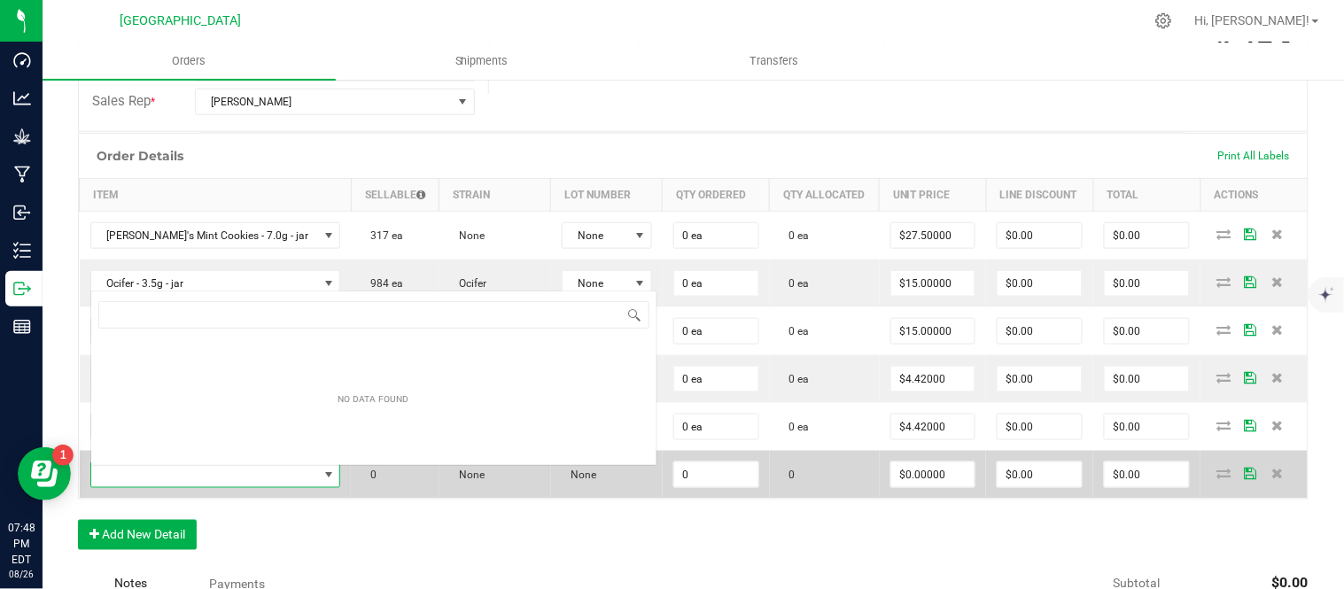
scroll to position [27, 206]
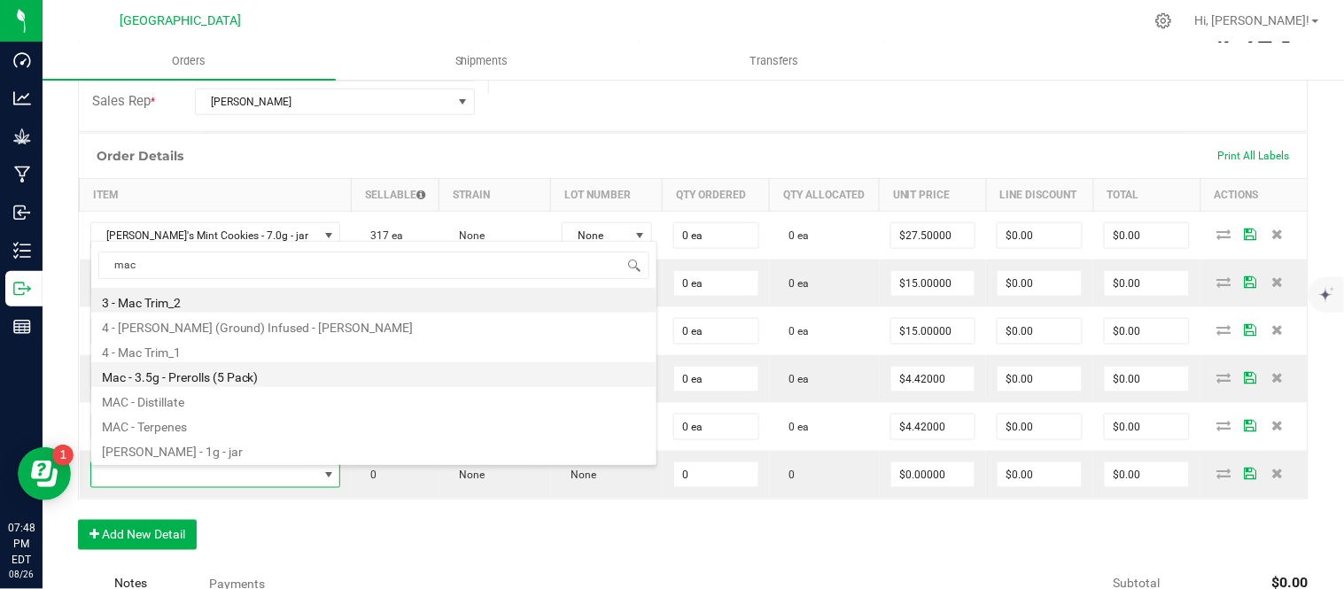
click at [217, 381] on li "Mac - 3.5g - Prerolls (5 Pack)" at bounding box center [373, 374] width 565 height 25
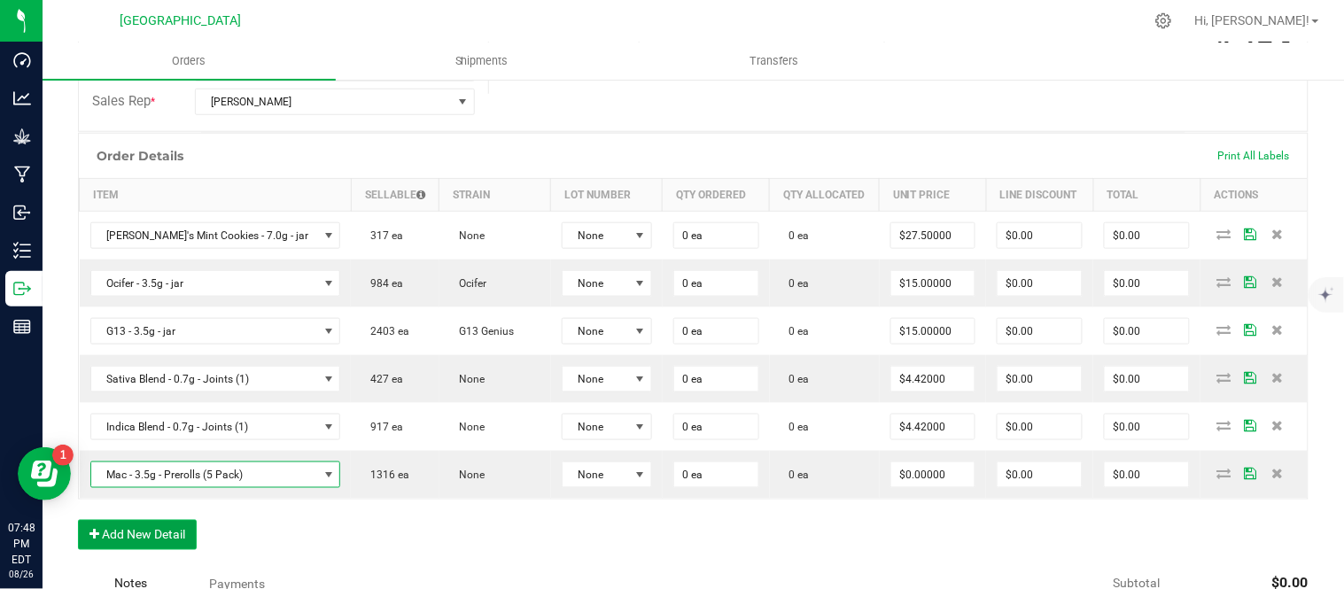
click at [147, 536] on button "Add New Detail" at bounding box center [137, 535] width 119 height 30
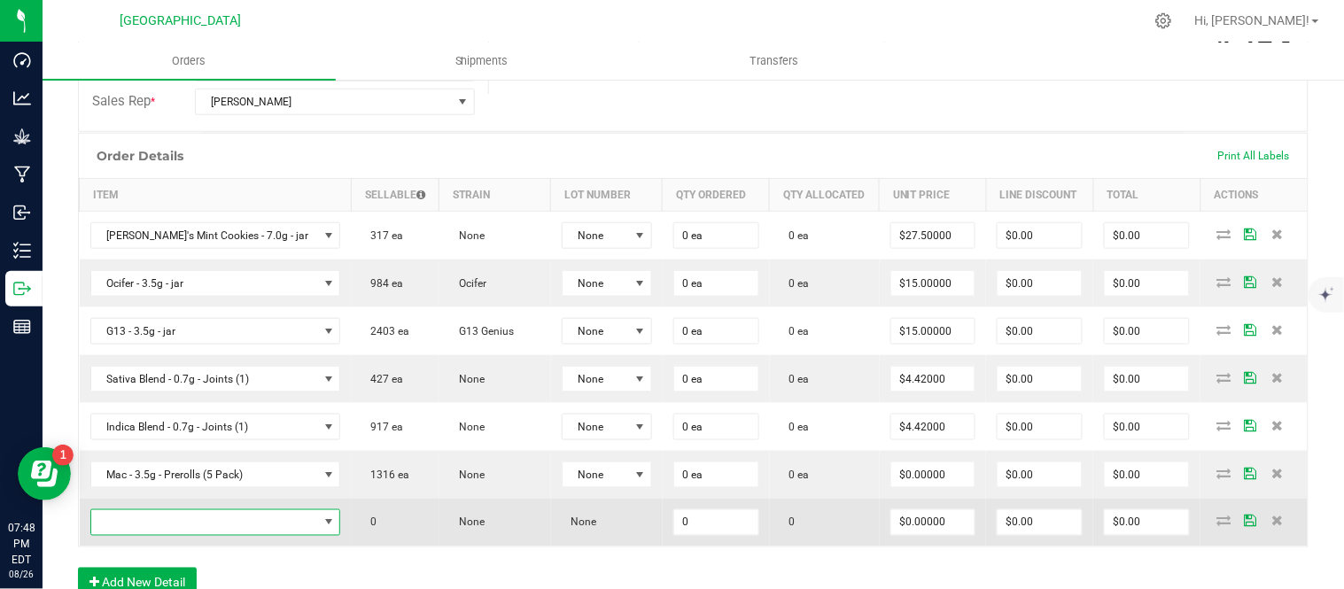
click at [198, 524] on span "NO DATA FOUND" at bounding box center [204, 522] width 227 height 25
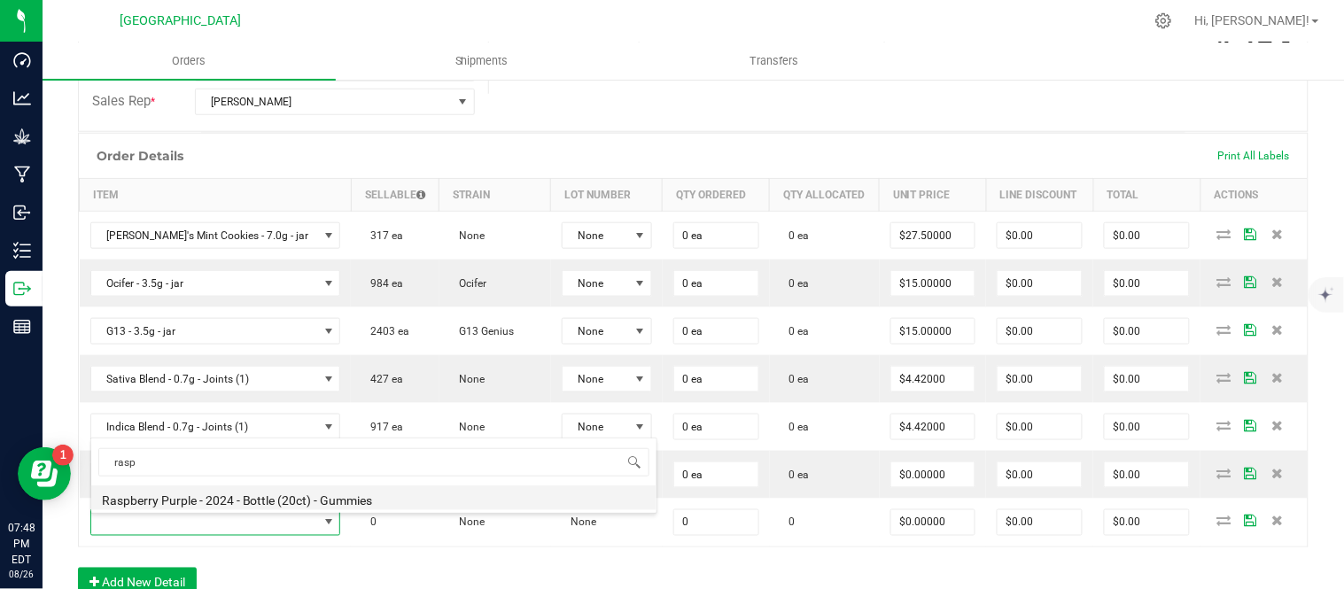
click at [204, 502] on li "Raspberry Purple - 2024 - Bottle (20ct) - Gummies" at bounding box center [373, 498] width 565 height 25
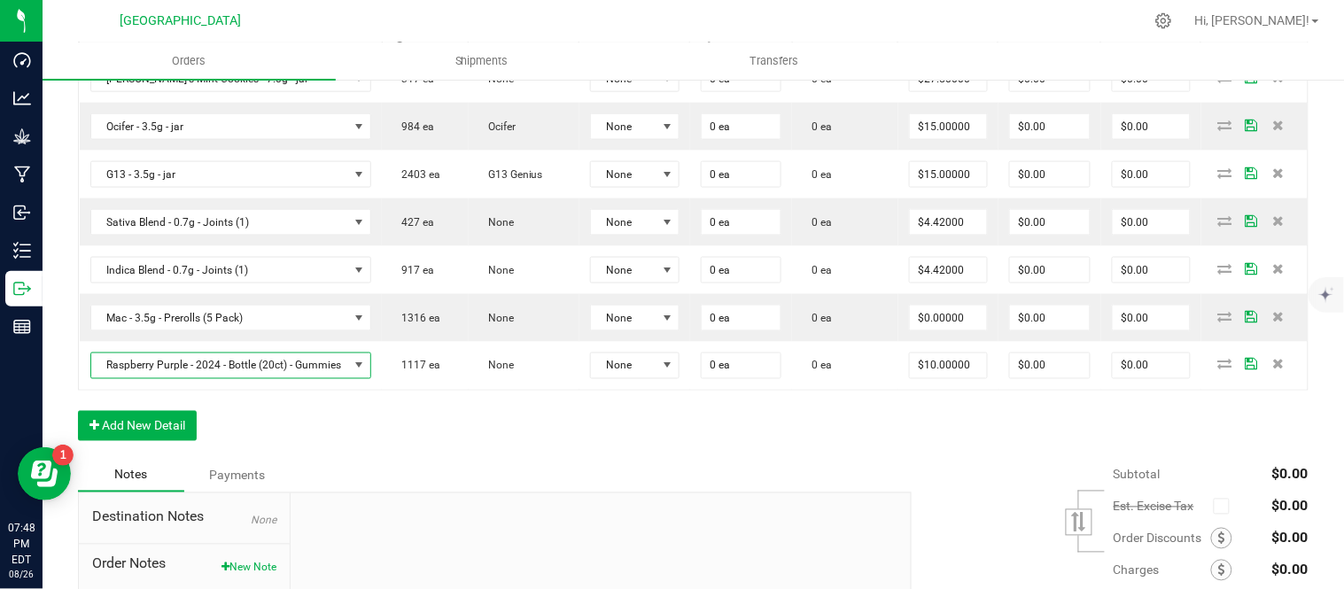
scroll to position [590, 0]
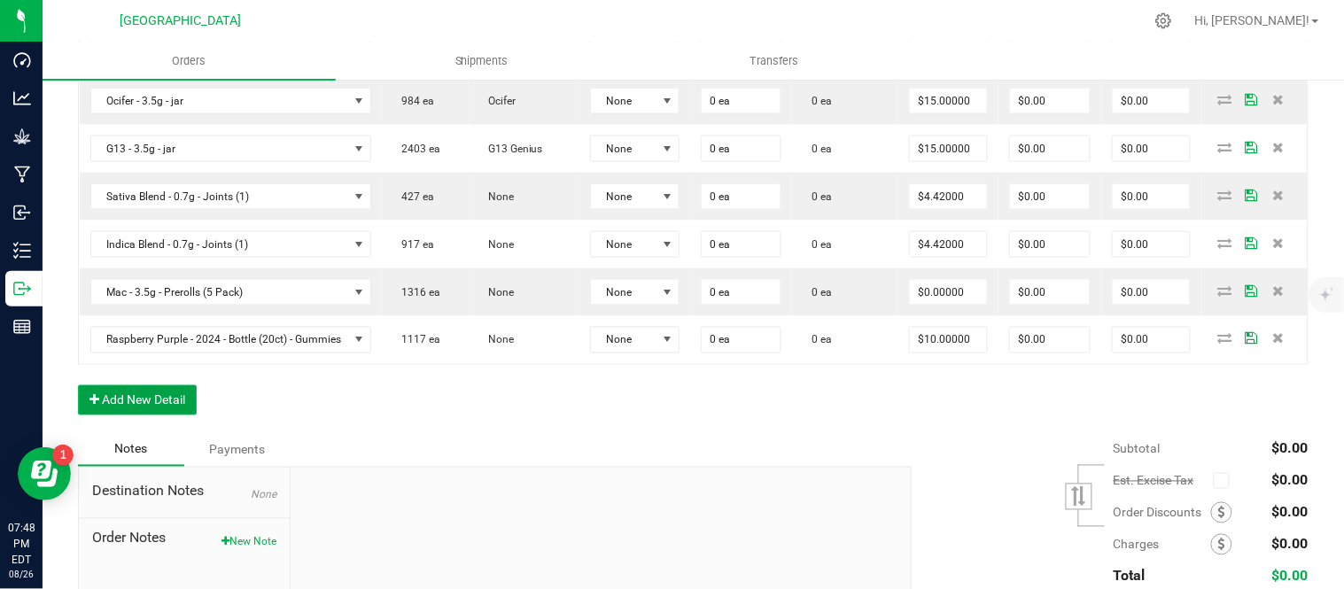
click at [110, 401] on button "Add New Detail" at bounding box center [137, 400] width 119 height 30
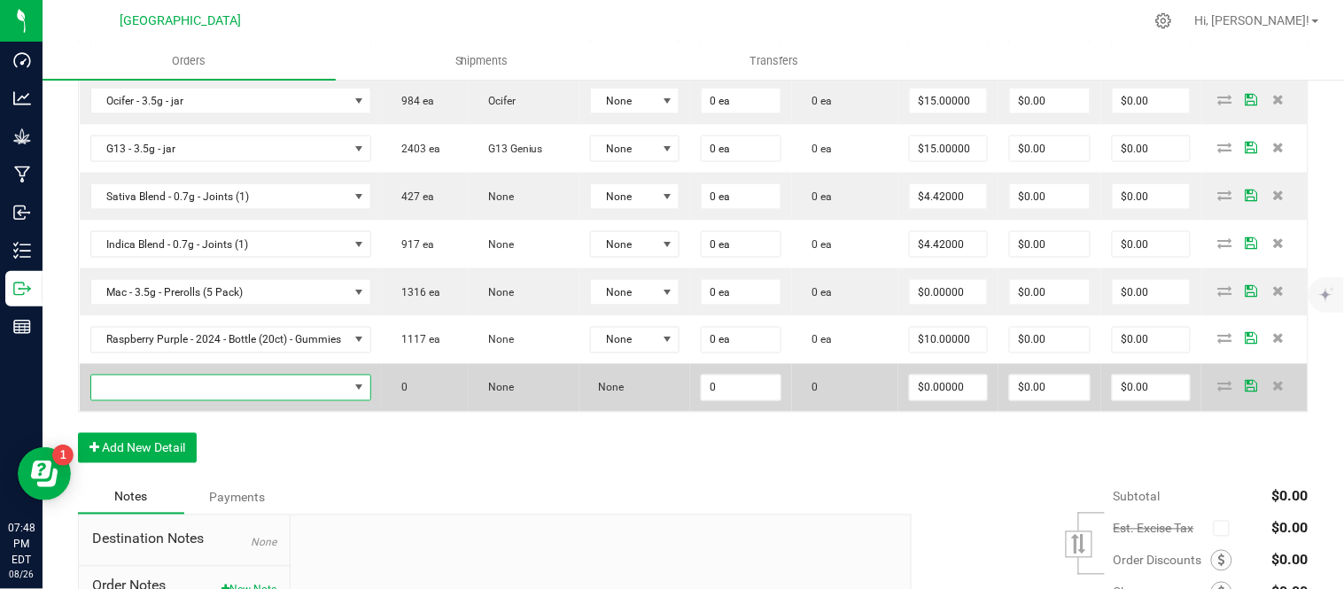
click at [128, 386] on span "NO DATA FOUND" at bounding box center [220, 388] width 258 height 25
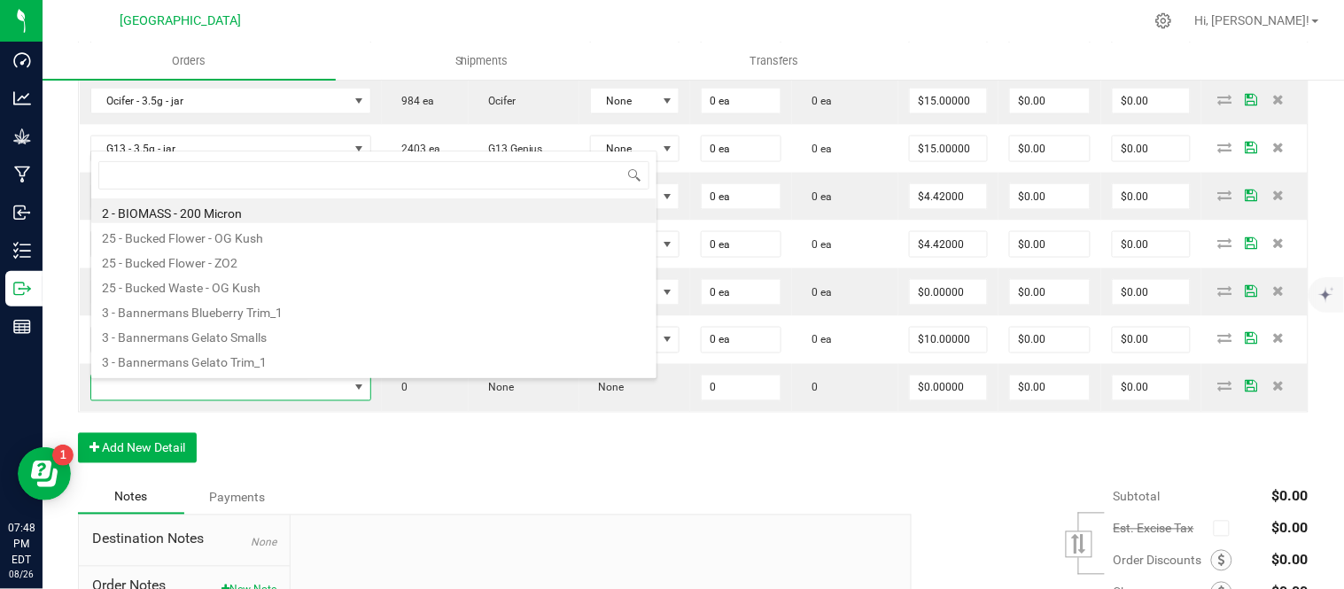
scroll to position [27, 299]
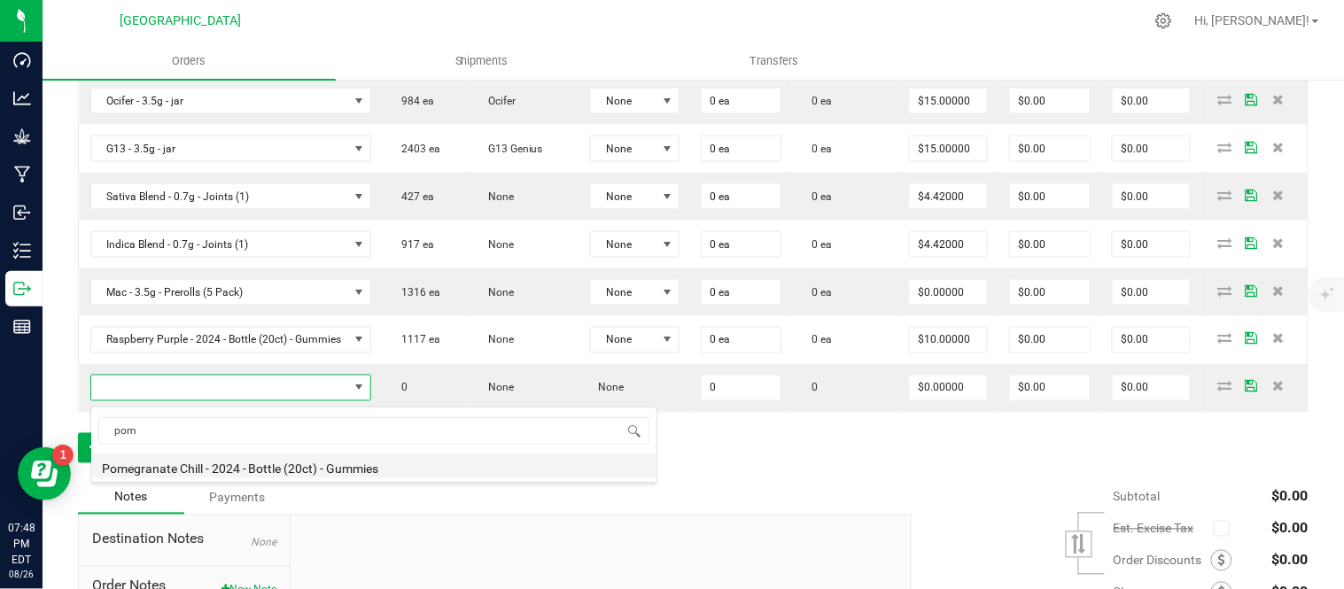
click at [267, 458] on li "Pomegranate Chill - 2024 - Bottle (20ct) - Gummies" at bounding box center [373, 466] width 565 height 25
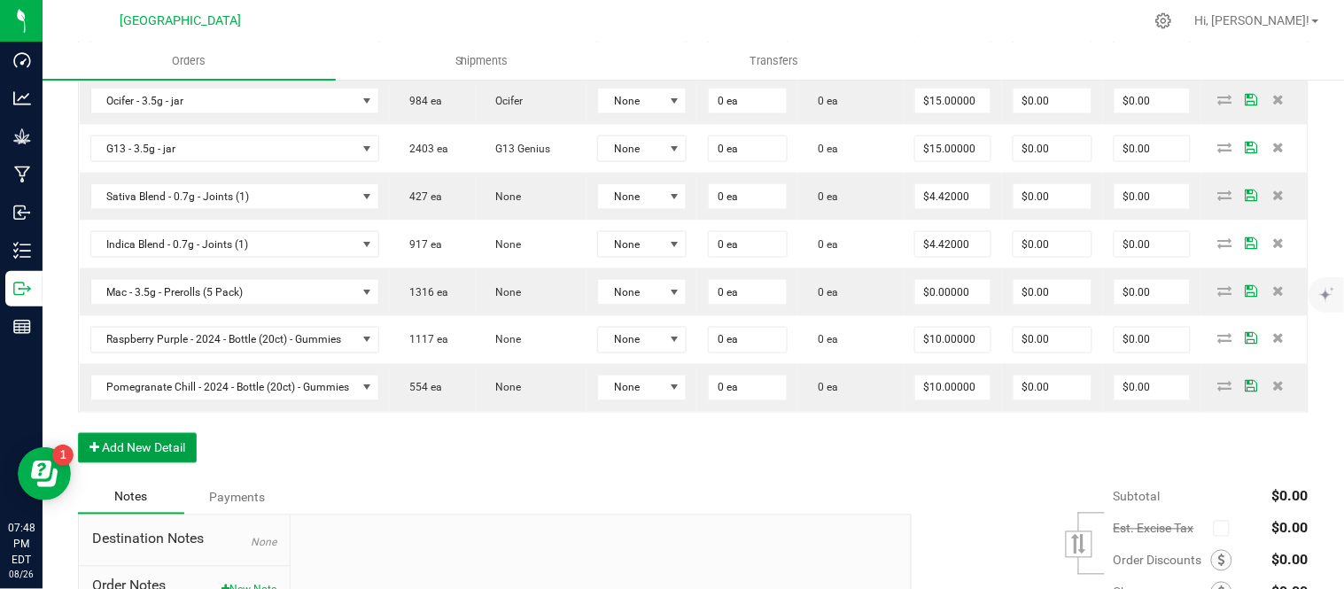
click at [142, 445] on button "Add New Detail" at bounding box center [137, 448] width 119 height 30
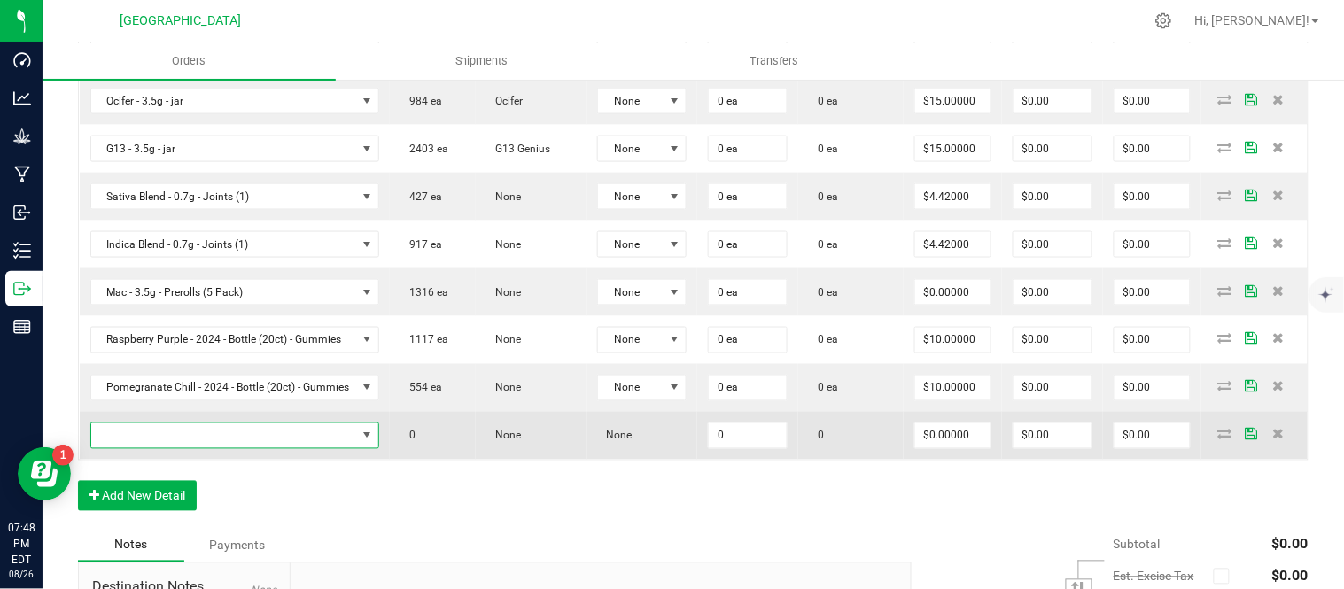
click at [155, 435] on span "NO DATA FOUND" at bounding box center [224, 436] width 266 height 25
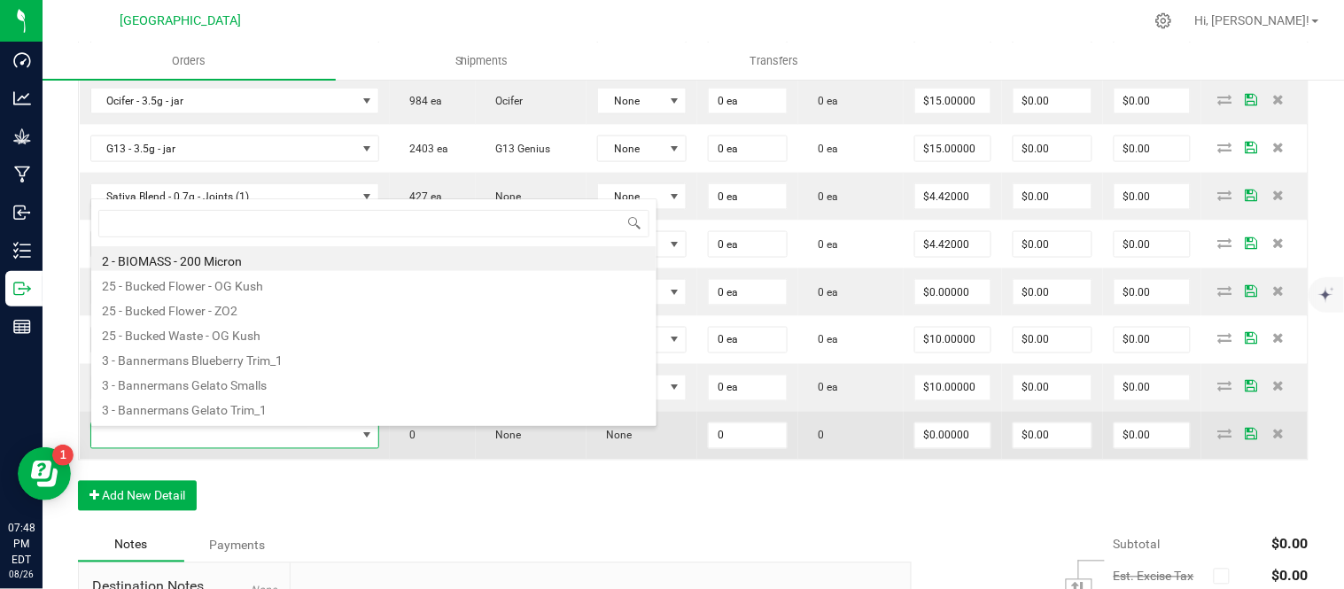
scroll to position [27, 306]
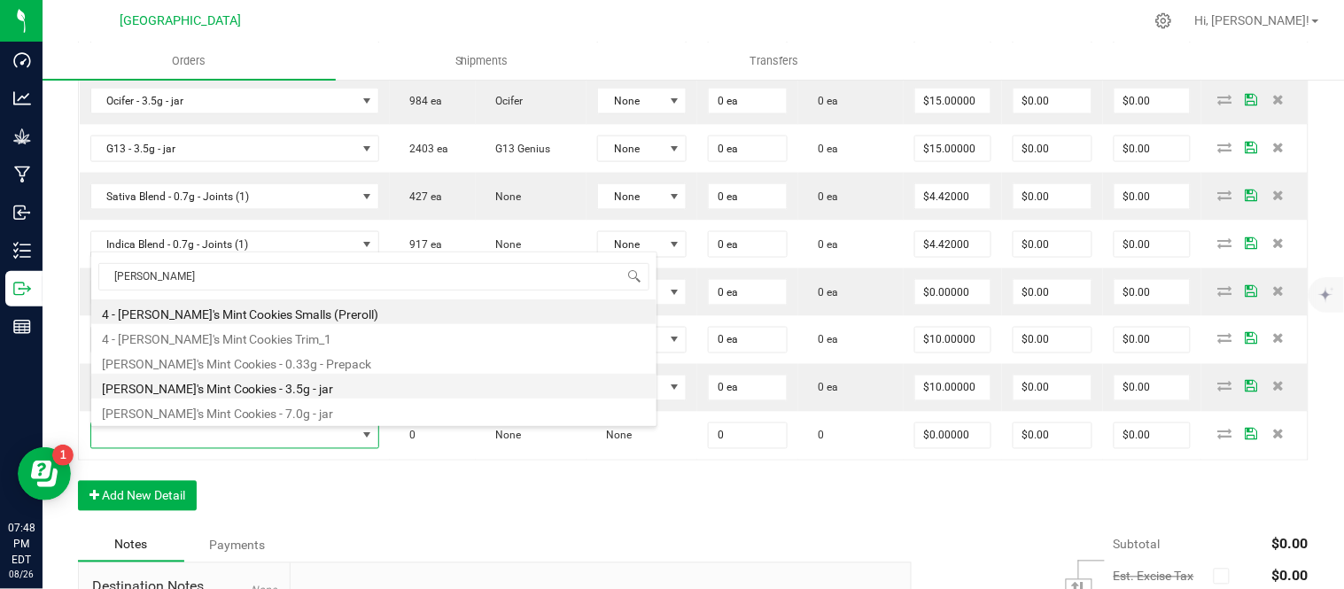
click at [197, 385] on li "[PERSON_NAME]'s Mint Cookies - 3.5g - jar" at bounding box center [373, 386] width 565 height 25
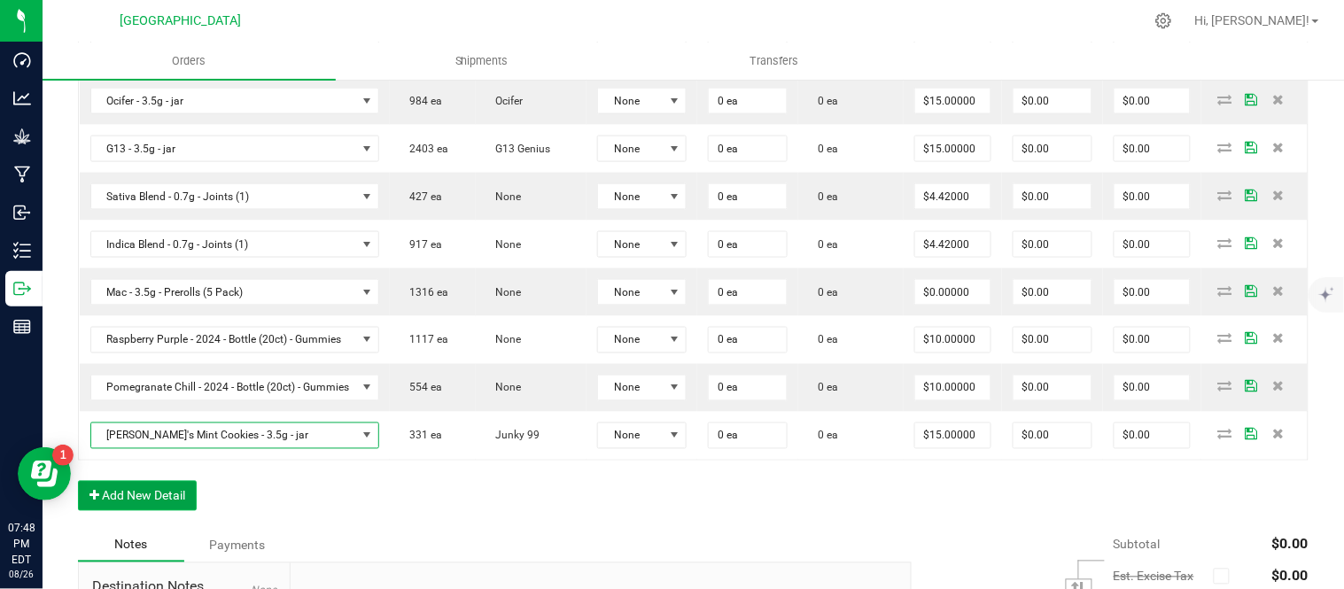
click at [111, 502] on button "Add New Detail" at bounding box center [137, 496] width 119 height 30
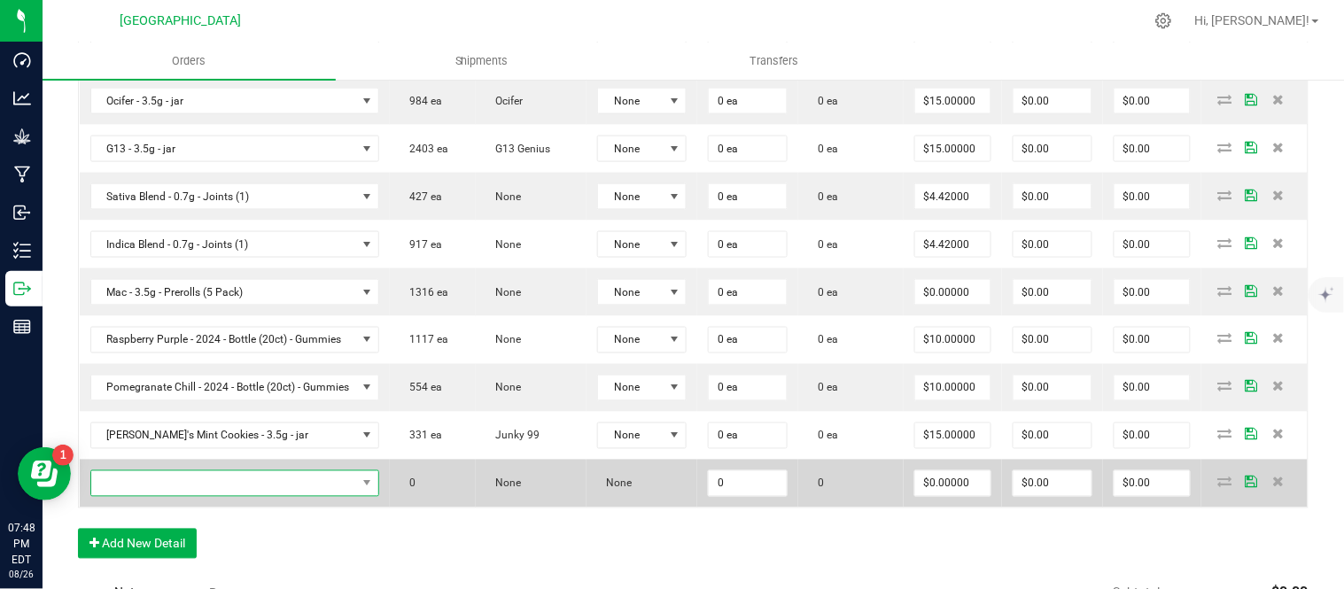
click at [157, 483] on span "NO DATA FOUND" at bounding box center [224, 483] width 266 height 25
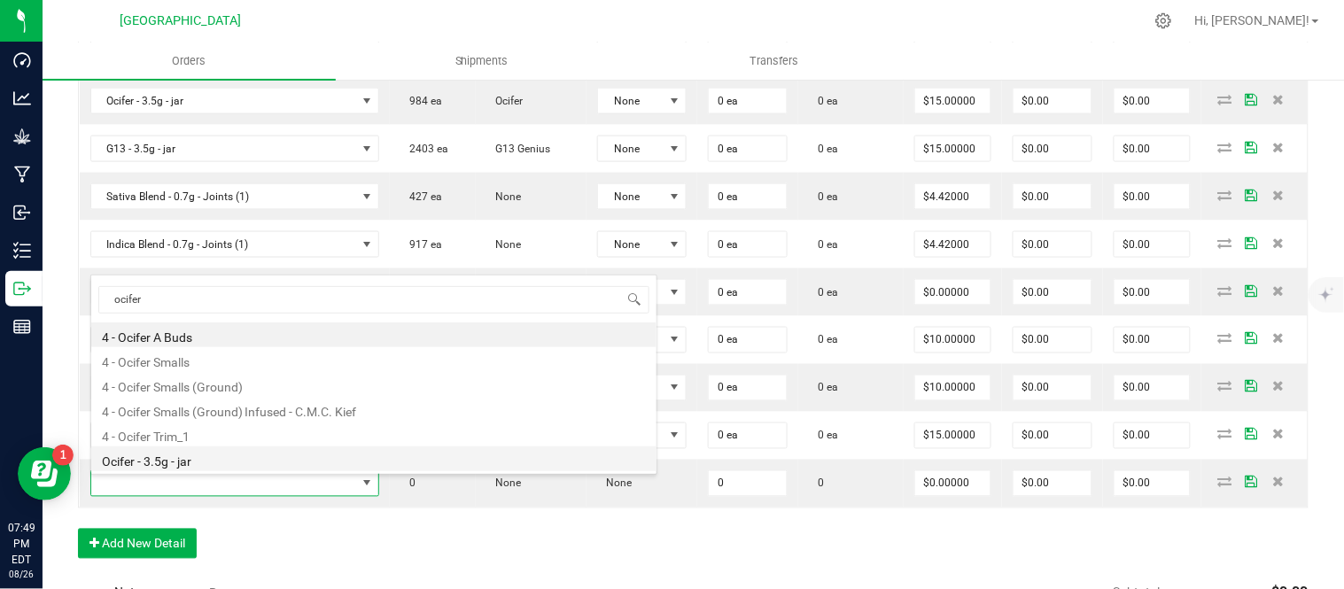
click at [275, 459] on li "Ocifer - 3.5g - jar" at bounding box center [373, 459] width 565 height 25
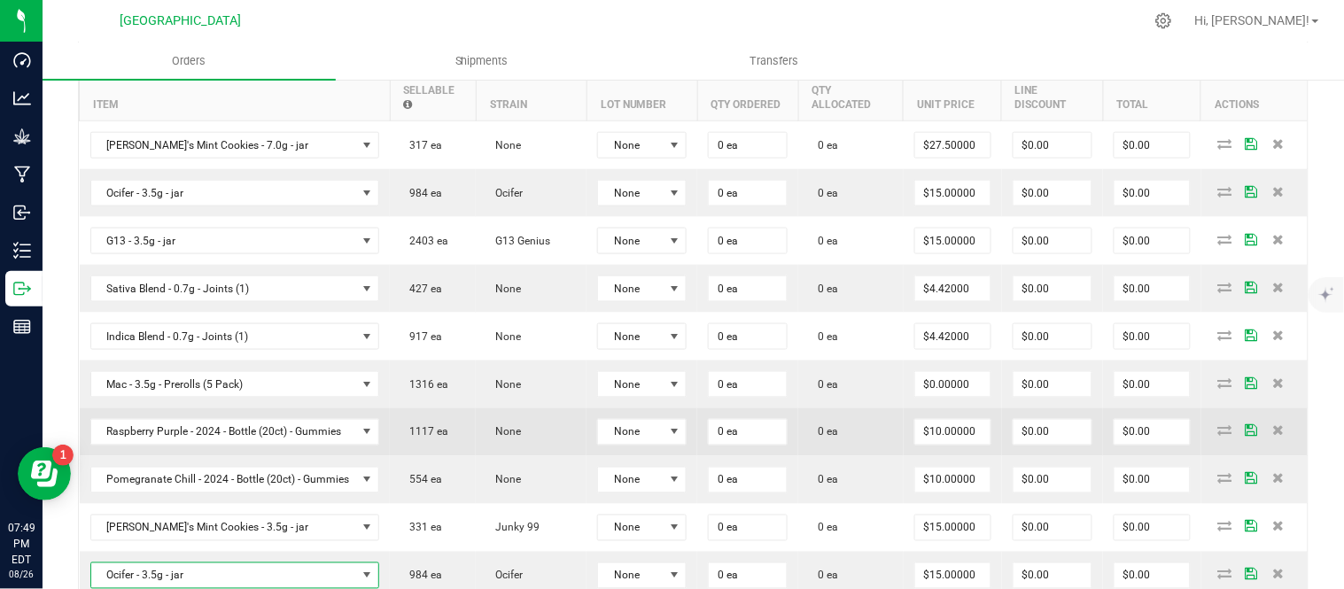
scroll to position [590, 0]
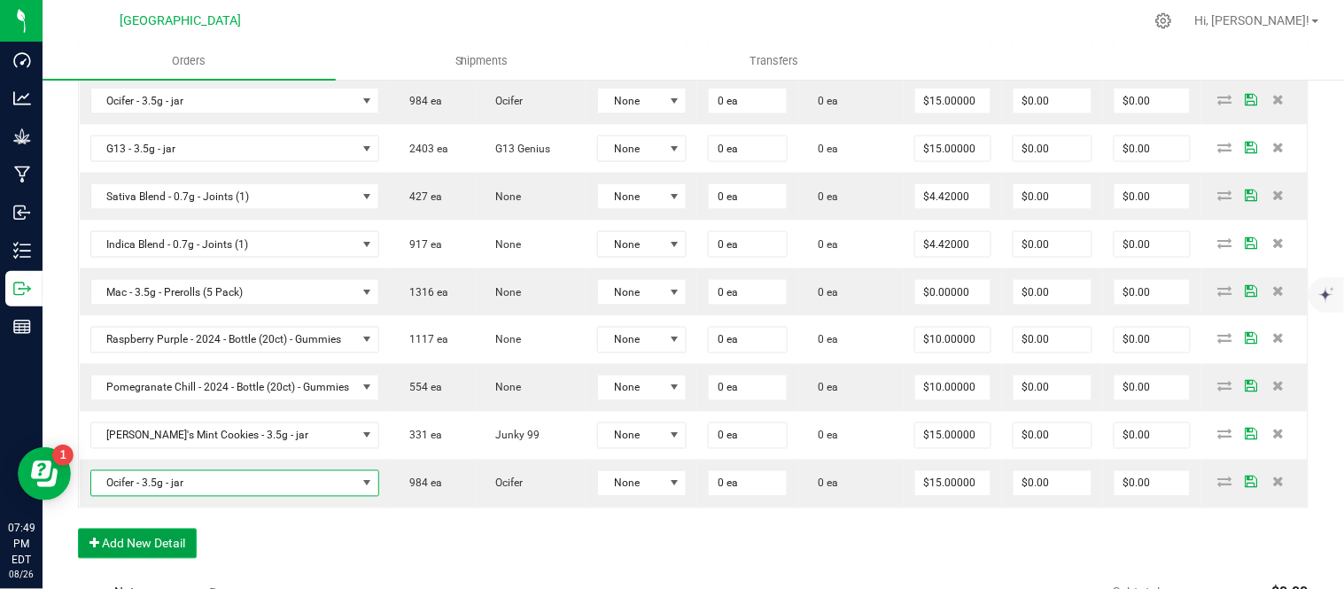
click at [130, 541] on button "Add New Detail" at bounding box center [137, 544] width 119 height 30
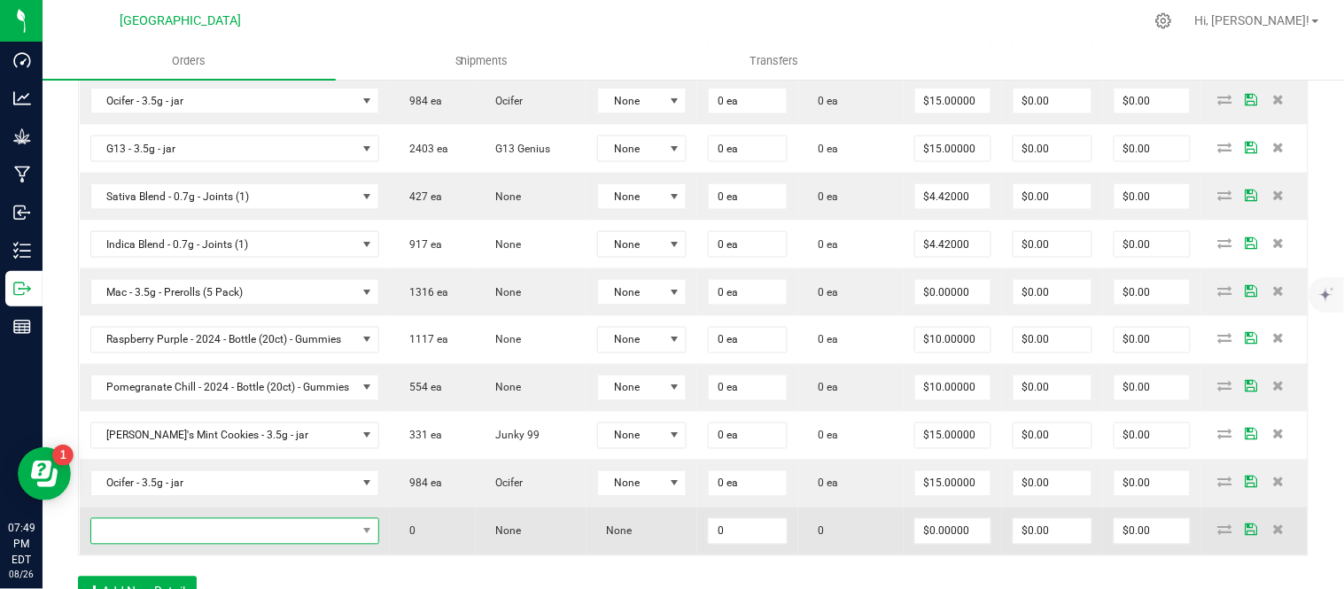
click at [131, 541] on span "NO DATA FOUND" at bounding box center [224, 531] width 266 height 25
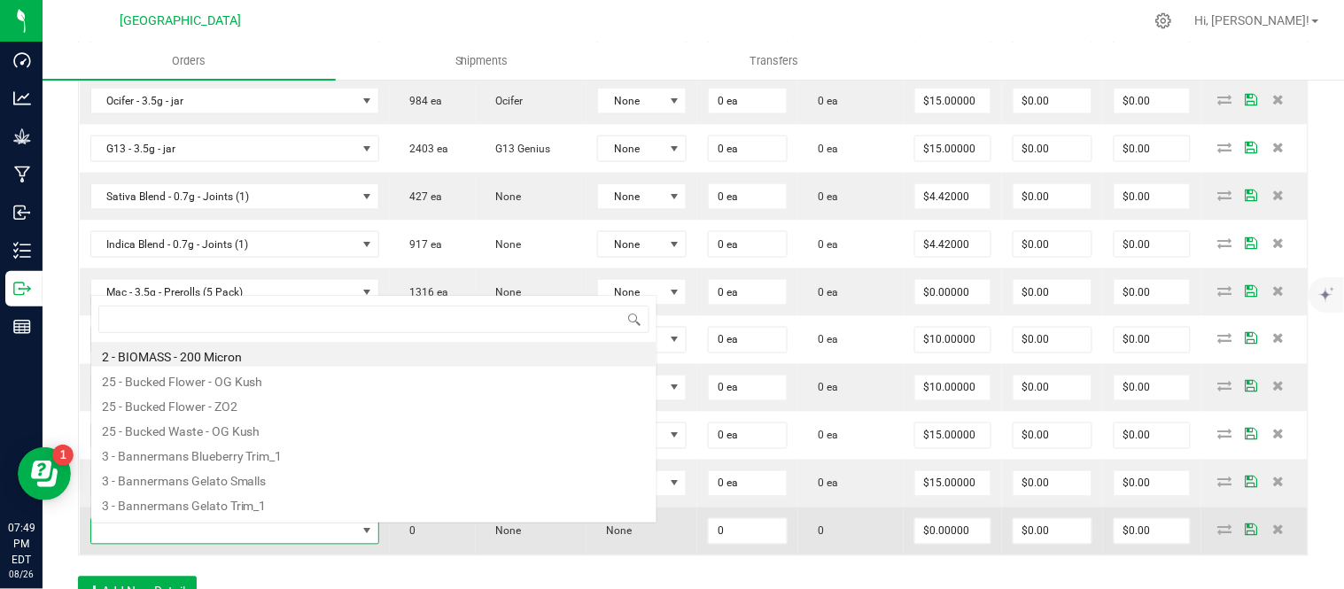
scroll to position [27, 306]
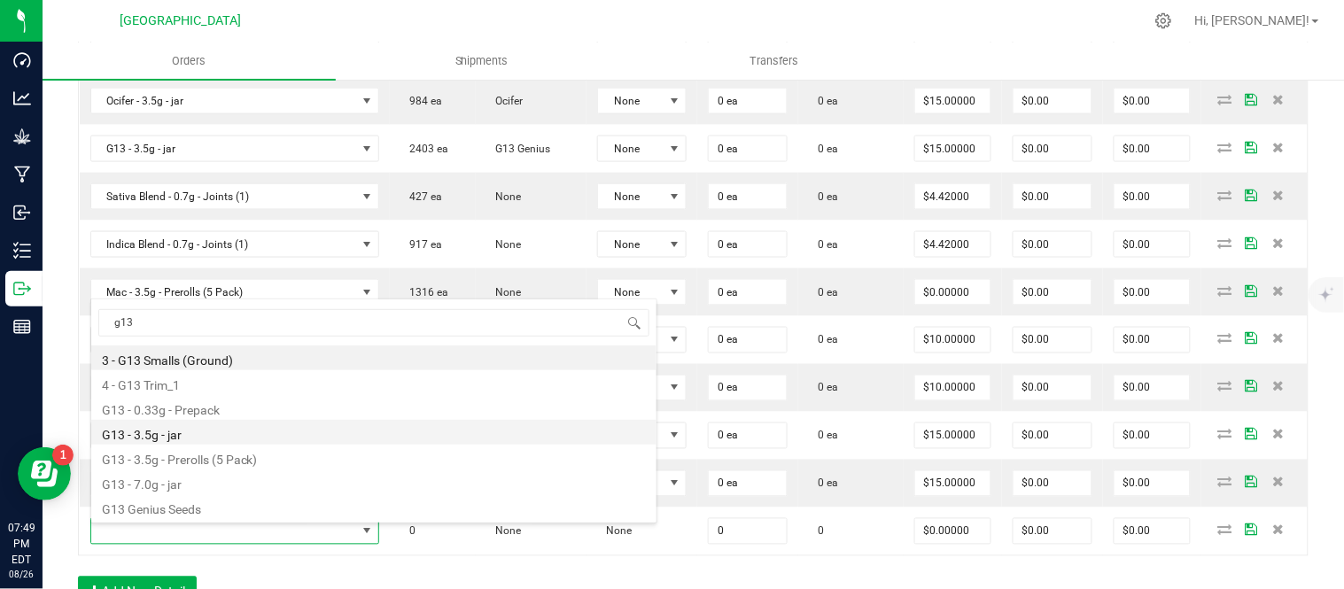
click at [206, 439] on li "G13 - 3.5g - jar" at bounding box center [373, 432] width 565 height 25
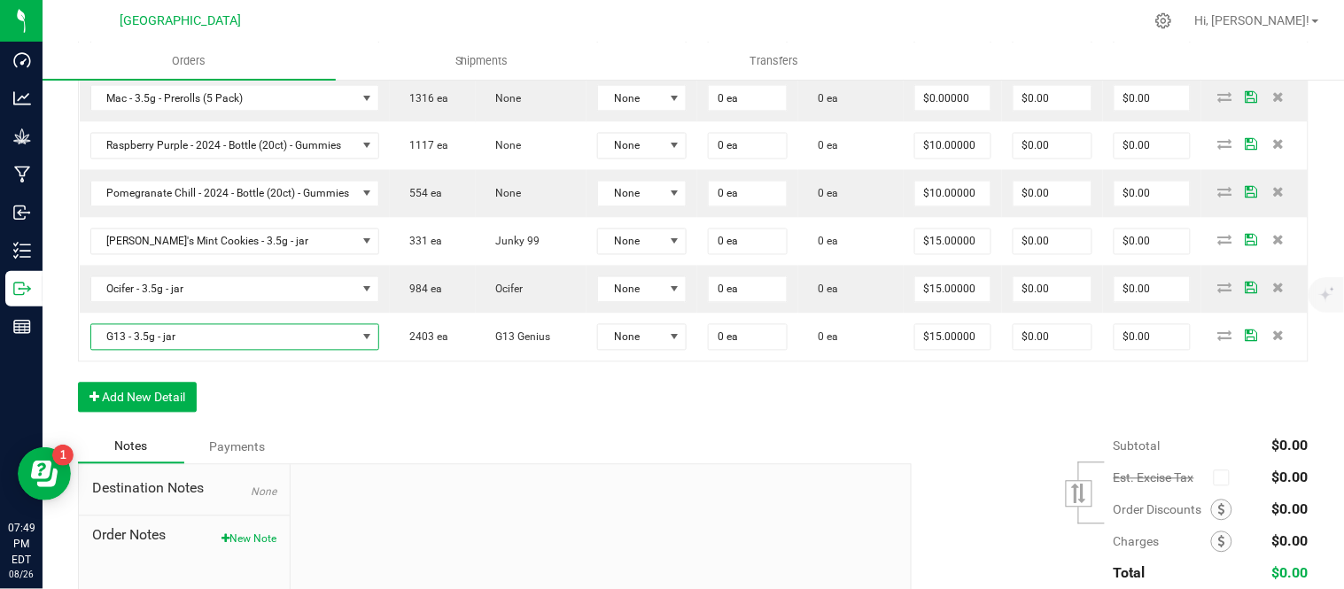
scroll to position [787, 0]
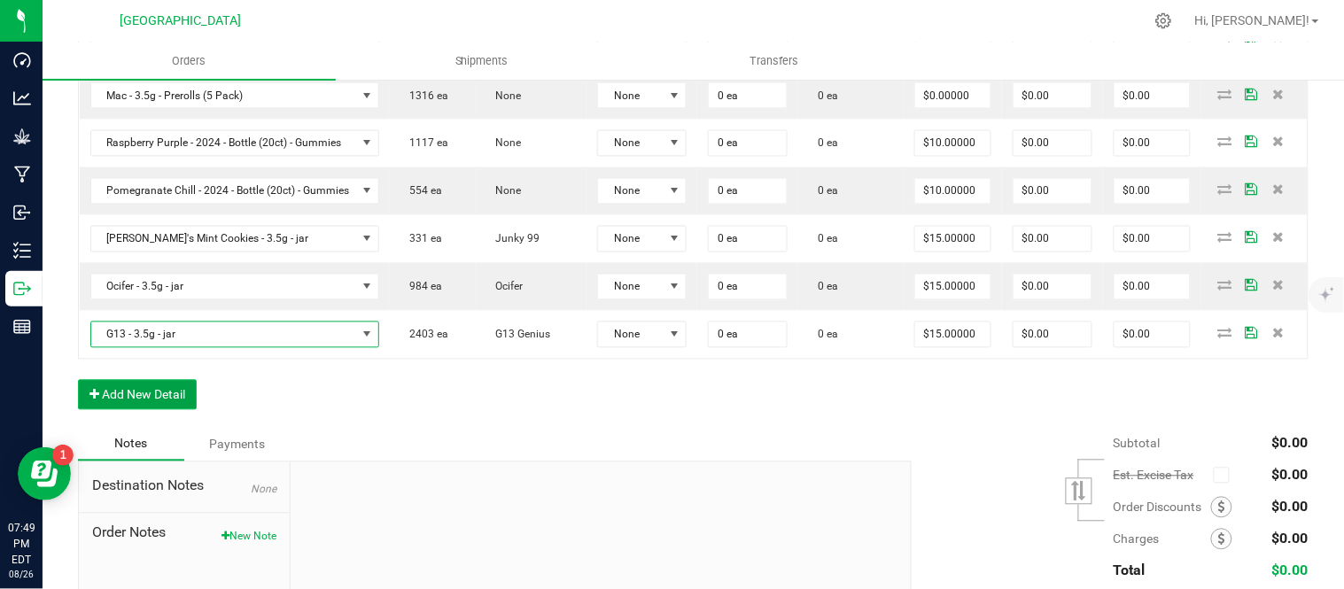
click at [125, 404] on button "Add New Detail" at bounding box center [137, 395] width 119 height 30
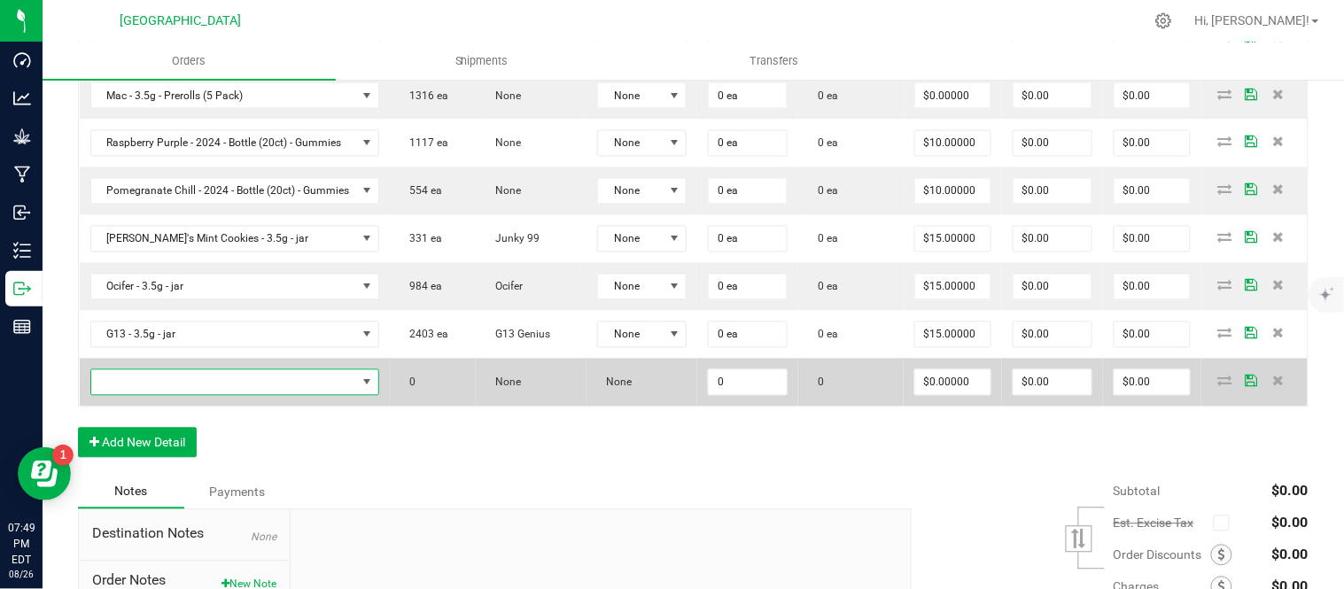
click at [129, 394] on span "NO DATA FOUND" at bounding box center [224, 382] width 266 height 25
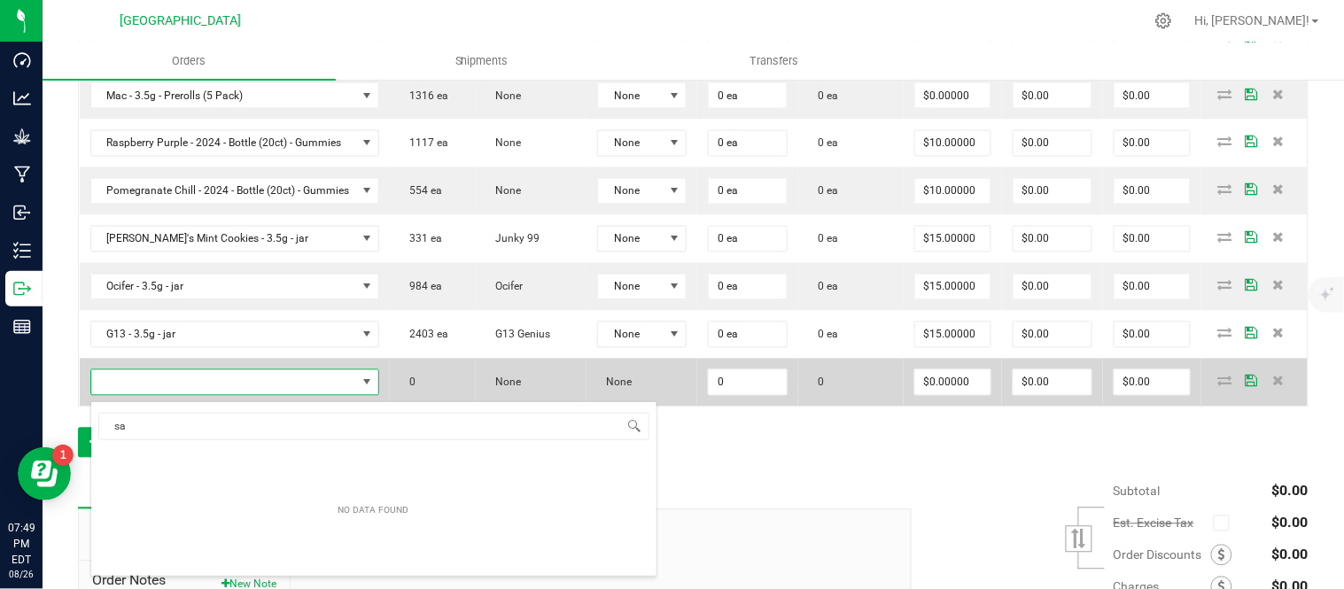
scroll to position [0, 0]
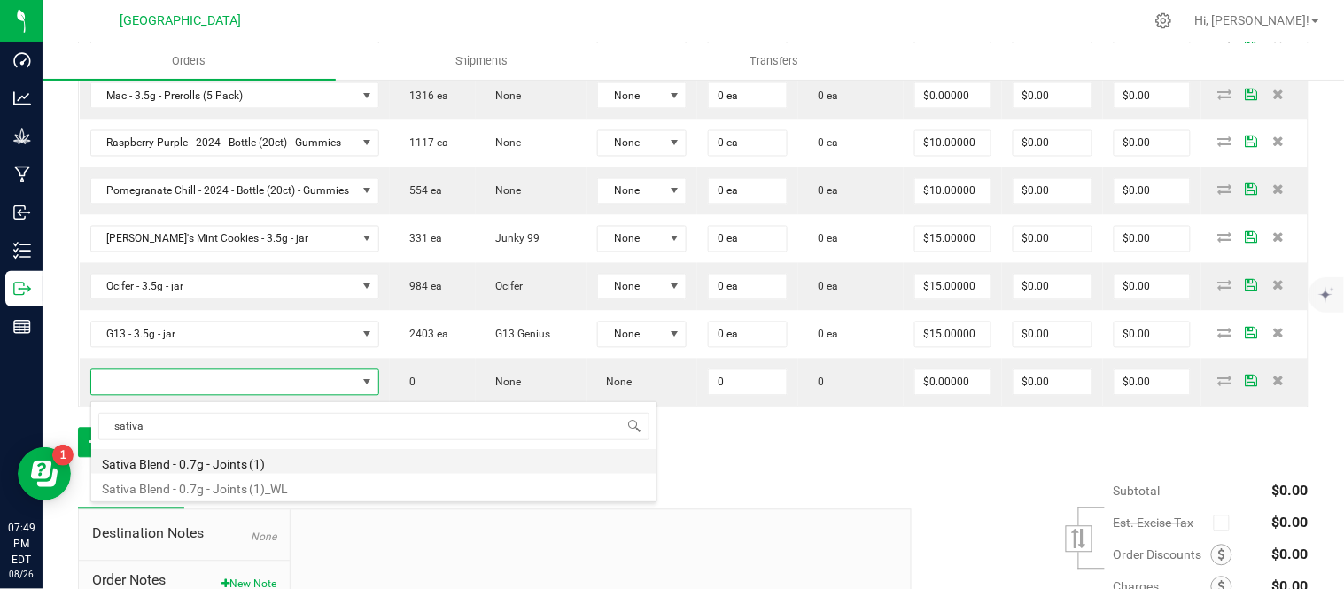
click at [214, 463] on li "Sativa Blend - 0.7g - Joints (1)" at bounding box center [373, 461] width 565 height 25
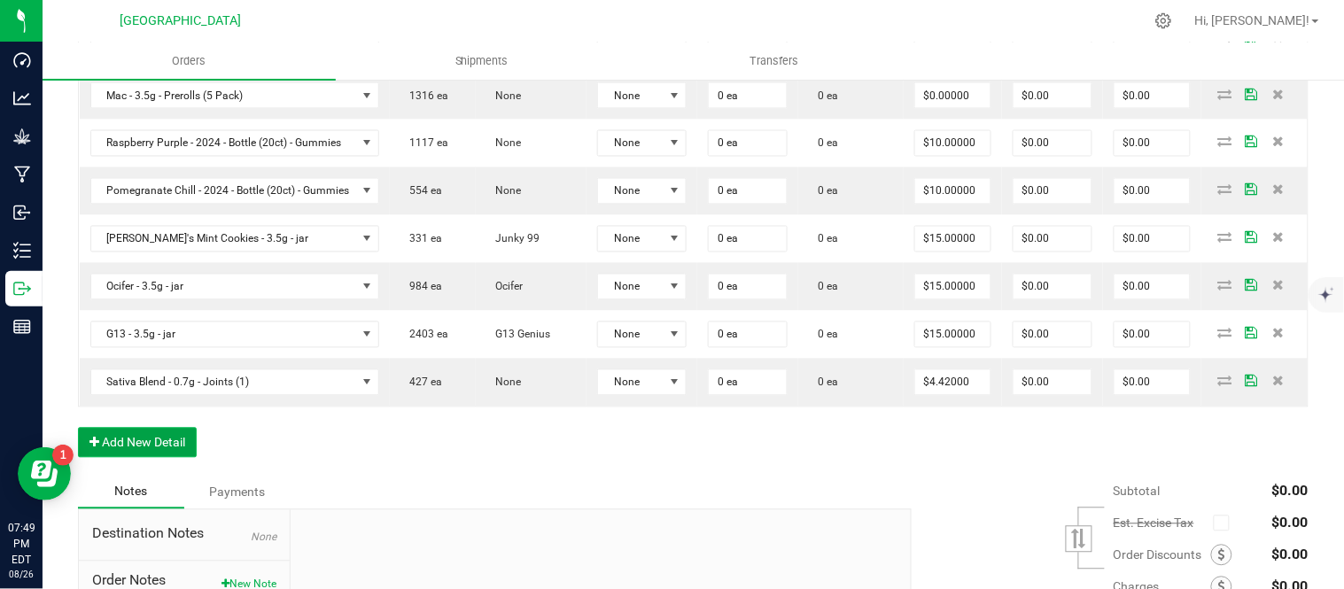
click at [109, 448] on button "Add New Detail" at bounding box center [137, 443] width 119 height 30
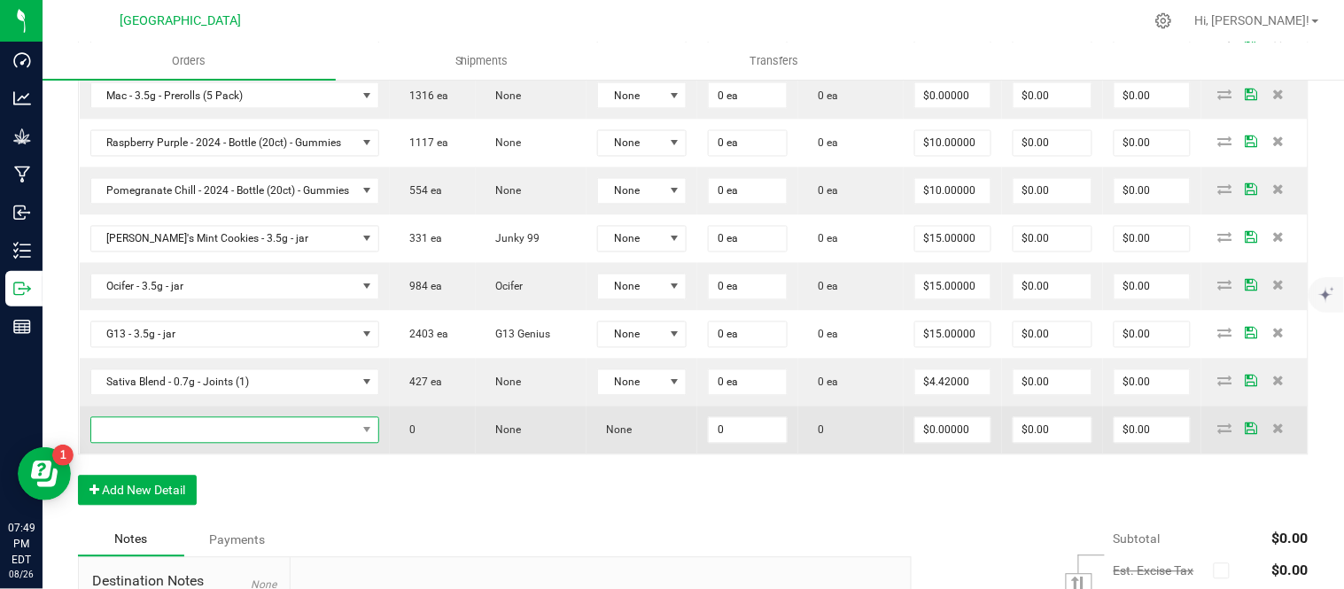
click at [143, 434] on span "NO DATA FOUND" at bounding box center [224, 430] width 266 height 25
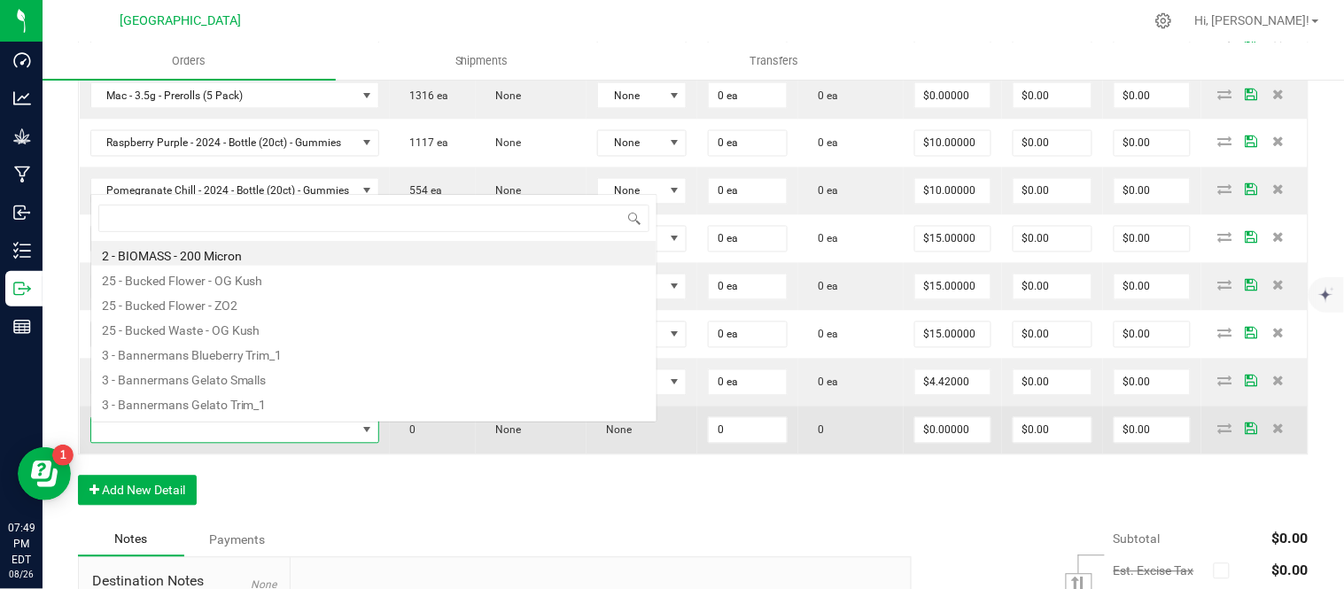
scroll to position [27, 306]
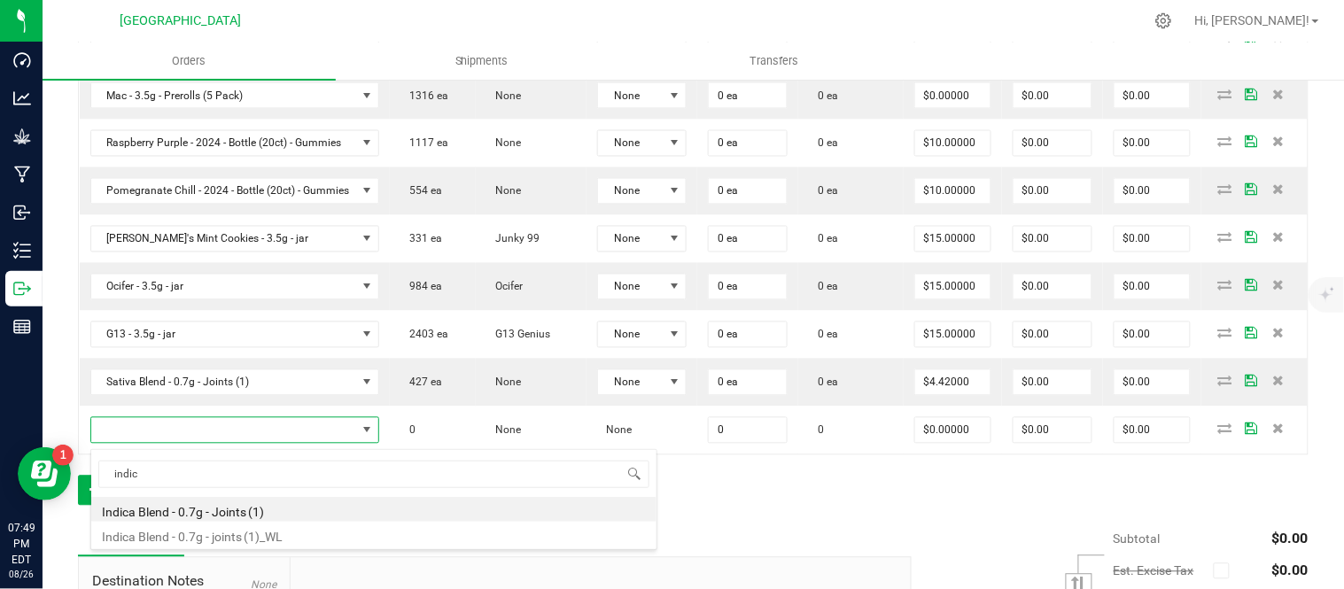
click at [227, 505] on li "Indica Blend - 0.7g - Joints (1)" at bounding box center [373, 509] width 565 height 25
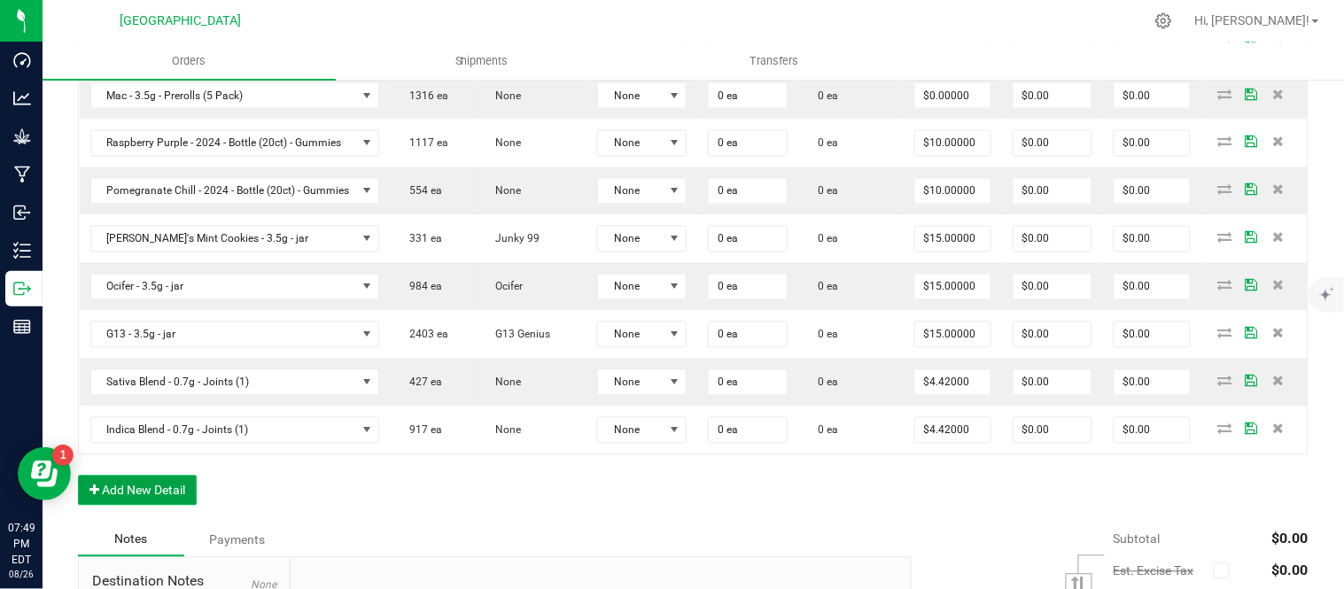
click at [127, 494] on button "Add New Detail" at bounding box center [137, 491] width 119 height 30
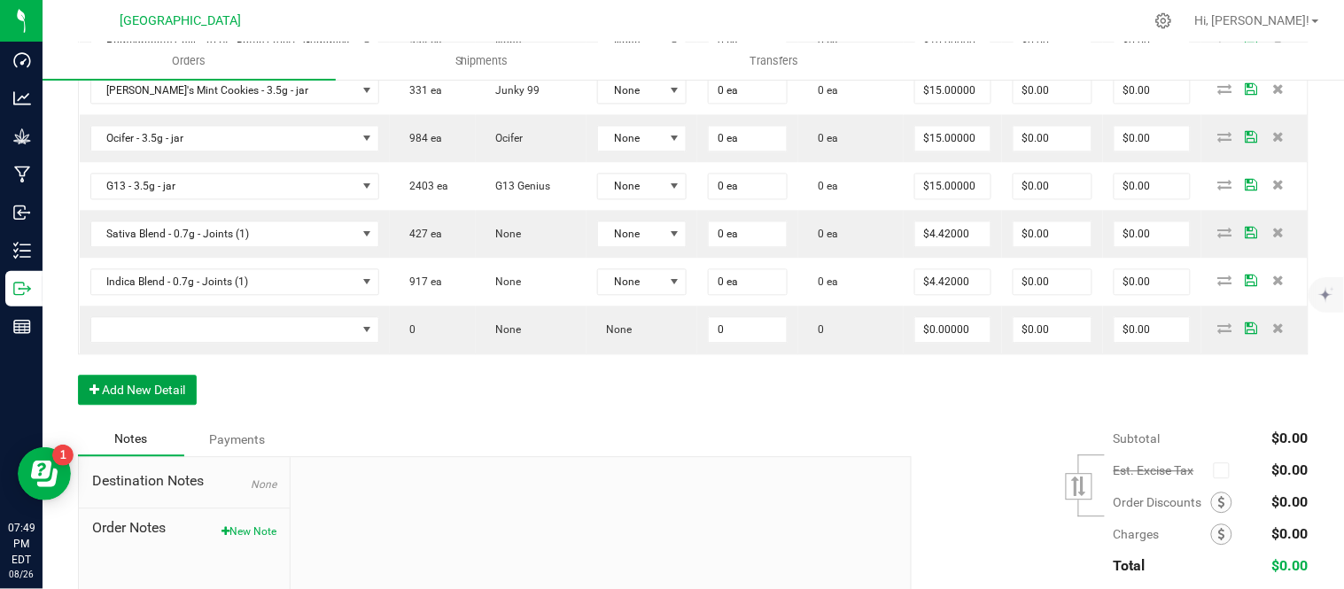
scroll to position [985, 0]
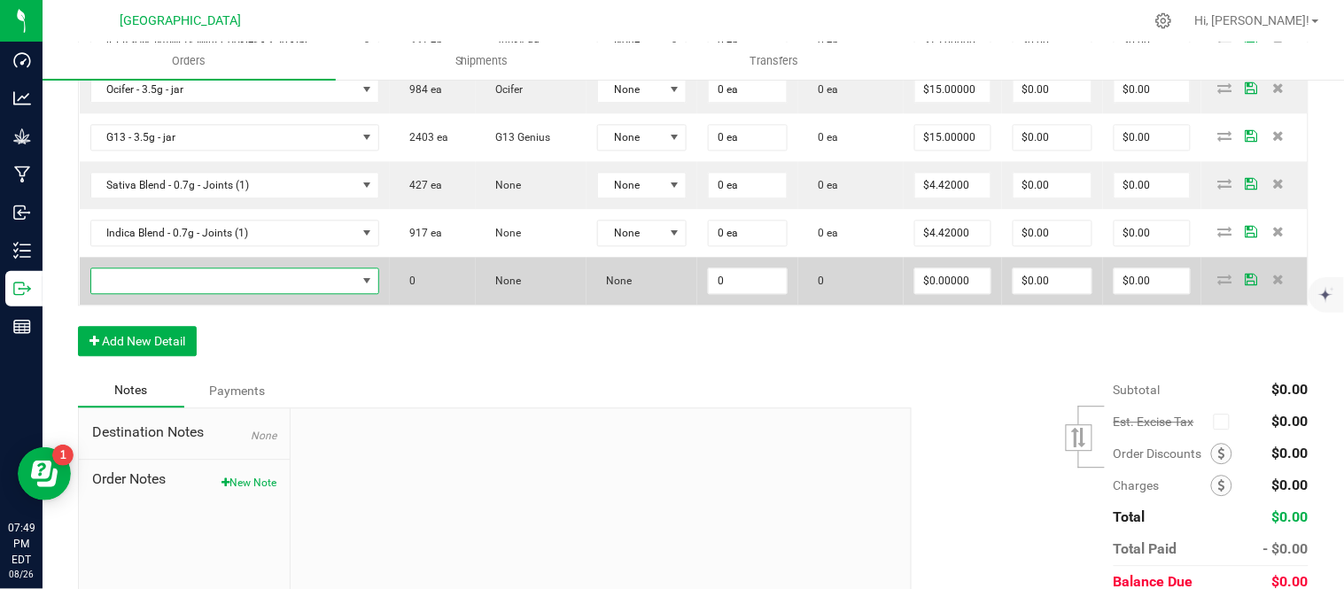
click at [229, 285] on span "NO DATA FOUND" at bounding box center [224, 281] width 266 height 25
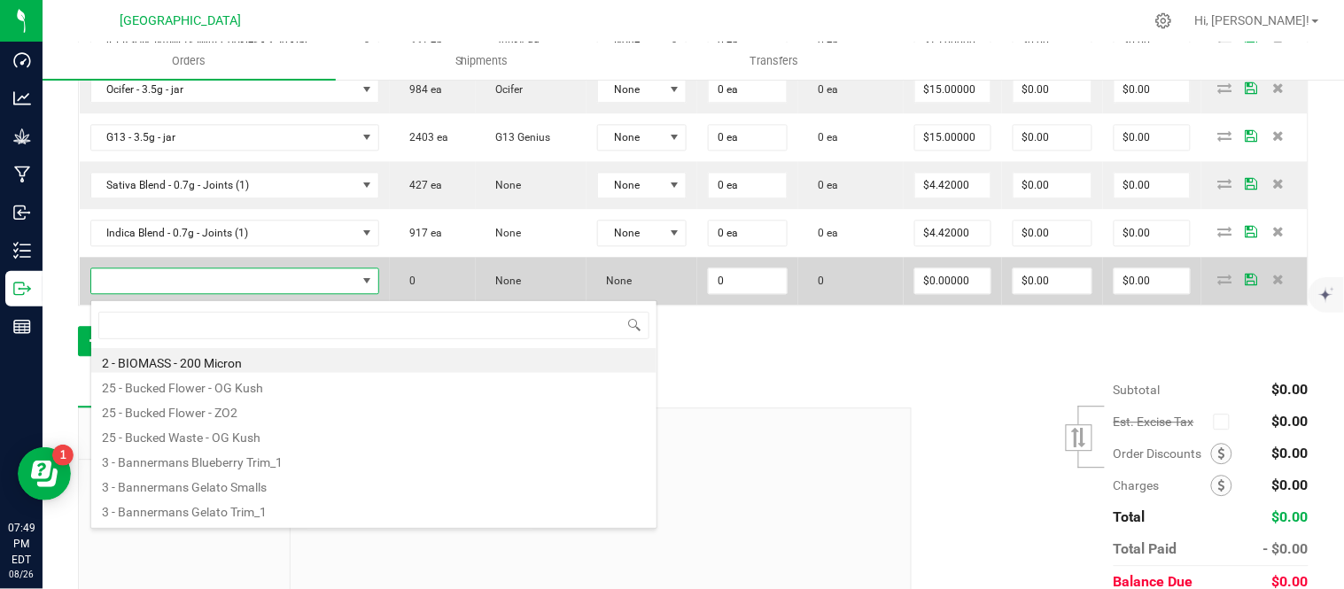
scroll to position [27, 306]
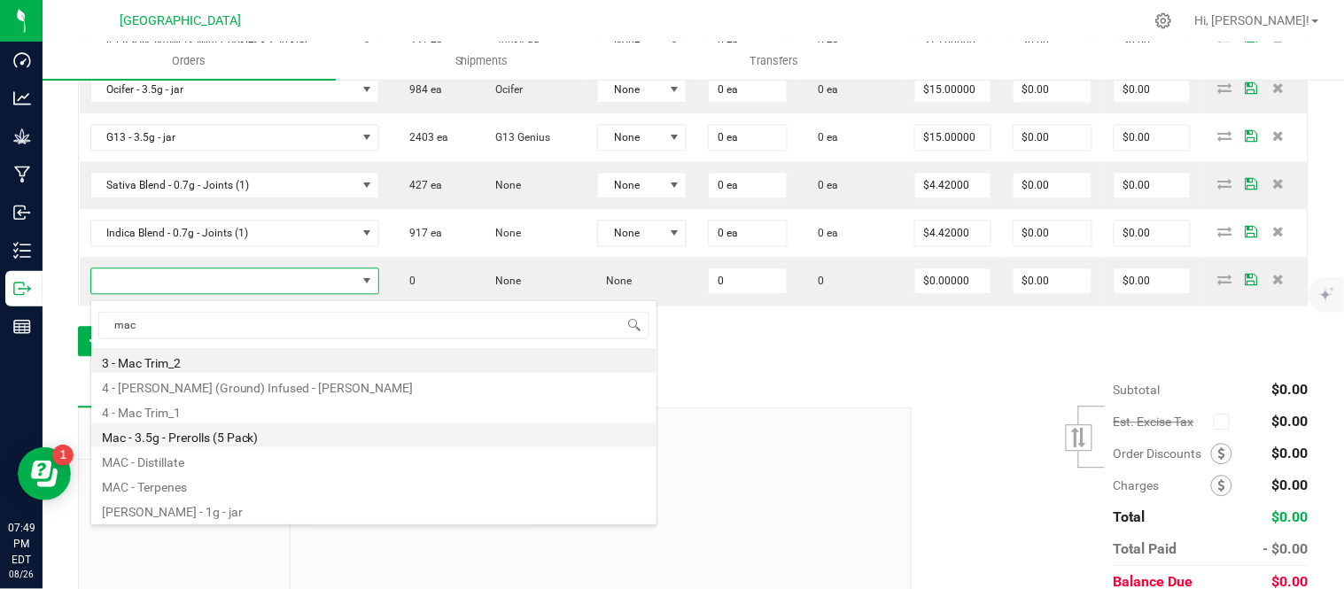
click at [200, 440] on li "Mac - 3.5g - Prerolls (5 Pack)" at bounding box center [373, 435] width 565 height 25
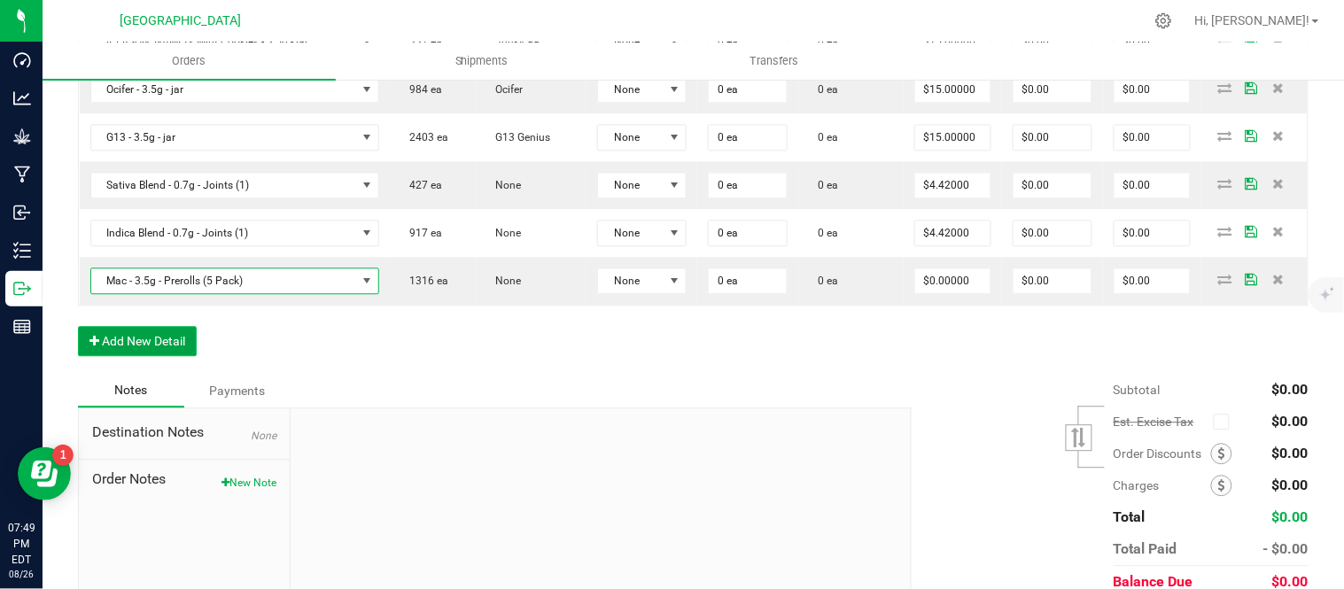
click at [138, 351] on button "Add New Detail" at bounding box center [137, 341] width 119 height 30
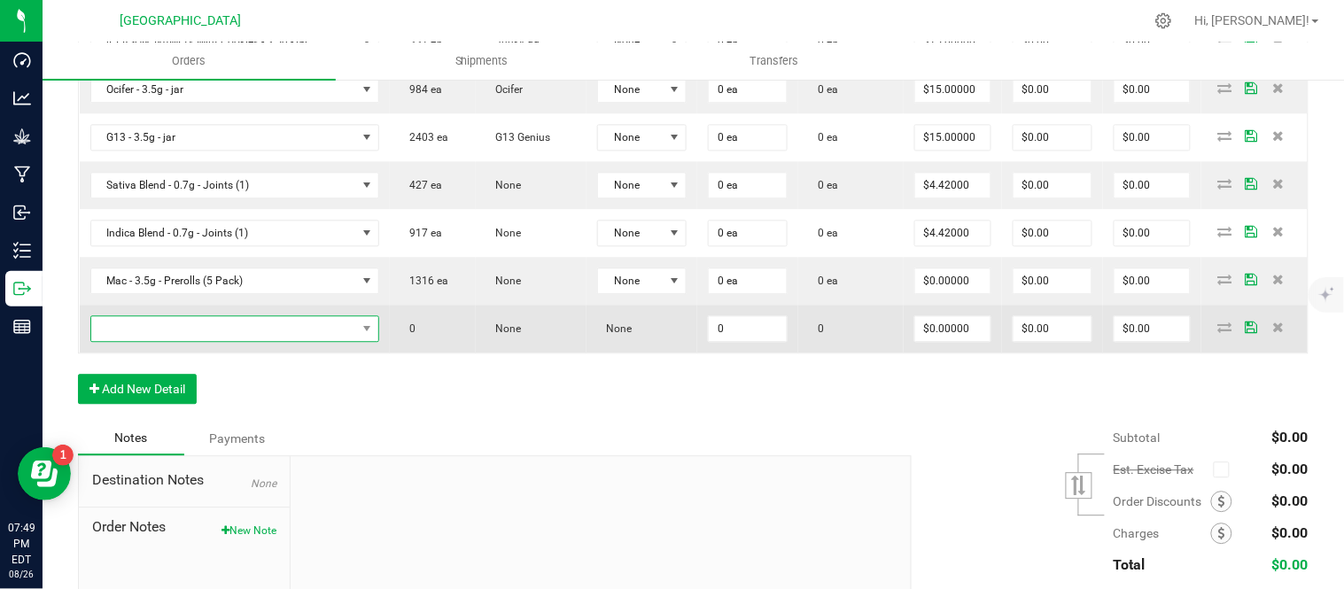
click at [144, 333] on span "NO DATA FOUND" at bounding box center [224, 328] width 266 height 25
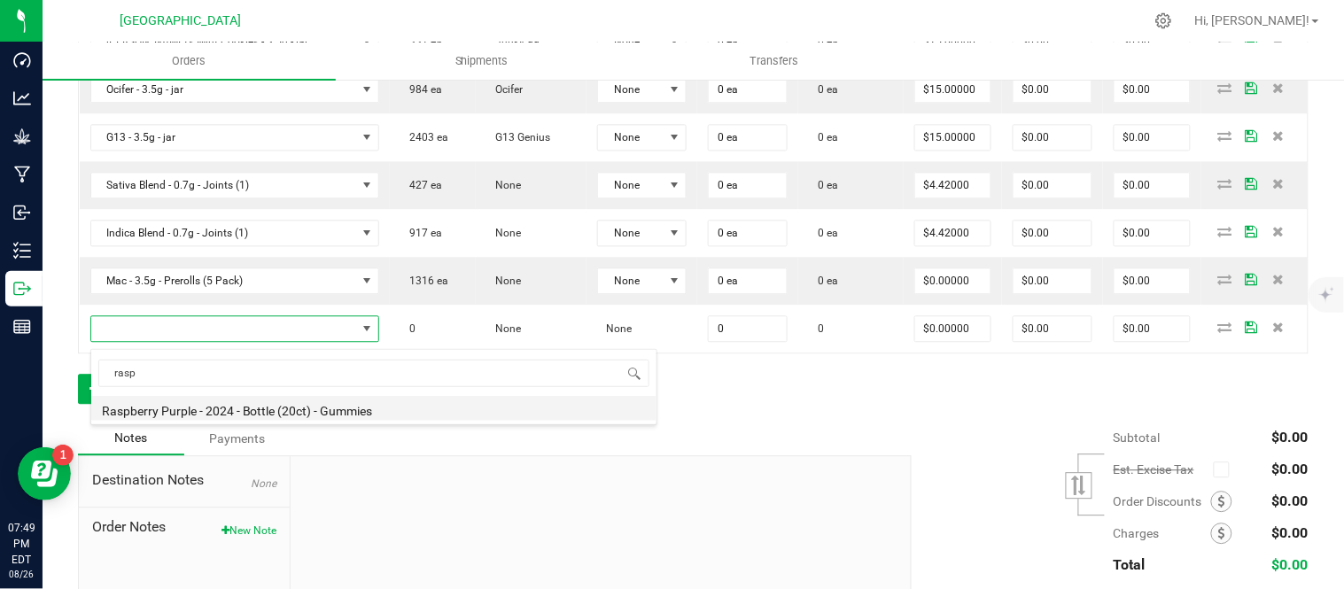
click at [183, 408] on li "Raspberry Purple - 2024 - Bottle (20ct) - Gummies" at bounding box center [373, 408] width 565 height 25
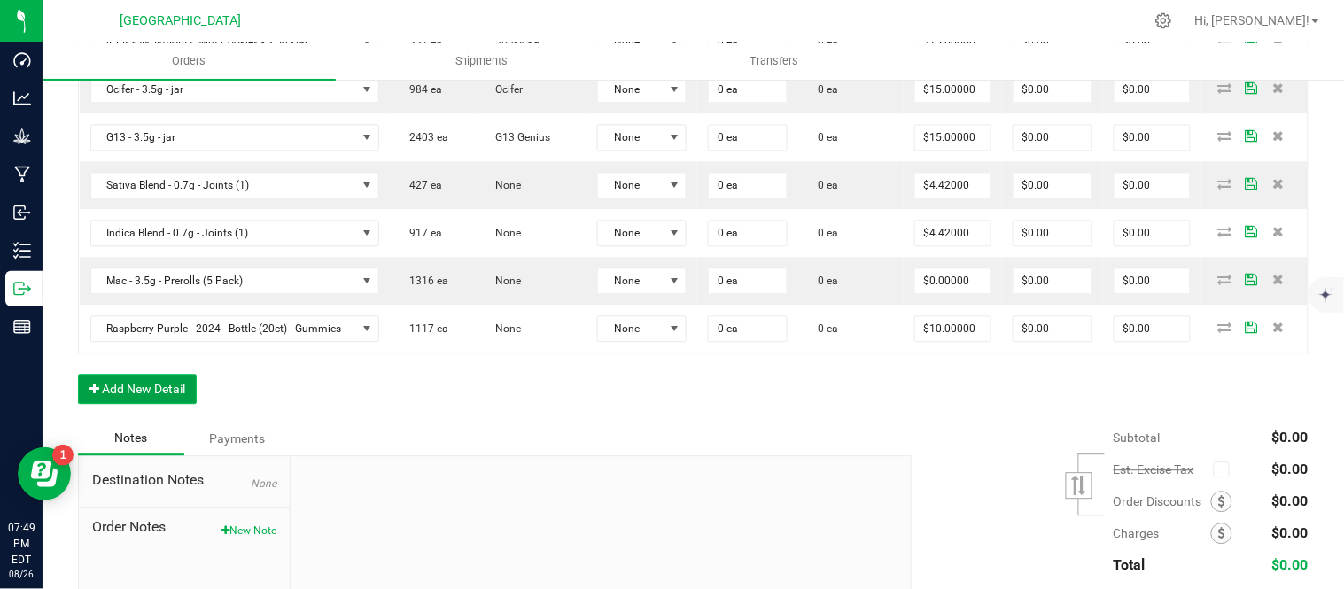
click at [103, 391] on button "Add New Detail" at bounding box center [137, 389] width 119 height 30
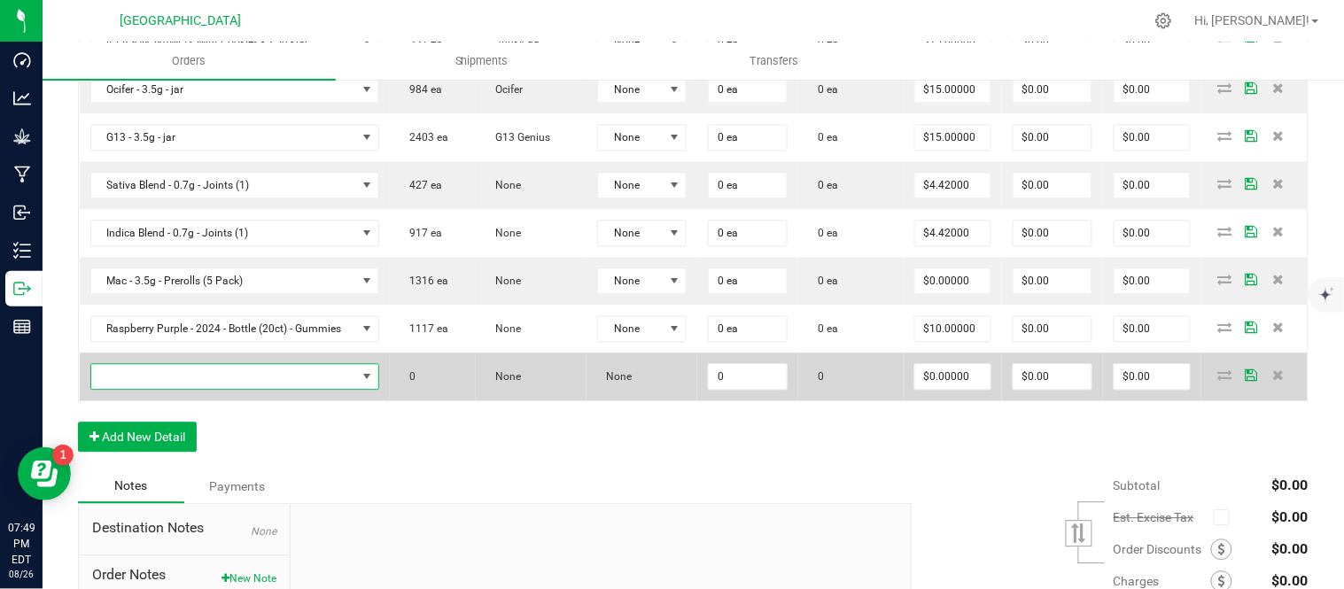
click at [110, 381] on span "NO DATA FOUND" at bounding box center [224, 376] width 266 height 25
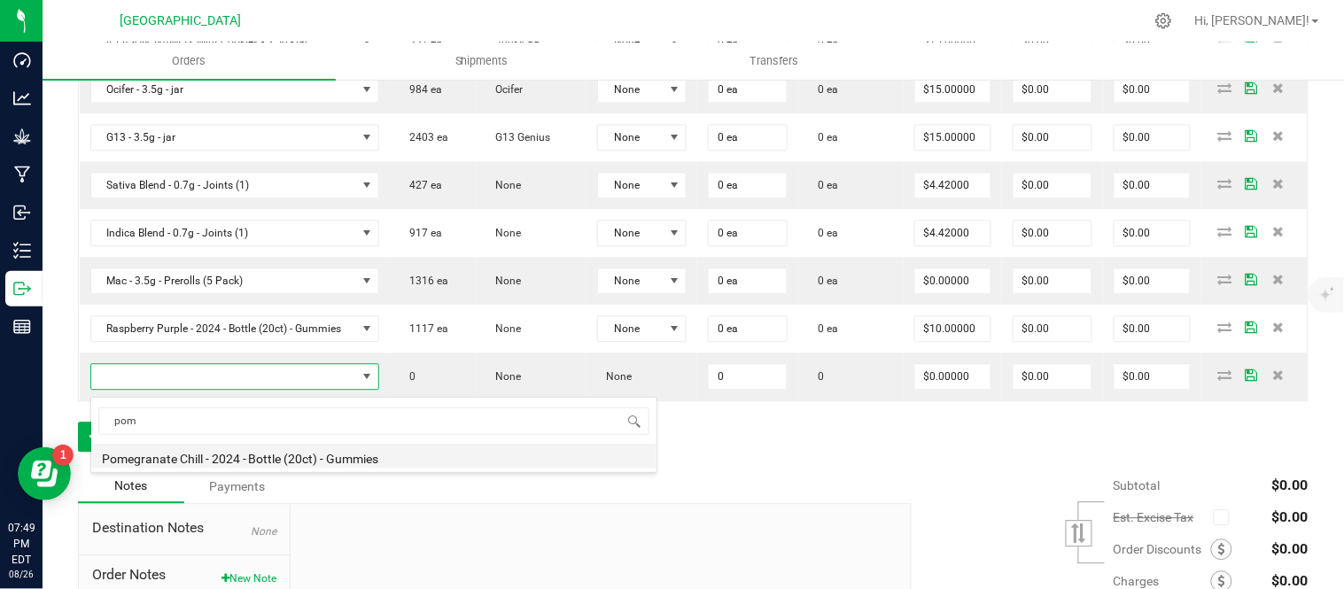
click at [210, 459] on li "Pomegranate Chill - 2024 - Bottle (20ct) - Gummies" at bounding box center [373, 456] width 565 height 25
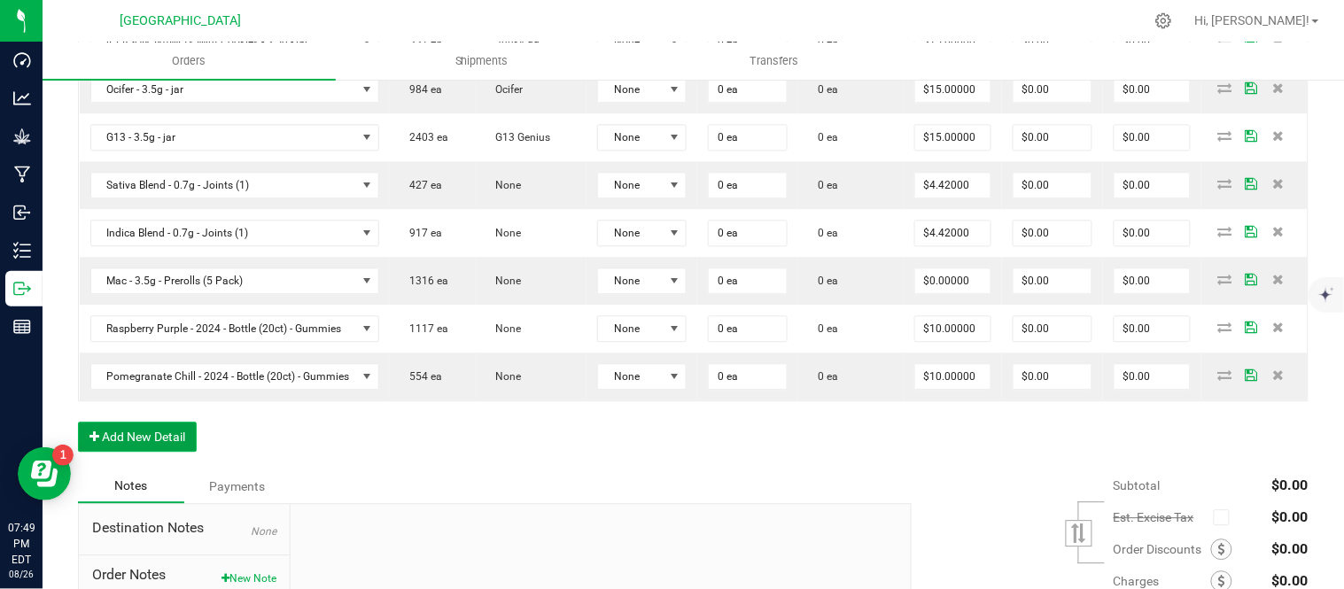
click at [115, 441] on button "Add New Detail" at bounding box center [137, 437] width 119 height 30
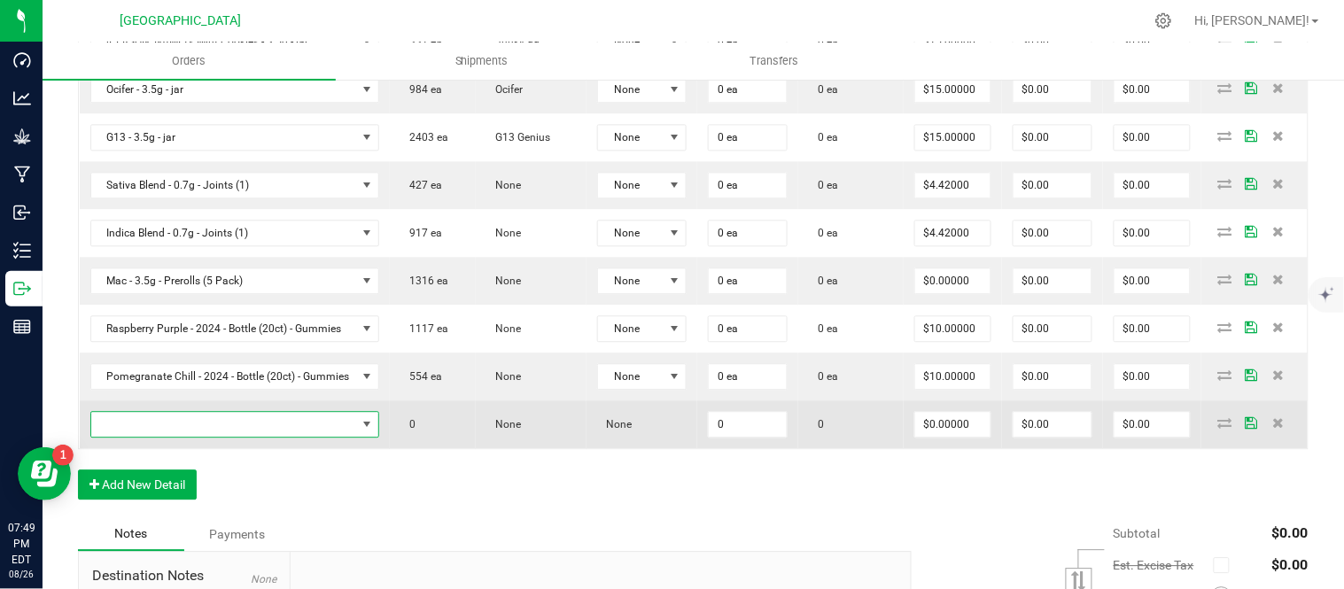
click at [183, 434] on span "NO DATA FOUND" at bounding box center [224, 424] width 266 height 25
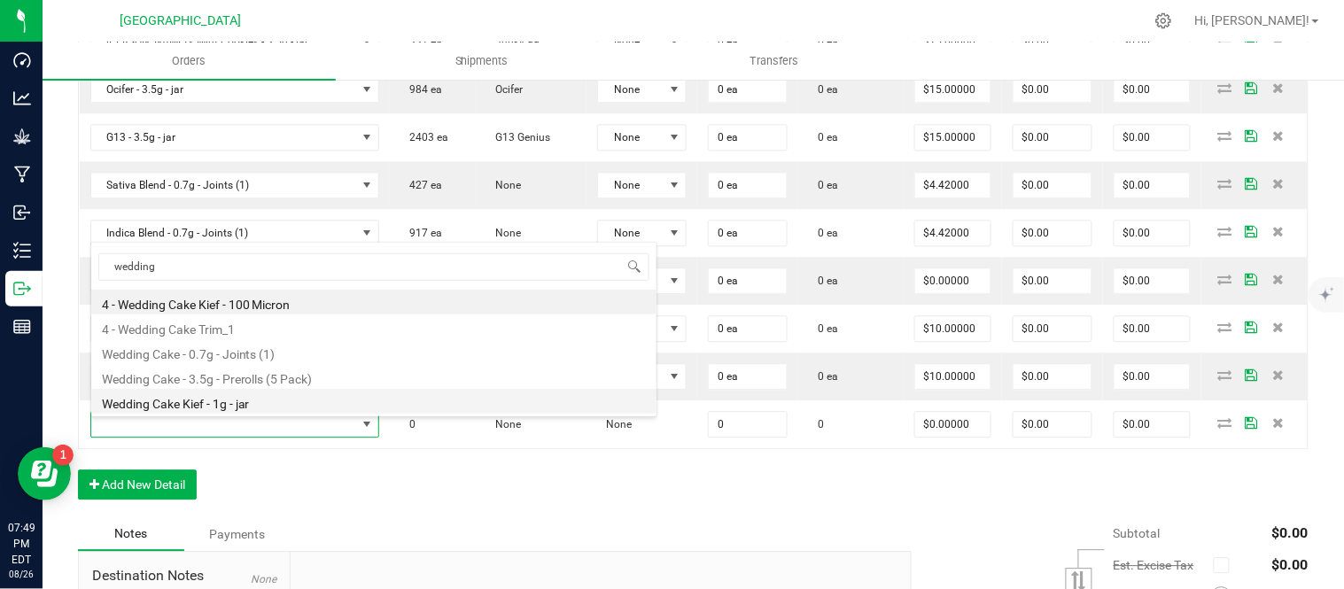
click at [190, 400] on li "Wedding Cake Kief - 1g - jar" at bounding box center [373, 401] width 565 height 25
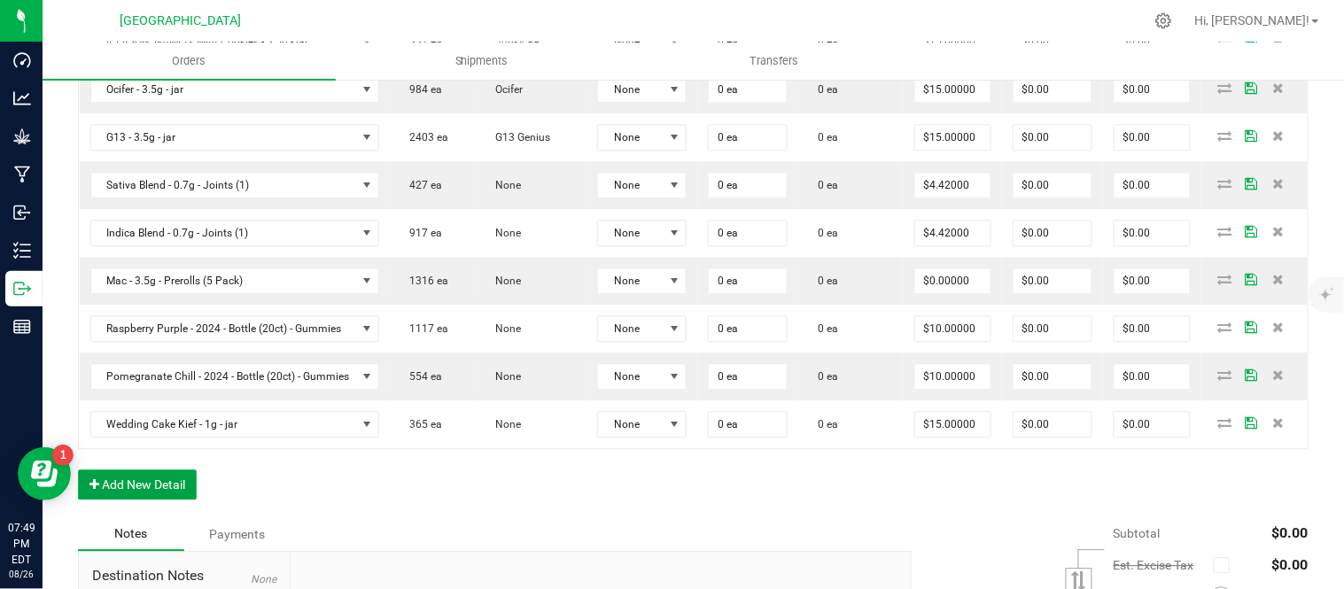
click at [104, 480] on button "Add New Detail" at bounding box center [137, 485] width 119 height 30
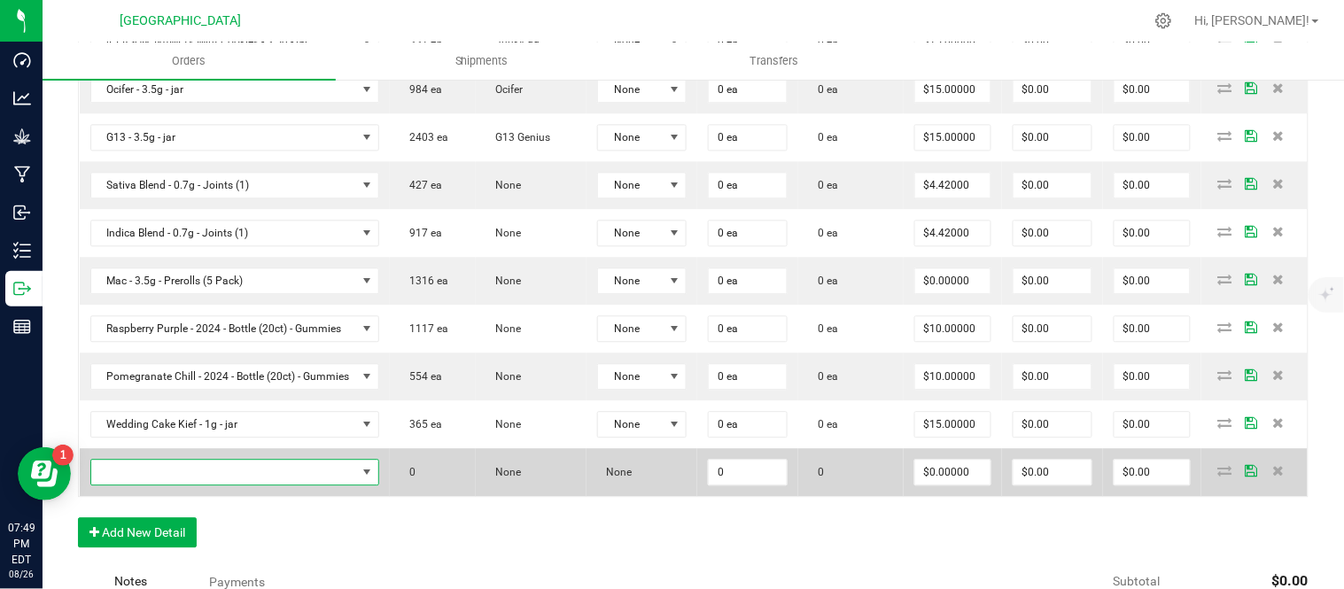
click at [127, 476] on span "NO DATA FOUND" at bounding box center [224, 472] width 266 height 25
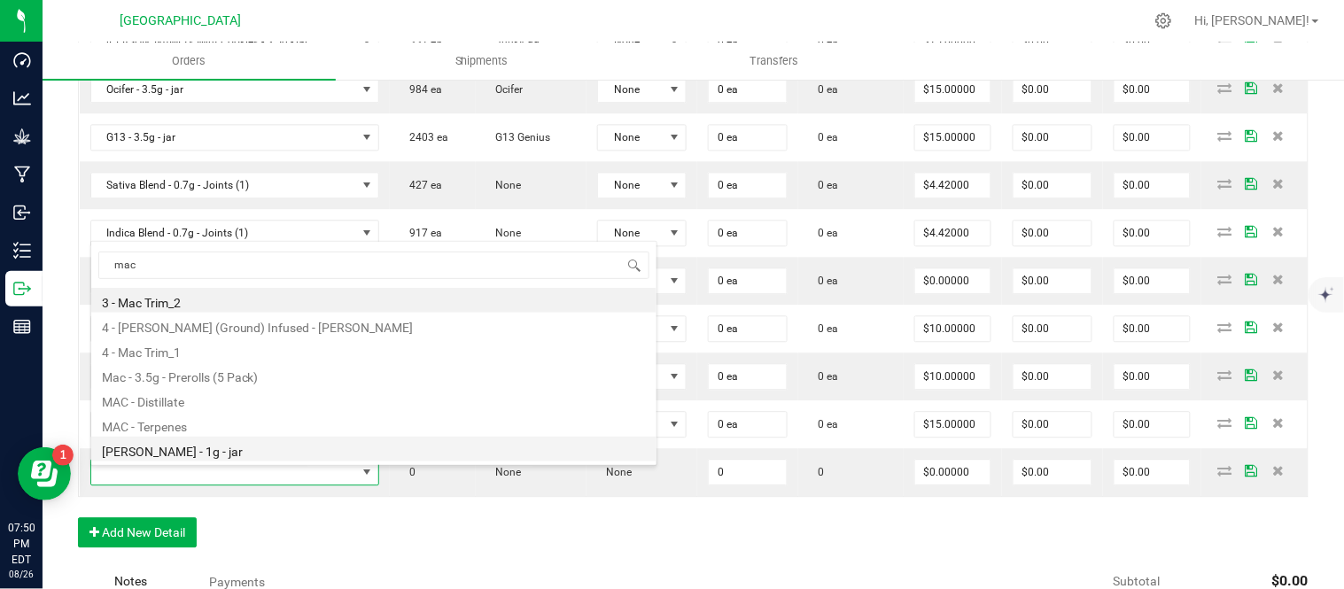
click at [216, 448] on li "[PERSON_NAME] - 1g - jar" at bounding box center [373, 449] width 565 height 25
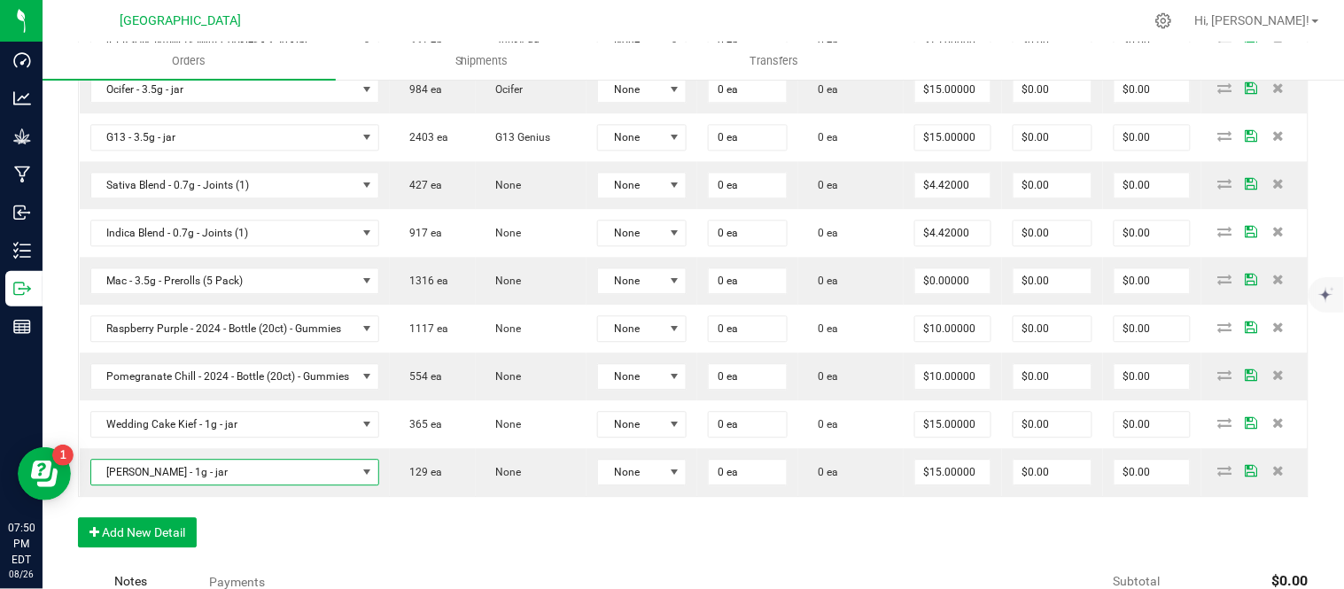
click at [358, 535] on div "Order Details Print All Labels Item Sellable Strain Lot Number Qty Ordered Qty …" at bounding box center [693, 54] width 1231 height 1024
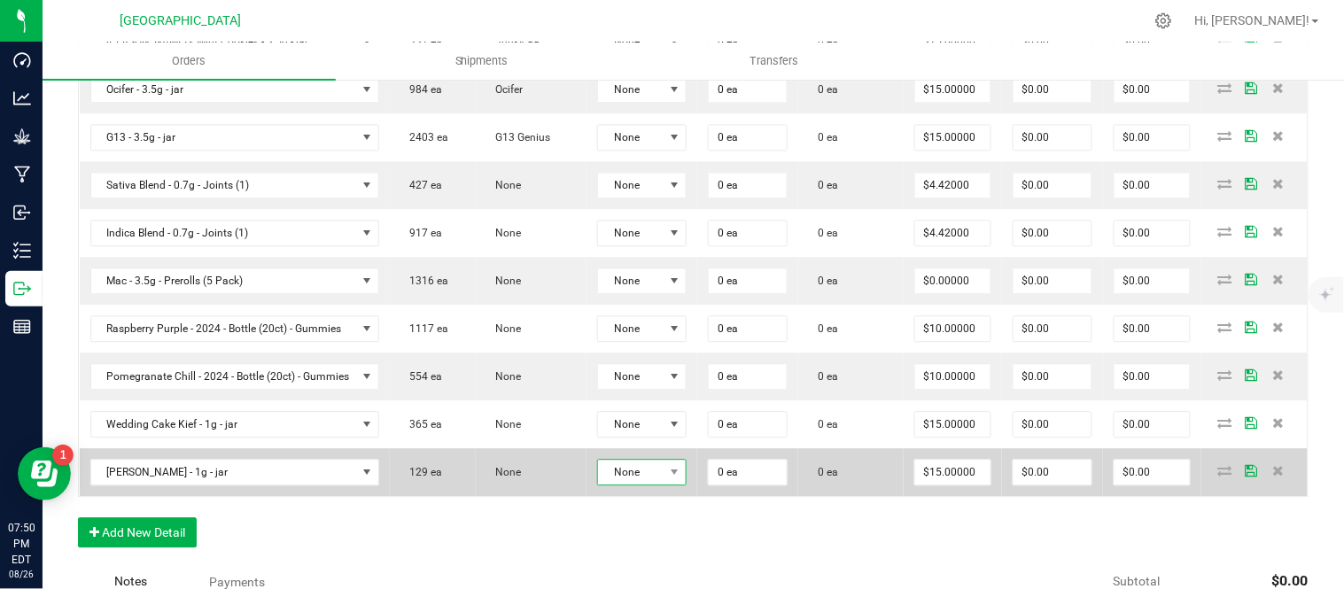
click at [652, 485] on span "None" at bounding box center [631, 472] width 66 height 25
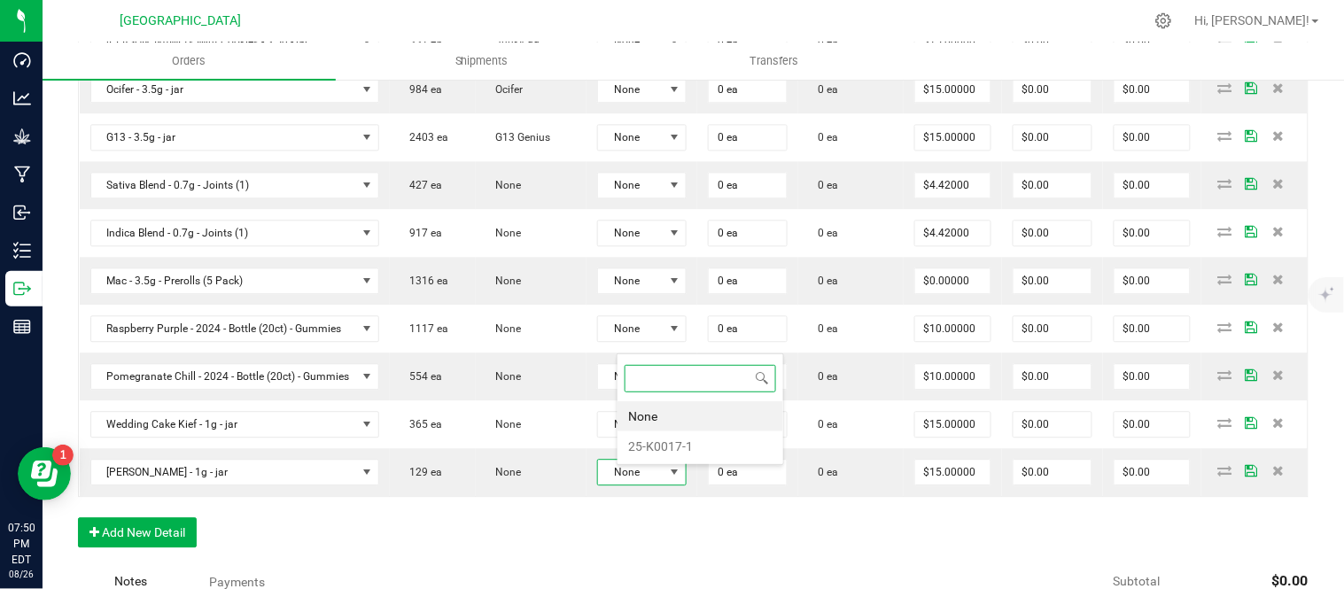
scroll to position [27, 90]
click at [658, 446] on li "25-K0017-1" at bounding box center [701, 447] width 166 height 30
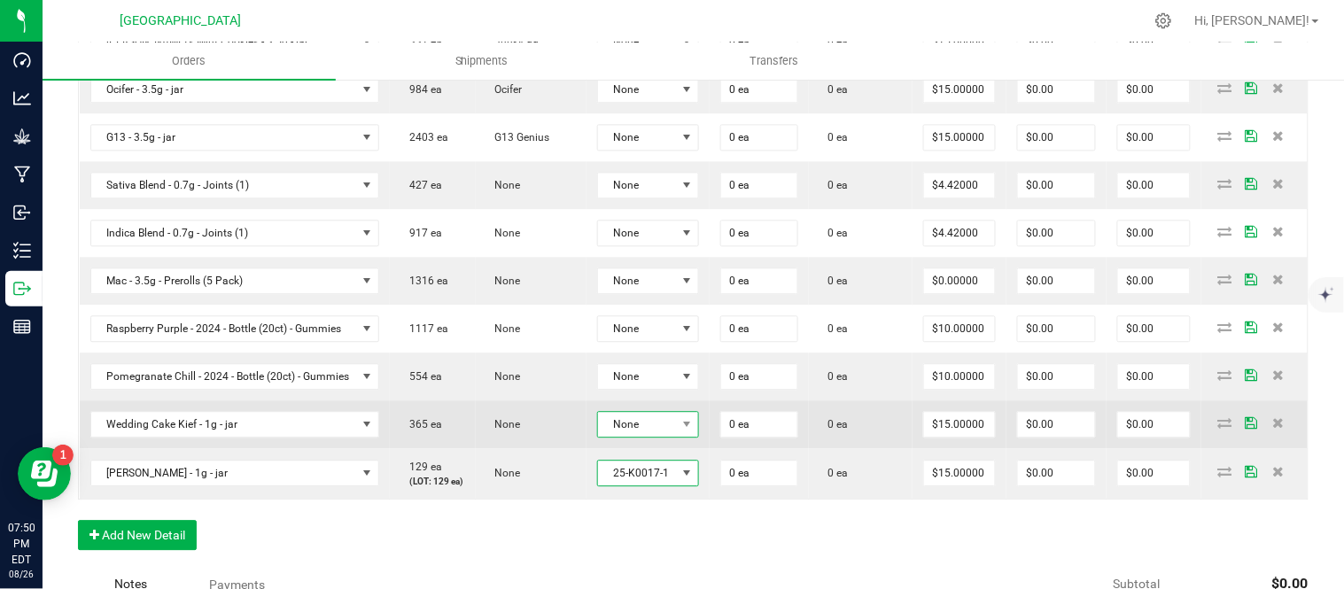
click at [660, 425] on span "None" at bounding box center [637, 424] width 79 height 25
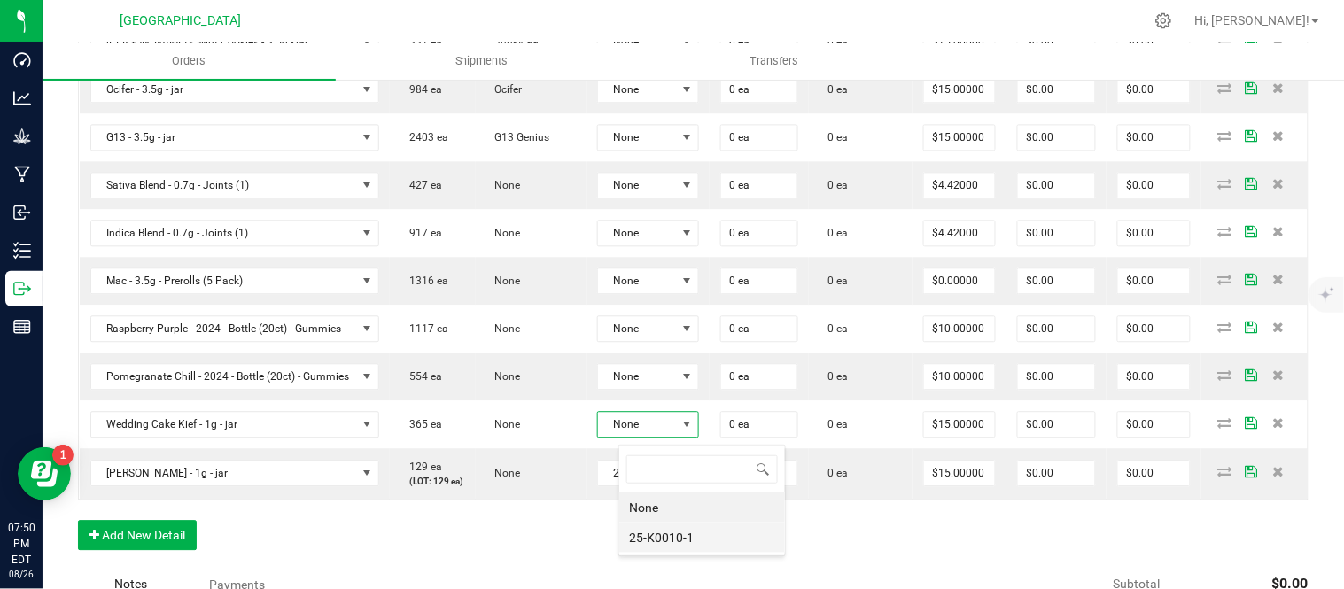
click at [666, 537] on li "25-K0010-1" at bounding box center [702, 538] width 166 height 30
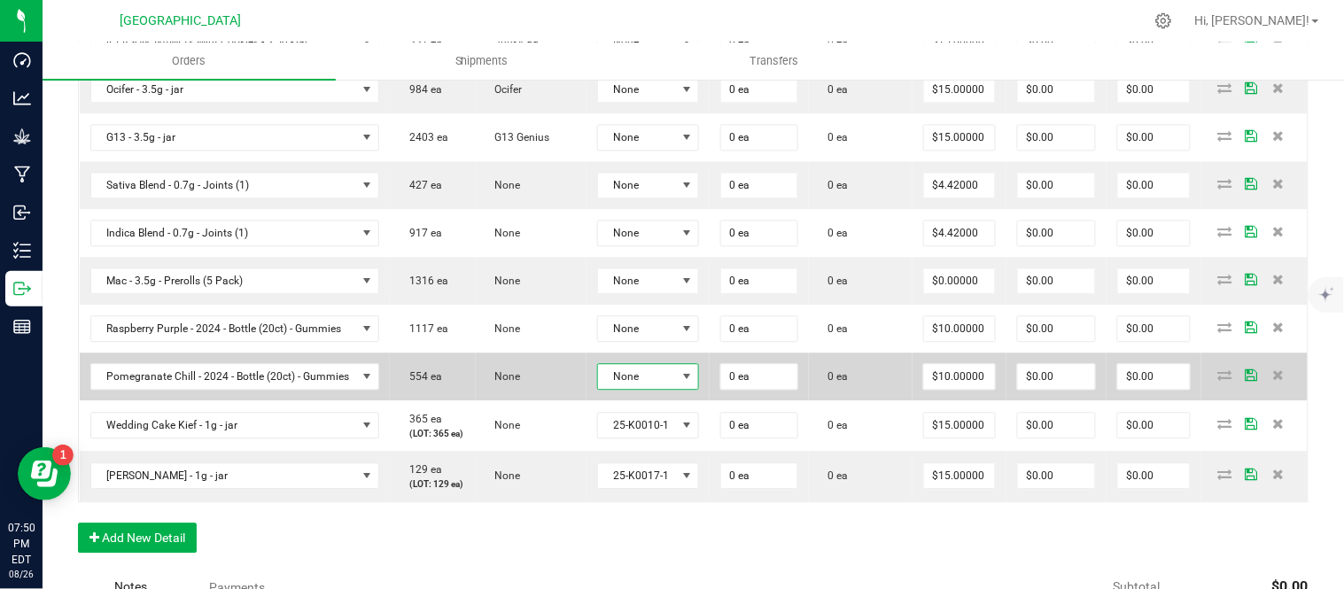
click at [665, 386] on span "None" at bounding box center [637, 376] width 79 height 25
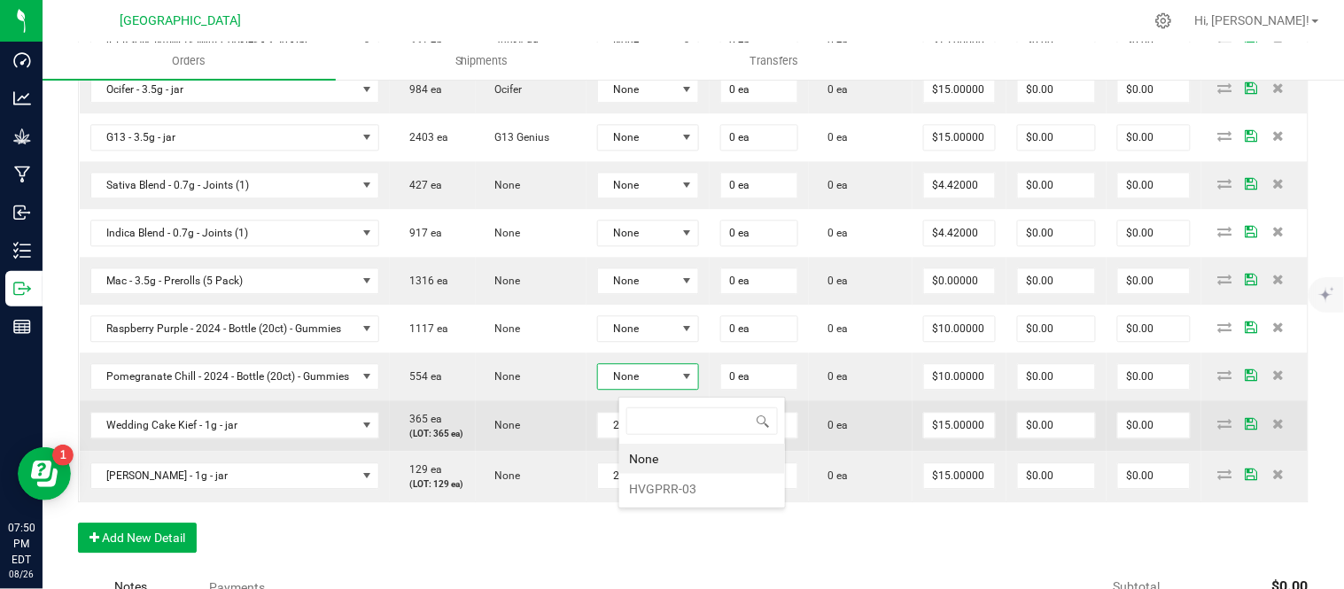
click at [674, 487] on li "HVGPRR-03" at bounding box center [702, 489] width 166 height 30
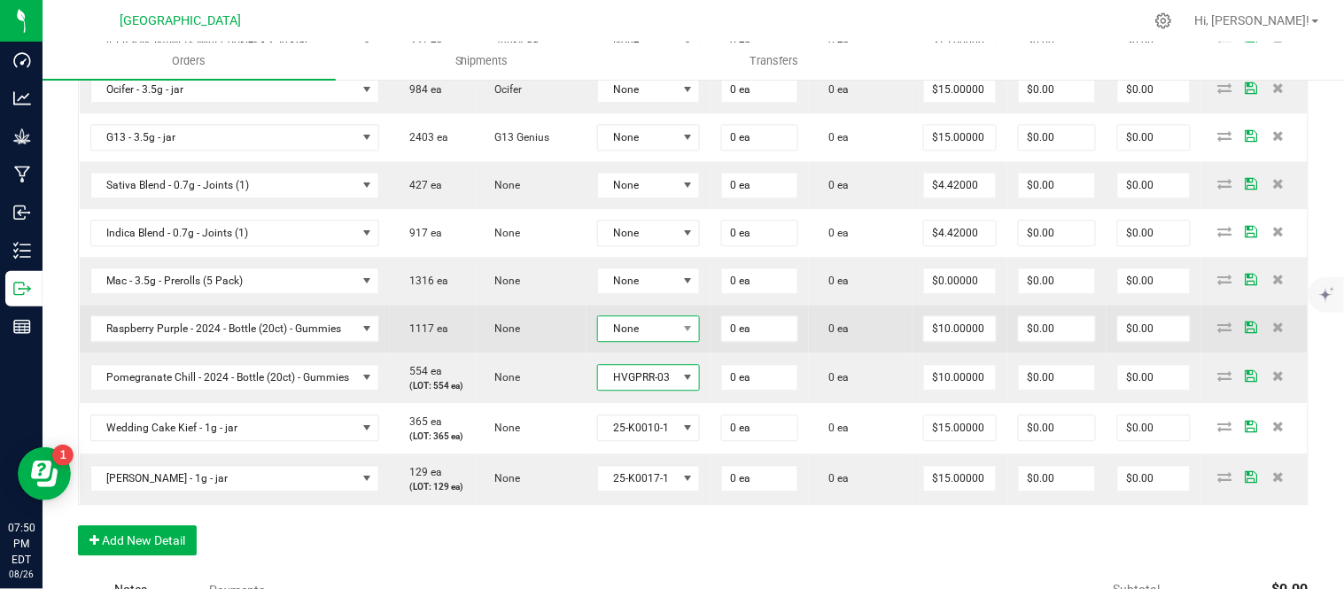
click at [678, 331] on span "None" at bounding box center [638, 328] width 80 height 25
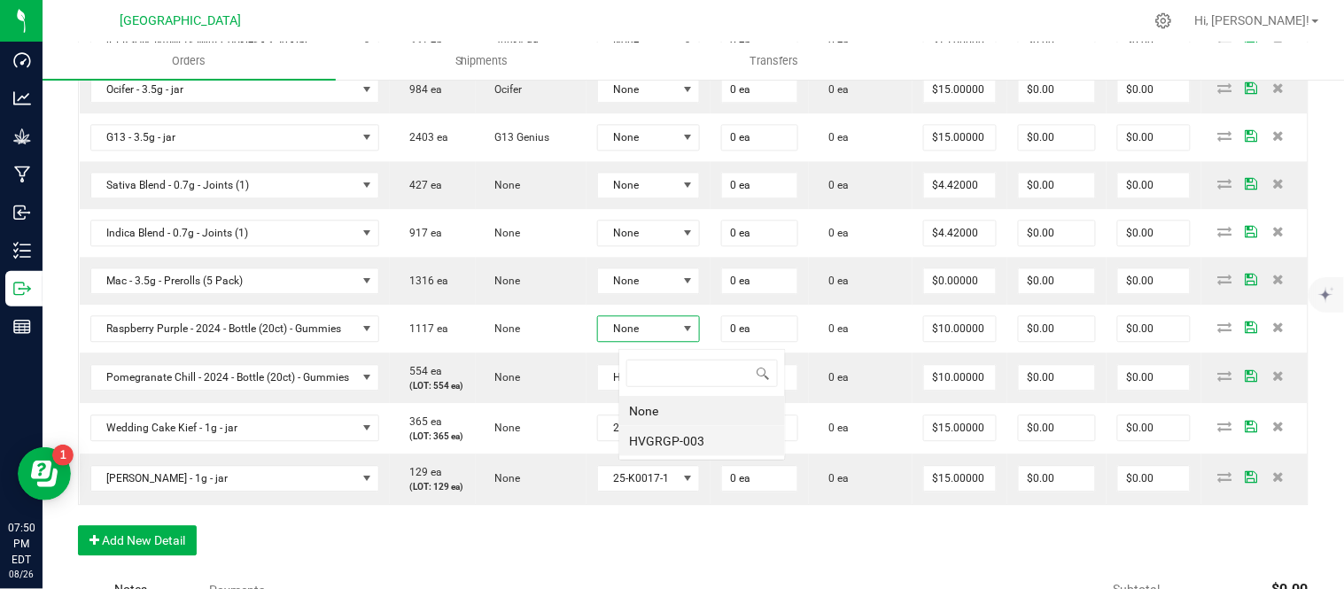
scroll to position [27, 108]
click at [676, 437] on li "HVGRGP-003" at bounding box center [702, 441] width 166 height 30
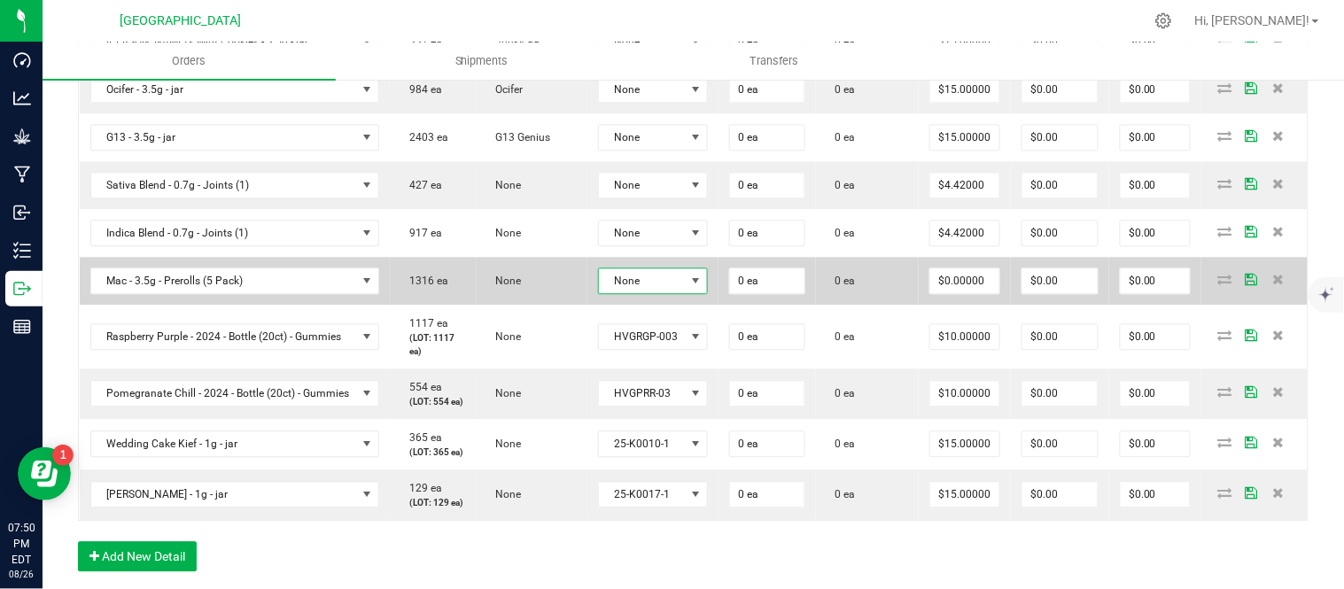
click at [682, 290] on span "None" at bounding box center [642, 281] width 87 height 25
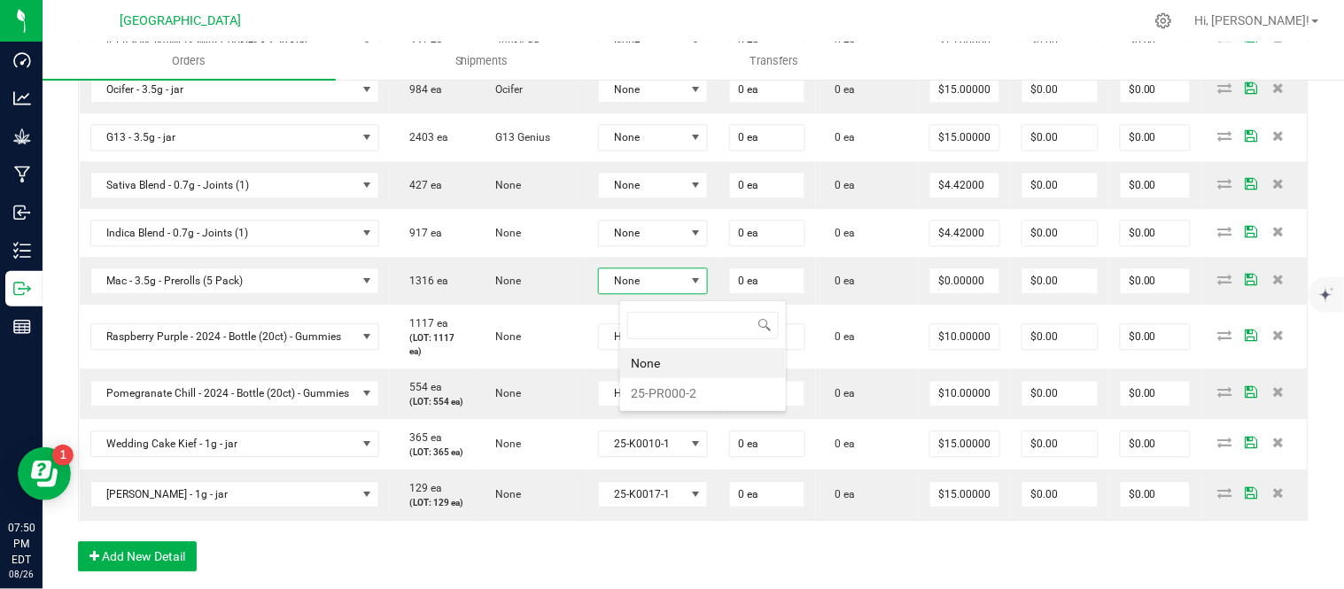
scroll to position [27, 113]
click at [681, 395] on li "25-PR000-2" at bounding box center [703, 393] width 166 height 30
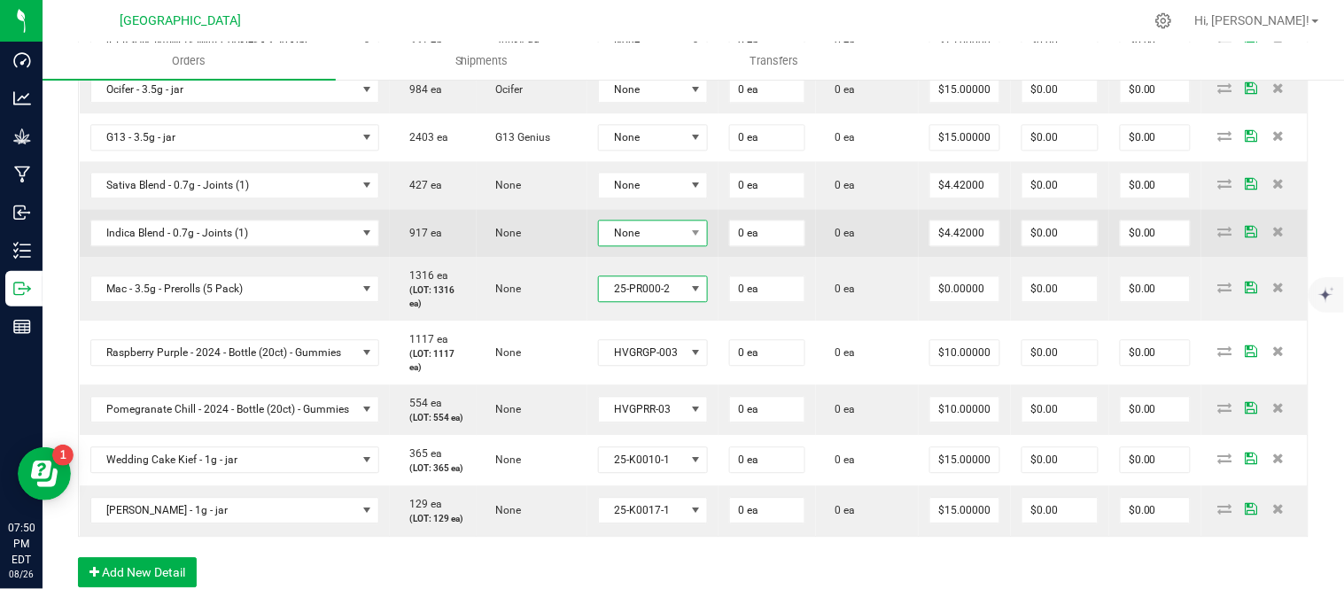
click at [676, 242] on span "None" at bounding box center [642, 233] width 87 height 25
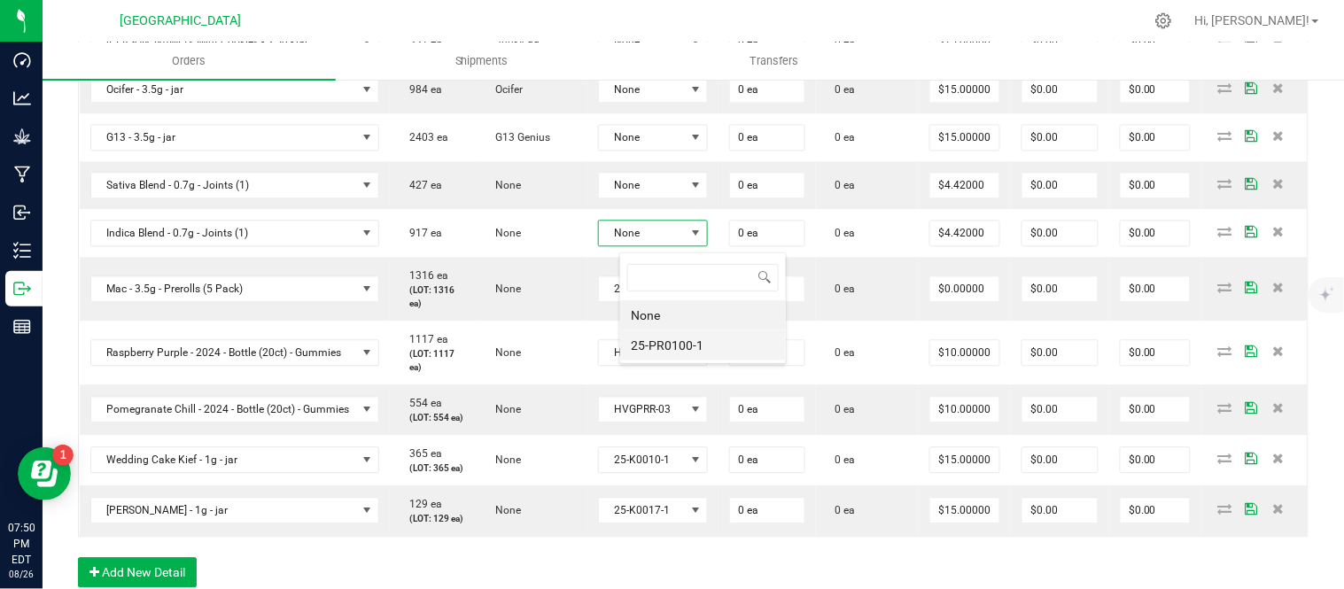
click at [676, 340] on li "25-PR0100-1" at bounding box center [703, 346] width 166 height 30
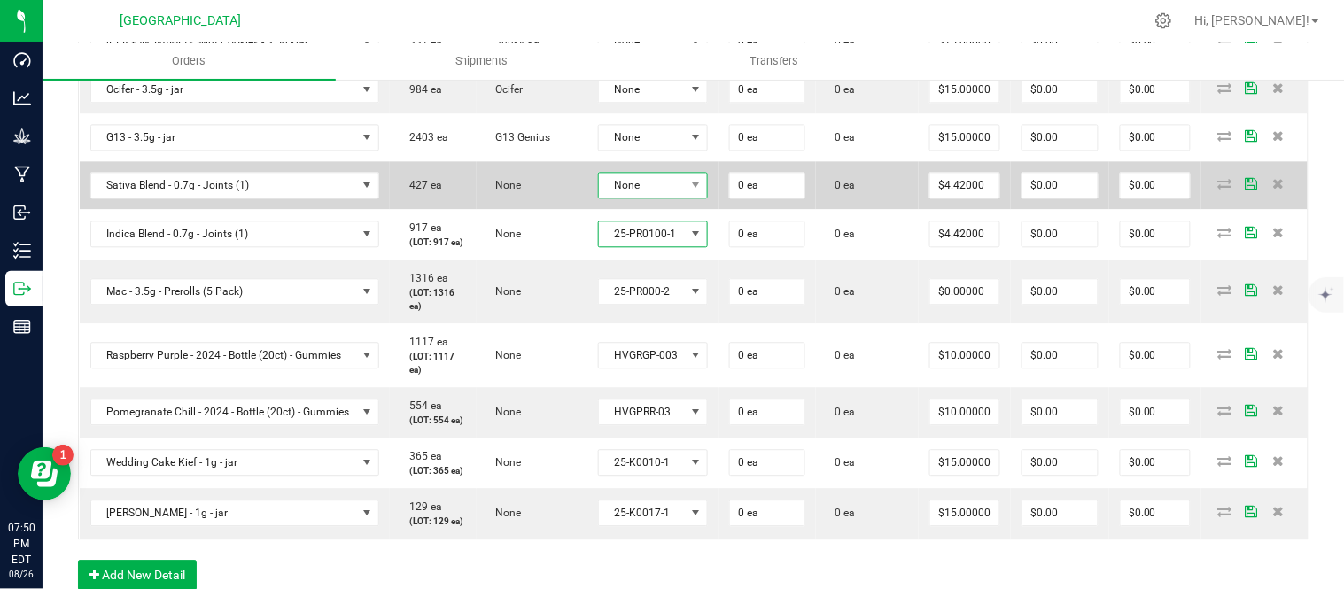
click at [672, 198] on span "None" at bounding box center [642, 185] width 87 height 25
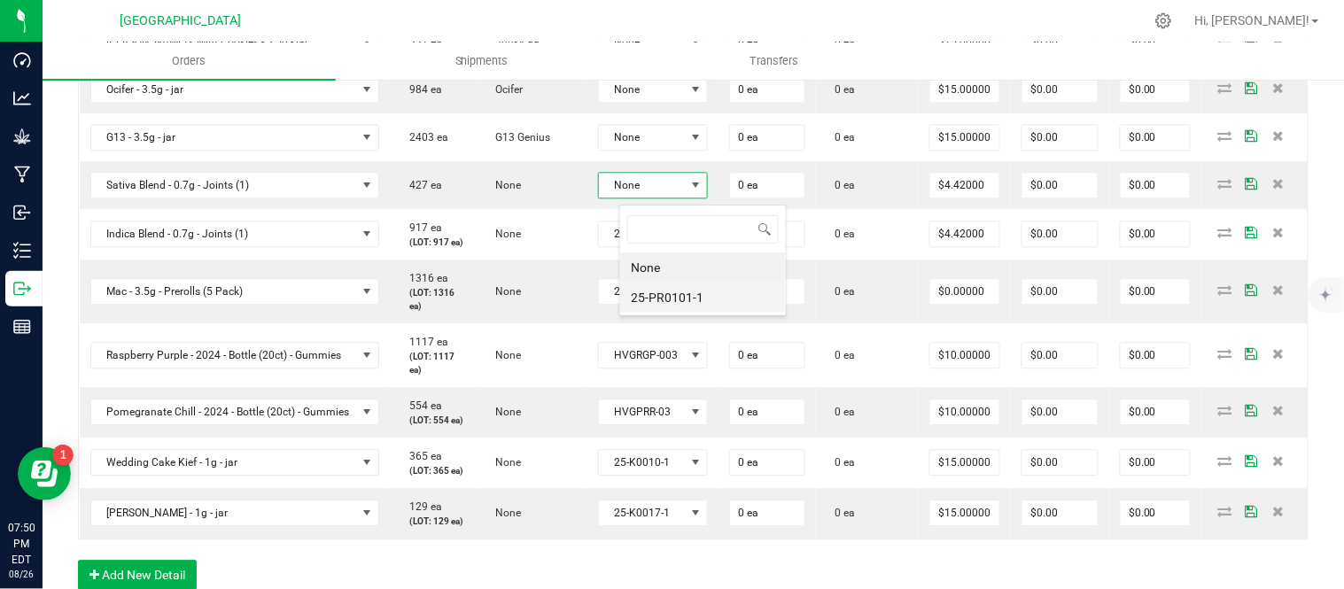
click at [677, 301] on li "25-PR0101-1" at bounding box center [703, 298] width 166 height 30
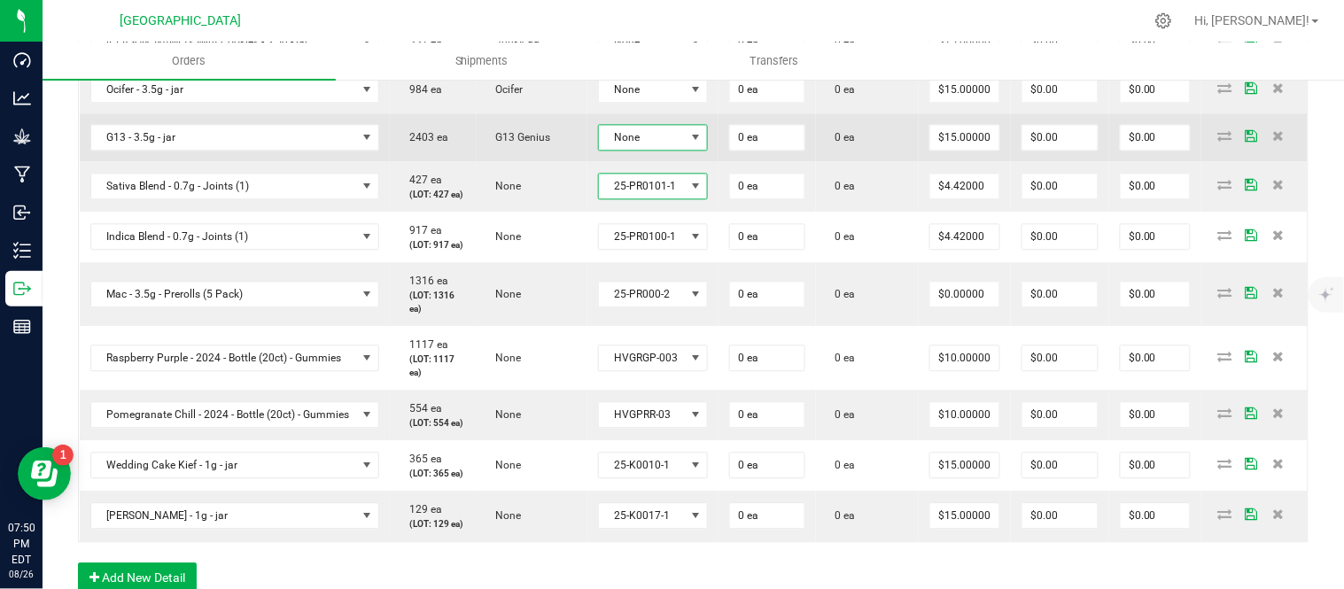
click at [676, 150] on span "None" at bounding box center [642, 137] width 87 height 25
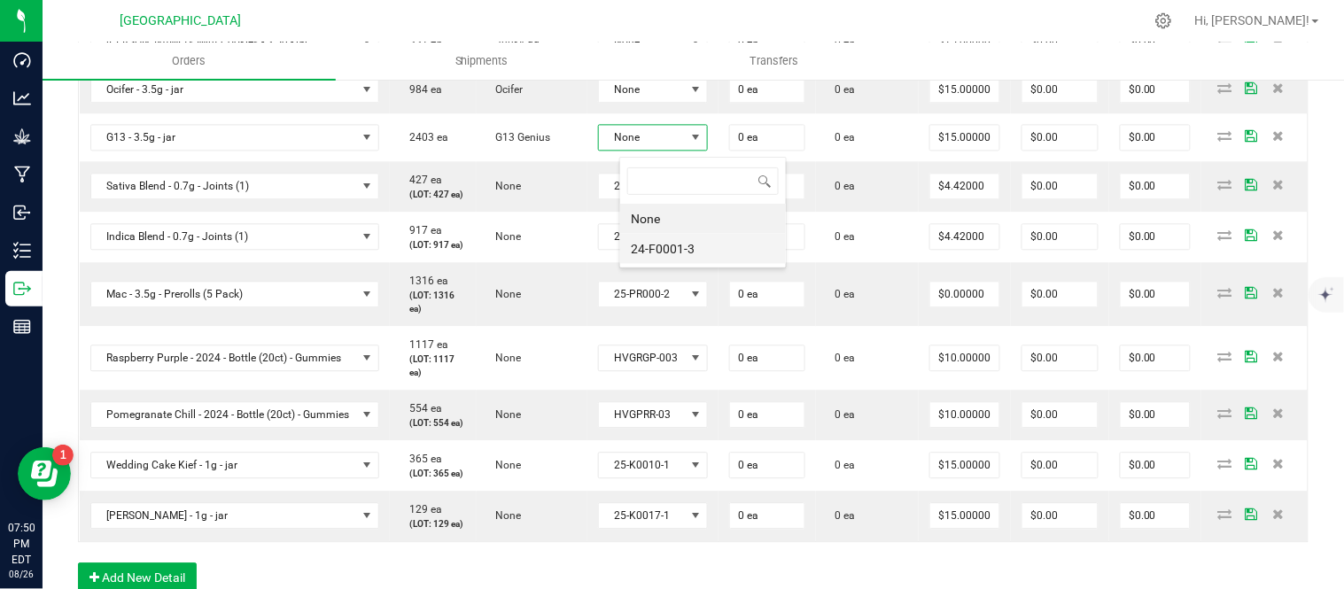
click at [684, 243] on li "24-F0001-3" at bounding box center [703, 249] width 166 height 30
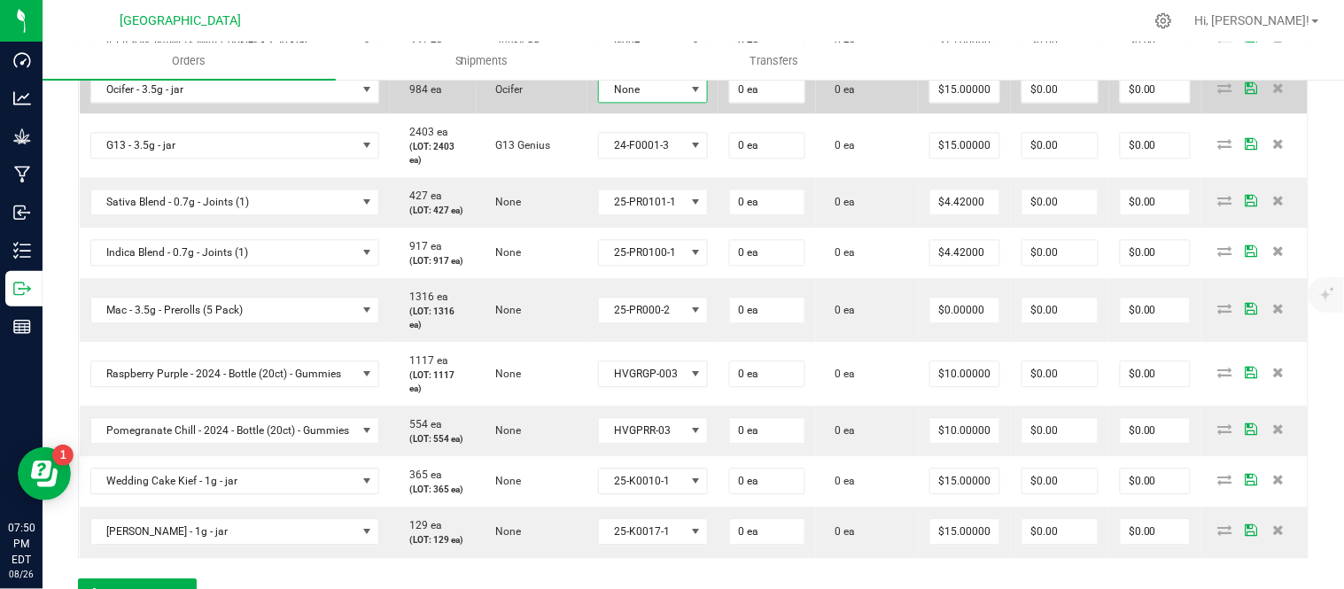
click at [675, 92] on span "None" at bounding box center [642, 89] width 87 height 25
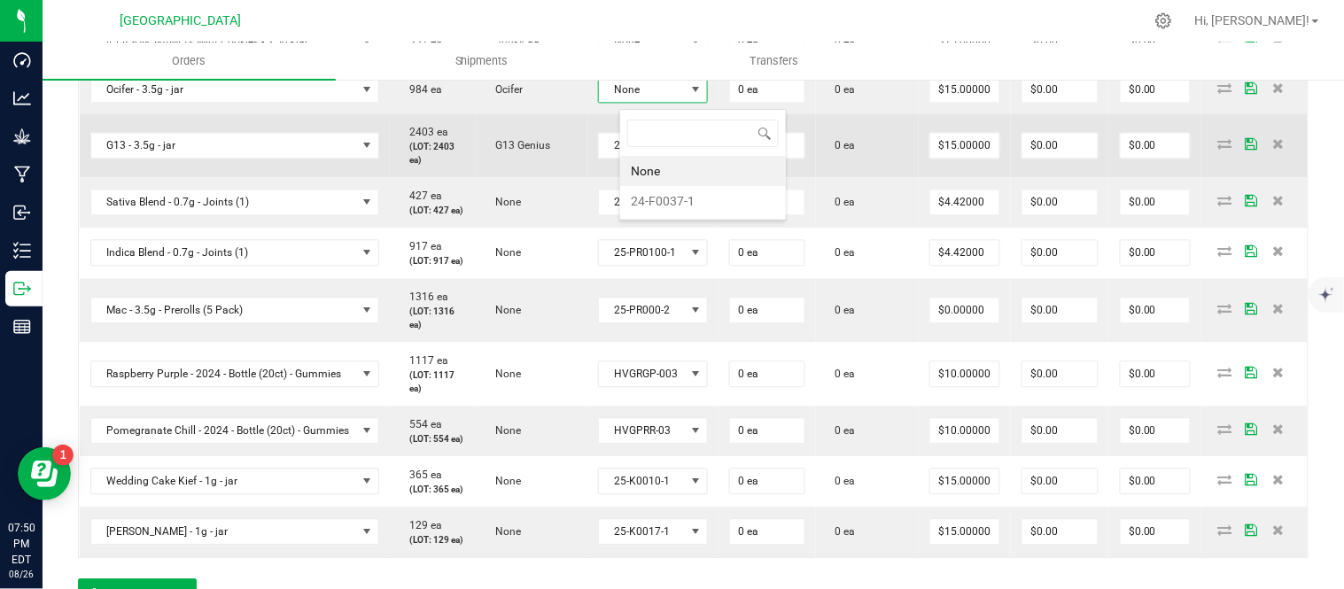
click at [681, 198] on li "24-F0037-1" at bounding box center [703, 201] width 166 height 30
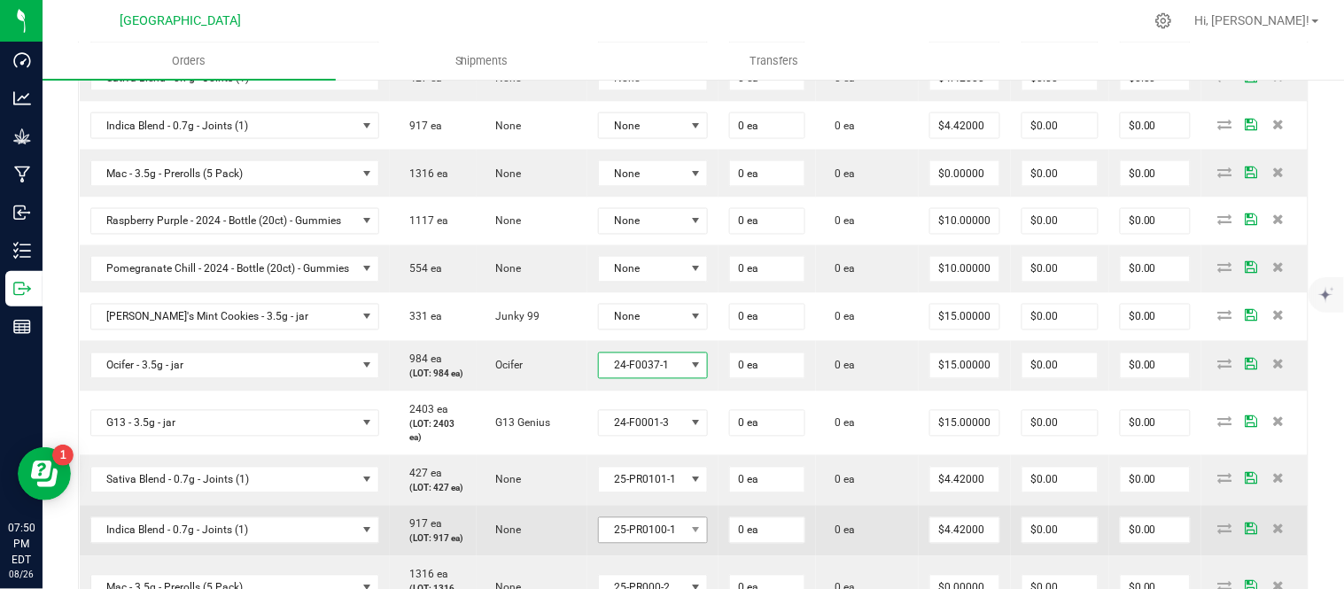
scroll to position [689, 0]
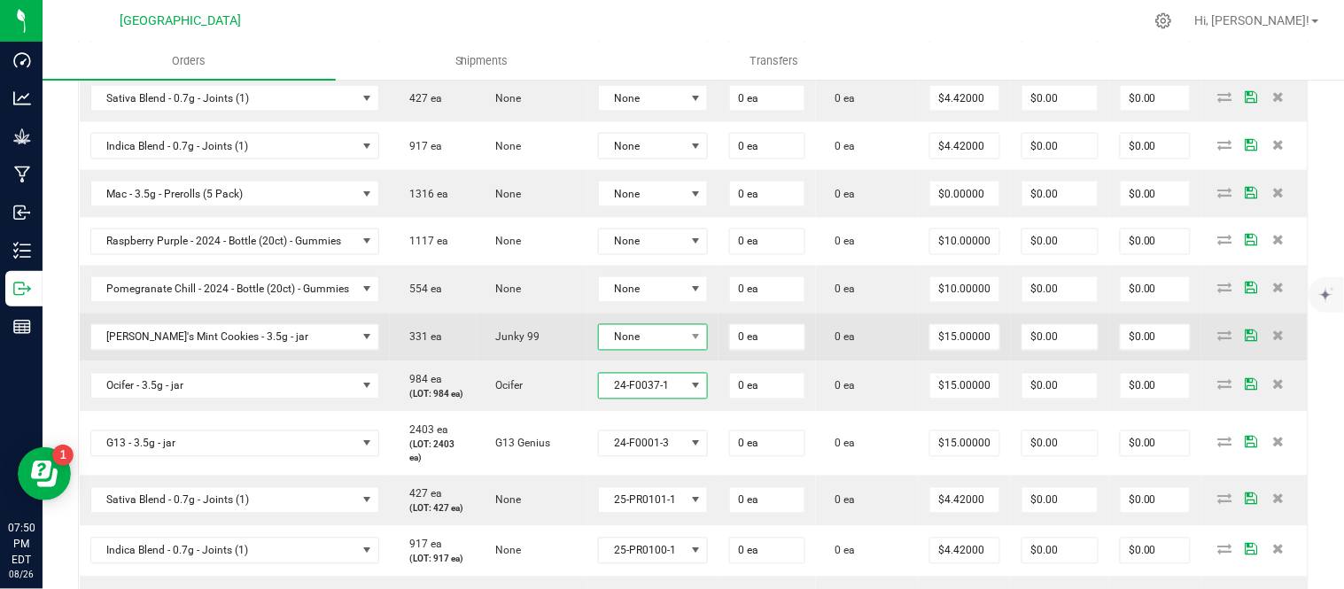
click at [657, 344] on span "None" at bounding box center [642, 337] width 87 height 25
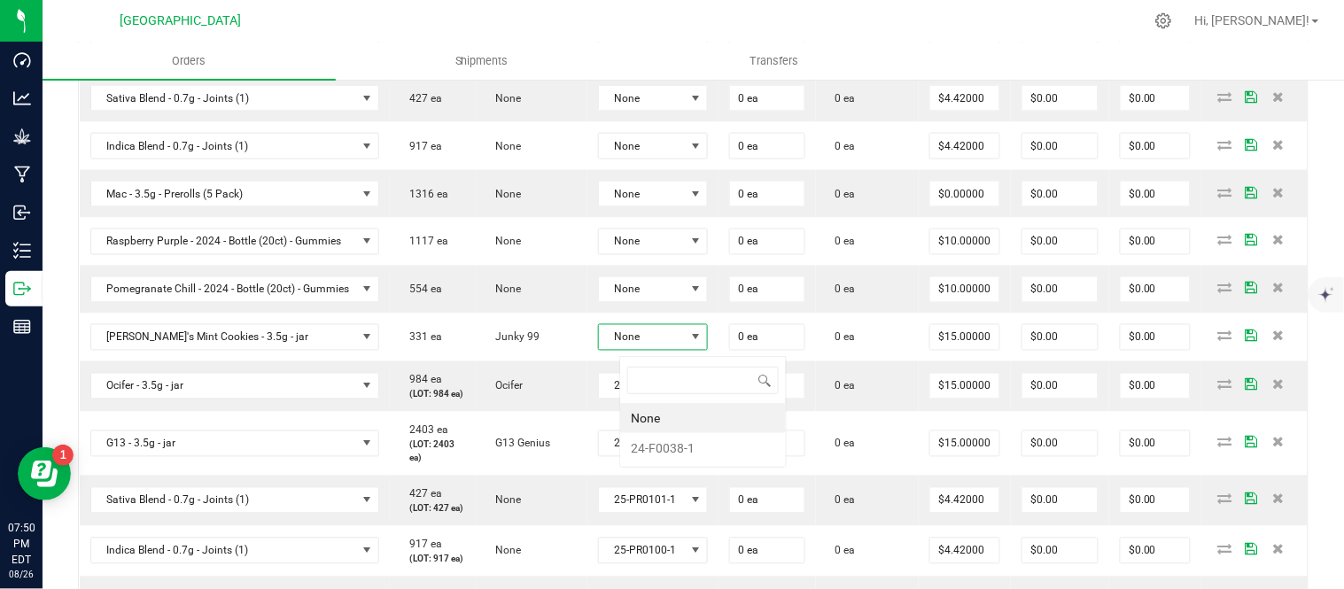
scroll to position [27, 113]
click at [658, 443] on li "24-F0038-1" at bounding box center [703, 448] width 166 height 30
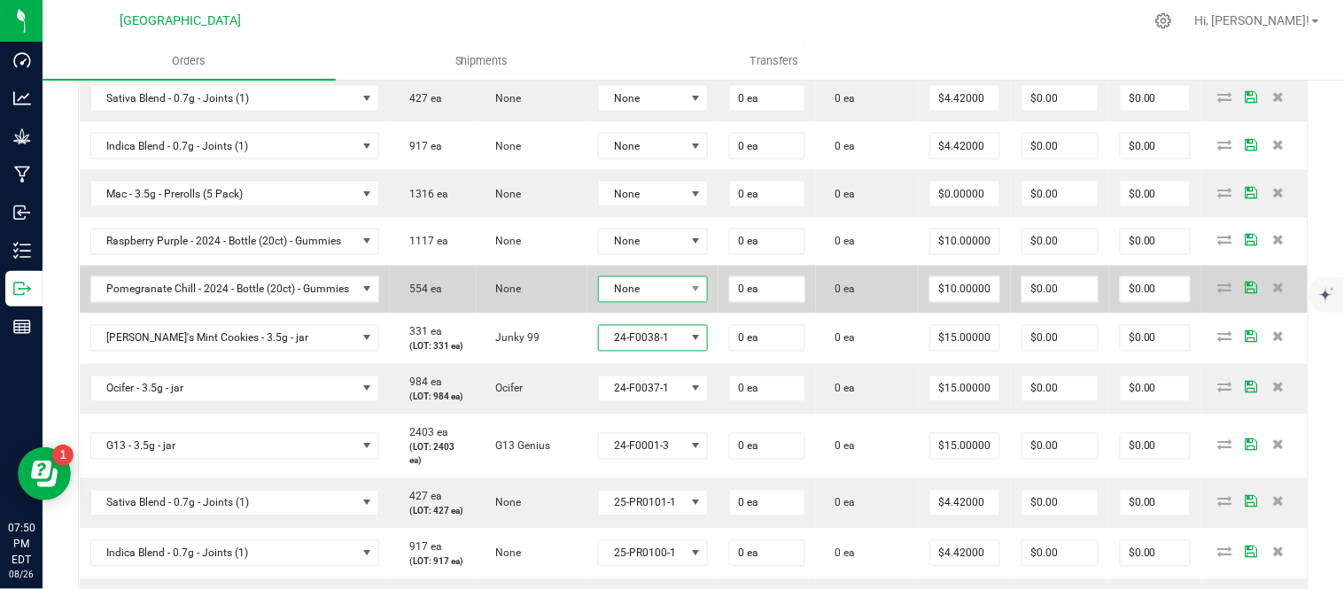
click at [668, 302] on span "None" at bounding box center [642, 289] width 87 height 25
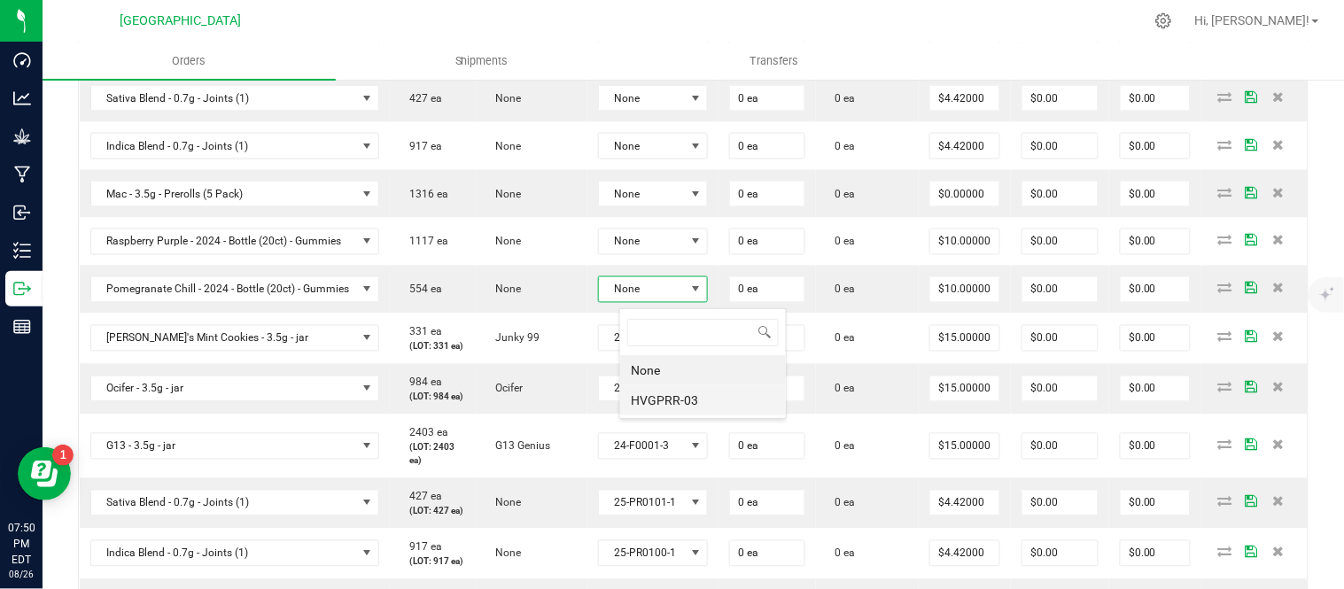
click at [676, 396] on li "HVGPRR-03" at bounding box center [703, 400] width 166 height 30
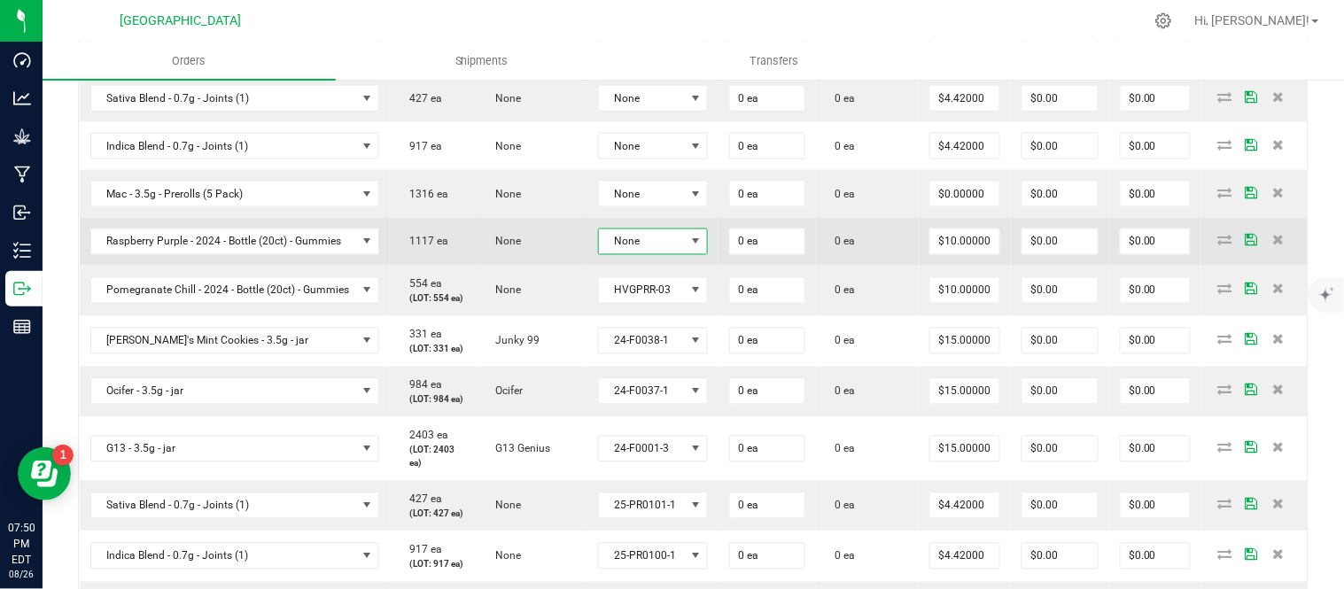
click at [671, 245] on span "None" at bounding box center [642, 242] width 87 height 25
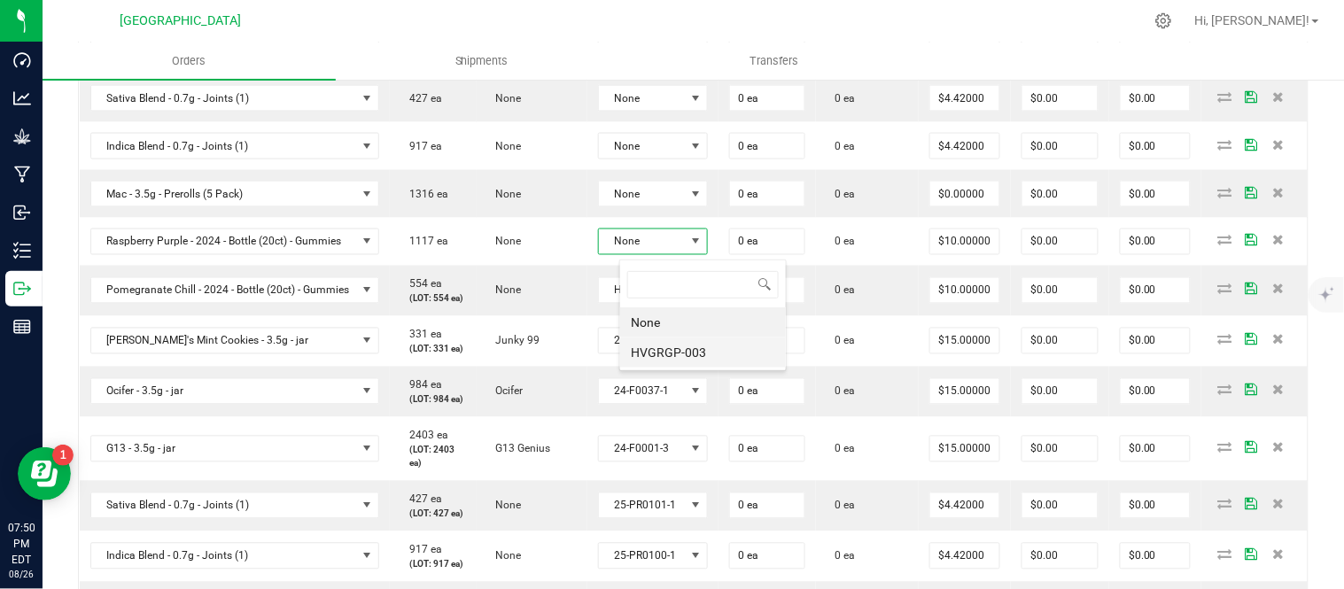
click at [679, 350] on li "HVGRGP-003" at bounding box center [703, 353] width 166 height 30
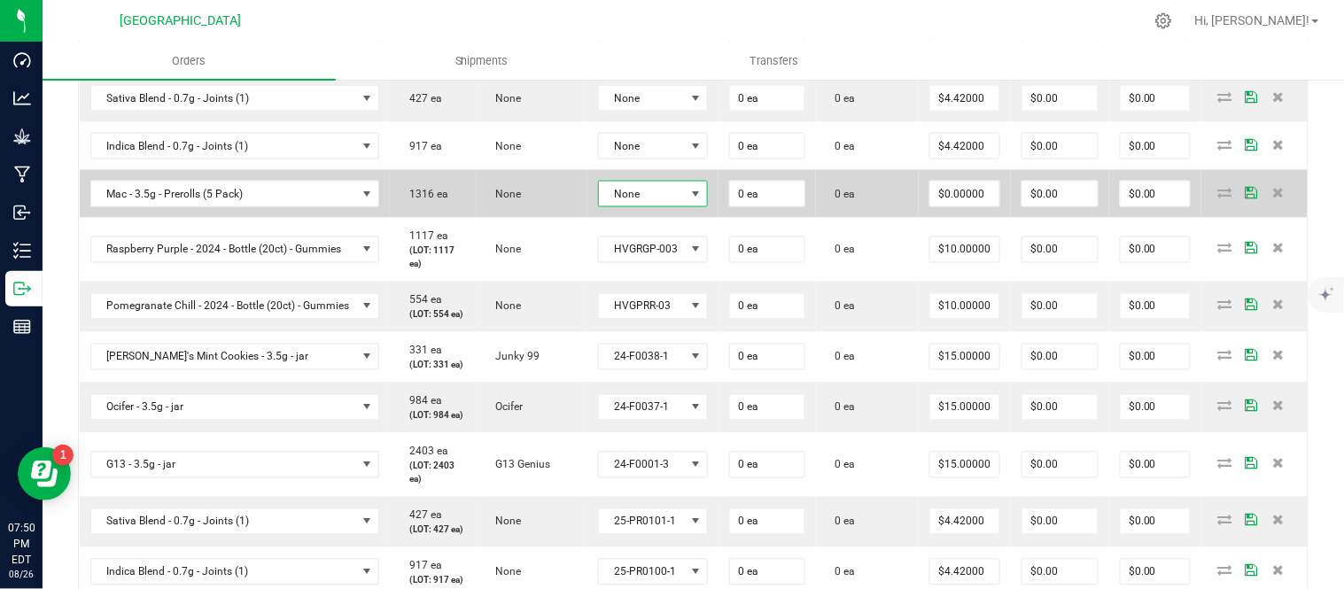
click at [682, 197] on span "None" at bounding box center [642, 194] width 87 height 25
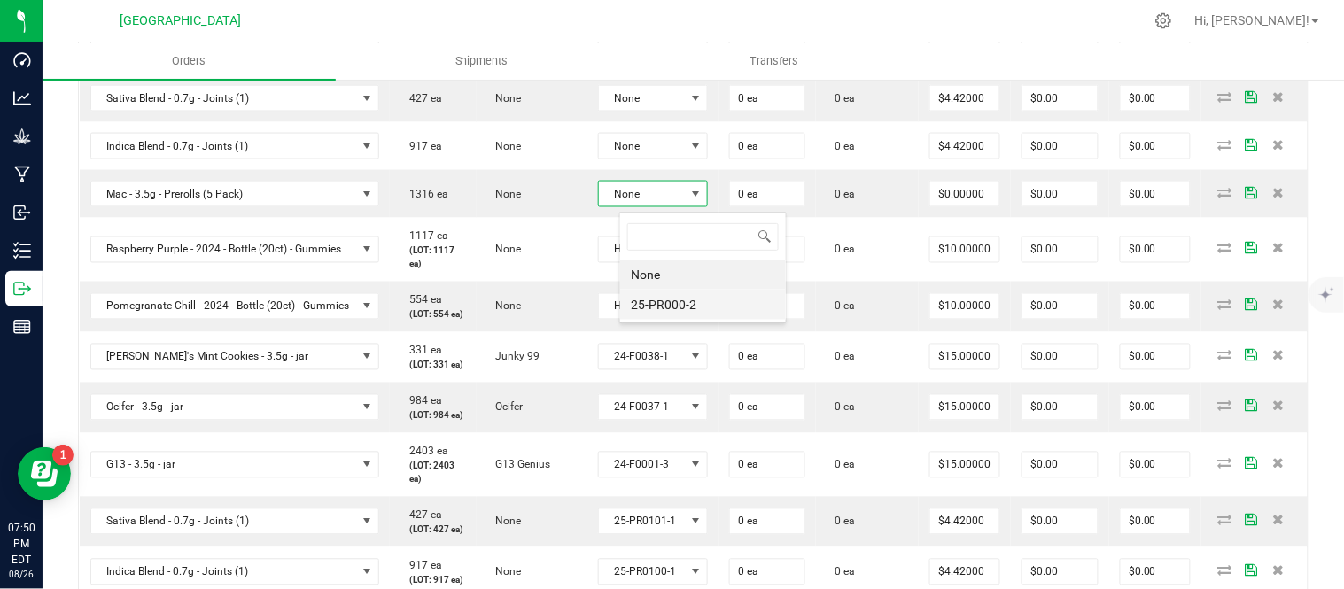
click at [687, 306] on li "25-PR000-2" at bounding box center [703, 305] width 166 height 30
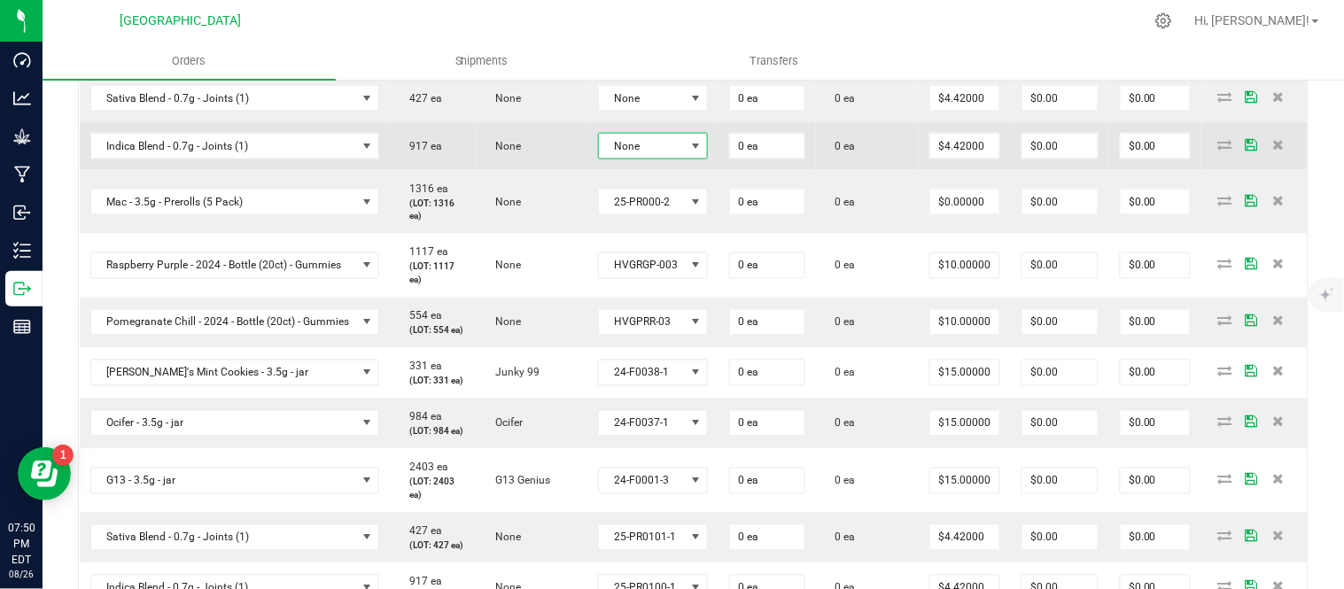
click at [680, 154] on span "None" at bounding box center [642, 146] width 87 height 25
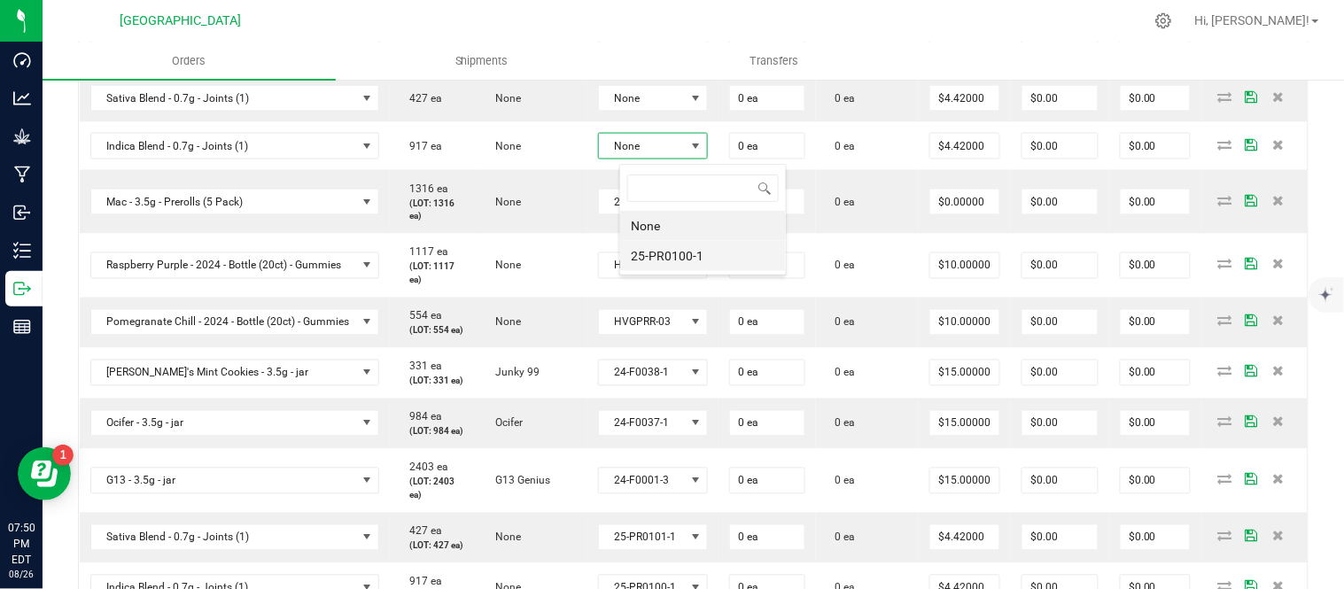
click at [678, 257] on li "25-PR0100-1" at bounding box center [703, 256] width 166 height 30
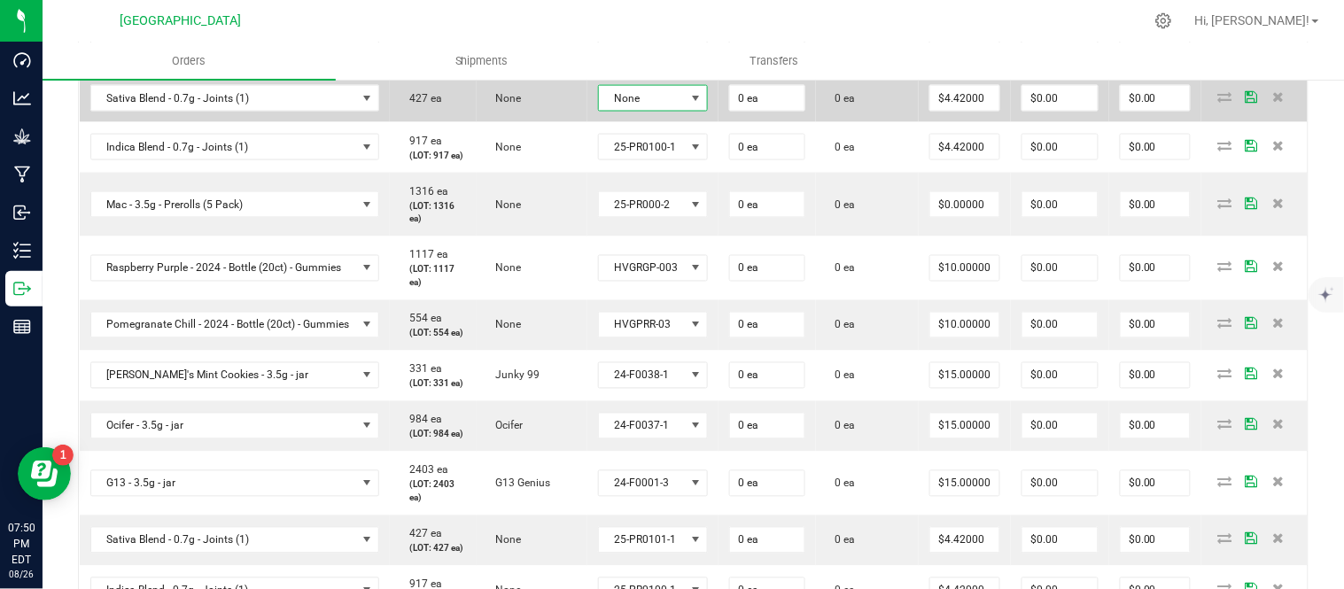
click at [677, 108] on span "None" at bounding box center [642, 98] width 87 height 25
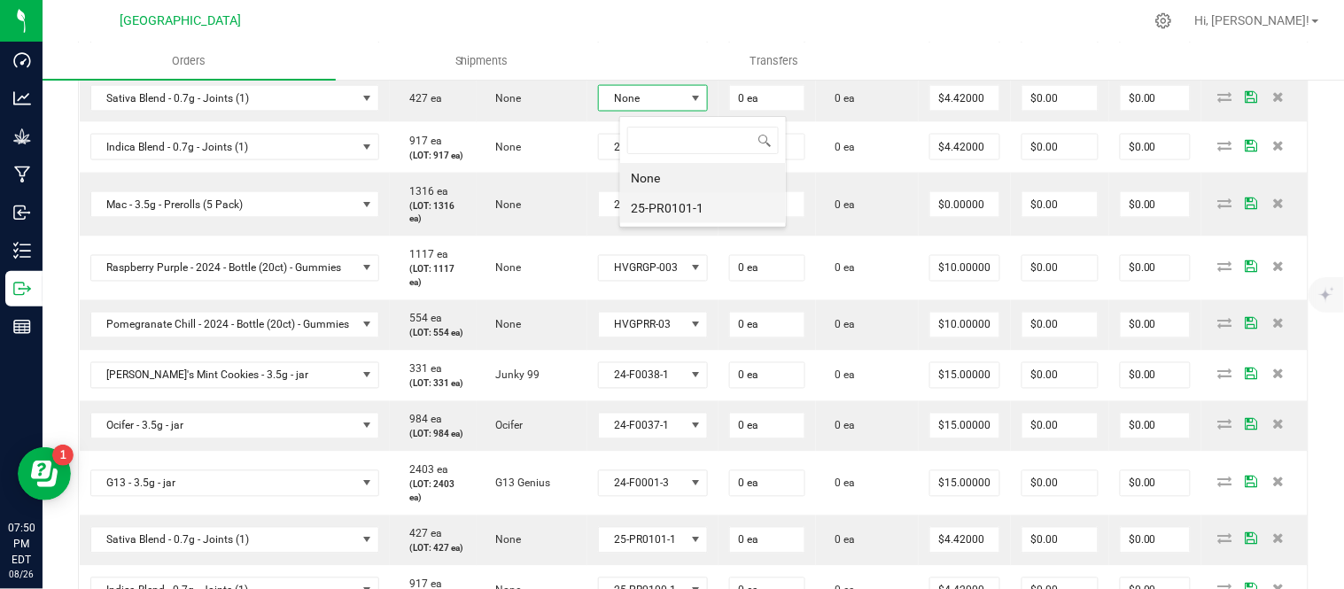
click at [681, 206] on li "25-PR0101-1" at bounding box center [703, 208] width 166 height 30
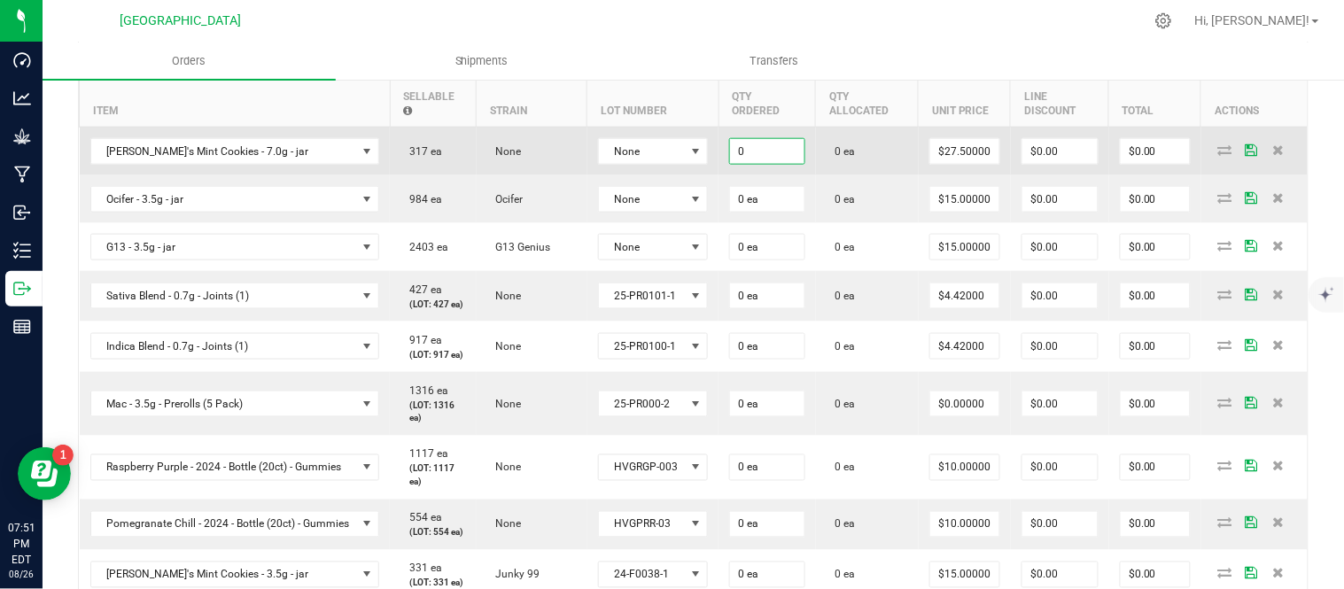
click at [782, 144] on input "0" at bounding box center [767, 151] width 74 height 25
click at [982, 152] on input "27.5" at bounding box center [964, 151] width 69 height 25
click at [978, 161] on input "27.5" at bounding box center [964, 151] width 69 height 25
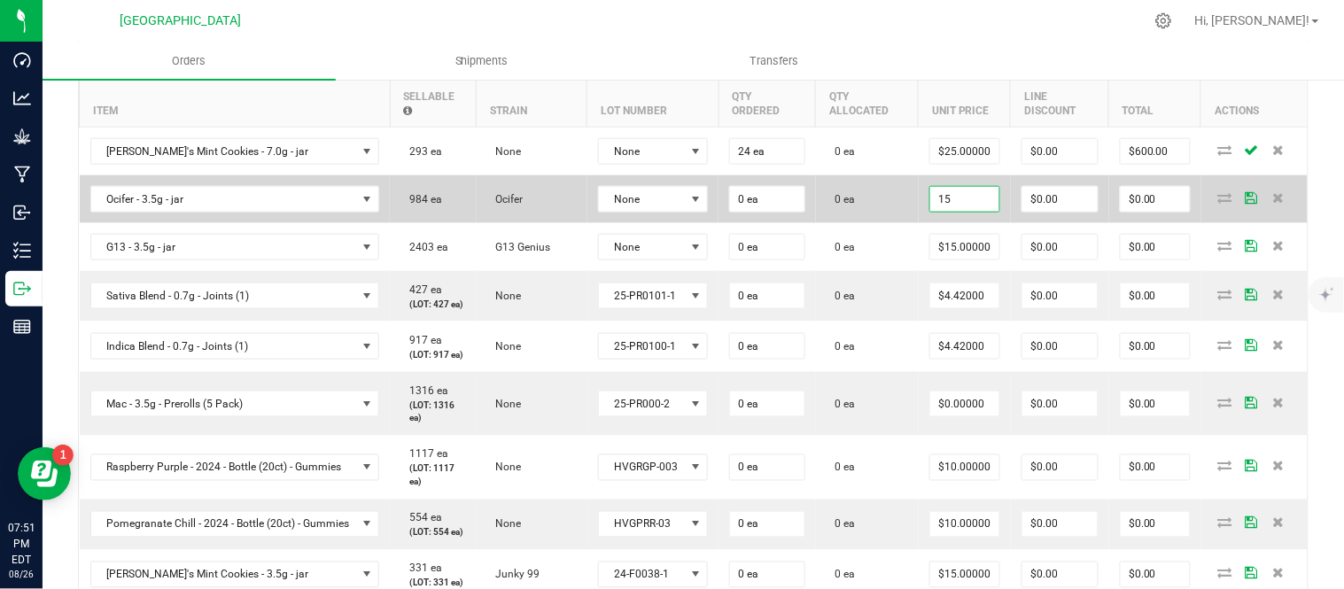
click at [970, 204] on input "15" at bounding box center [964, 199] width 69 height 25
click at [782, 207] on input "0" at bounding box center [767, 199] width 74 height 25
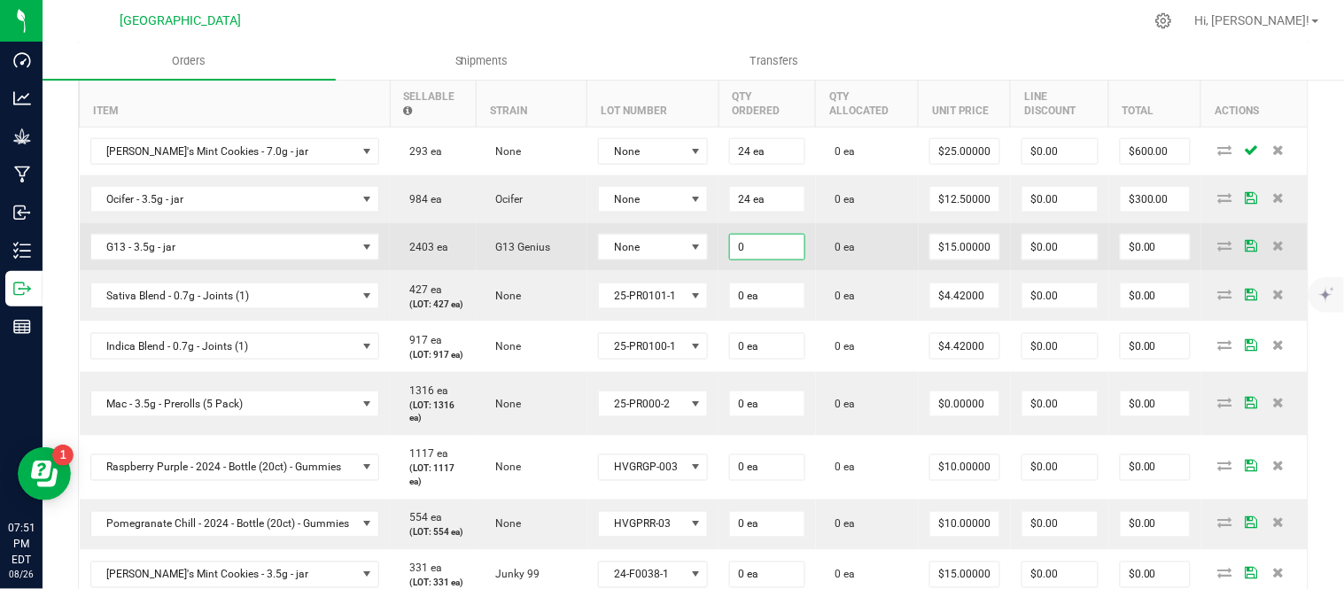
click at [793, 243] on input "0" at bounding box center [767, 247] width 74 height 25
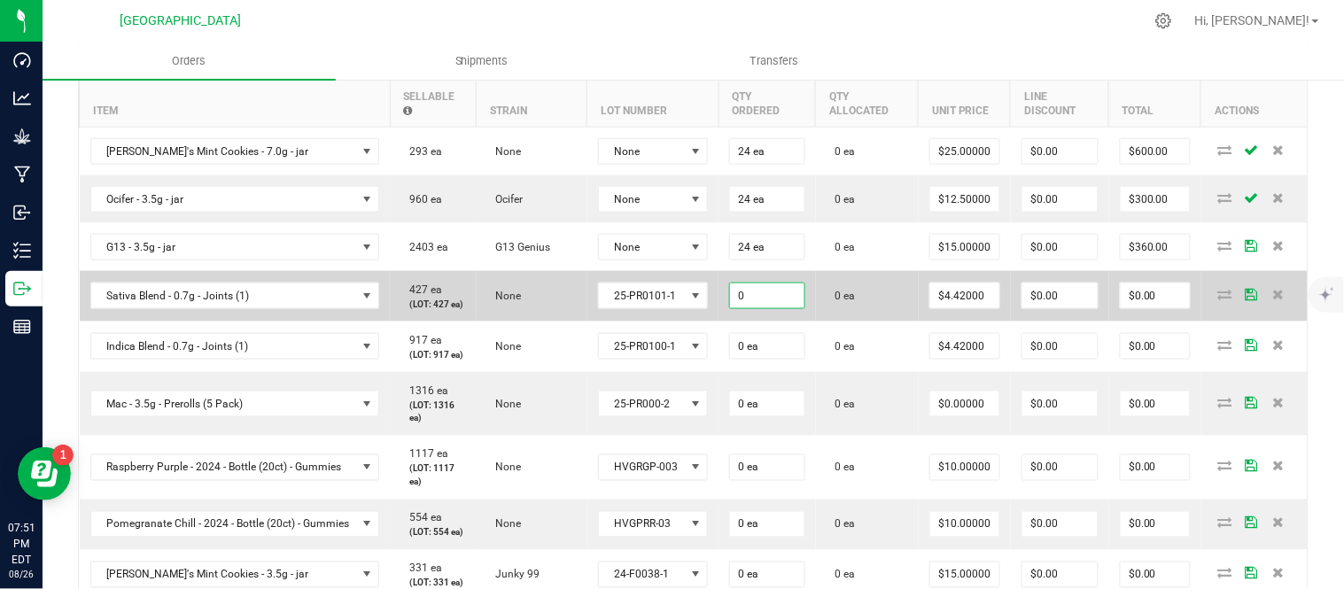
click at [790, 308] on input "0" at bounding box center [767, 296] width 74 height 25
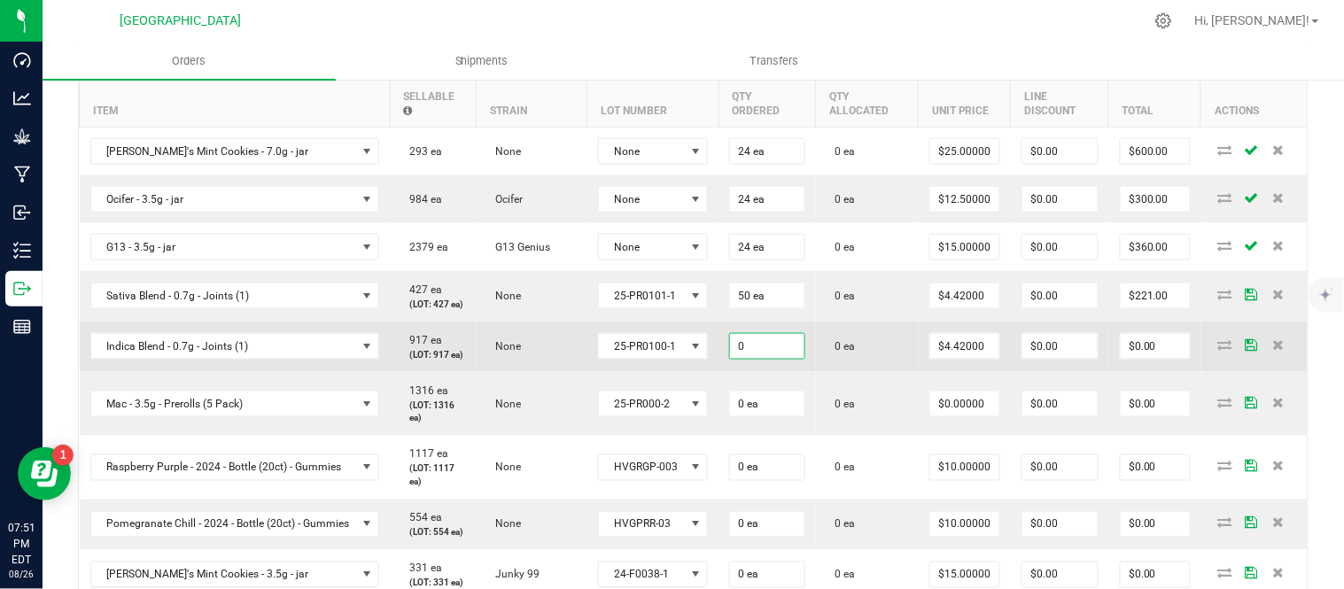
click at [794, 359] on input "0" at bounding box center [767, 346] width 74 height 25
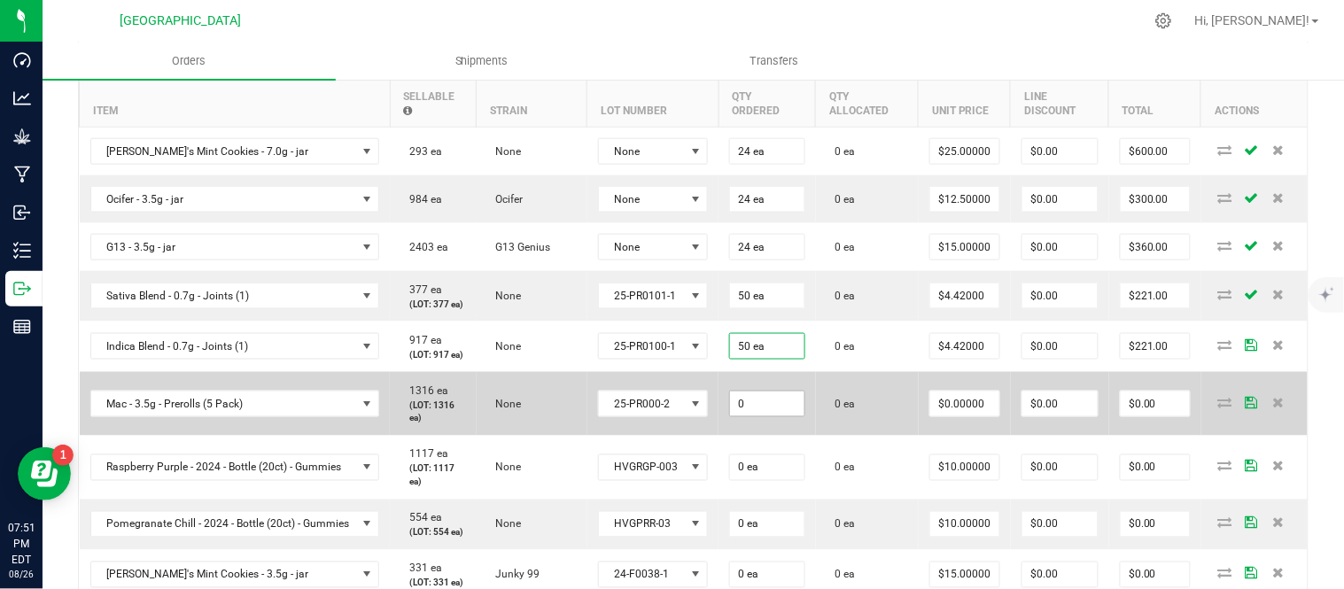
click at [798, 416] on input "0" at bounding box center [767, 404] width 74 height 25
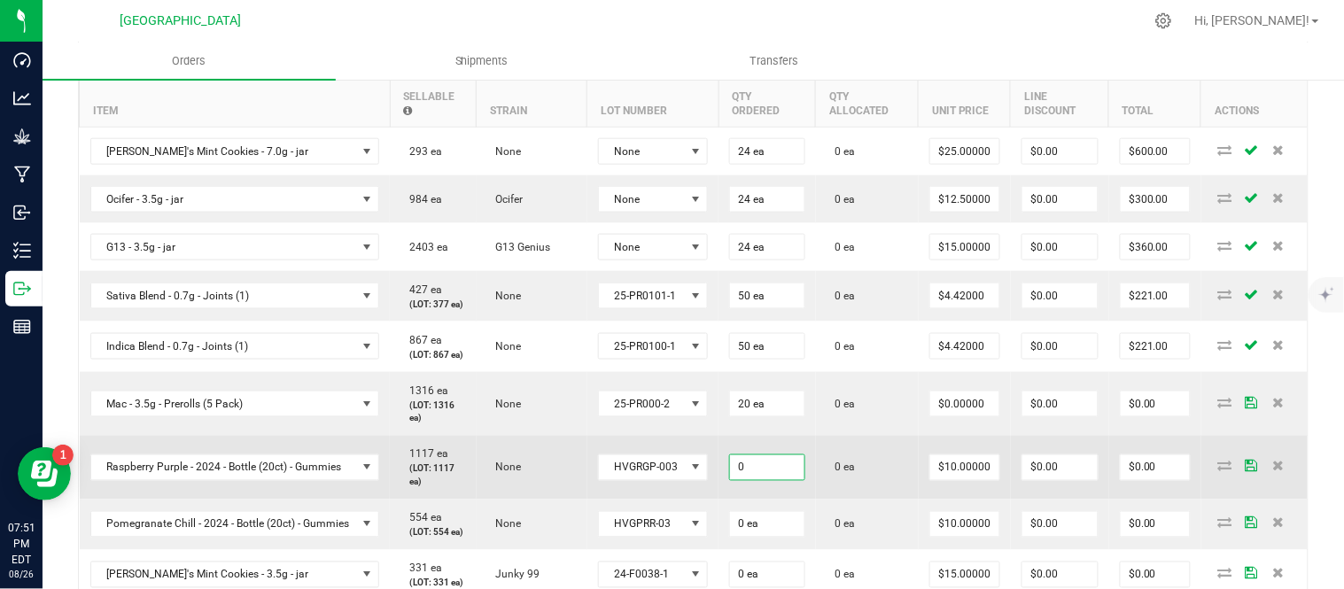
click at [805, 480] on input "0" at bounding box center [767, 467] width 74 height 25
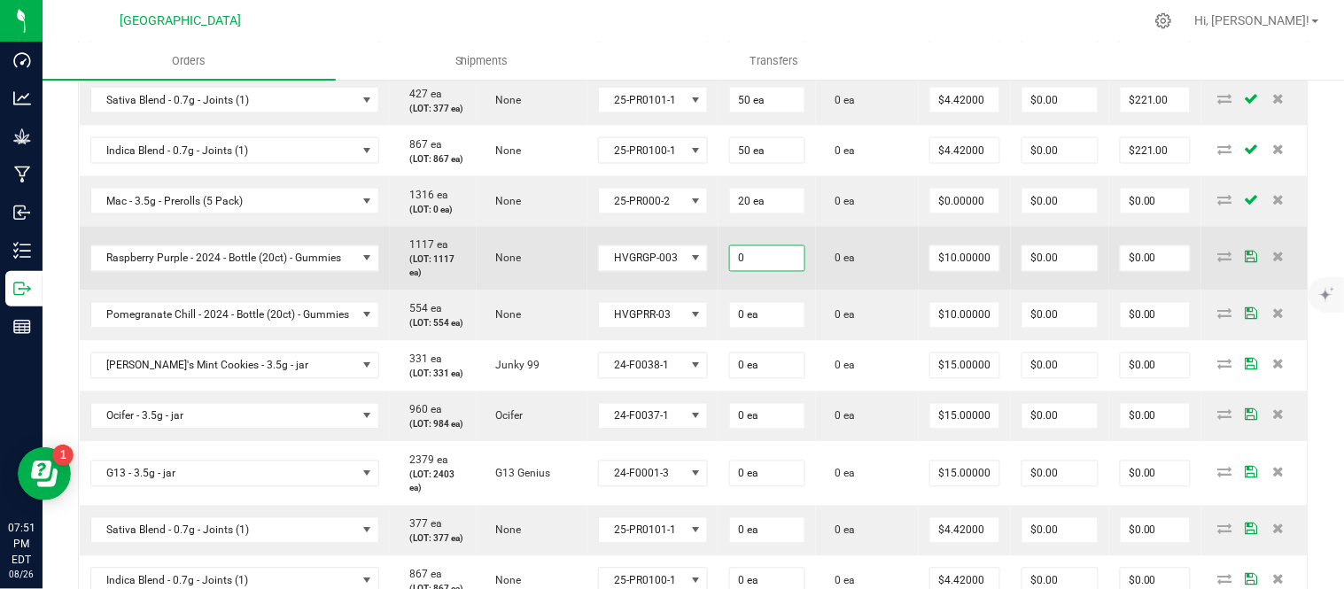
scroll to position [689, 0]
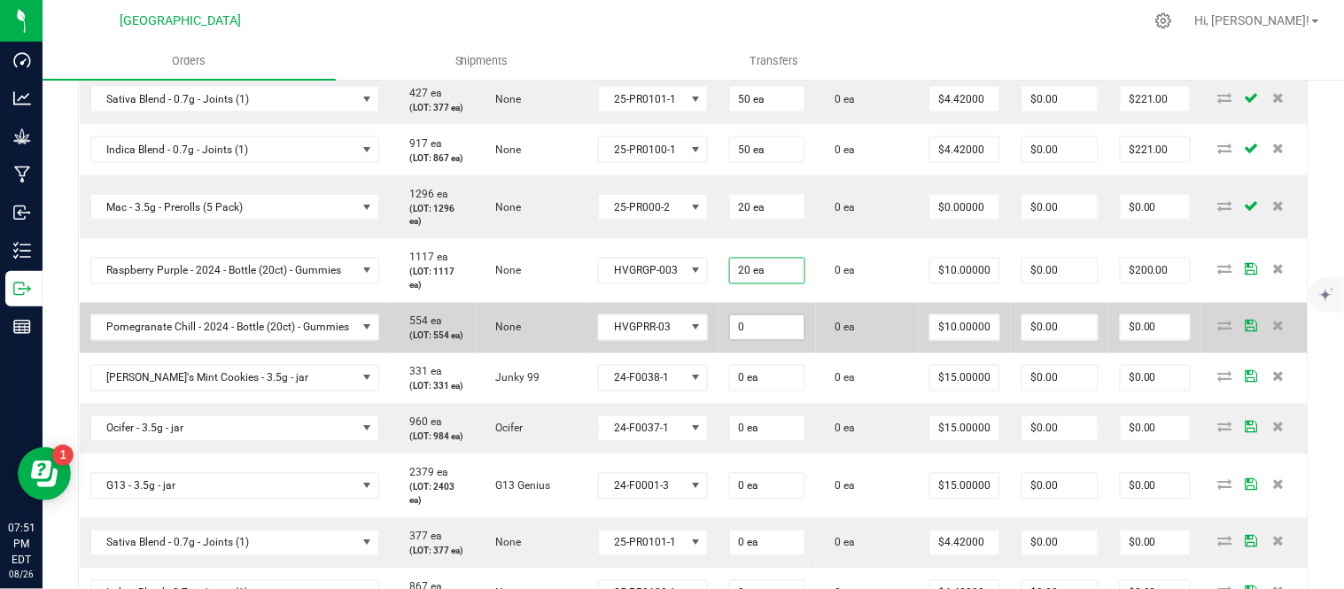
click at [795, 340] on input "0" at bounding box center [767, 327] width 74 height 25
click at [987, 340] on input "10" at bounding box center [964, 327] width 69 height 25
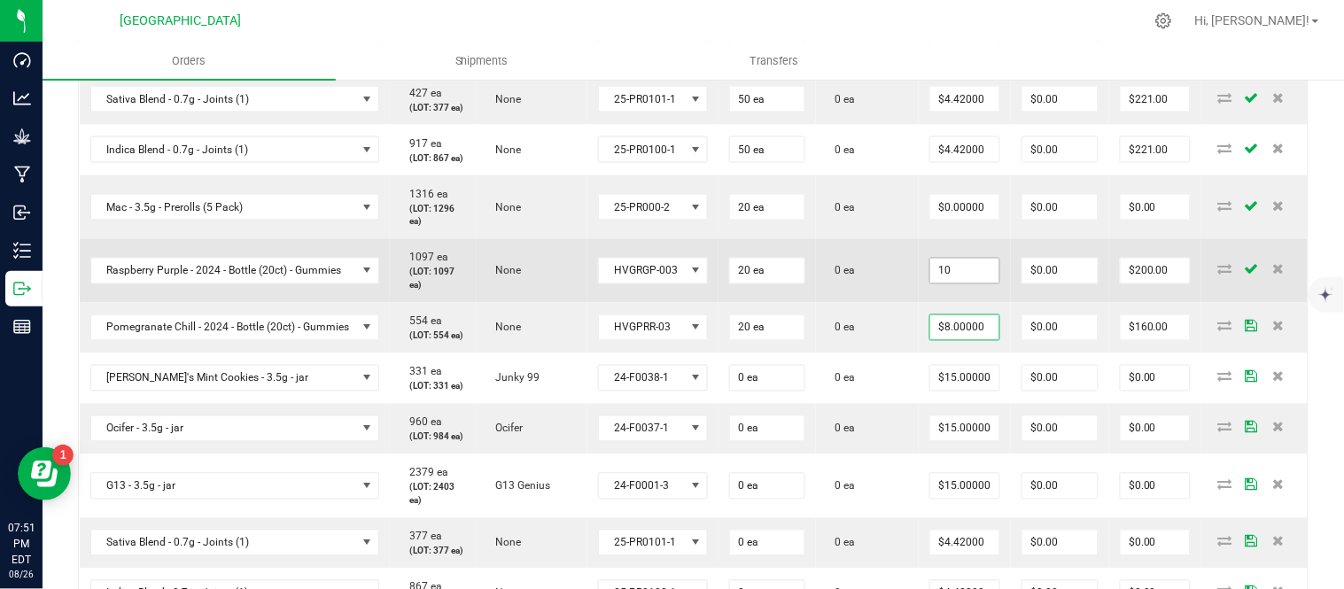
click at [985, 284] on input "10" at bounding box center [964, 271] width 69 height 25
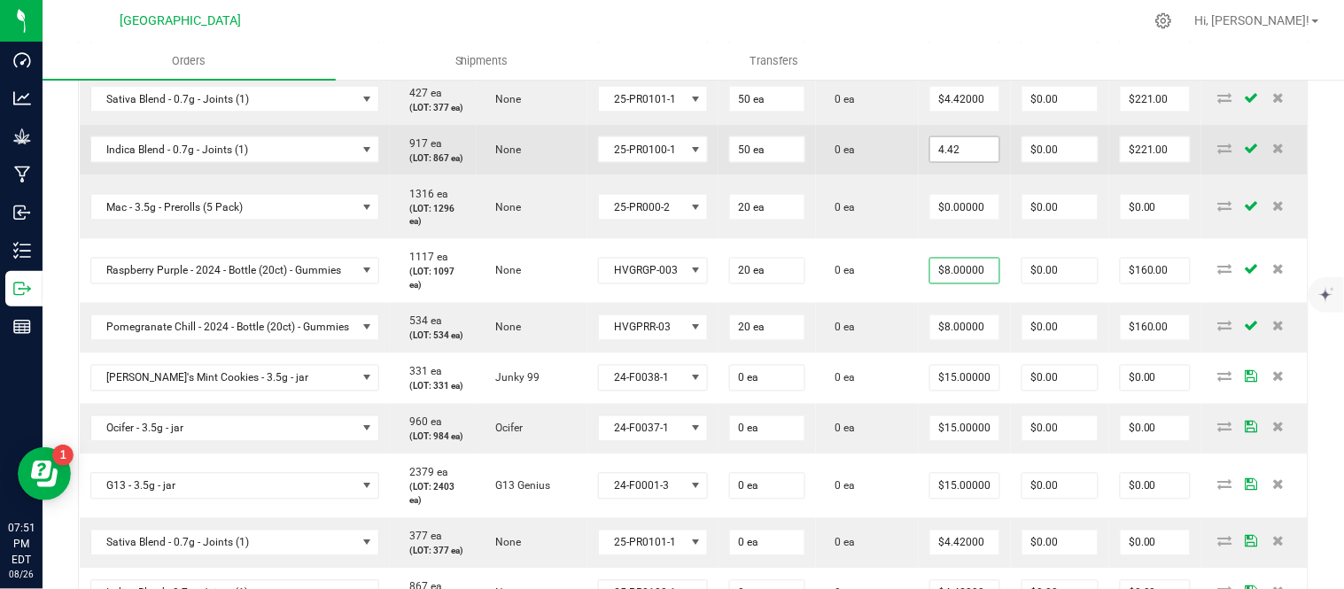
click at [972, 162] on input "4.42" at bounding box center [964, 149] width 69 height 25
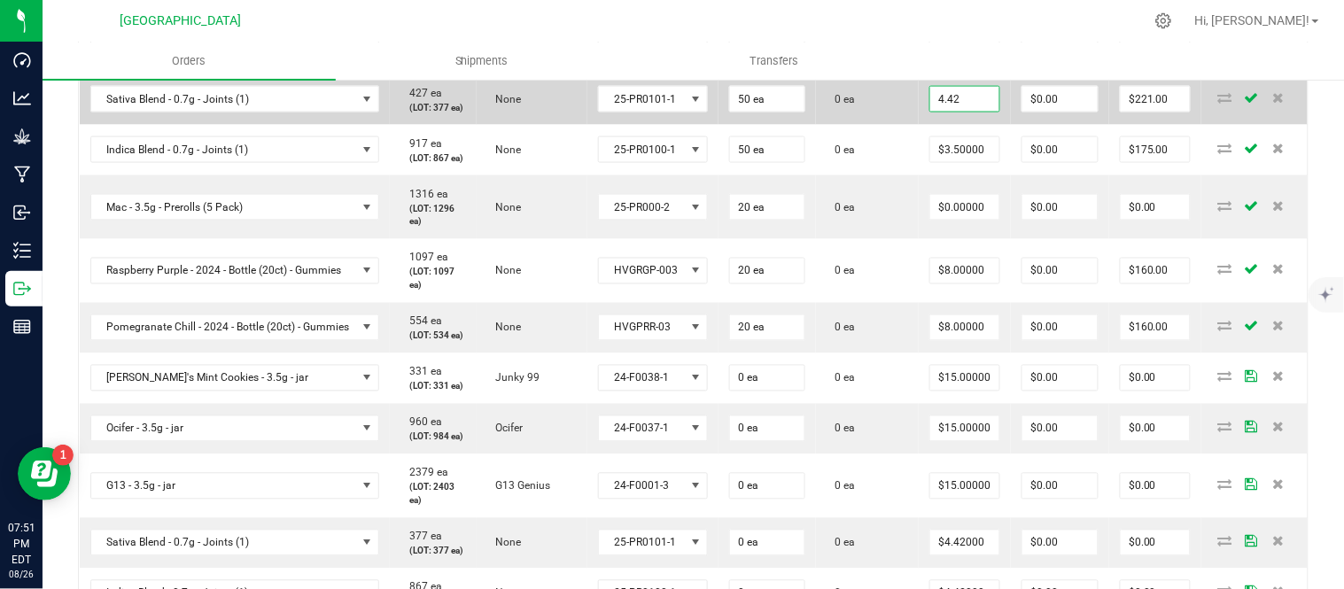
click at [981, 112] on input "4.42" at bounding box center [964, 99] width 69 height 25
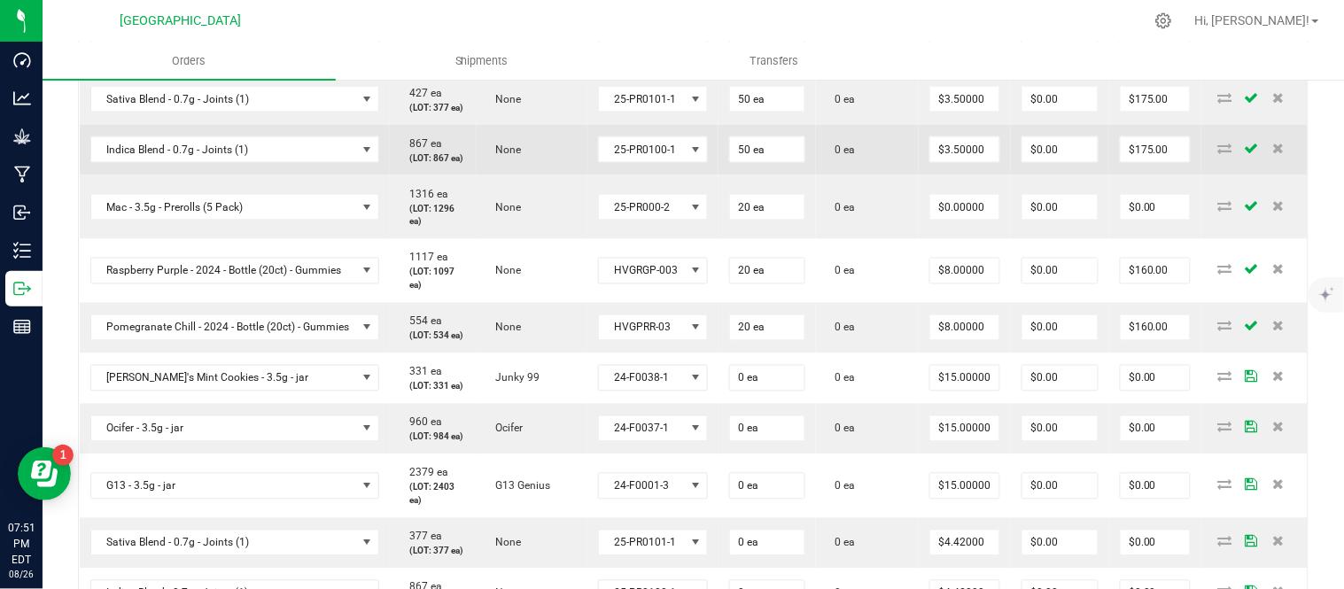
click at [919, 157] on td "0 ea" at bounding box center [867, 150] width 103 height 51
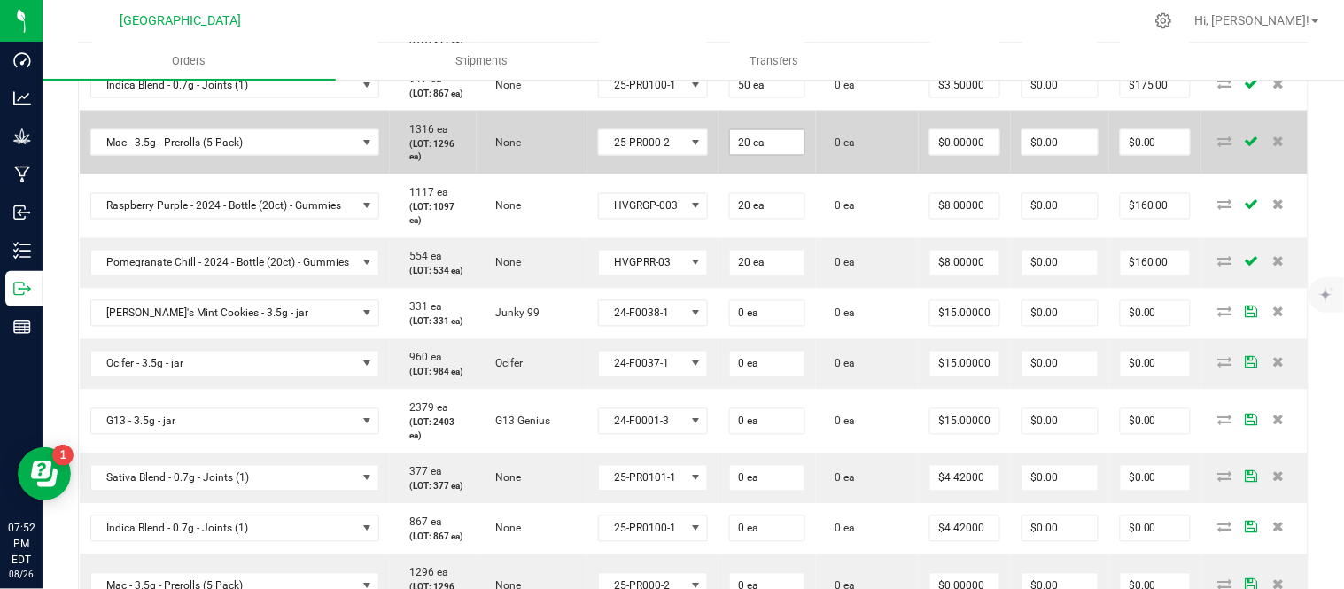
scroll to position [787, 0]
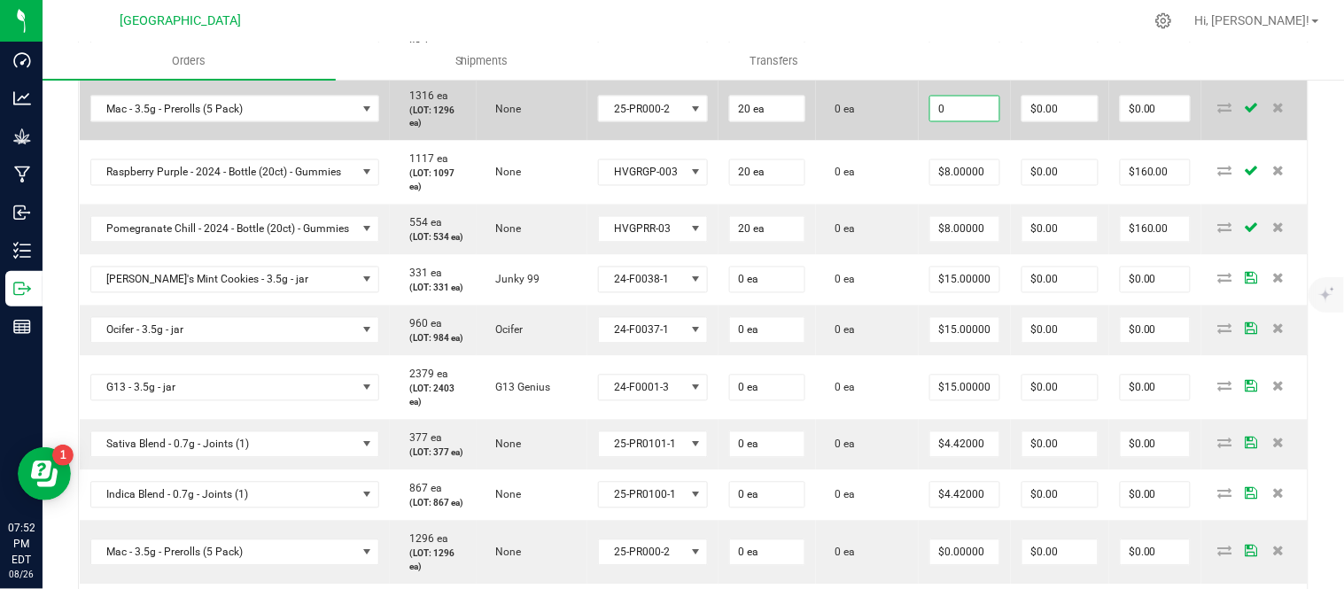
click at [984, 121] on input "0" at bounding box center [964, 109] width 69 height 25
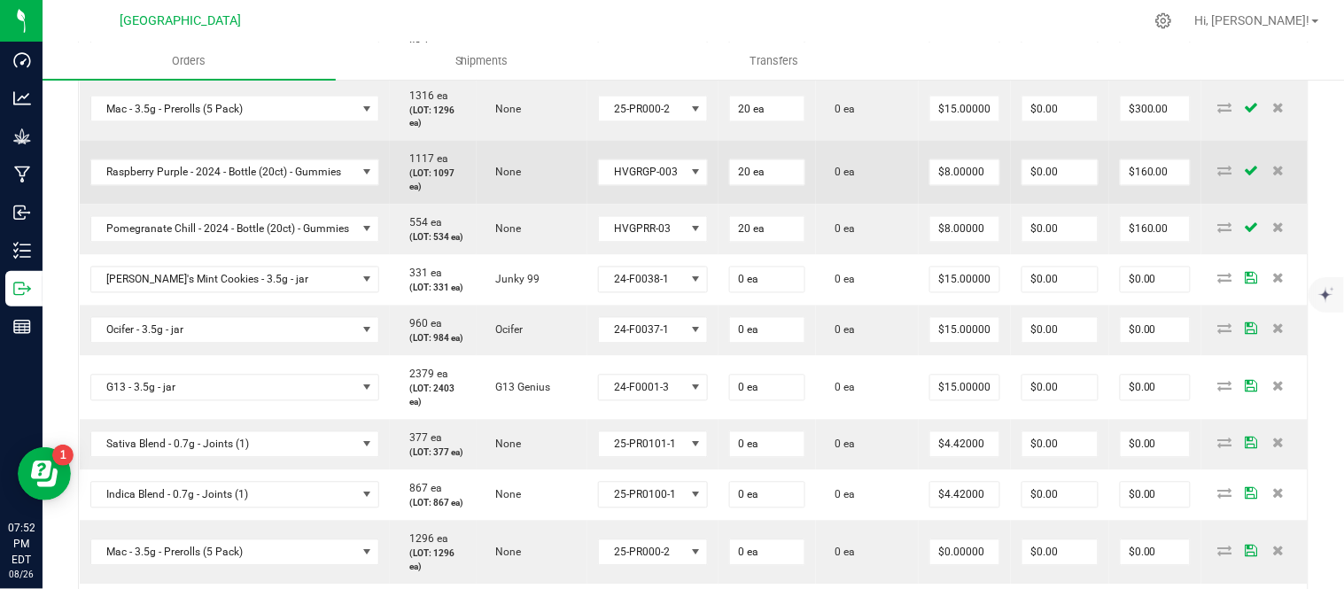
click at [895, 205] on td "0 ea" at bounding box center [867, 173] width 103 height 64
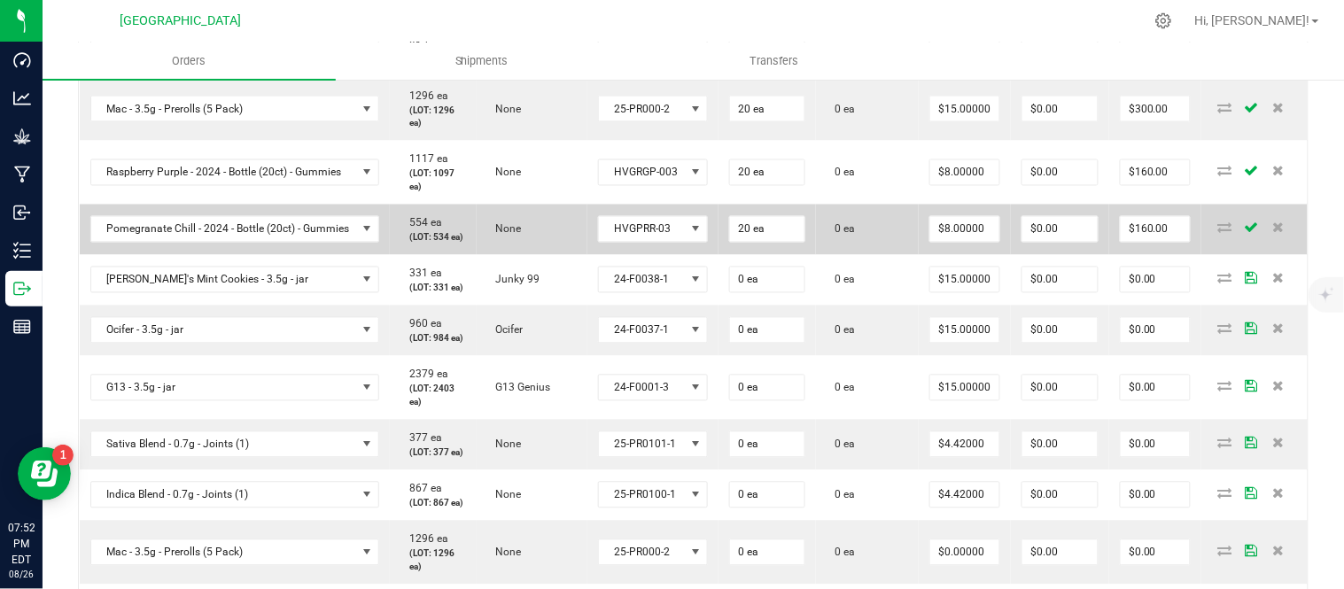
scroll to position [886, 0]
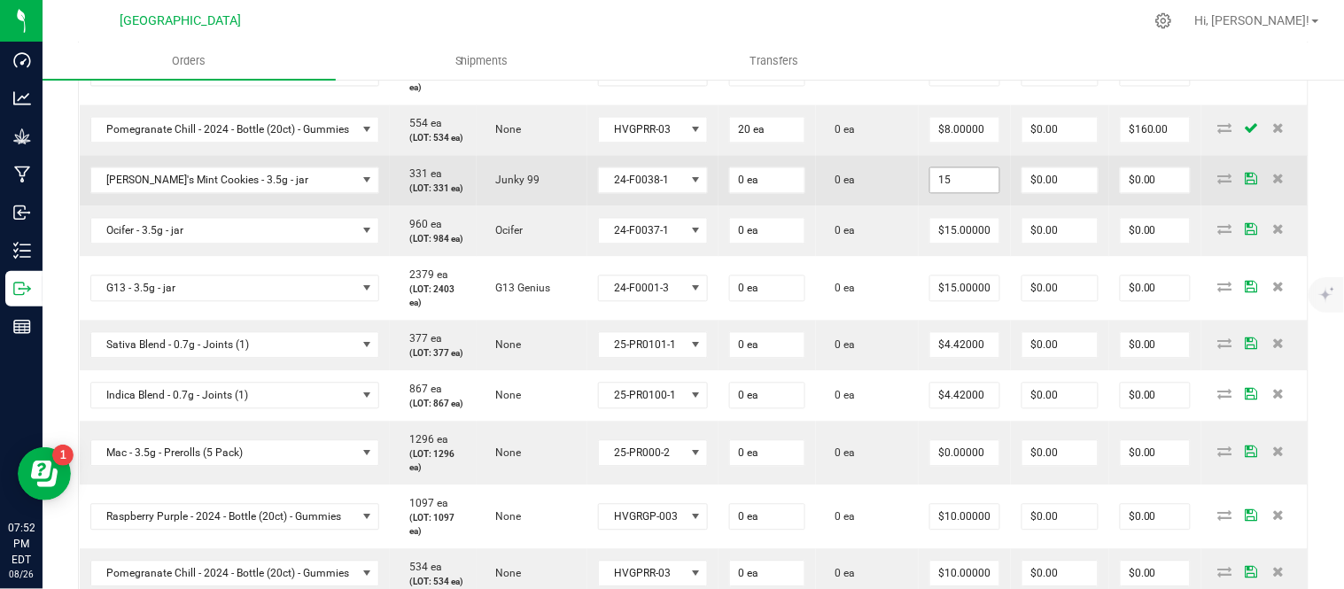
click at [964, 193] on input "15" at bounding box center [964, 180] width 69 height 25
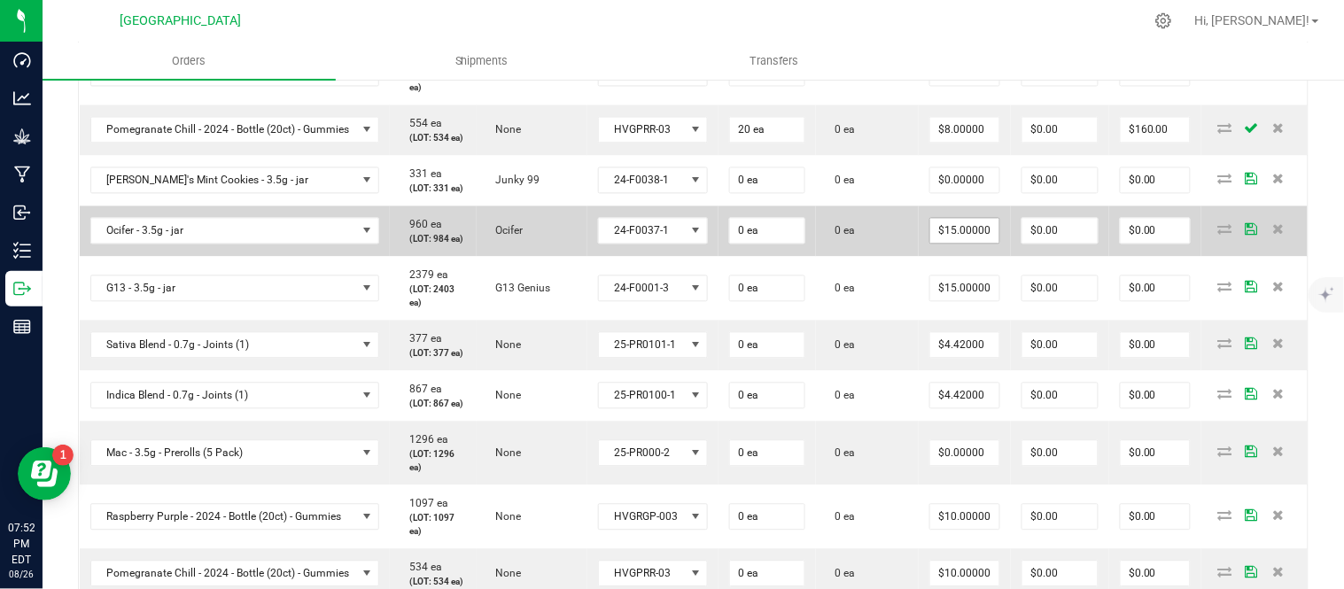
click at [992, 245] on span "$15.00000" at bounding box center [965, 231] width 71 height 27
click at [993, 244] on input "15" at bounding box center [964, 231] width 69 height 25
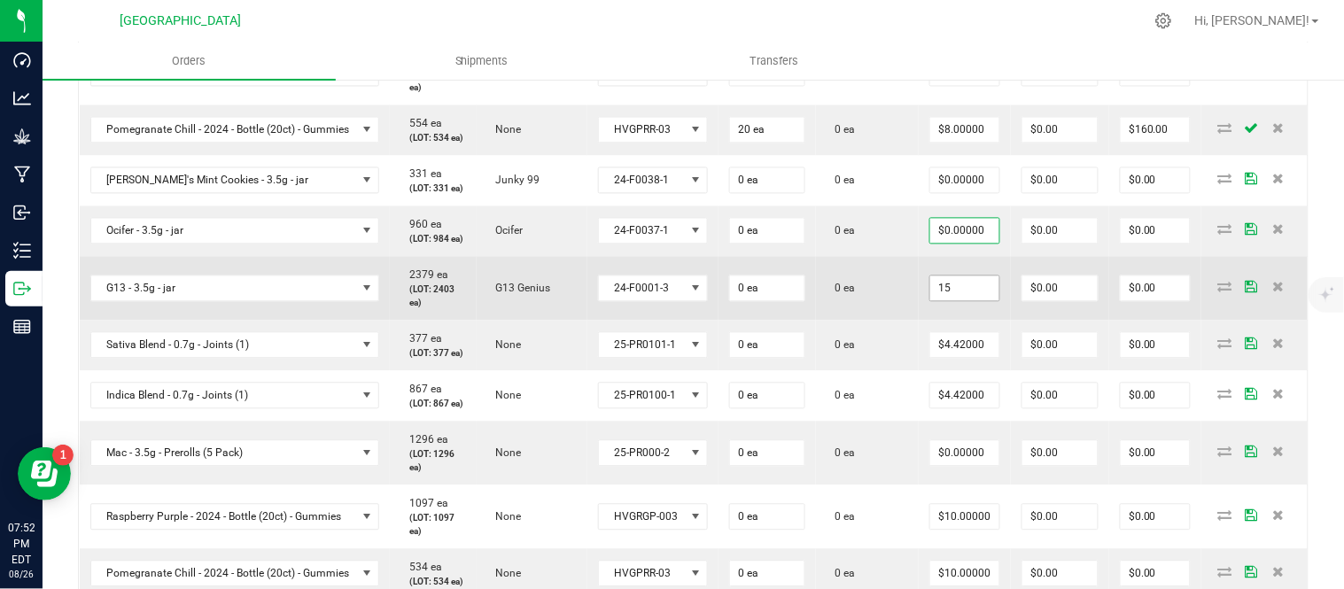
click at [993, 301] on input "15" at bounding box center [964, 288] width 69 height 25
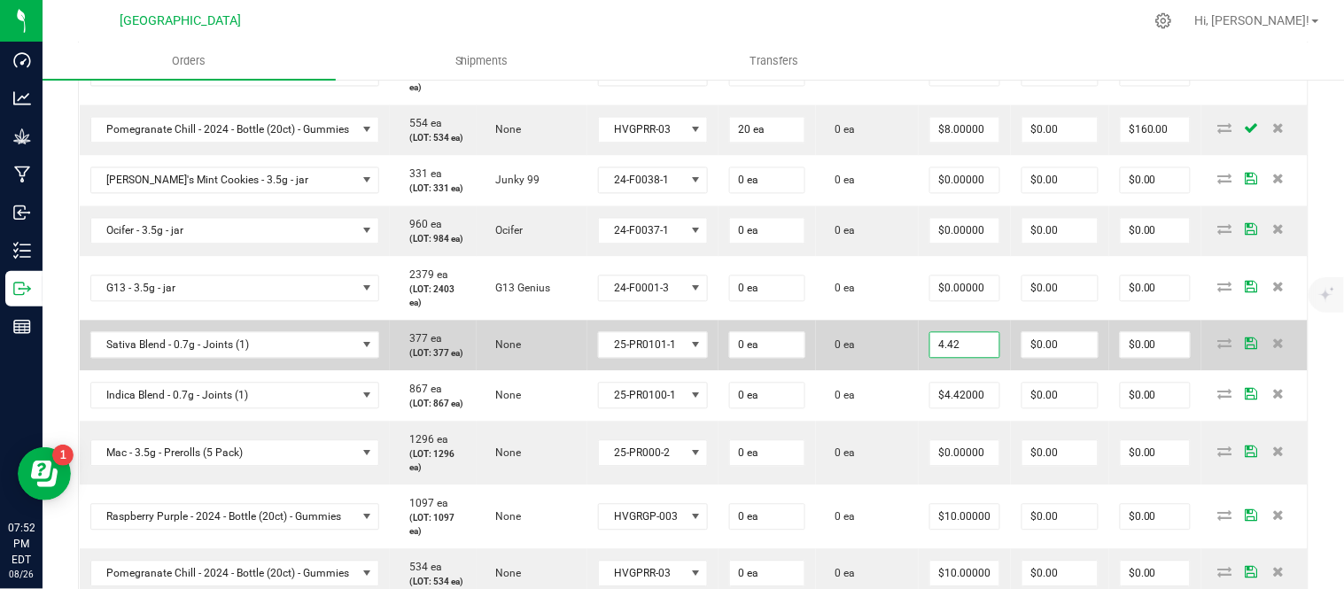
click at [985, 358] on input "4.42" at bounding box center [964, 345] width 69 height 25
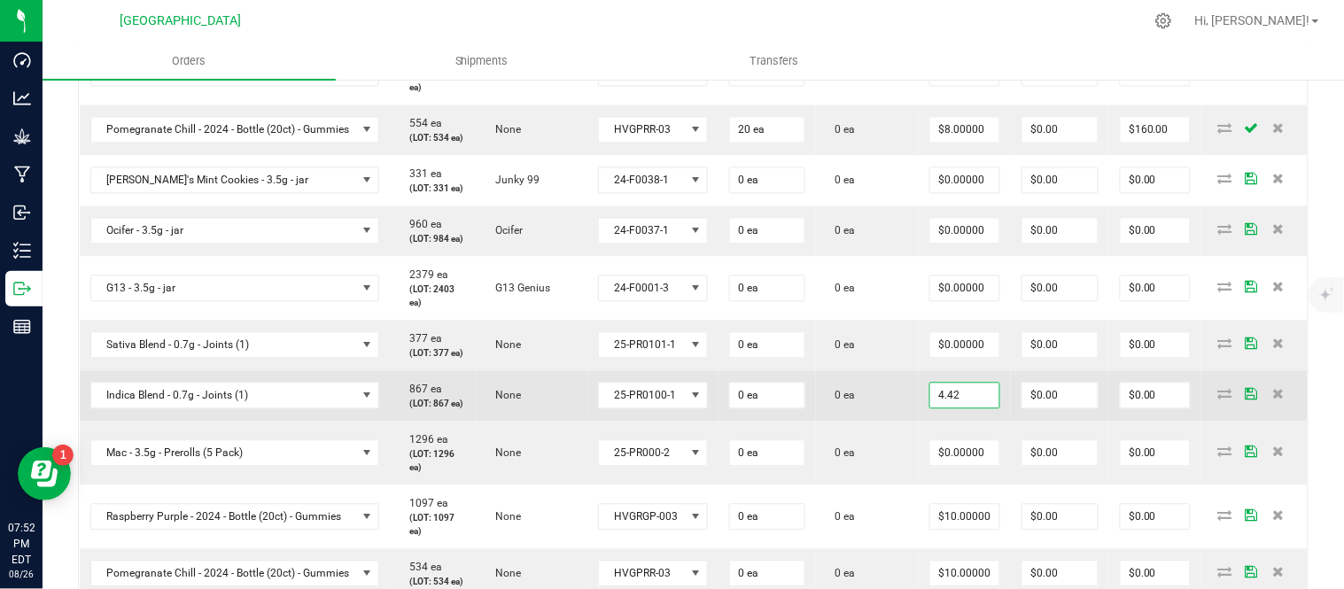
click at [978, 409] on input "4.42" at bounding box center [964, 396] width 69 height 25
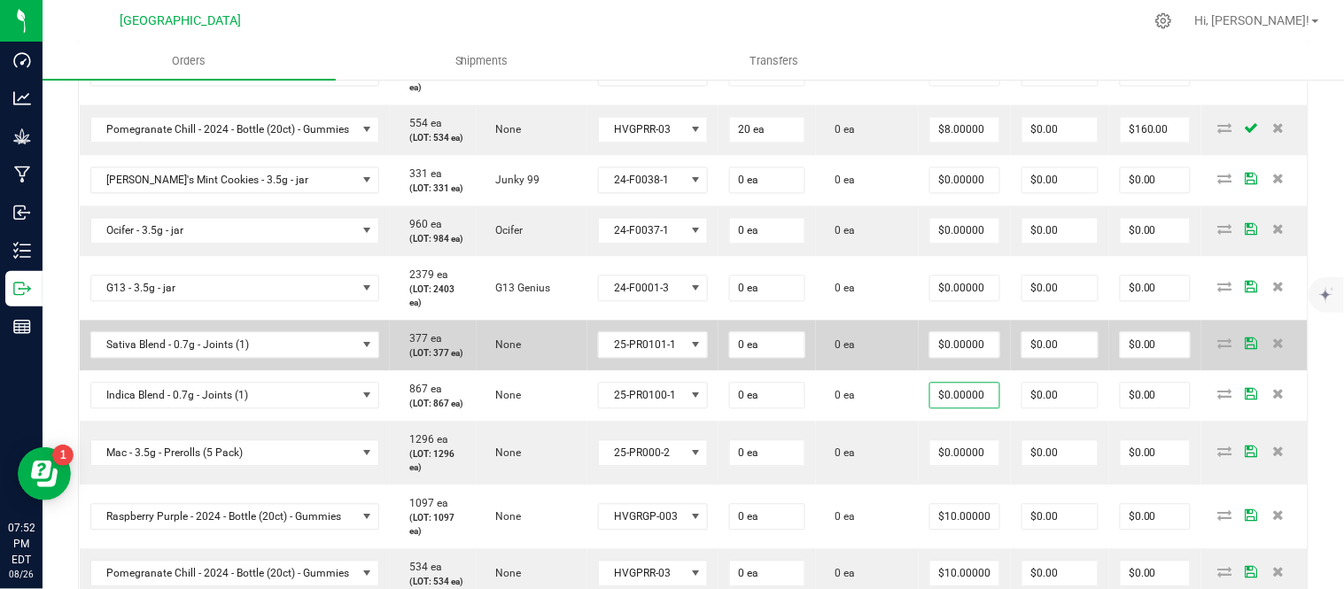
click at [911, 371] on td "0 ea" at bounding box center [867, 346] width 103 height 51
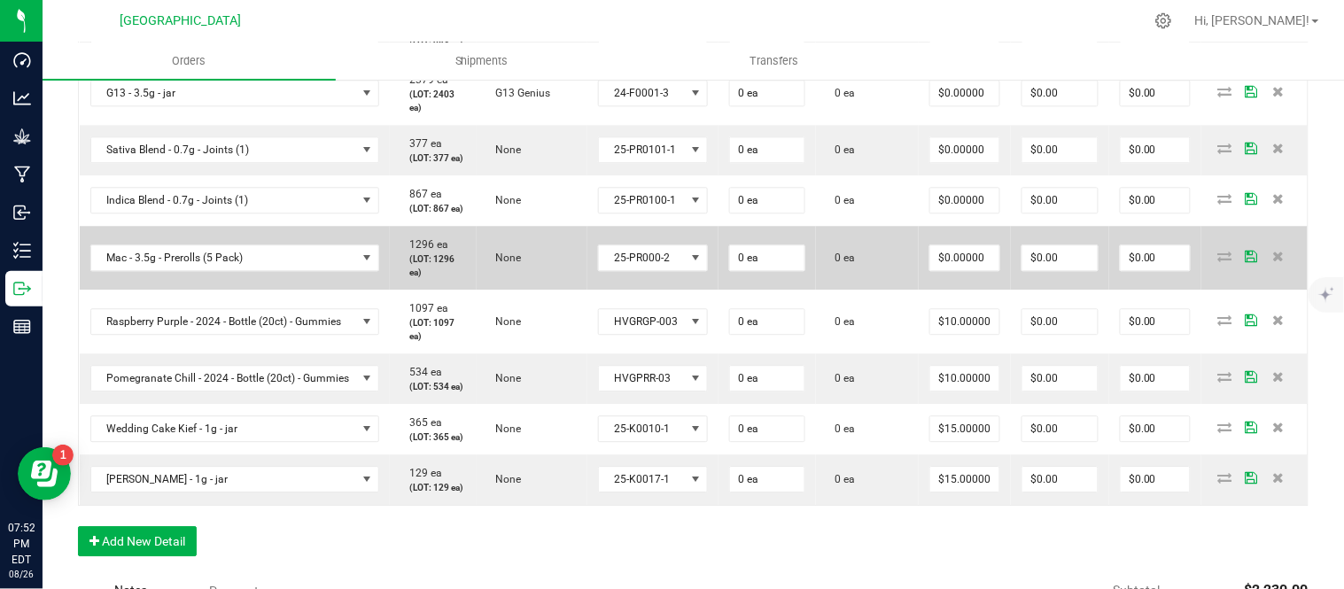
scroll to position [1083, 0]
click at [978, 269] on input "0" at bounding box center [964, 257] width 69 height 25
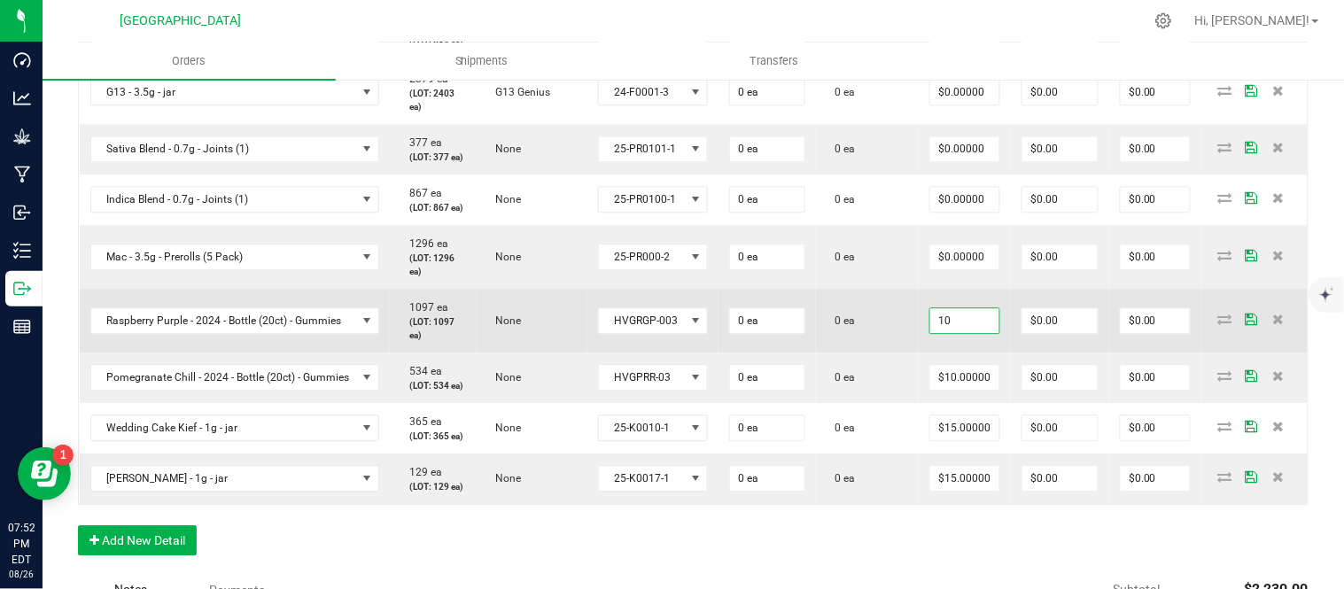
click at [990, 333] on input "10" at bounding box center [964, 320] width 69 height 25
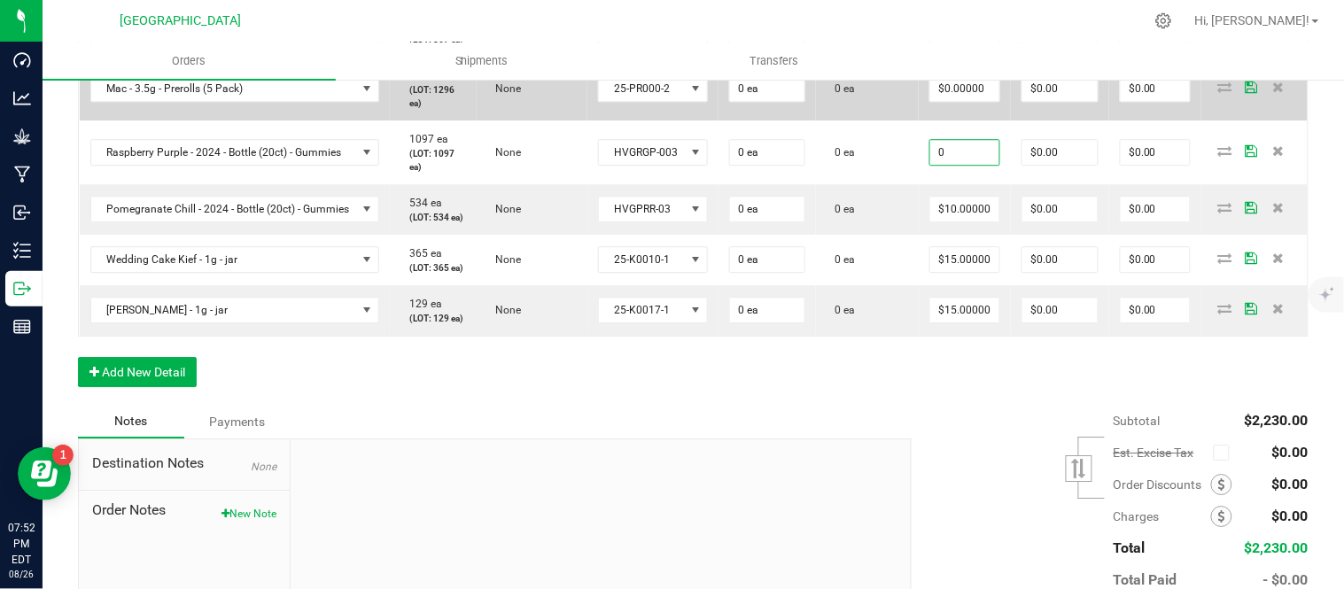
scroll to position [1280, 0]
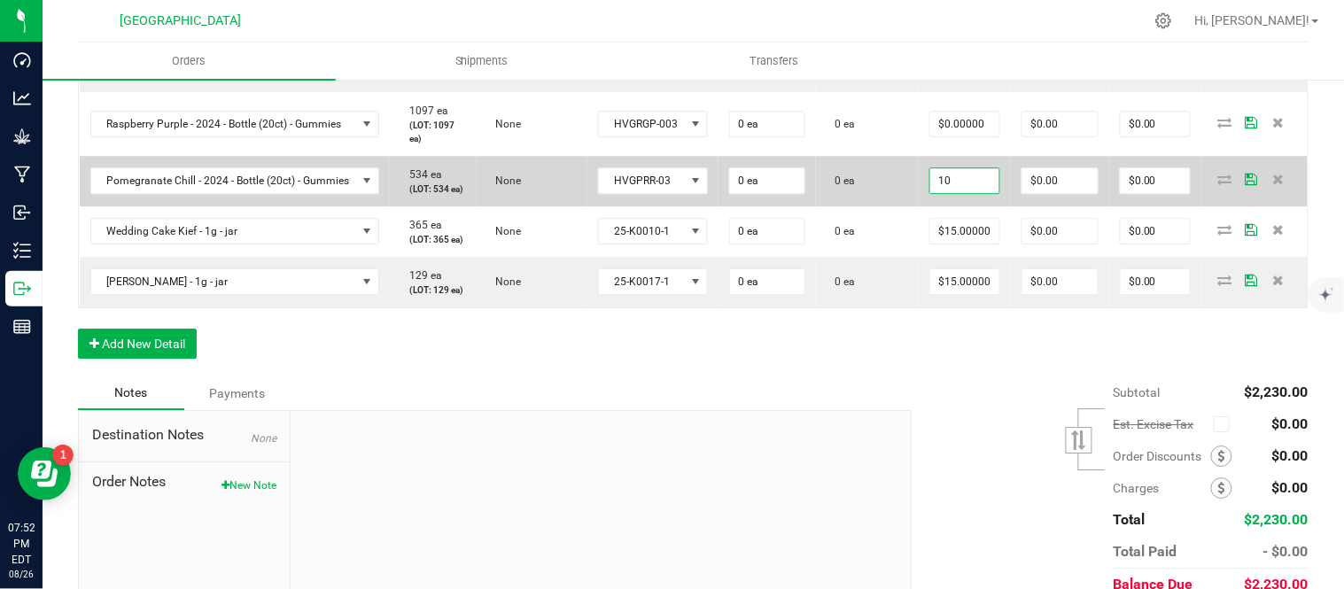
click at [991, 193] on input "10" at bounding box center [964, 180] width 69 height 25
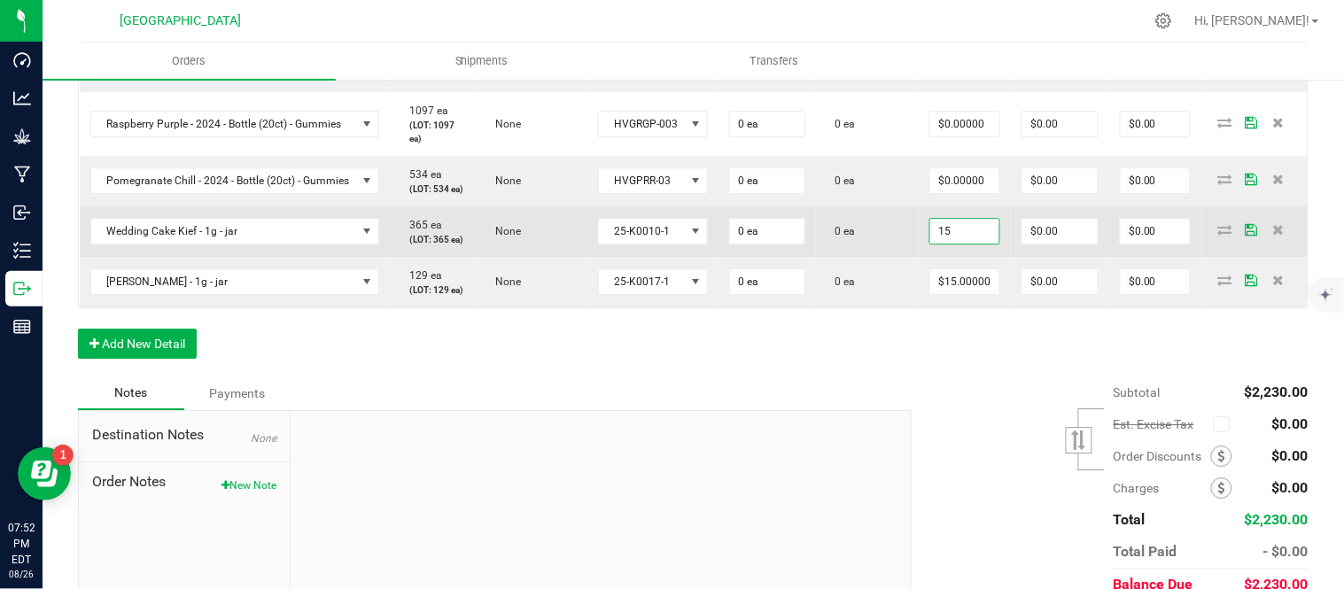
click at [978, 244] on input "15" at bounding box center [964, 231] width 69 height 25
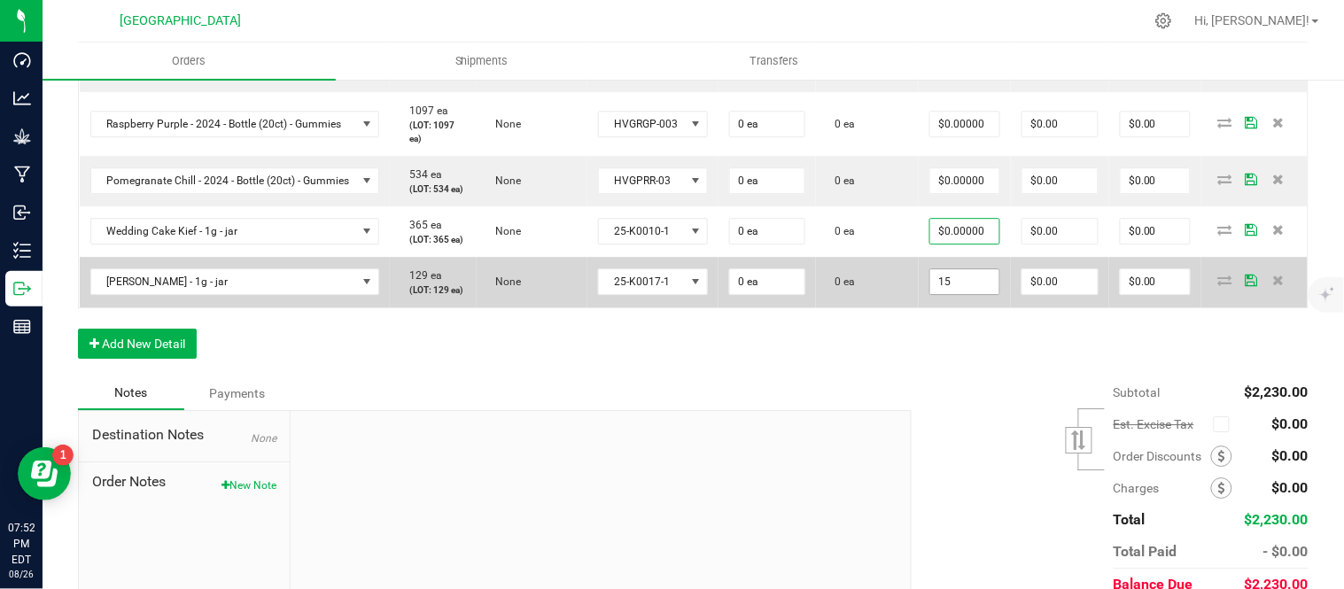
click at [977, 294] on input "15" at bounding box center [964, 281] width 69 height 25
click at [919, 307] on td "0 ea" at bounding box center [867, 282] width 103 height 51
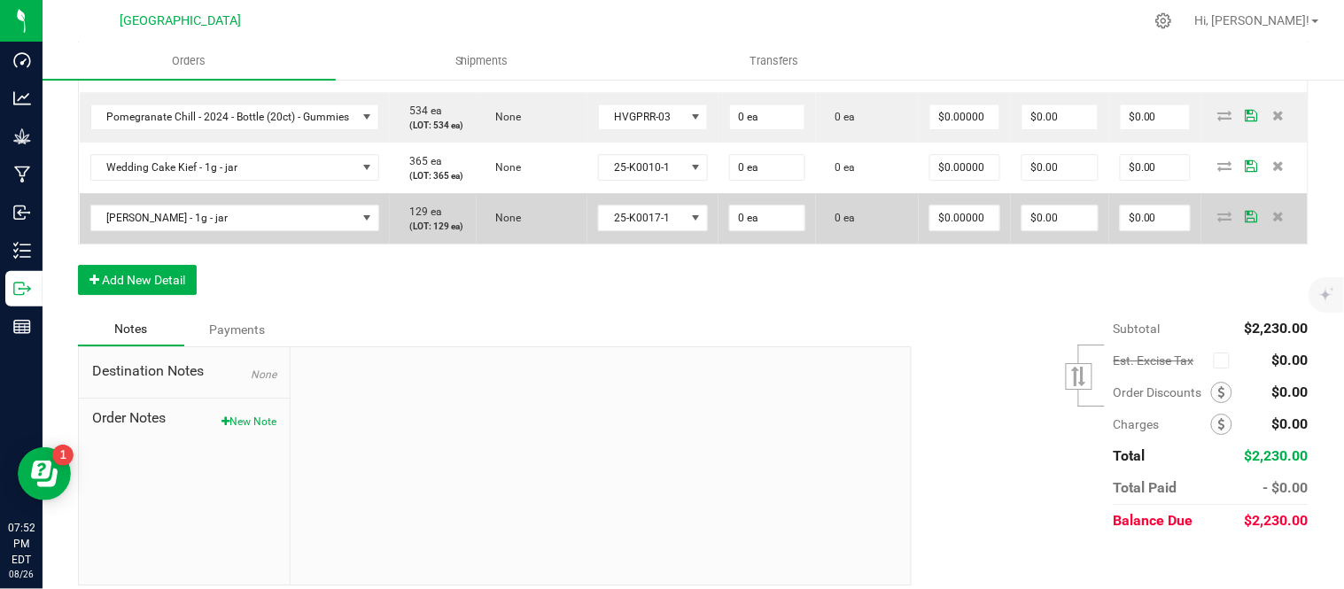
scroll to position [1378, 0]
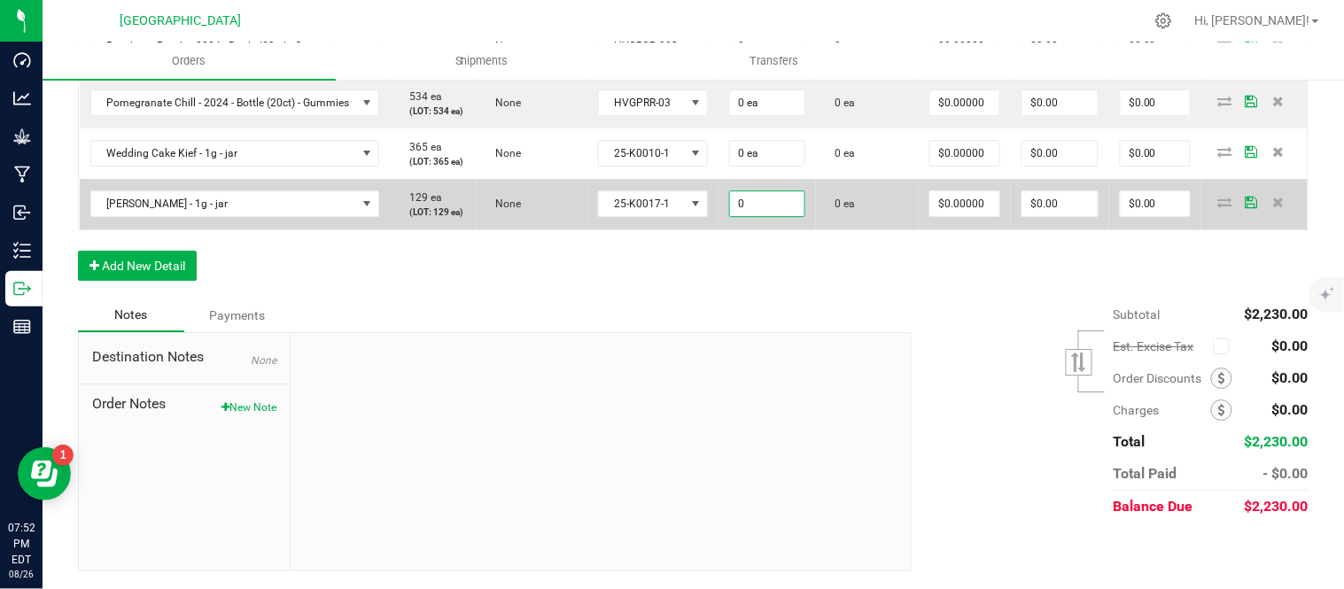
click at [786, 216] on input "0" at bounding box center [767, 203] width 74 height 25
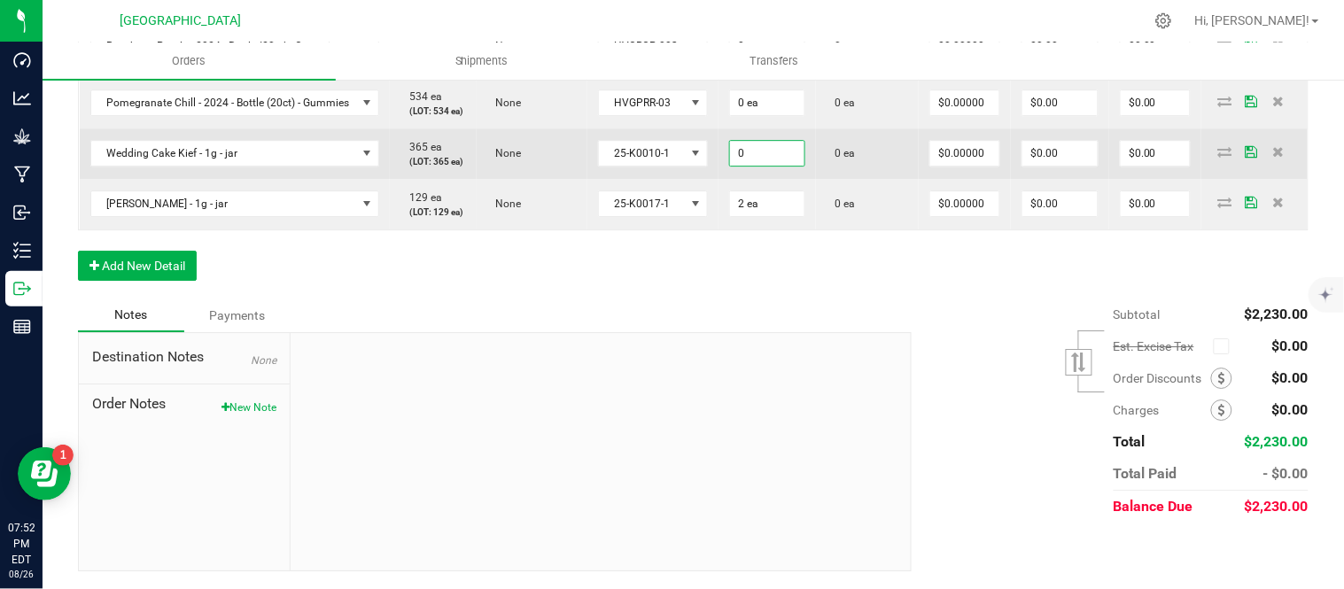
click at [790, 166] on input "0" at bounding box center [767, 153] width 74 height 25
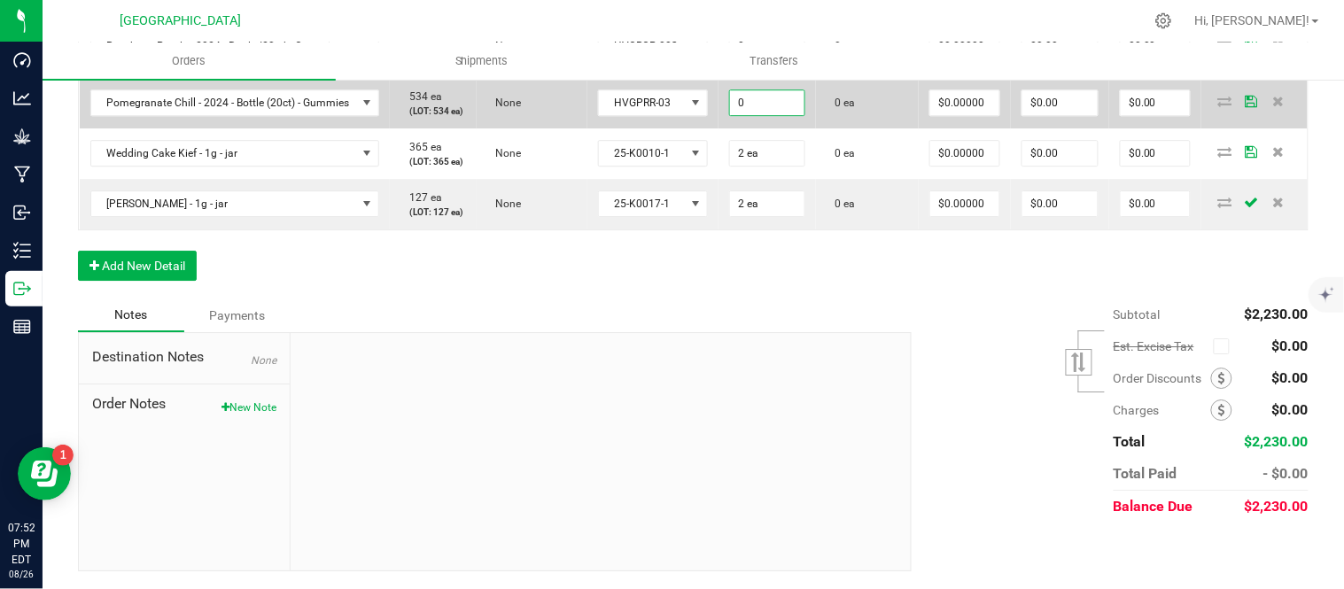
click at [795, 115] on input "0" at bounding box center [767, 102] width 74 height 25
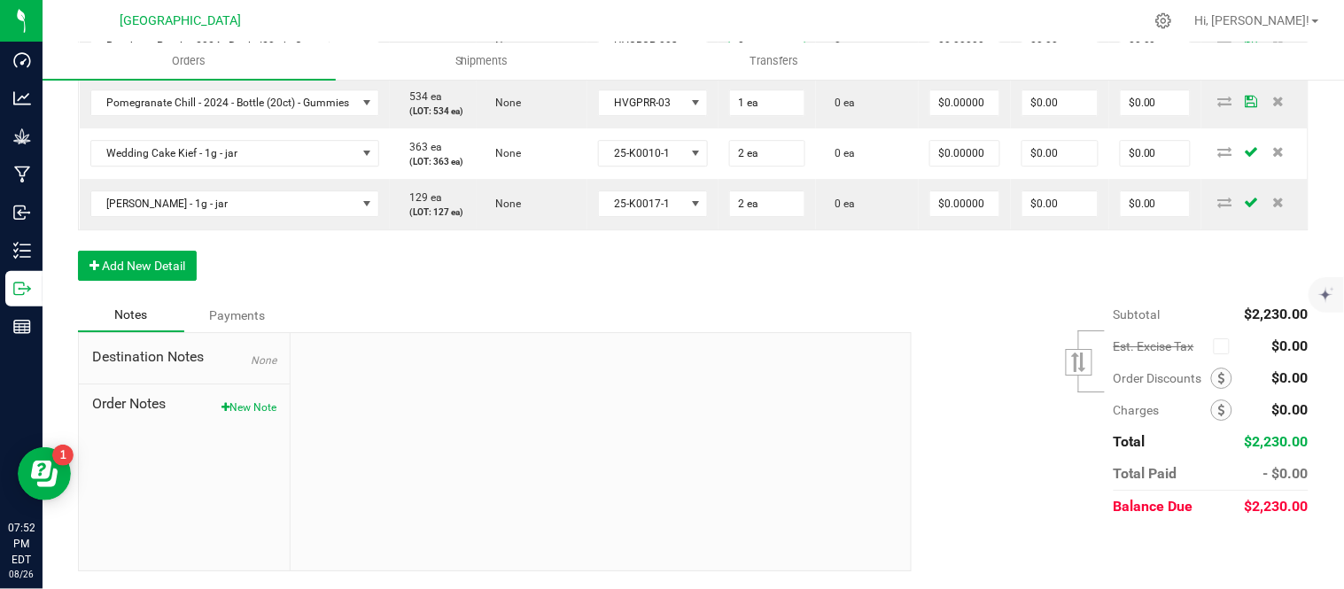
click at [803, 58] on input "0" at bounding box center [767, 46] width 74 height 25
click at [897, 78] on td "0 ea" at bounding box center [867, 46] width 103 height 64
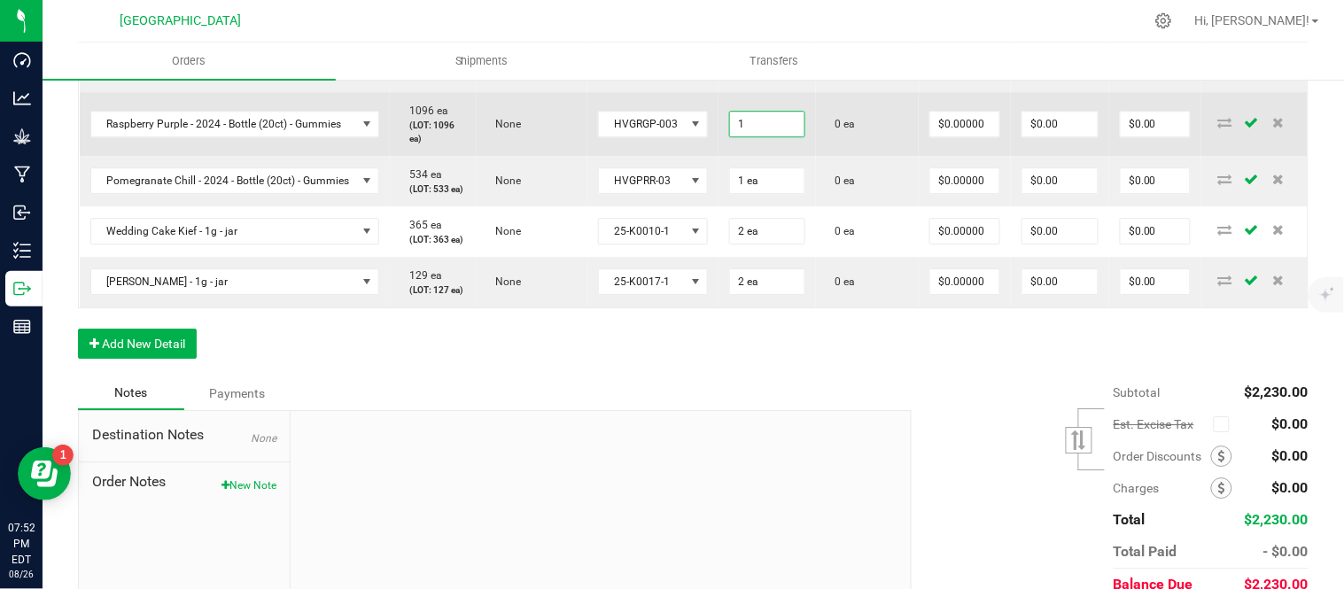
click at [784, 136] on input "1" at bounding box center [767, 124] width 74 height 25
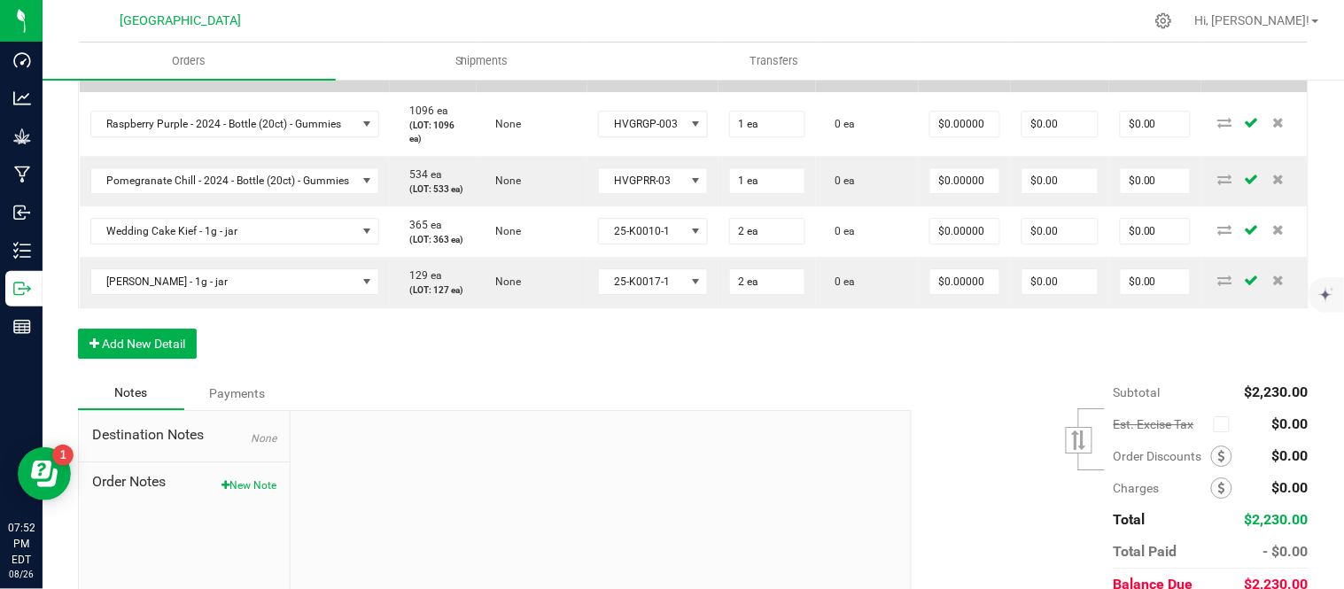
click at [798, 73] on input "0" at bounding box center [767, 60] width 74 height 25
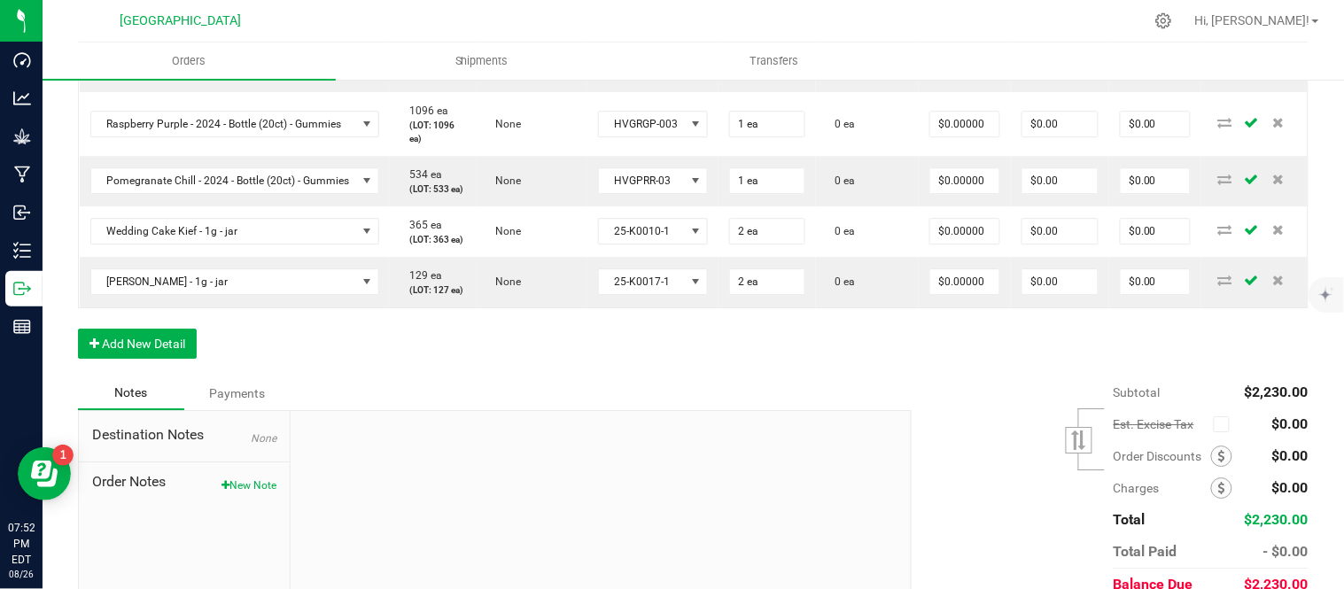
click at [805, 15] on input "0" at bounding box center [767, 2] width 74 height 25
click at [860, 28] on td "0 ea" at bounding box center [867, 3] width 103 height 51
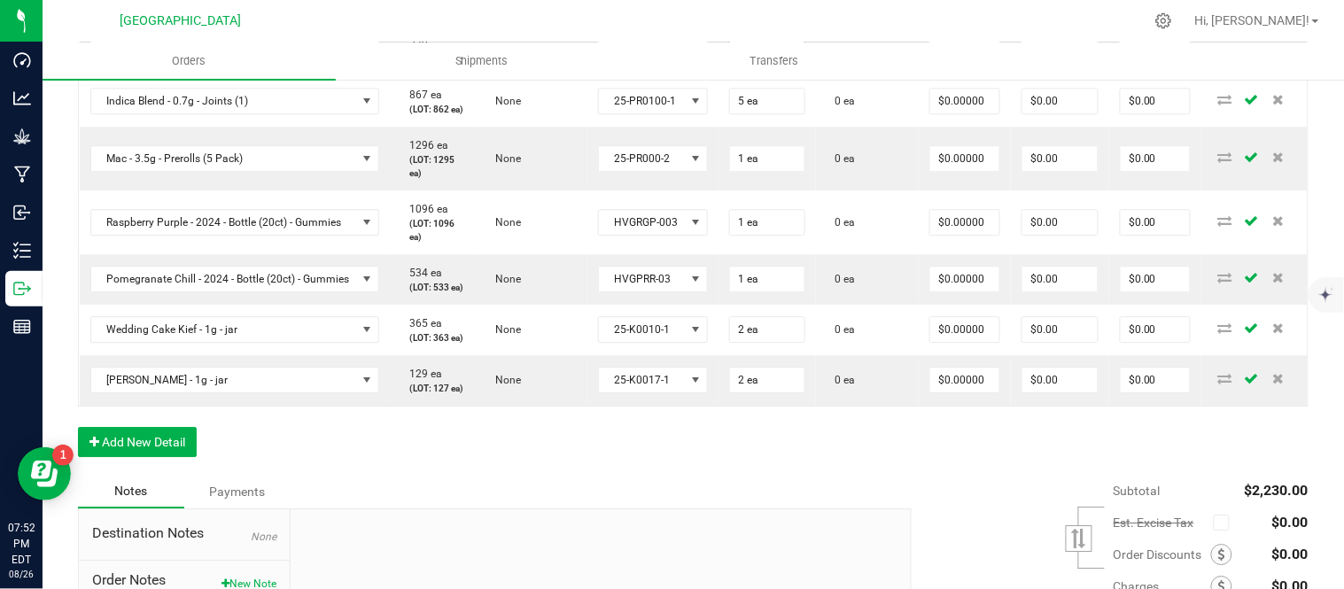
click at [792, 63] on input "5" at bounding box center [767, 50] width 74 height 25
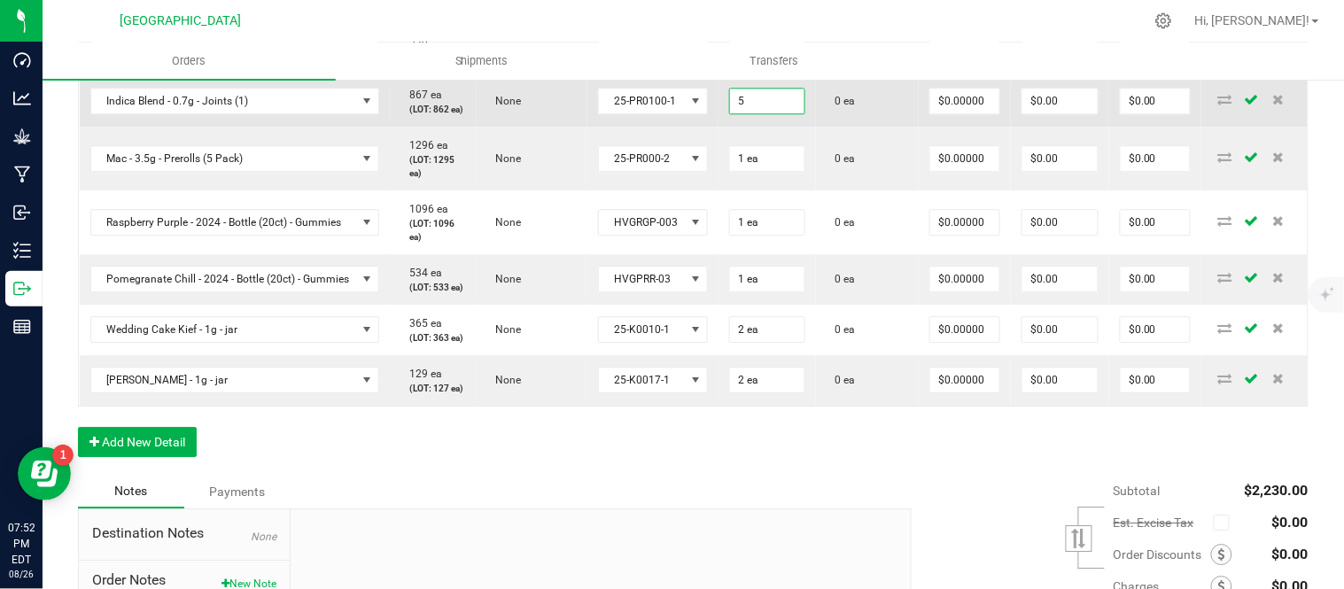
click at [792, 113] on input "5" at bounding box center [767, 101] width 74 height 25
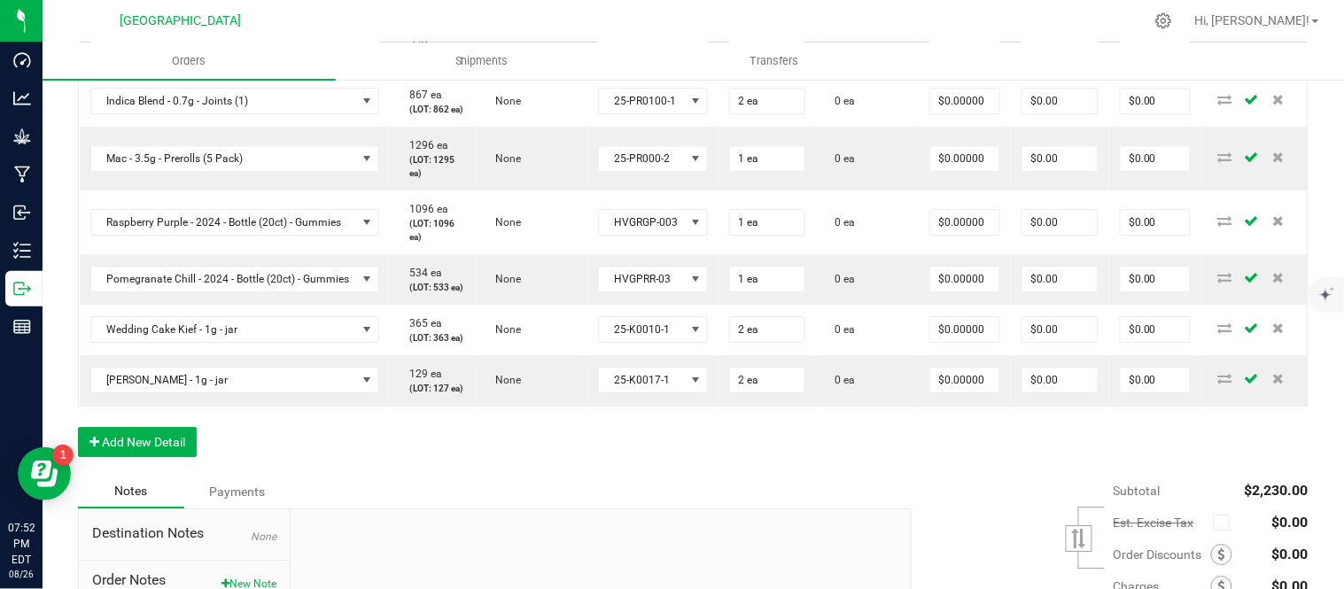
click at [919, 76] on td "0 ea" at bounding box center [867, 51] width 103 height 51
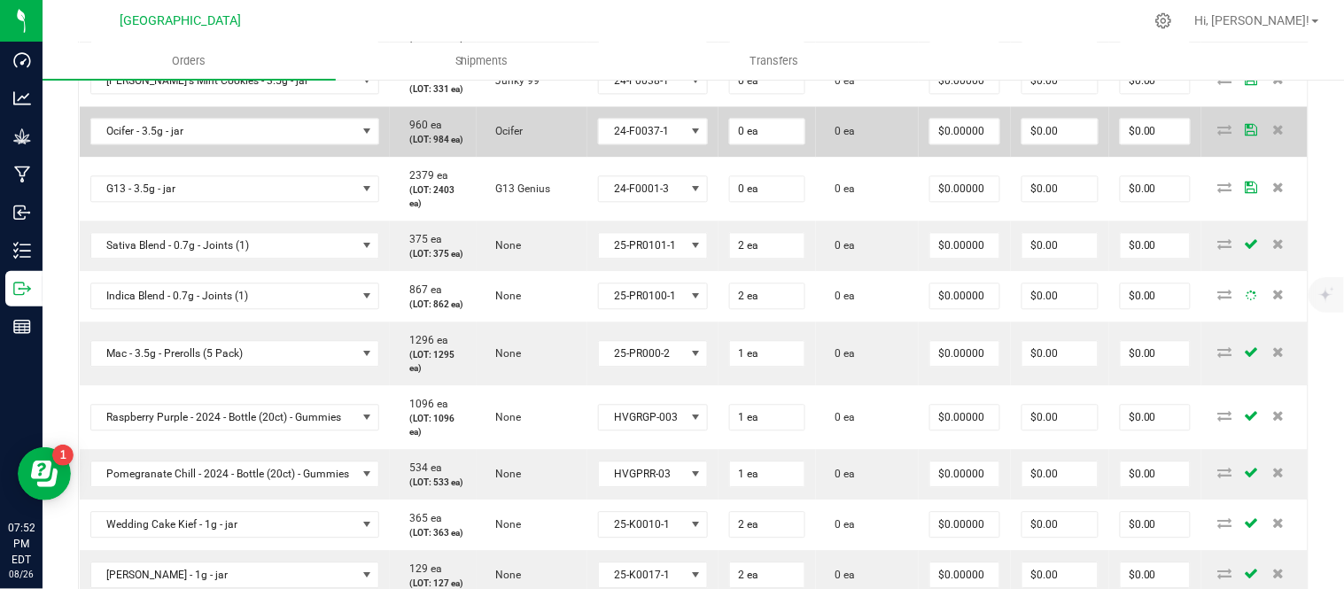
scroll to position [985, 0]
click at [802, 145] on input "0" at bounding box center [767, 133] width 74 height 25
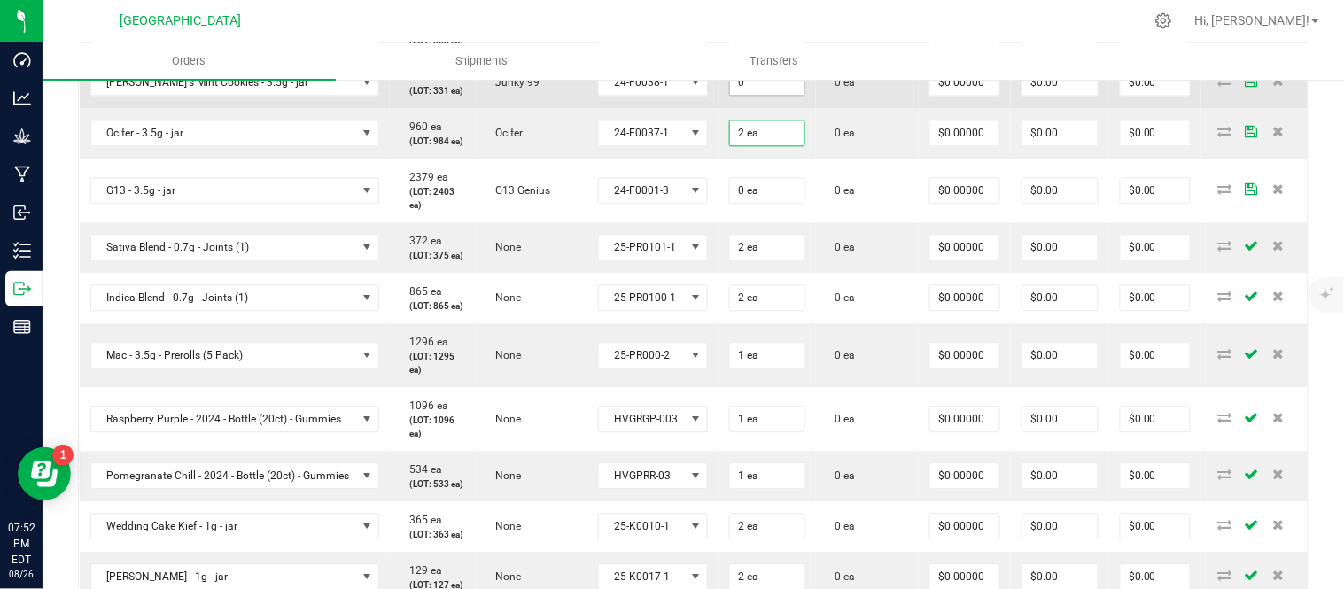
click at [804, 95] on input "0" at bounding box center [767, 82] width 74 height 25
click at [891, 108] on td "0 ea" at bounding box center [867, 83] width 103 height 51
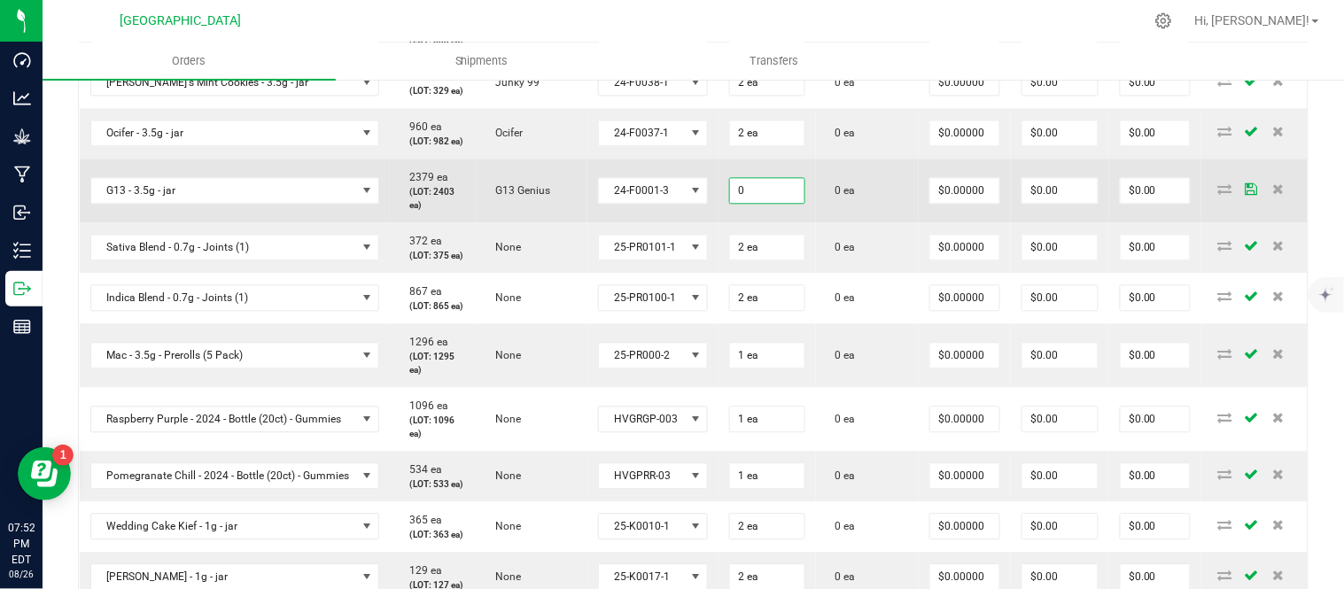
click at [801, 203] on input "0" at bounding box center [767, 190] width 74 height 25
click at [891, 222] on td "0 ea" at bounding box center [867, 191] width 103 height 64
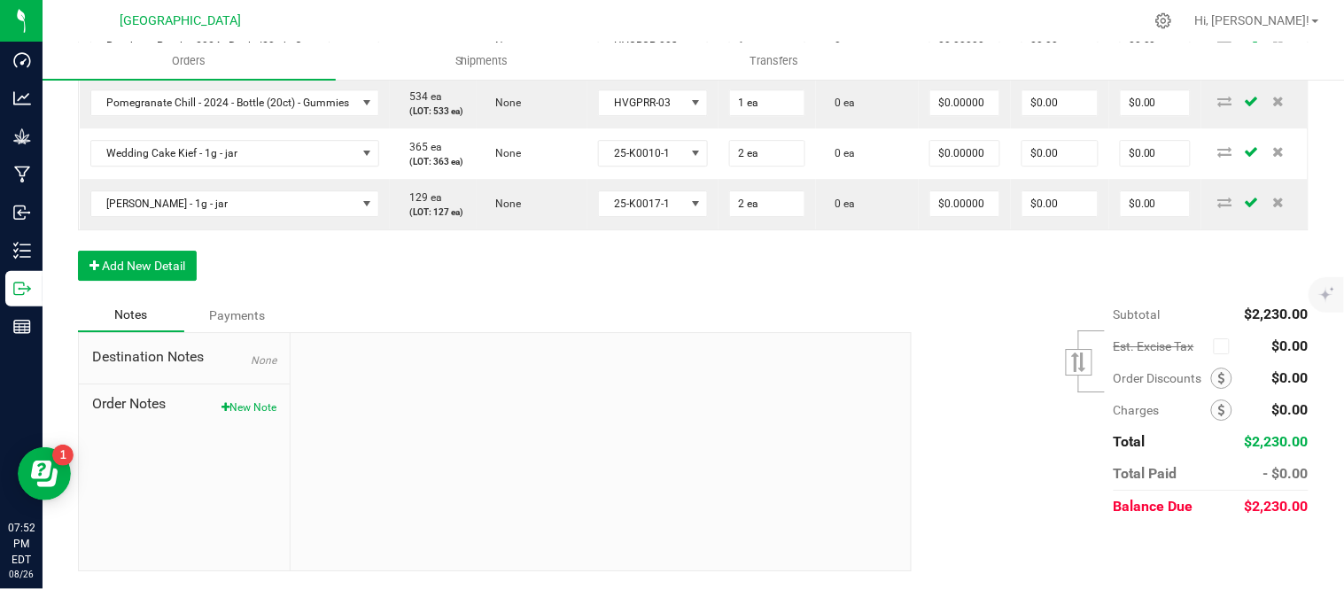
scroll to position [1575, 0]
click at [145, 281] on button "Add New Detail" at bounding box center [137, 266] width 119 height 30
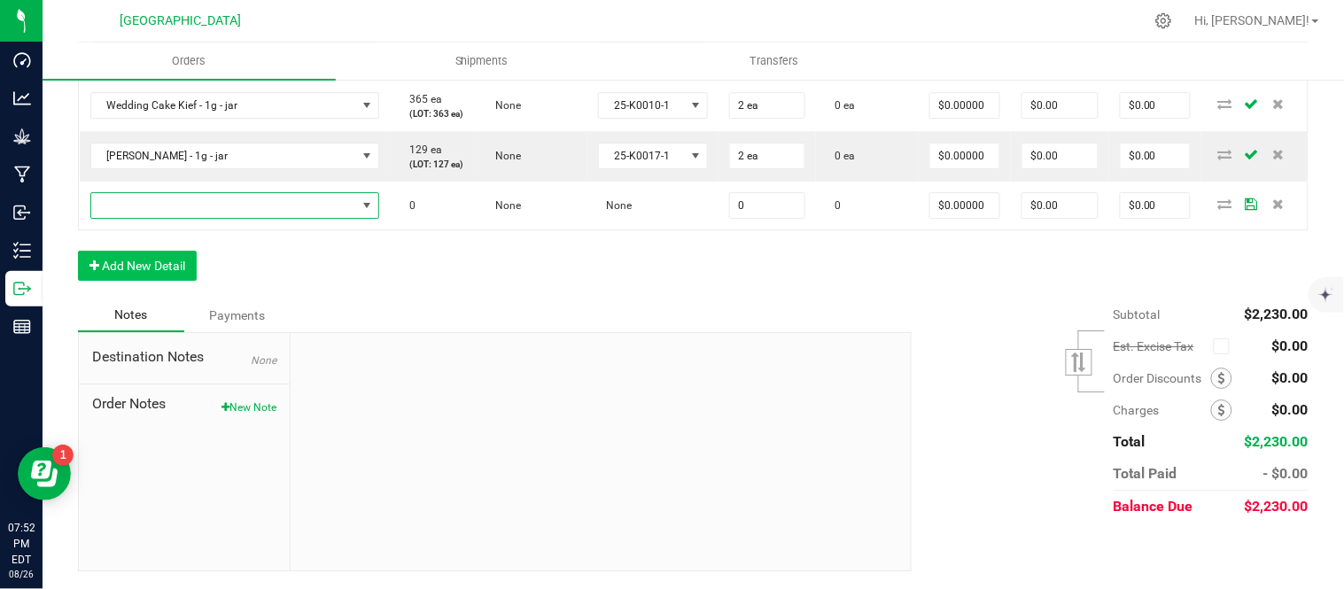
click at [152, 218] on span "NO DATA FOUND" at bounding box center [224, 205] width 266 height 25
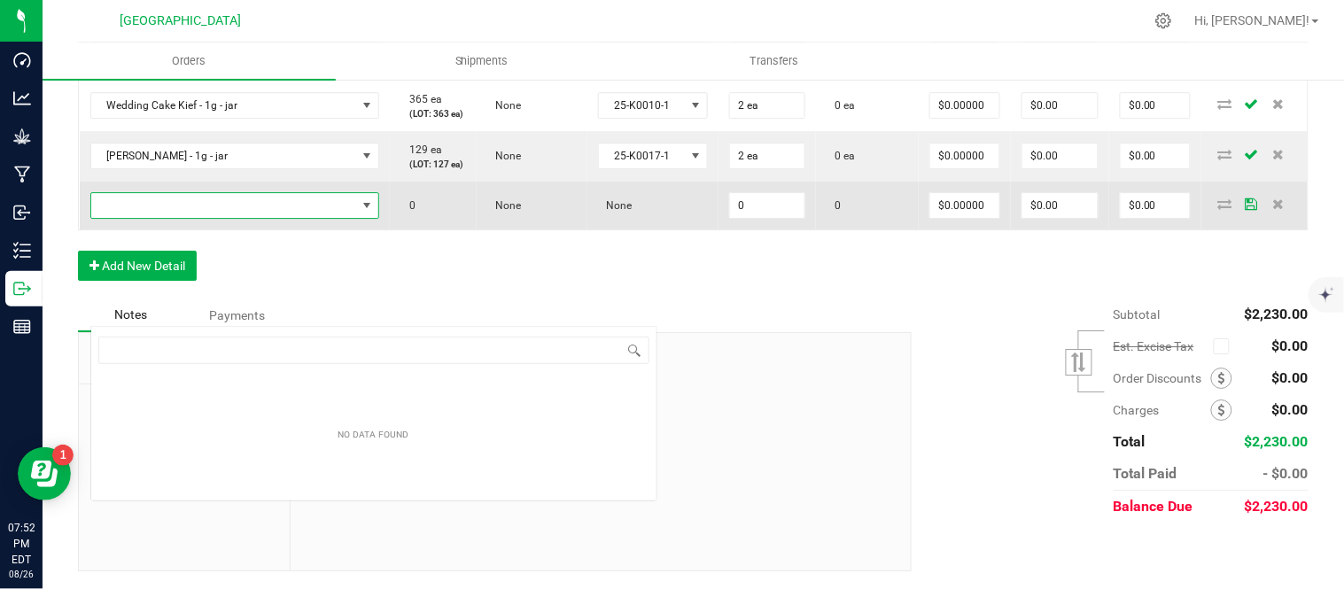
scroll to position [27, 306]
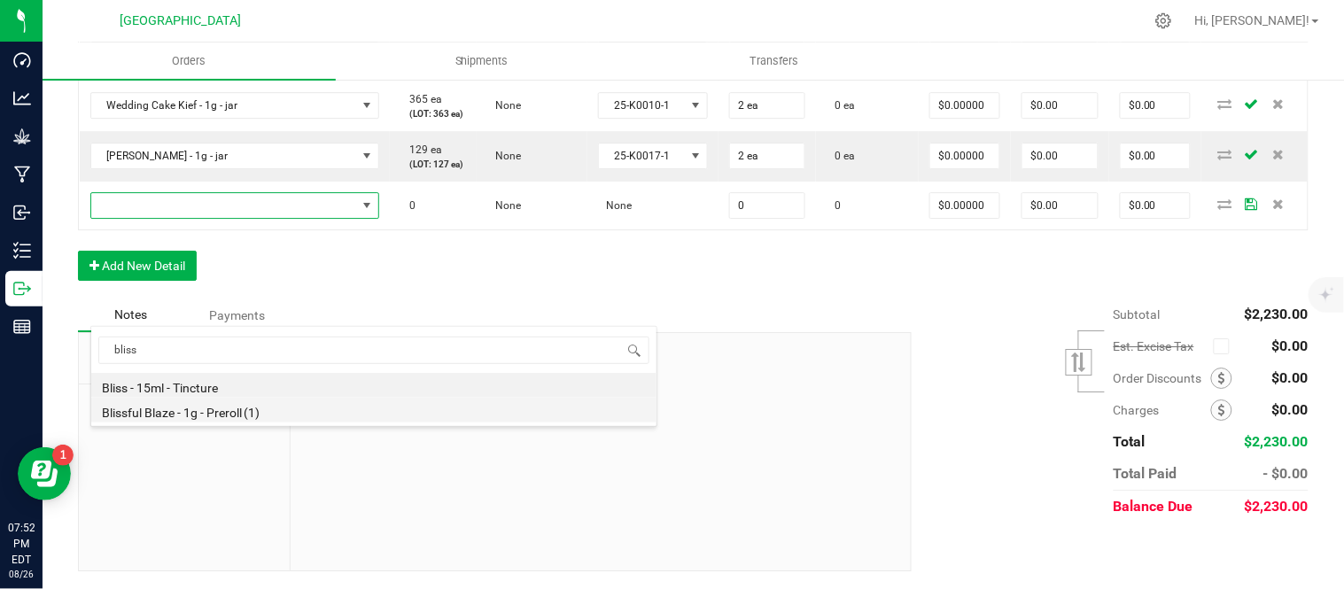
click at [206, 409] on li "Blissful Blaze - 1g - Preroll (1)" at bounding box center [373, 410] width 565 height 25
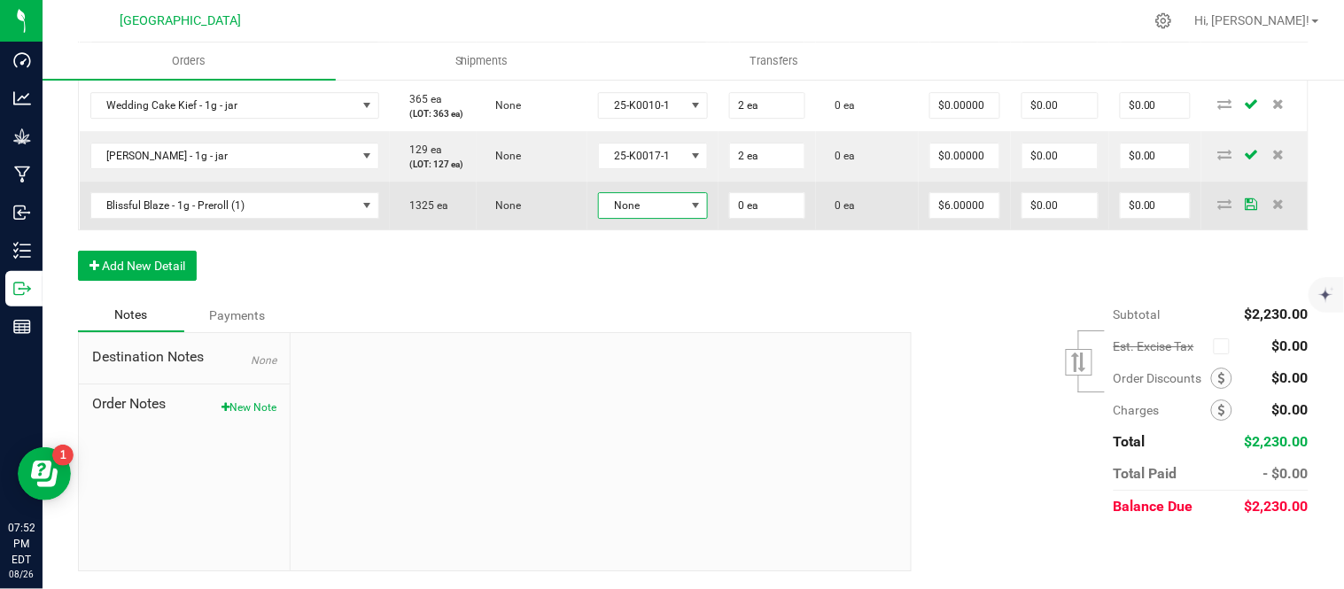
click at [679, 218] on span "None" at bounding box center [642, 205] width 87 height 25
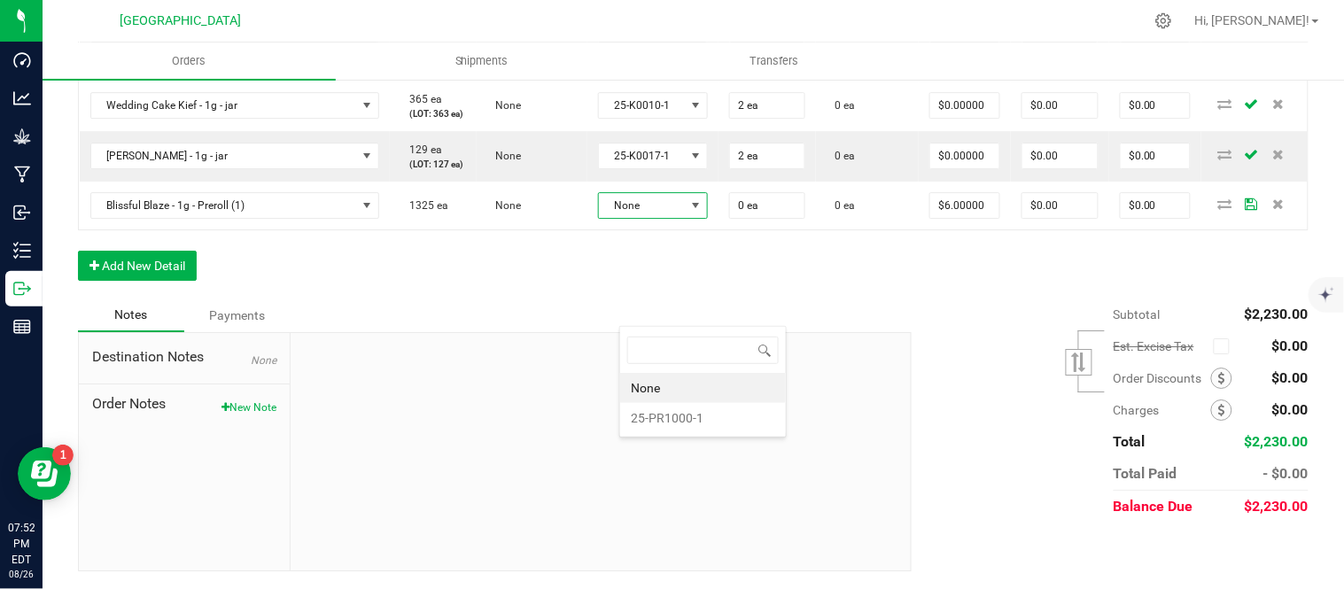
scroll to position [27, 113]
click at [689, 419] on li "25-PR1000-1" at bounding box center [703, 418] width 166 height 30
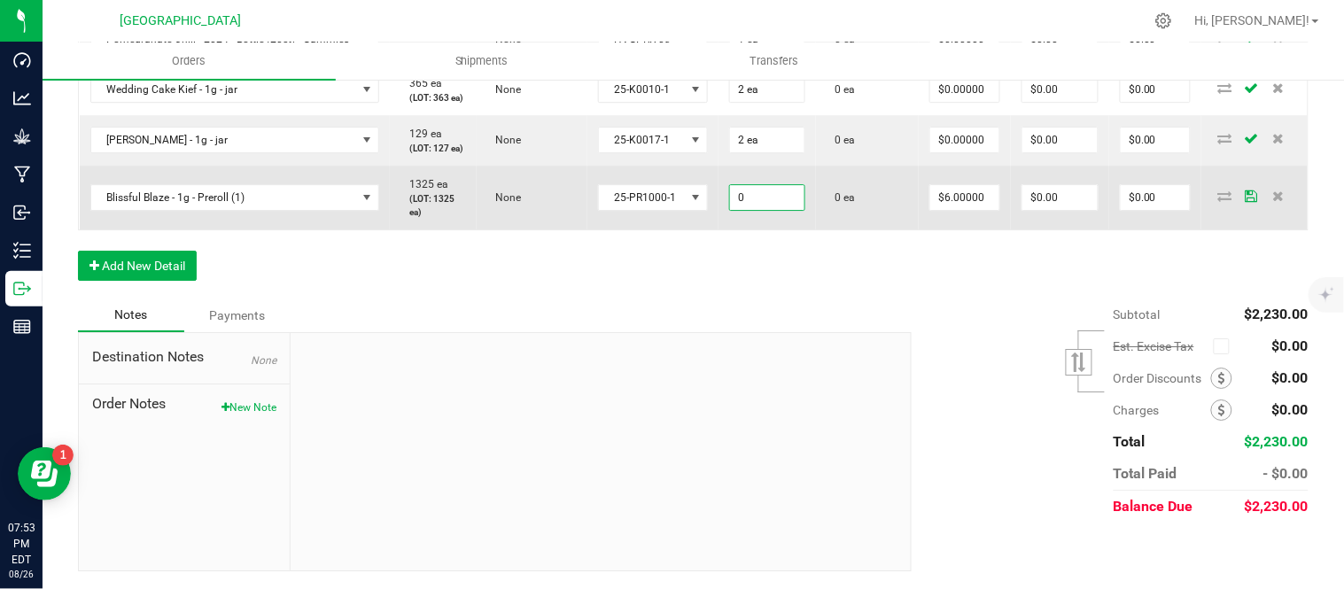
click at [794, 210] on input "0" at bounding box center [767, 197] width 74 height 25
click at [982, 210] on input "6" at bounding box center [964, 197] width 69 height 25
click at [981, 210] on input "6" at bounding box center [964, 197] width 69 height 25
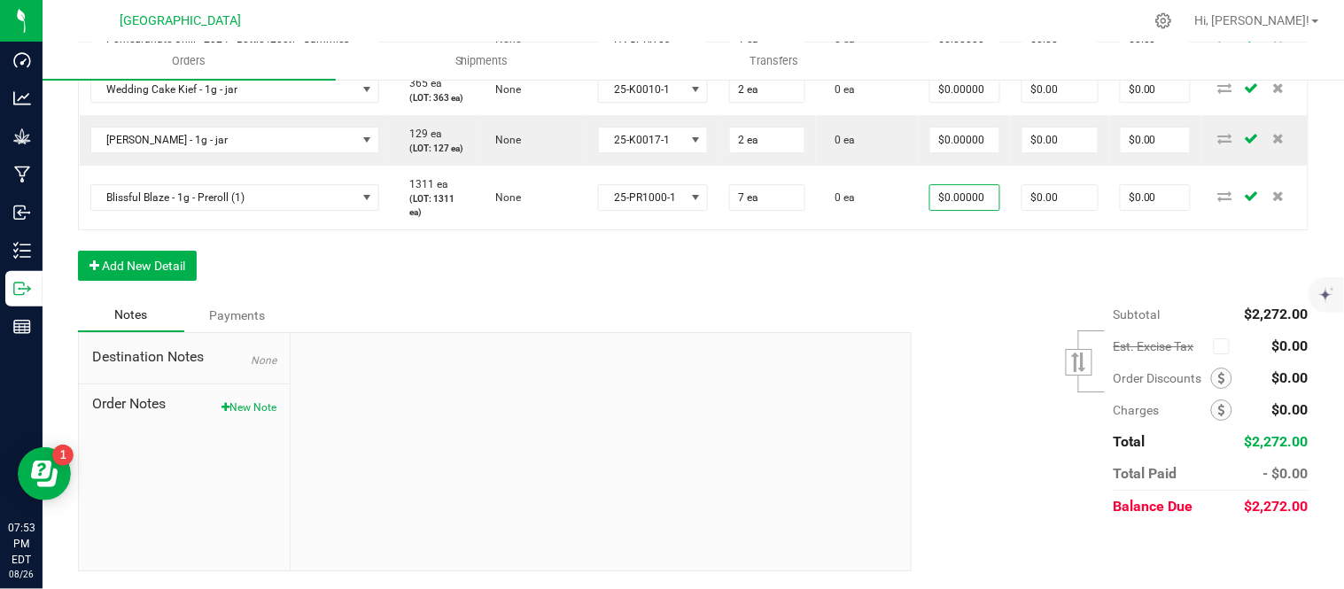
click at [1215, 421] on span at bounding box center [1221, 410] width 21 height 21
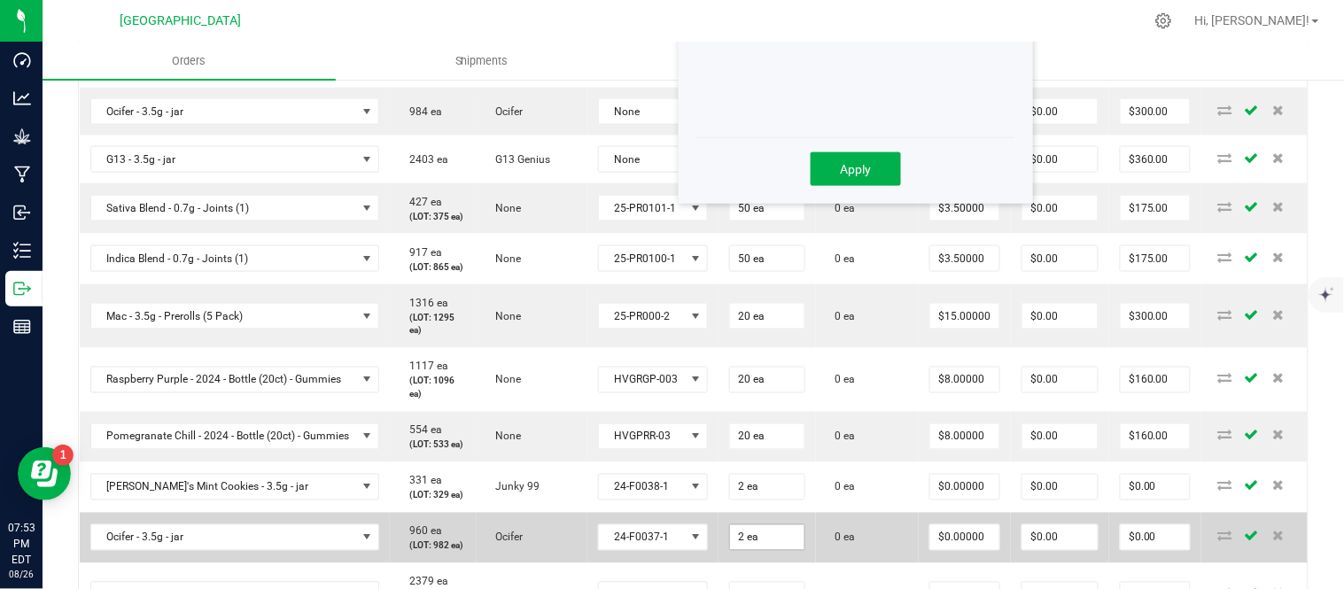
scroll to position [525, 0]
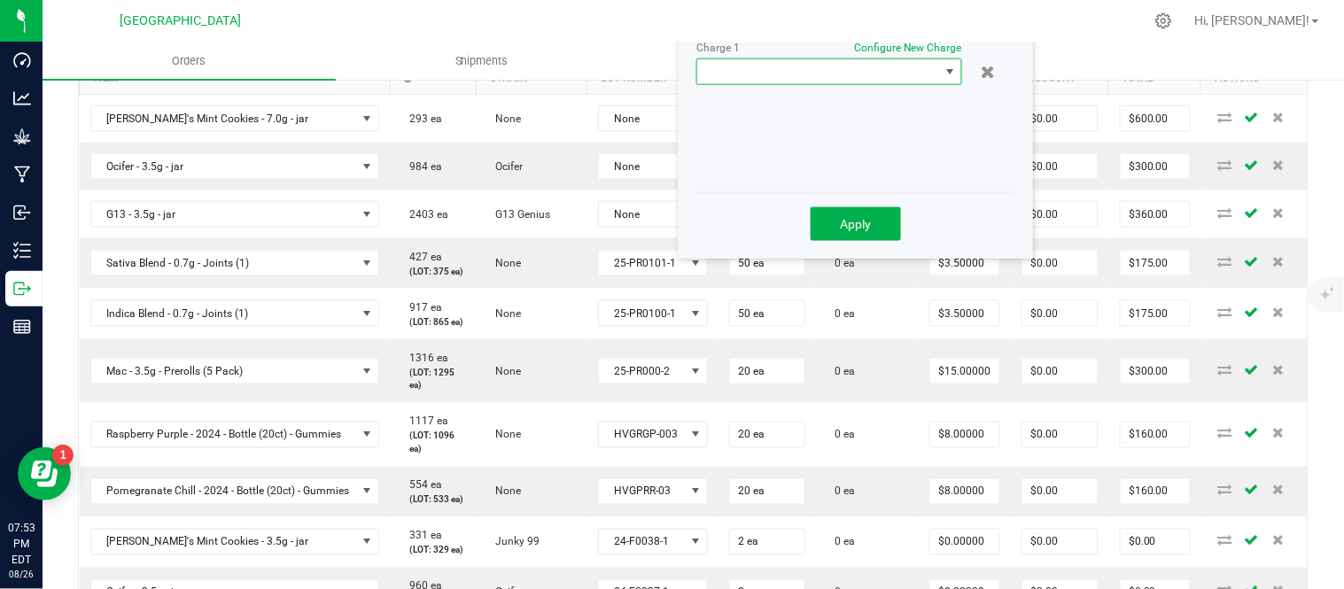
click at [804, 68] on span at bounding box center [818, 71] width 242 height 25
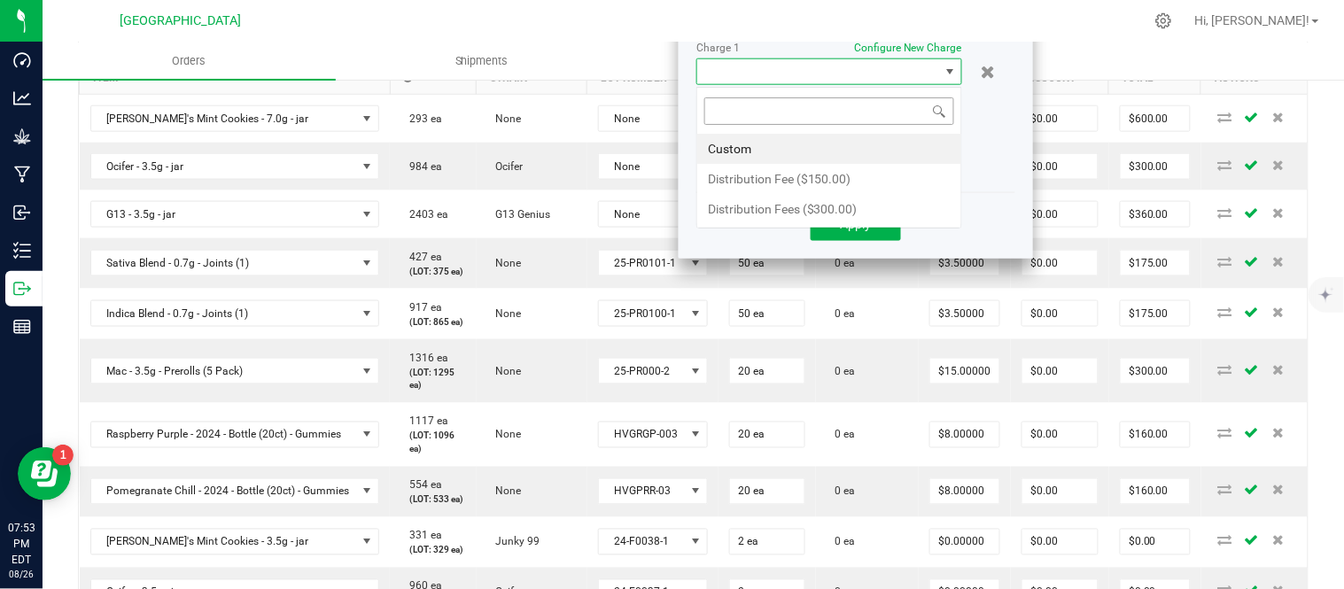
scroll to position [27, 266]
click at [810, 175] on li "Distribution Fee ($150.00)" at bounding box center [829, 179] width 264 height 30
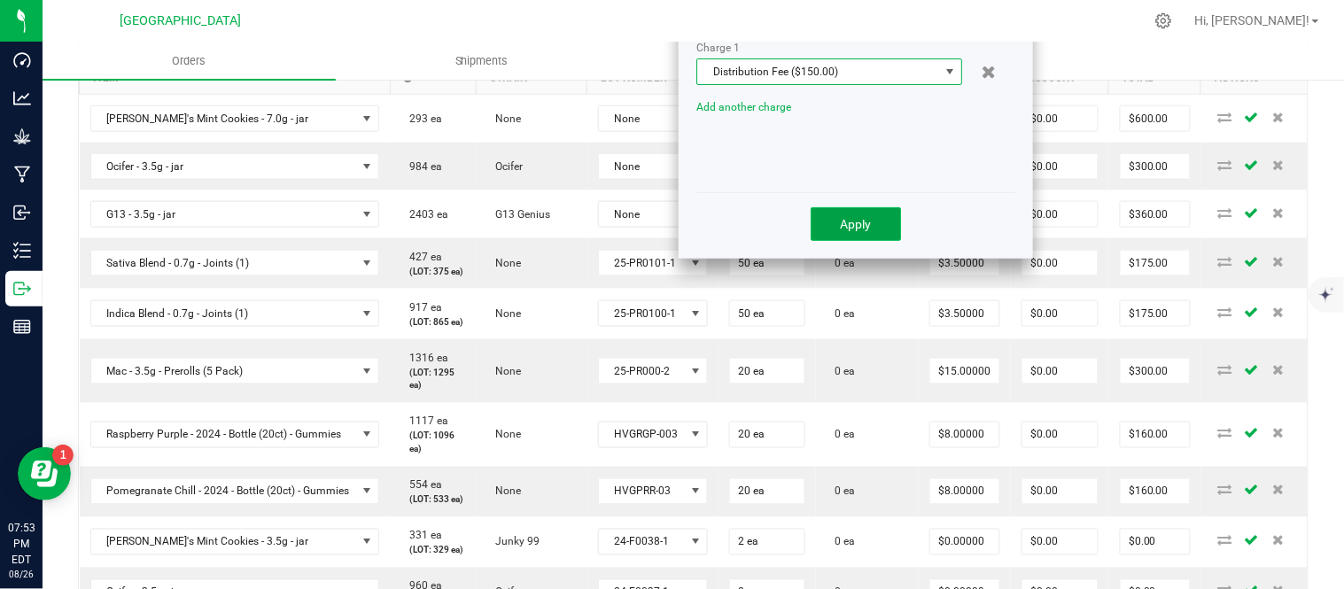
click at [837, 227] on button "Apply" at bounding box center [856, 224] width 90 height 34
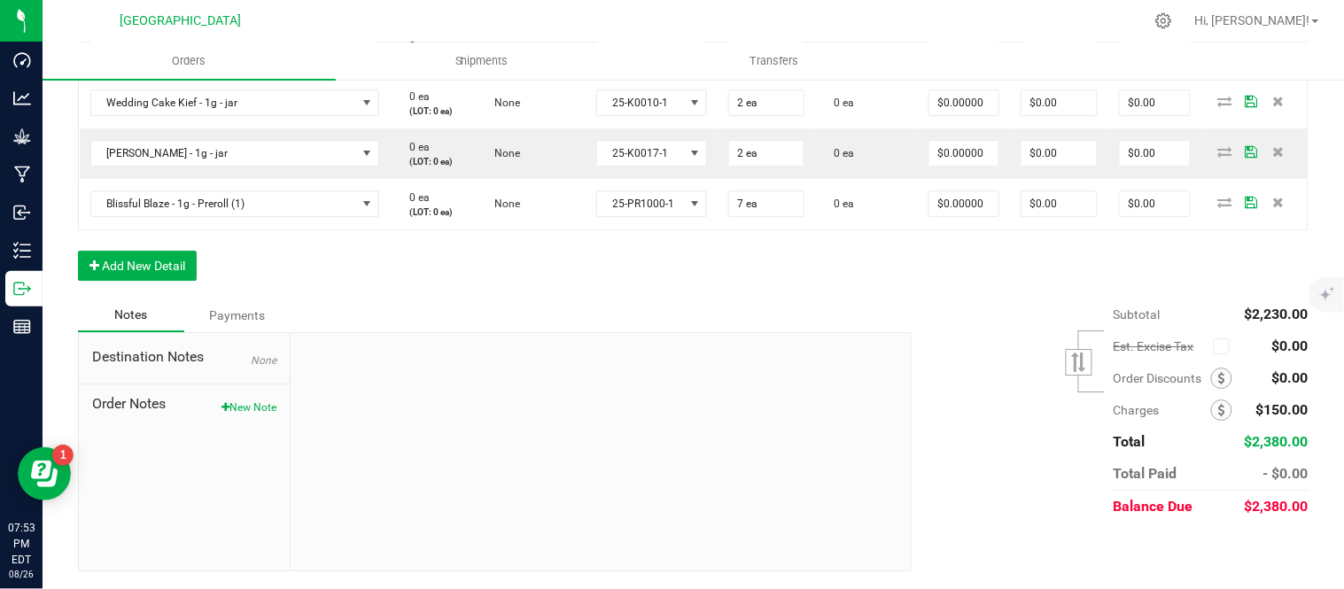
scroll to position [1429, 0]
click at [871, 304] on div "Notes Payments" at bounding box center [488, 316] width 821 height 34
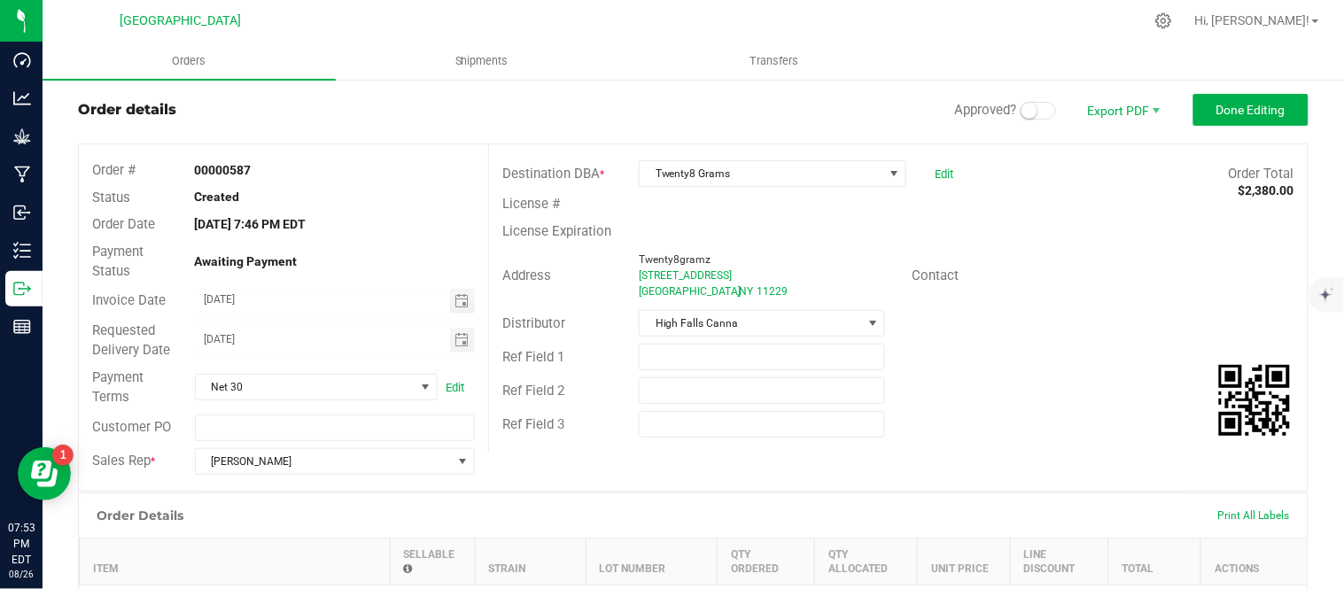
scroll to position [0, 0]
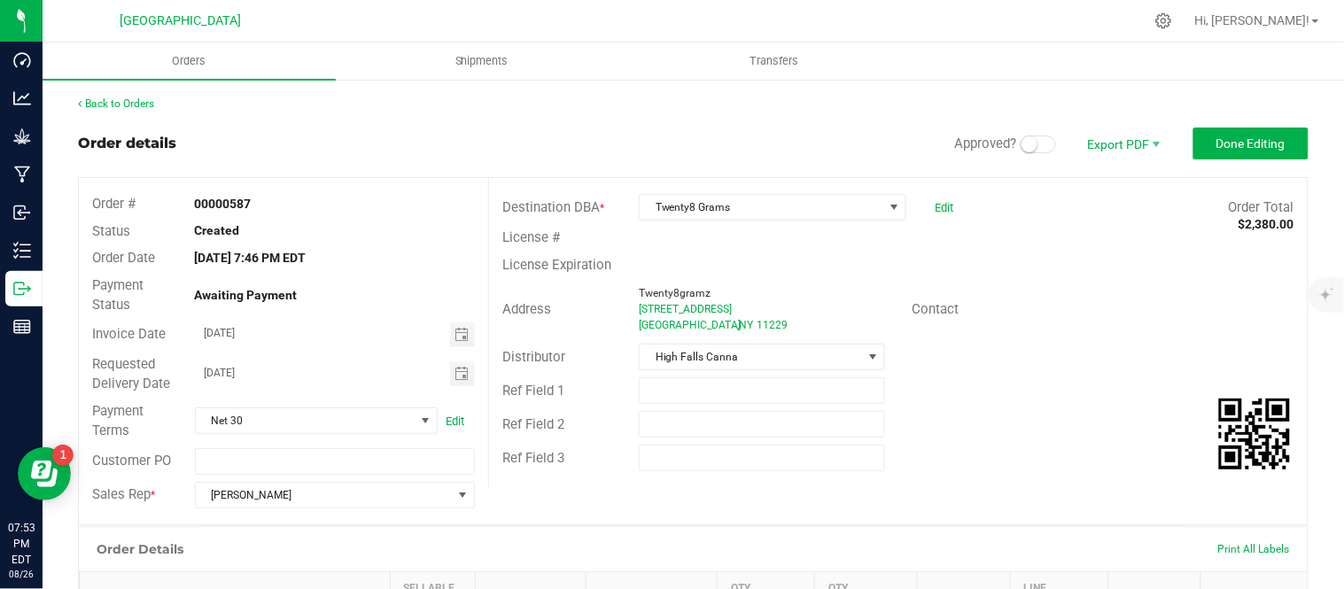
click at [1022, 146] on small at bounding box center [1030, 144] width 16 height 16
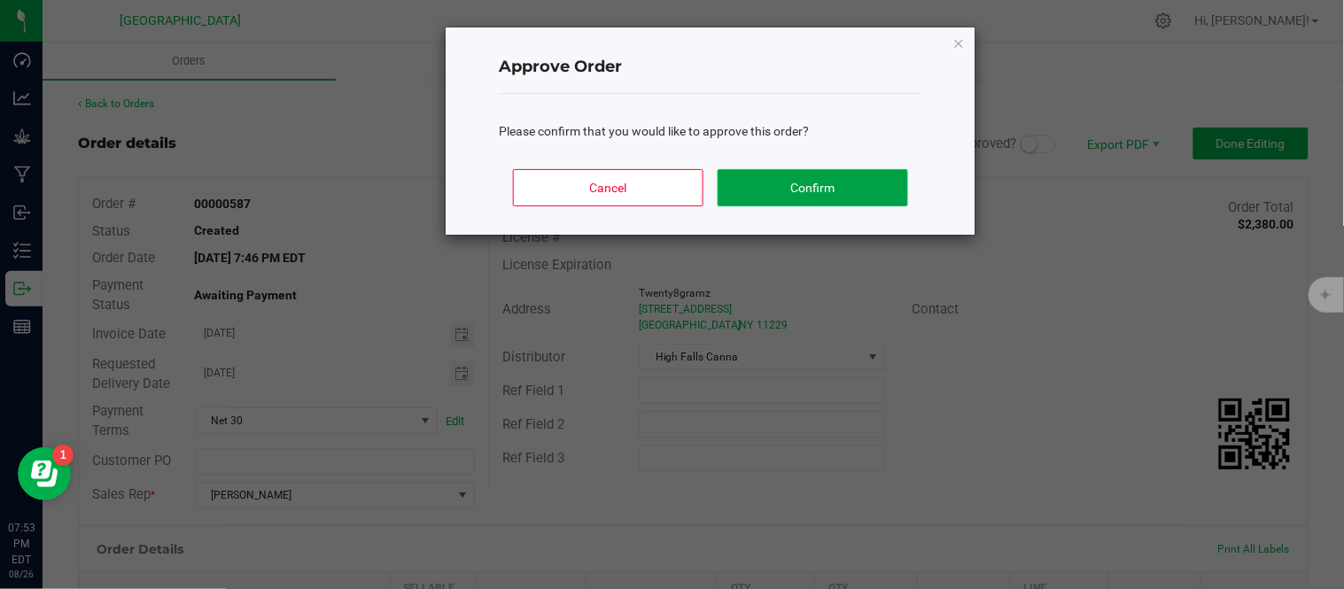
click at [813, 190] on button "Confirm" at bounding box center [813, 187] width 191 height 37
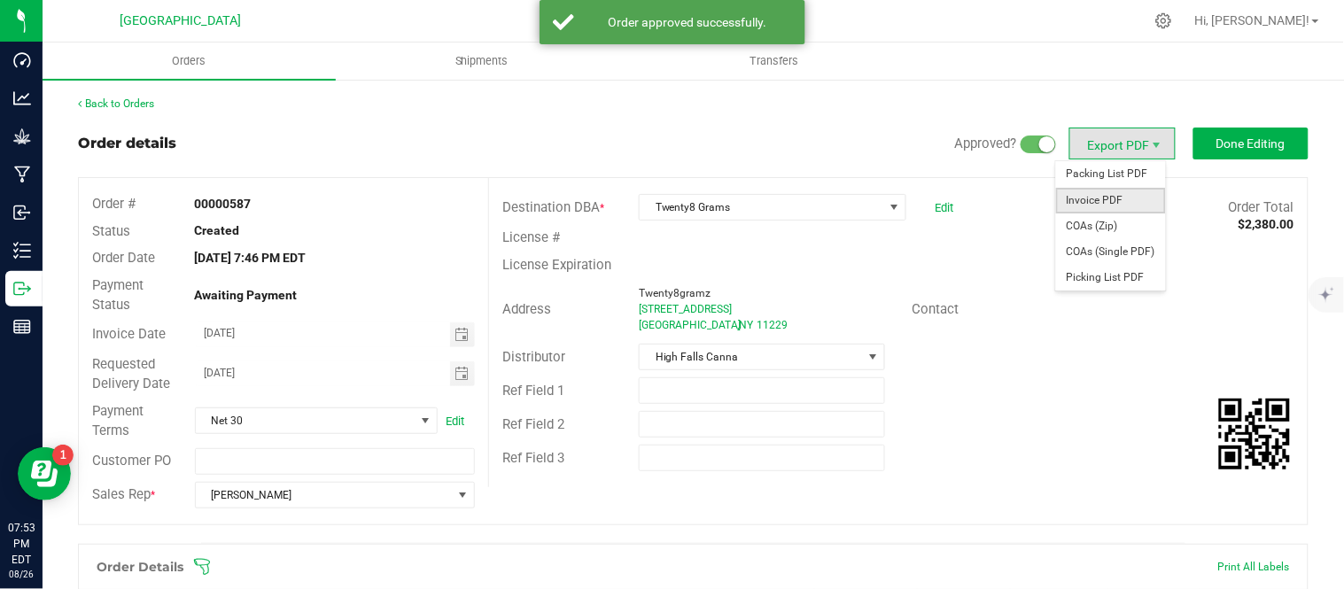
click at [1111, 206] on span "Invoice PDF" at bounding box center [1111, 201] width 110 height 26
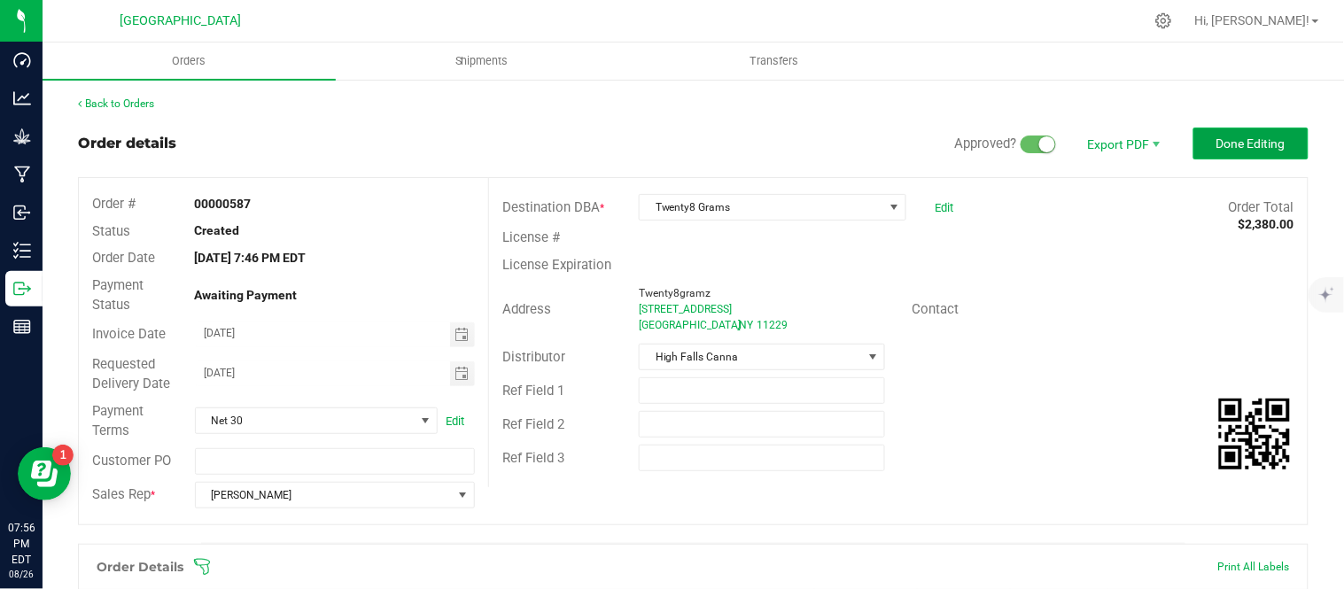
click at [1234, 136] on span "Done Editing" at bounding box center [1251, 143] width 69 height 14
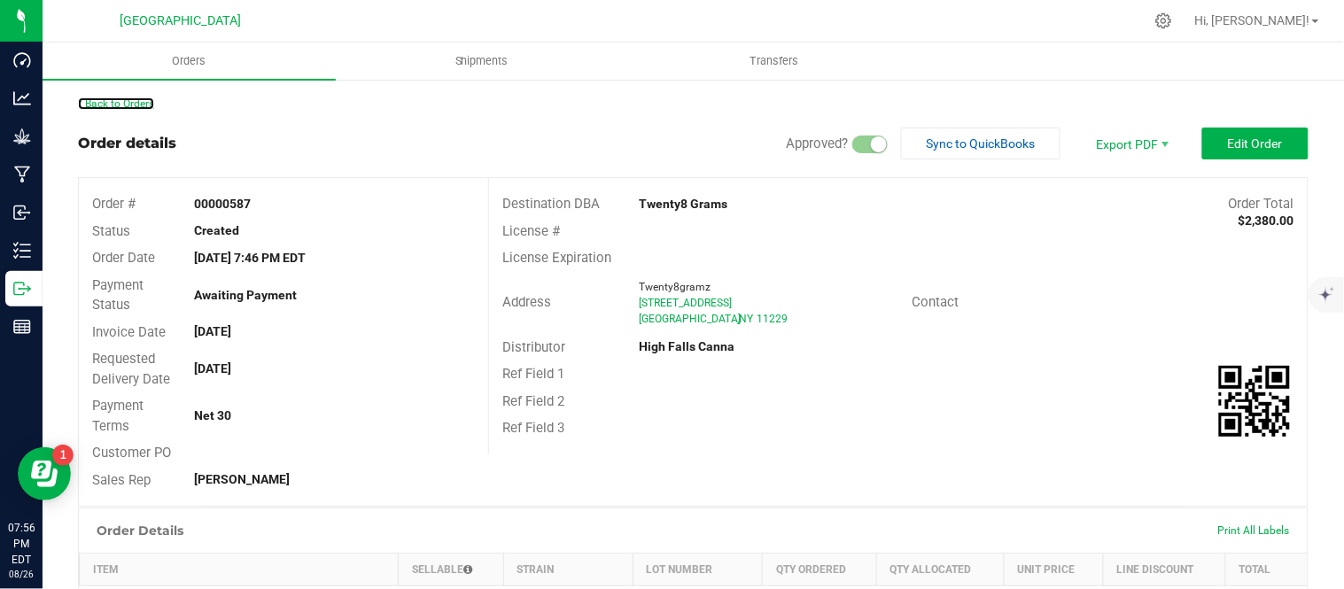
click at [130, 104] on link "Back to Orders" at bounding box center [116, 103] width 76 height 12
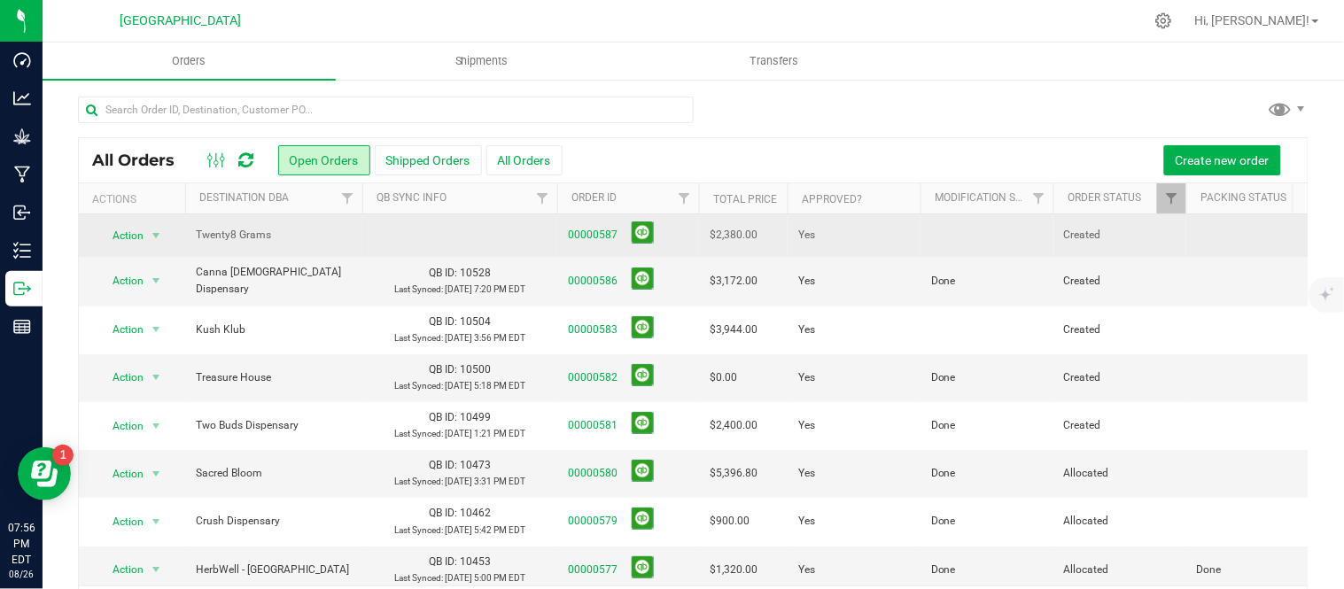
click at [957, 234] on td at bounding box center [987, 235] width 133 height 43
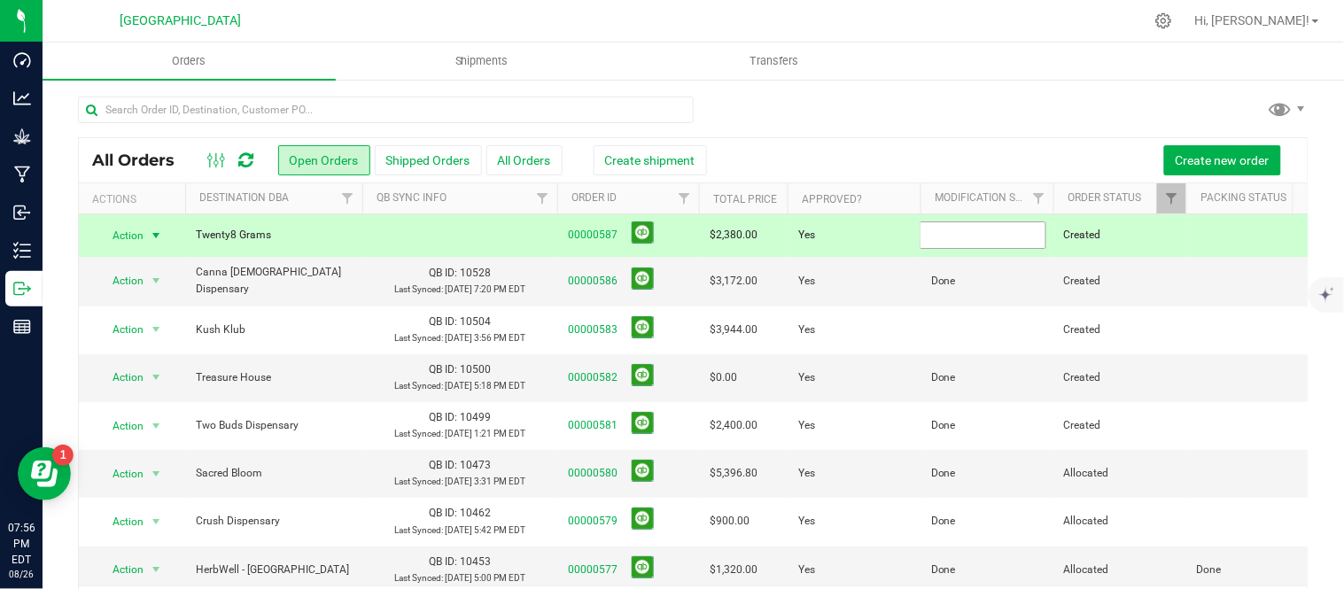
click at [957, 234] on input "text" at bounding box center [983, 235] width 127 height 27
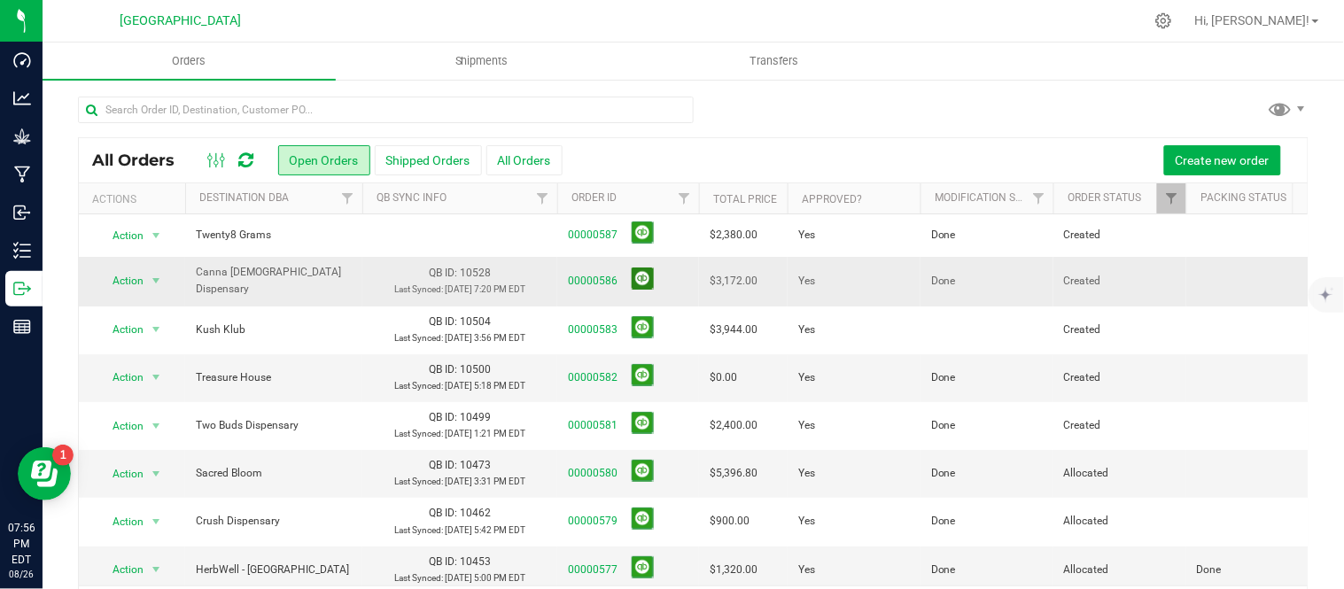
click at [645, 284] on button at bounding box center [643, 279] width 22 height 22
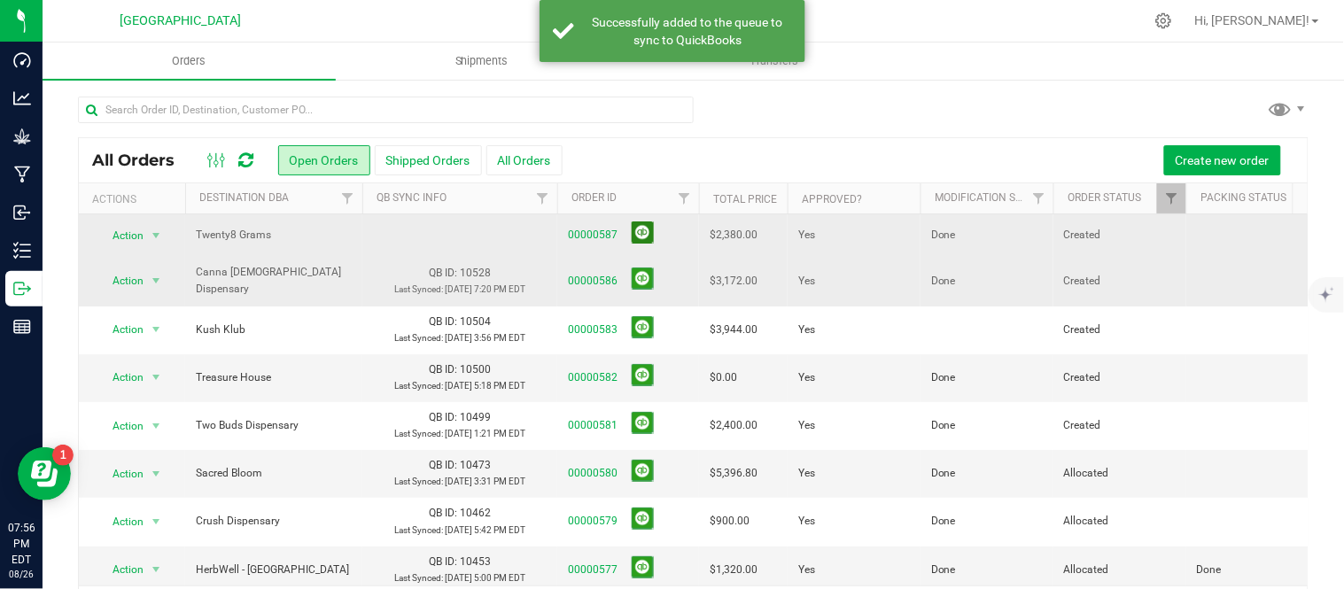
click at [645, 233] on button at bounding box center [643, 233] width 22 height 22
click at [599, 284] on link "00000586" at bounding box center [593, 278] width 50 height 17
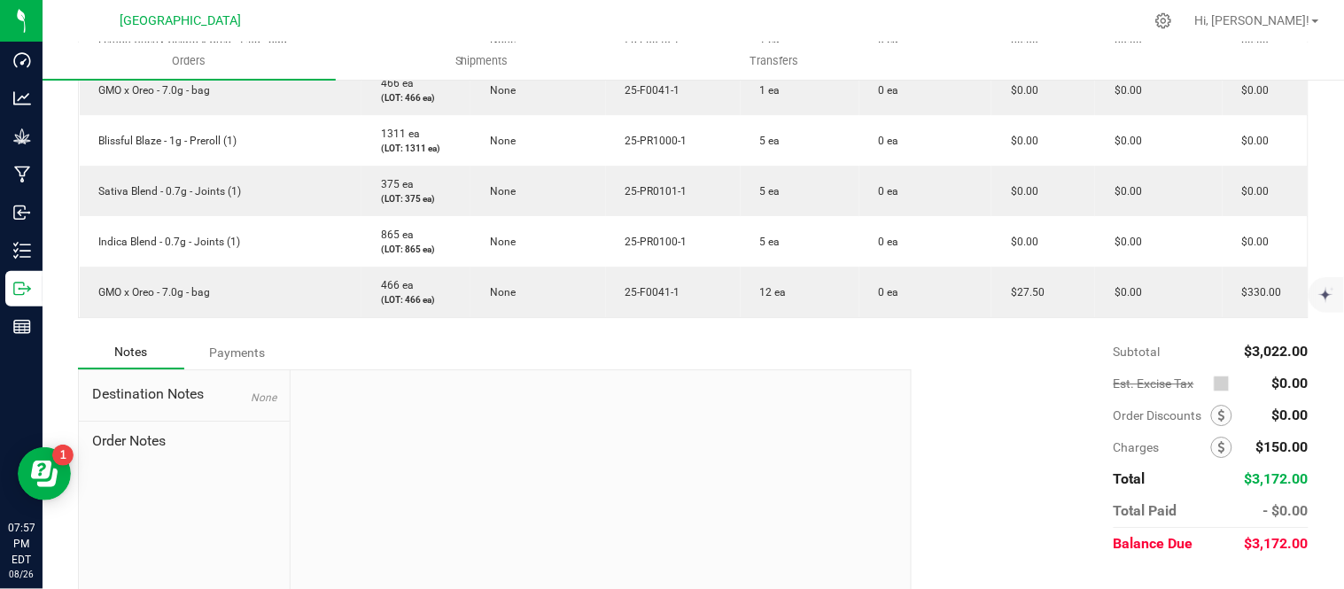
scroll to position [1378, 0]
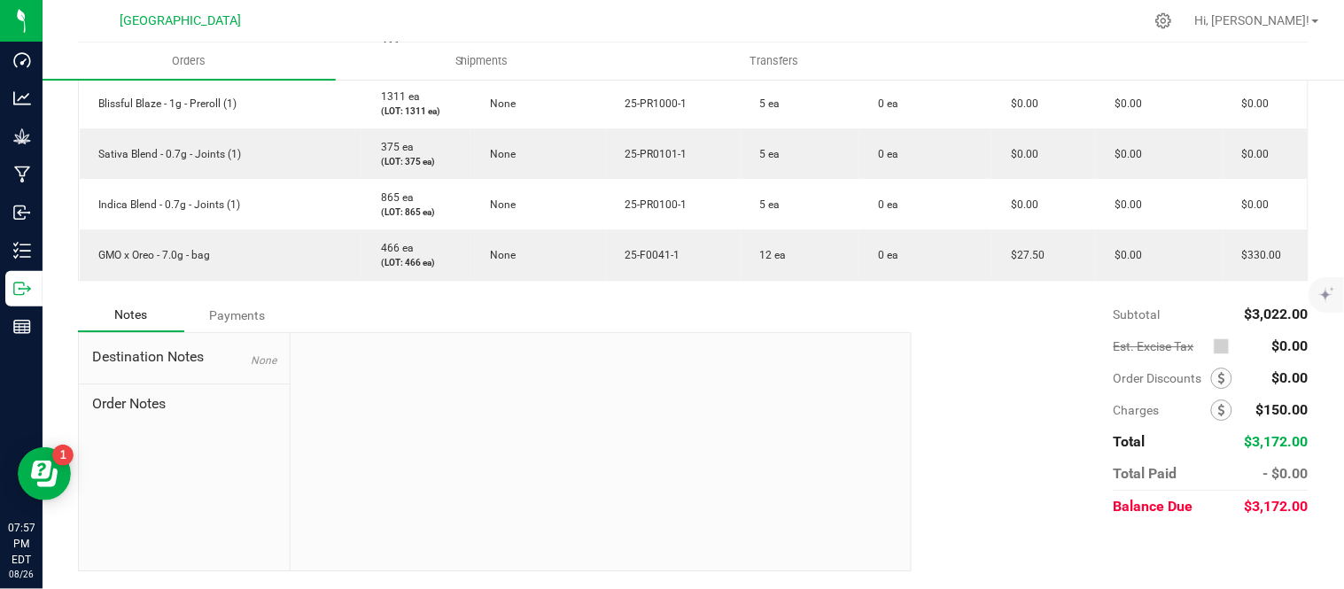
click at [775, 332] on div "Notes Payments" at bounding box center [488, 316] width 821 height 34
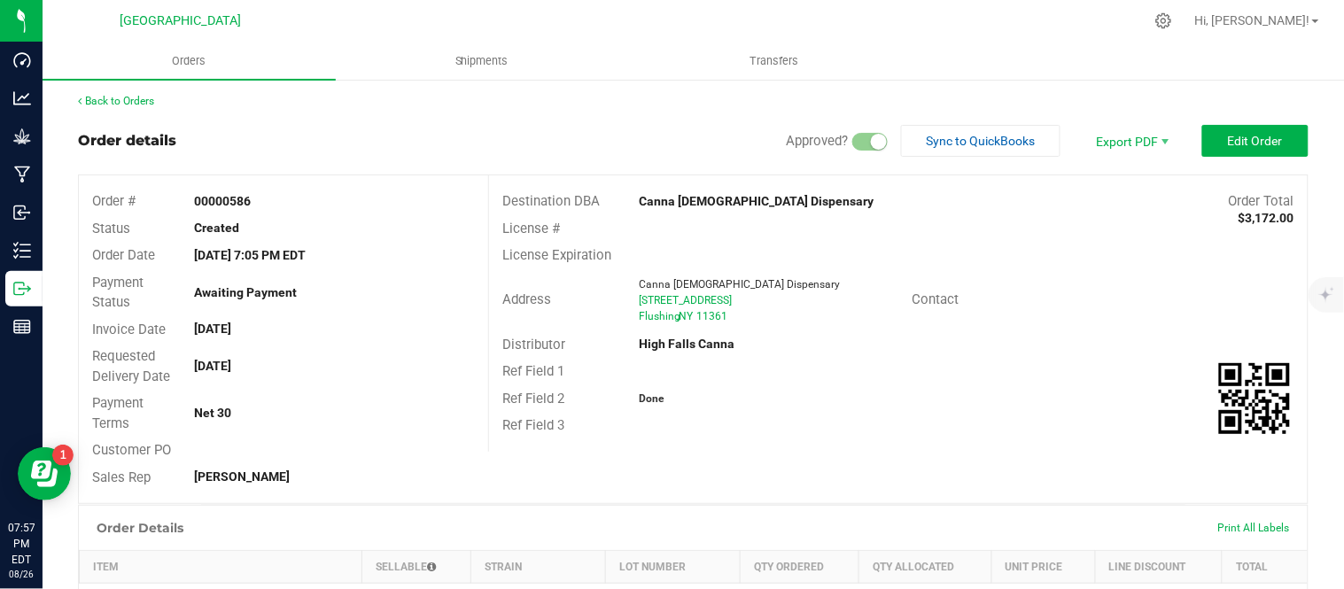
scroll to position [0, 0]
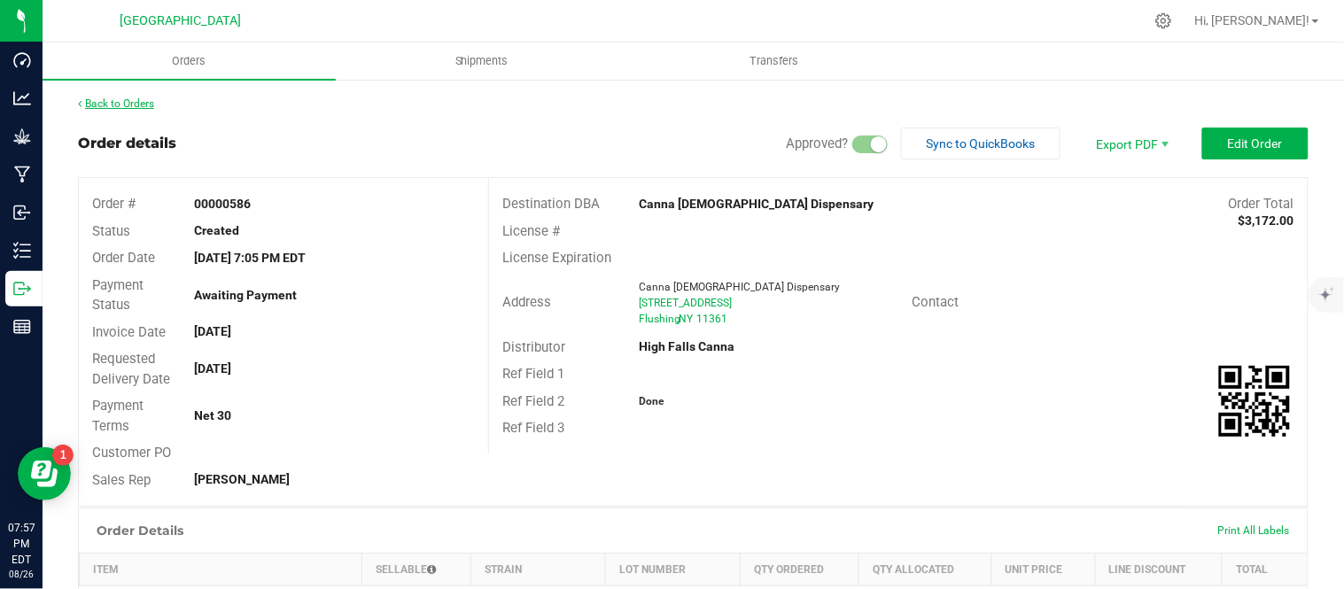
click at [129, 104] on link "Back to Orders" at bounding box center [116, 103] width 76 height 12
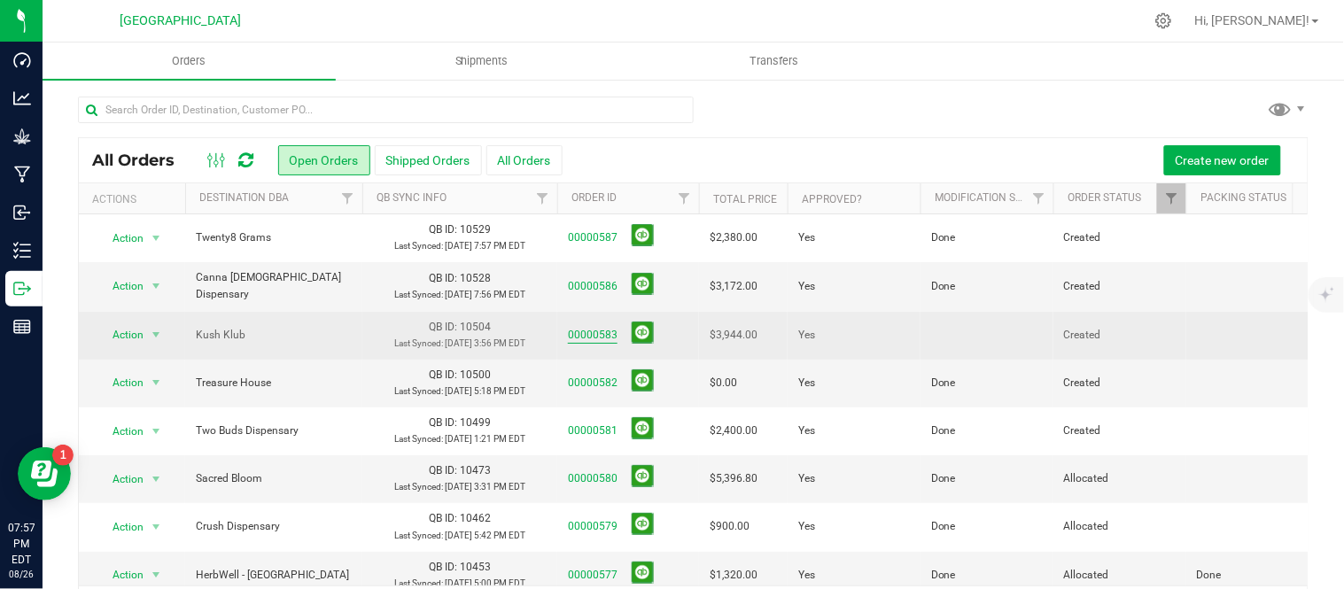
click at [586, 344] on link "00000583" at bounding box center [593, 335] width 50 height 17
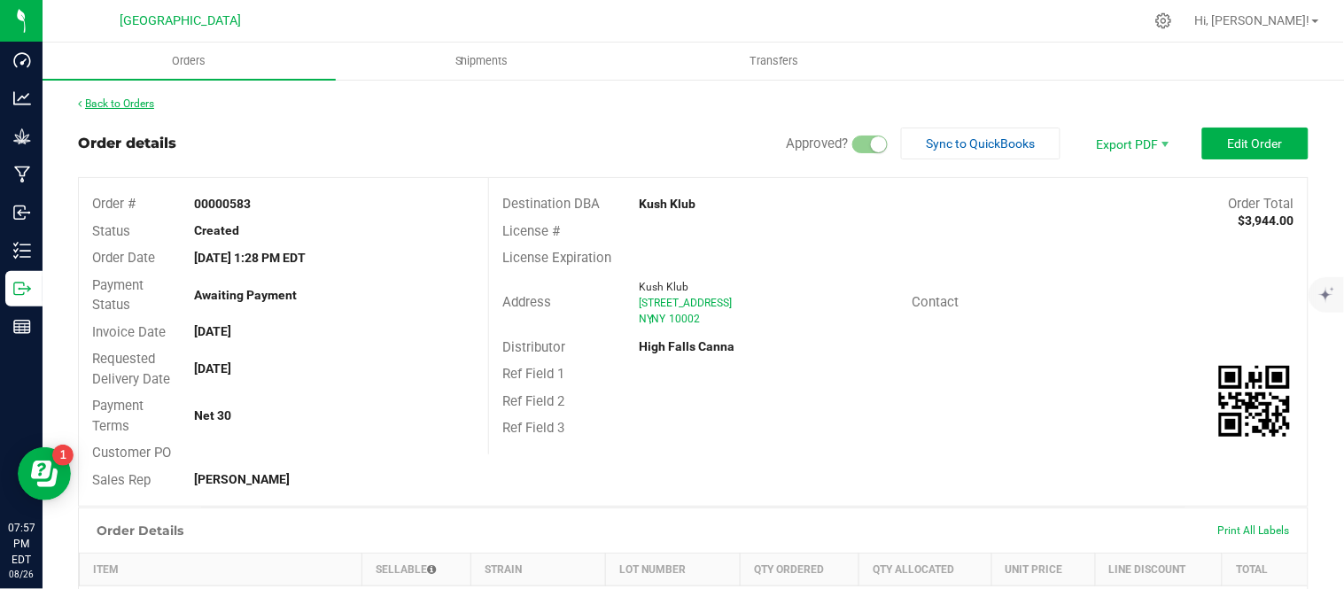
click at [142, 106] on link "Back to Orders" at bounding box center [116, 103] width 76 height 12
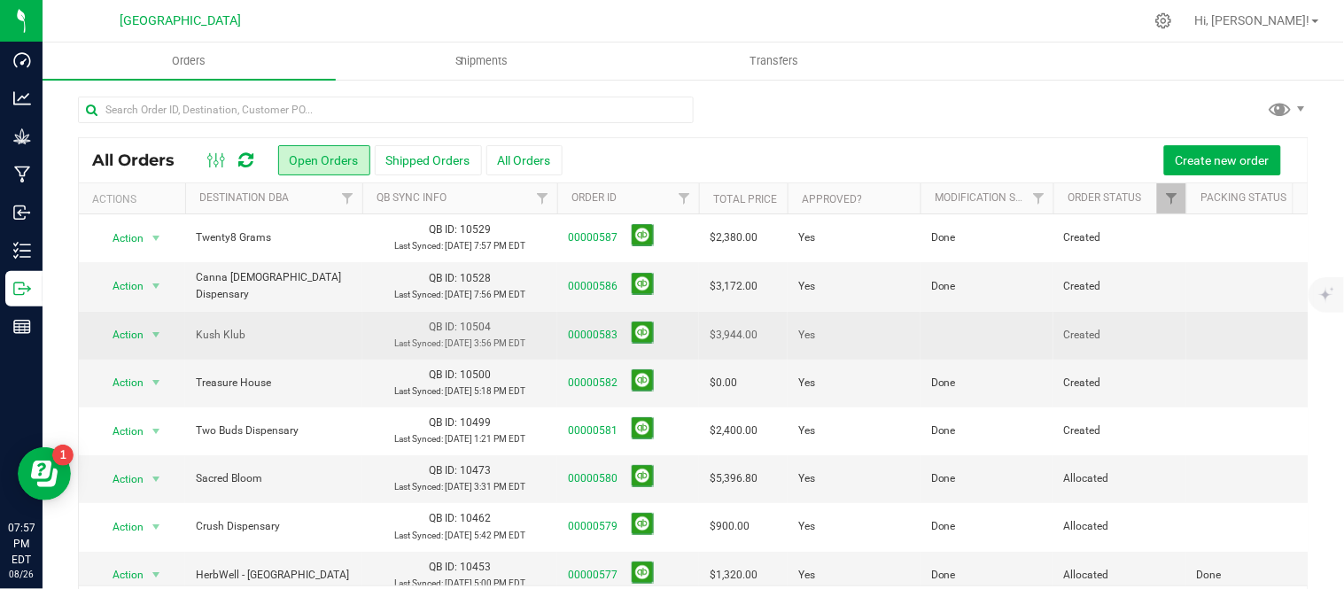
click at [954, 360] on td at bounding box center [987, 336] width 133 height 48
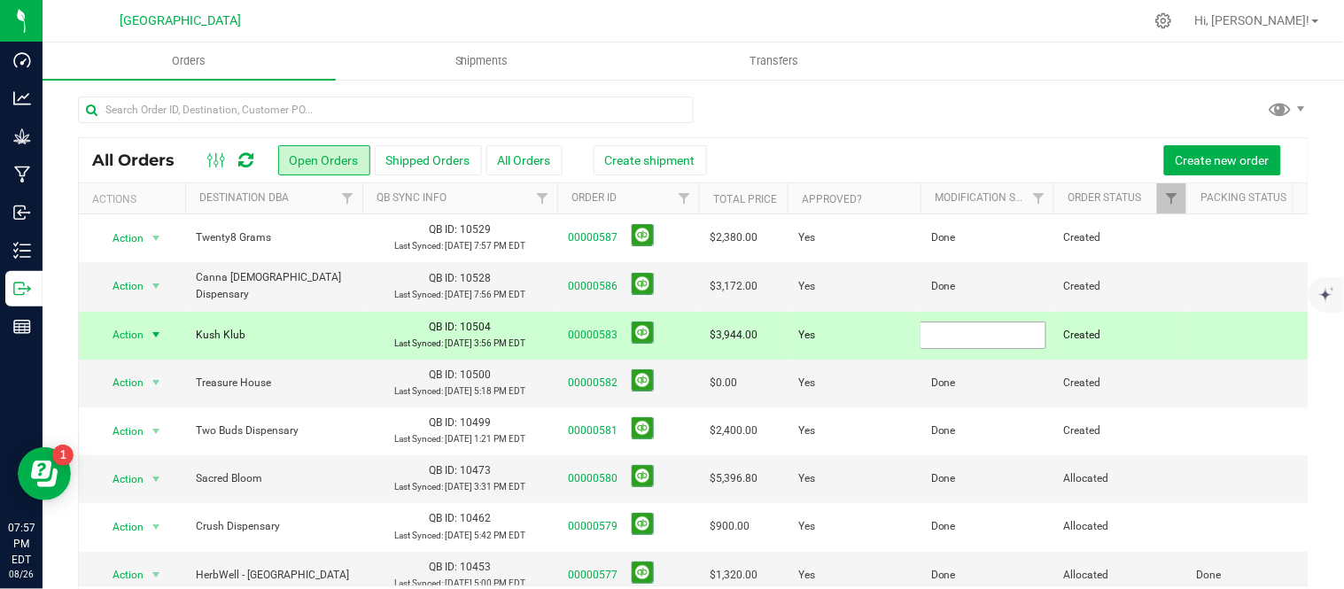
click at [953, 349] on input "text" at bounding box center [983, 335] width 127 height 27
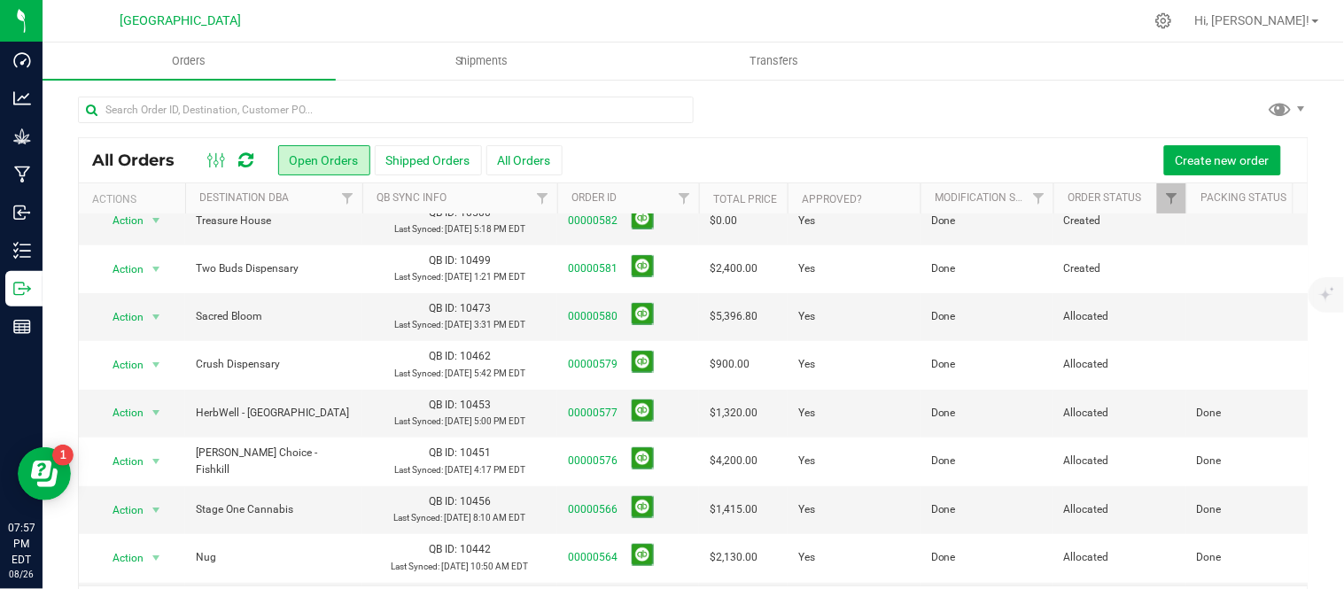
scroll to position [197, 0]
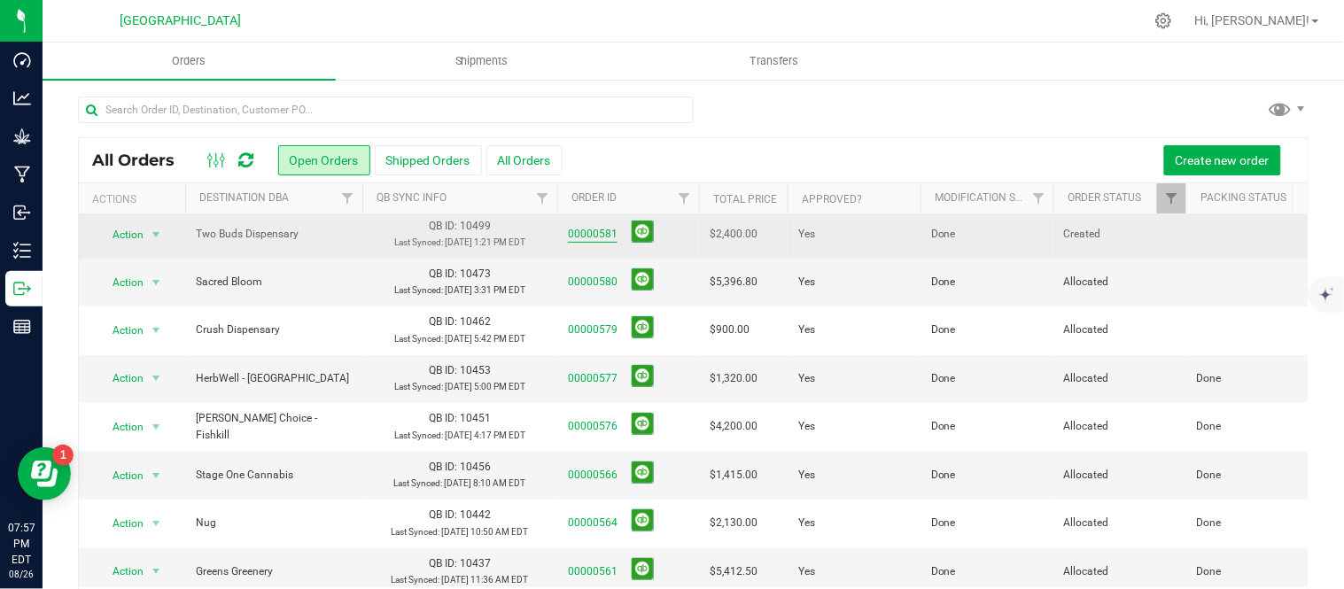
click at [576, 243] on link "00000581" at bounding box center [593, 234] width 50 height 17
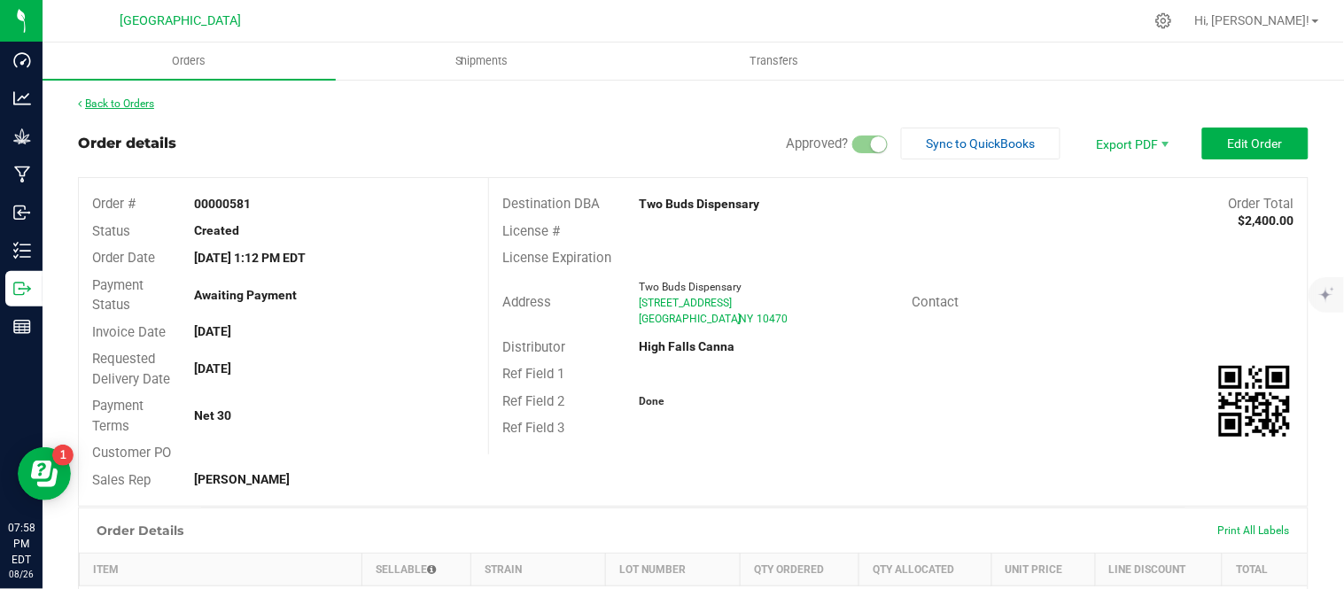
click at [144, 104] on link "Back to Orders" at bounding box center [116, 103] width 76 height 12
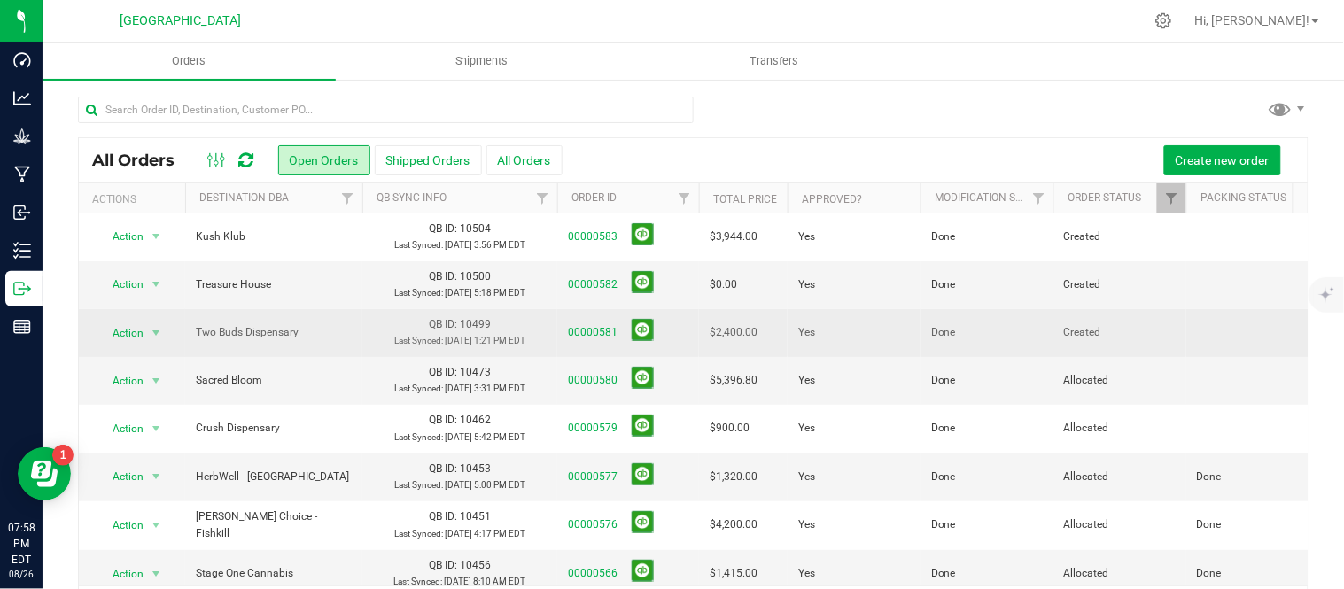
scroll to position [197, 0]
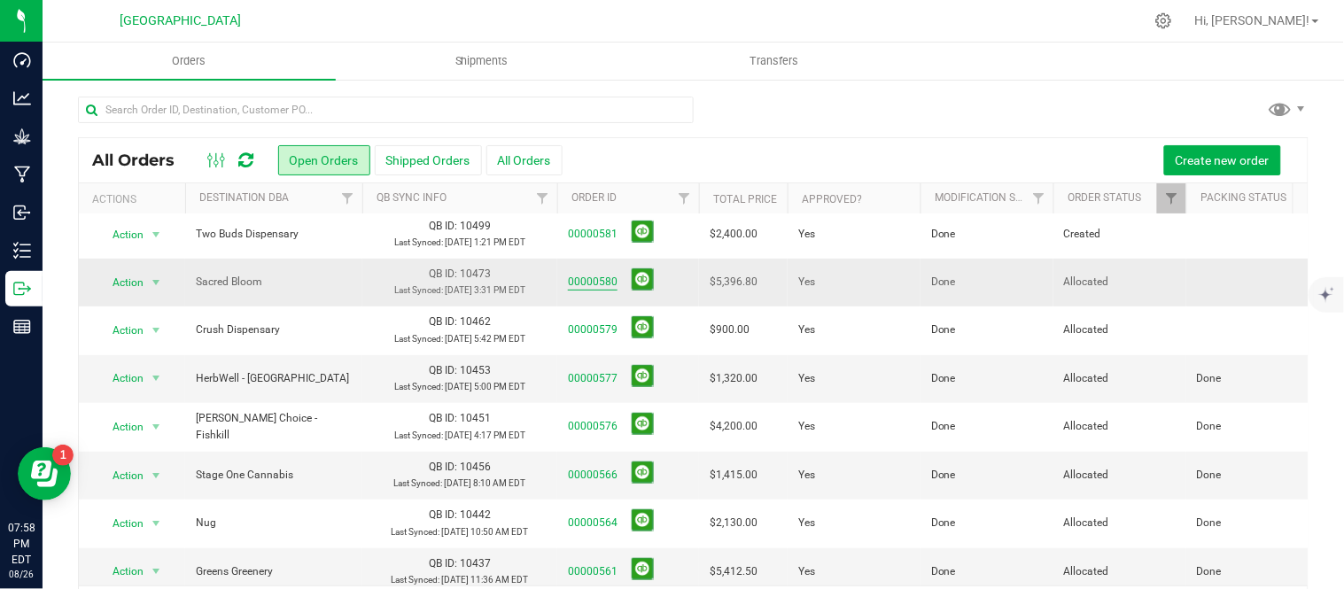
click at [609, 291] on link "00000580" at bounding box center [593, 282] width 50 height 17
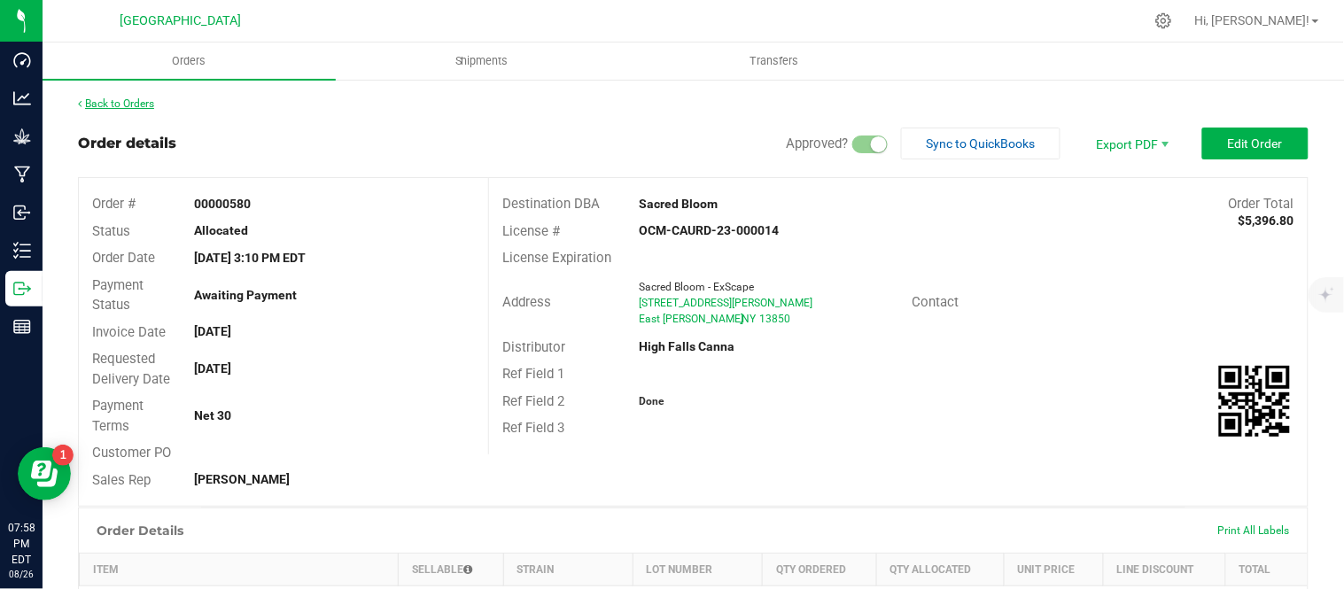
click at [121, 107] on link "Back to Orders" at bounding box center [116, 103] width 76 height 12
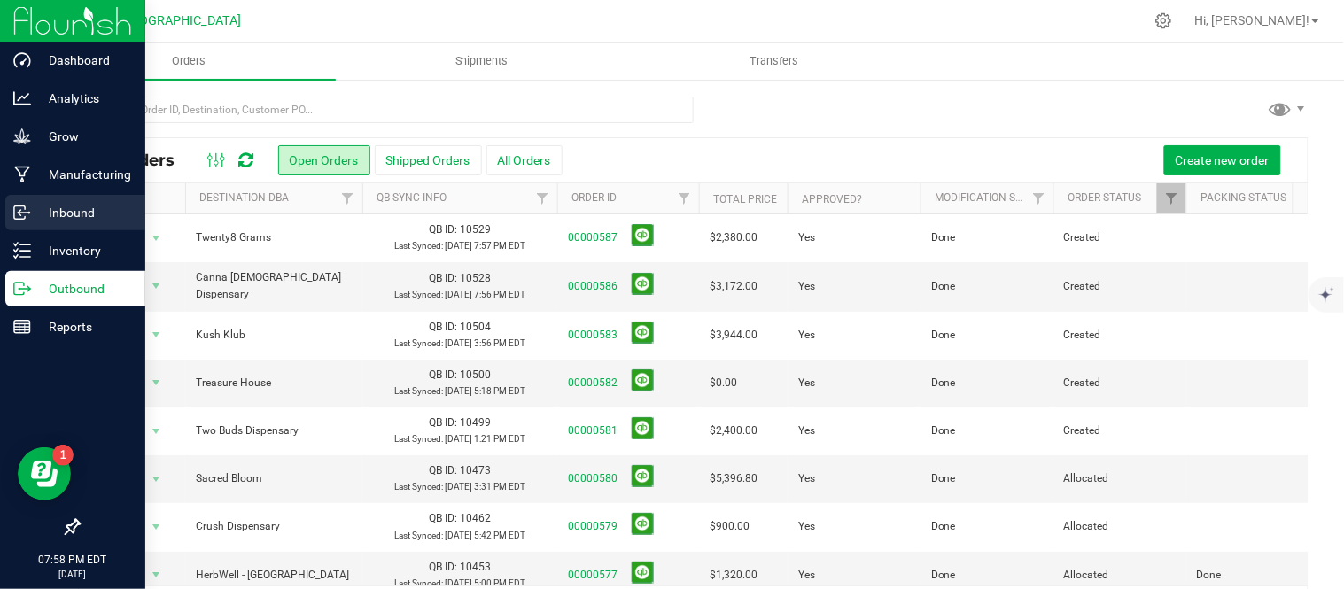
click at [48, 219] on p "Inbound" at bounding box center [84, 212] width 106 height 21
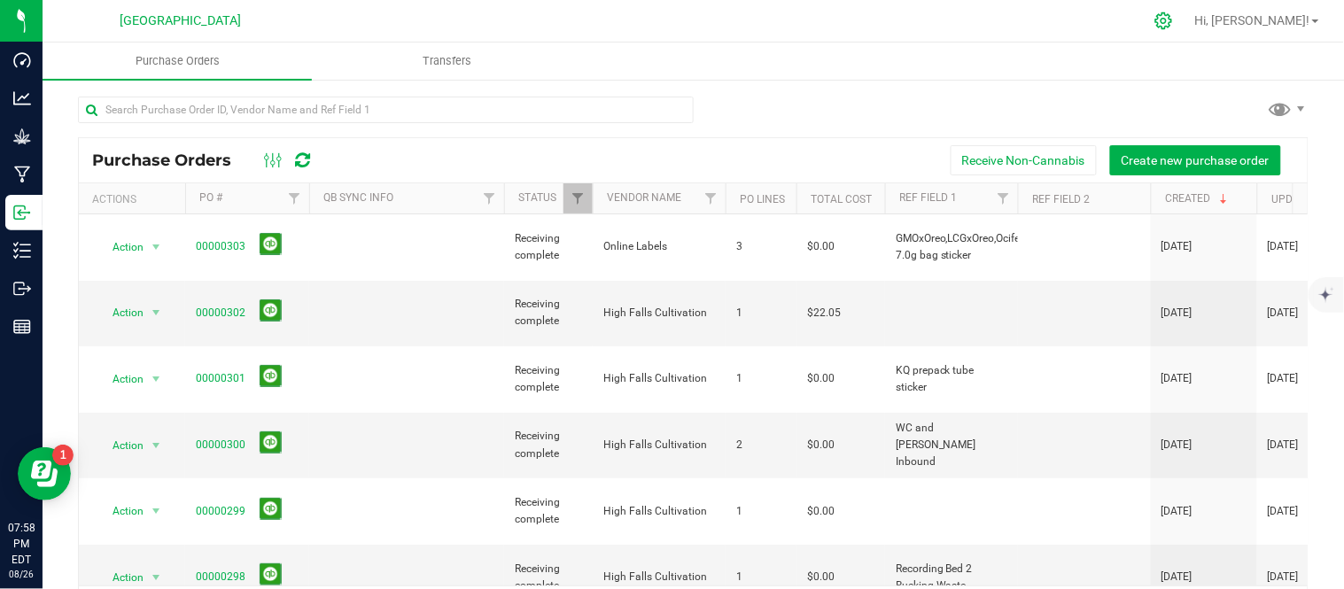
click at [1172, 15] on icon at bounding box center [1164, 20] width 17 height 17
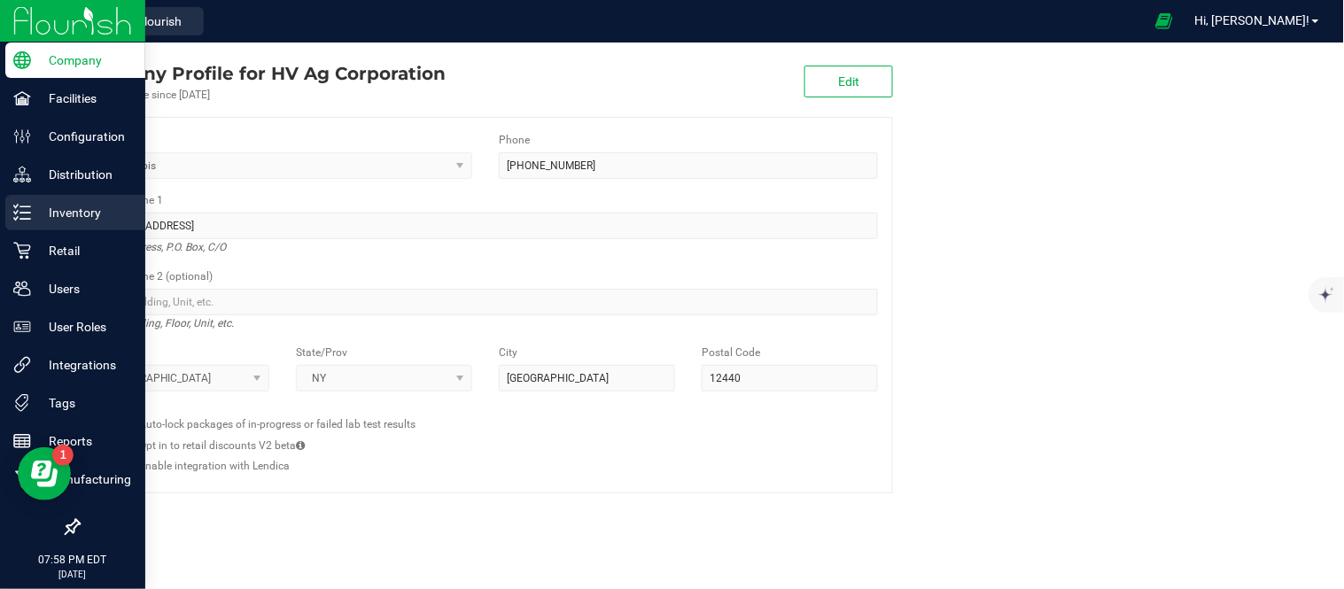
click at [33, 210] on p "Inventory" at bounding box center [84, 212] width 106 height 21
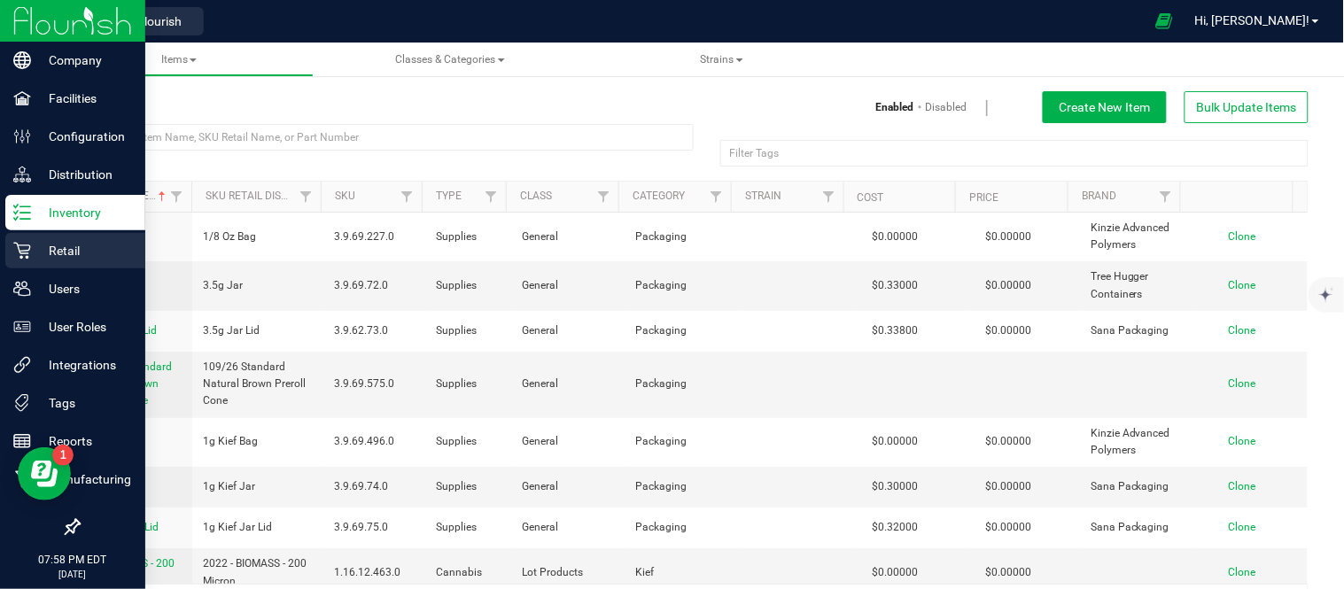
click at [42, 261] on p "Retail" at bounding box center [84, 250] width 106 height 21
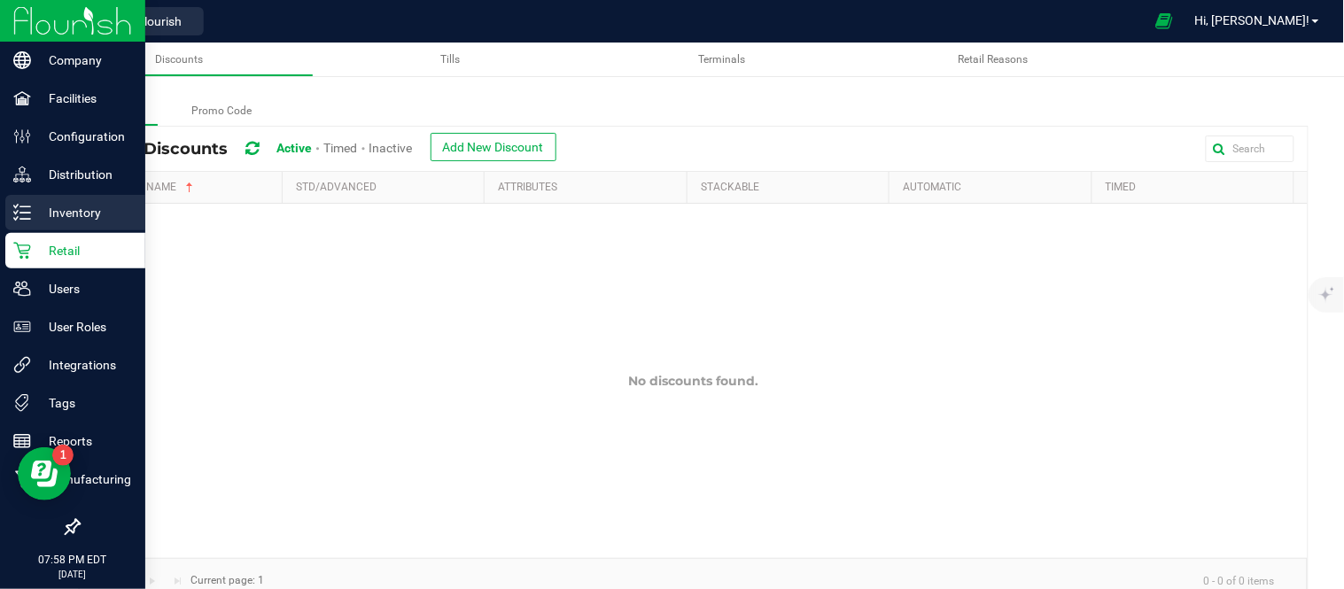
click at [23, 208] on icon at bounding box center [22, 213] width 18 height 18
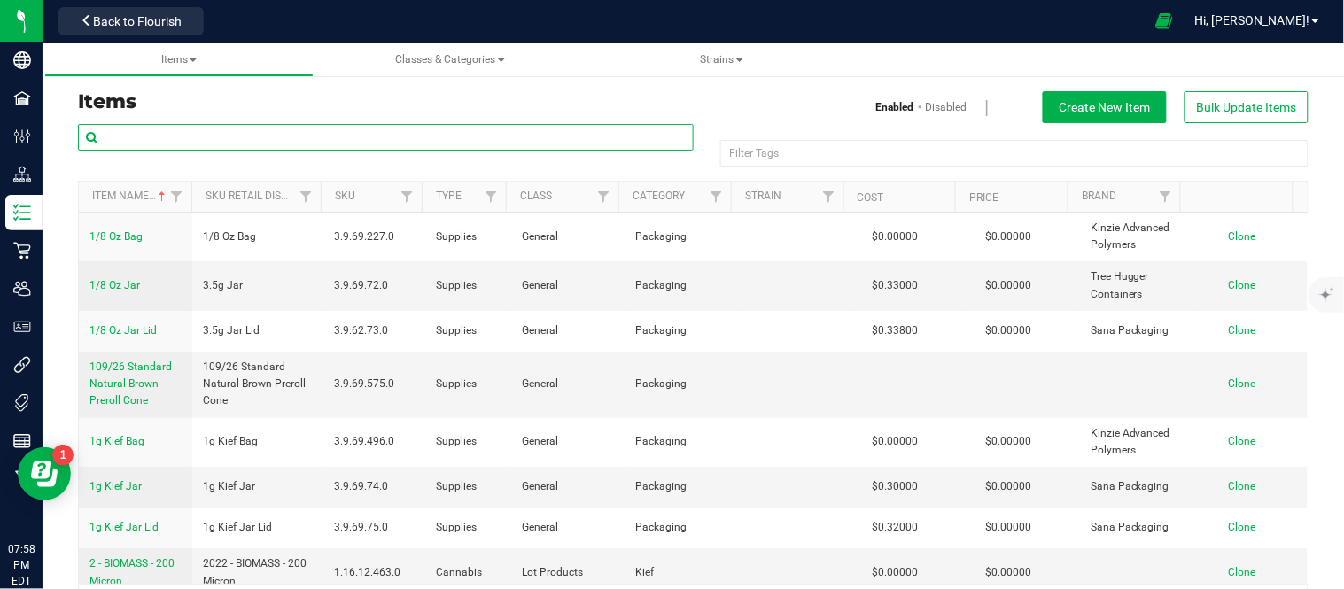
click at [211, 135] on input "text" at bounding box center [386, 137] width 616 height 27
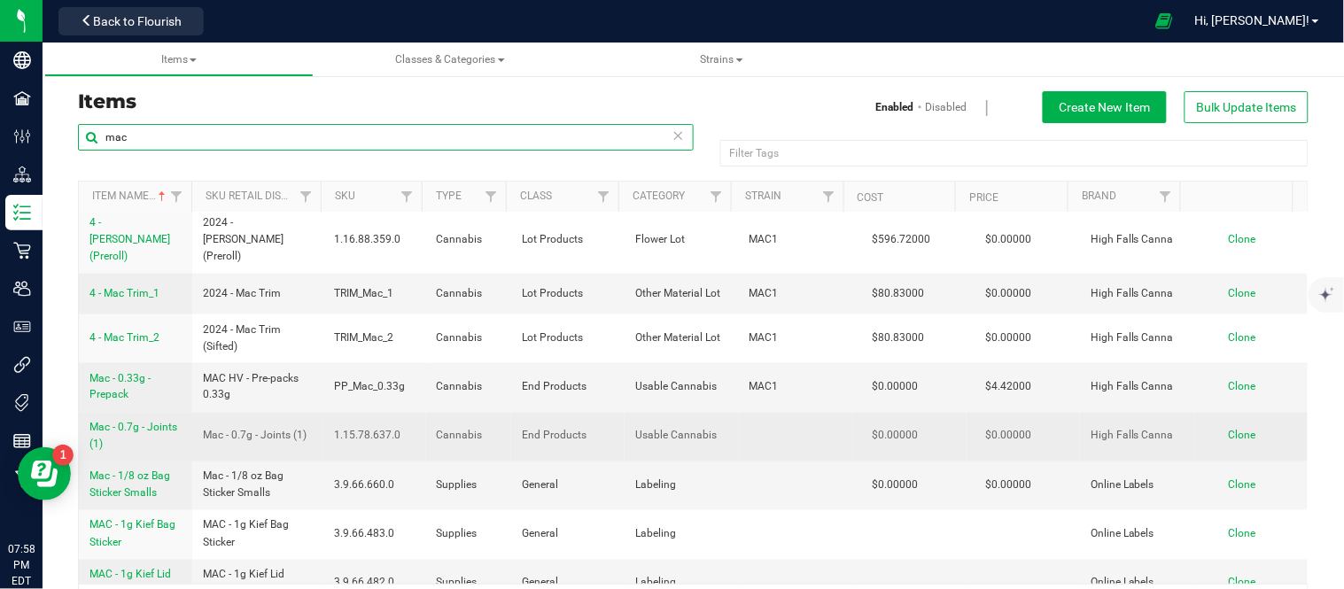
scroll to position [787, 0]
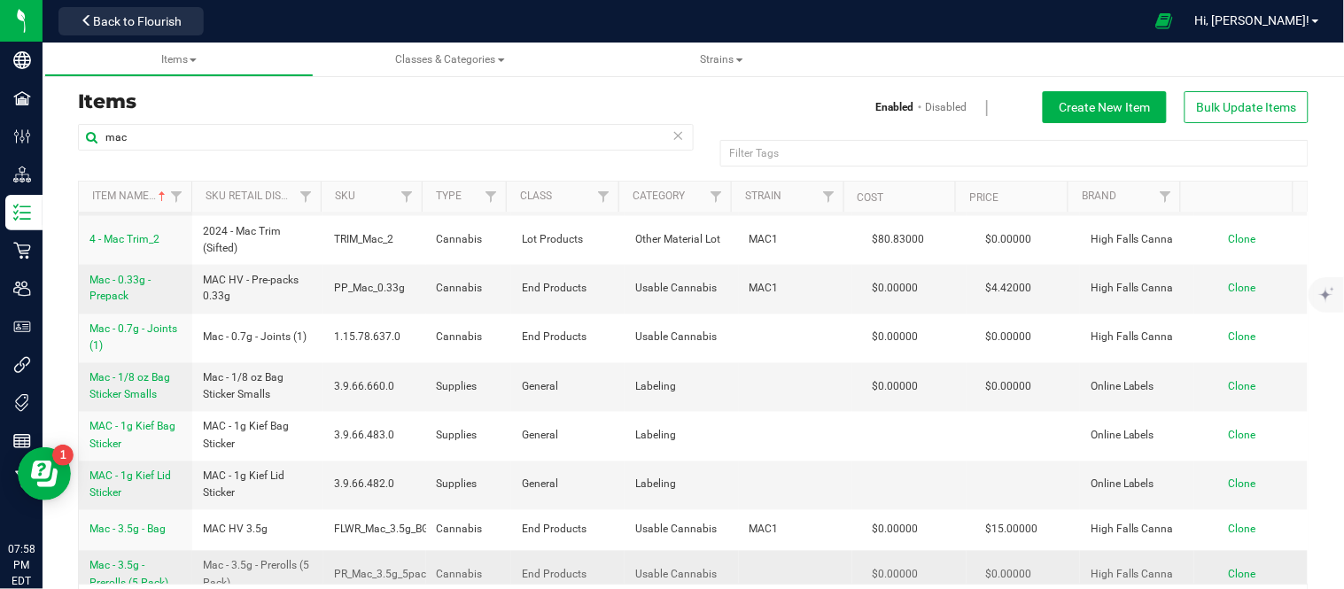
click at [145, 560] on span "Mac - 3.5g - Prerolls (5 Pack)" at bounding box center [129, 574] width 79 height 29
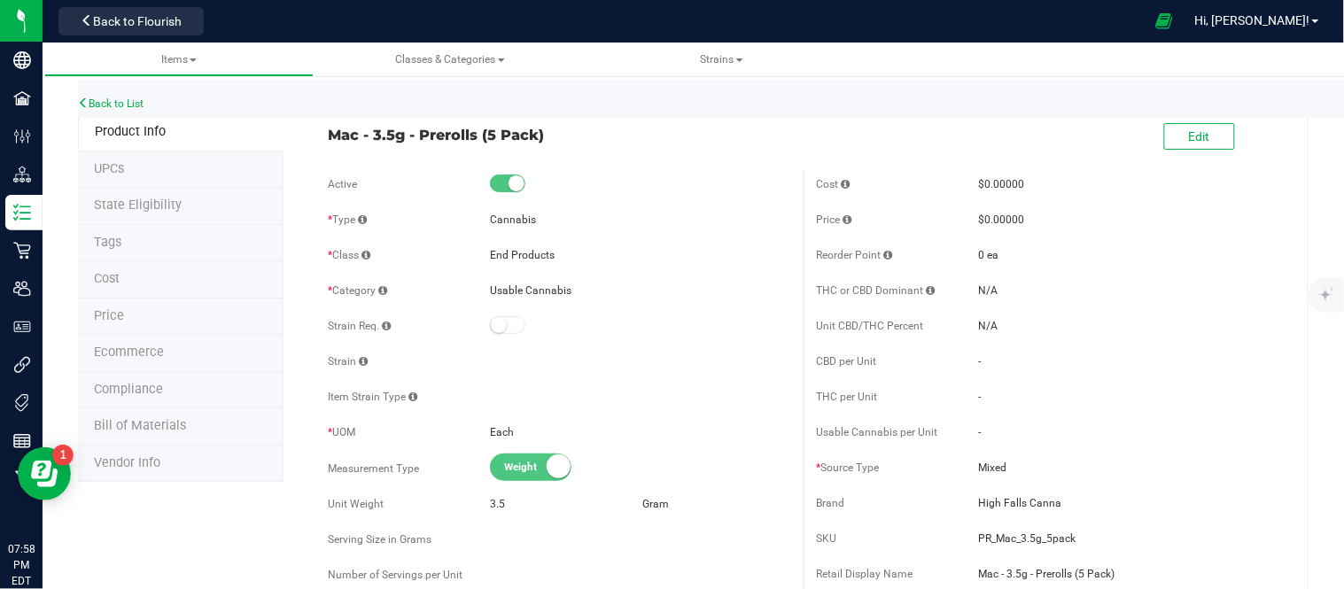
click at [131, 312] on li "Price" at bounding box center [181, 317] width 206 height 37
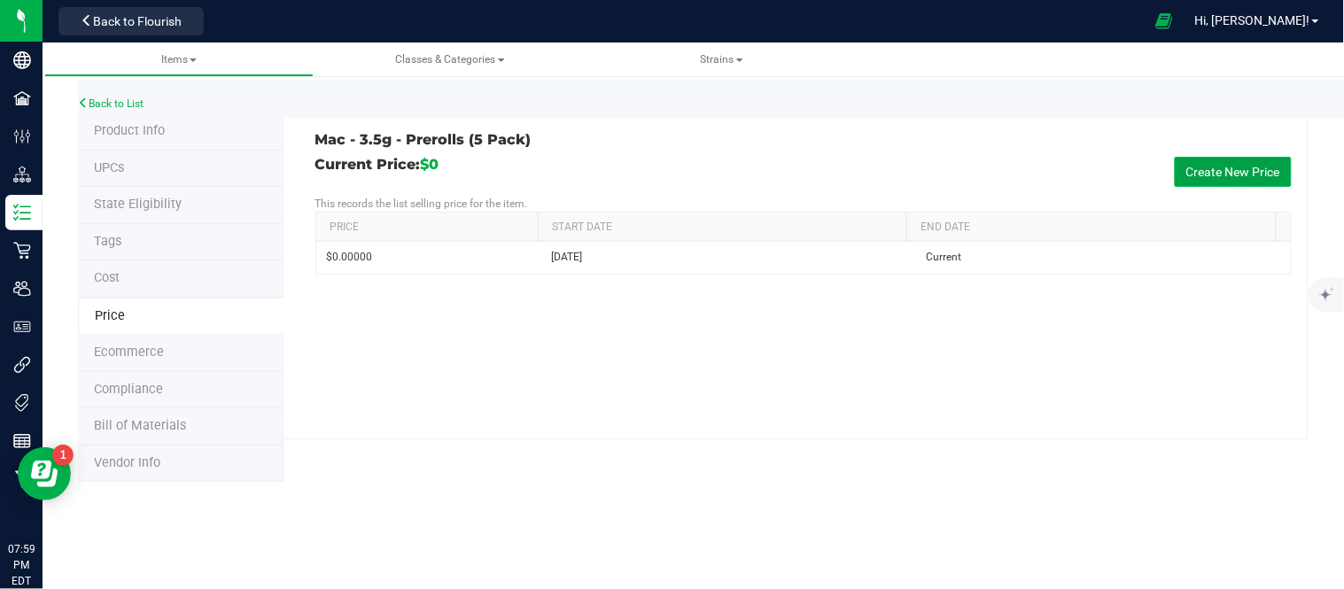
click at [1226, 175] on button "Create New Price" at bounding box center [1233, 172] width 117 height 30
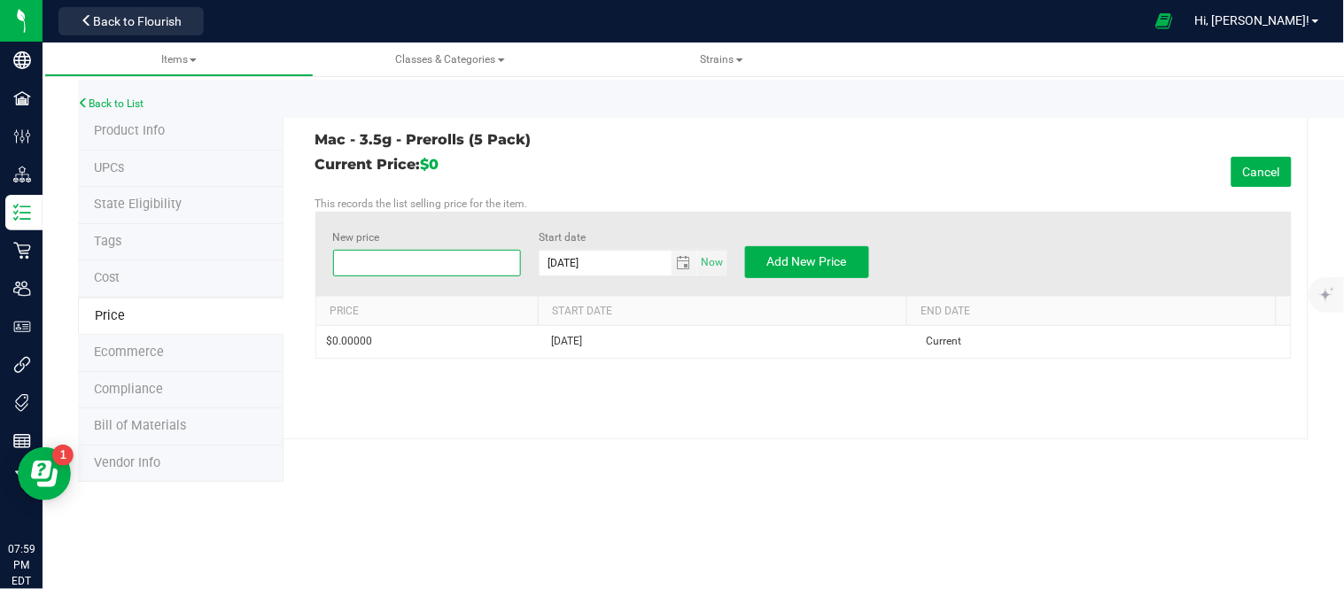
click at [432, 271] on span at bounding box center [427, 263] width 189 height 27
click at [811, 261] on span "Add New Price" at bounding box center [807, 261] width 80 height 14
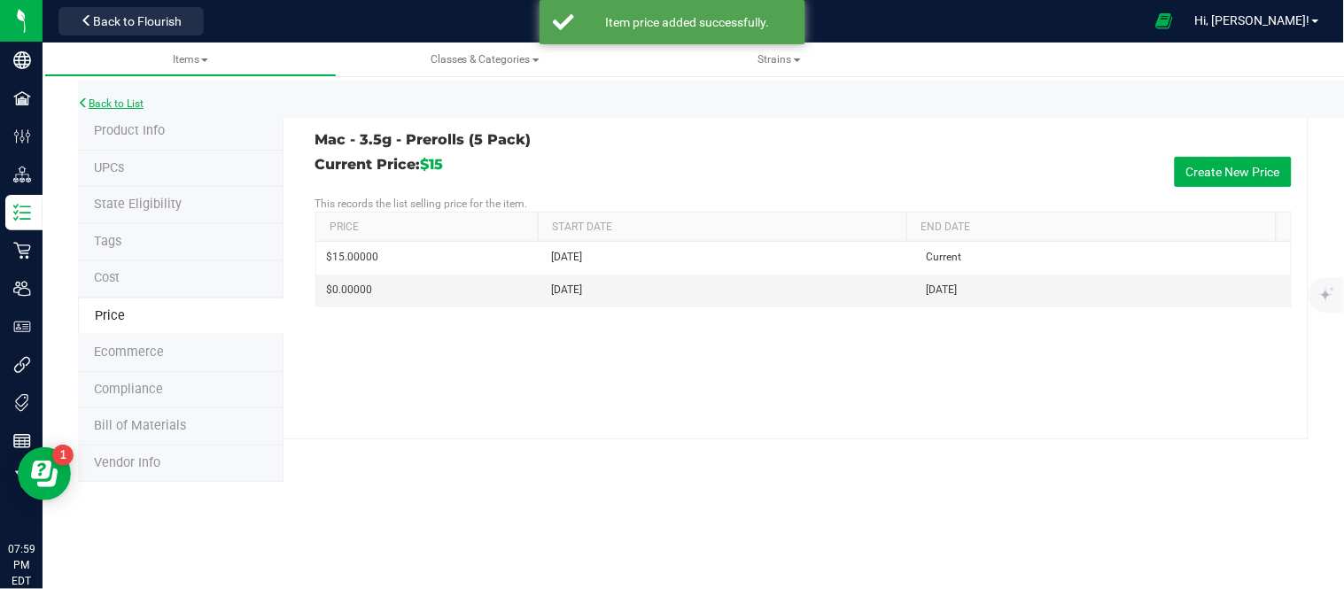
click at [144, 102] on link "Back to List" at bounding box center [111, 103] width 66 height 12
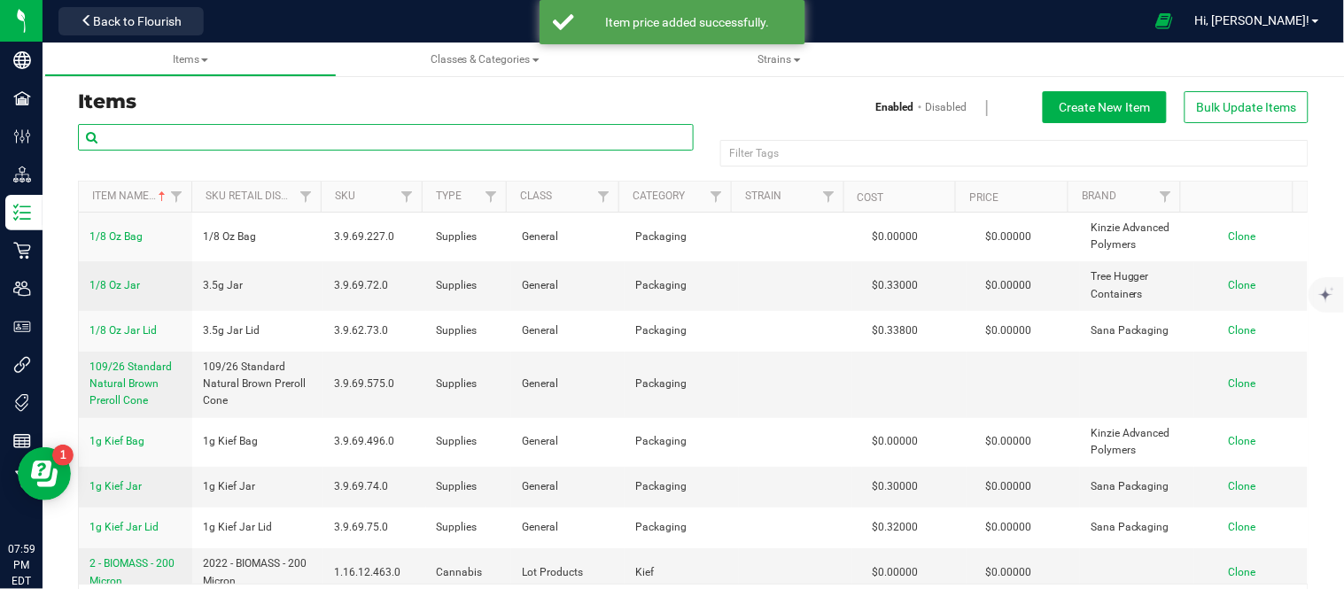
click at [158, 136] on input "text" at bounding box center [386, 137] width 616 height 27
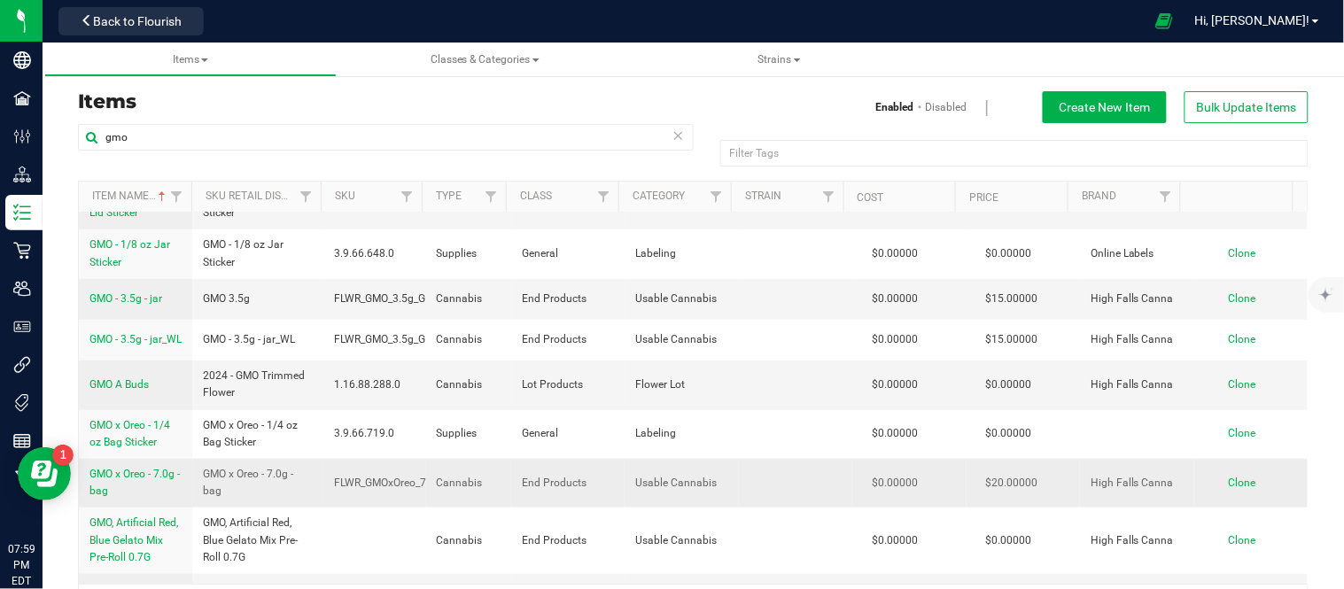
scroll to position [393, 0]
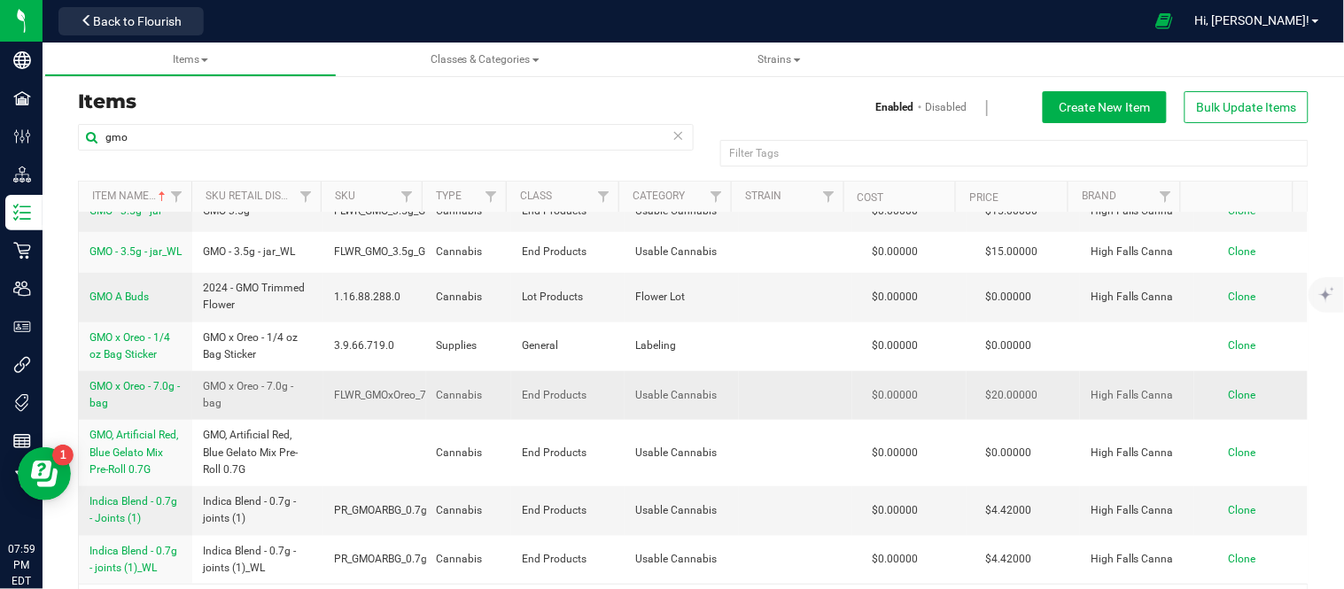
click at [144, 399] on span "GMO x Oreo - 7.0g - bag" at bounding box center [135, 394] width 90 height 29
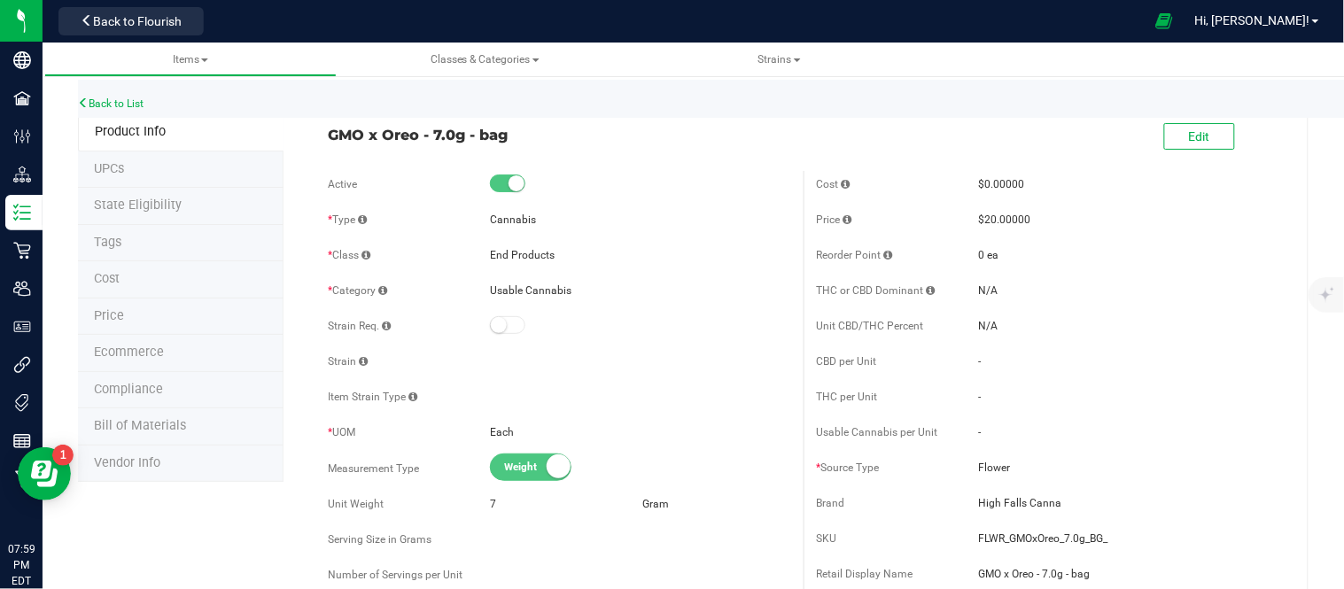
click at [125, 307] on li "Price" at bounding box center [181, 317] width 206 height 37
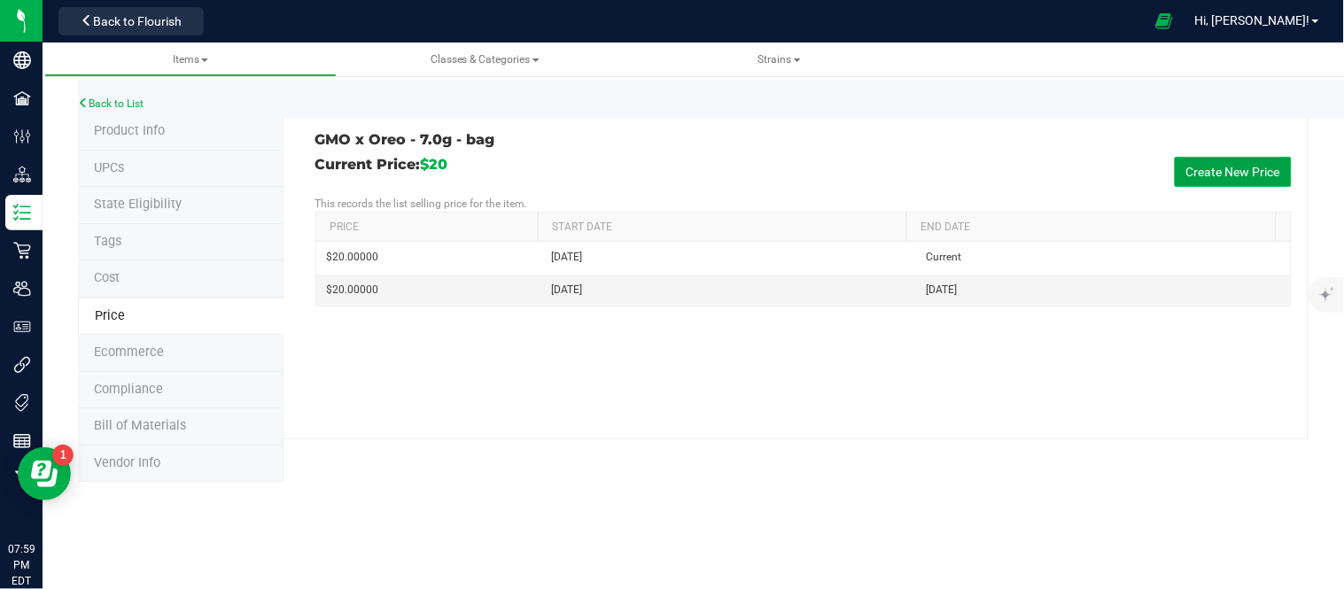
click at [1271, 158] on button "Create New Price" at bounding box center [1233, 172] width 117 height 30
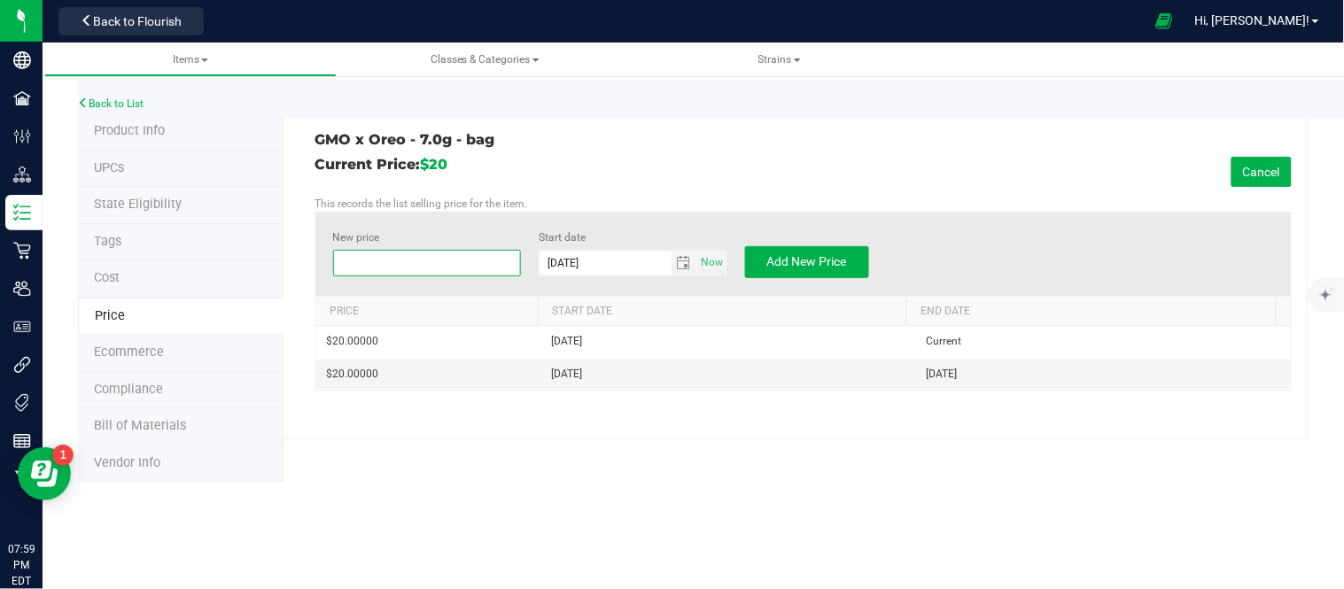
click at [415, 269] on span at bounding box center [427, 263] width 189 height 27
click at [821, 253] on button "Add New Price" at bounding box center [807, 262] width 124 height 32
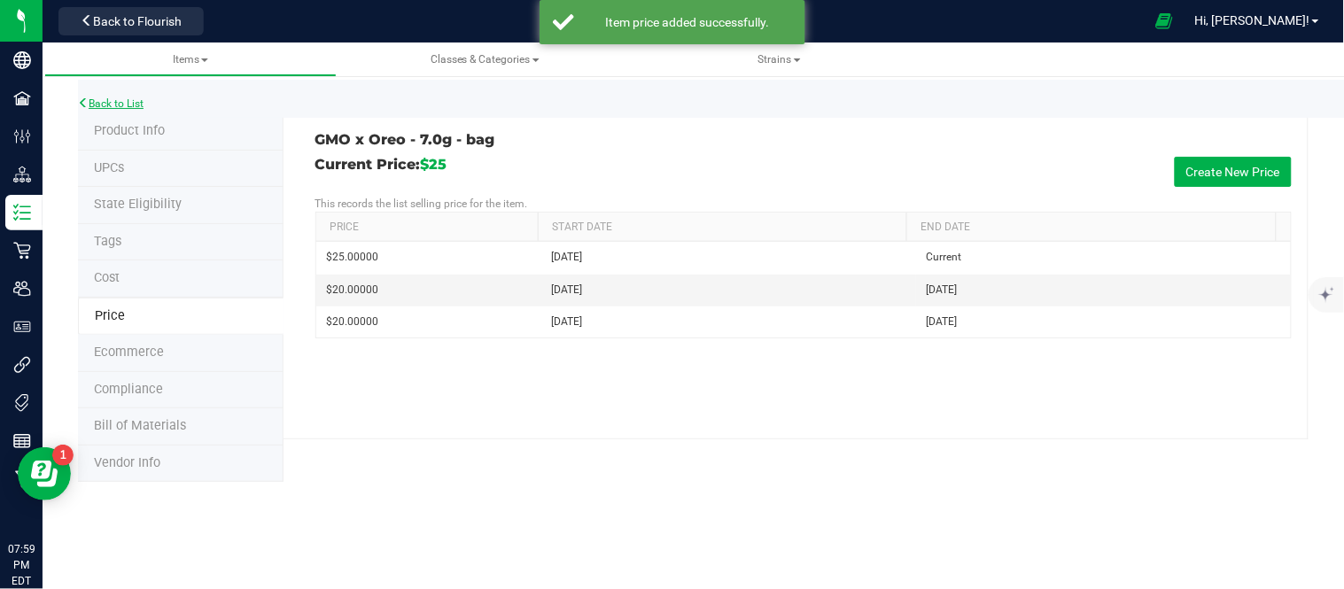
click at [91, 102] on link "Back to List" at bounding box center [111, 103] width 66 height 12
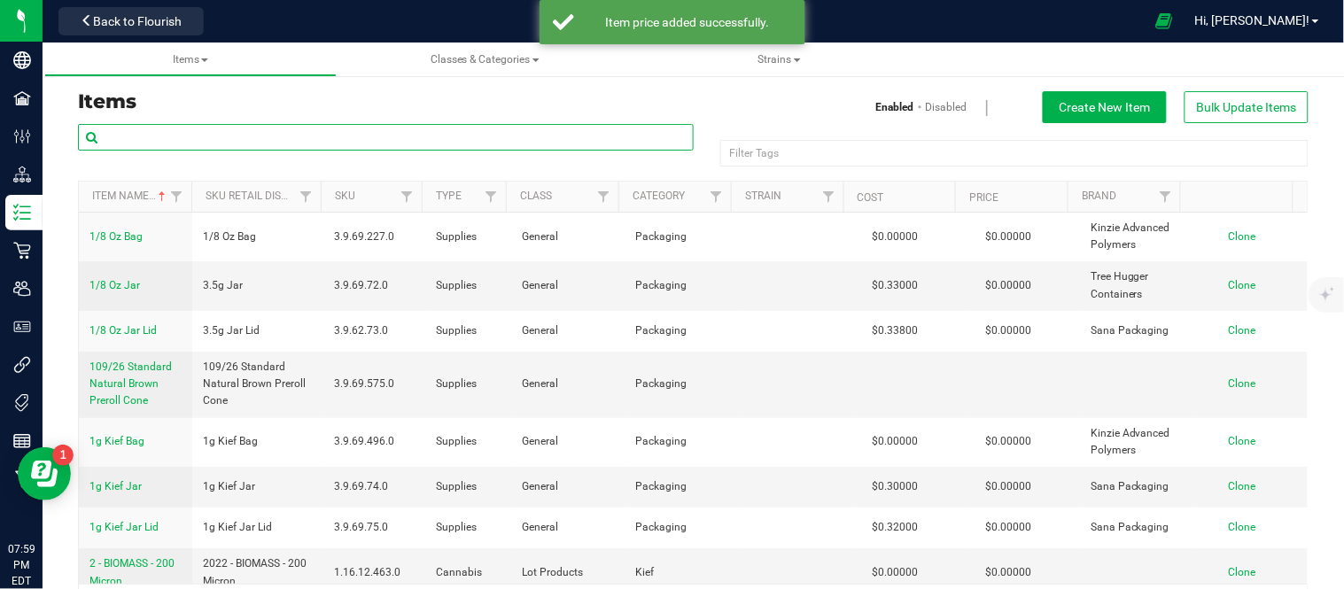
click at [213, 144] on input "text" at bounding box center [386, 137] width 616 height 27
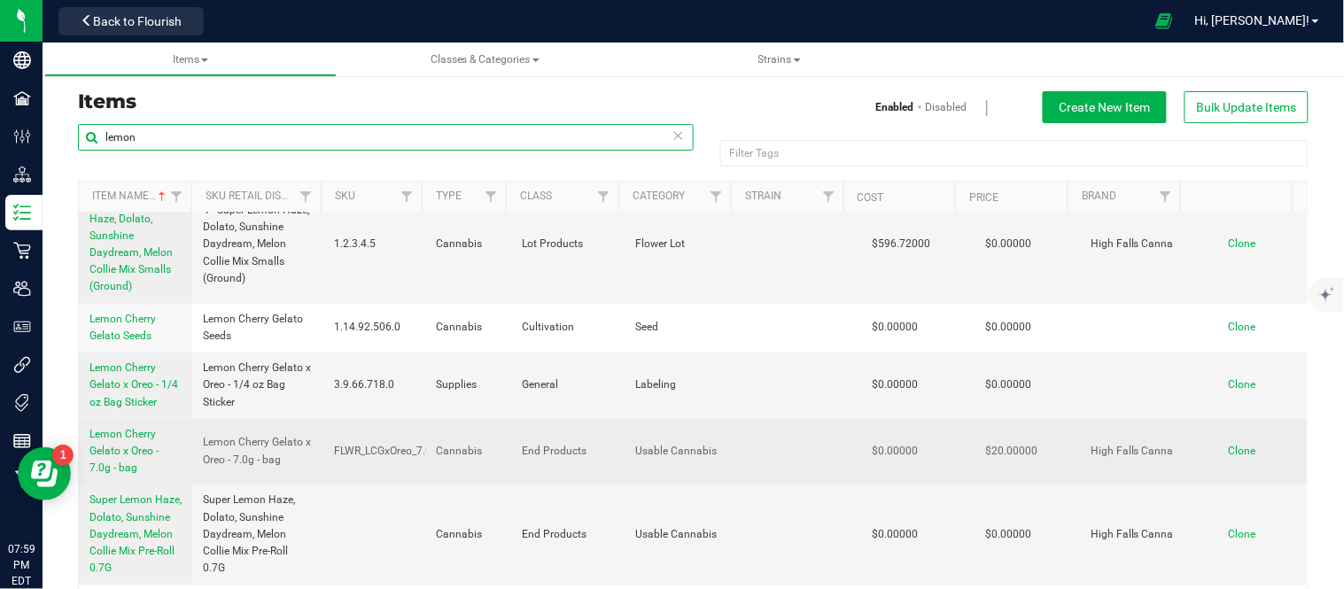
scroll to position [472, 0]
click at [129, 428] on span "Lemon Cherry Gelato x Oreo - 7.0g - bag" at bounding box center [124, 451] width 69 height 46
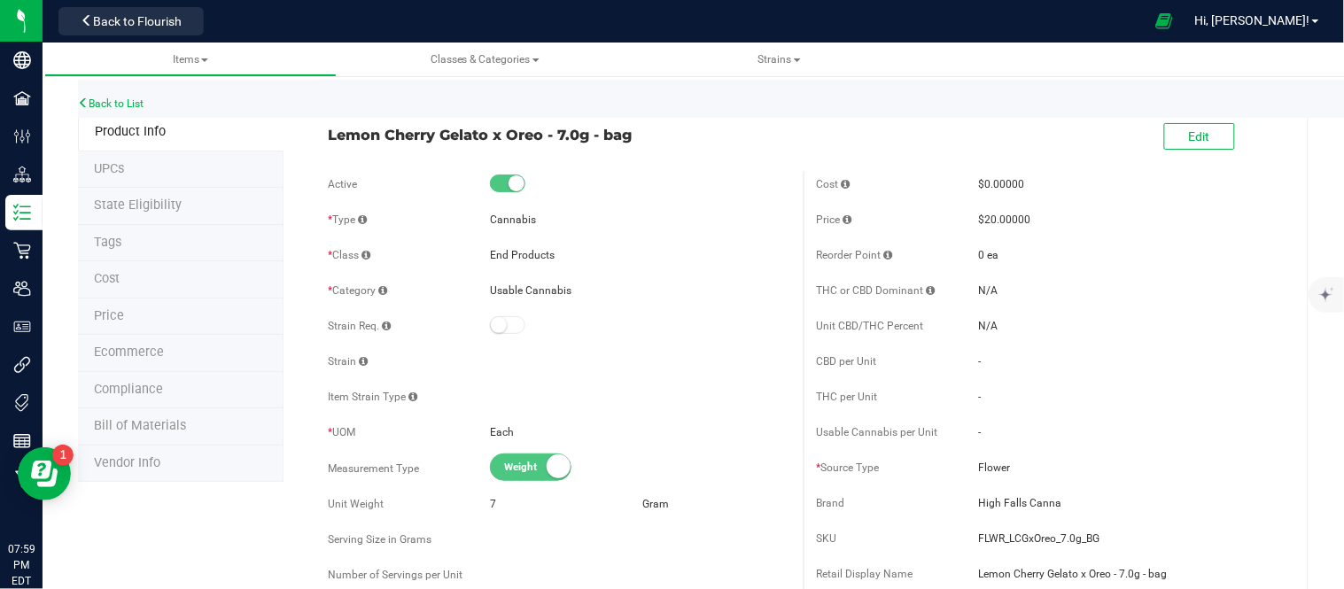
click at [119, 314] on span "Price" at bounding box center [109, 315] width 30 height 15
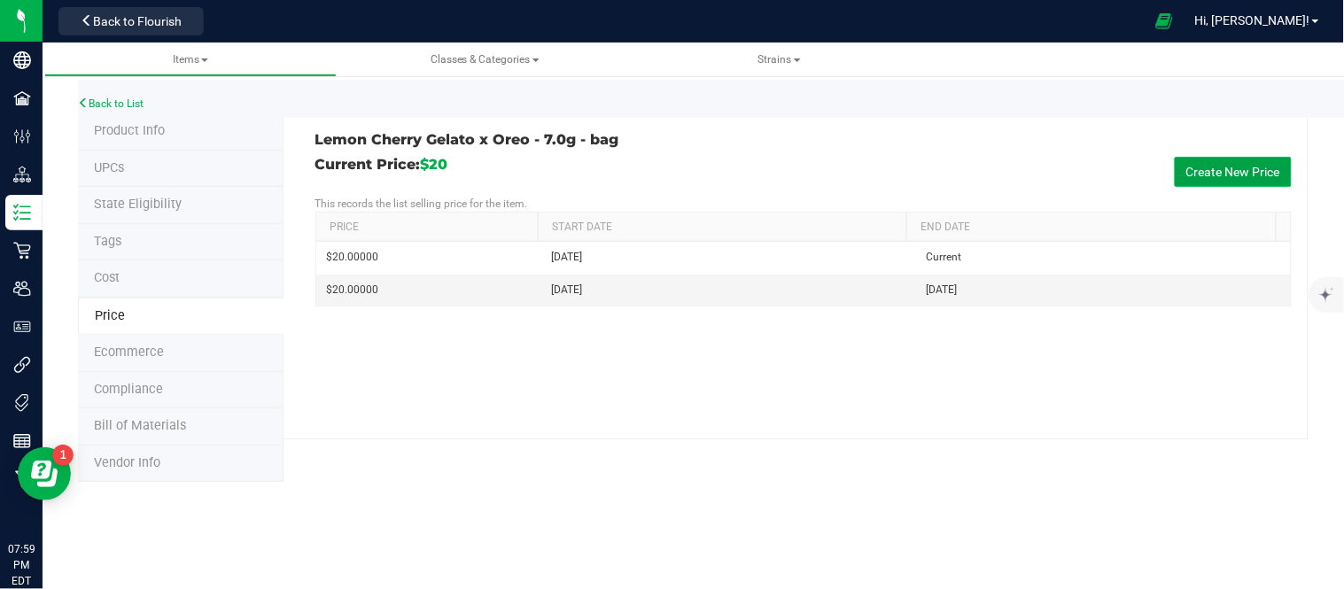
click at [1265, 172] on button "Create New Price" at bounding box center [1233, 172] width 117 height 30
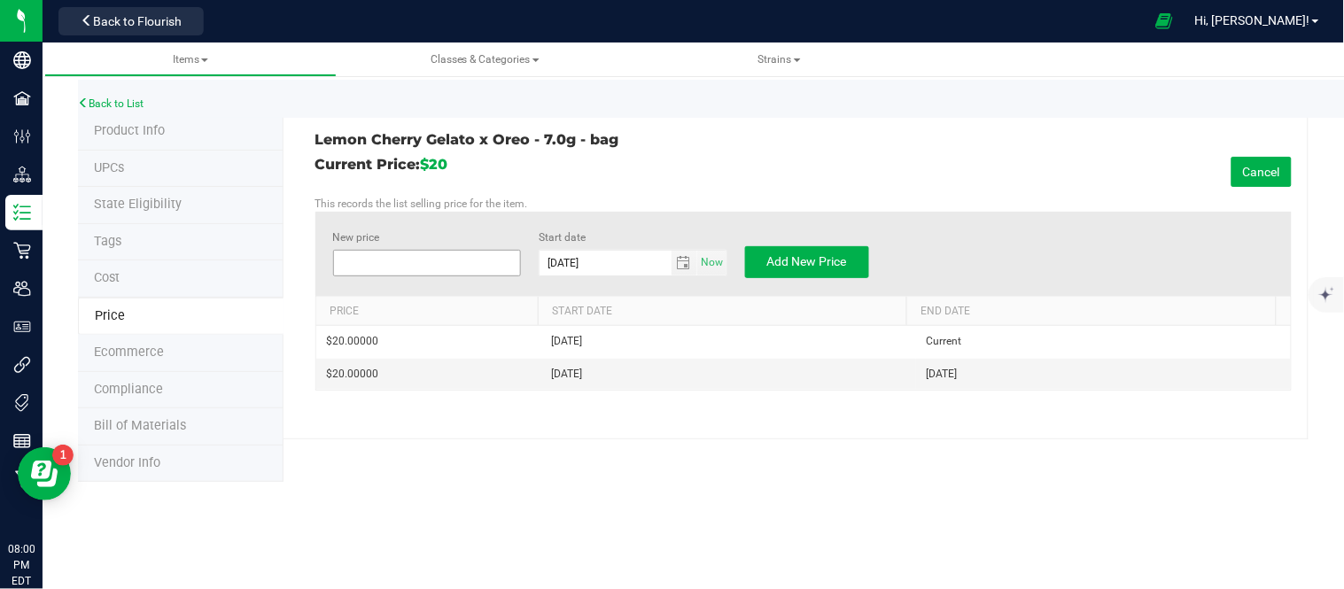
click at [418, 262] on span at bounding box center [427, 263] width 189 height 27
click at [800, 252] on button "Add New Price" at bounding box center [807, 262] width 124 height 32
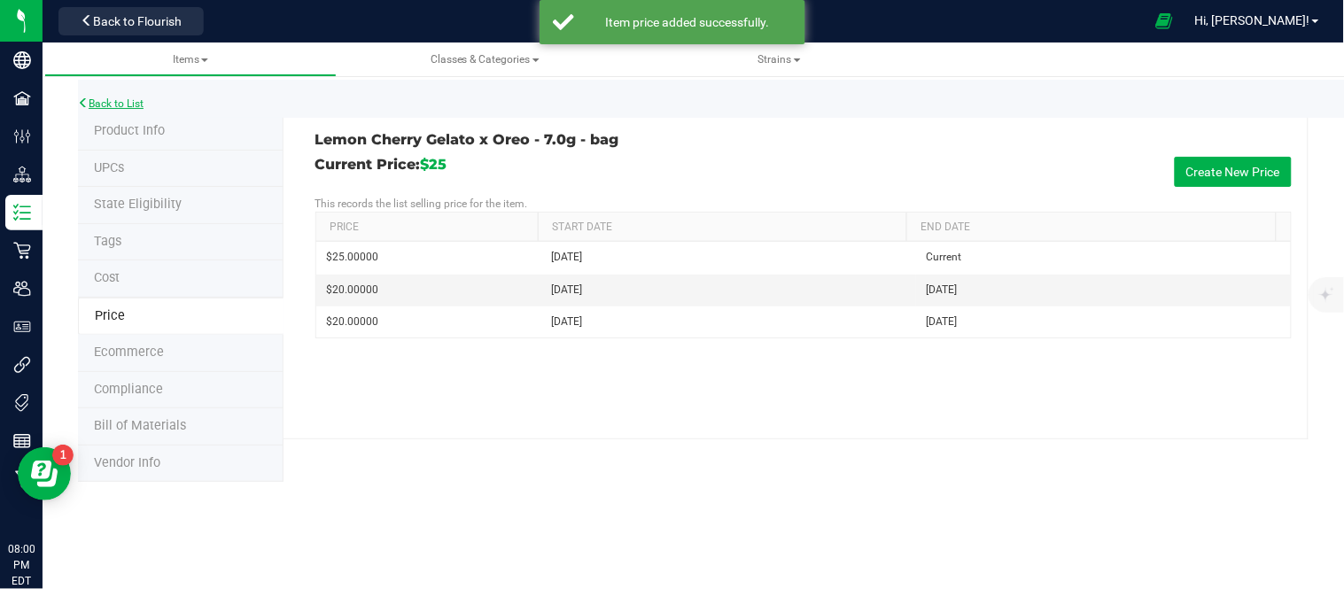
click at [118, 97] on link "Back to List" at bounding box center [111, 103] width 66 height 12
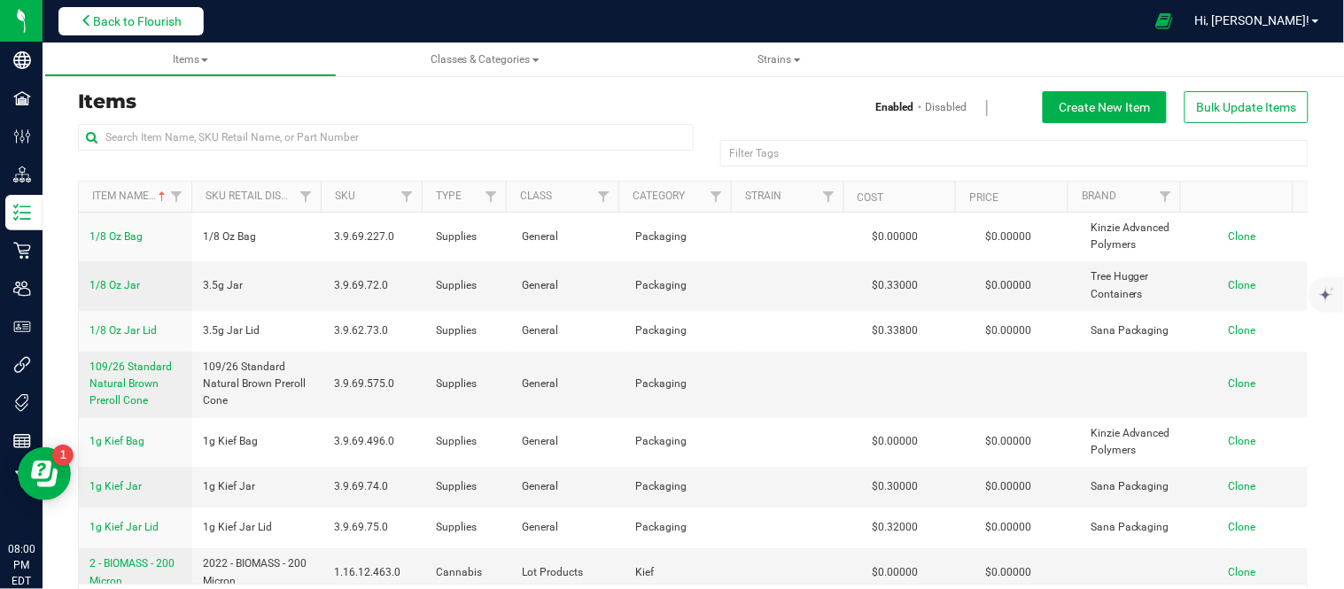
click at [137, 21] on span "Back to Flourish" at bounding box center [137, 21] width 89 height 14
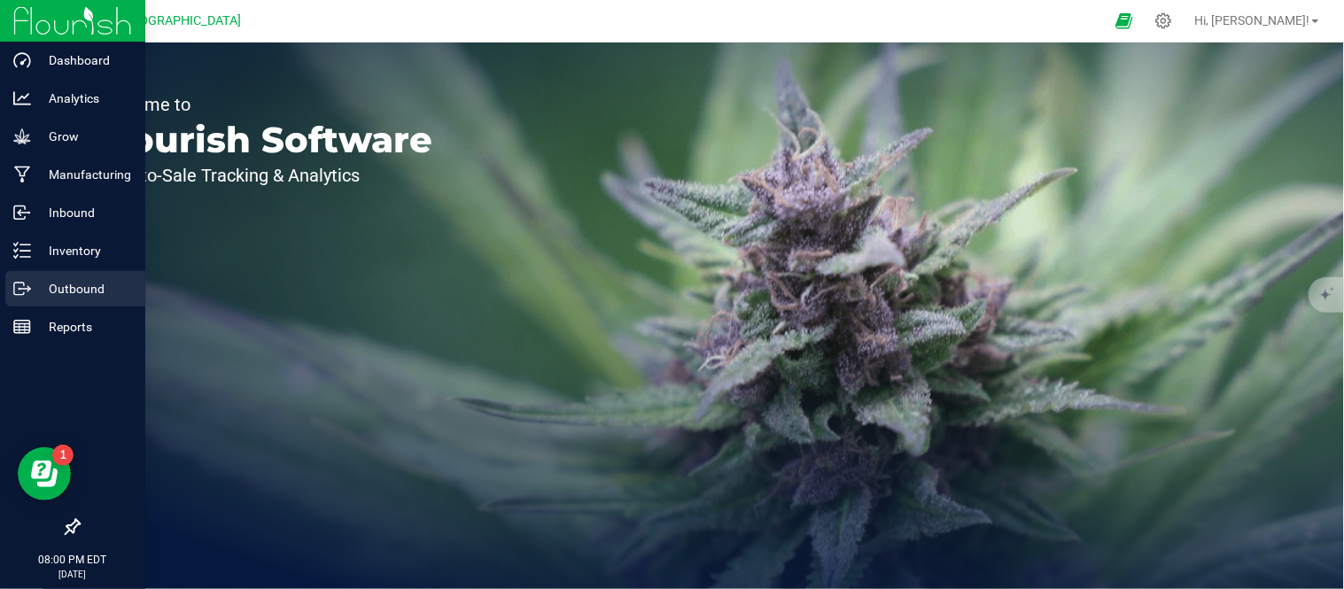
click at [48, 282] on p "Outbound" at bounding box center [84, 288] width 106 height 21
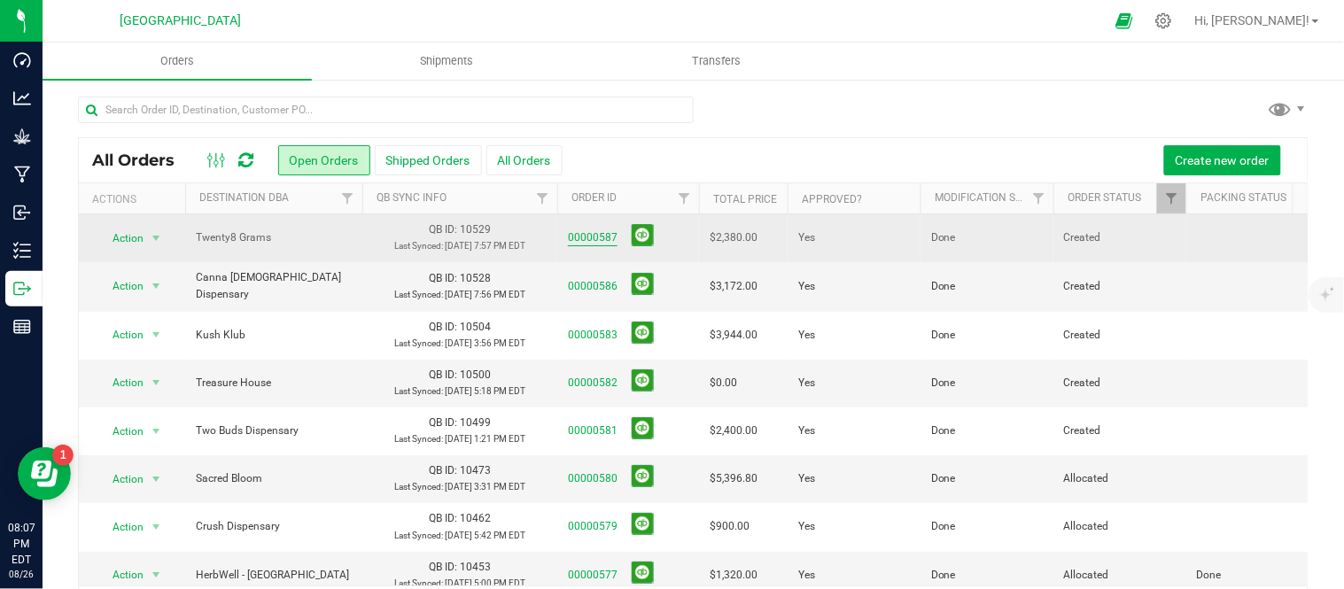
click at [596, 241] on link "00000587" at bounding box center [593, 238] width 50 height 17
click at [636, 246] on button at bounding box center [643, 235] width 22 height 22
click at [650, 295] on button at bounding box center [643, 284] width 22 height 22
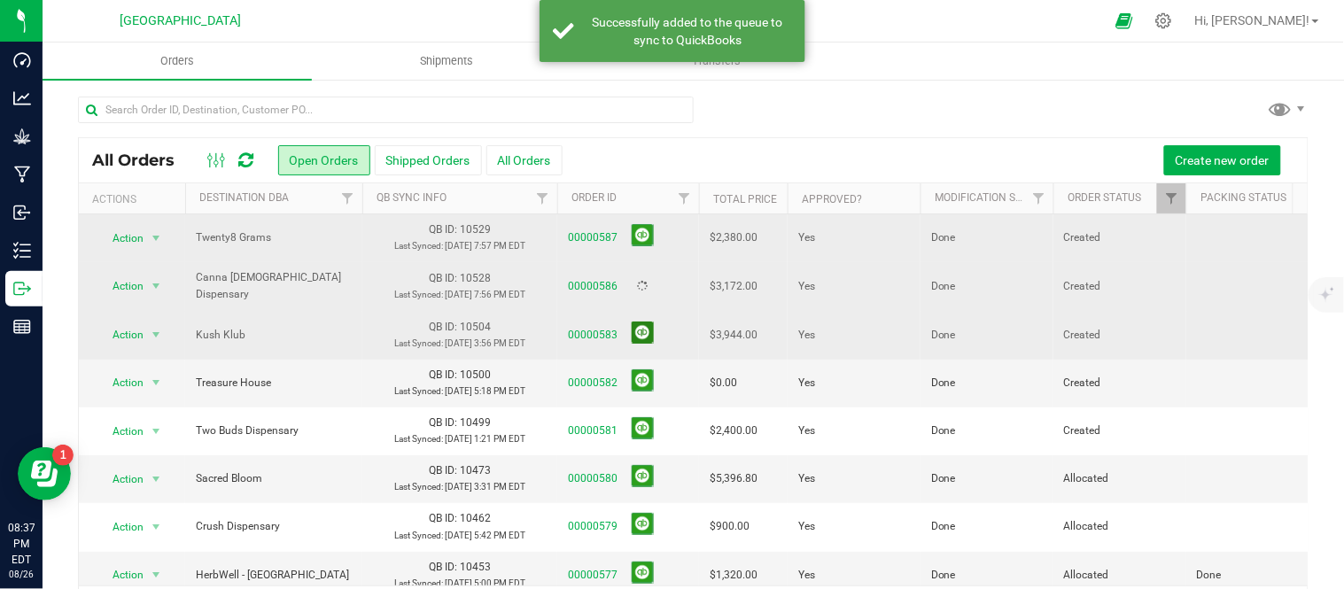
click at [642, 344] on button at bounding box center [643, 333] width 22 height 22
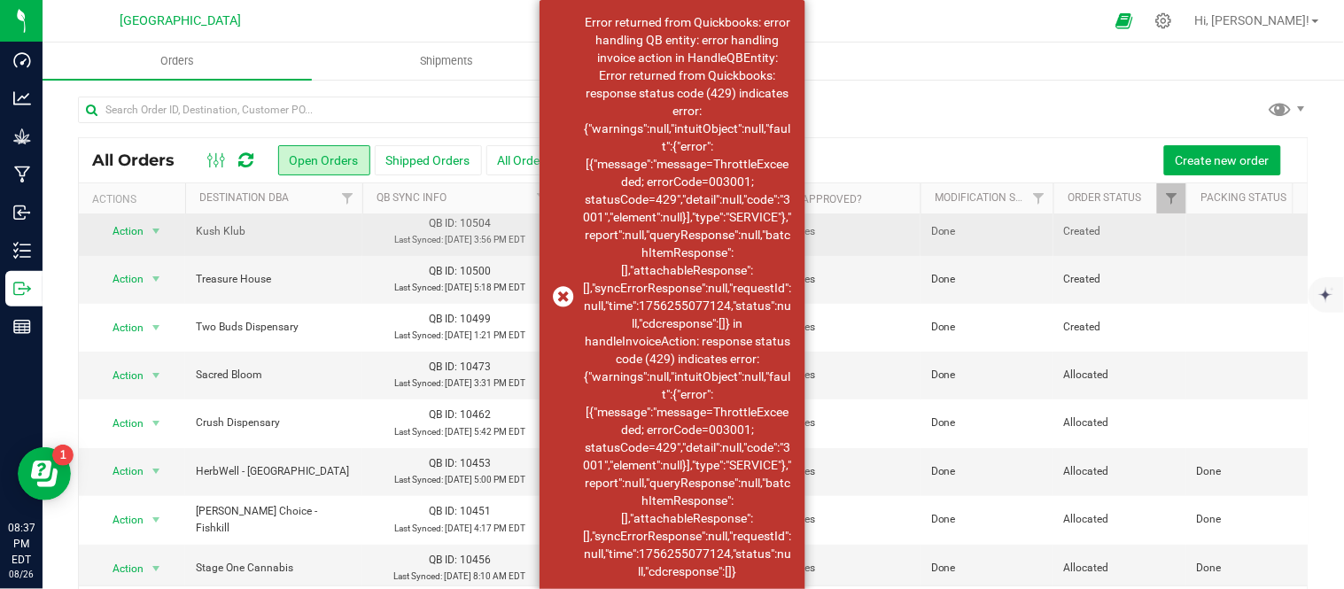
scroll to position [197, 0]
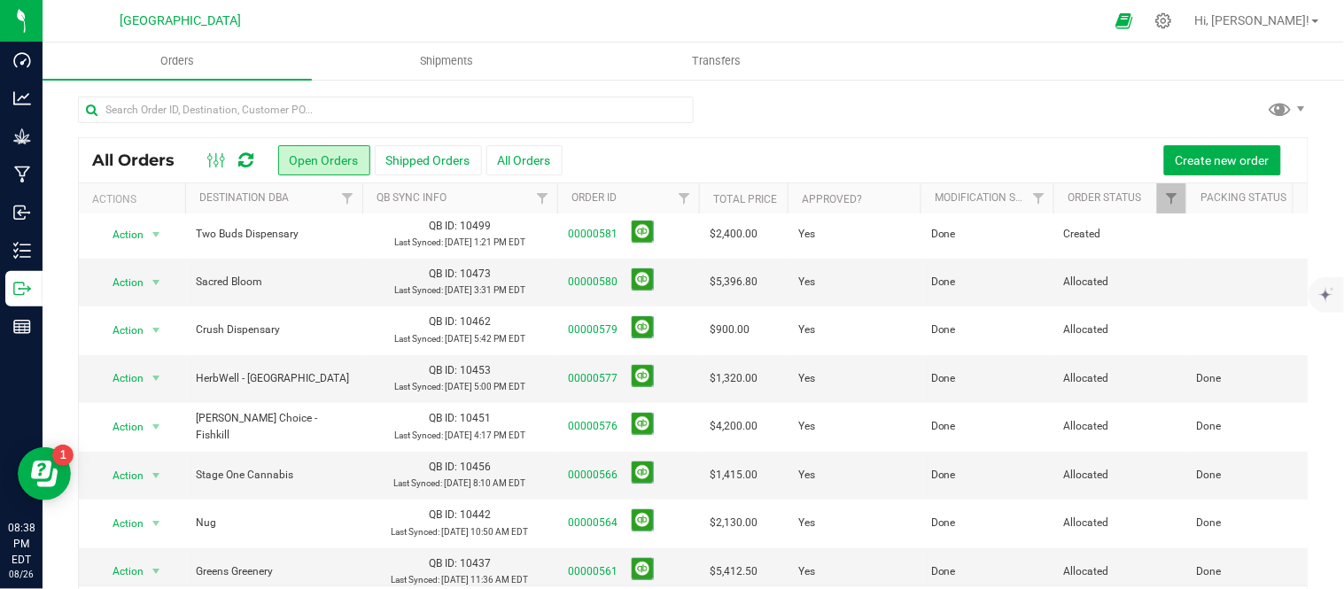
click at [871, 113] on div at bounding box center [693, 117] width 1231 height 41
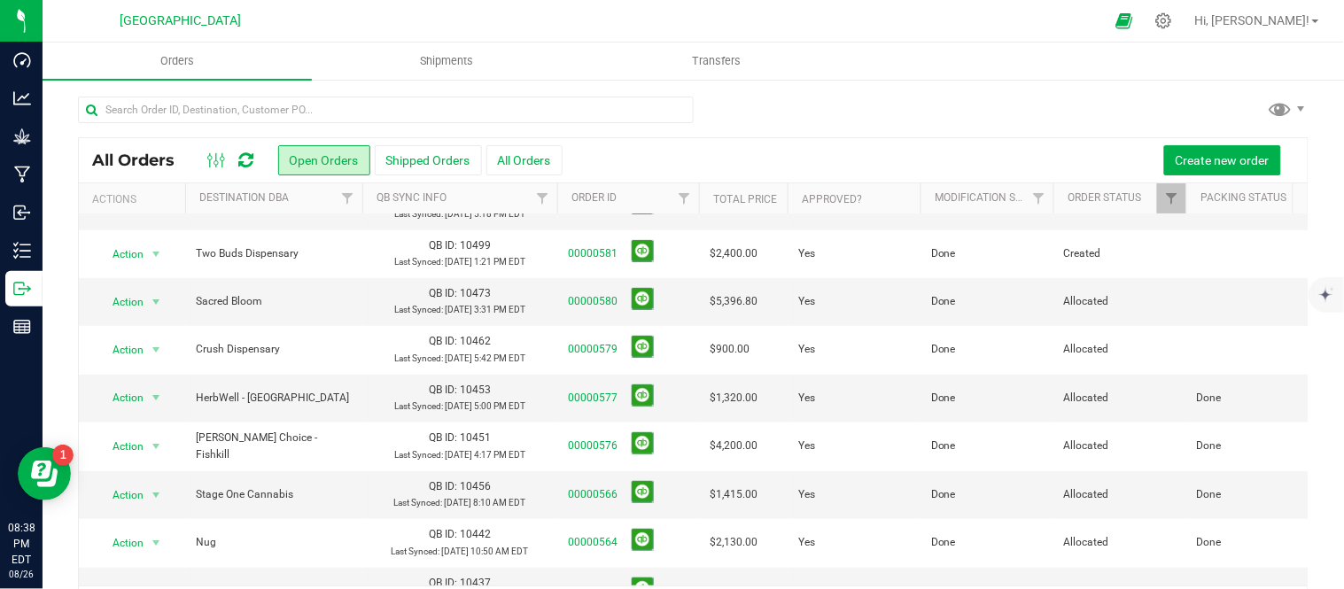
scroll to position [0, 0]
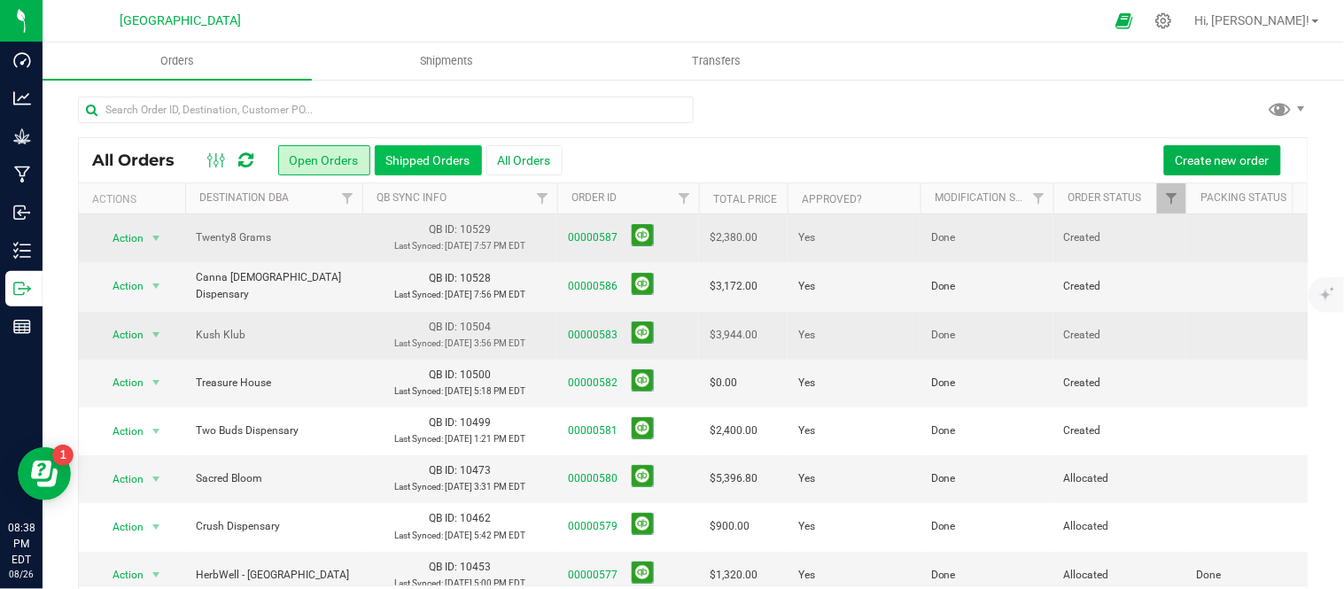
click at [423, 157] on button "Shipped Orders" at bounding box center [428, 160] width 107 height 30
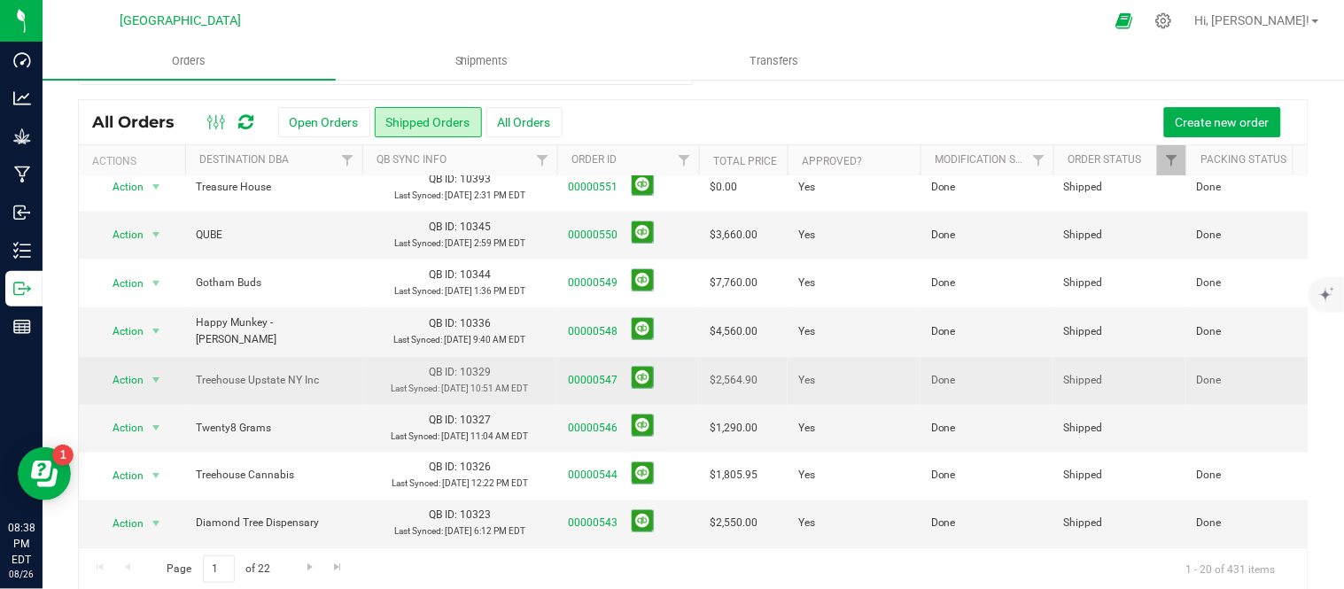
scroll to position [58, 0]
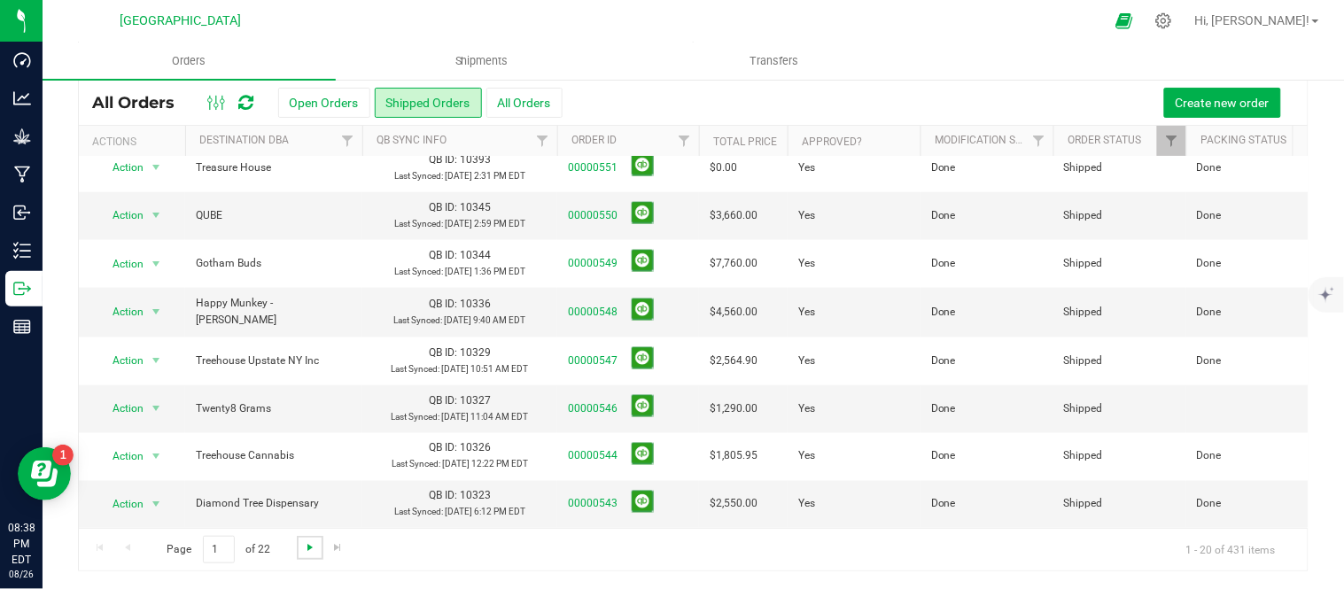
click at [314, 548] on span "Go to the next page" at bounding box center [310, 548] width 14 height 14
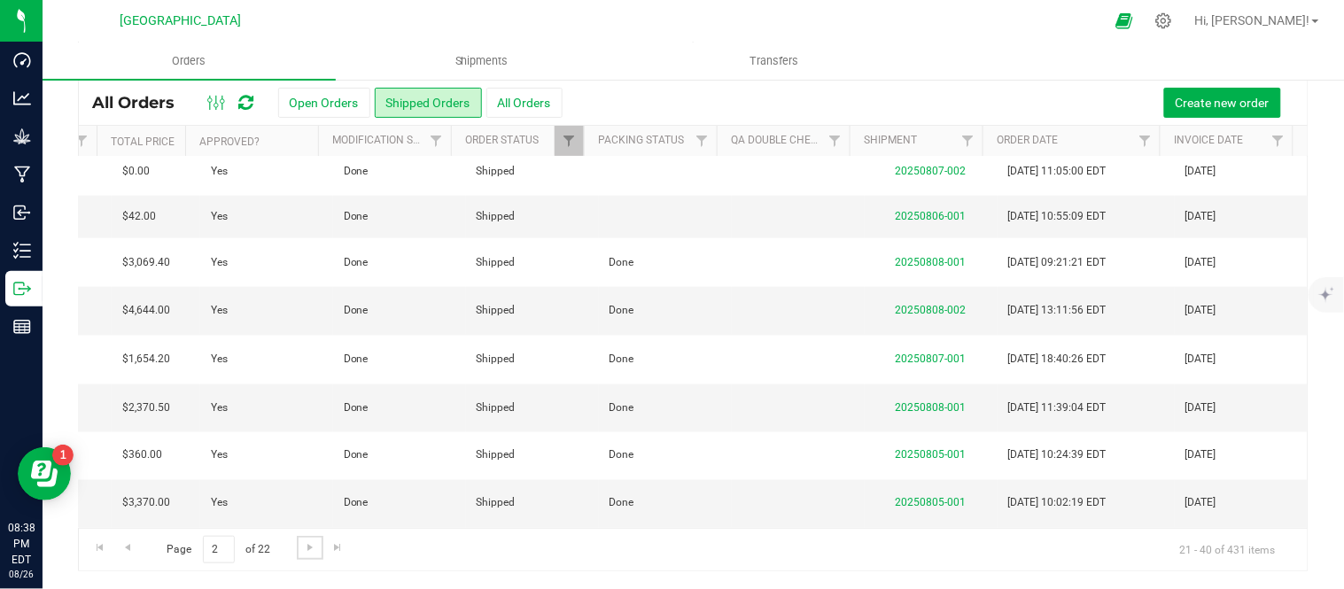
scroll to position [880, 616]
click at [337, 550] on span "Go to the last page" at bounding box center [338, 548] width 14 height 14
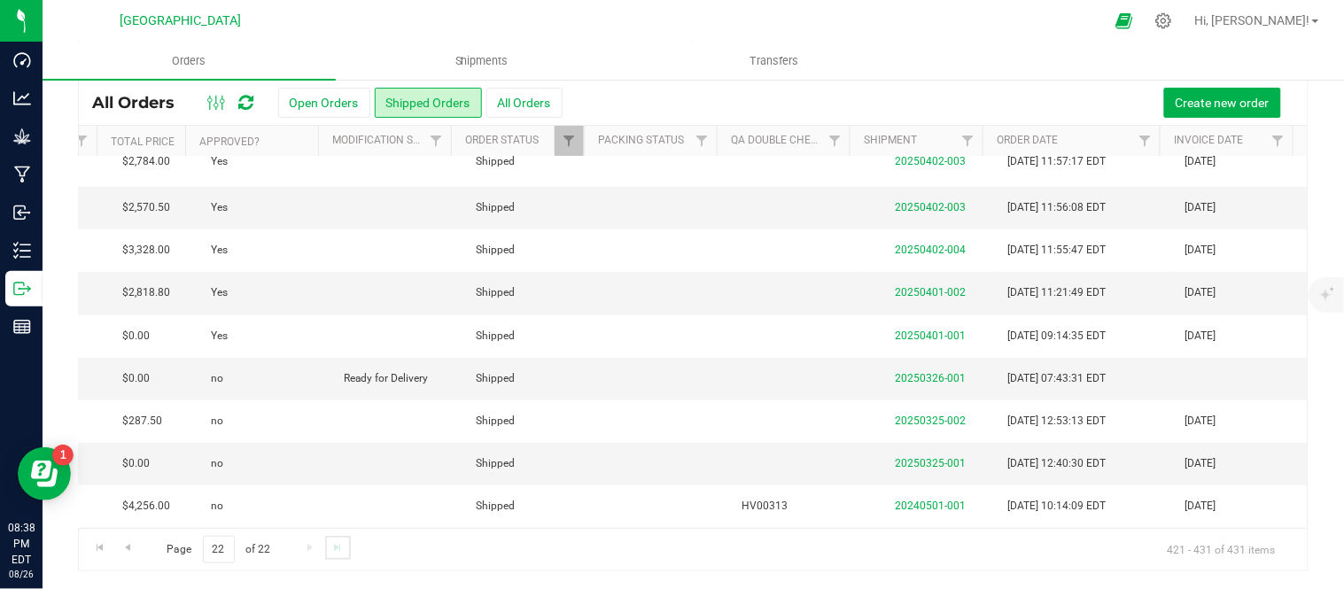
scroll to position [0, 616]
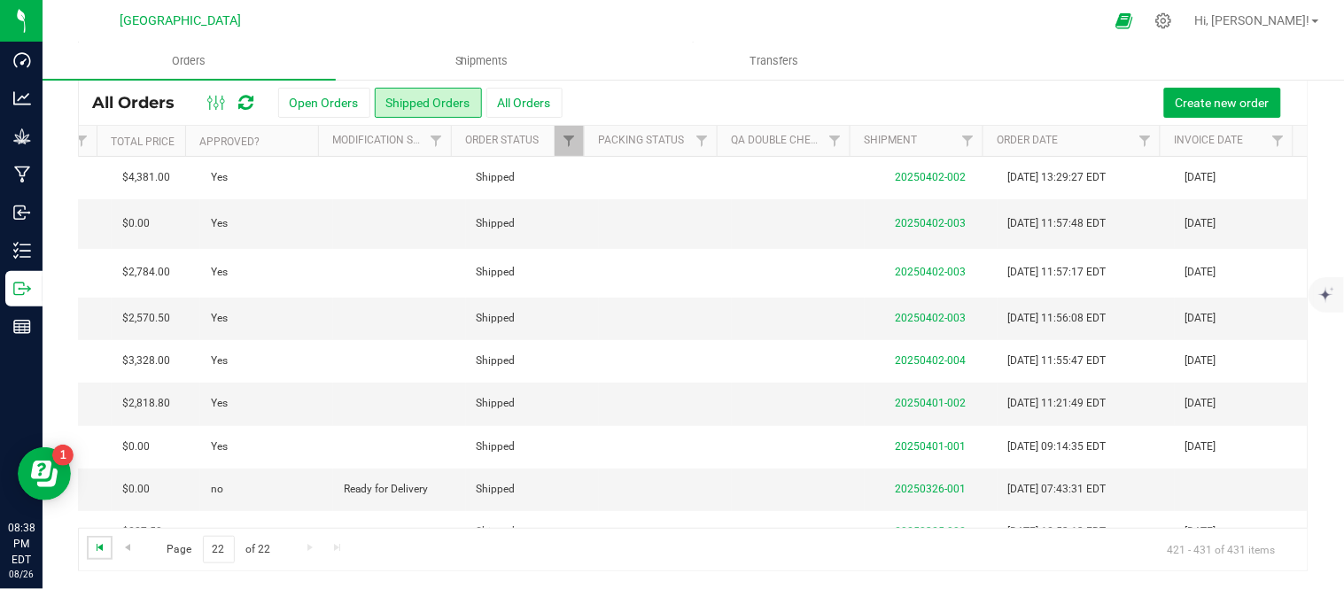
click at [97, 543] on span "Go to the first page" at bounding box center [100, 548] width 14 height 14
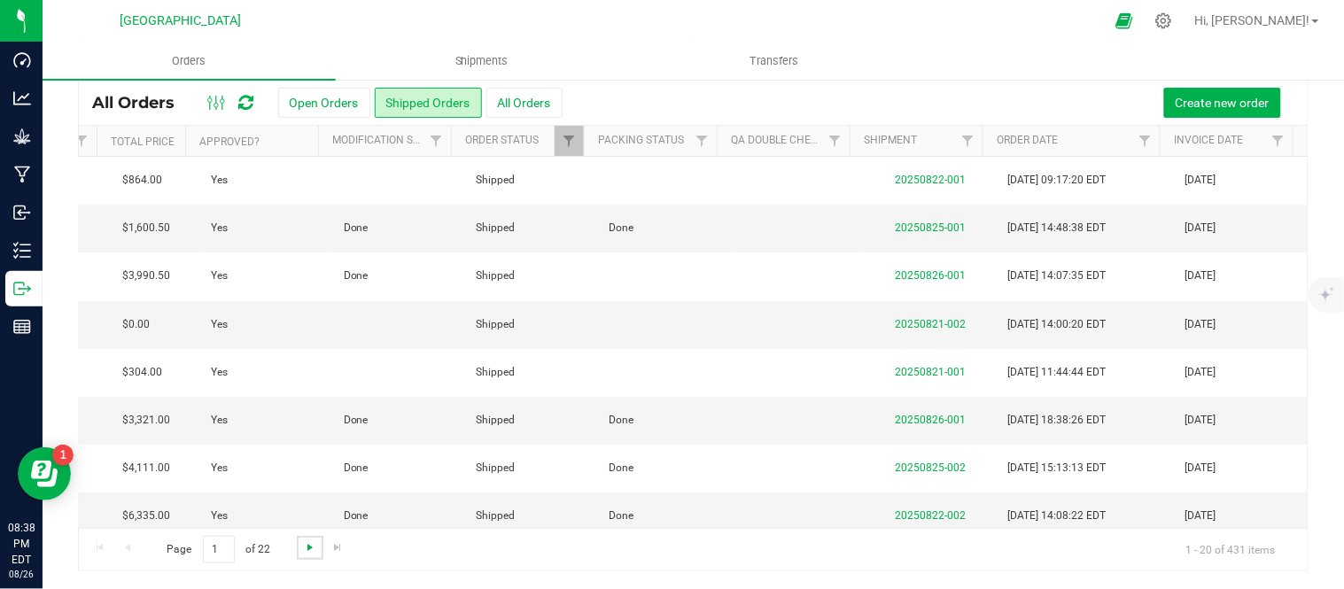
click at [311, 541] on span "Go to the next page" at bounding box center [310, 548] width 14 height 14
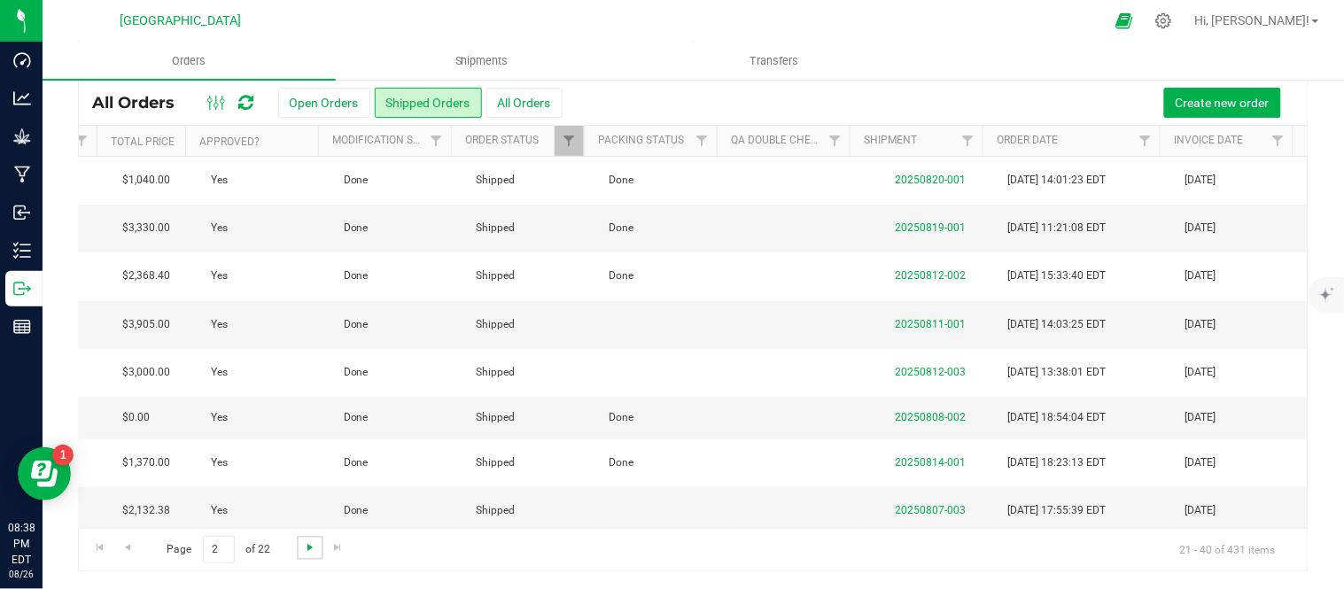
click at [313, 547] on span "Go to the next page" at bounding box center [310, 548] width 14 height 14
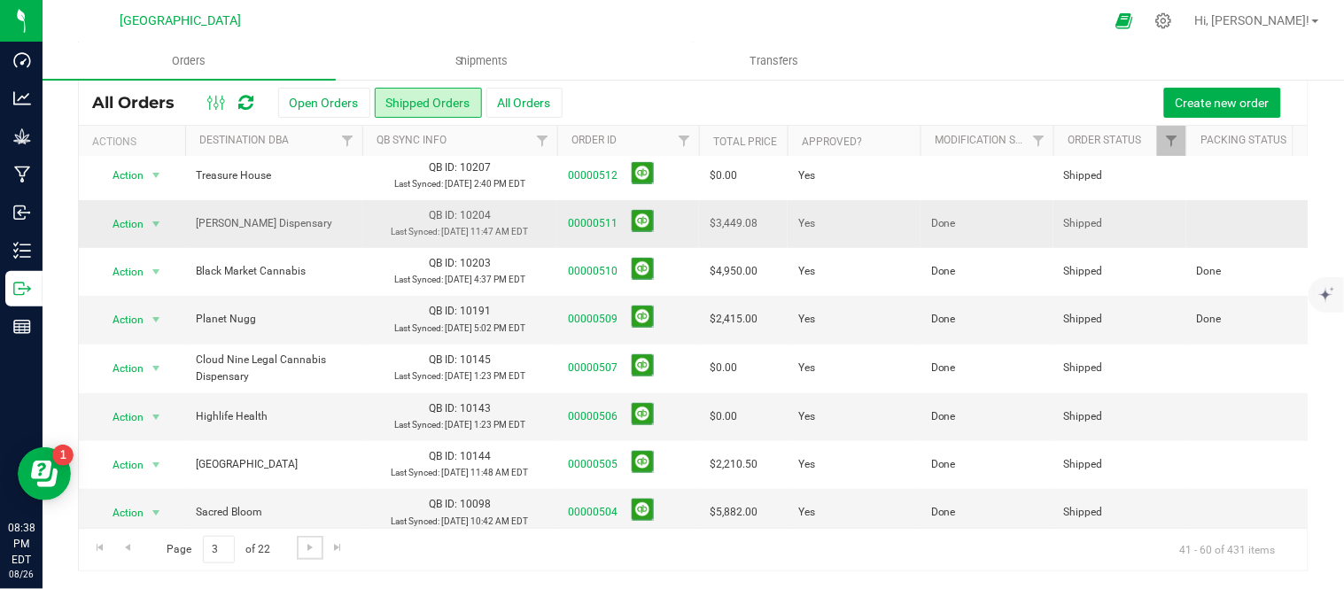
scroll to position [0, 0]
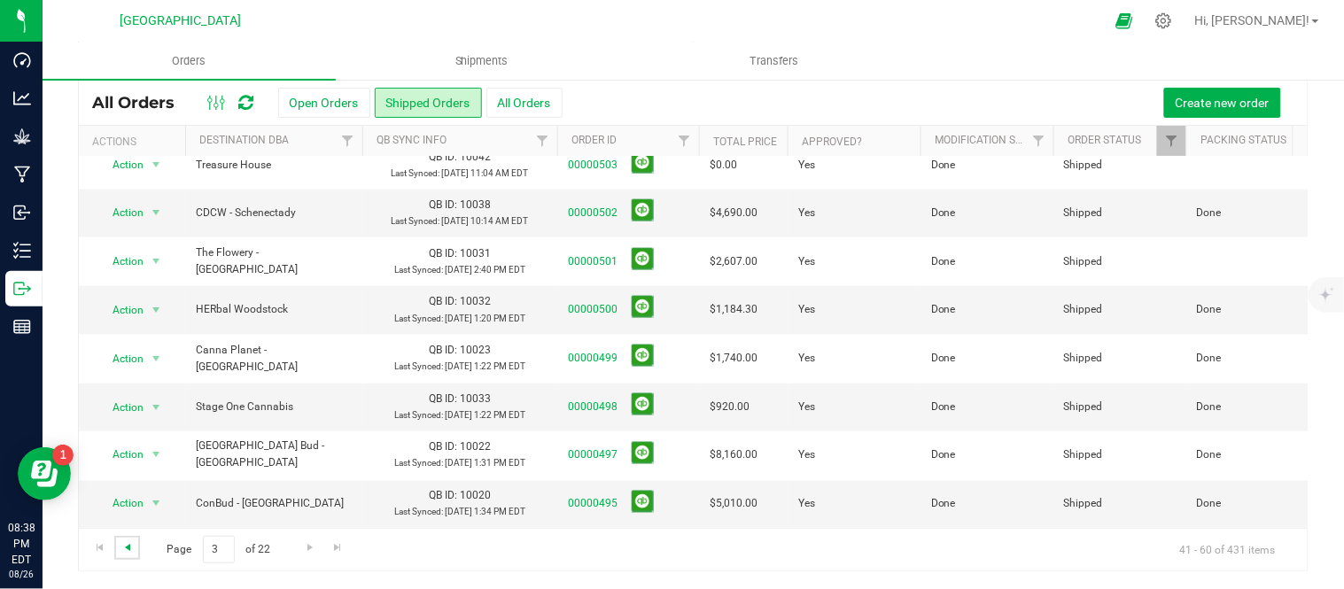
click at [125, 547] on span "Go to the previous page" at bounding box center [128, 548] width 14 height 14
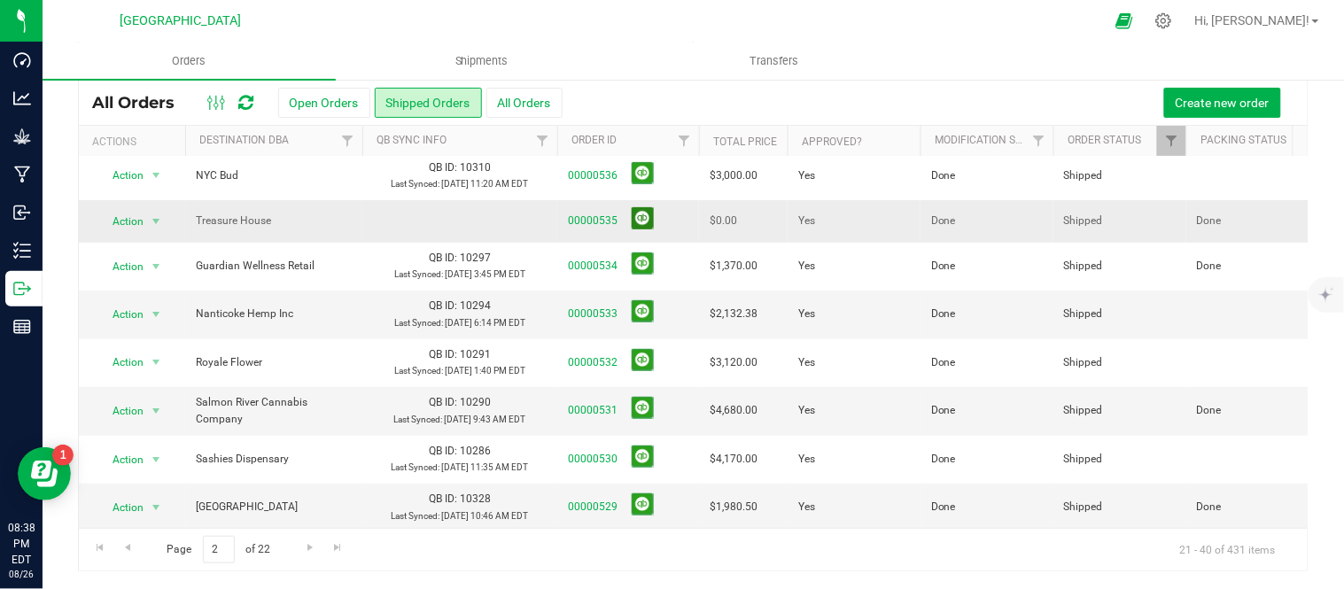
click at [644, 230] on button at bounding box center [643, 218] width 22 height 22
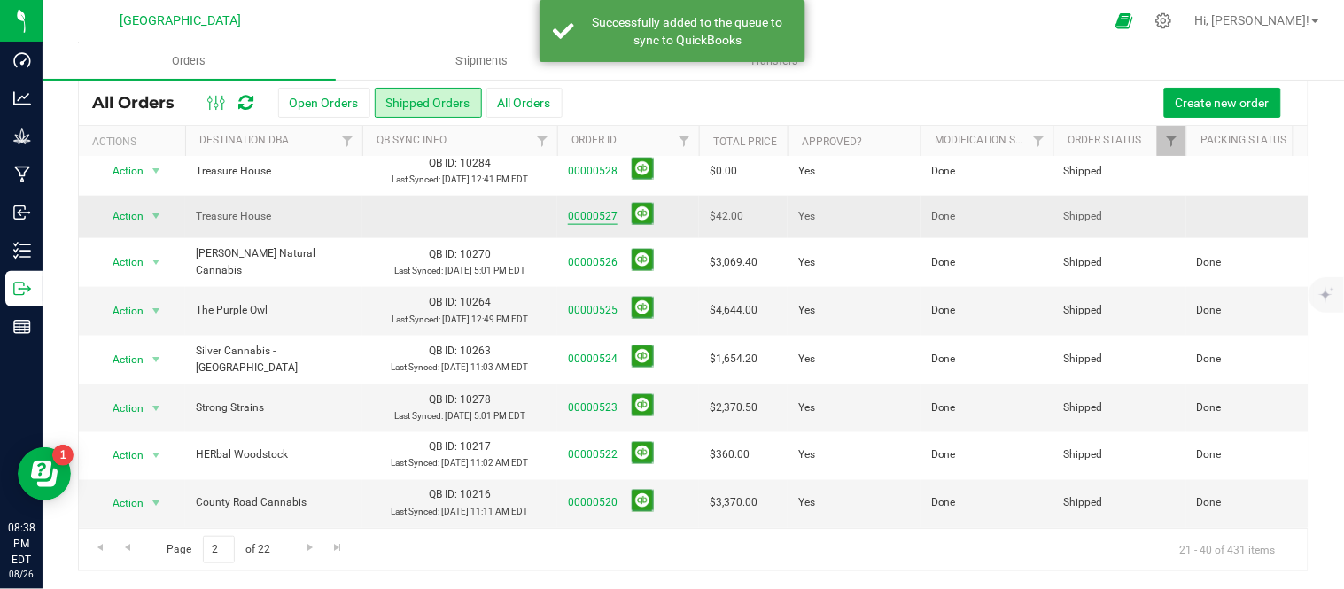
click at [603, 225] on link "00000527" at bounding box center [593, 216] width 50 height 17
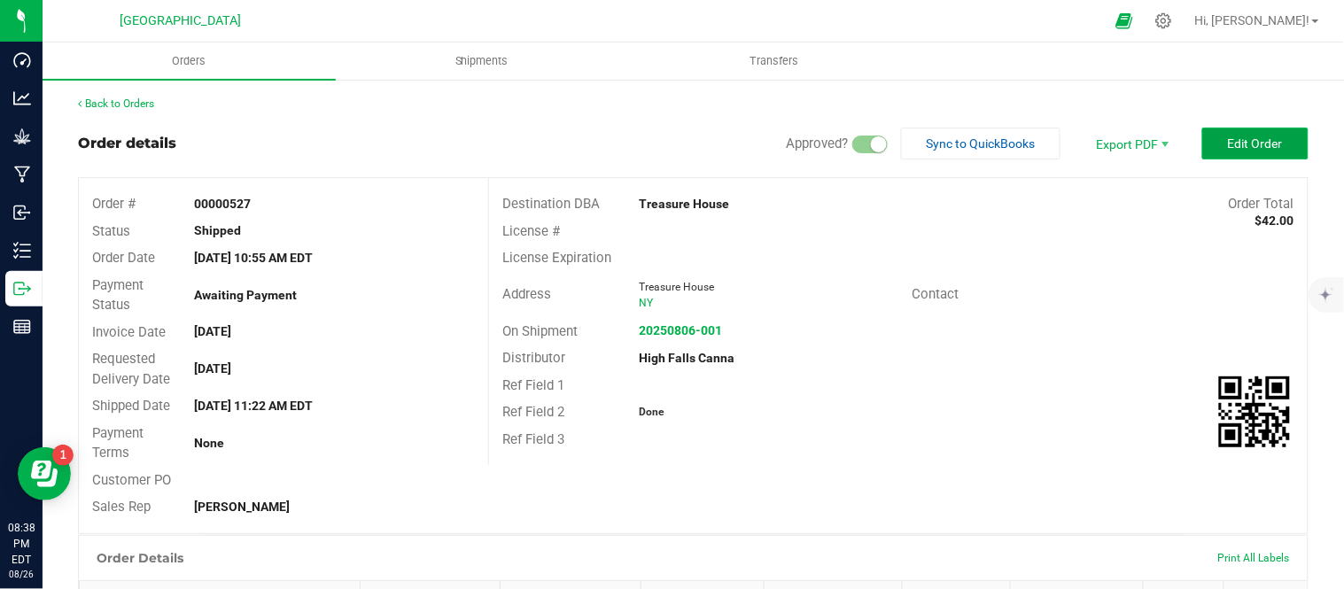
click at [1230, 145] on span "Edit Order" at bounding box center [1255, 143] width 55 height 14
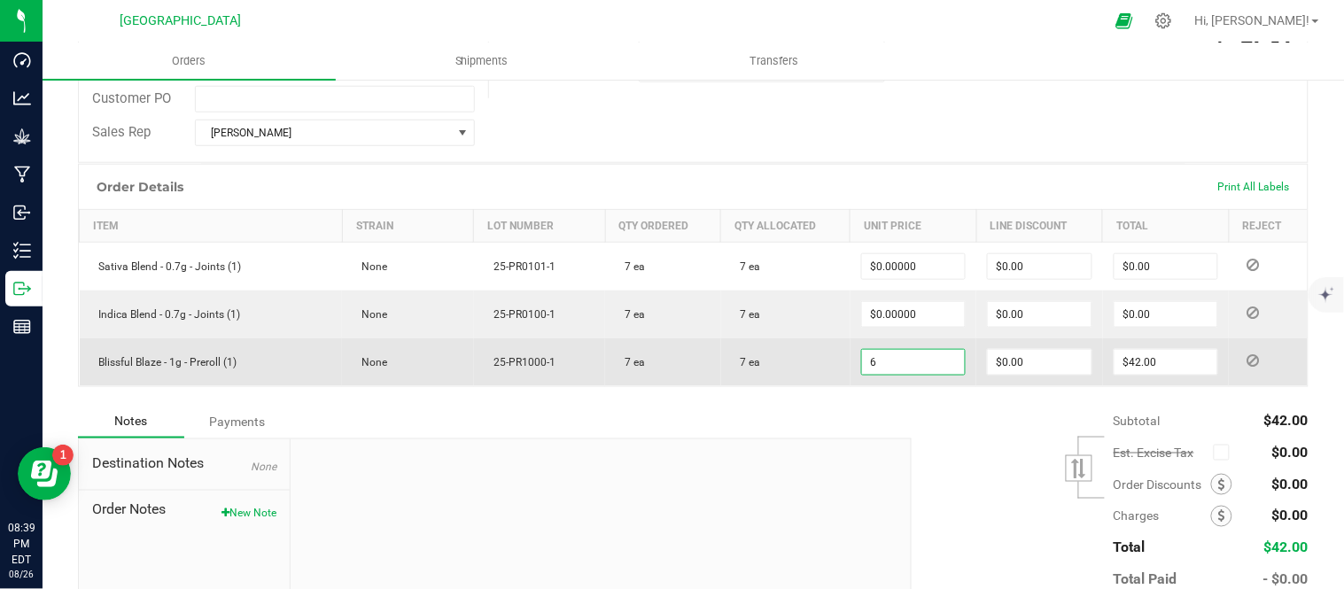
click at [895, 363] on input "6" at bounding box center [914, 362] width 104 height 25
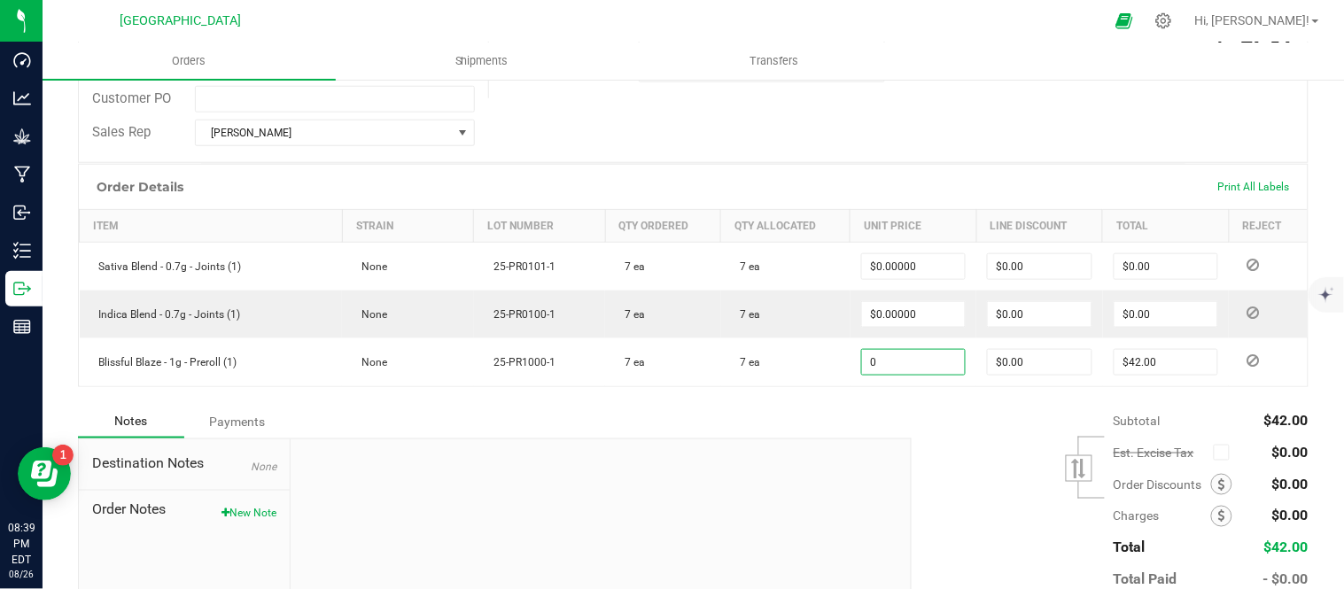
type input "$0.00000"
type input "$0.00"
click at [996, 428] on div "Subtotal $42.00 Est. Excise Tax" at bounding box center [1104, 517] width 410 height 224
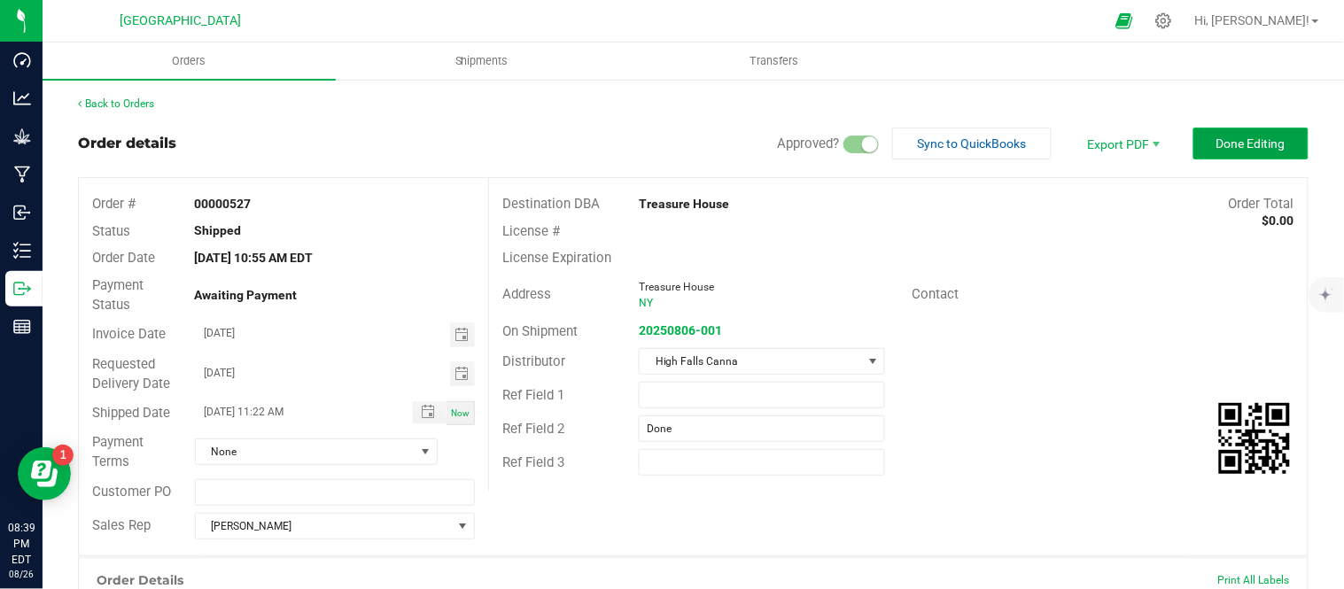
click at [1269, 153] on button "Done Editing" at bounding box center [1251, 144] width 115 height 32
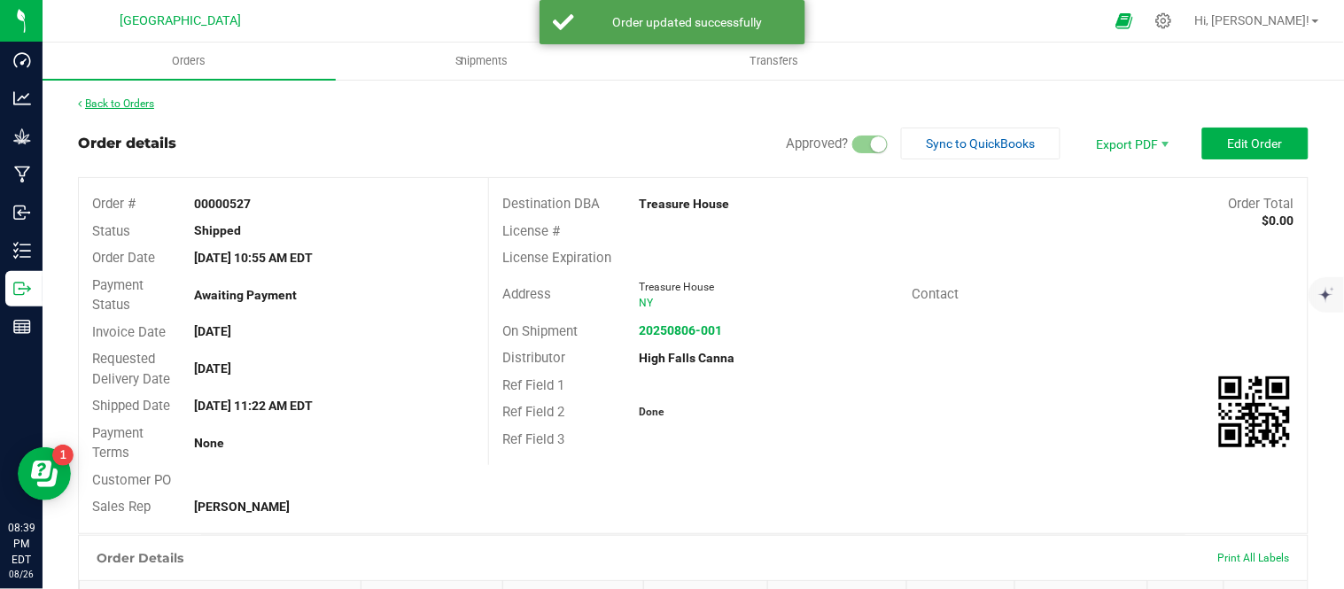
click at [143, 101] on link "Back to Orders" at bounding box center [116, 103] width 76 height 12
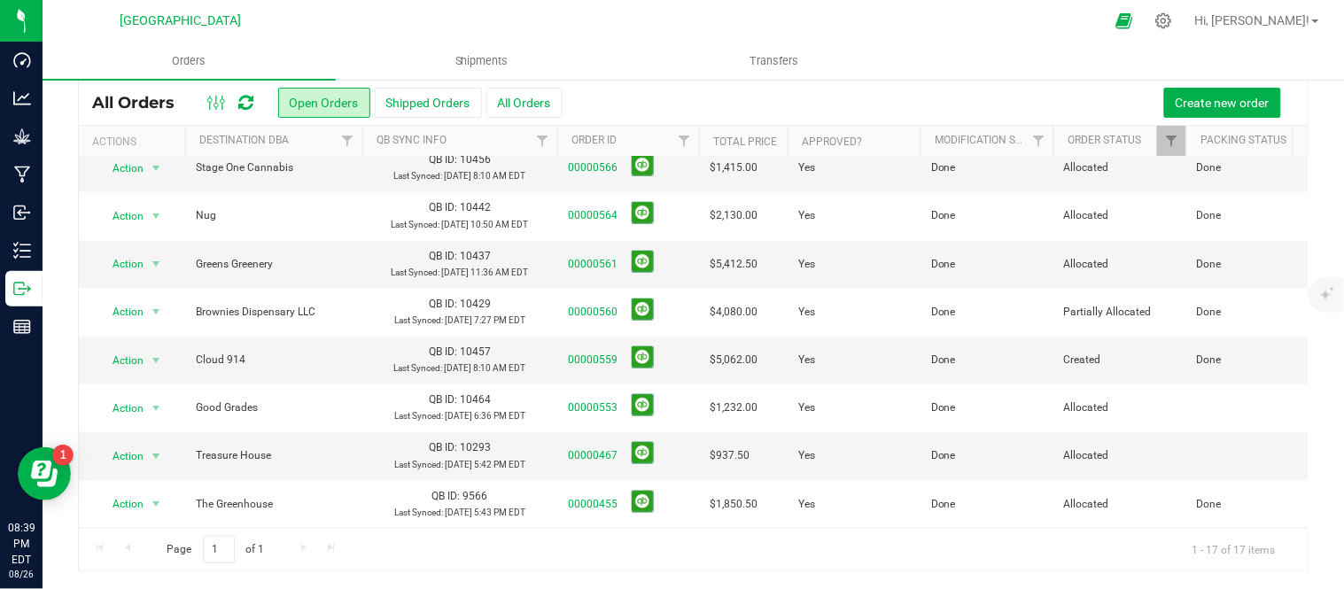
click at [307, 548] on div "Page 1 of 1 1 - 17 of 17 items" at bounding box center [693, 549] width 1229 height 43
click at [425, 95] on button "Shipped Orders" at bounding box center [428, 103] width 107 height 30
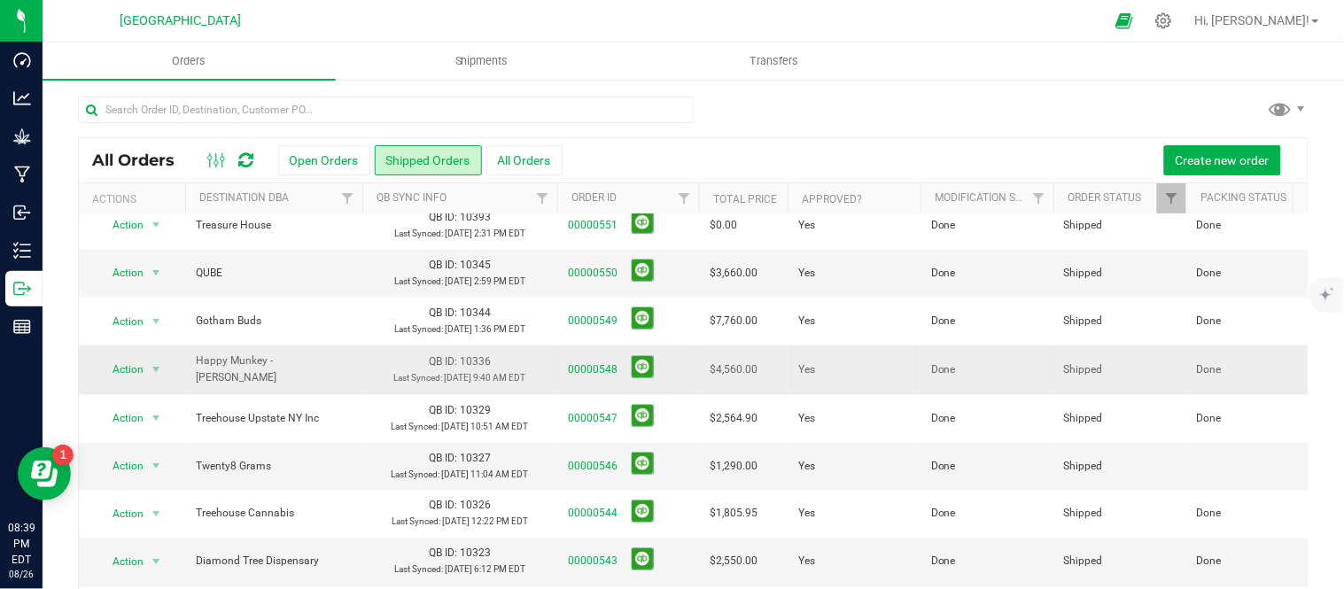
scroll to position [58, 0]
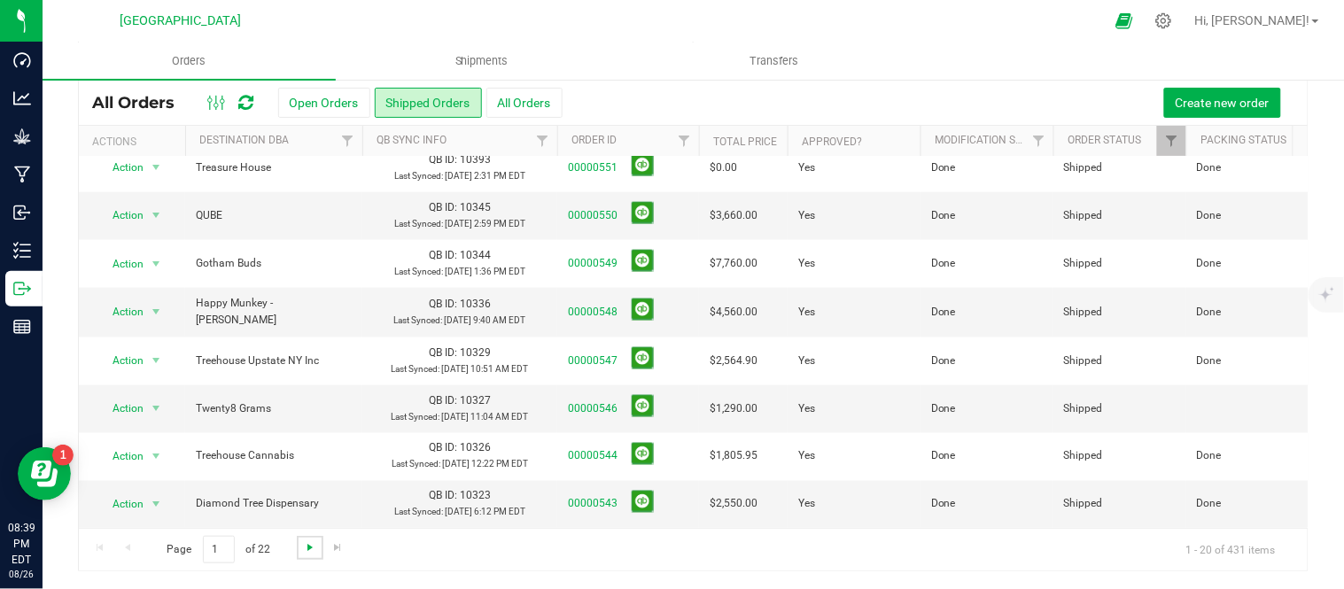
click at [313, 546] on span "Go to the next page" at bounding box center [310, 548] width 14 height 14
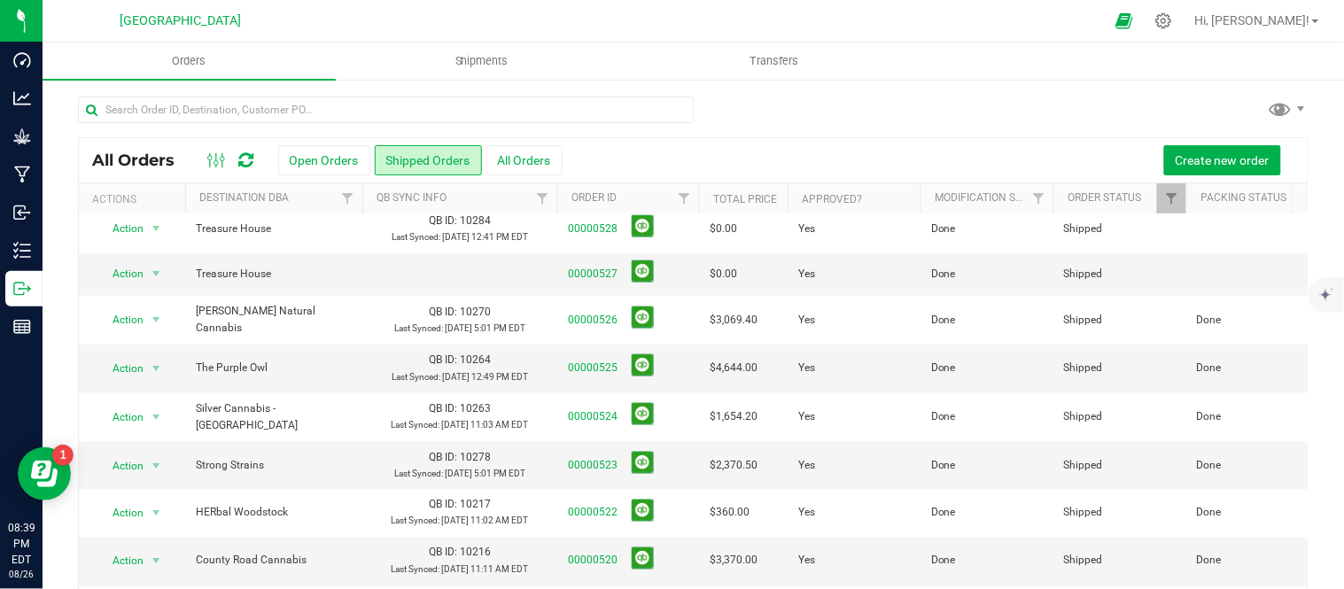
scroll to position [787, 0]
click at [648, 276] on button at bounding box center [643, 272] width 22 height 22
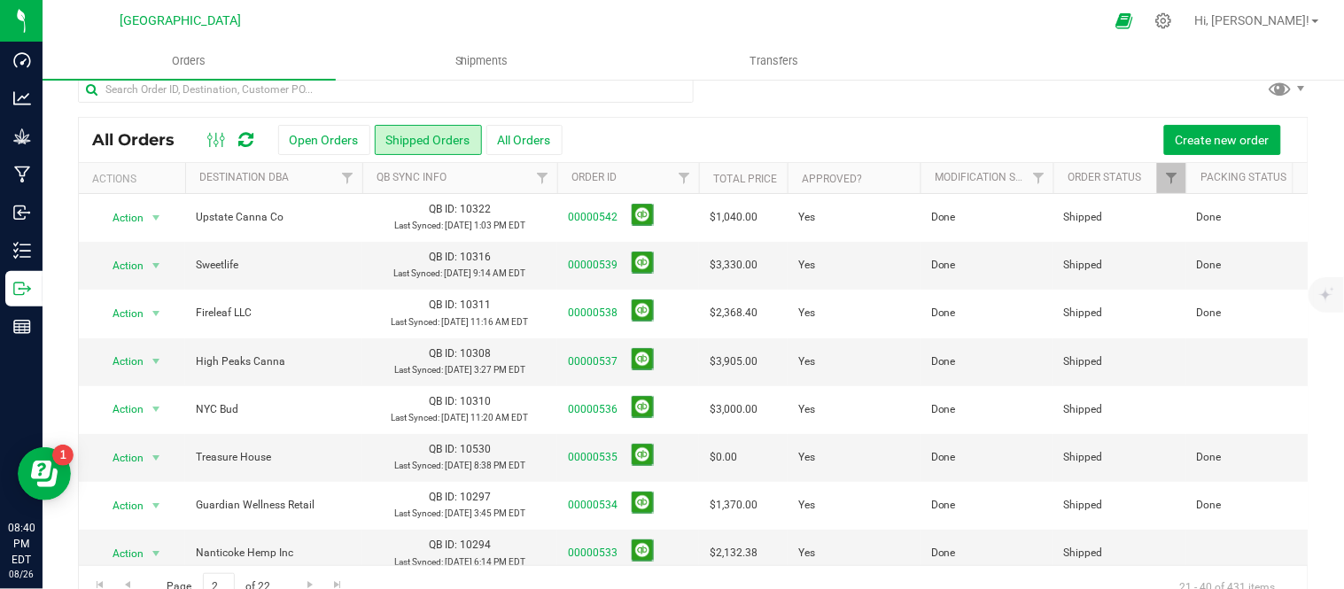
scroll to position [0, 0]
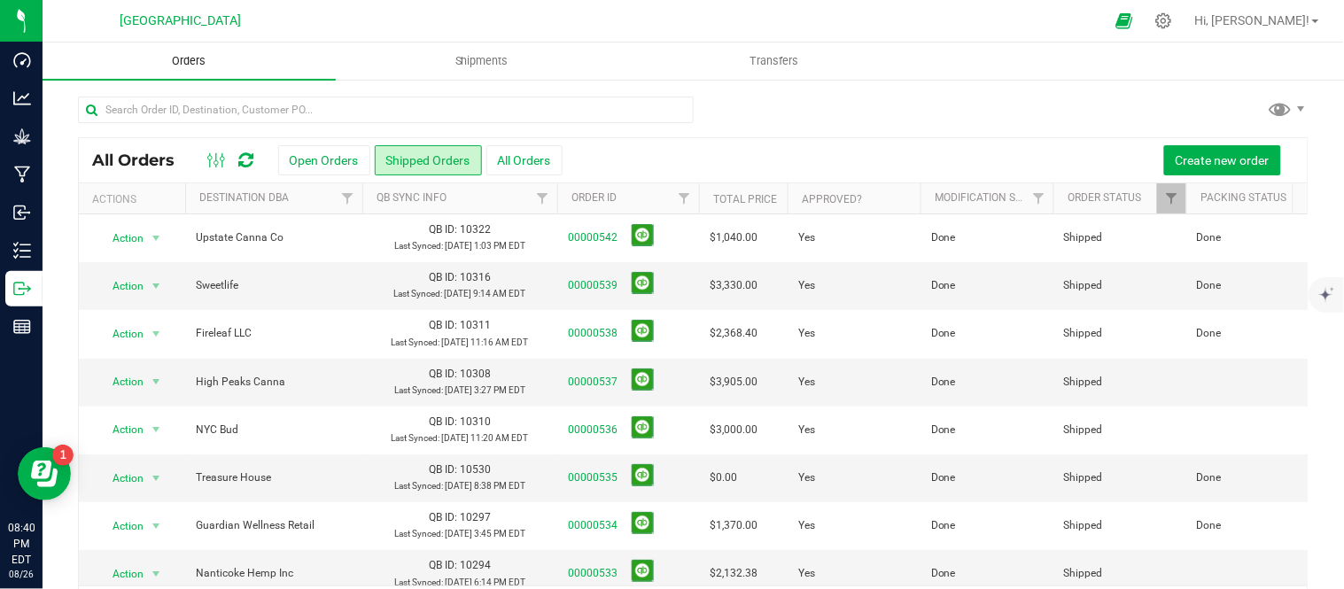
click at [196, 63] on span "Orders" at bounding box center [189, 61] width 82 height 16
click at [301, 156] on button "Open Orders" at bounding box center [324, 160] width 92 height 30
